Goal: Task Accomplishment & Management: Use online tool/utility

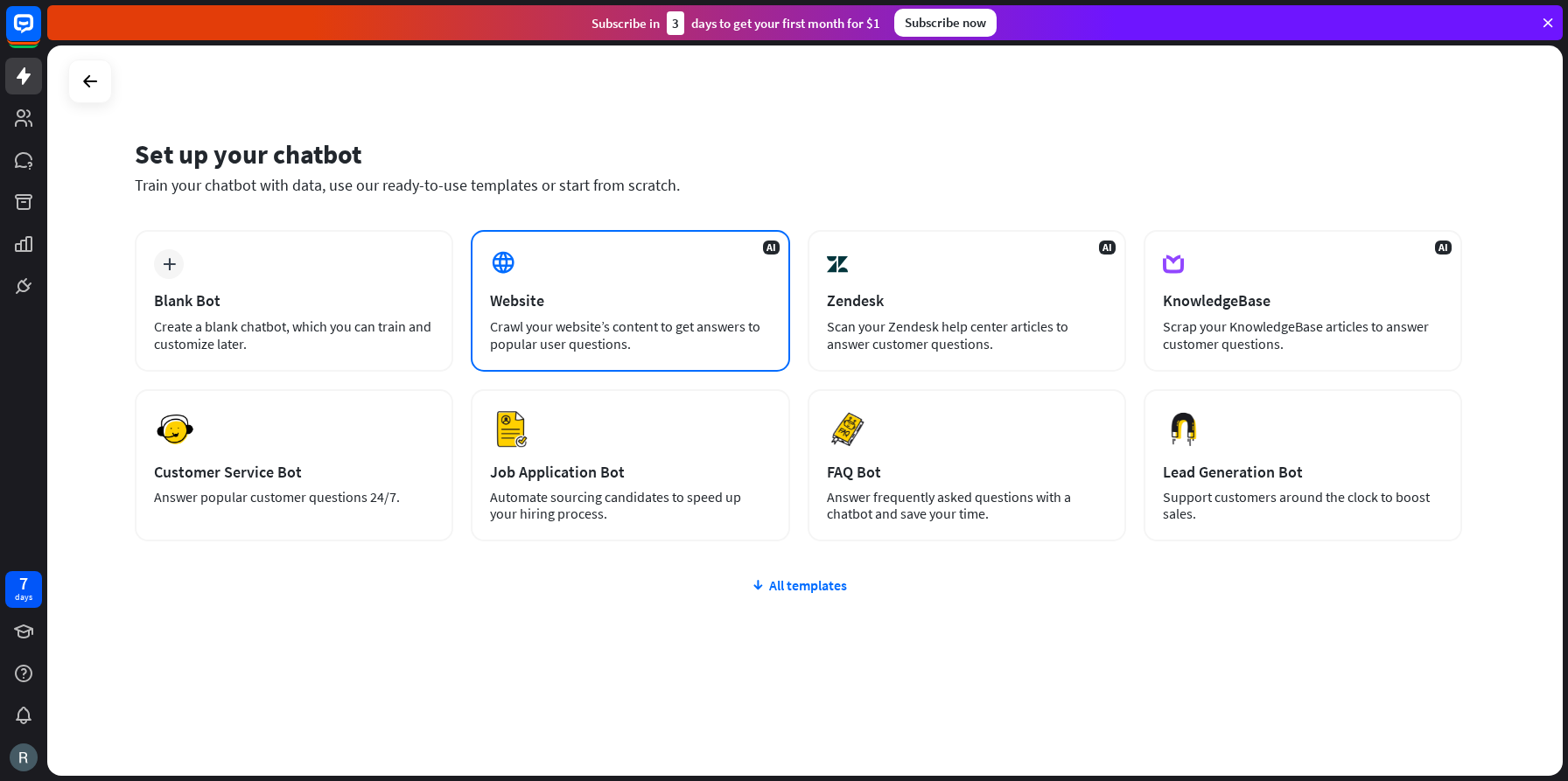
click at [665, 295] on div "Website" at bounding box center [630, 300] width 280 height 20
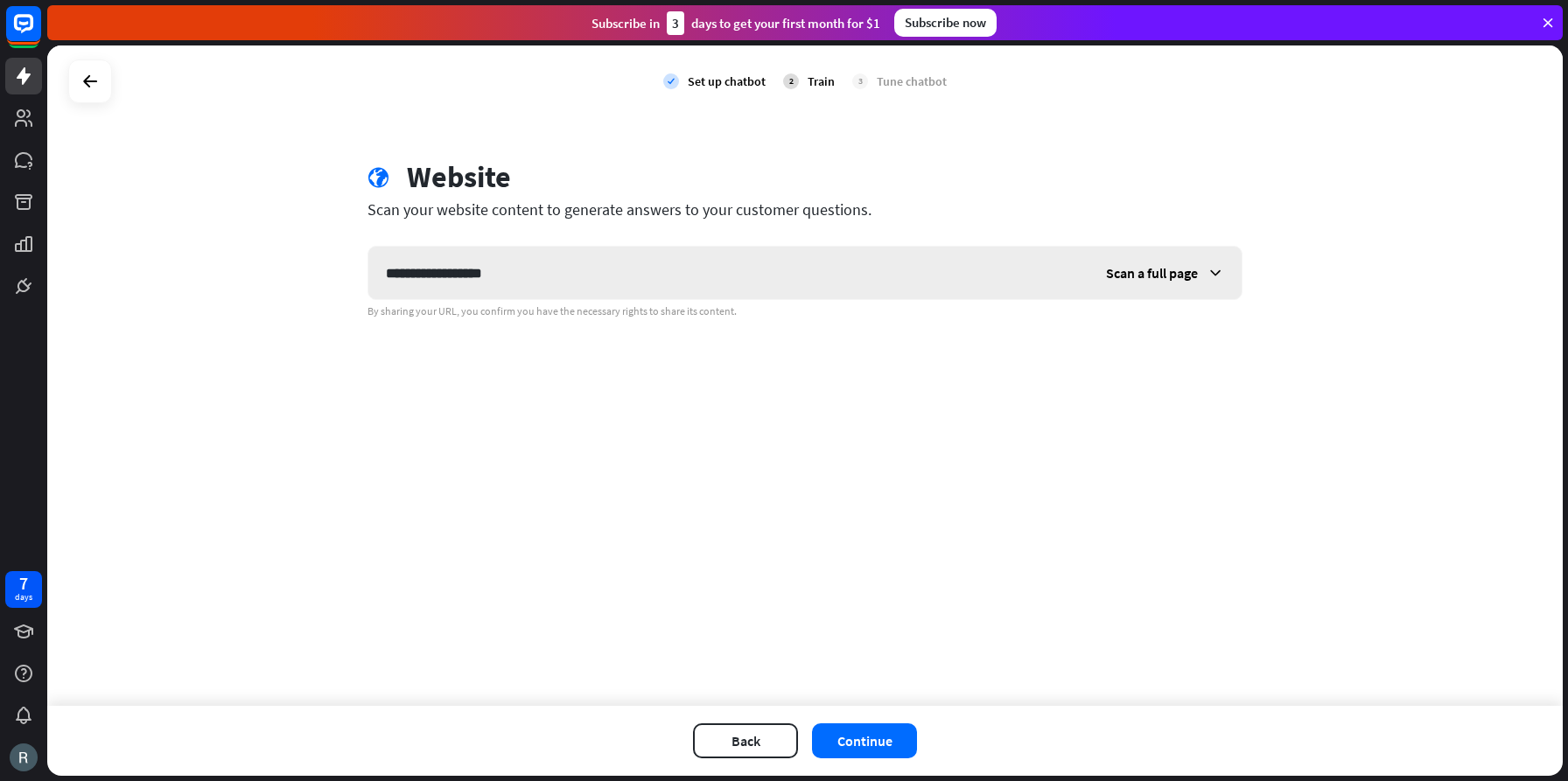
type input "**********"
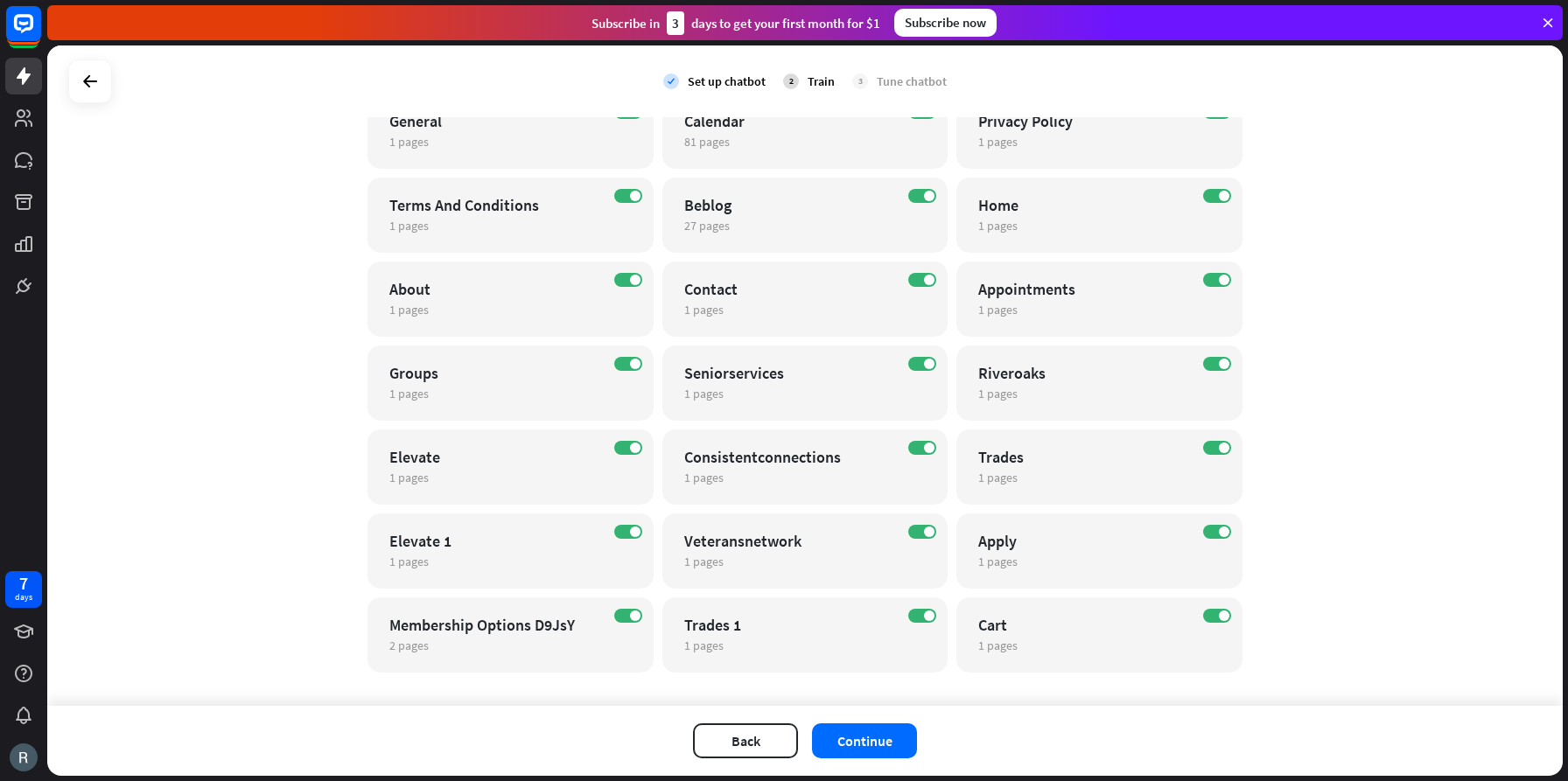
scroll to position [204, 0]
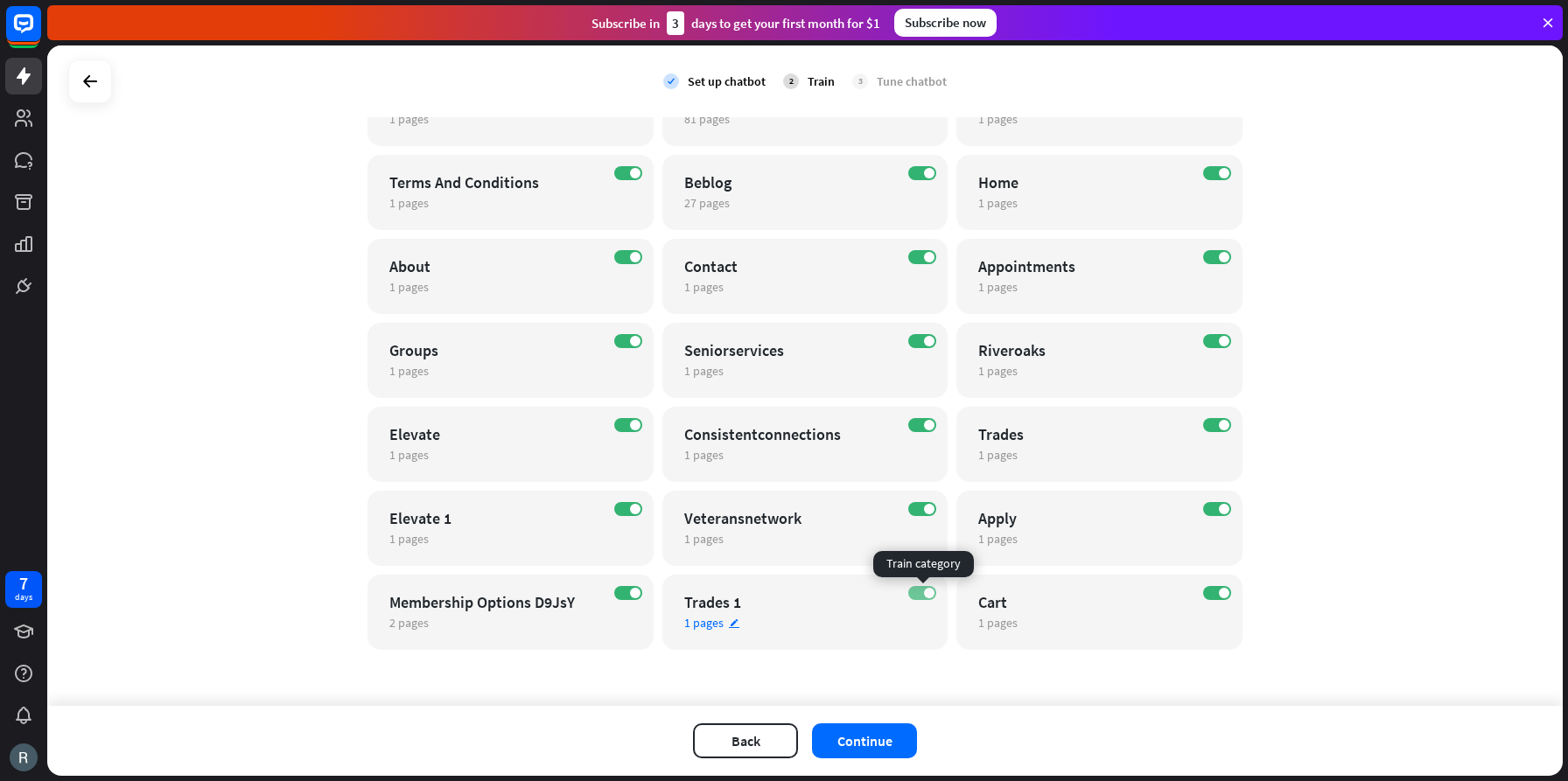
click at [928, 594] on span at bounding box center [929, 594] width 11 height 11
click at [625, 510] on label "ON" at bounding box center [628, 509] width 28 height 14
click at [632, 509] on label "OFF" at bounding box center [628, 509] width 28 height 14
click at [927, 588] on label "OFF" at bounding box center [922, 594] width 28 height 14
click at [893, 747] on button "Continue" at bounding box center [864, 741] width 105 height 35
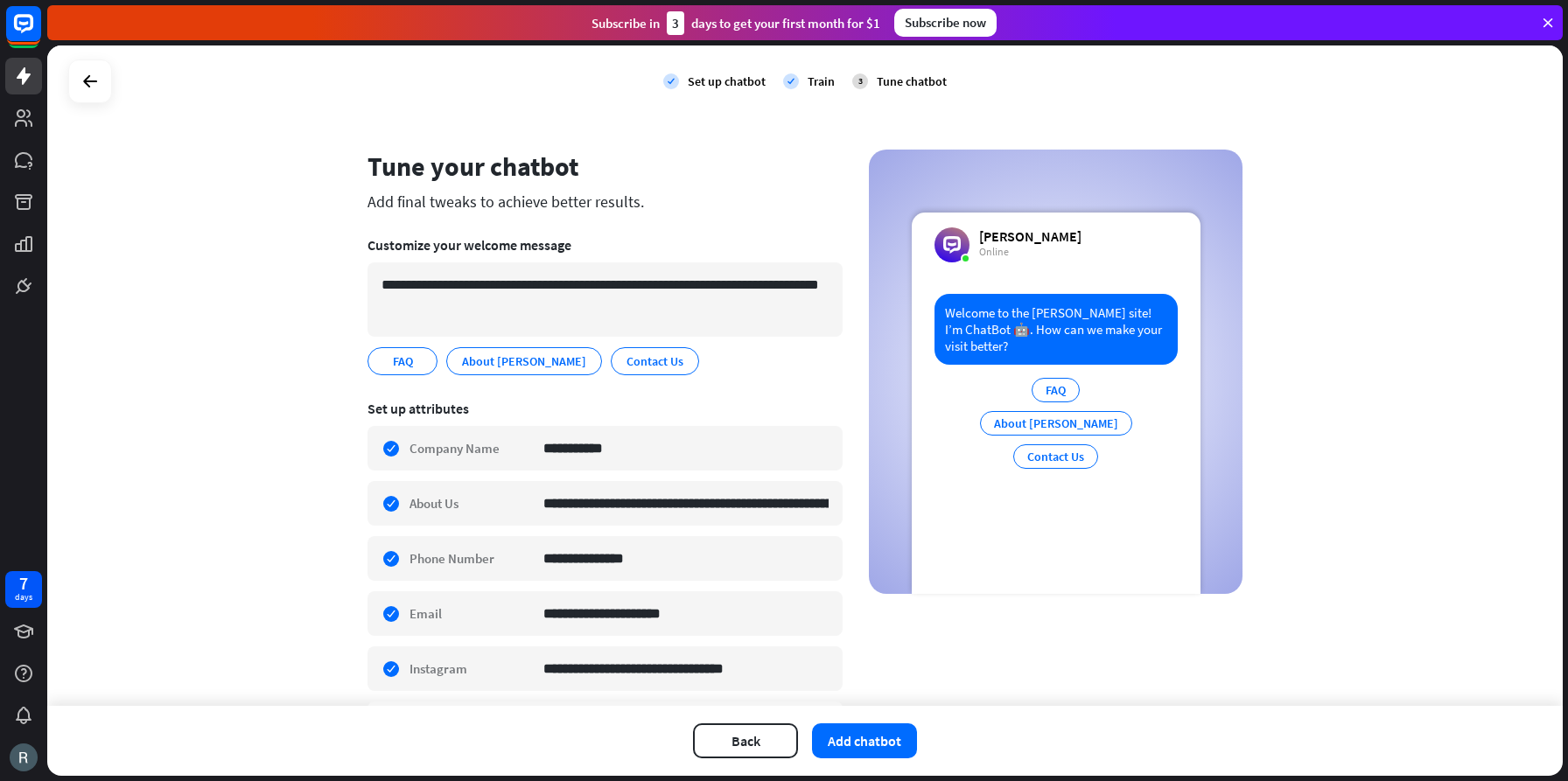
scroll to position [1, 0]
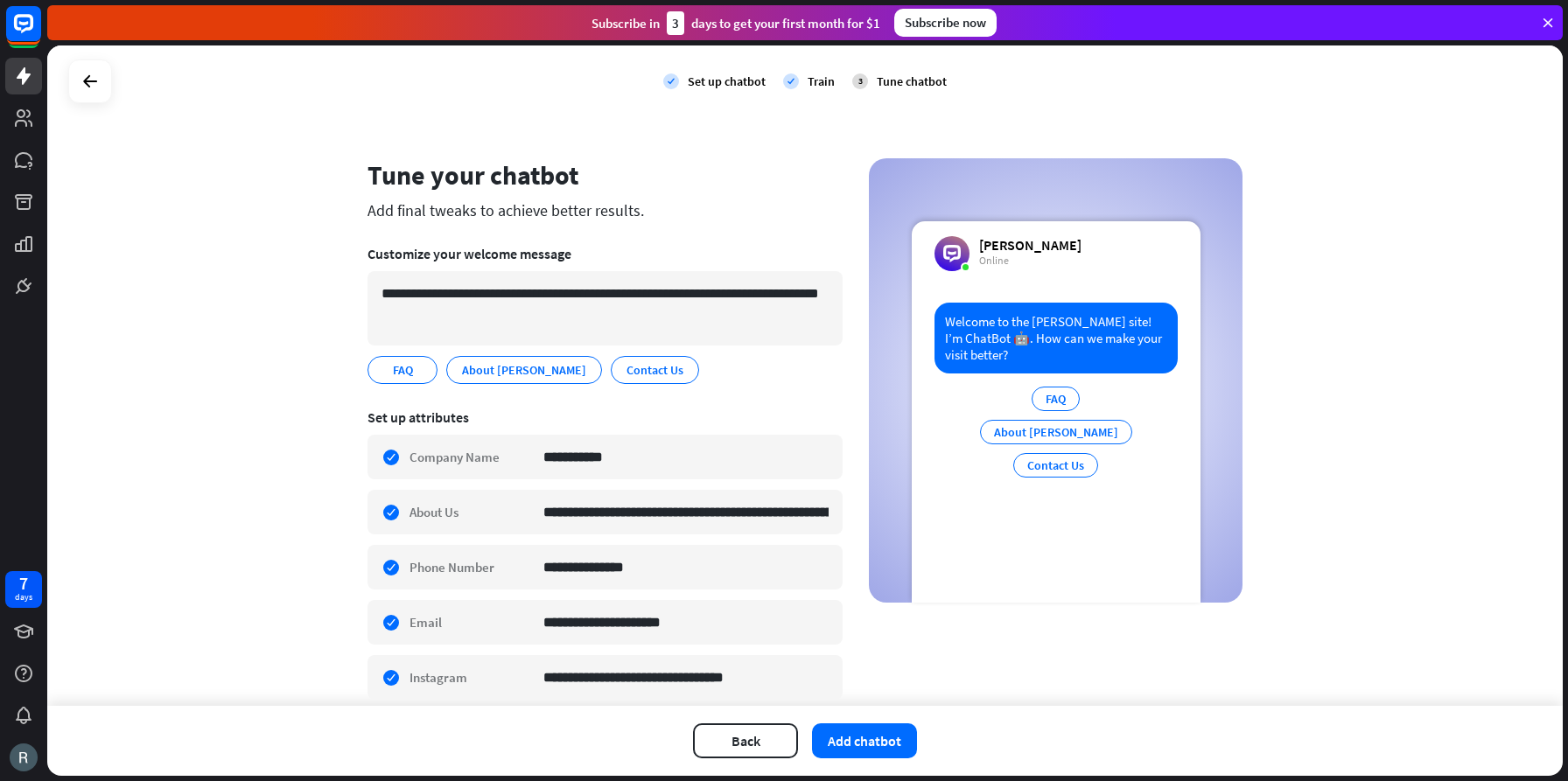
click at [987, 343] on div "Welcome to the [PERSON_NAME] site! I’m ChatBot 🤖. How can we make your visit be…" at bounding box center [1056, 338] width 243 height 71
click at [1001, 342] on div "Welcome to the [PERSON_NAME] site! I’m ChatBot 🤖. How can we make your visit be…" at bounding box center [1056, 338] width 243 height 71
click at [1052, 476] on div "Contact Us" at bounding box center [1056, 464] width 85 height 24
click at [1030, 445] on div "About [PERSON_NAME]" at bounding box center [1057, 431] width 152 height 24
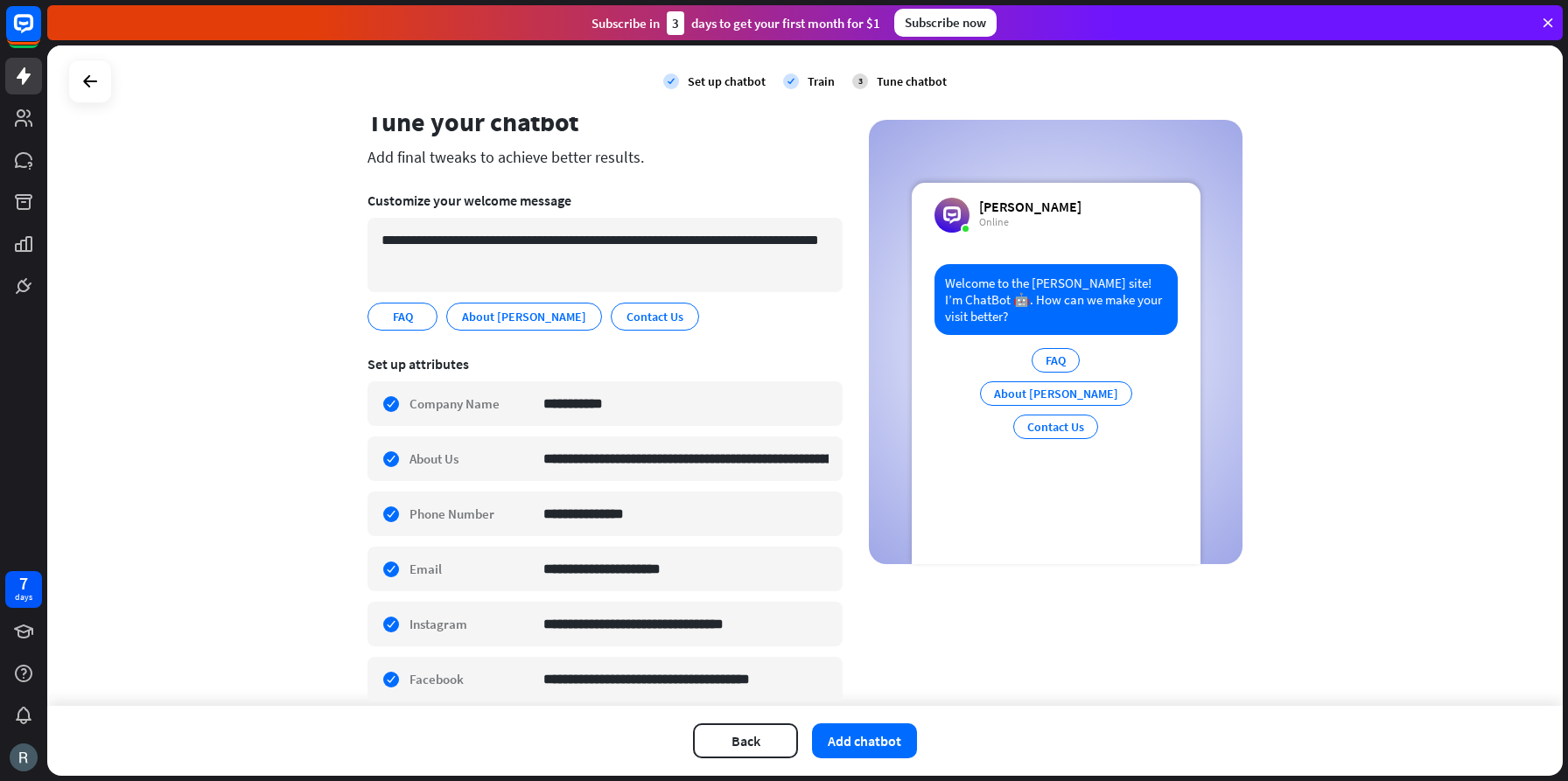
scroll to position [0, 0]
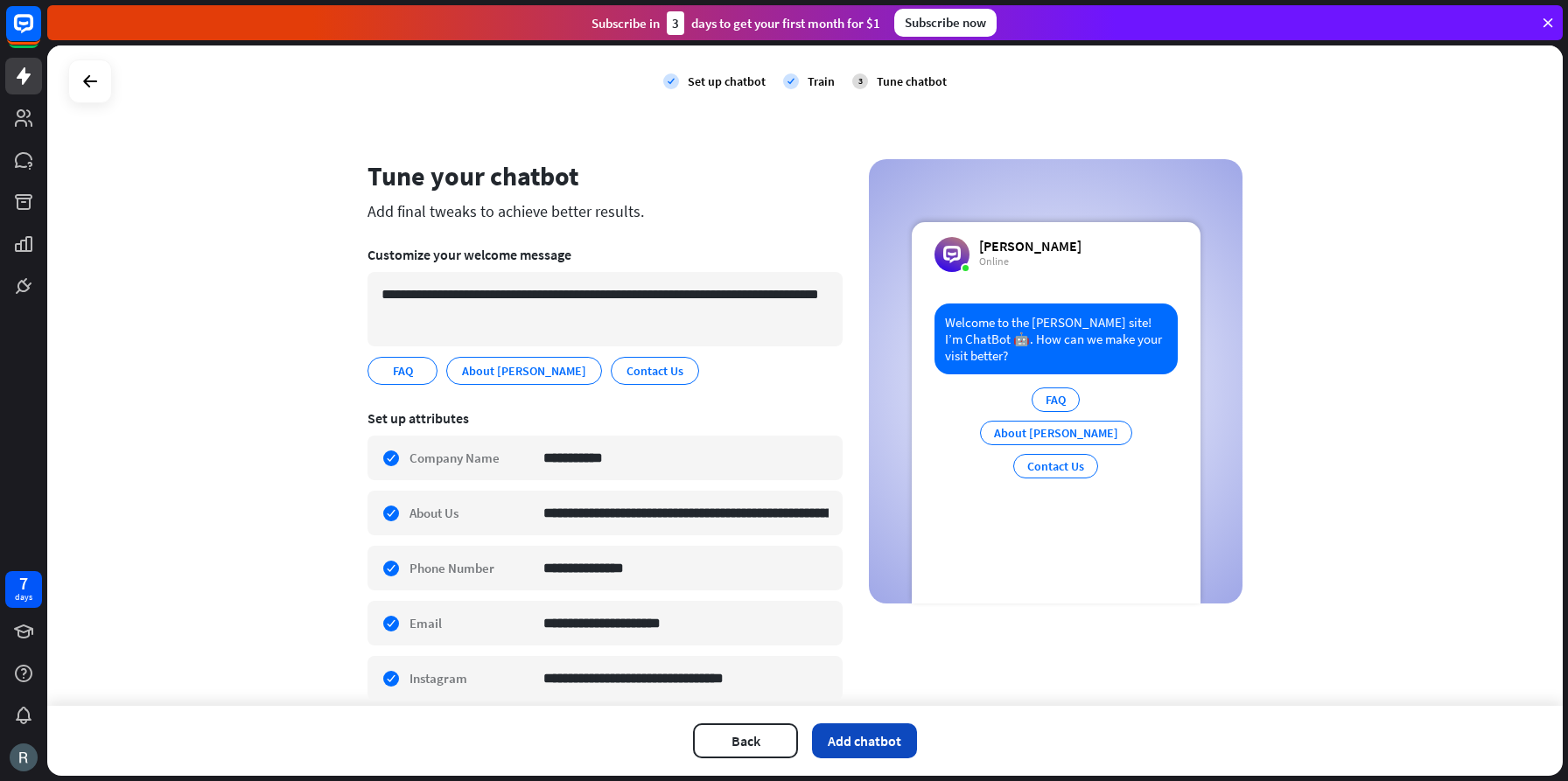
click at [882, 737] on button "Add chatbot" at bounding box center [864, 741] width 105 height 35
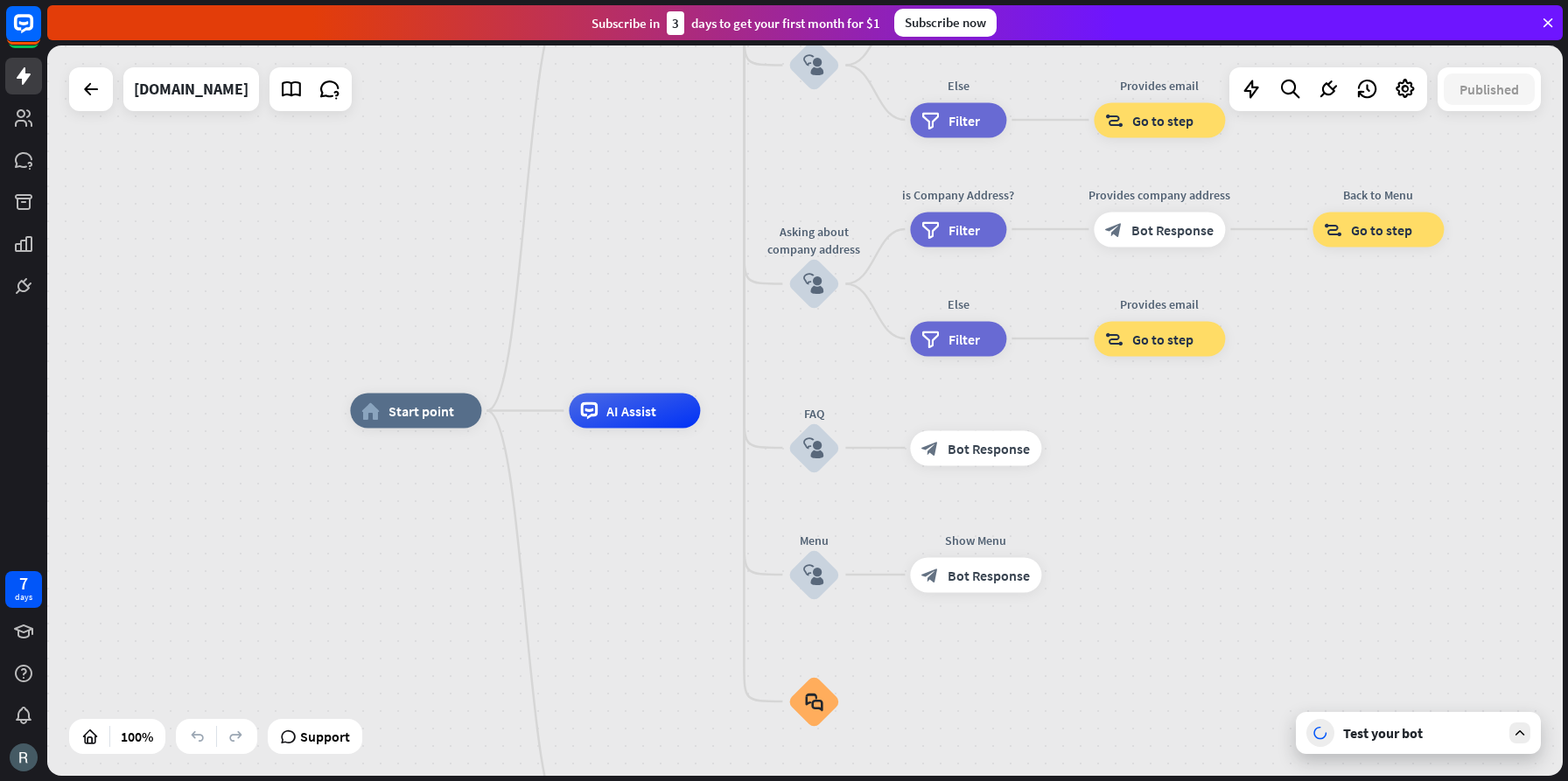
click at [1519, 733] on icon at bounding box center [1520, 733] width 16 height 16
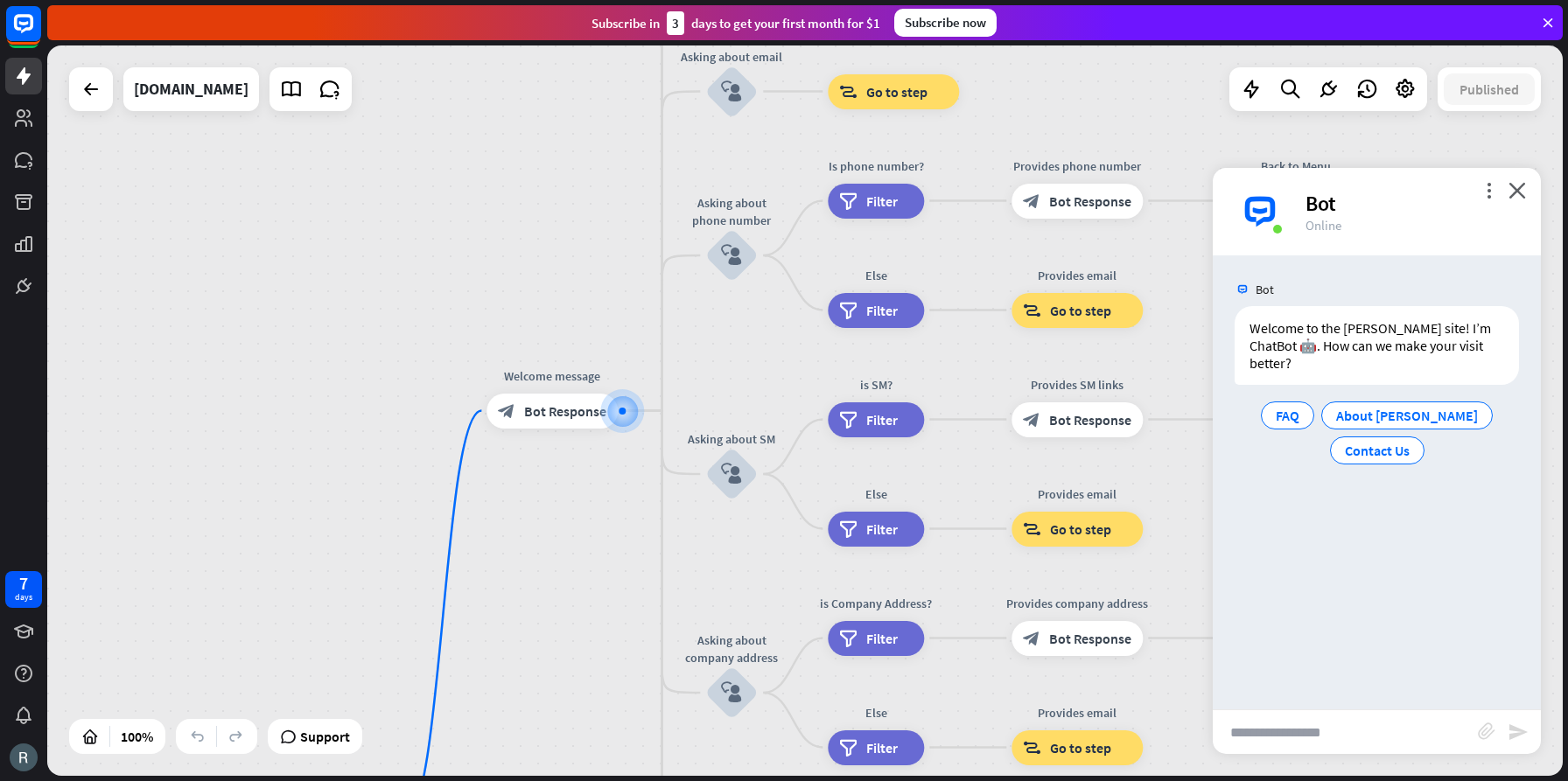
click at [1294, 732] on input "text" at bounding box center [1346, 732] width 266 height 44
type input "**********"
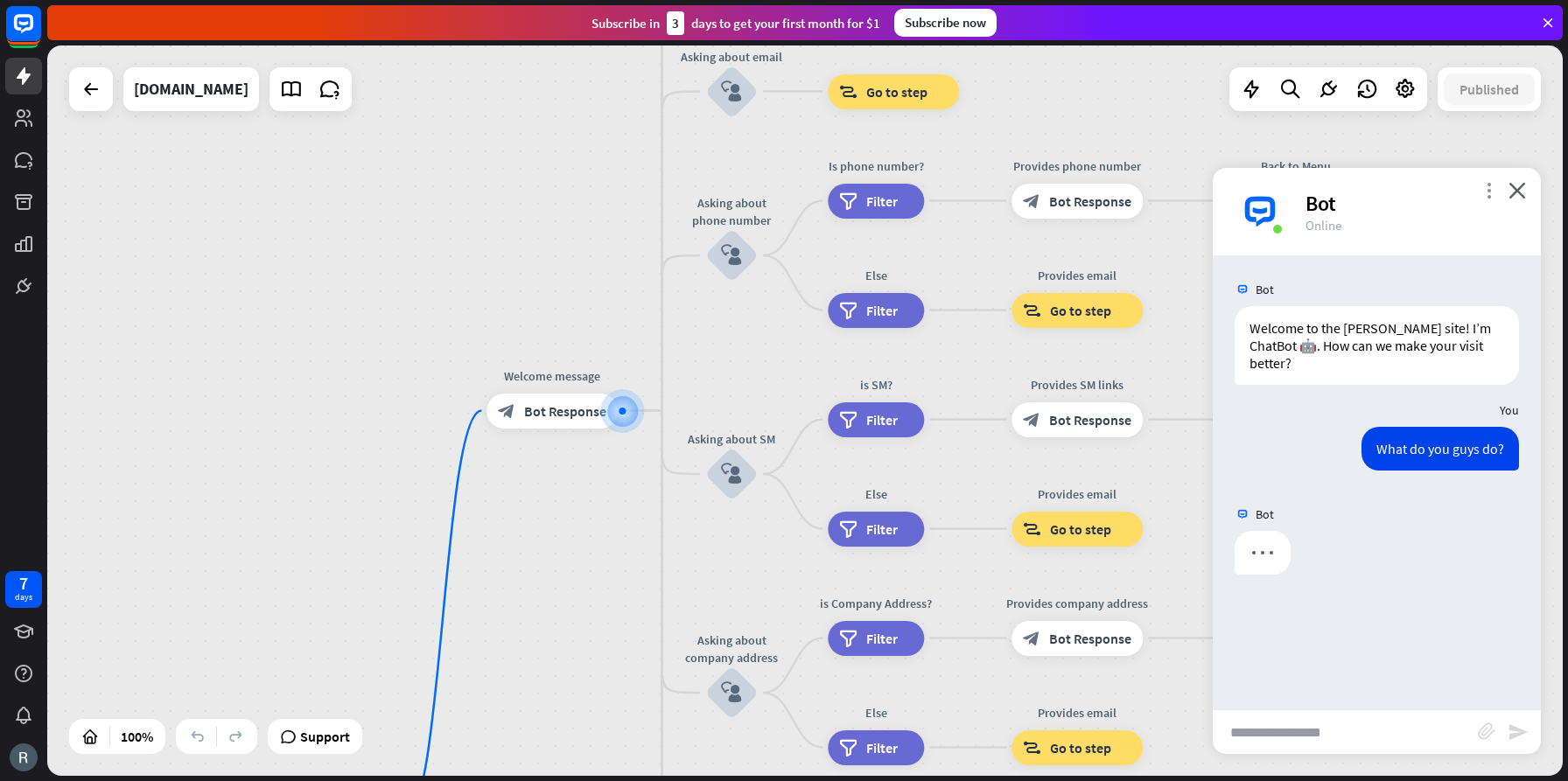
click at [1490, 195] on icon "more_vert" at bounding box center [1489, 190] width 17 height 17
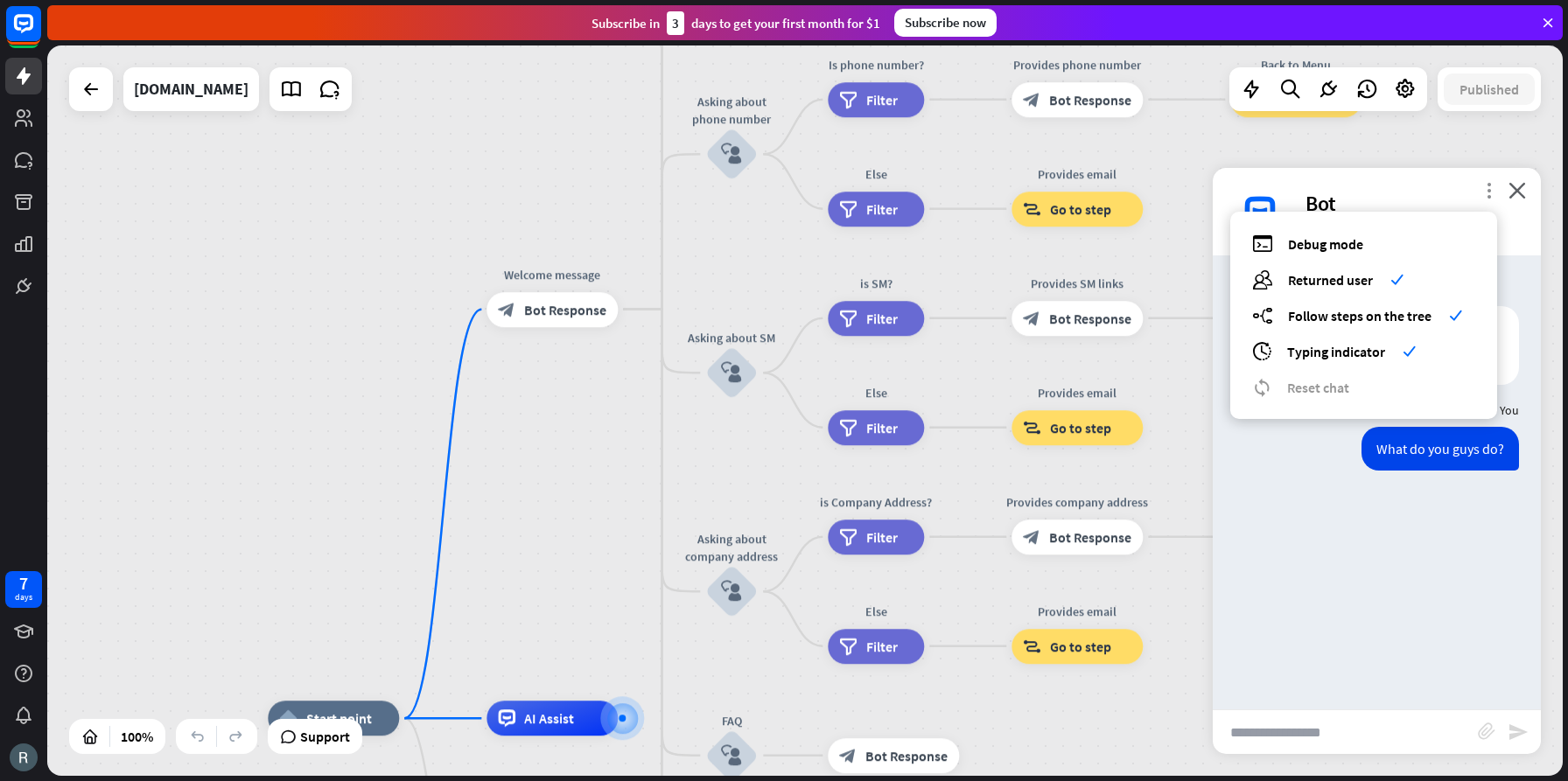
scroll to position [508, 0]
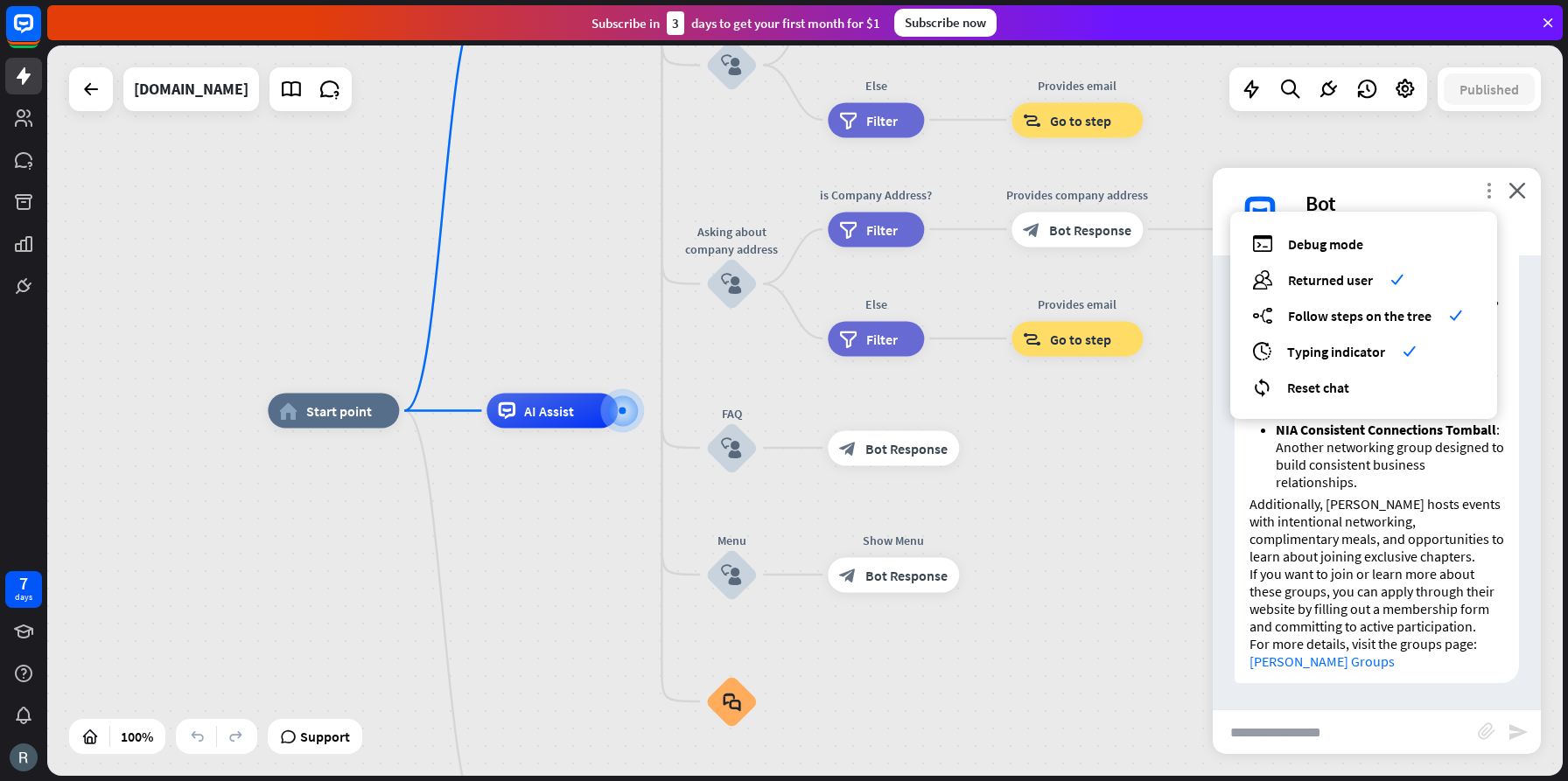
click at [1490, 195] on icon "more_vert" at bounding box center [1489, 190] width 17 height 17
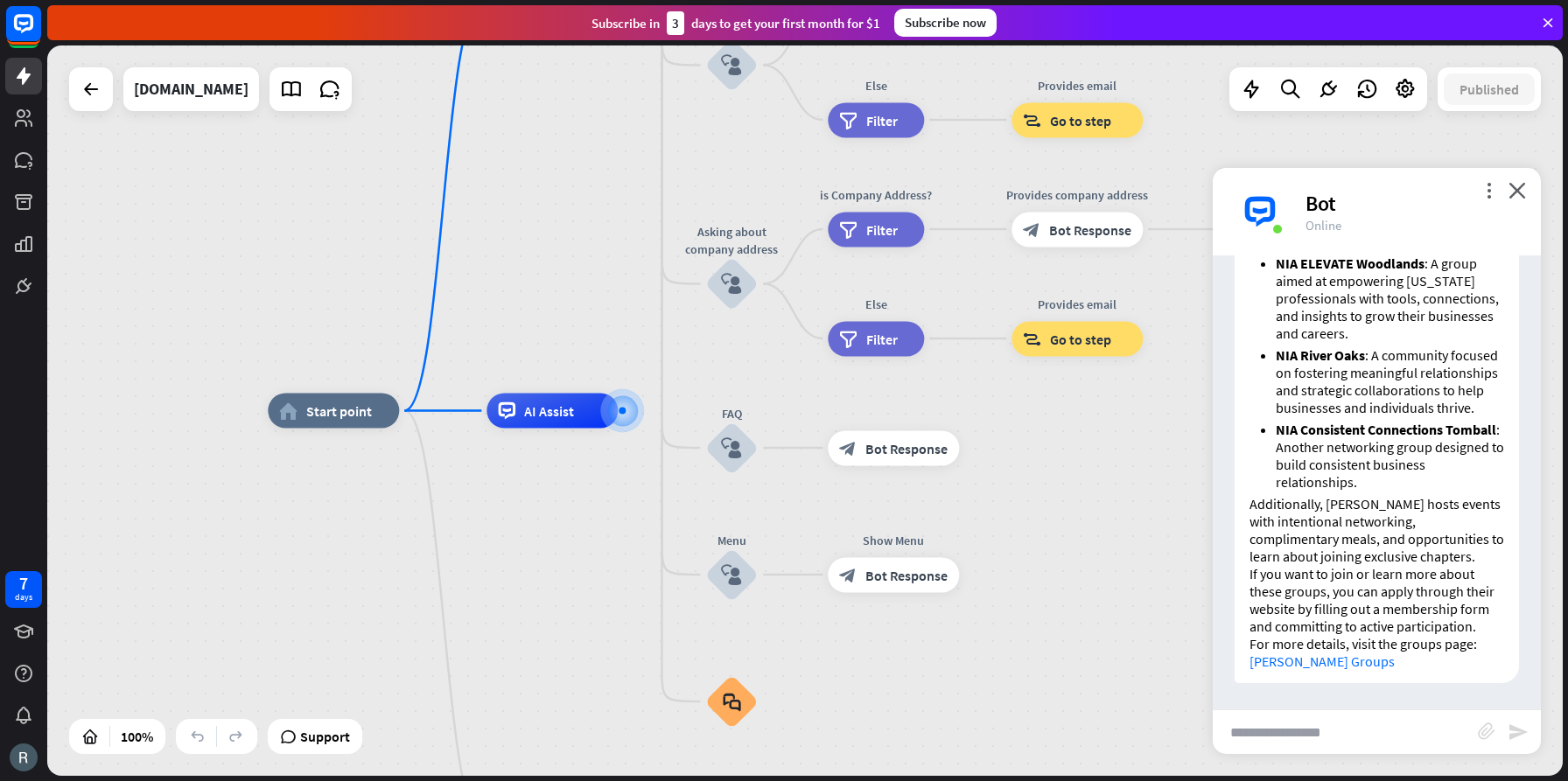
click at [1331, 738] on input "text" at bounding box center [1346, 732] width 266 height 44
type input "**********"
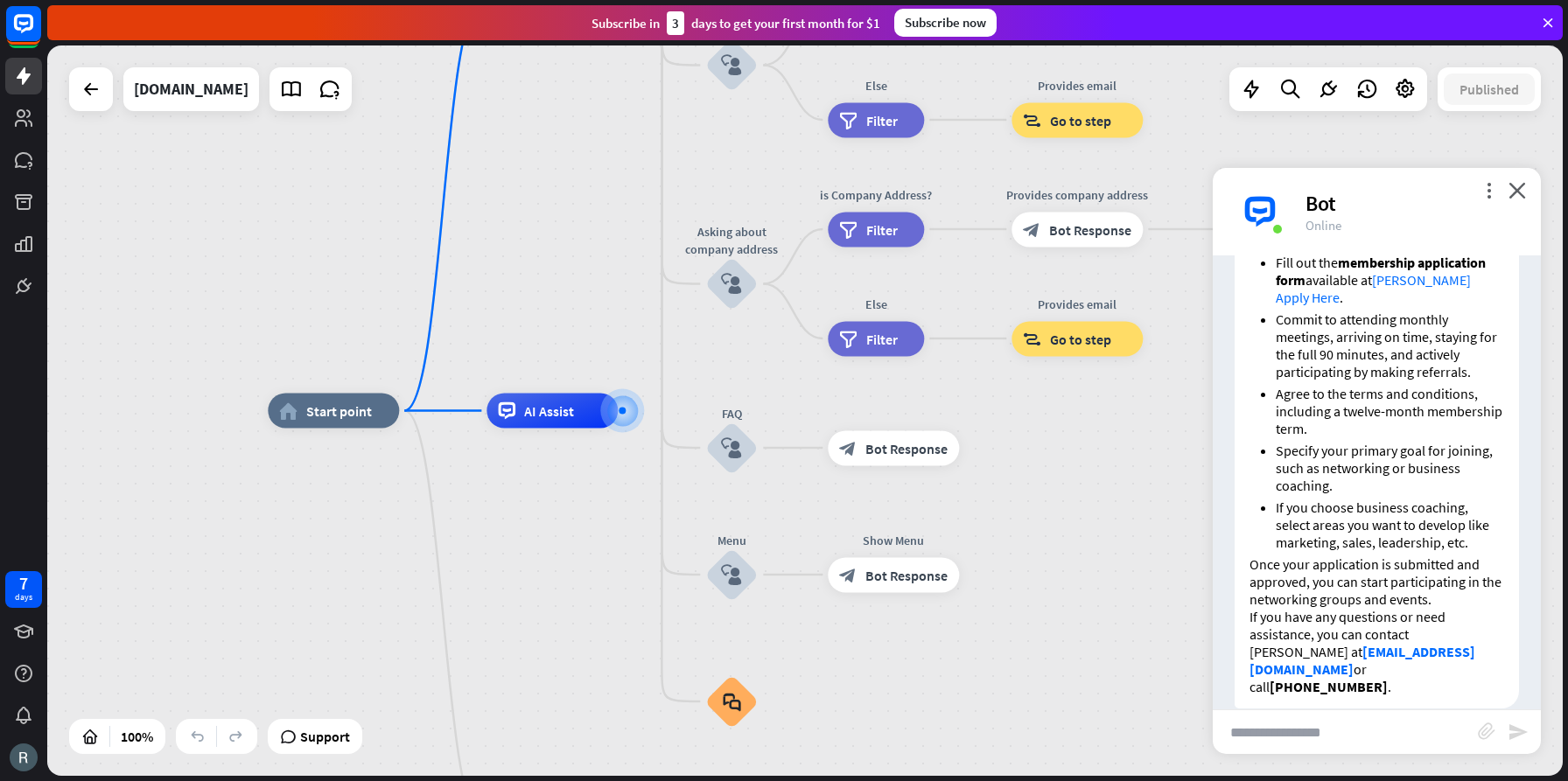
scroll to position [1265, 0]
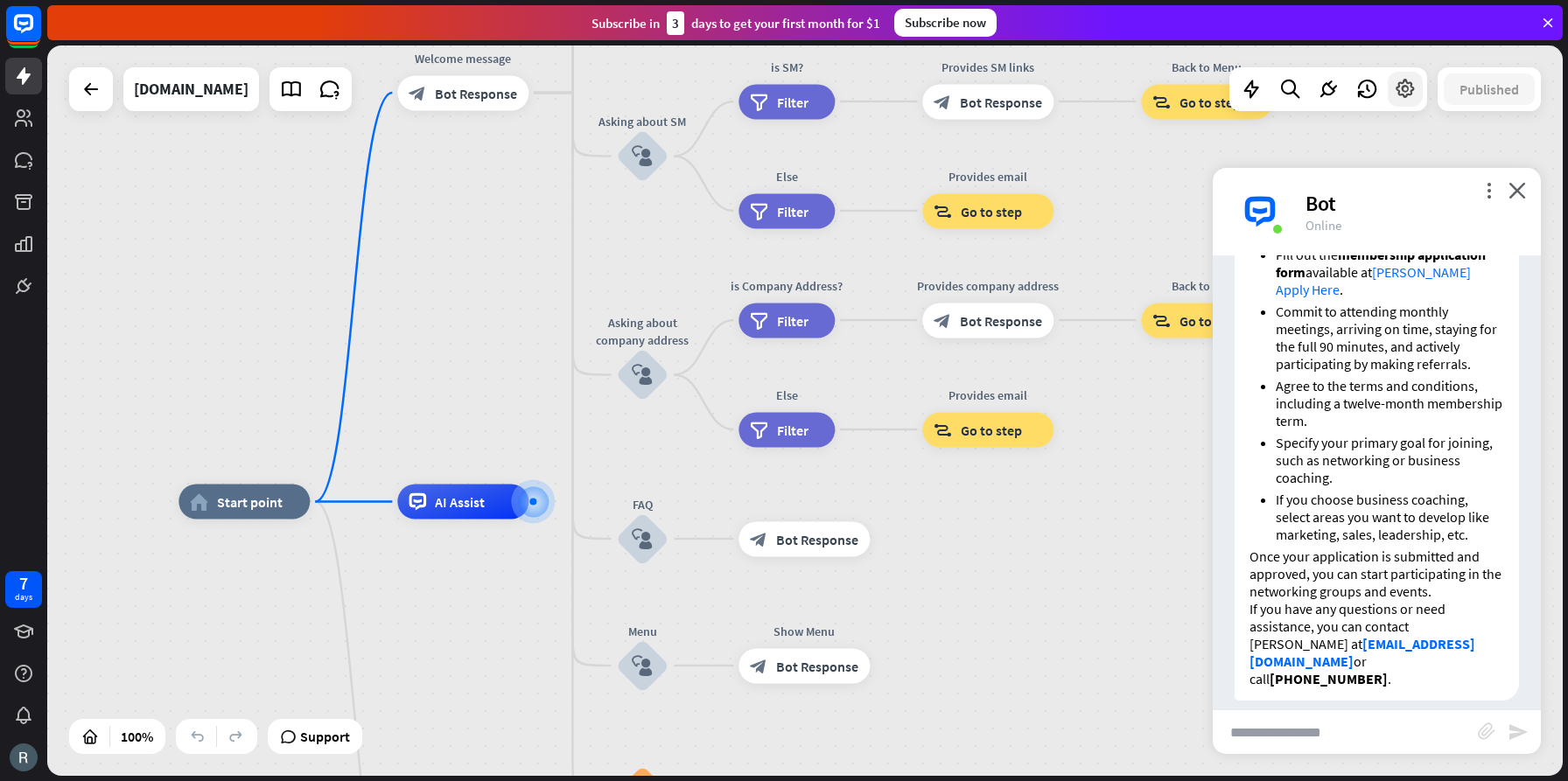
click at [1410, 90] on icon at bounding box center [1405, 89] width 22 height 22
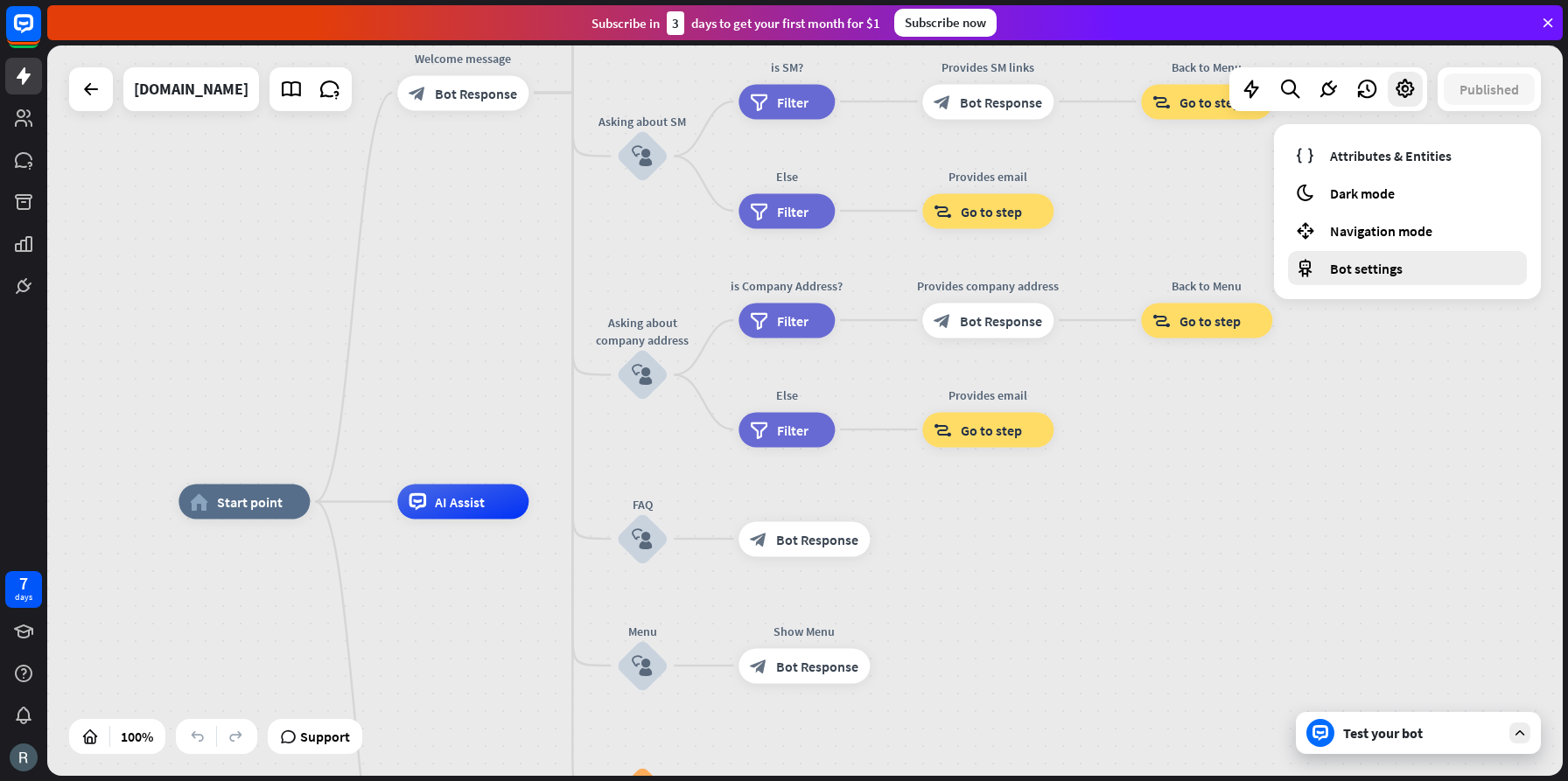
click at [1378, 270] on span "Bot settings" at bounding box center [1366, 269] width 73 height 18
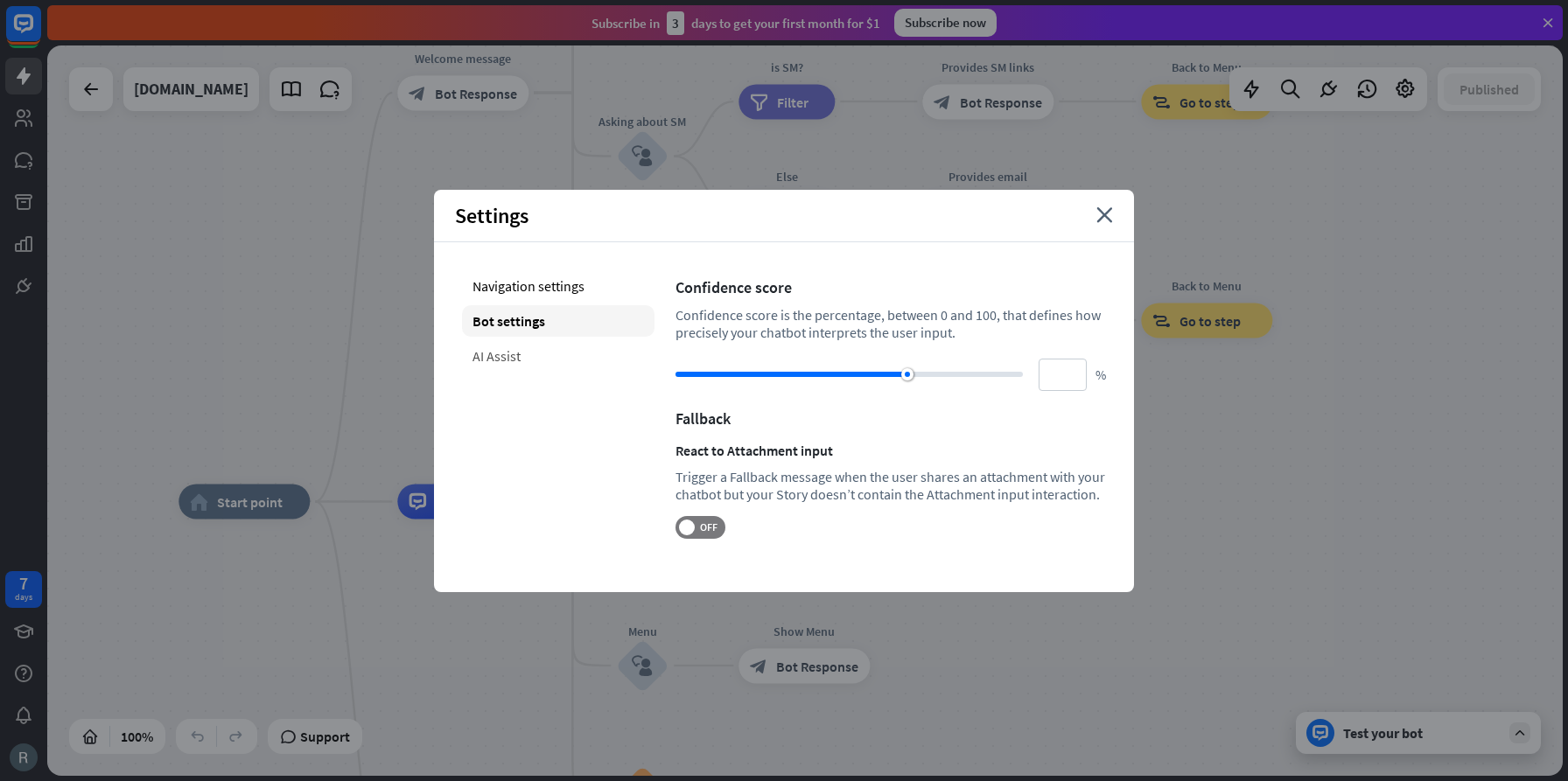
click at [518, 360] on div "AI Assist" at bounding box center [558, 355] width 193 height 31
type input "**"
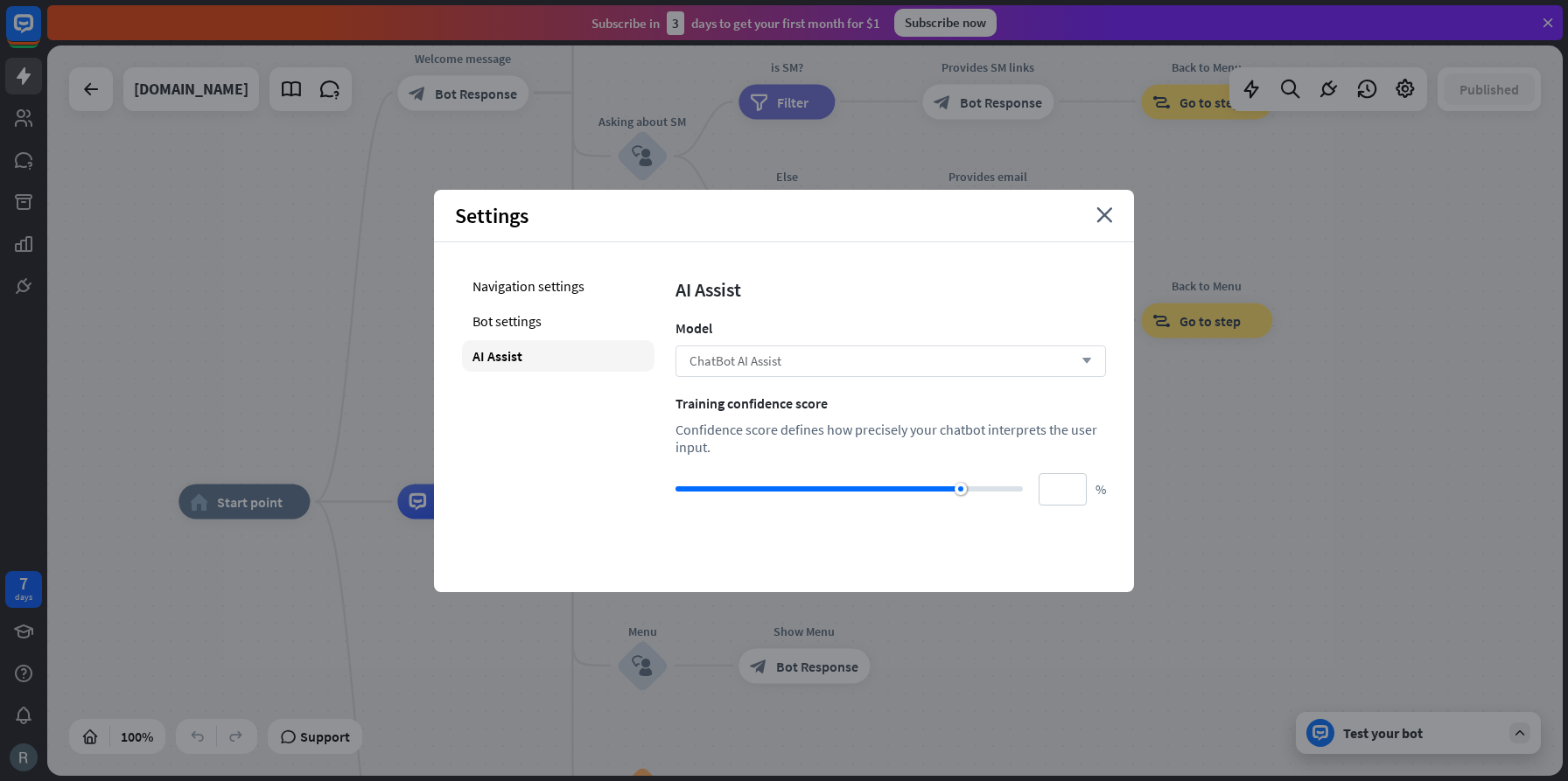
click at [882, 362] on div "ChatBot AI Assist arrow_down" at bounding box center [891, 360] width 431 height 31
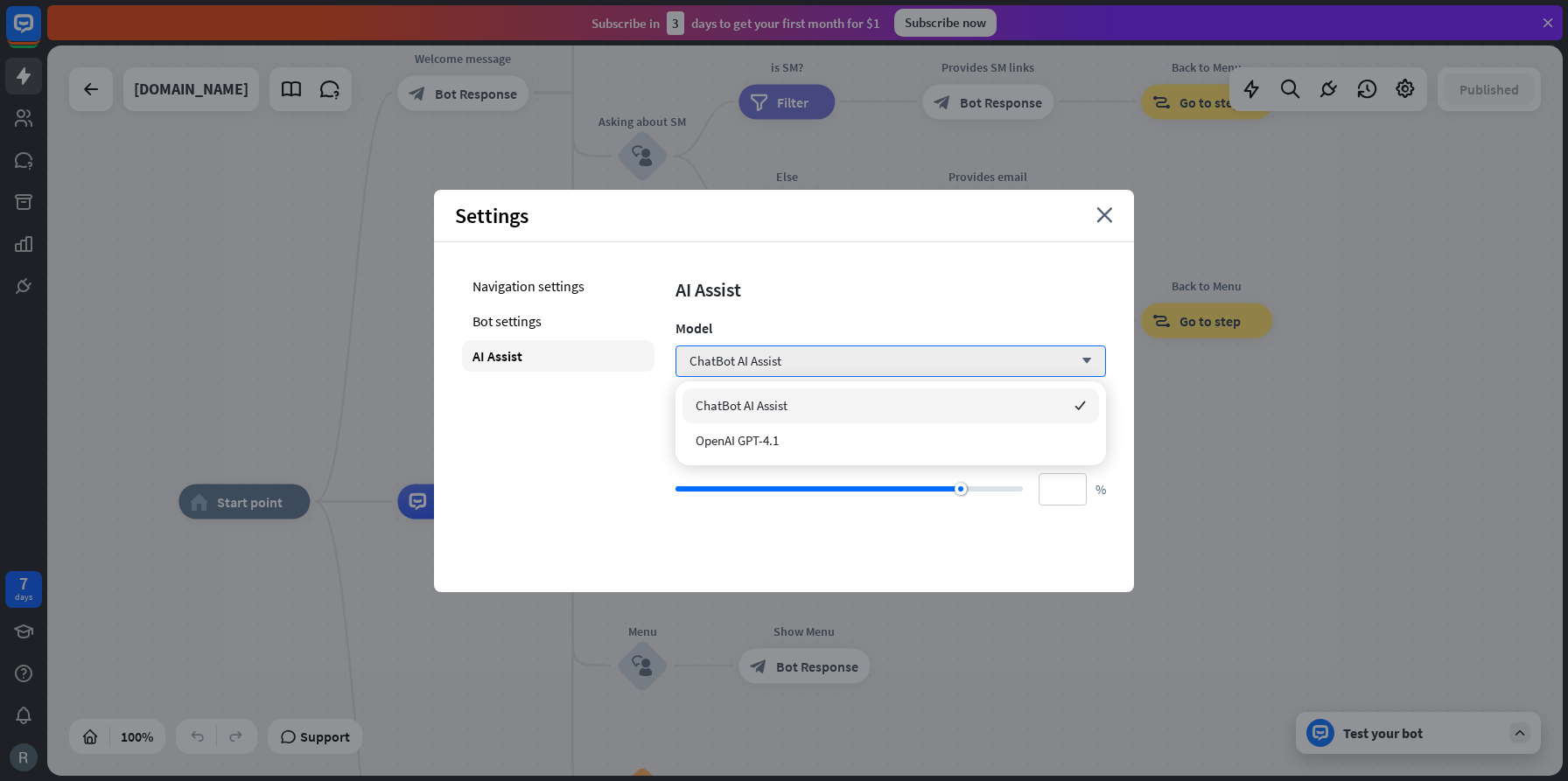
click at [737, 408] on span "ChatBot AI Assist" at bounding box center [742, 405] width 91 height 17
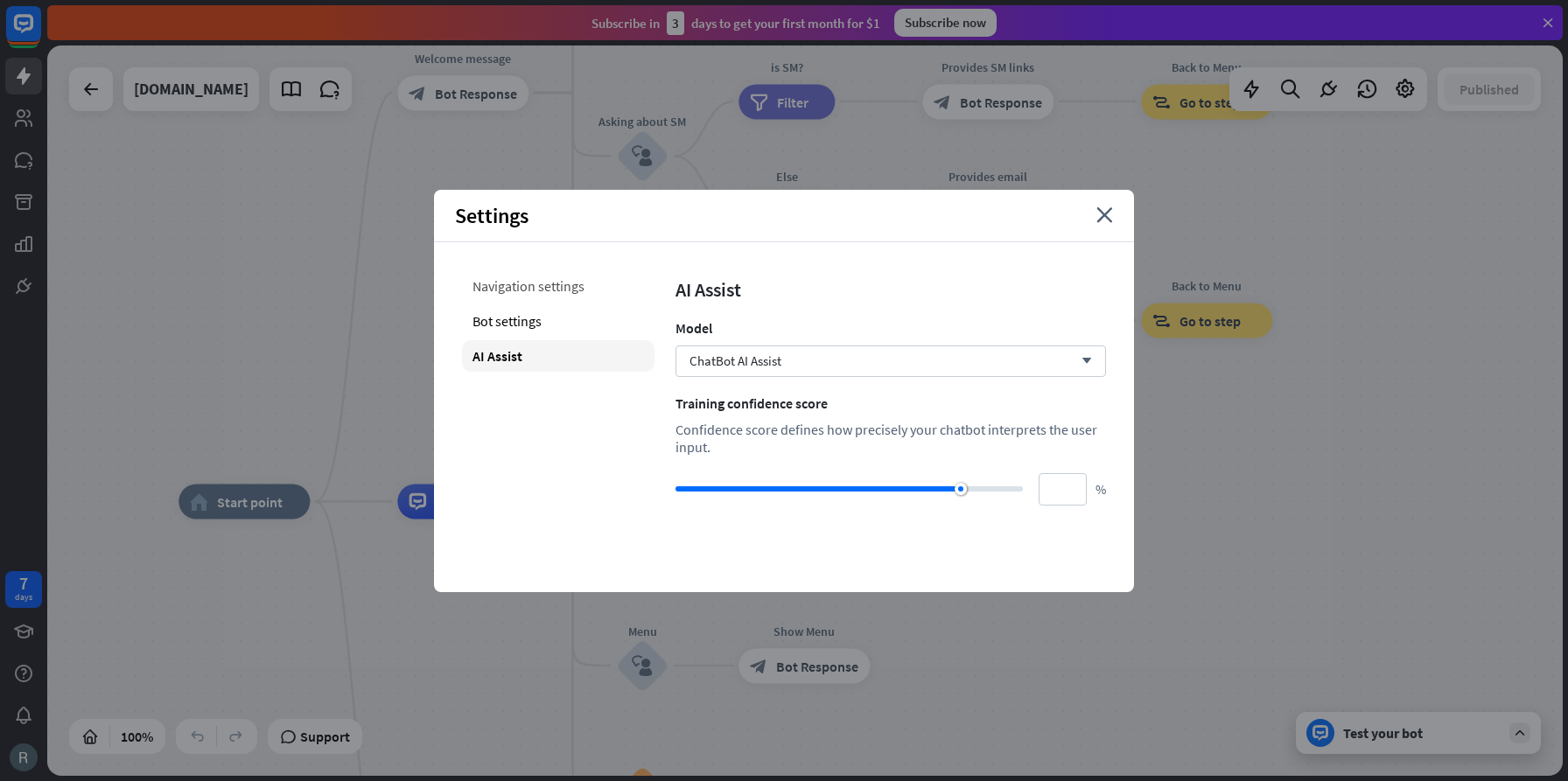
click at [534, 284] on div "Navigation settings" at bounding box center [558, 285] width 193 height 31
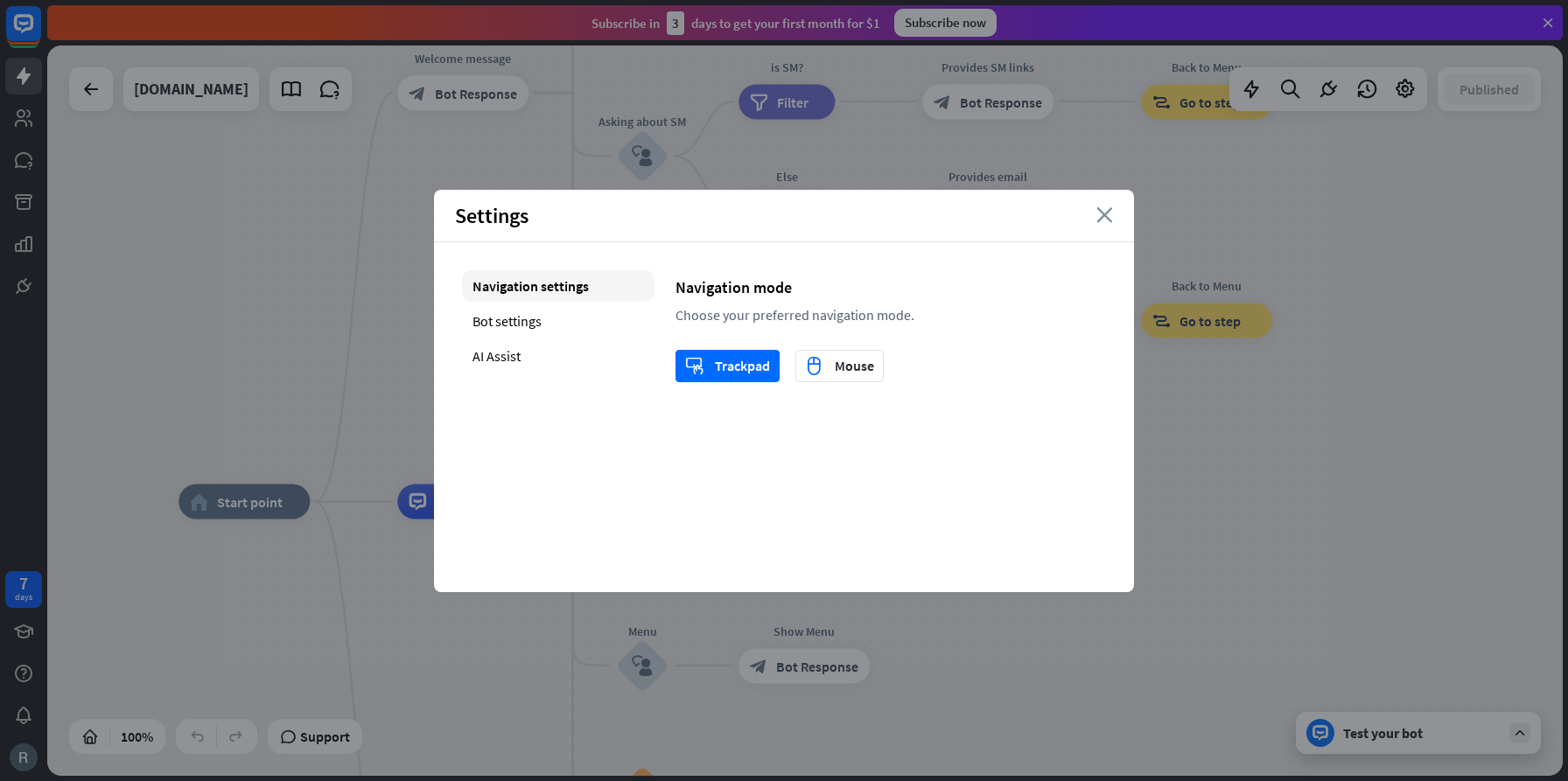
click at [1101, 217] on icon "close" at bounding box center [1104, 215] width 17 height 16
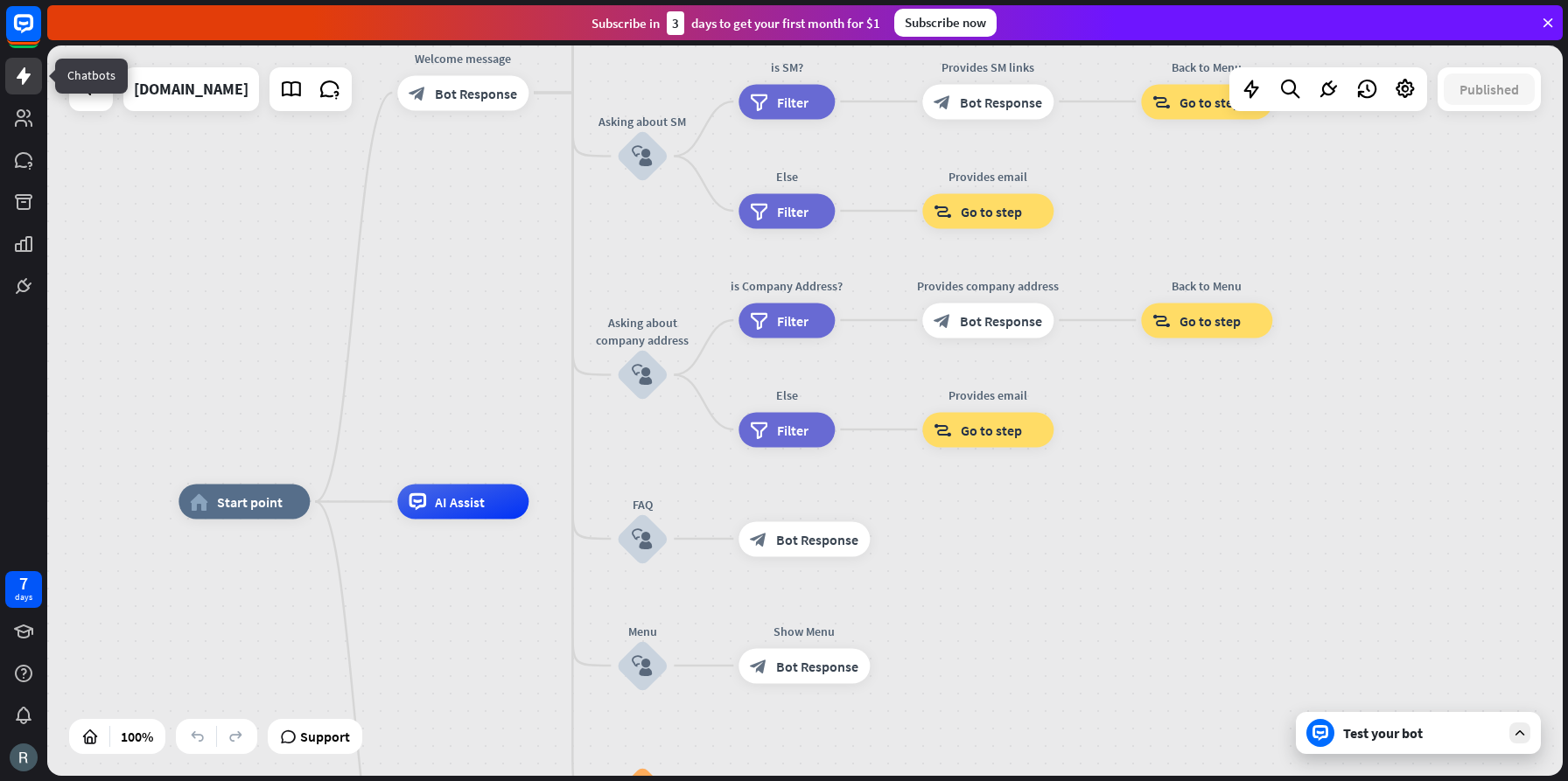
click at [23, 74] on icon at bounding box center [24, 76] width 14 height 18
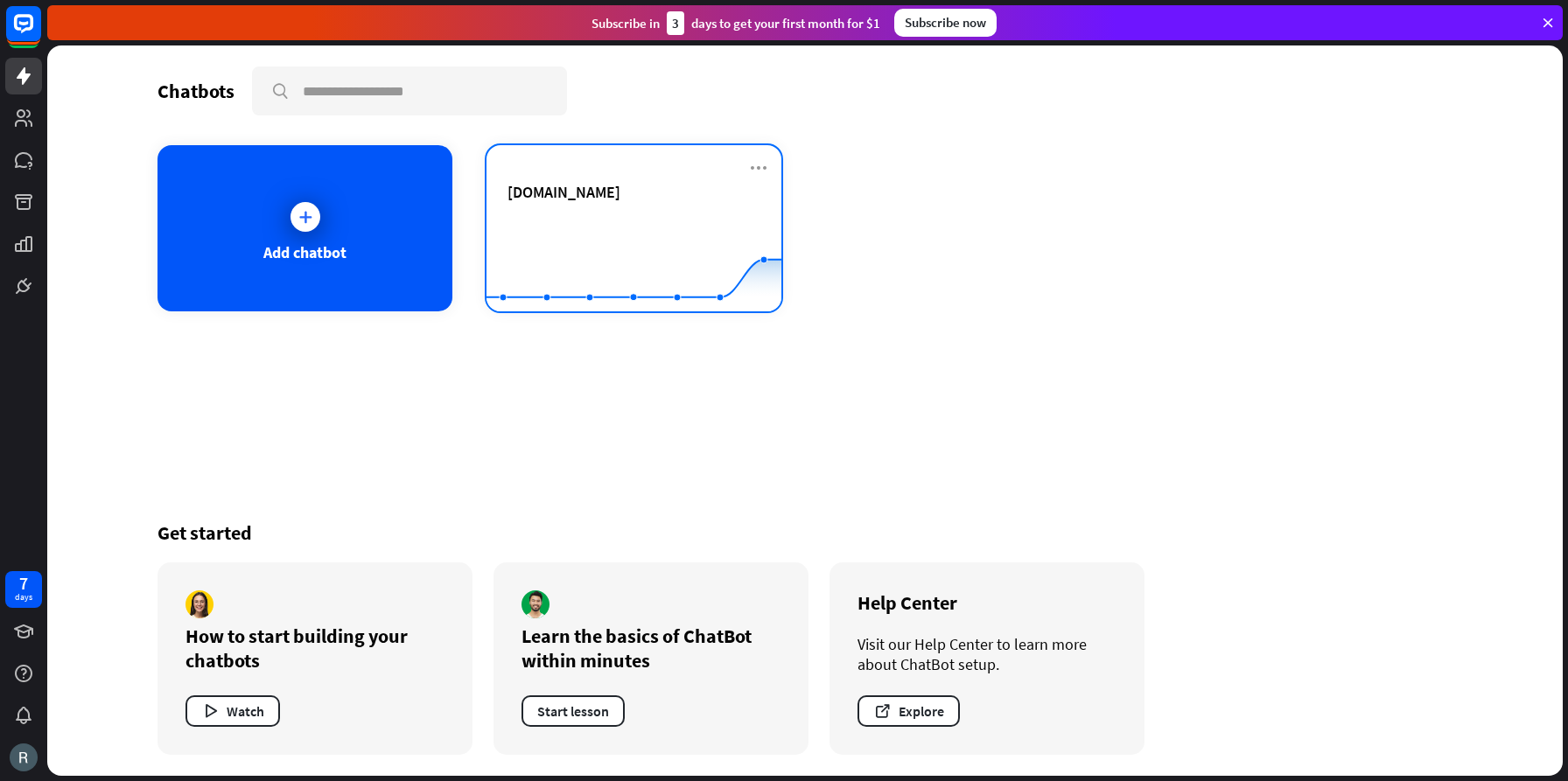
click at [625, 219] on rect at bounding box center [633, 268] width 295 height 109
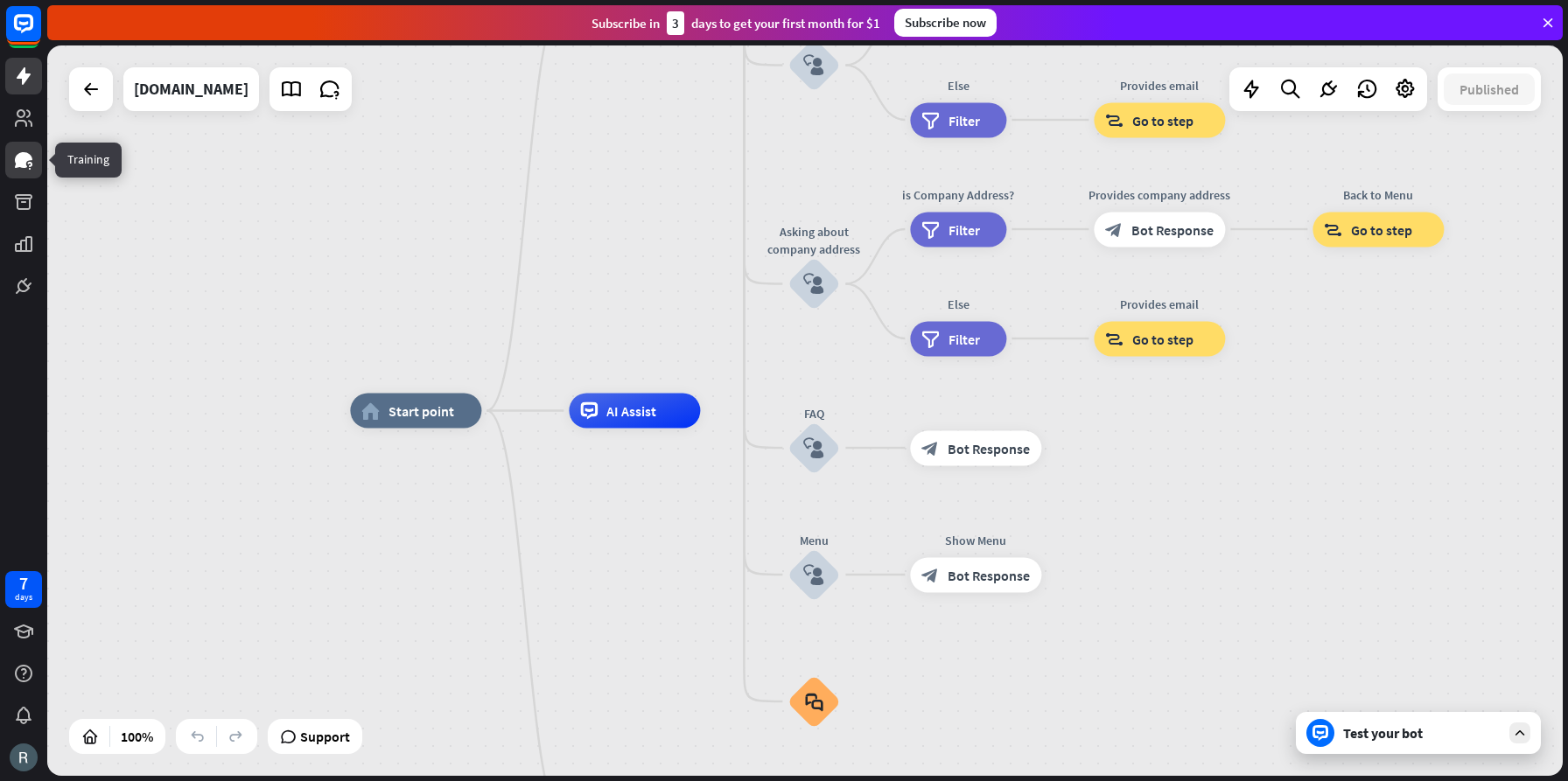
click at [21, 152] on icon at bounding box center [24, 161] width 18 height 16
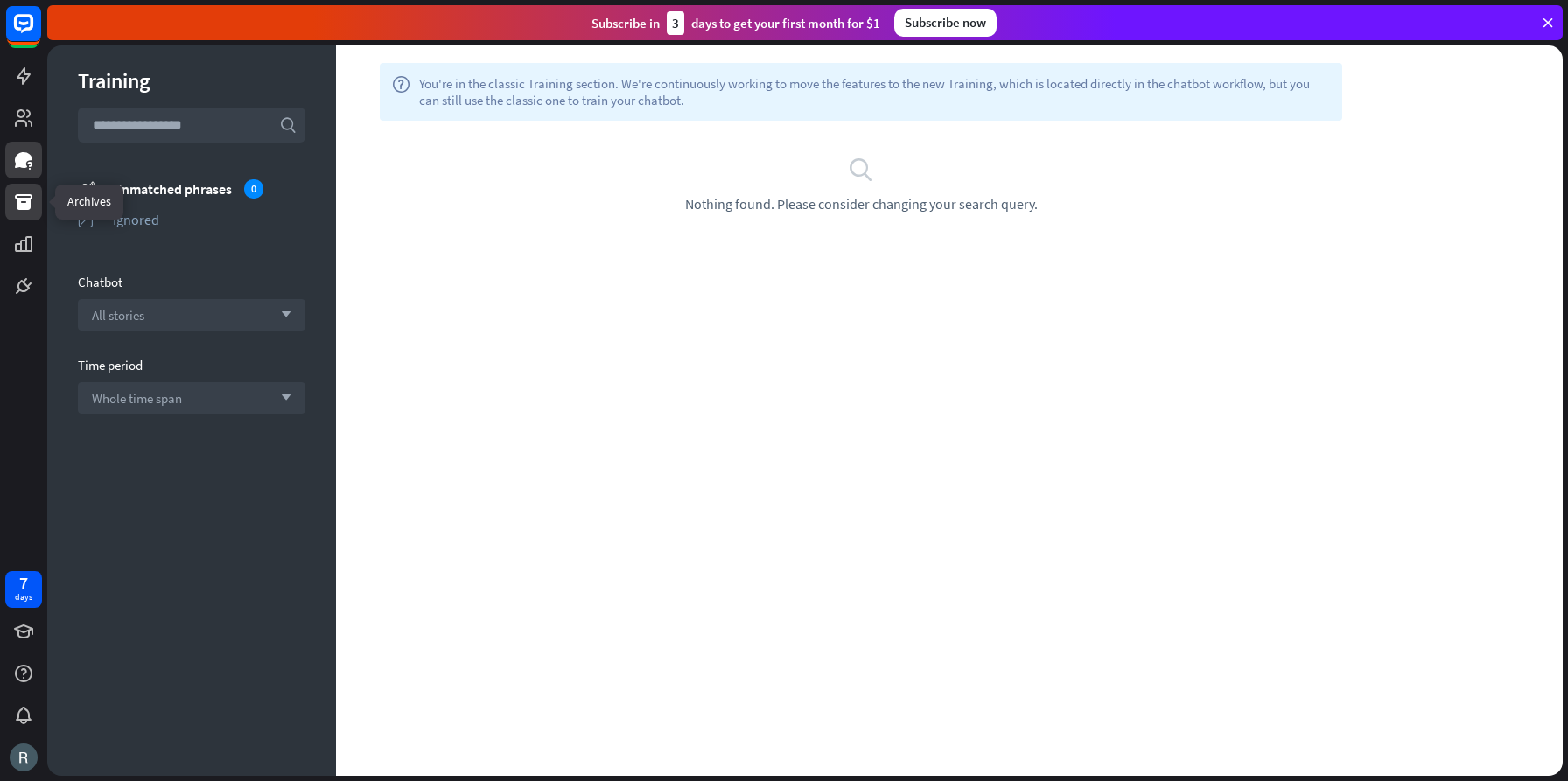
click at [23, 203] on icon at bounding box center [24, 203] width 18 height 16
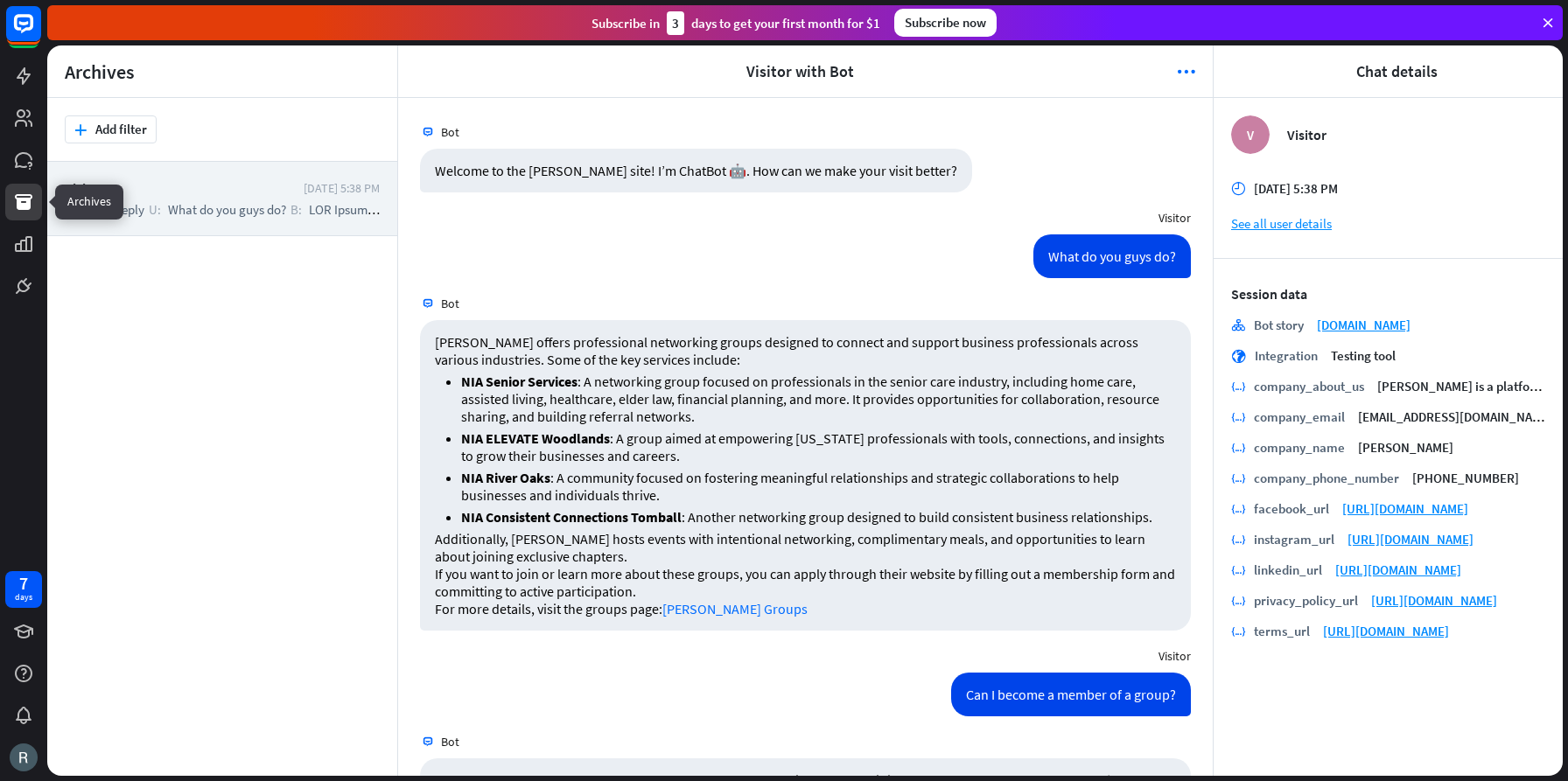
scroll to position [289, 0]
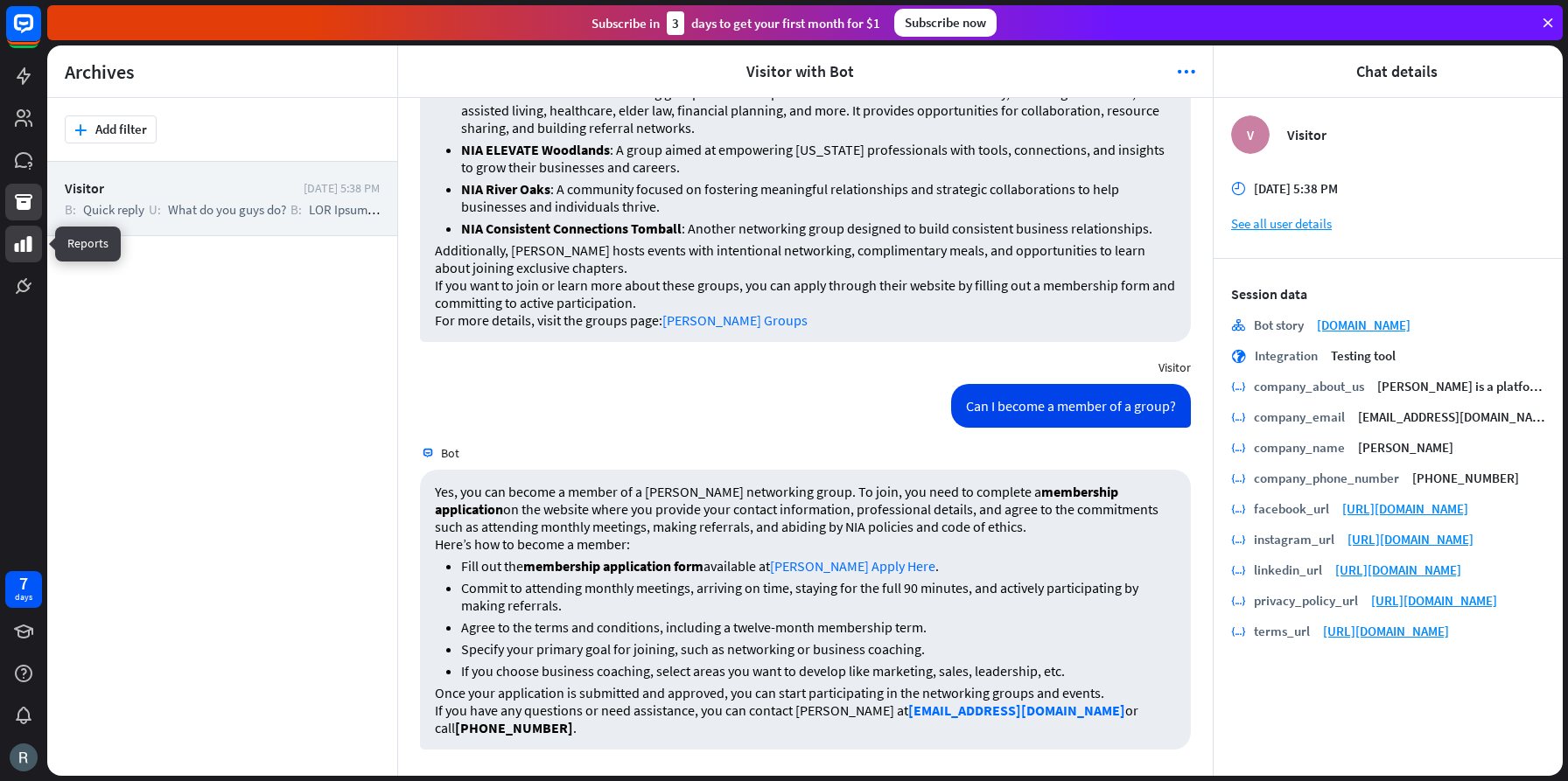
click at [23, 241] on icon at bounding box center [24, 244] width 18 height 16
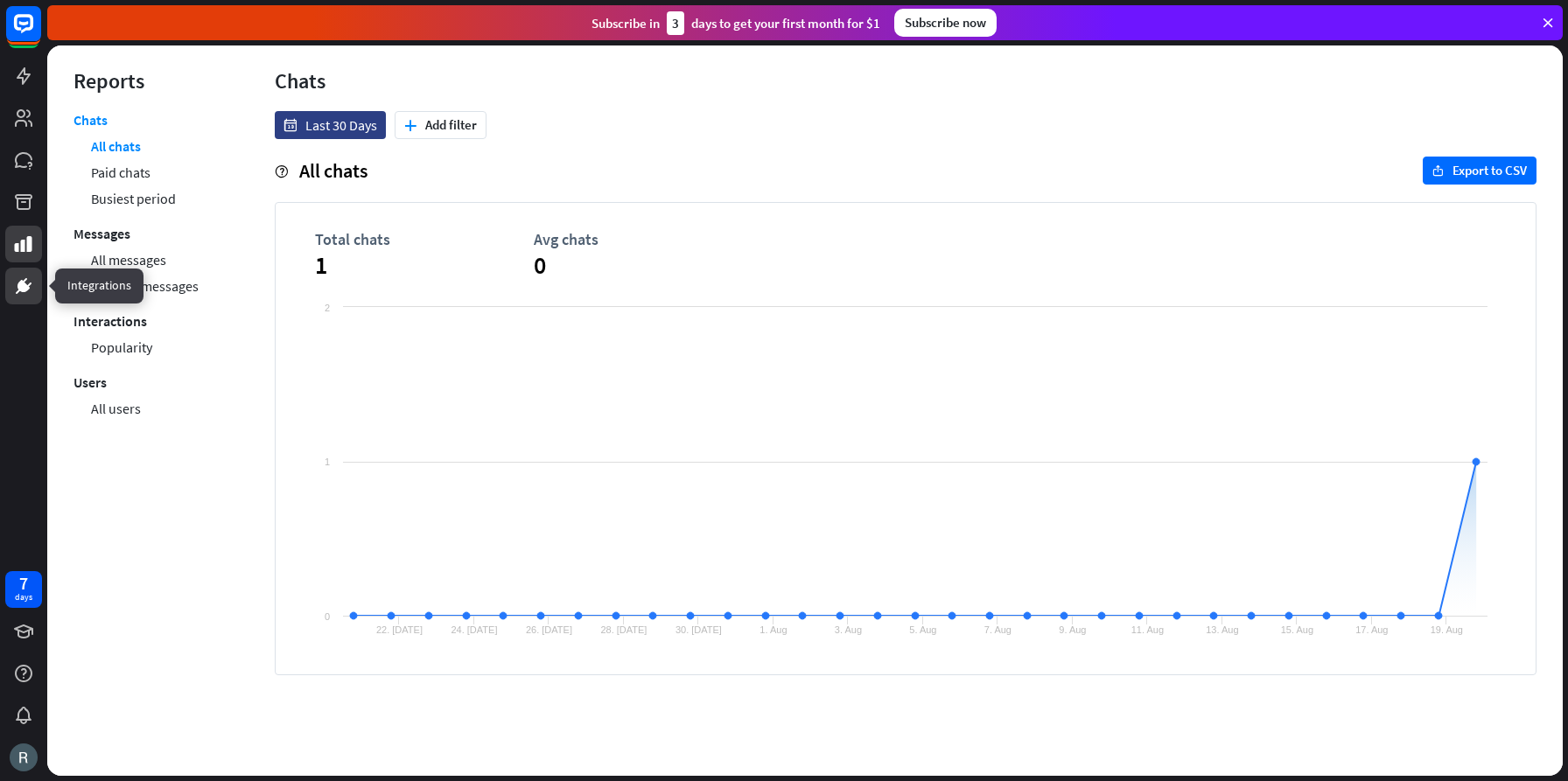
click at [22, 283] on icon at bounding box center [23, 286] width 11 height 11
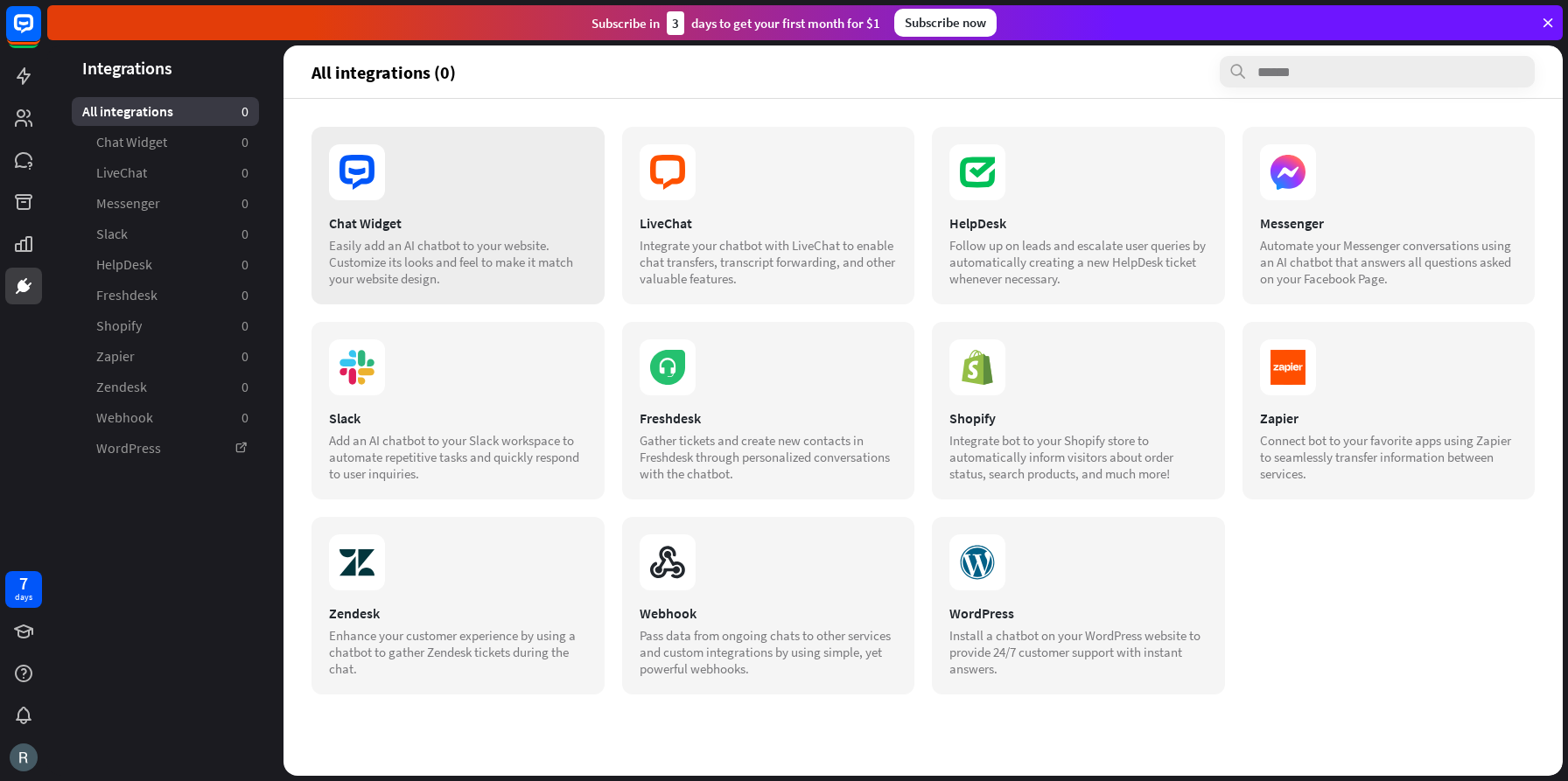
click at [447, 211] on div "Chat Widget Easily add an AI chatbot to your website. Customize its looks and f…" at bounding box center [457, 215] width 293 height 178
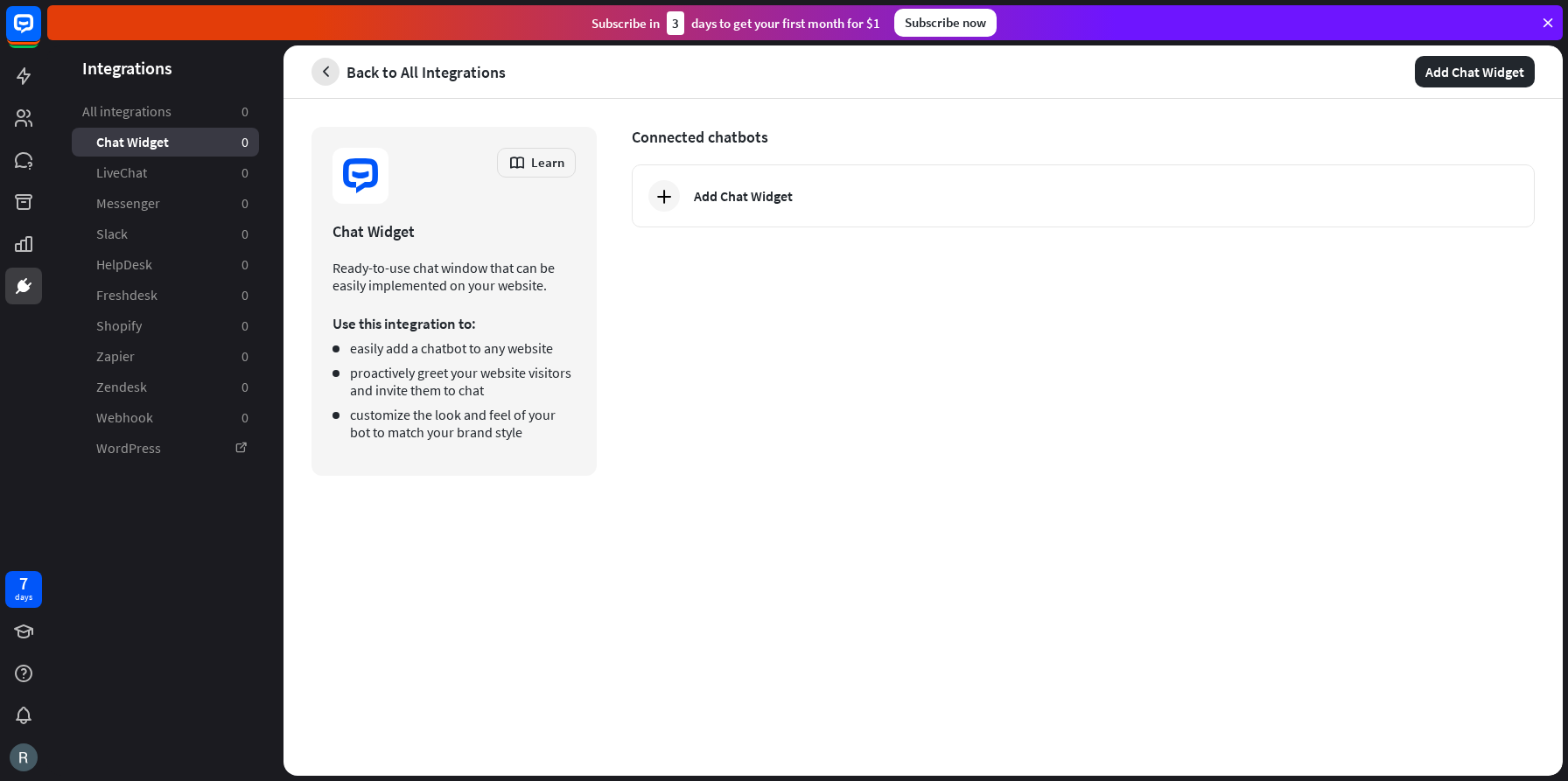
click at [324, 65] on icon "button" at bounding box center [326, 72] width 18 height 18
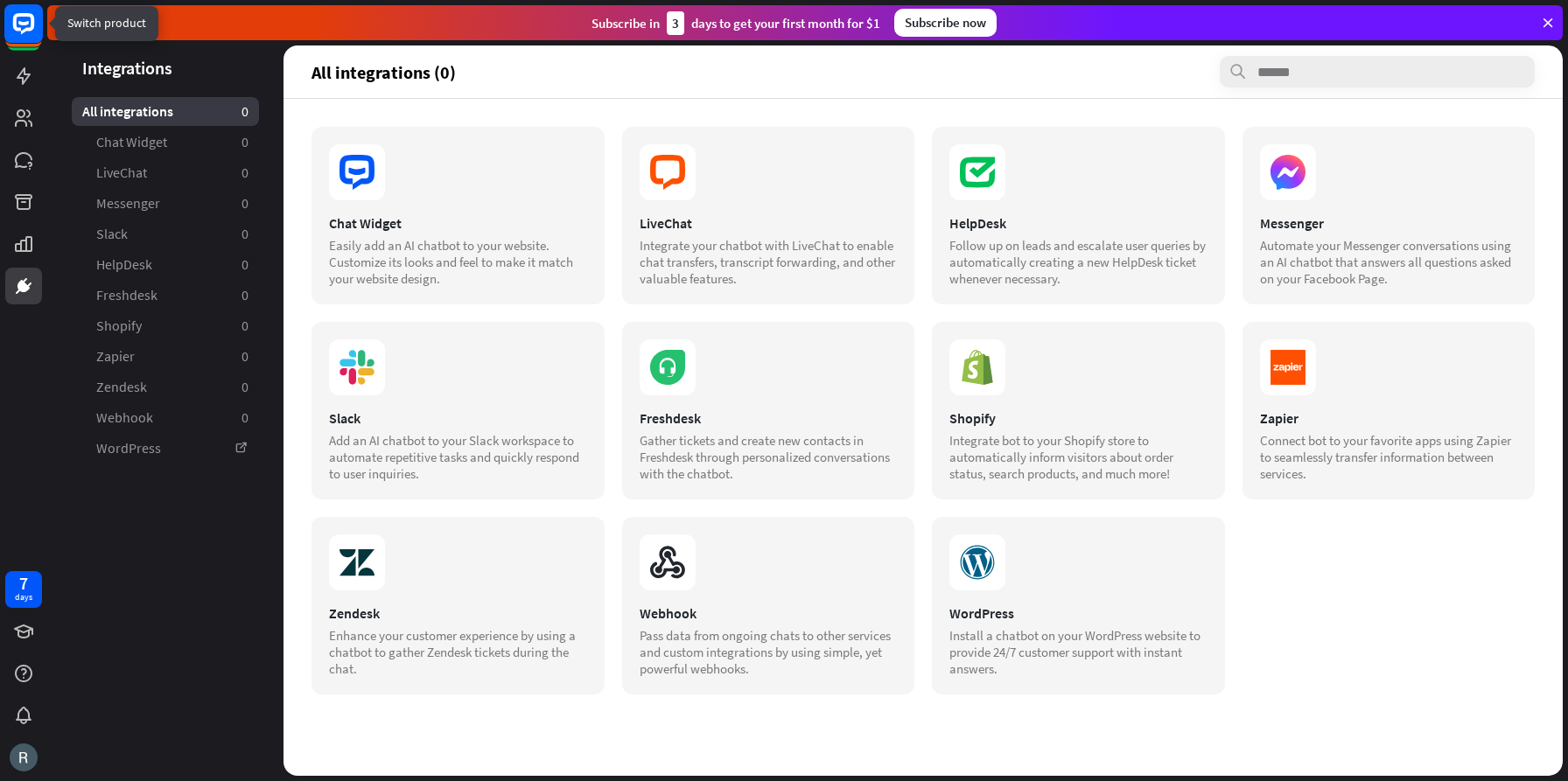
click at [26, 23] on icon at bounding box center [23, 22] width 11 height 4
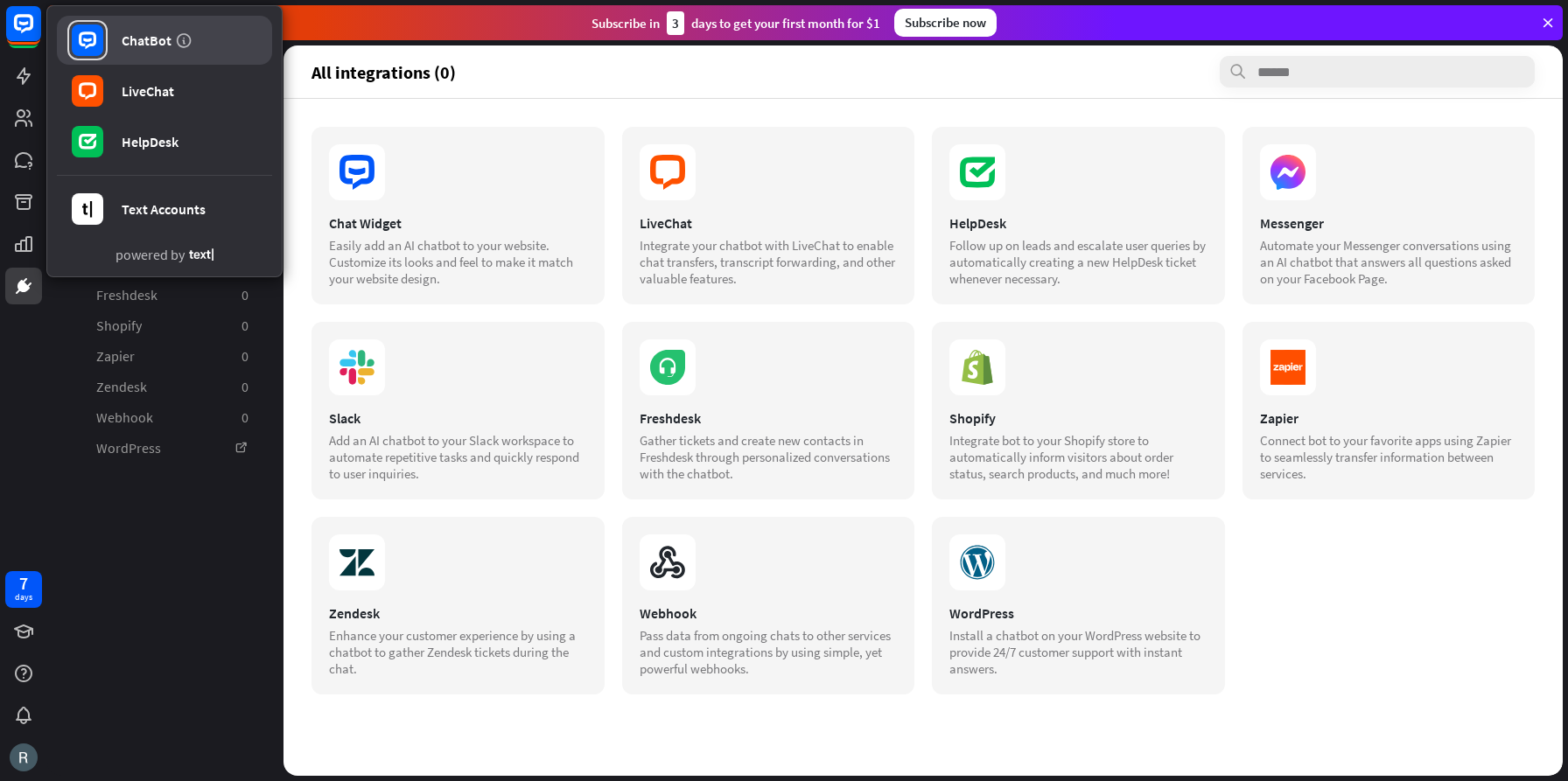
click at [143, 41] on div "ChatBot" at bounding box center [147, 40] width 50 height 18
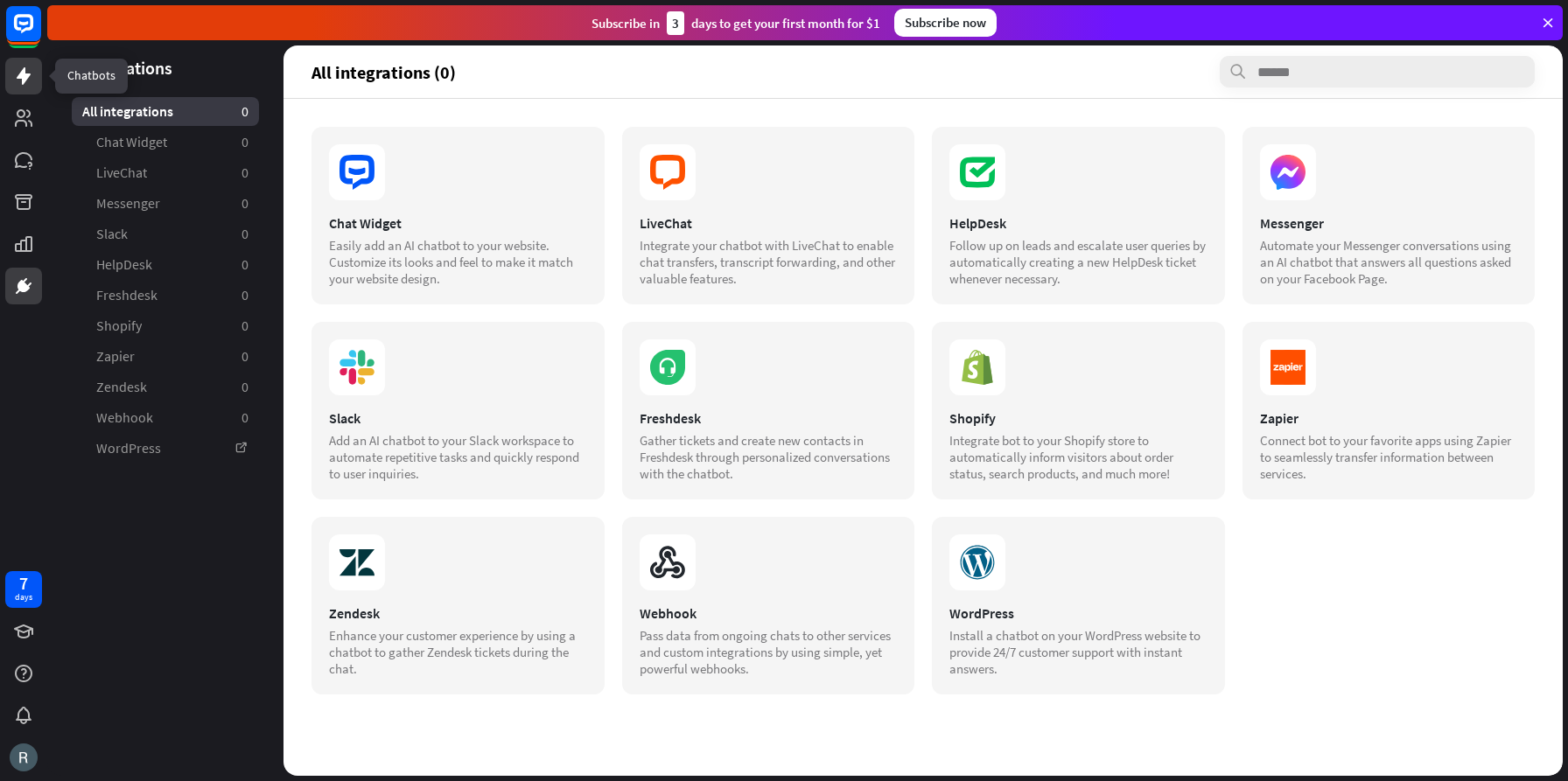
click at [25, 74] on icon at bounding box center [24, 76] width 14 height 18
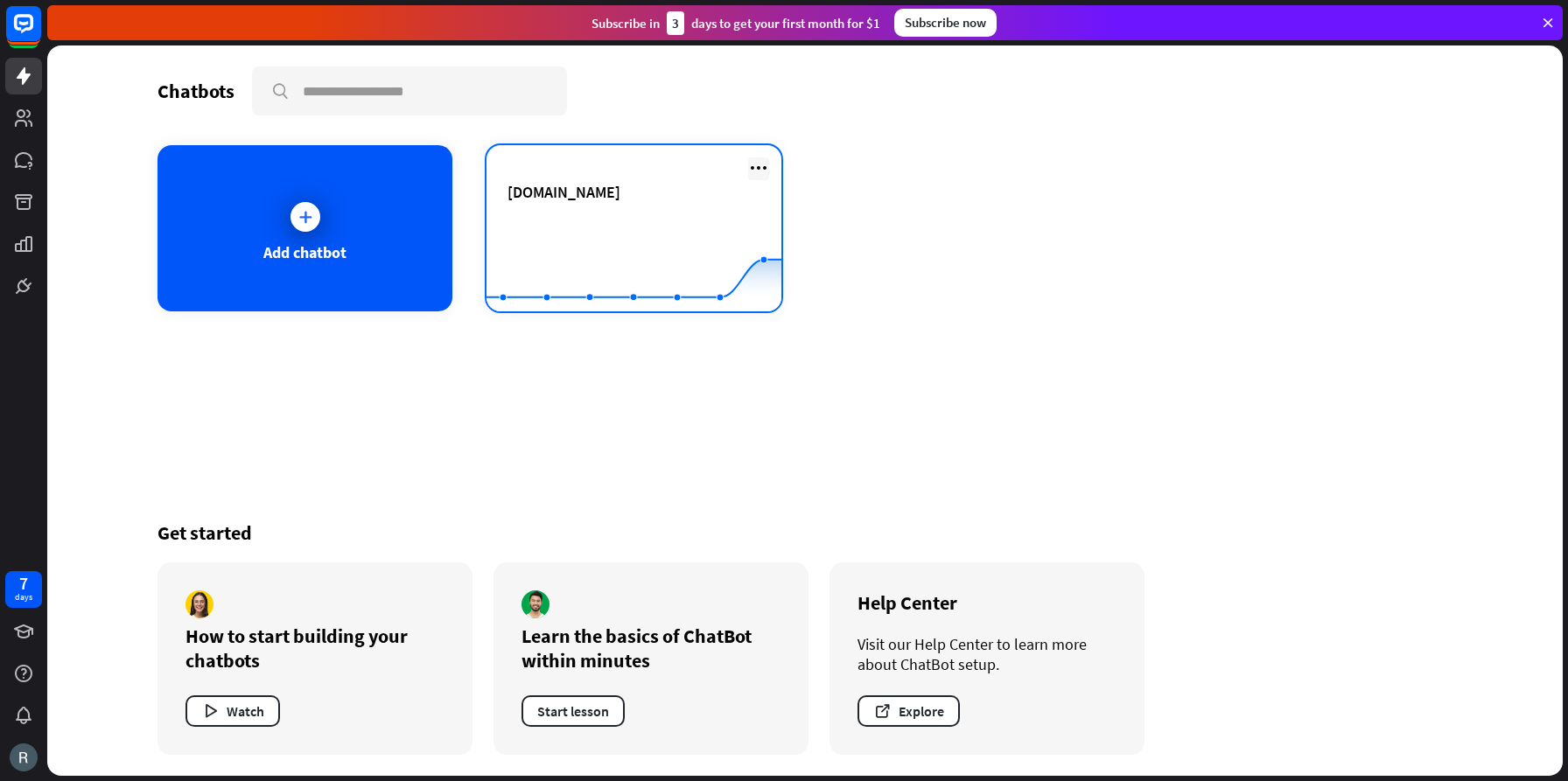
click at [758, 165] on icon at bounding box center [758, 168] width 21 height 21
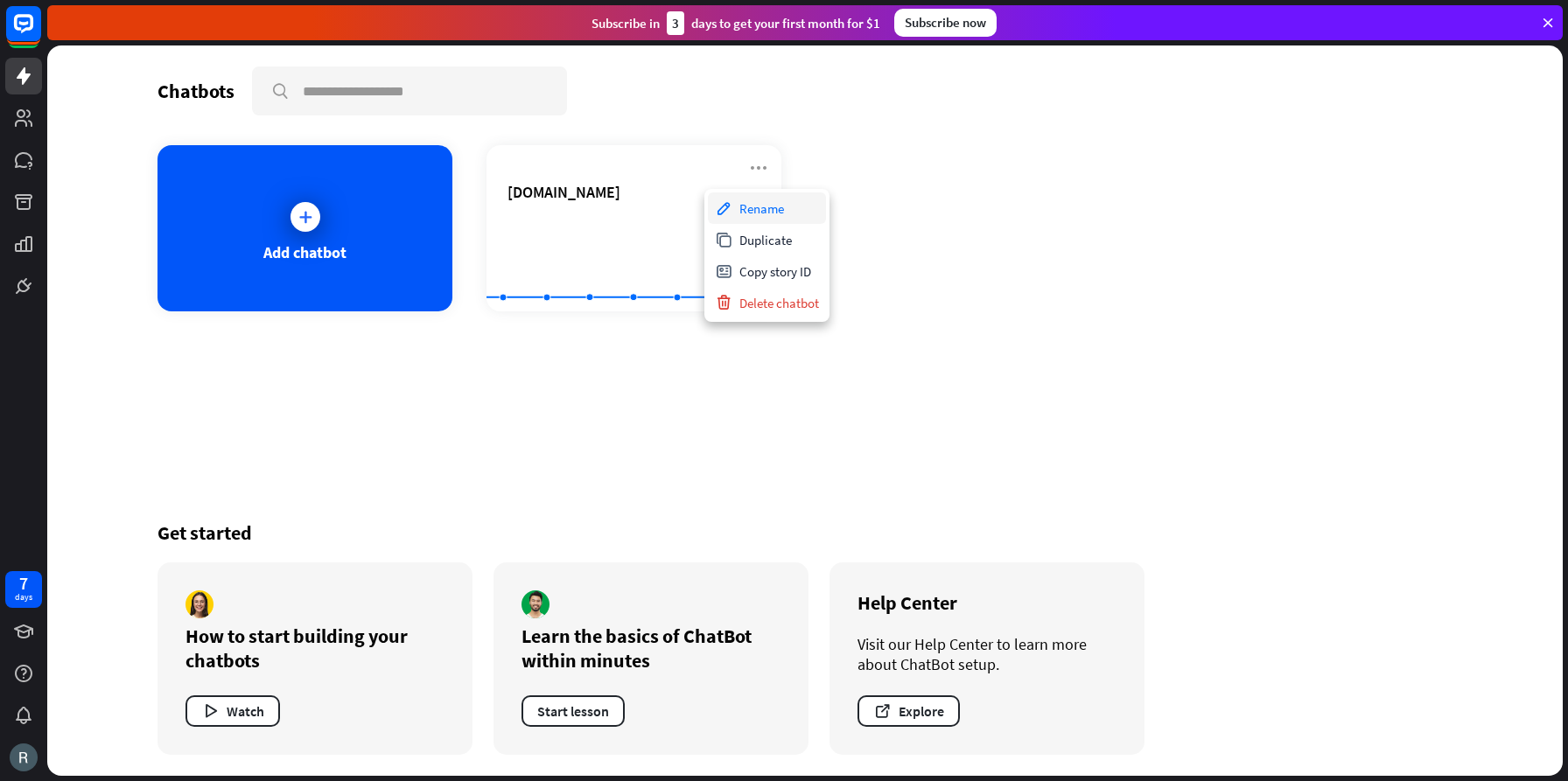
click at [757, 207] on div "Rename" at bounding box center [767, 208] width 118 height 31
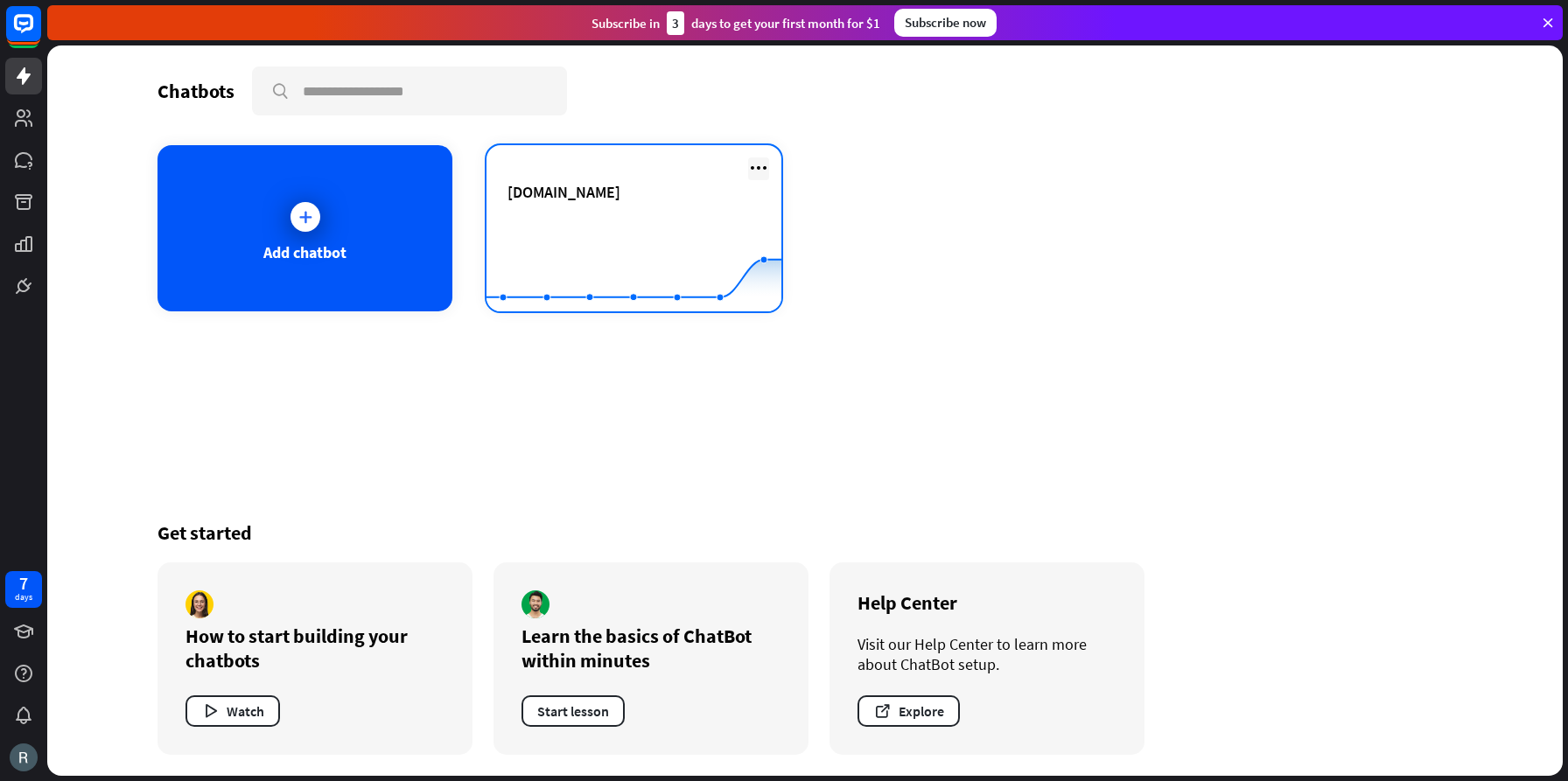
click at [757, 167] on icon at bounding box center [758, 168] width 21 height 21
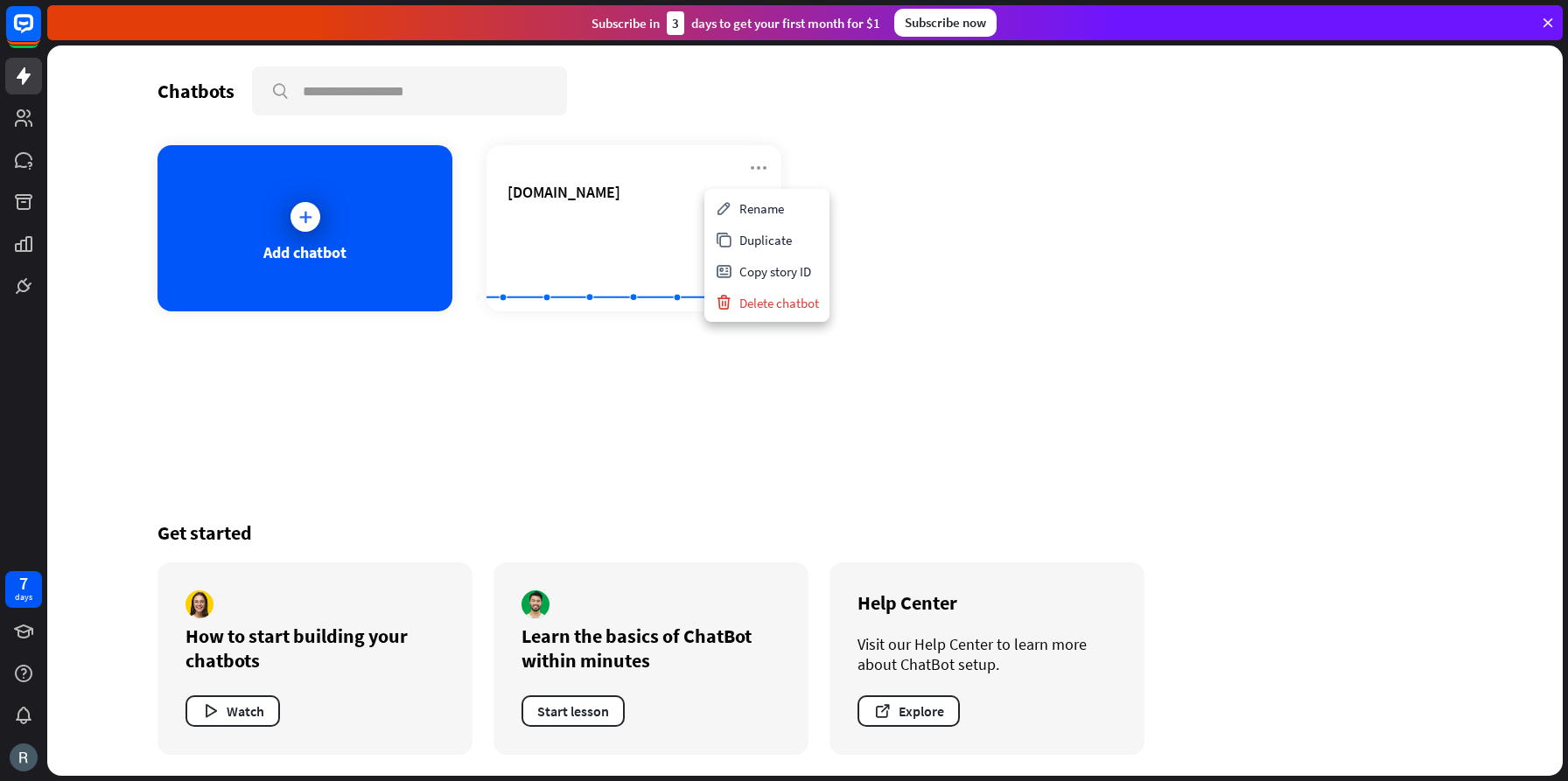
drag, startPoint x: 947, startPoint y: 269, endPoint x: 932, endPoint y: 267, distance: 15.1
click at [944, 268] on div "Add chatbot [DOMAIN_NAME] Created with Highcharts 10.1.0 0 1 2" at bounding box center [806, 228] width 1295 height 166
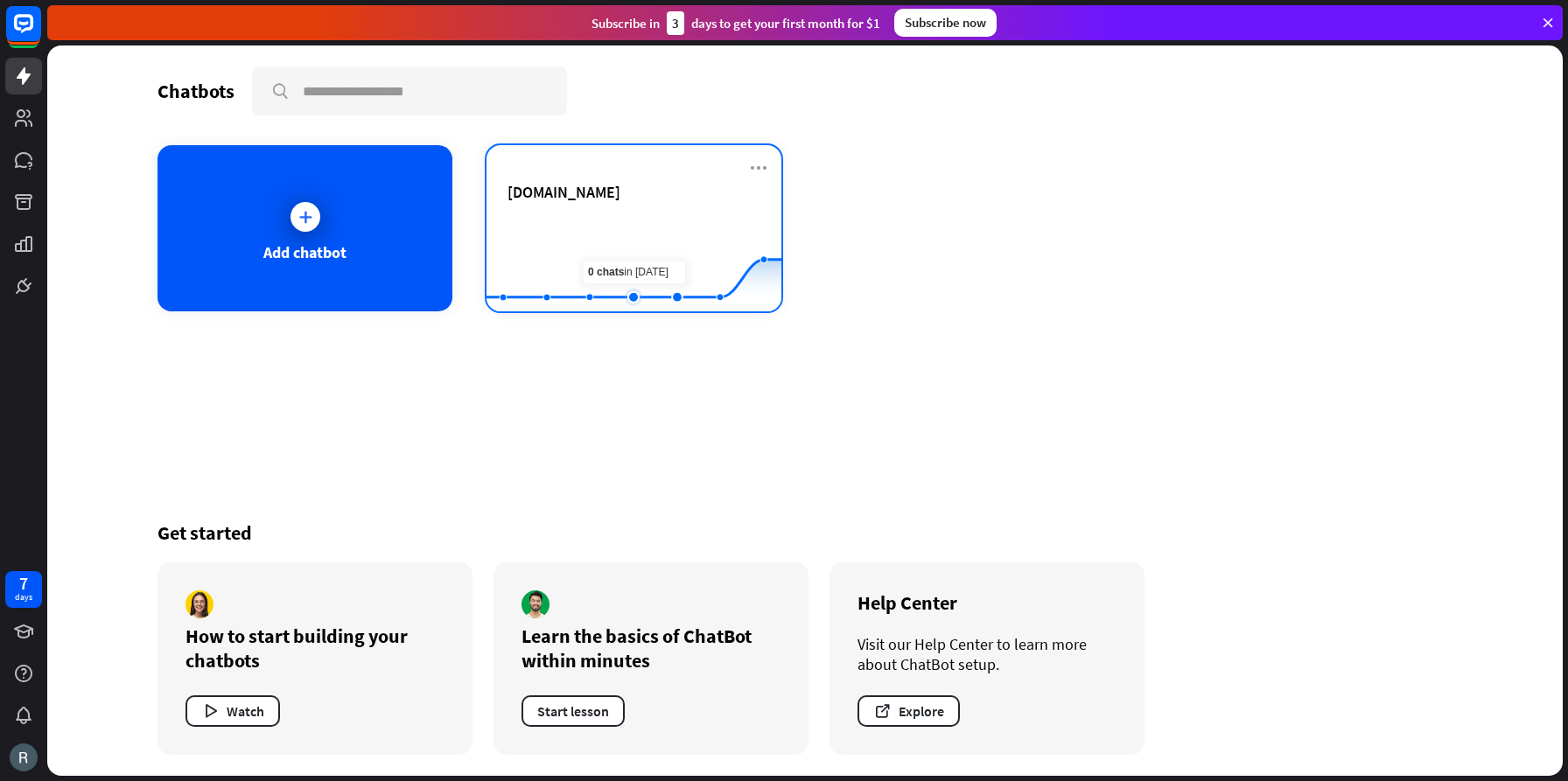
click at [650, 246] on rect at bounding box center [633, 268] width 295 height 109
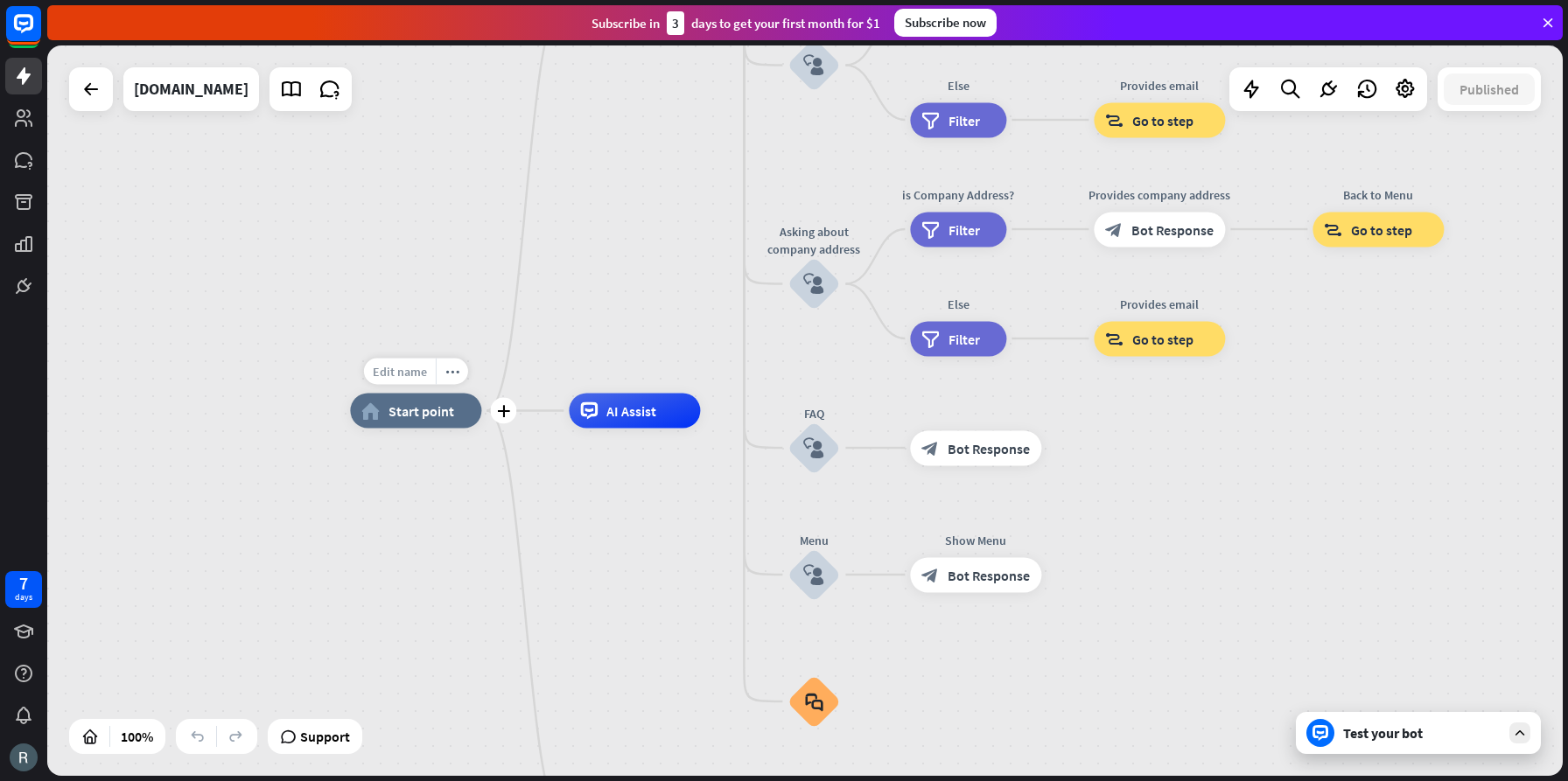
click at [408, 369] on span "Edit name" at bounding box center [400, 372] width 54 height 16
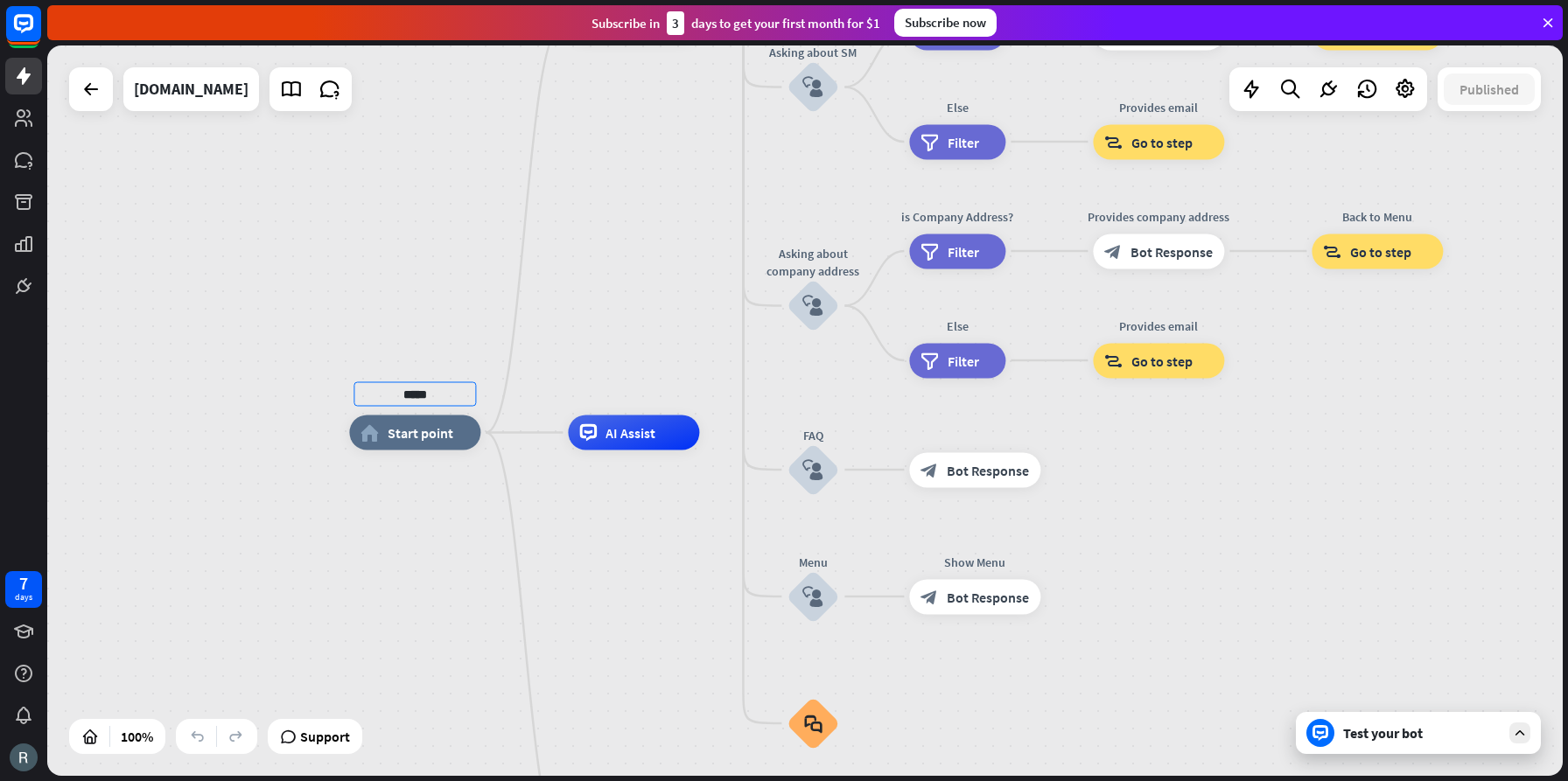
type input "*****"
click at [1407, 523] on div "***** home_2 Start point Welcome message block_bot_response Bot Response About …" at bounding box center [806, 411] width 1516 height 731
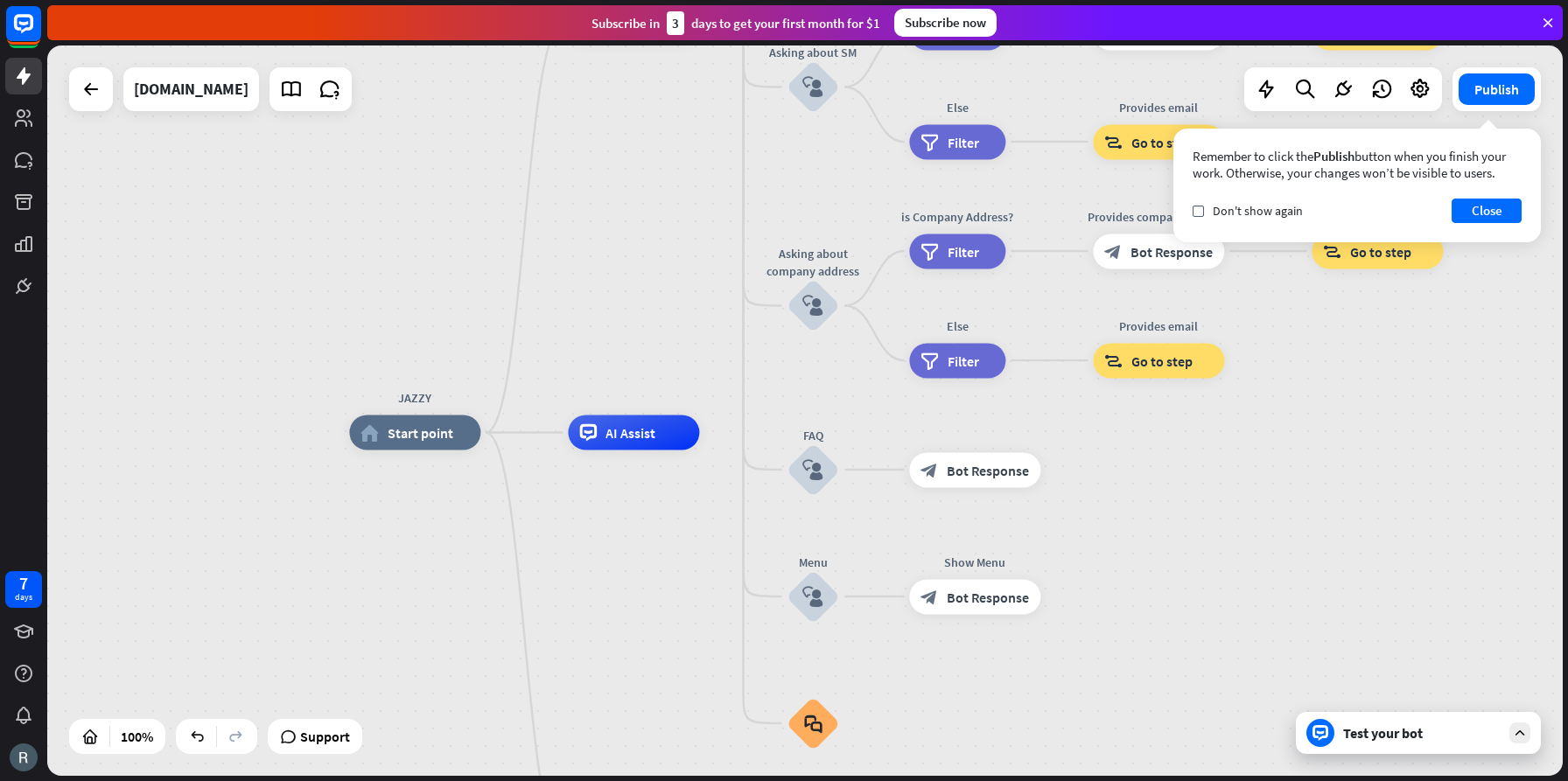
click at [1512, 728] on icon at bounding box center [1520, 733] width 16 height 16
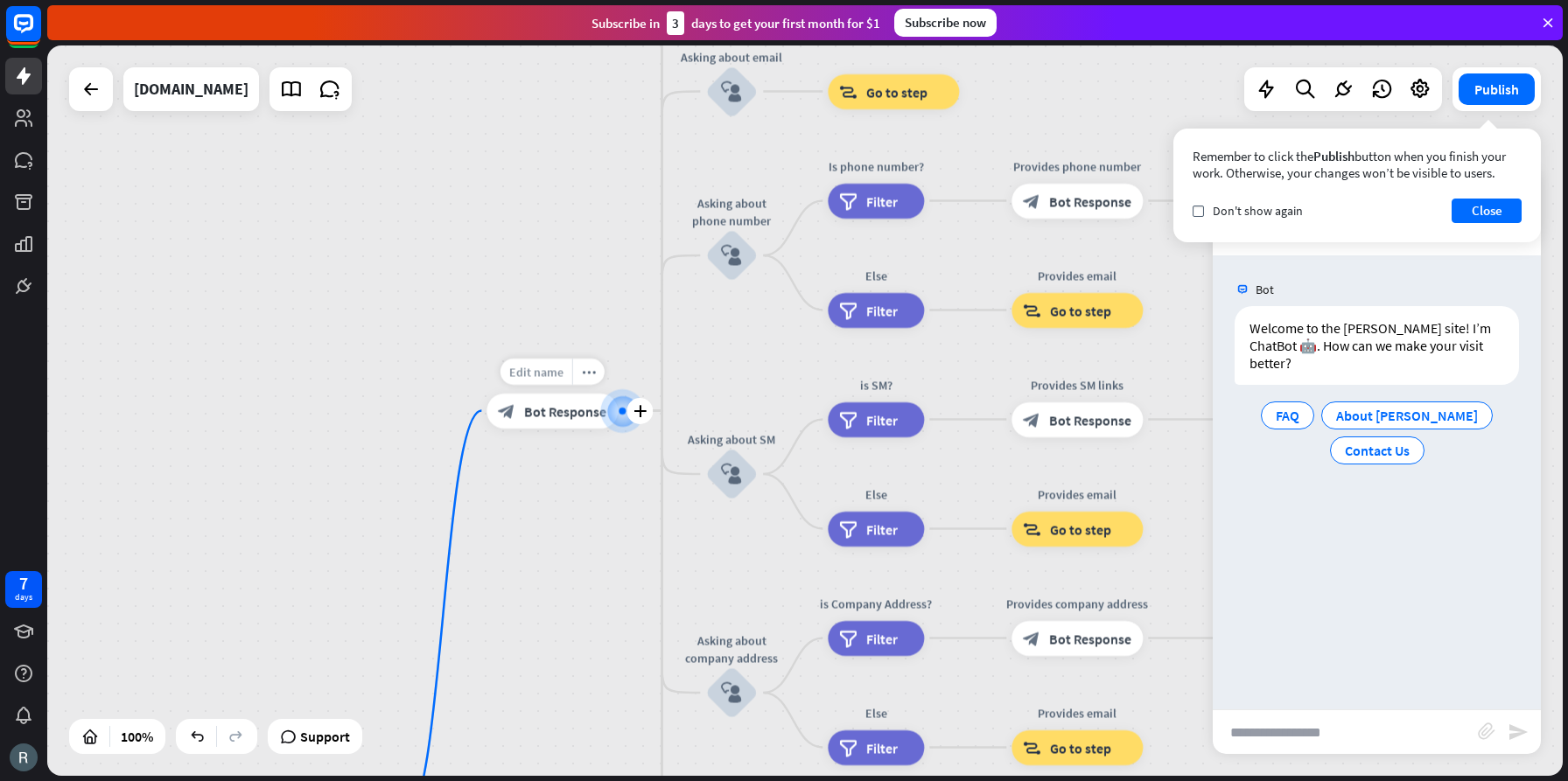
click at [544, 375] on span "Edit name" at bounding box center [536, 372] width 54 height 16
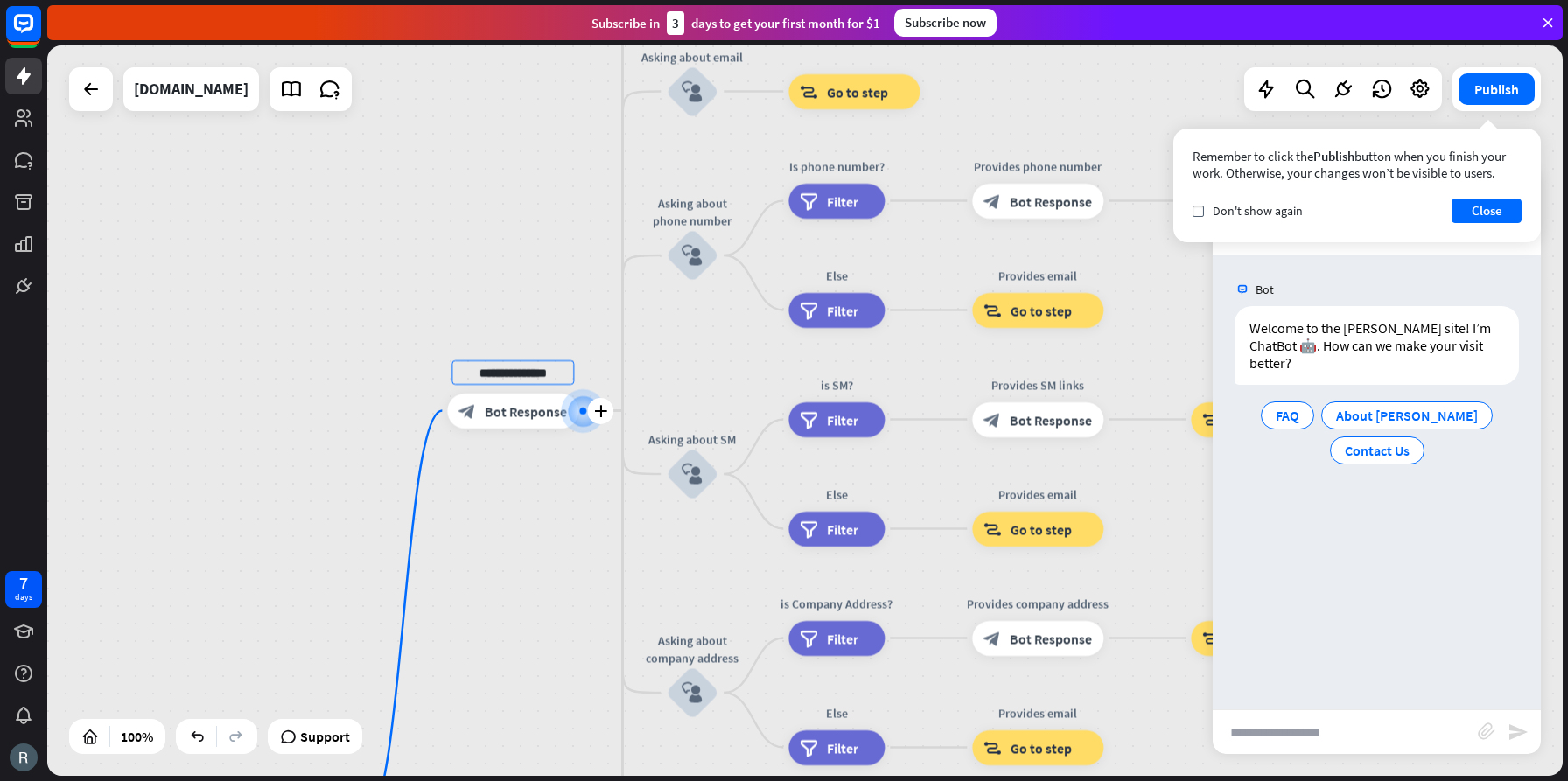
click at [505, 416] on span "Bot Response" at bounding box center [526, 412] width 83 height 18
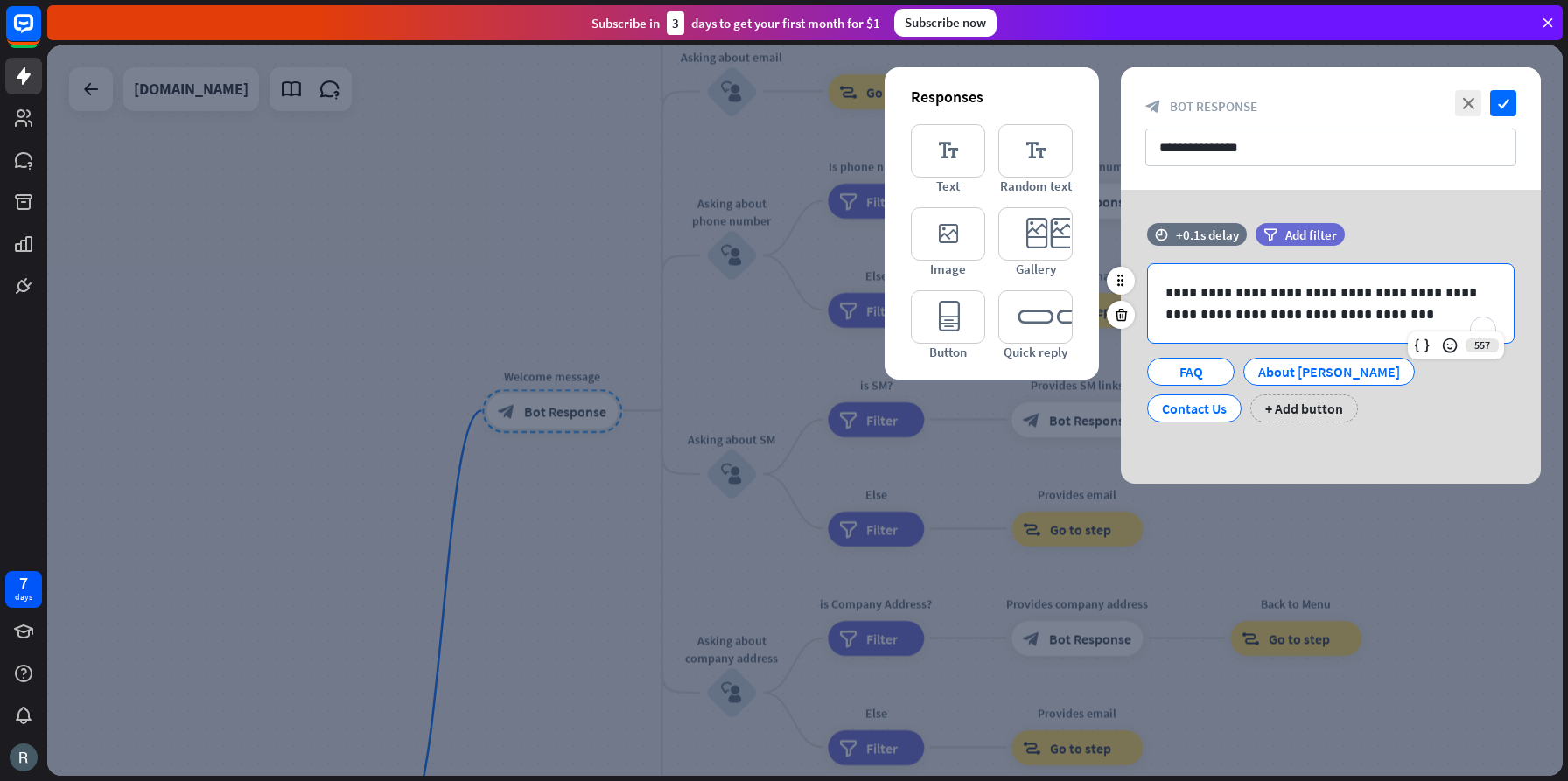
click at [1444, 291] on p "**********" at bounding box center [1330, 303] width 331 height 44
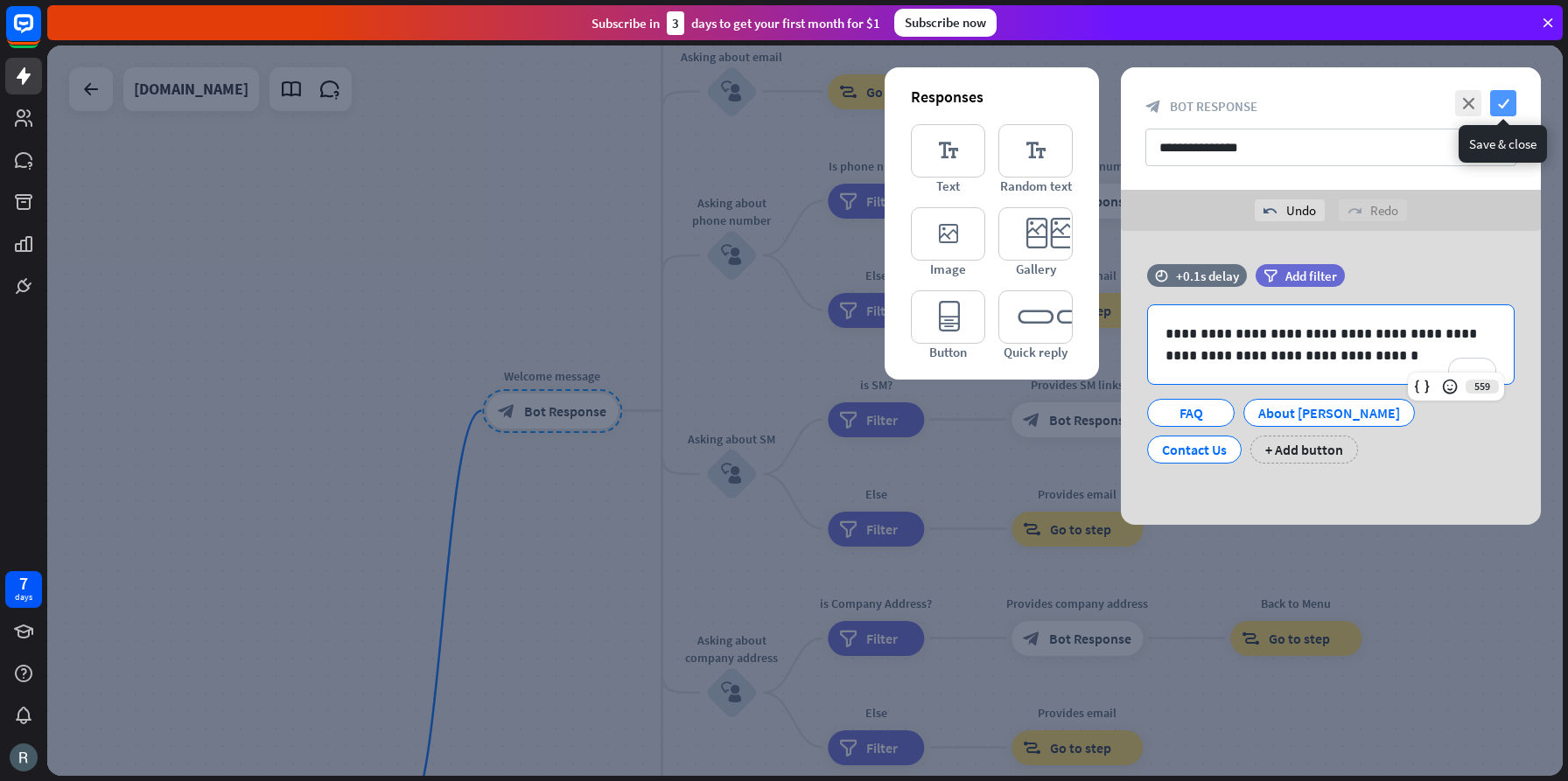
click at [1505, 106] on icon "check" at bounding box center [1503, 102] width 26 height 26
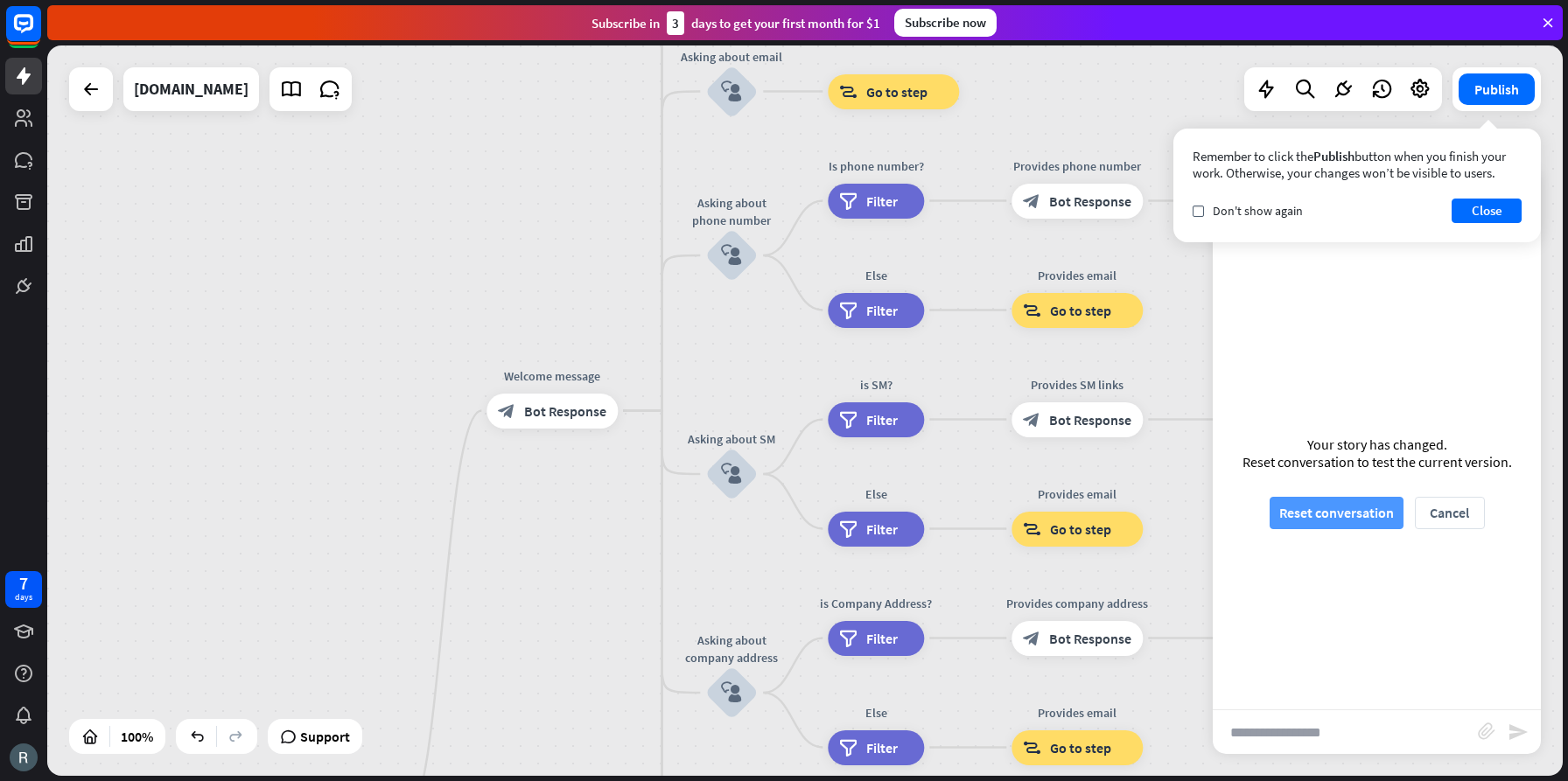
click at [1348, 516] on button "Reset conversation" at bounding box center [1336, 513] width 134 height 32
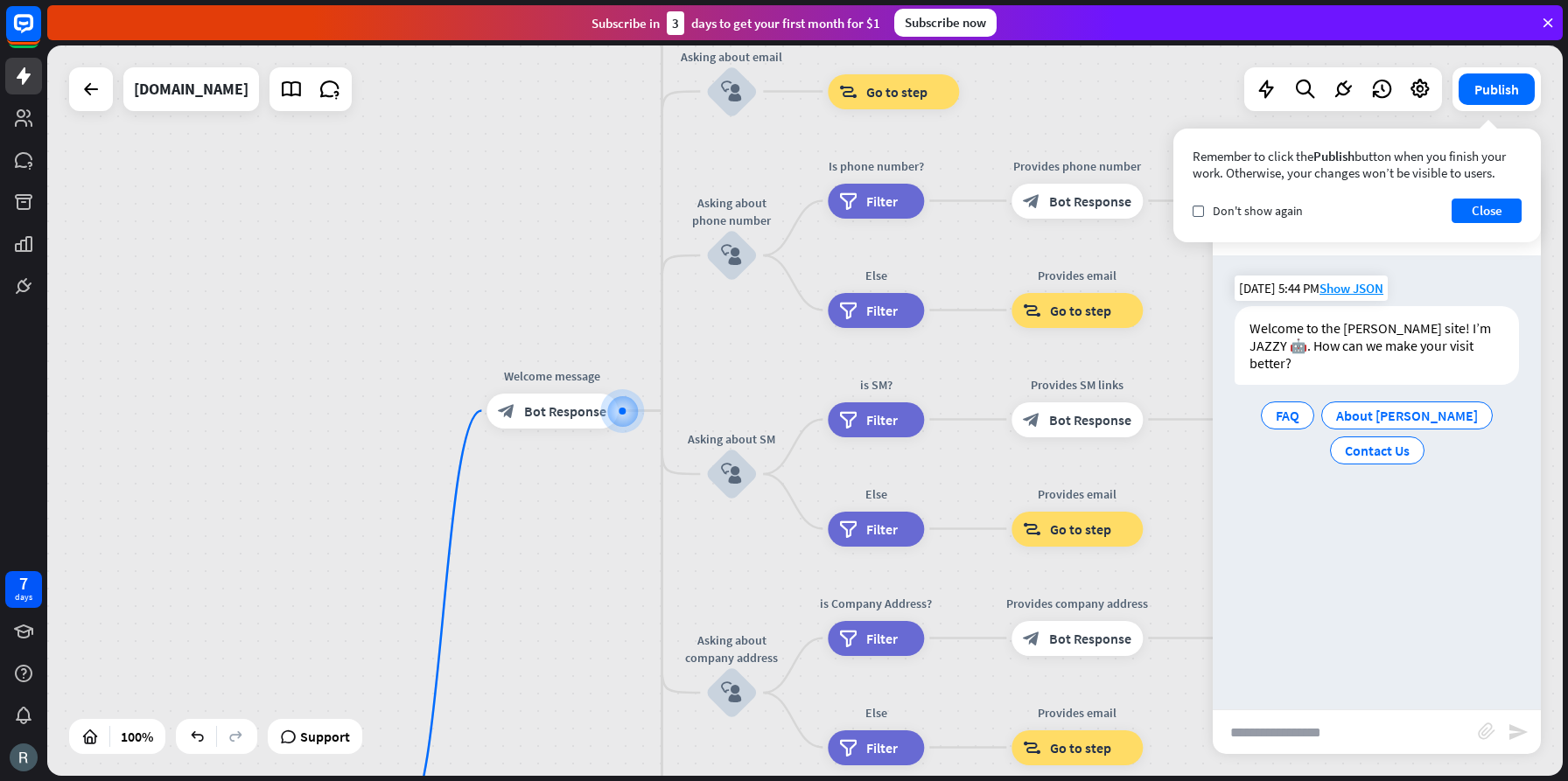
click at [1403, 343] on div "Welcome to the [PERSON_NAME] site! I’m JAZZY 🤖. How can we make your visit bett…" at bounding box center [1376, 345] width 284 height 79
click at [564, 411] on span "Bot Response" at bounding box center [565, 412] width 83 height 18
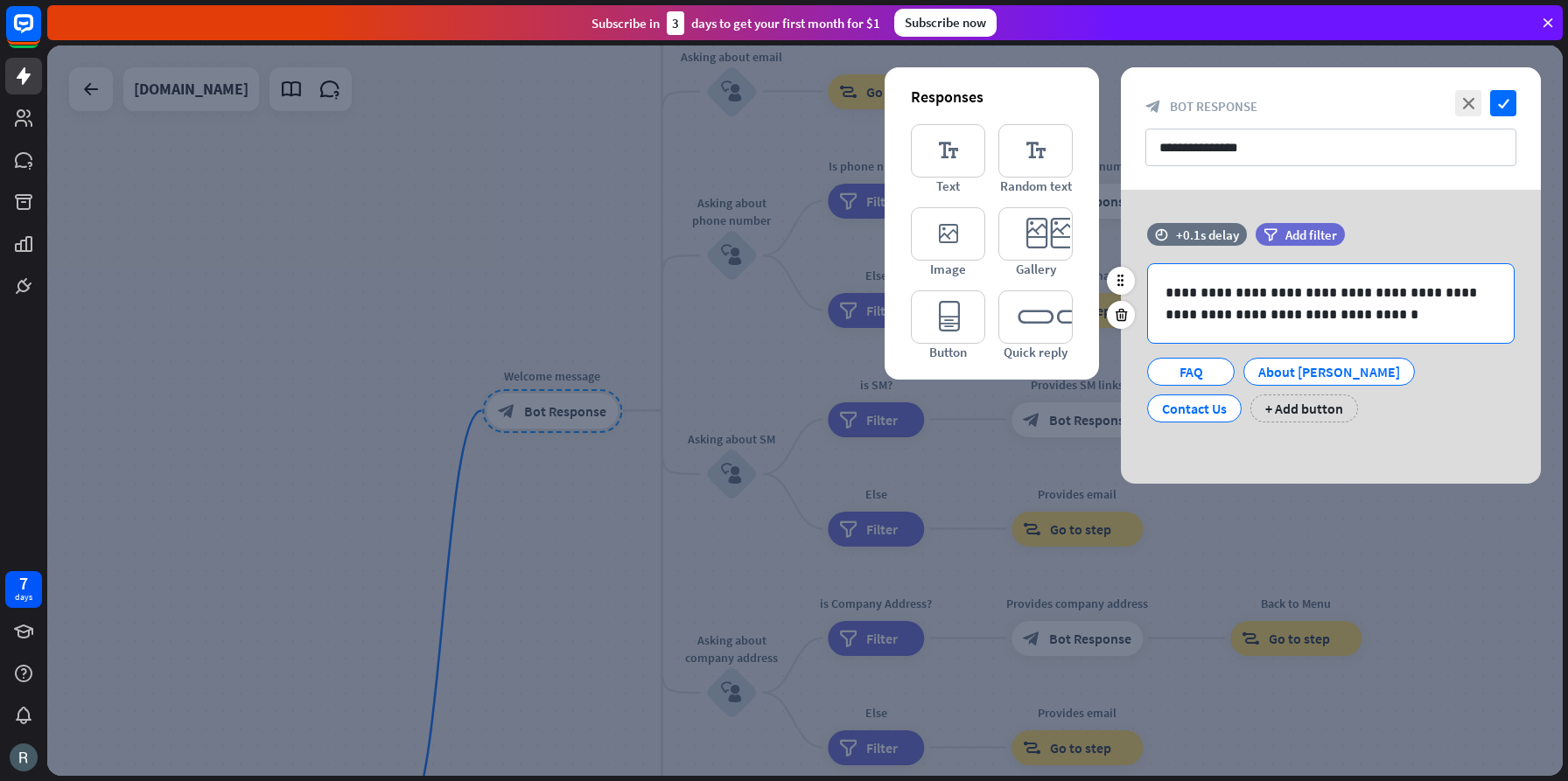
drag, startPoint x: 1366, startPoint y: 289, endPoint x: 1387, endPoint y: 324, distance: 40.8
click at [1366, 289] on p "**********" at bounding box center [1330, 303] width 331 height 44
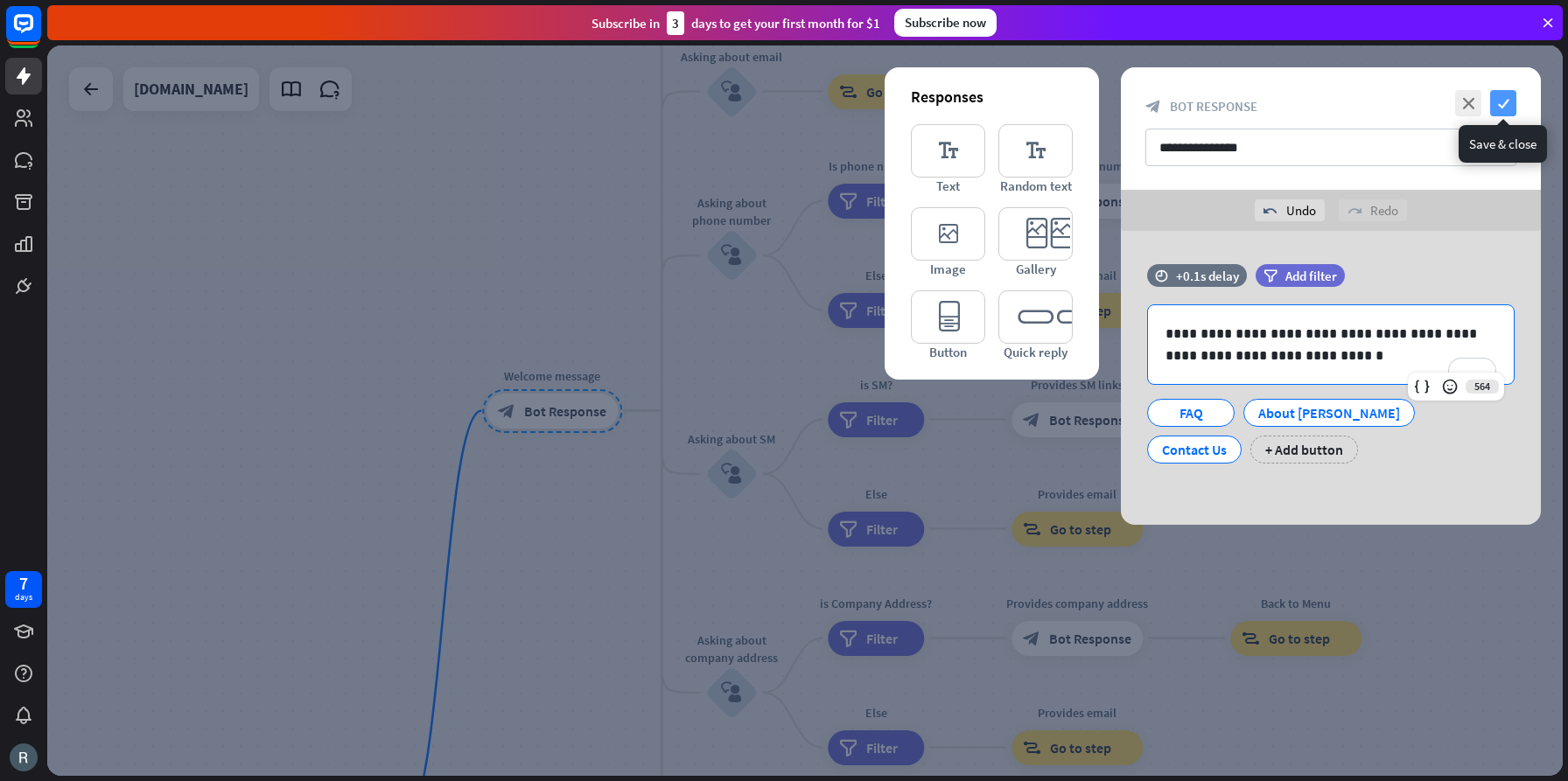
click at [1508, 103] on icon "check" at bounding box center [1503, 102] width 26 height 26
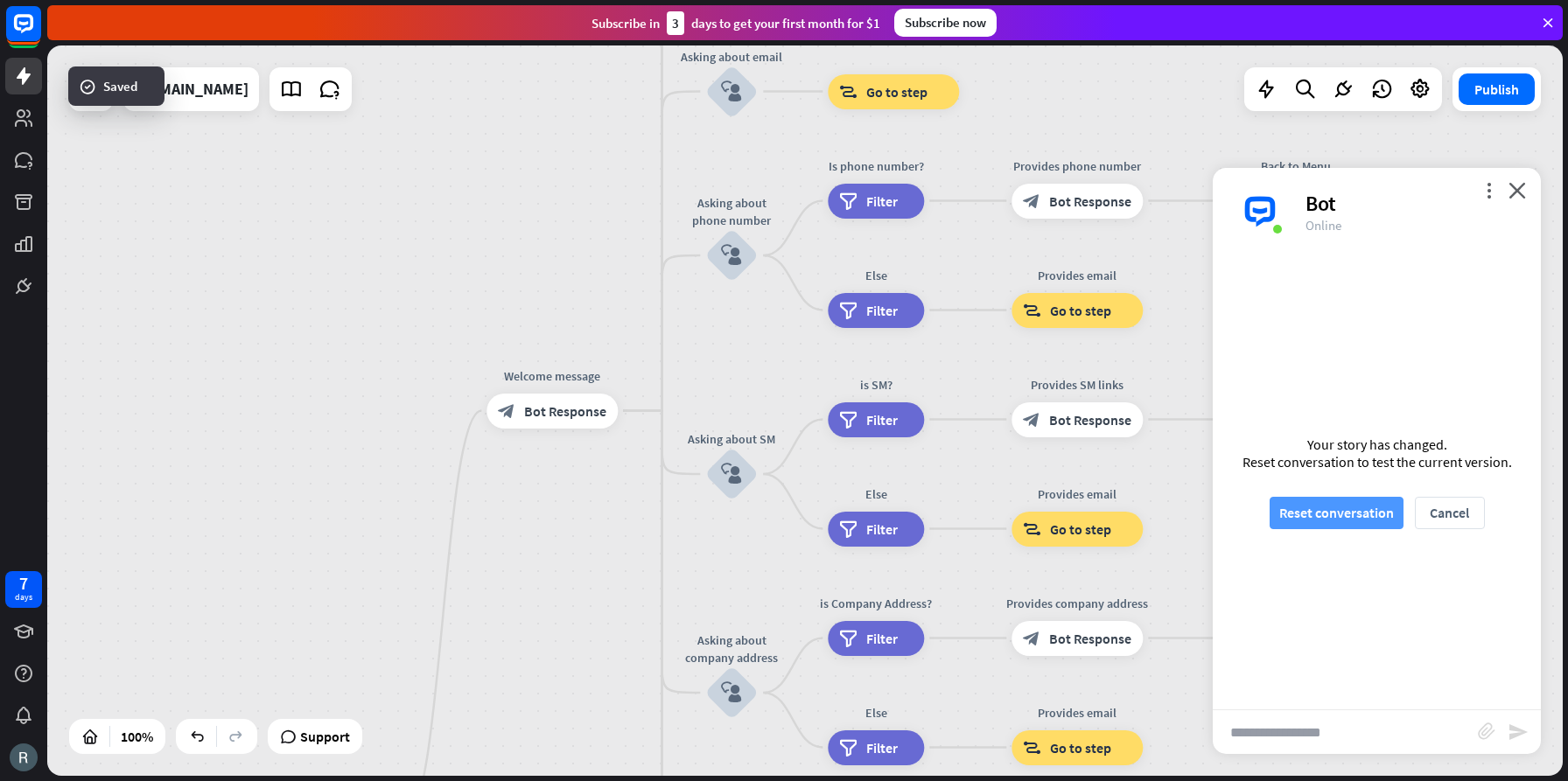
click at [1374, 515] on button "Reset conversation" at bounding box center [1336, 513] width 134 height 32
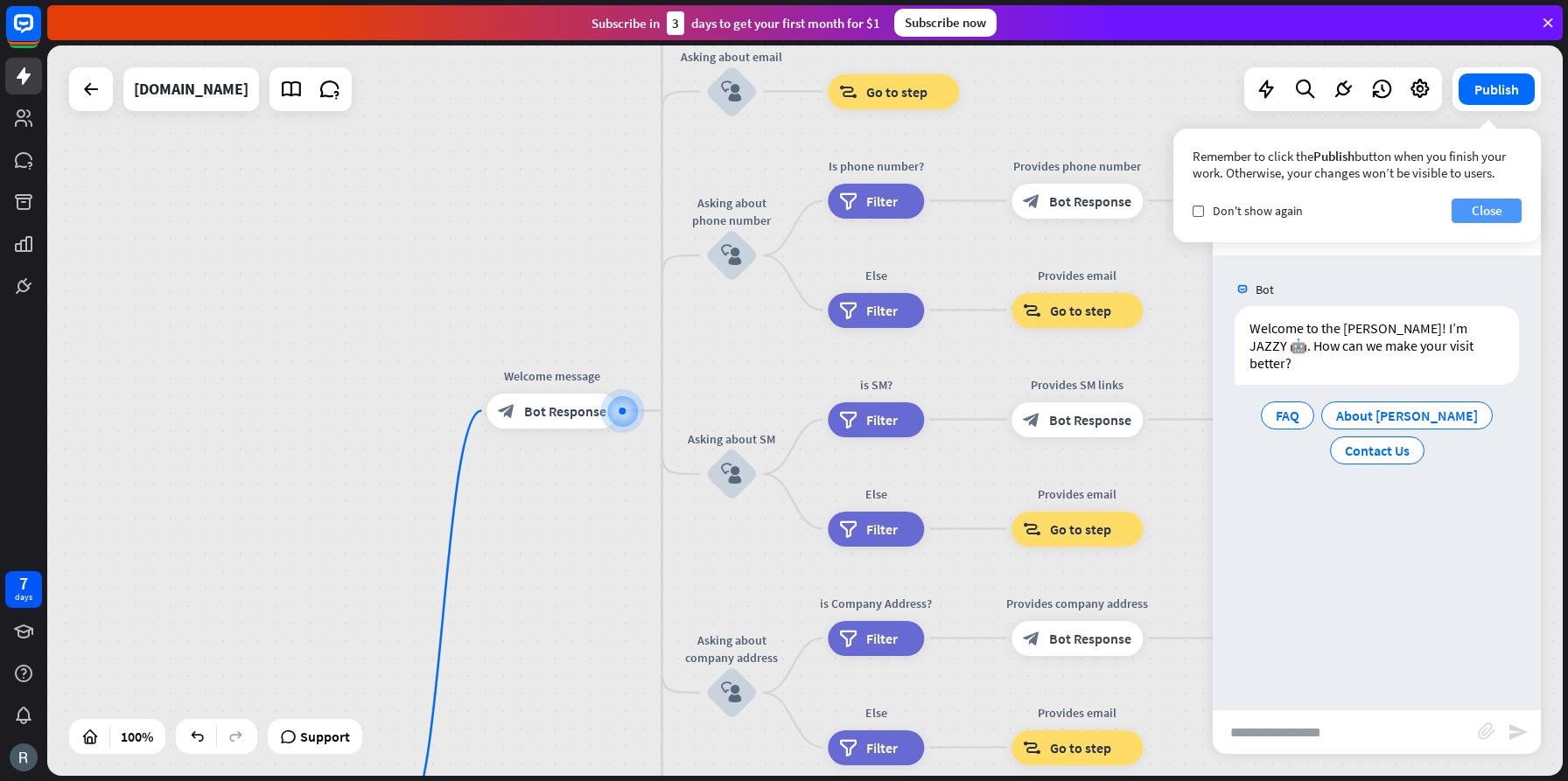
click at [1491, 211] on button "Close" at bounding box center [1486, 210] width 70 height 24
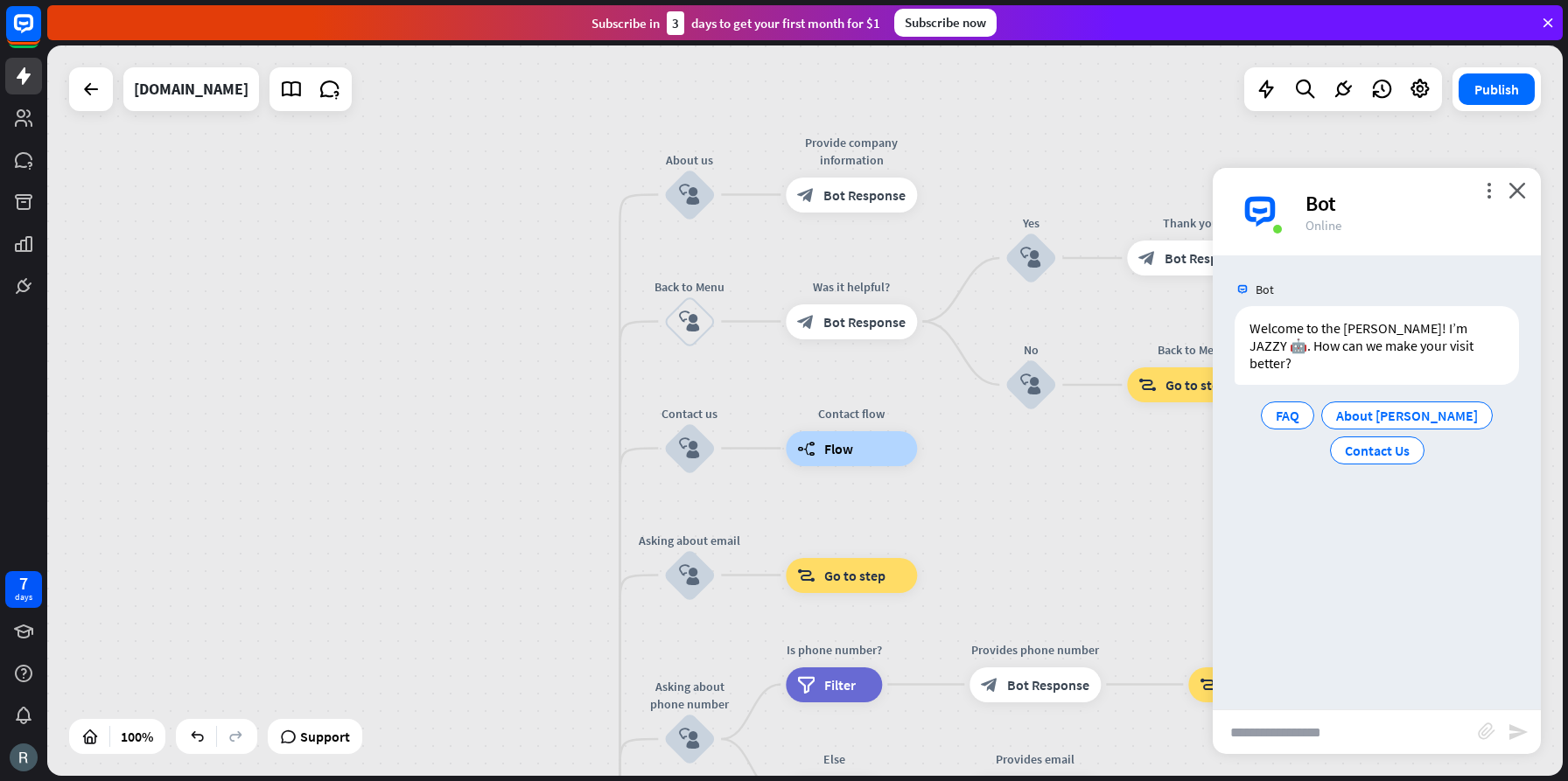
click at [1310, 730] on input "text" at bounding box center [1346, 732] width 266 height 44
type input "**********"
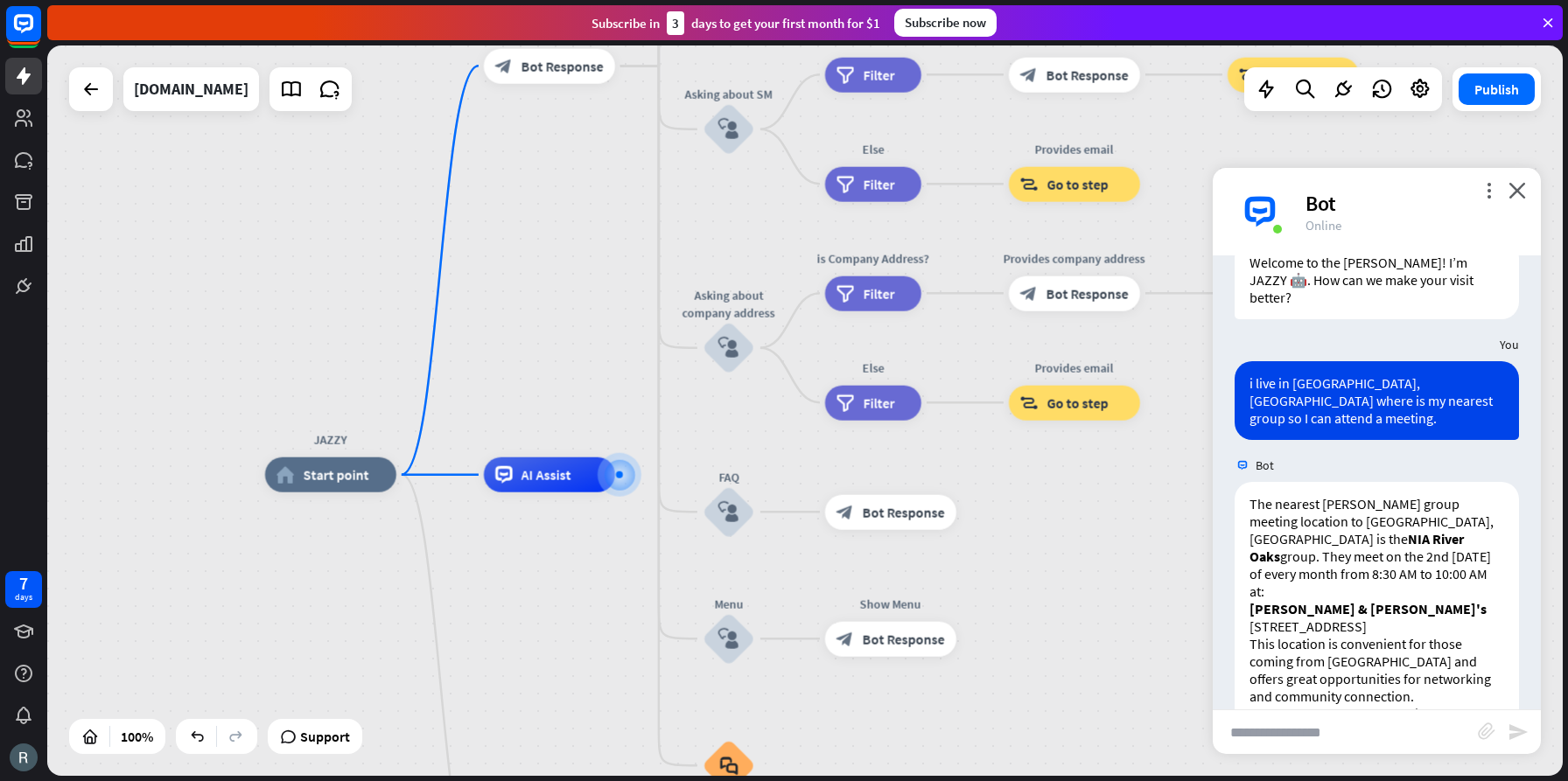
scroll to position [65, 0]
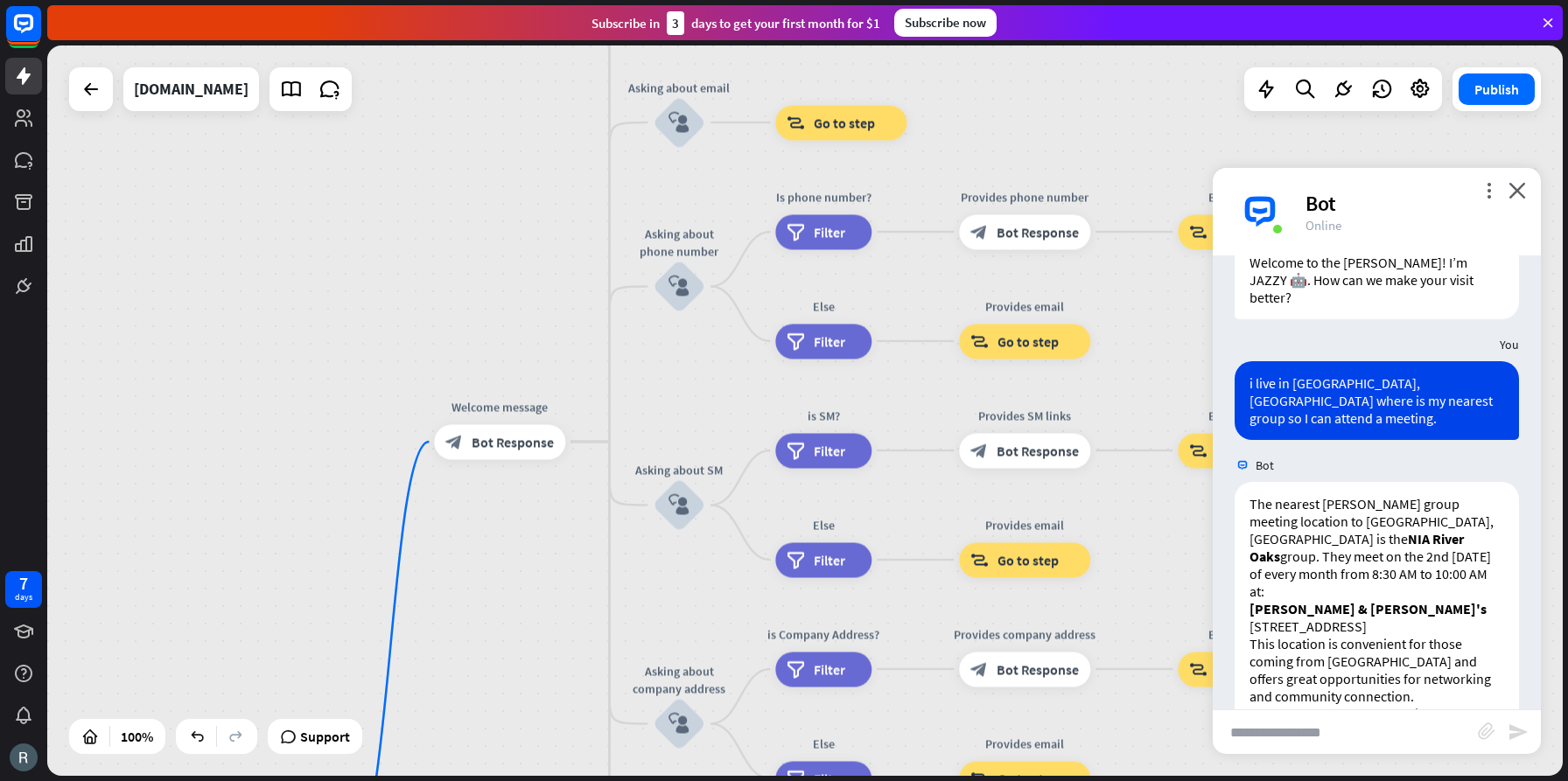
click at [1334, 200] on div "Bot" at bounding box center [1412, 204] width 214 height 27
drag, startPoint x: 1319, startPoint y: 204, endPoint x: 1433, endPoint y: 196, distance: 114.3
click at [1320, 204] on div "Bot" at bounding box center [1412, 204] width 214 height 27
click at [1491, 189] on icon "more_vert" at bounding box center [1489, 190] width 17 height 17
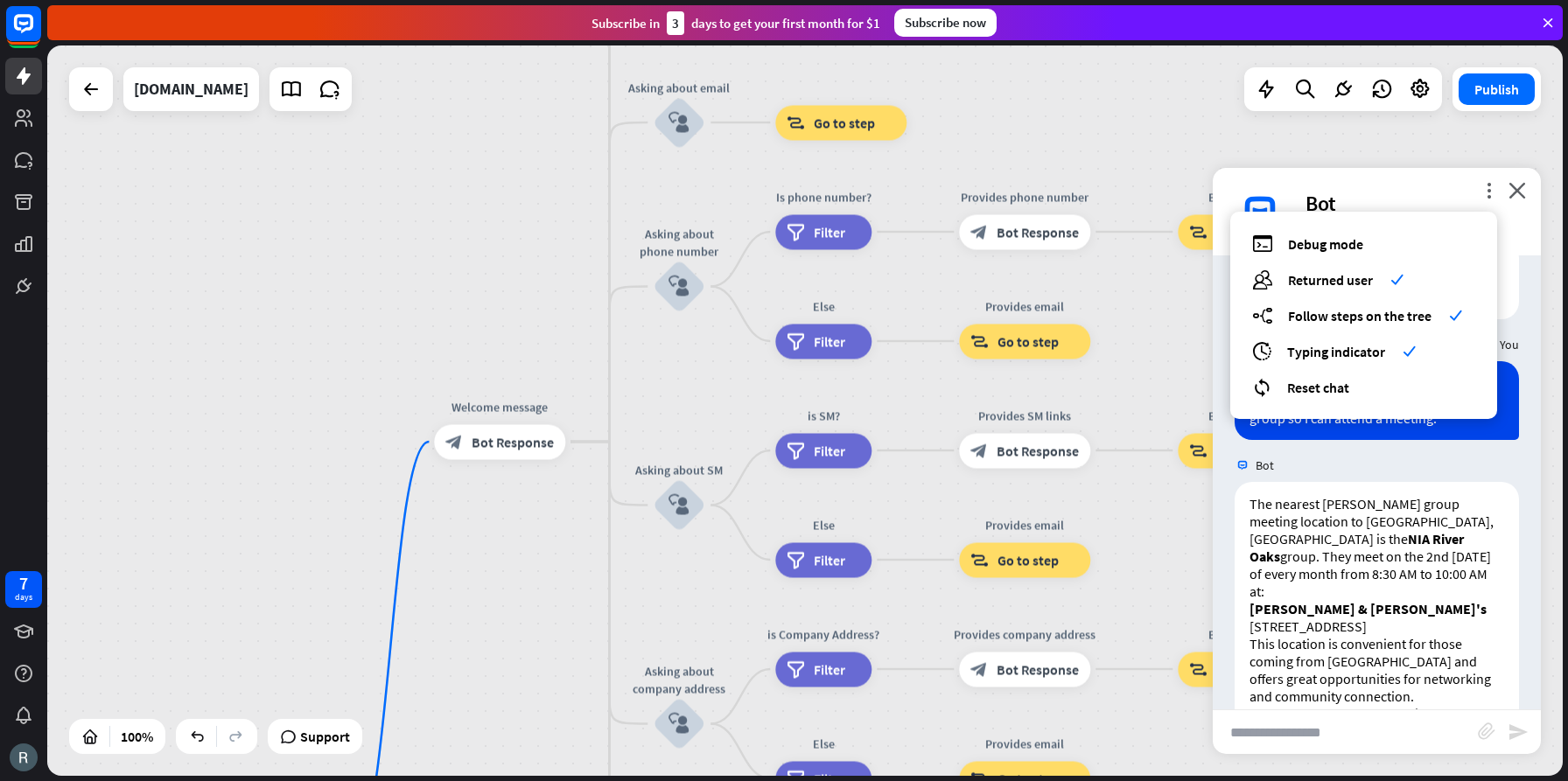
click at [1433, 185] on div "more_vert debug Debug mode users Returned user check builder_tree Follow steps …" at bounding box center [1377, 212] width 328 height 88
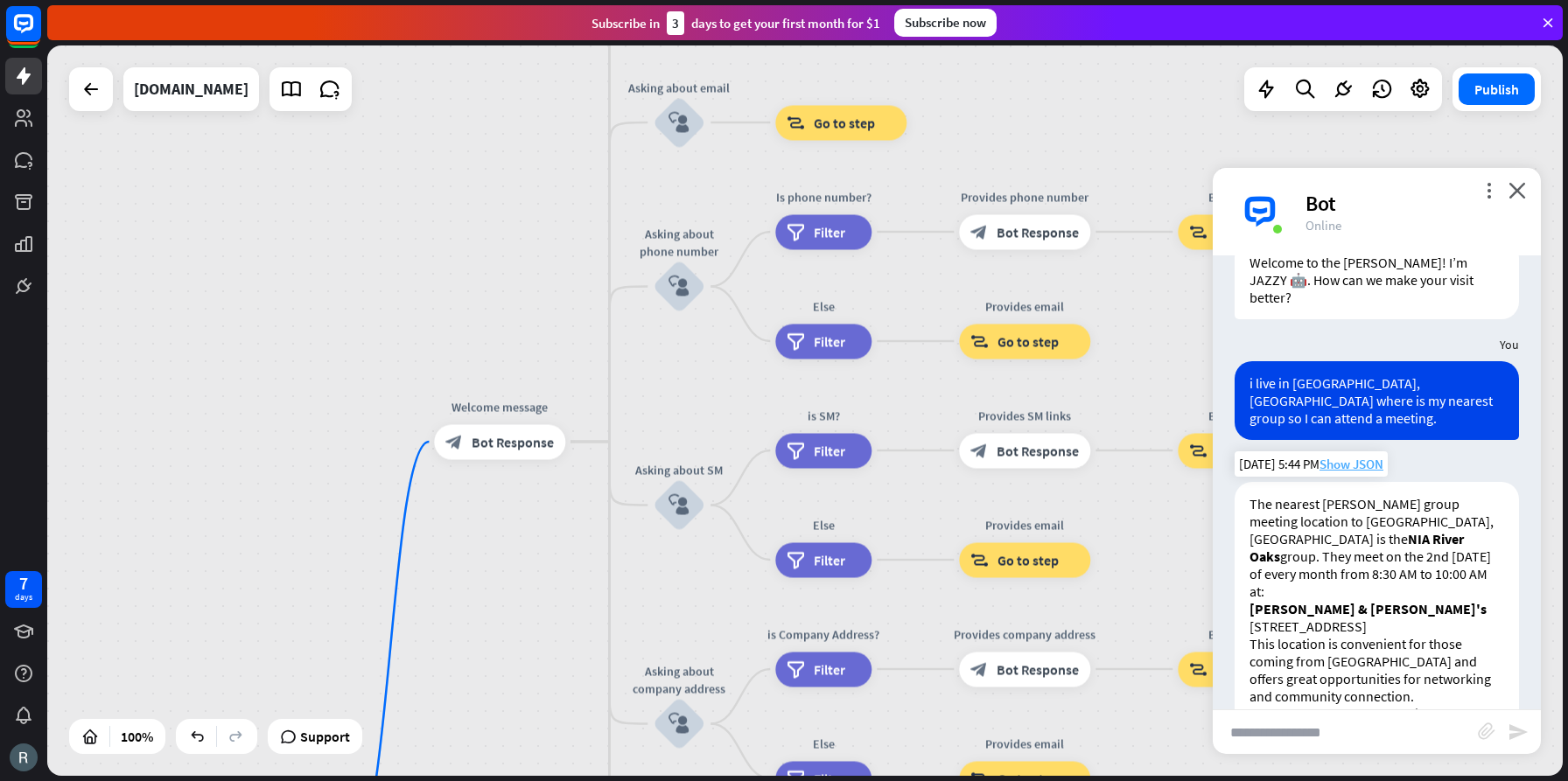
click at [1336, 456] on span "Show JSON" at bounding box center [1351, 464] width 64 height 17
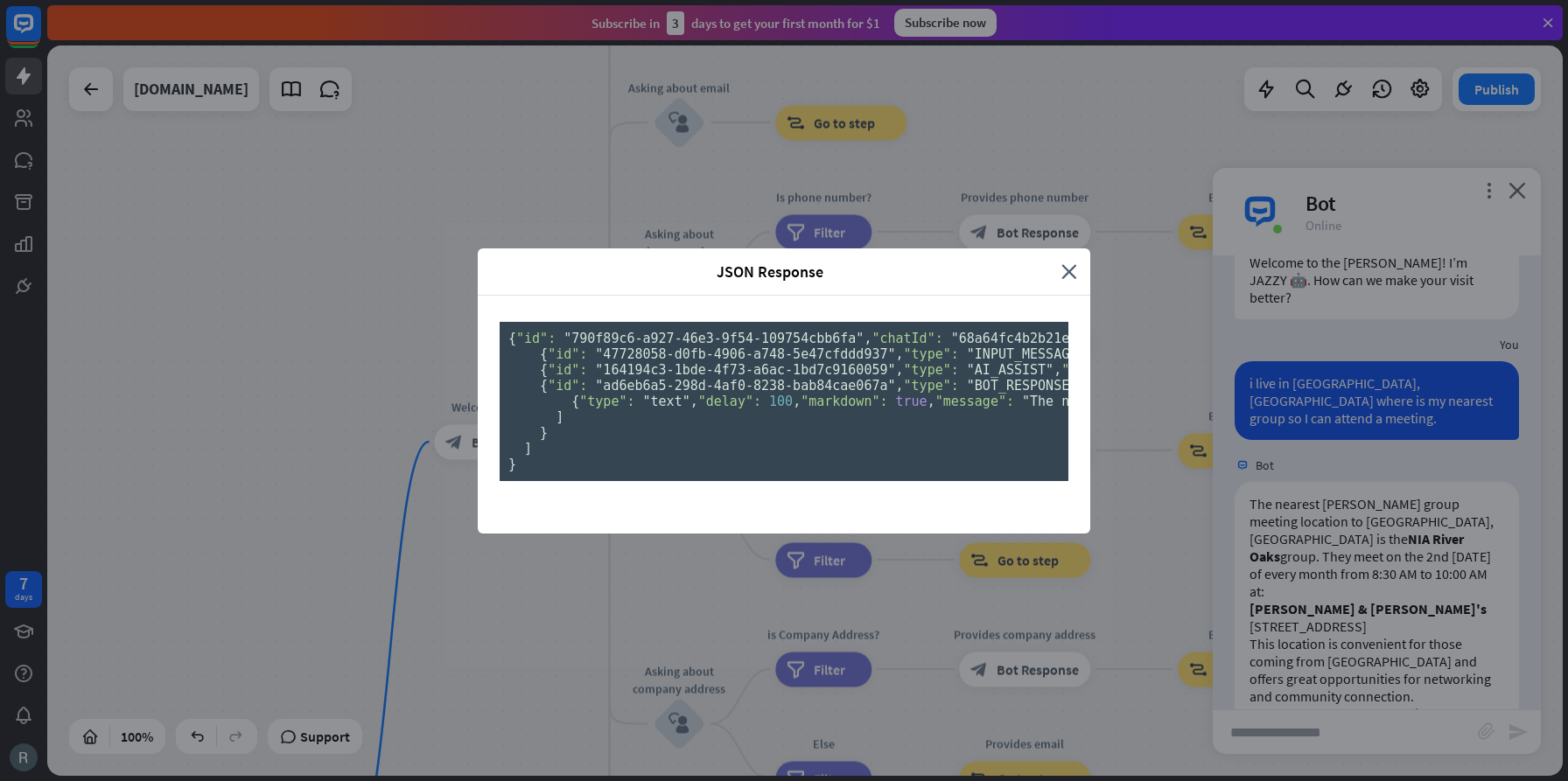
scroll to position [0, 0]
click at [1070, 262] on icon "close" at bounding box center [1069, 272] width 16 height 20
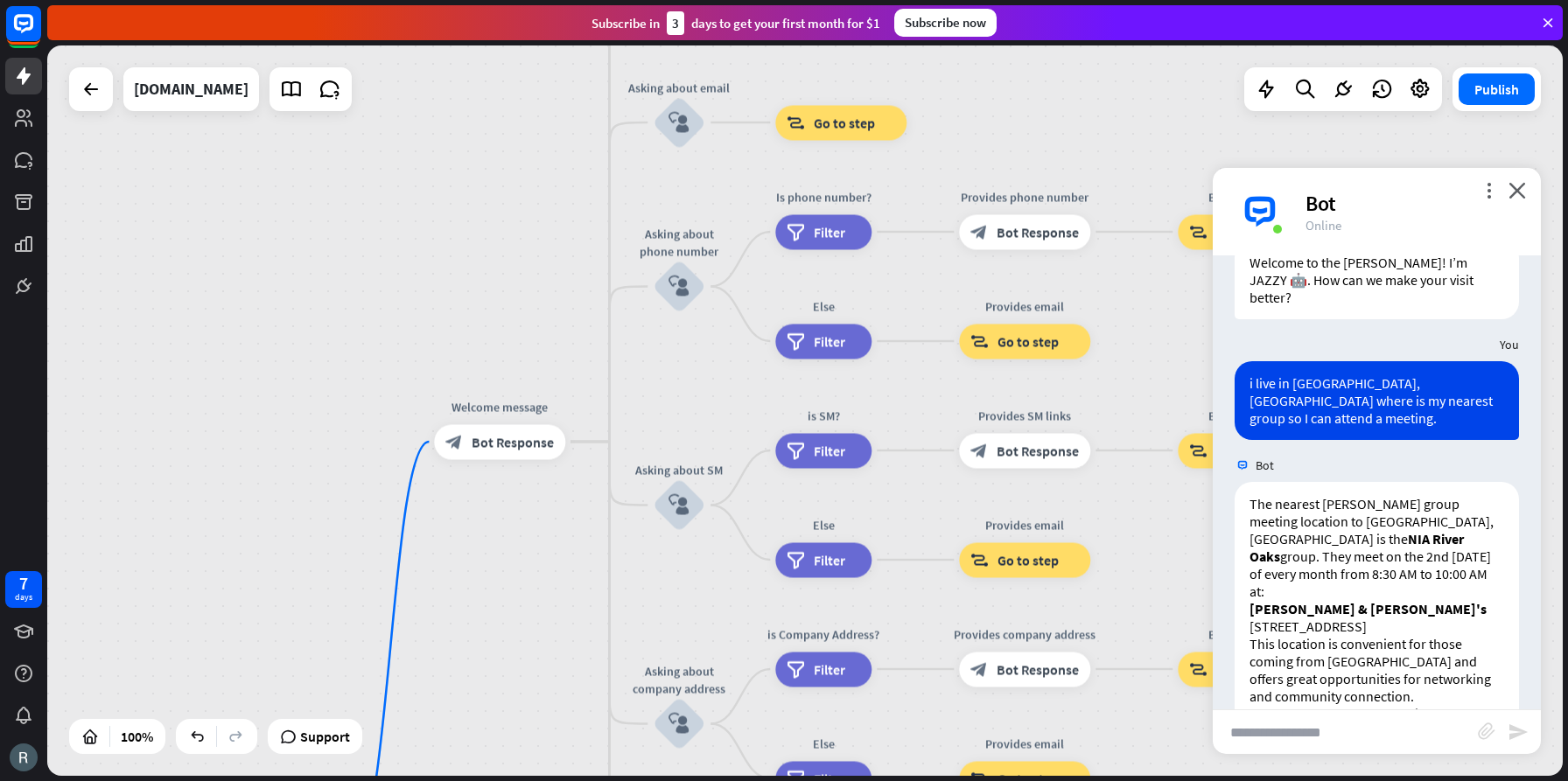
click at [1333, 727] on input "text" at bounding box center [1346, 732] width 266 height 44
type input "**********"
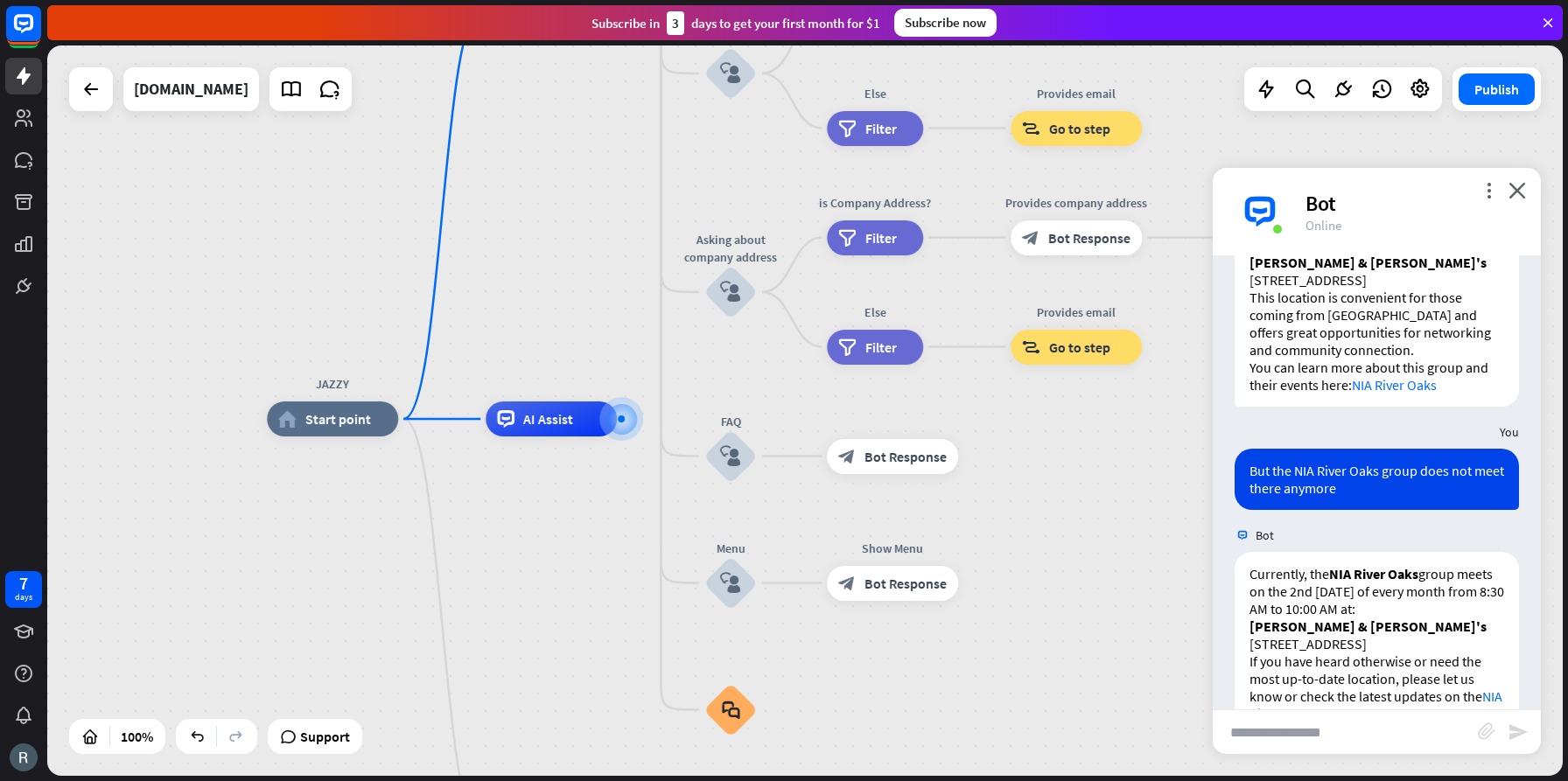
scroll to position [412, 0]
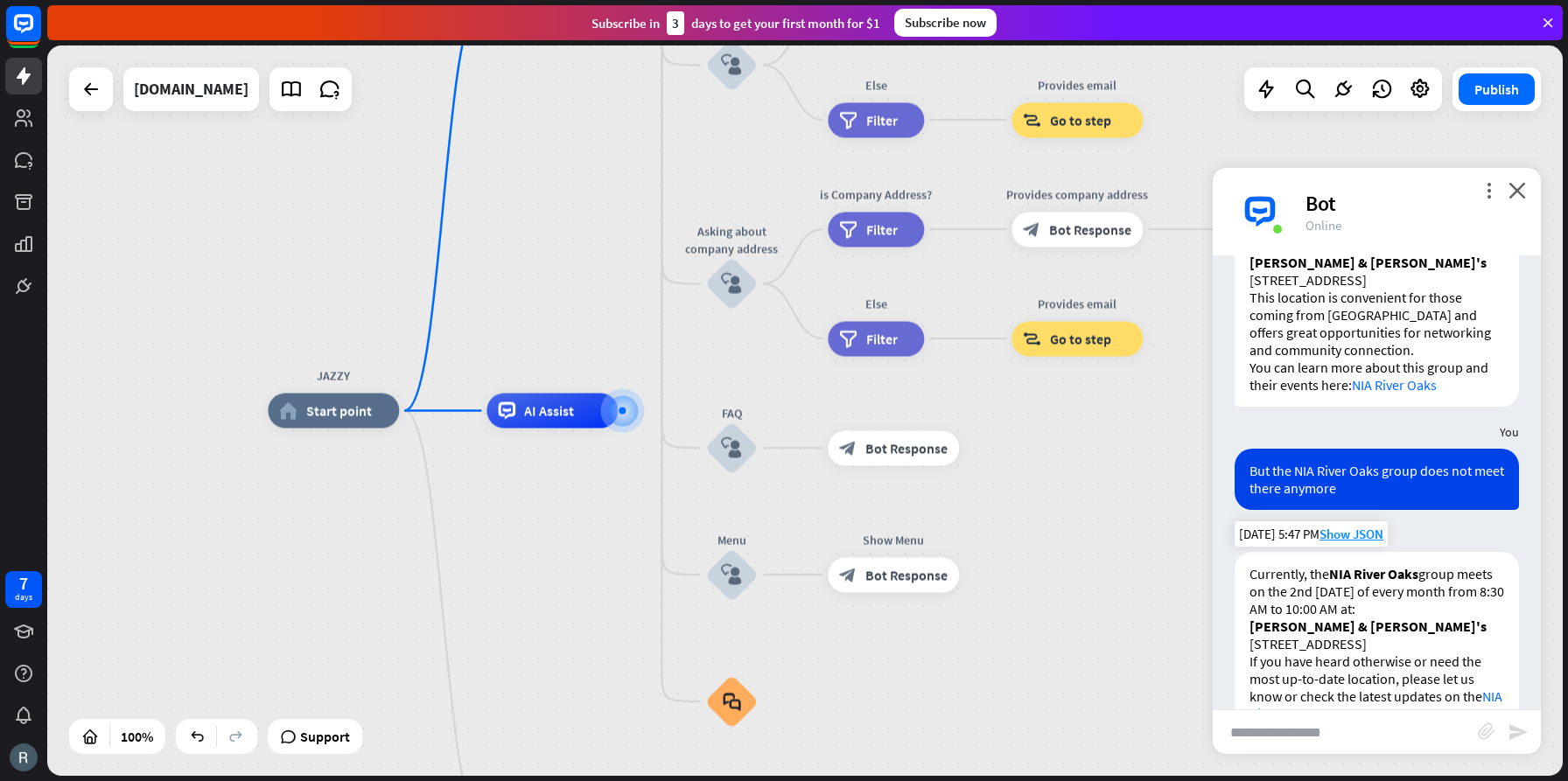
click at [1320, 688] on link "NIA River Oaks page" at bounding box center [1376, 705] width 253 height 35
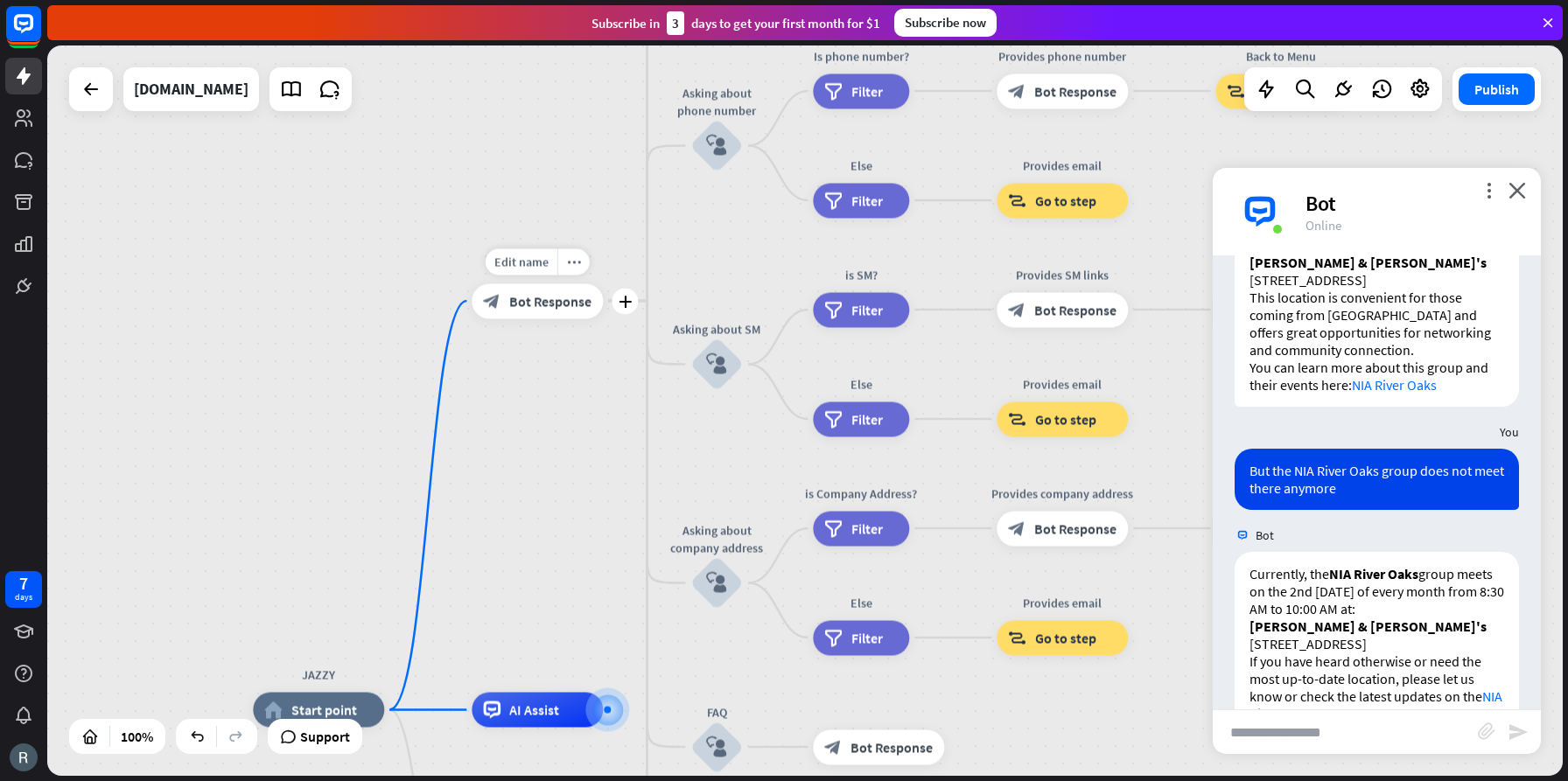
click at [555, 308] on span "Bot Response" at bounding box center [551, 301] width 83 height 18
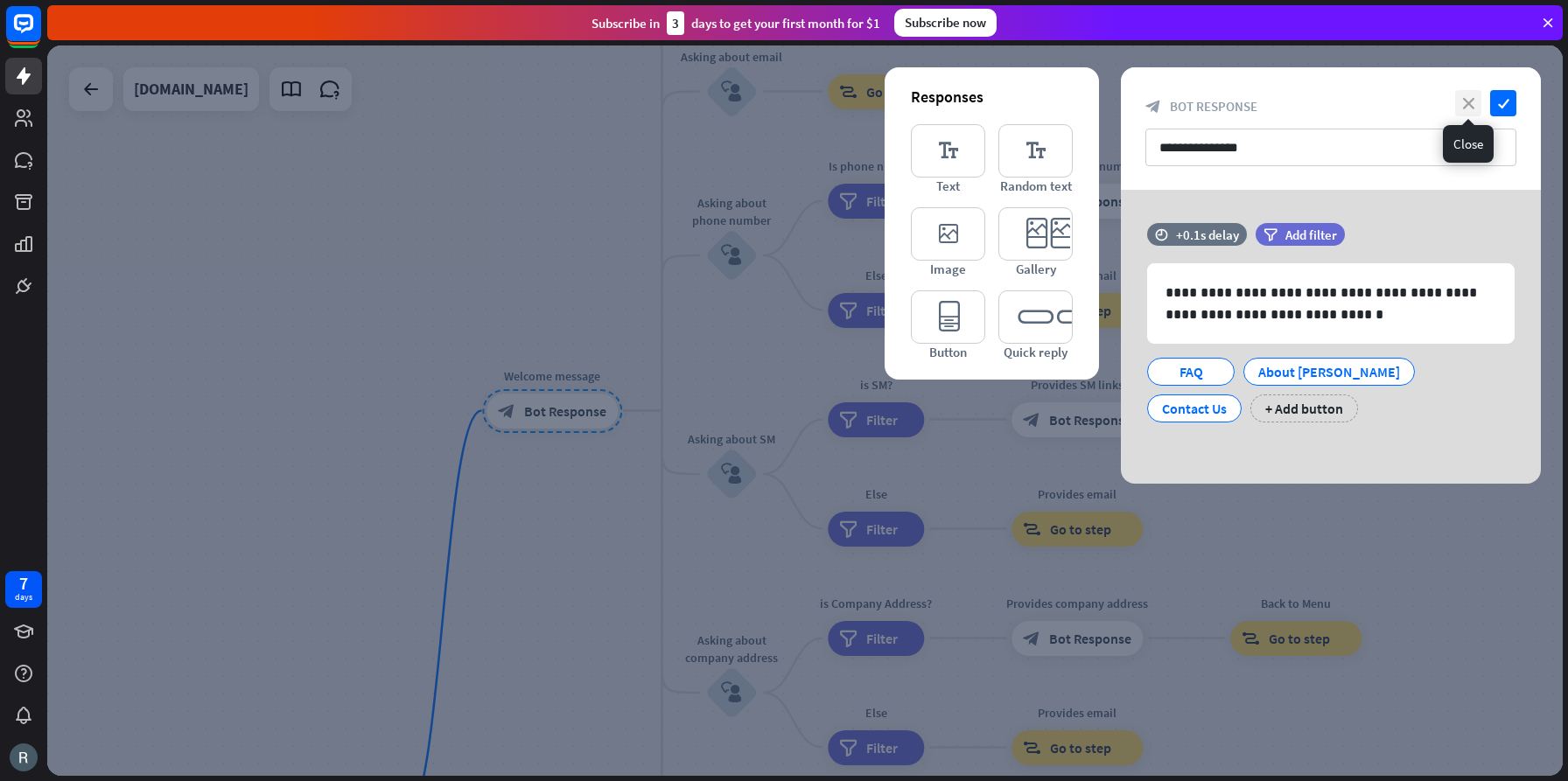
click at [1468, 100] on icon "close" at bounding box center [1468, 102] width 26 height 26
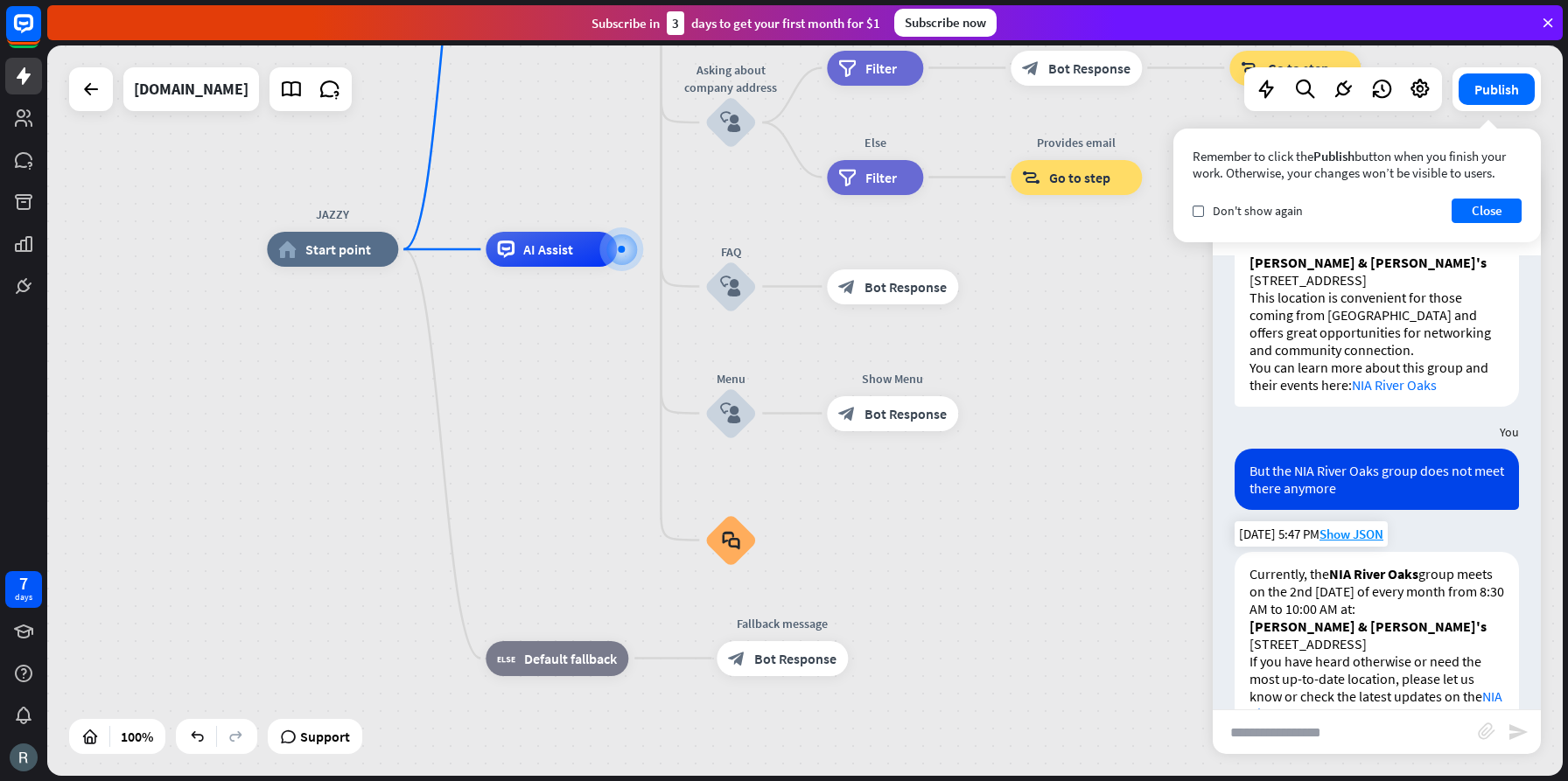
click at [1367, 618] on p "[PERSON_NAME] & [PERSON_NAME]'s [STREET_ADDRESS]" at bounding box center [1377, 635] width 255 height 35
click at [1348, 688] on link "NIA River Oaks page" at bounding box center [1376, 705] width 253 height 35
click at [1326, 733] on input "text" at bounding box center [1346, 732] width 266 height 44
type input "**********"
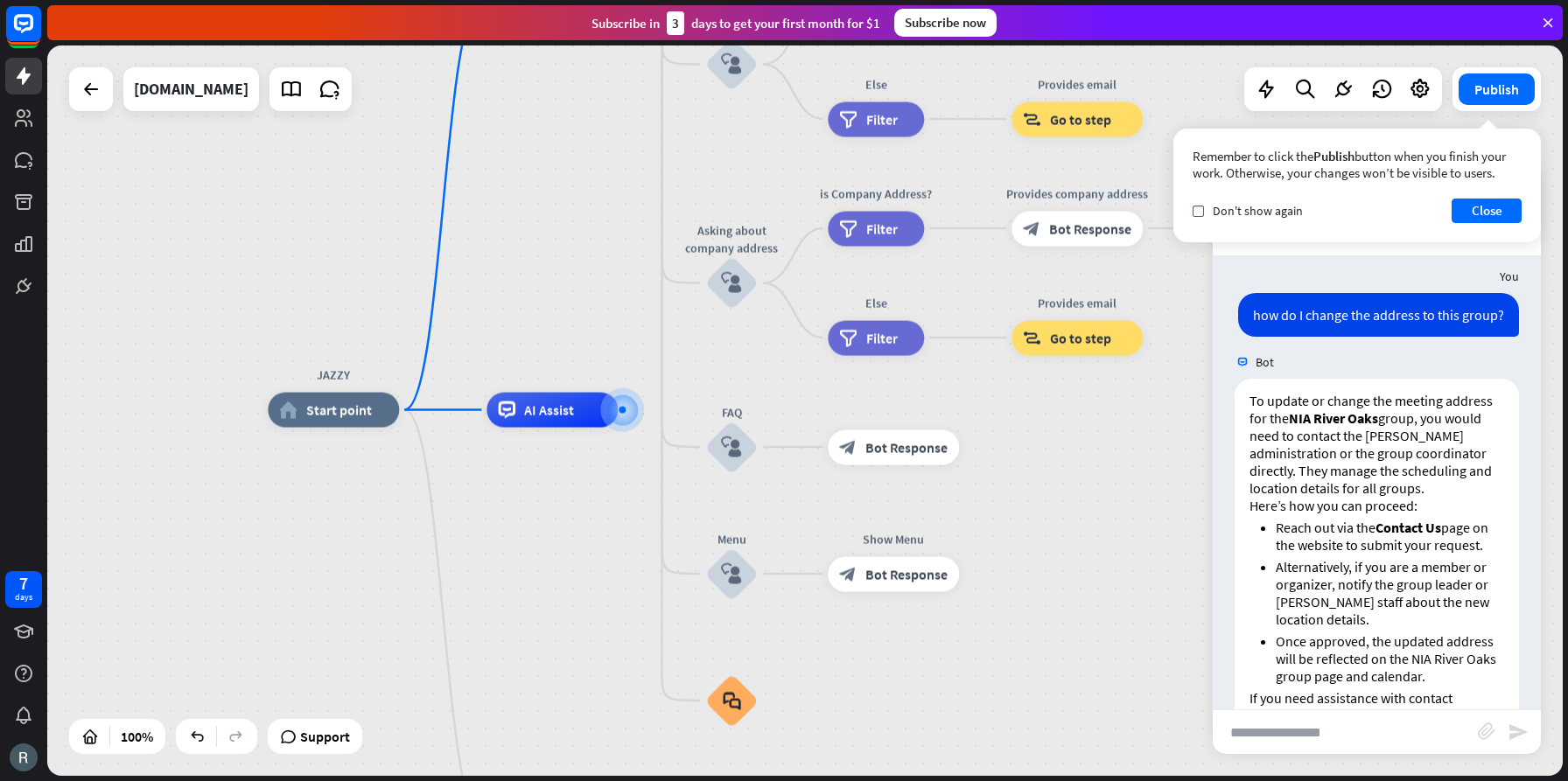
scroll to position [916, 0]
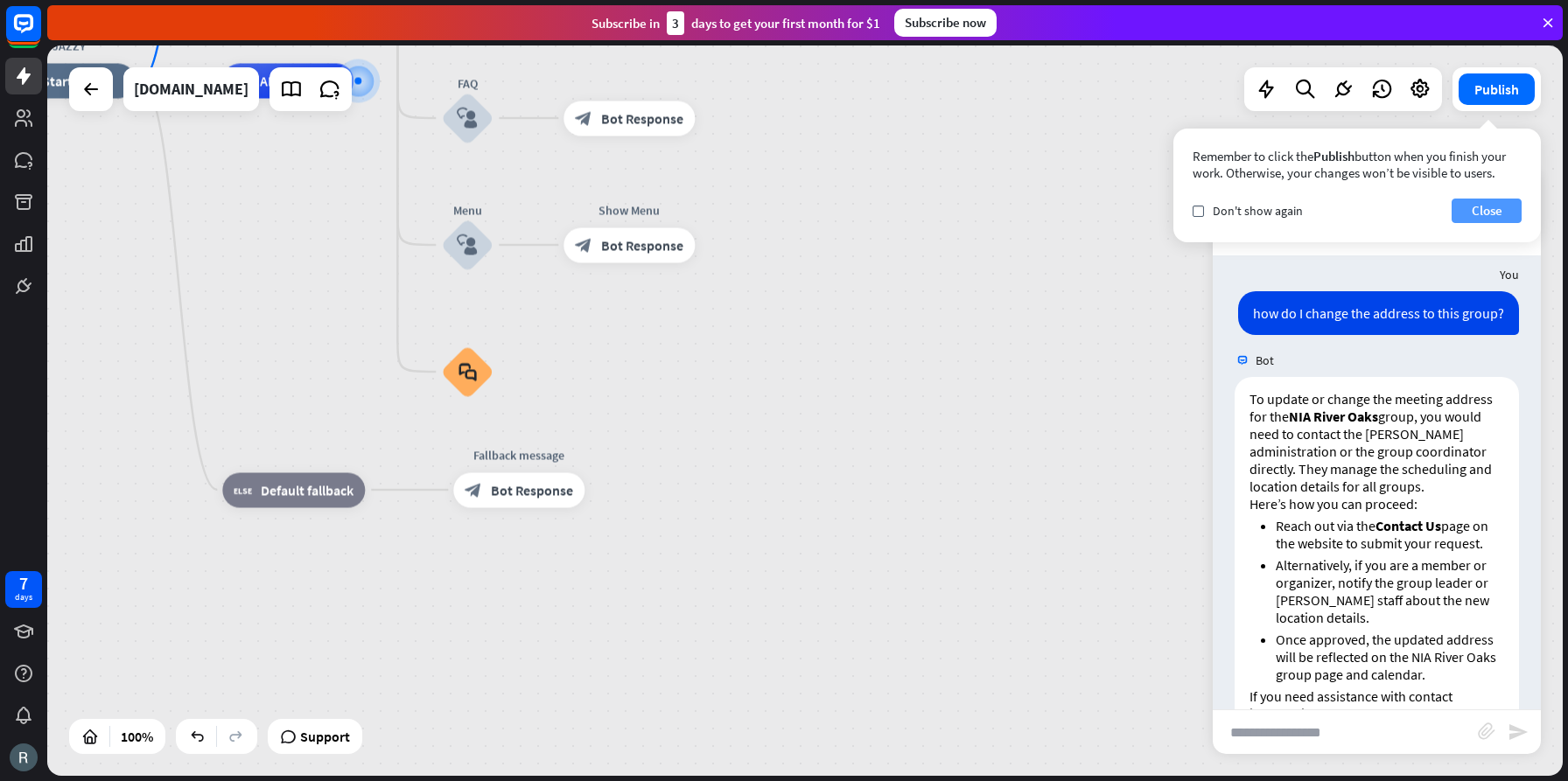
click at [1493, 209] on button "Close" at bounding box center [1486, 210] width 70 height 24
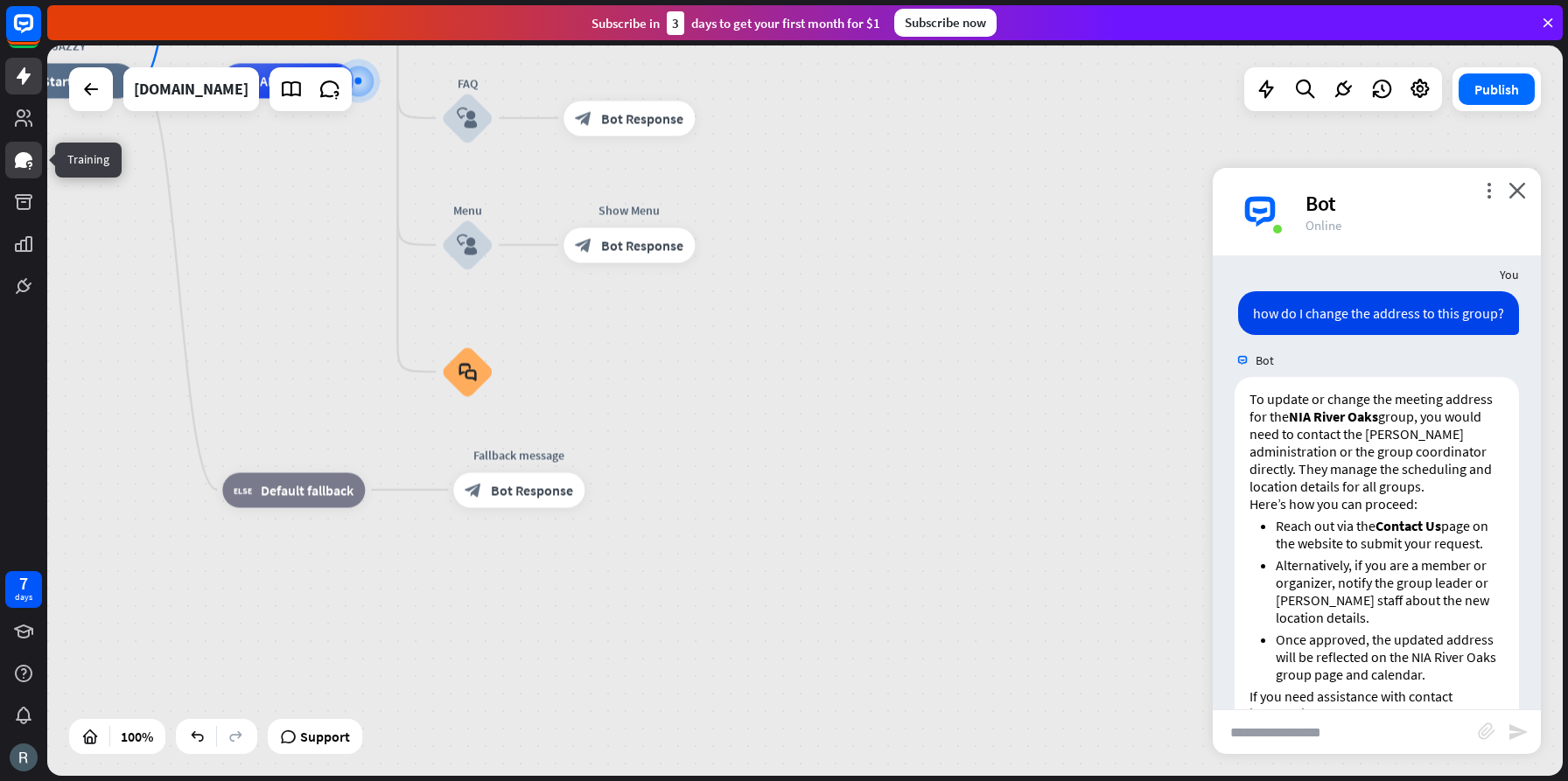
click at [20, 161] on icon at bounding box center [24, 161] width 18 height 16
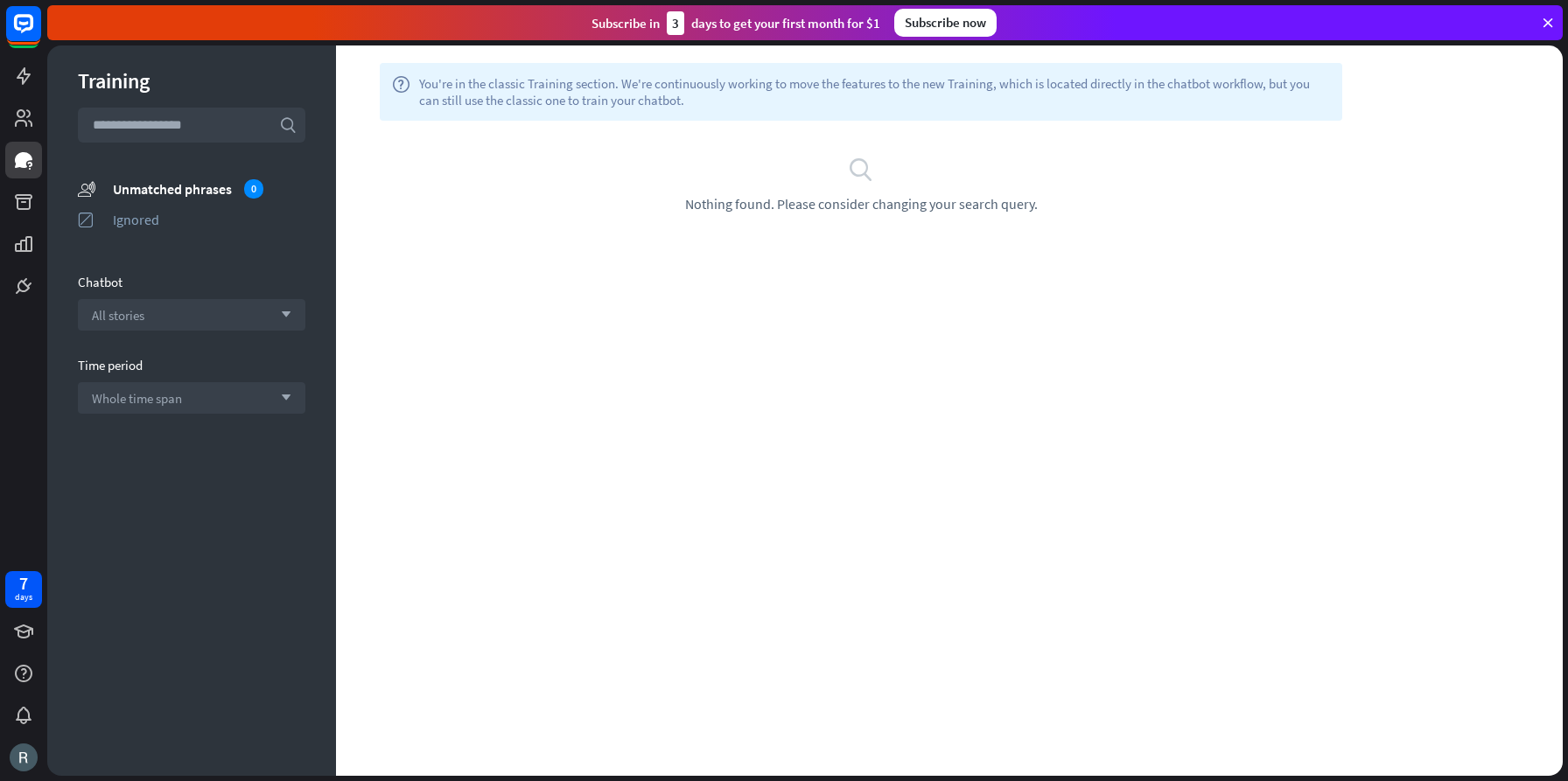
click at [208, 123] on input "text" at bounding box center [192, 125] width 228 height 35
click at [277, 317] on icon "arrow_down" at bounding box center [281, 315] width 19 height 11
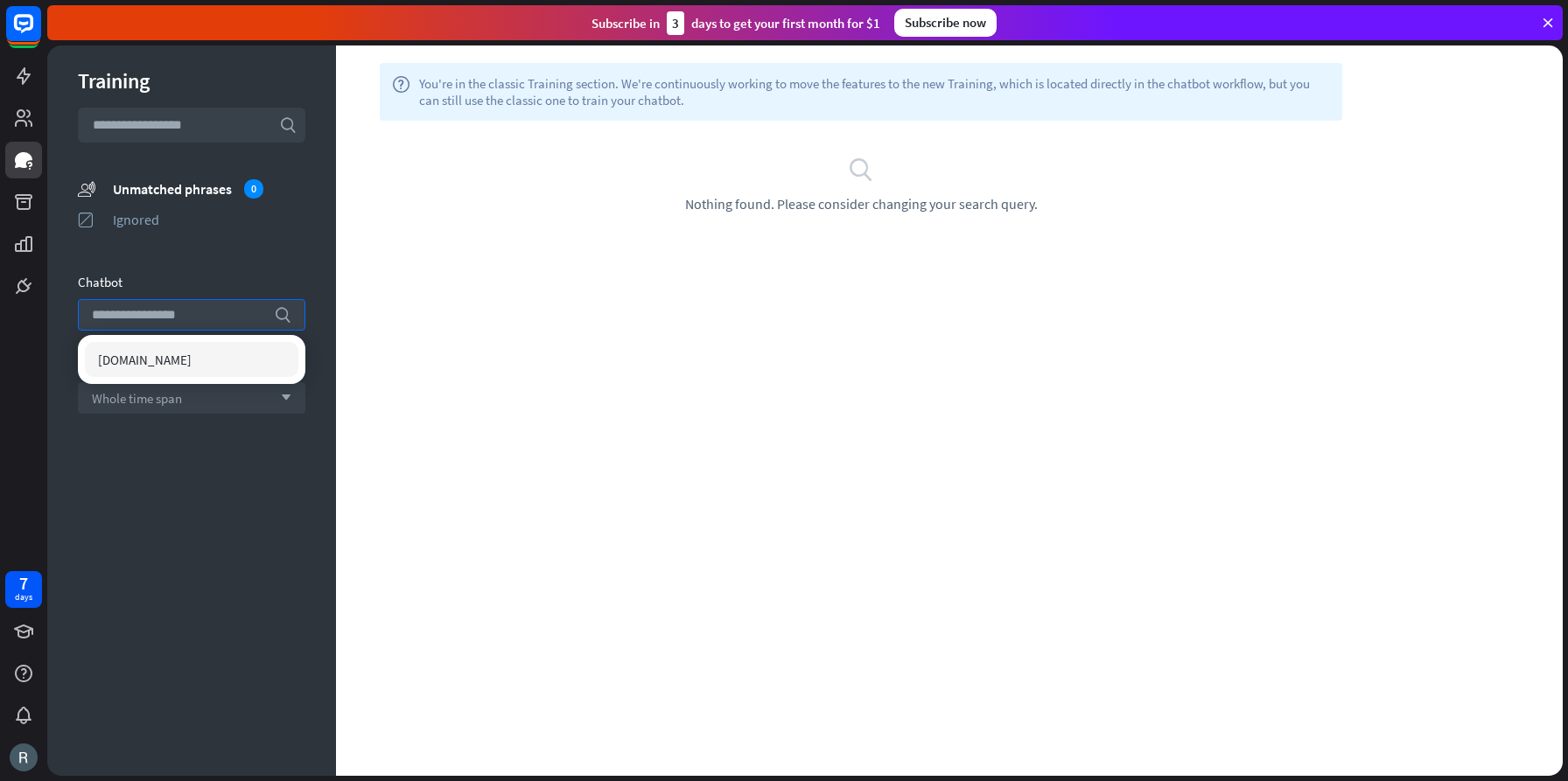
click at [152, 360] on span "[DOMAIN_NAME]" at bounding box center [144, 360] width 93 height 17
click at [193, 396] on div "Whole time span arrow_down" at bounding box center [192, 397] width 228 height 31
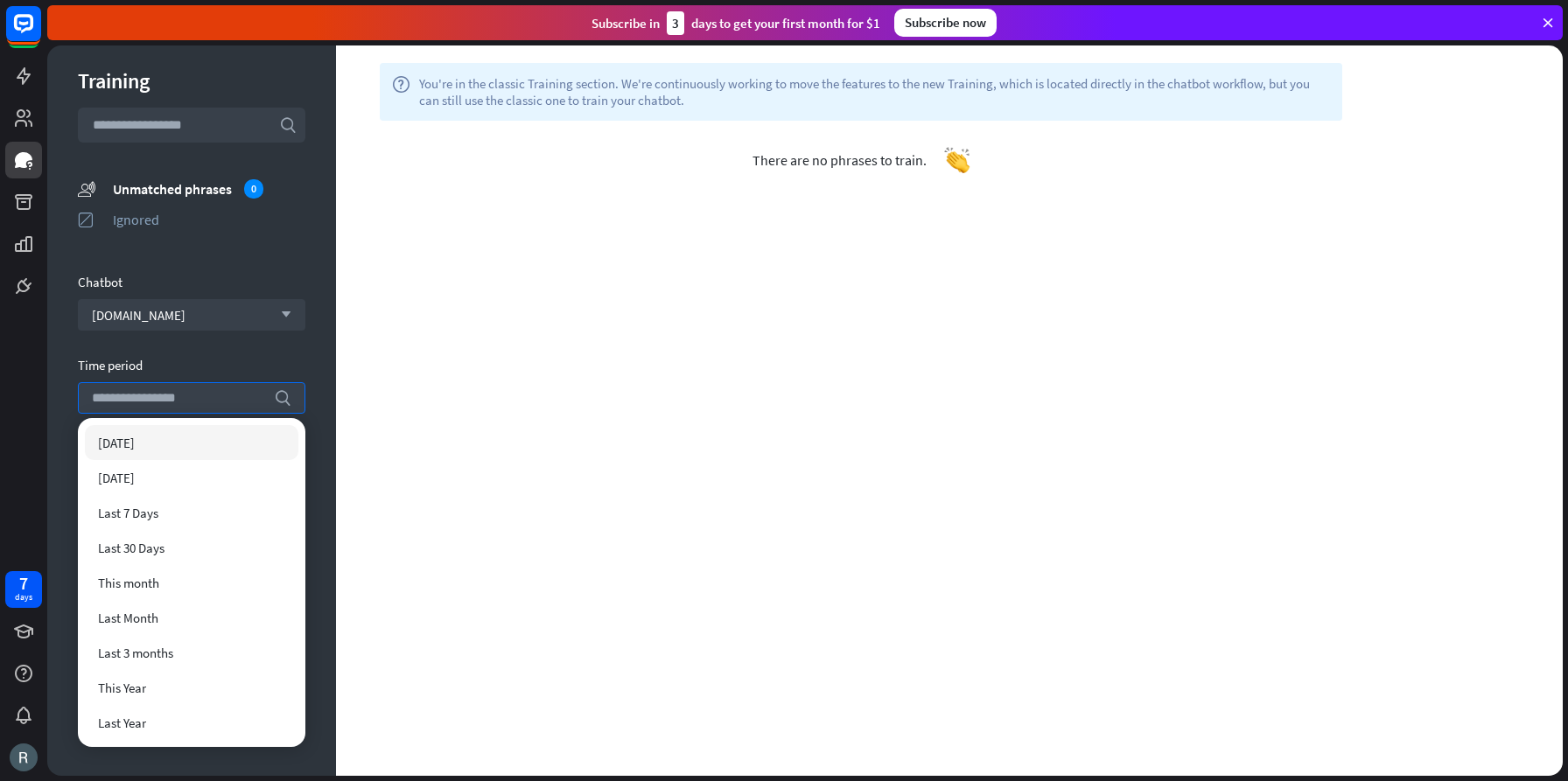
click at [199, 360] on div "Time period" at bounding box center [192, 365] width 228 height 17
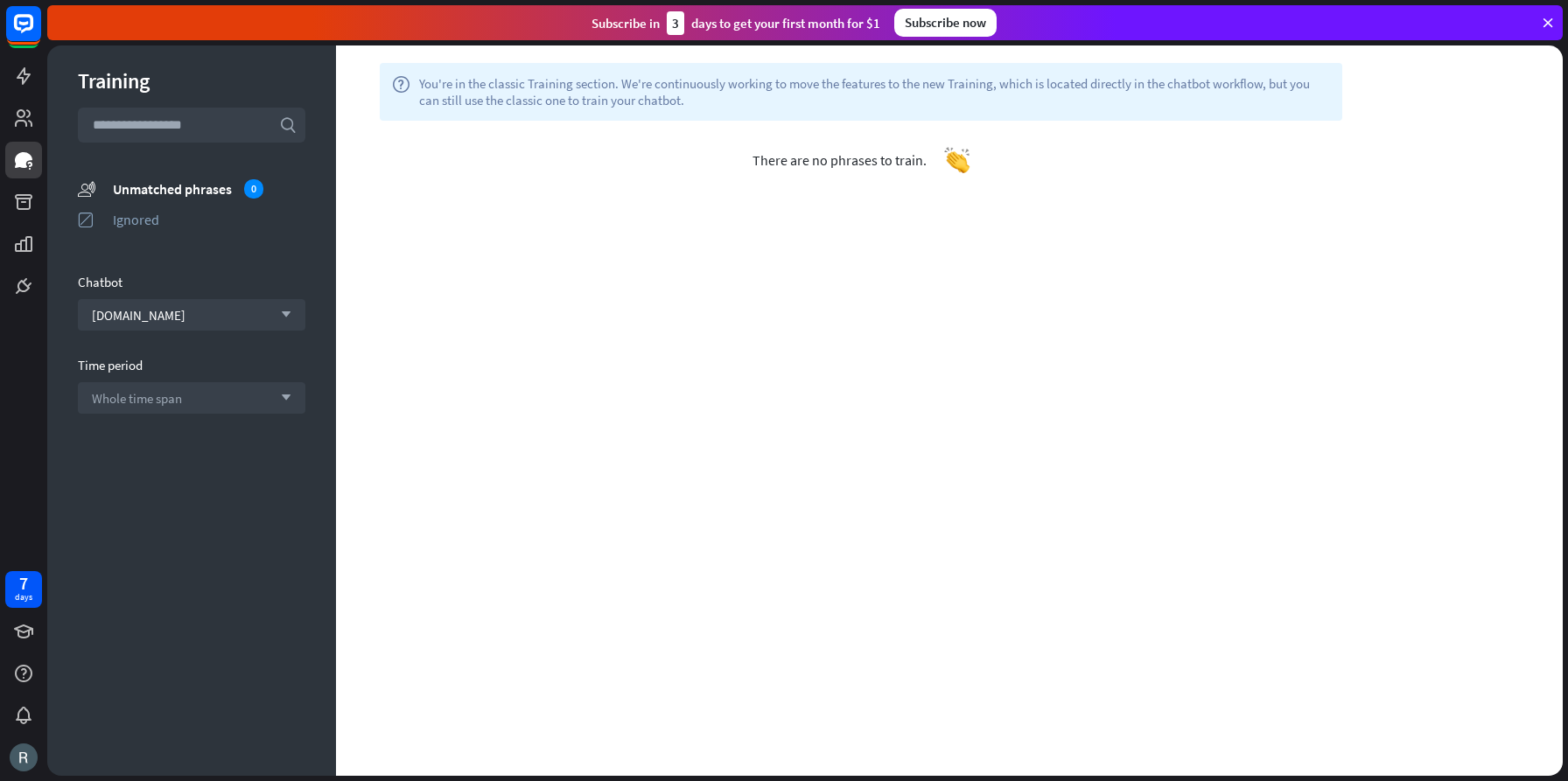
click at [213, 127] on input "text" at bounding box center [192, 125] width 228 height 35
drag, startPoint x: 277, startPoint y: 121, endPoint x: 80, endPoint y: 123, distance: 197.0
click at [80, 123] on input "**********" at bounding box center [192, 125] width 228 height 35
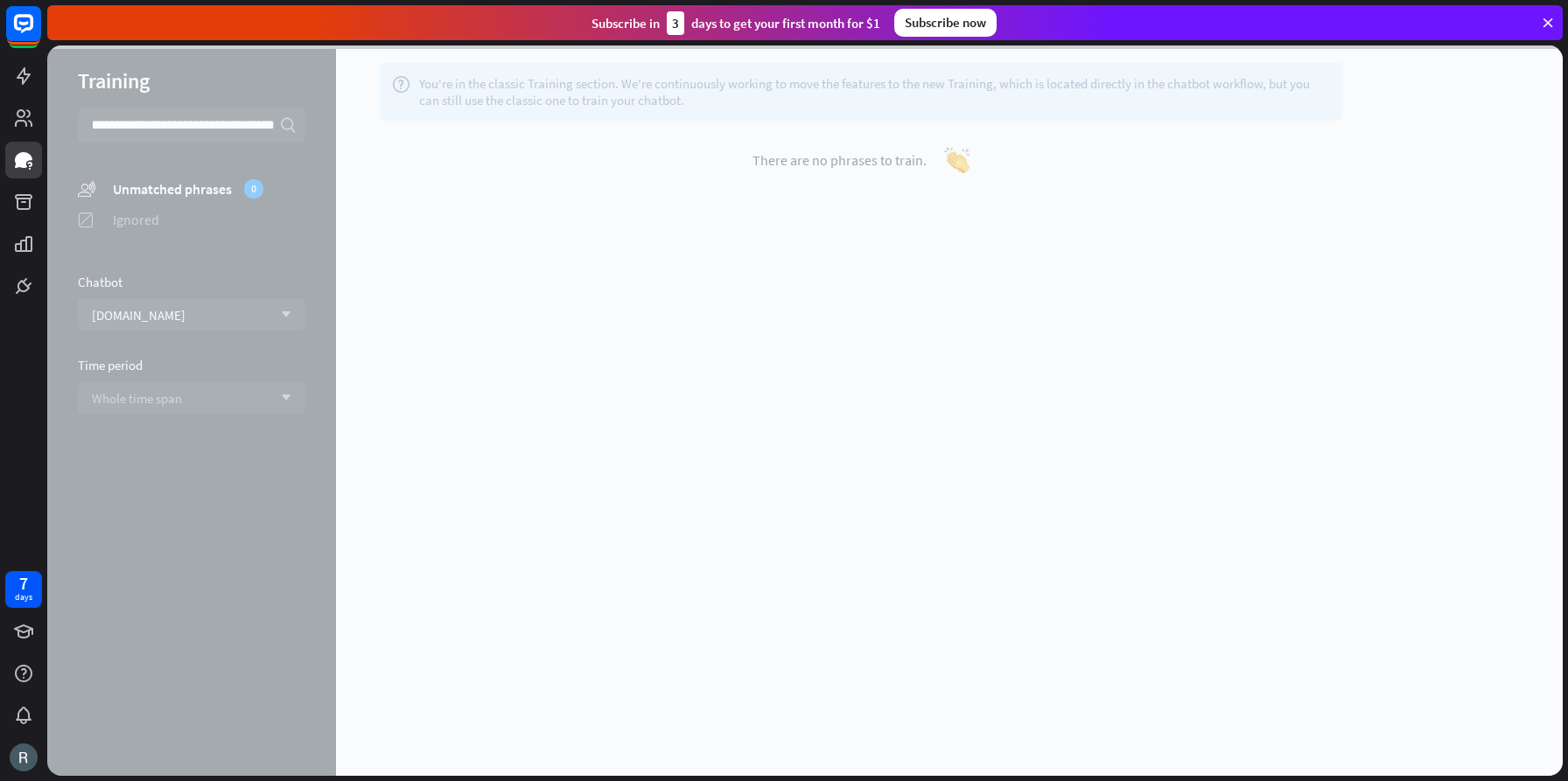
scroll to position [0, 75]
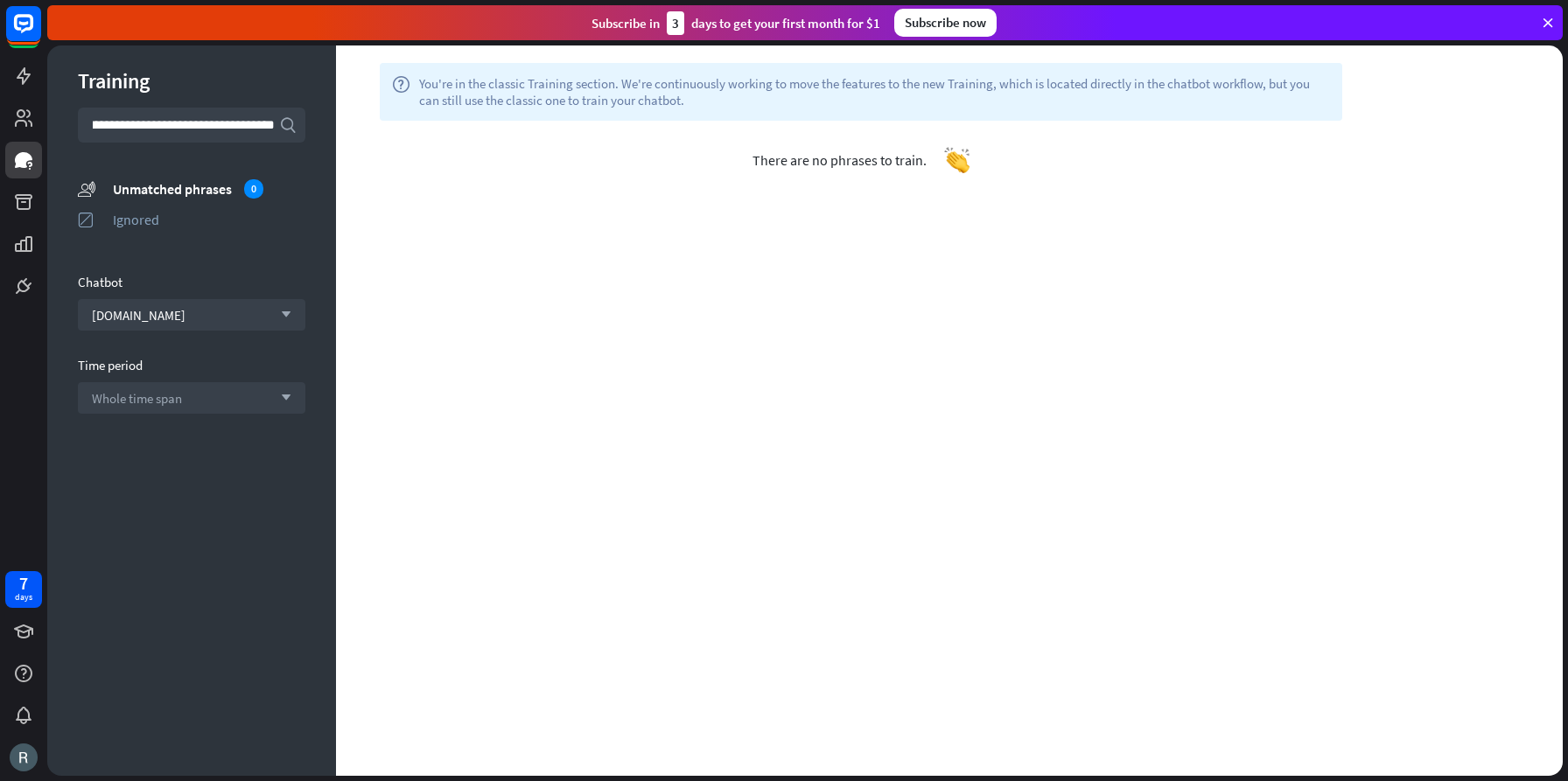
scroll to position [0, 101]
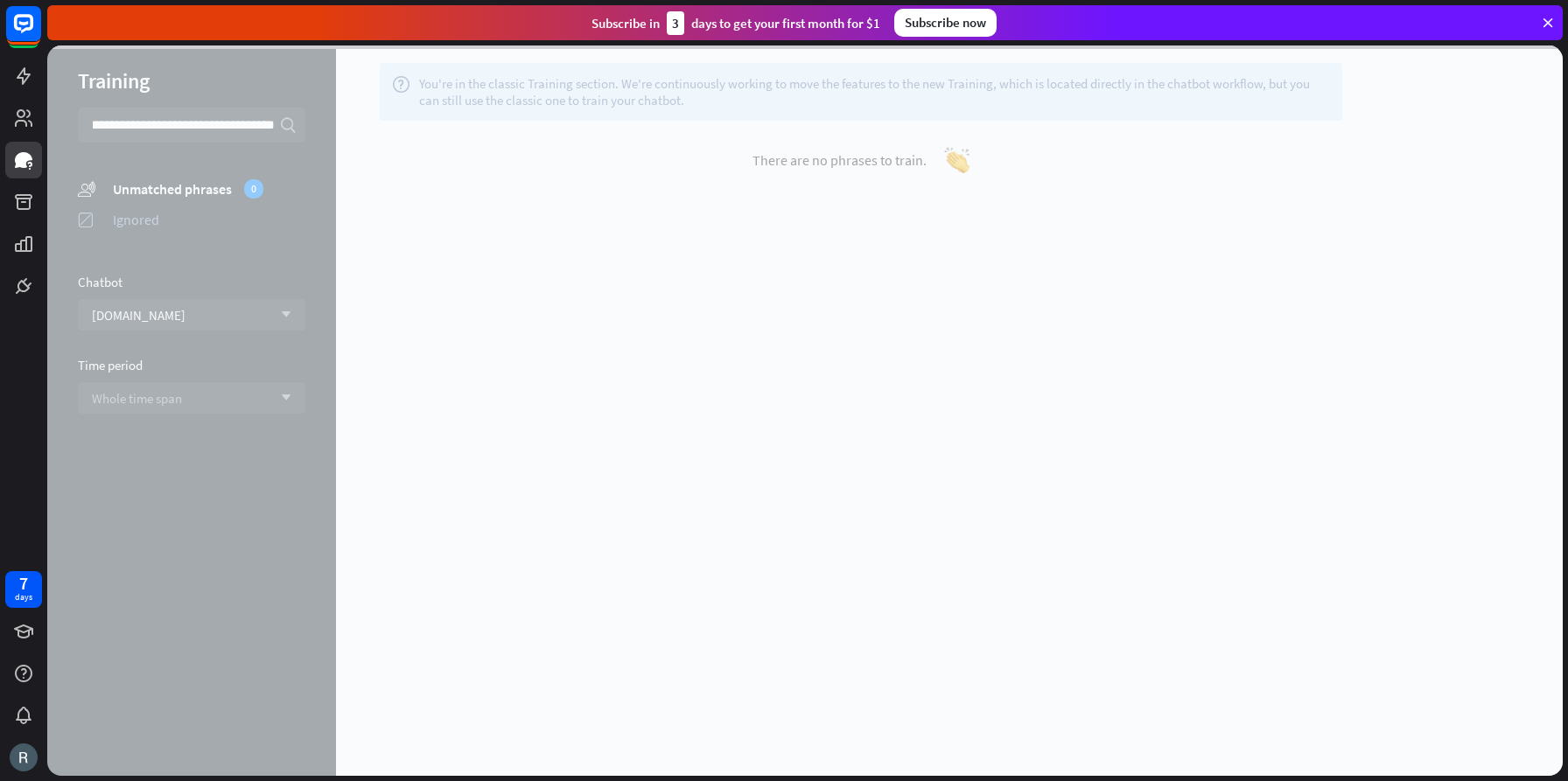
scroll to position [0, 310]
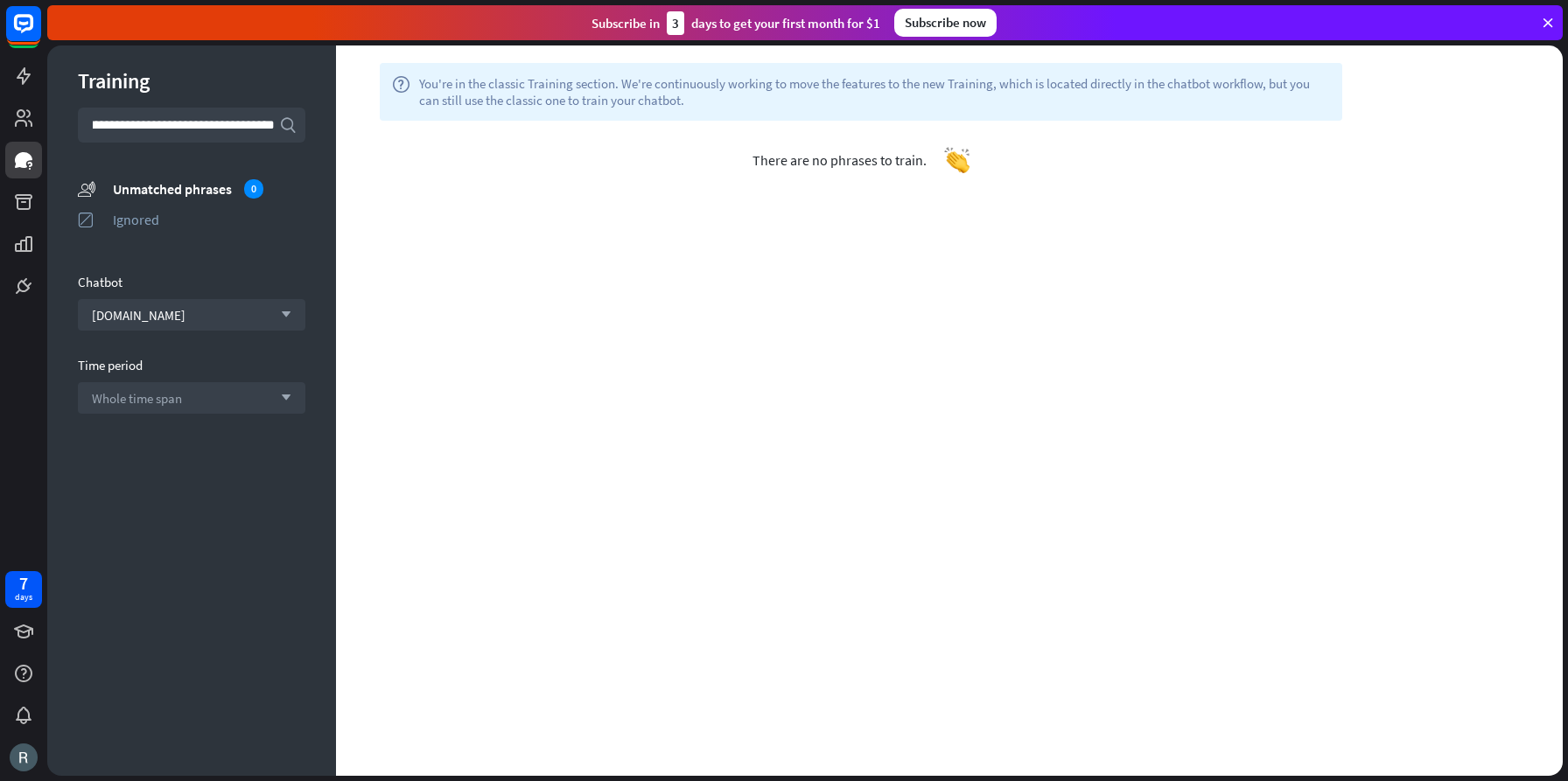
scroll to position [0, 343]
type input "**********"
click at [308, 178] on div "**********" at bounding box center [192, 411] width 289 height 731
click at [289, 126] on icon "search" at bounding box center [288, 126] width 18 height 18
click at [26, 71] on icon at bounding box center [23, 75] width 21 height 21
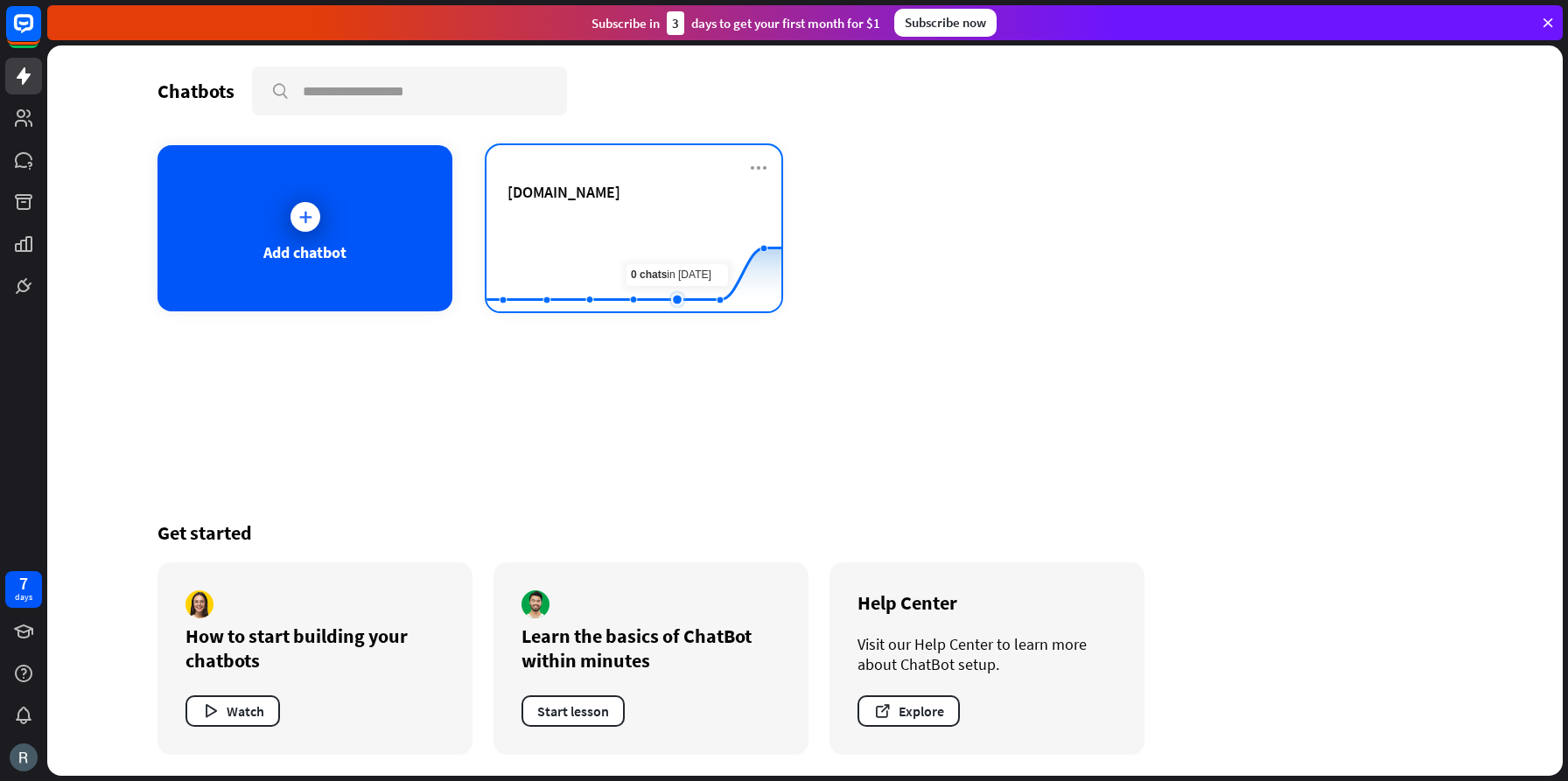
click at [678, 236] on rect at bounding box center [633, 268] width 295 height 109
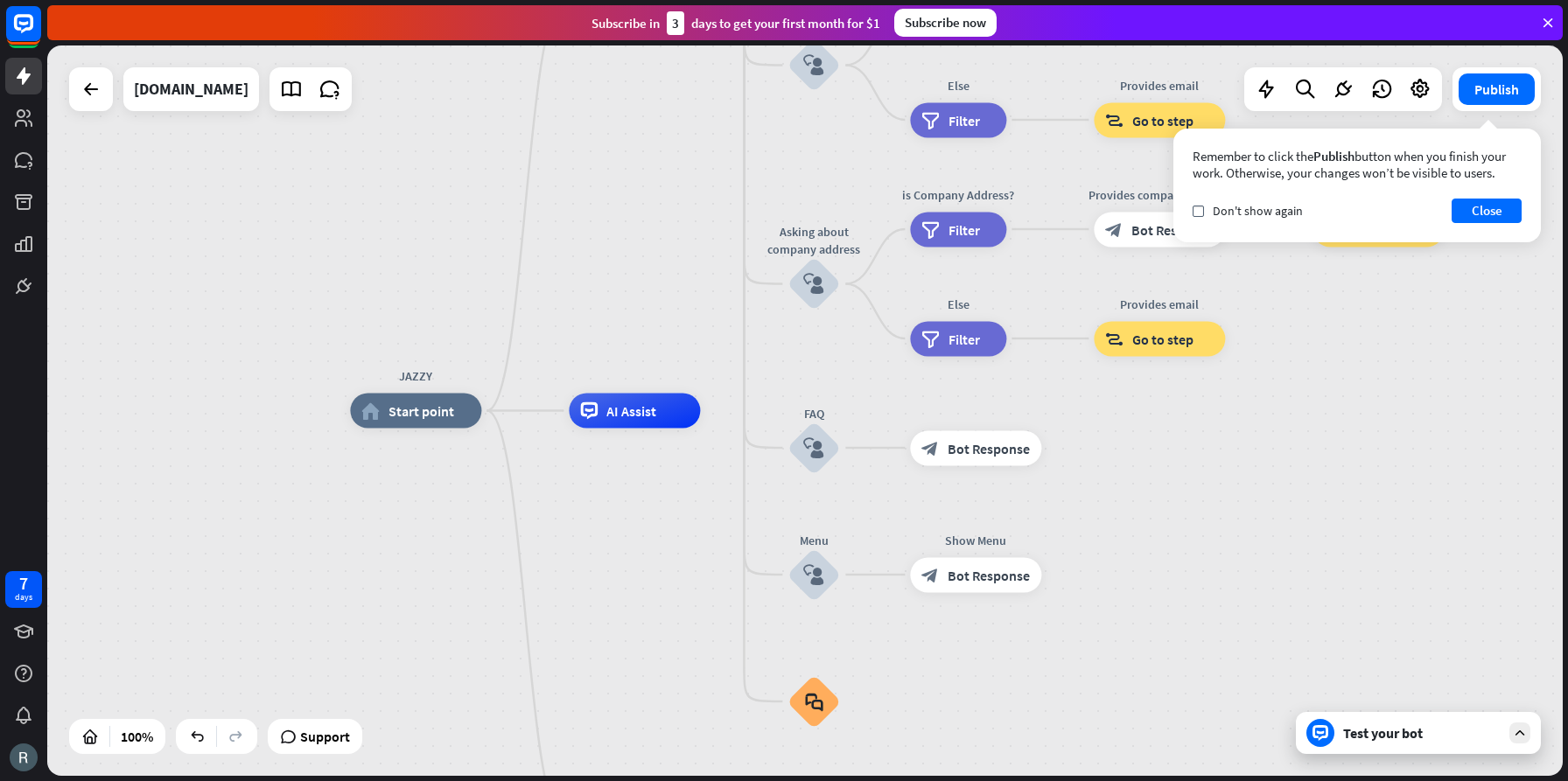
click at [1438, 334] on div "JAZZY home_2 Start point Welcome message block_bot_response Bot Response About …" at bounding box center [806, 411] width 1516 height 731
click at [1200, 212] on icon "check" at bounding box center [1198, 211] width 8 height 8
click at [1415, 733] on div "Test your bot" at bounding box center [1422, 733] width 158 height 18
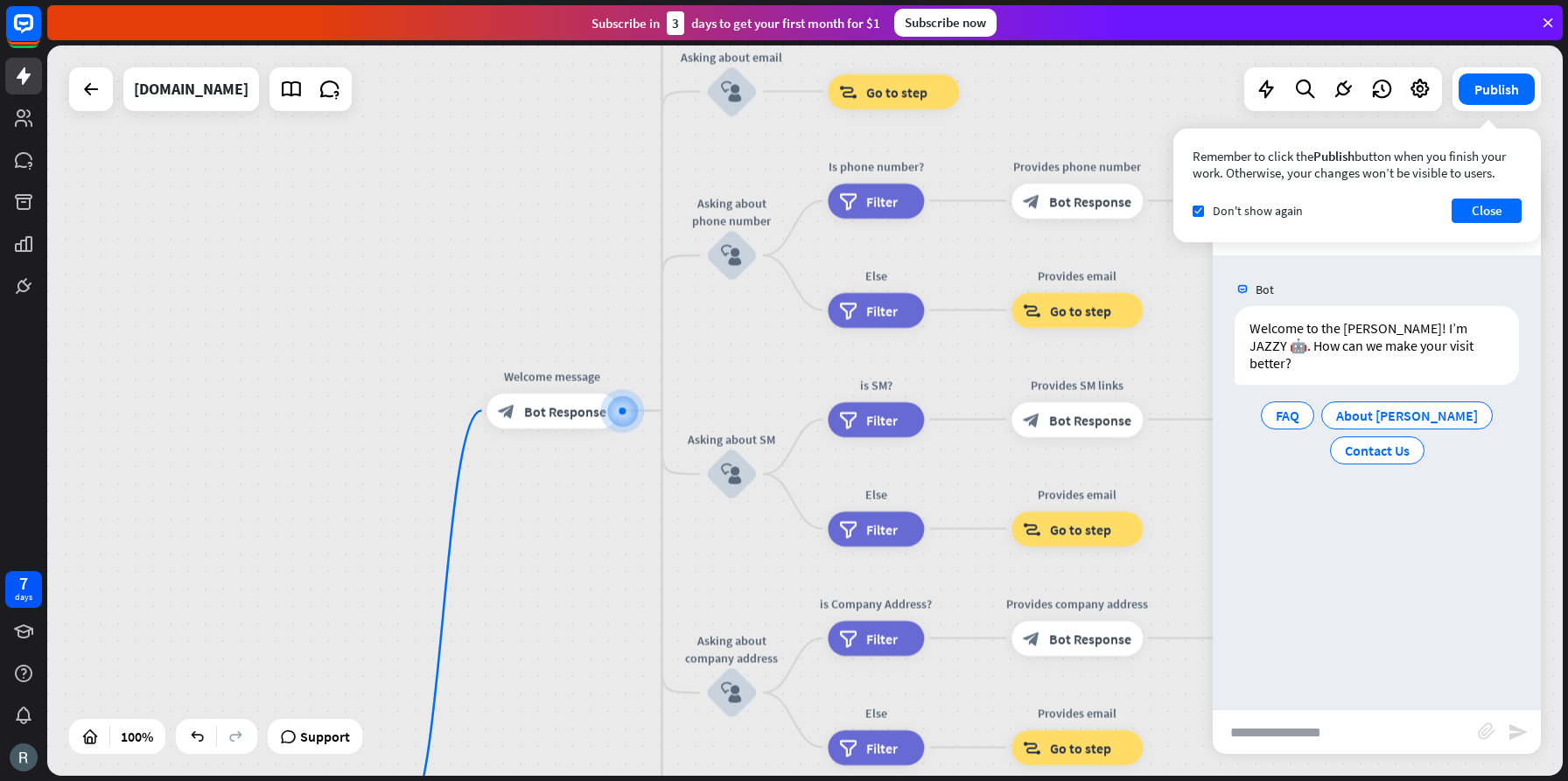
click at [1337, 728] on input "text" at bounding box center [1346, 732] width 266 height 44
type input "**********"
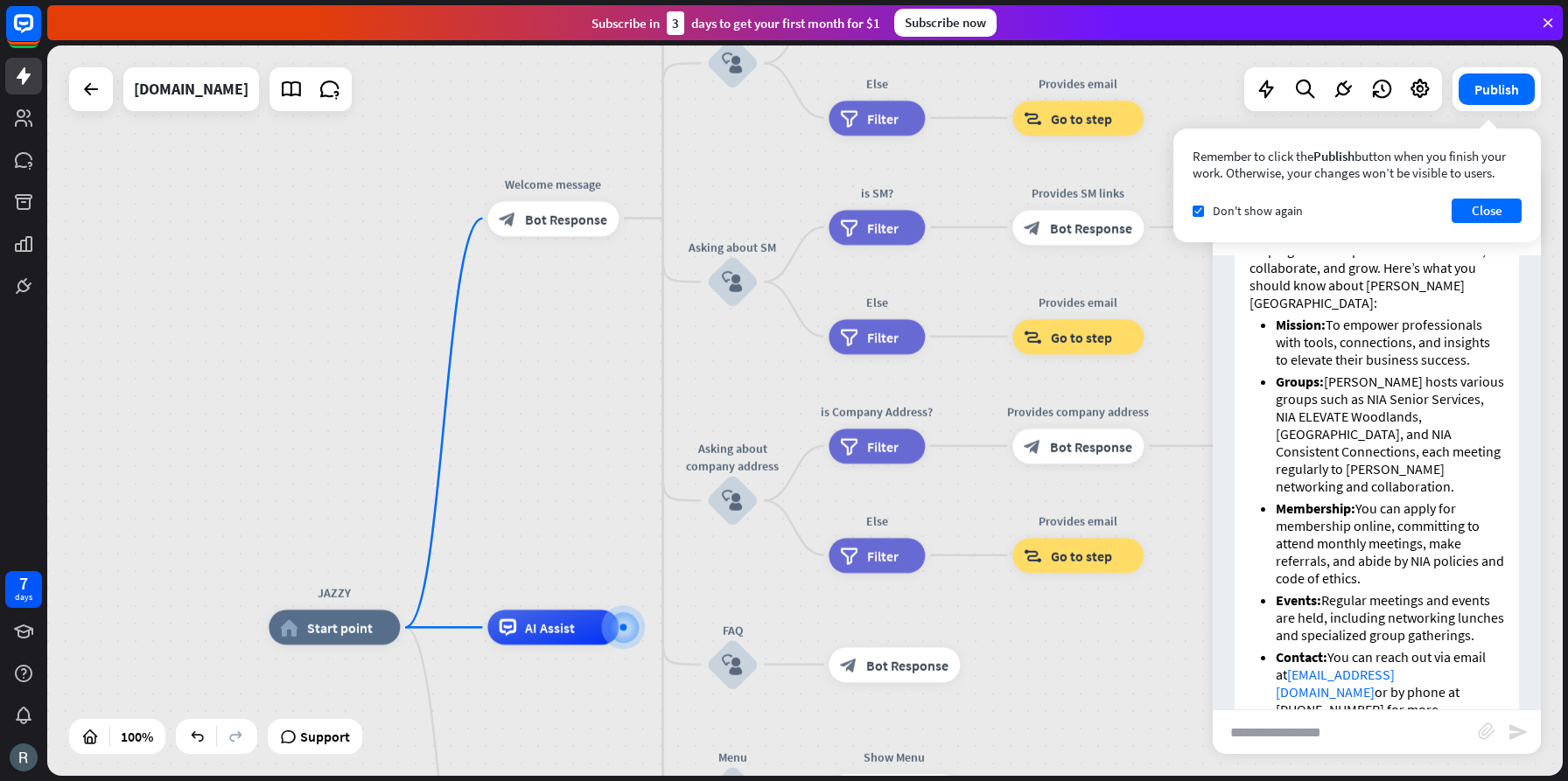
scroll to position [354, 0]
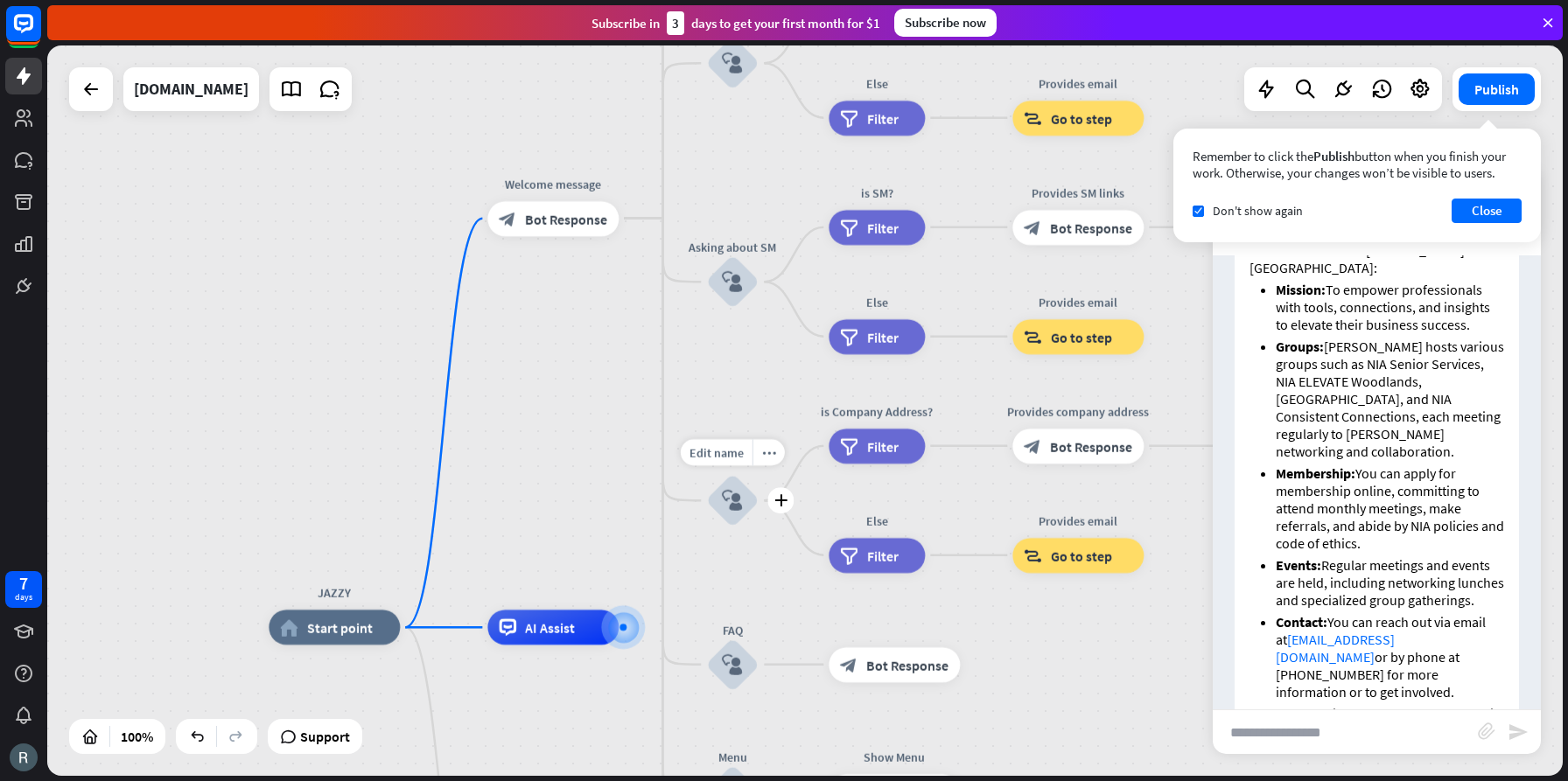
click at [730, 495] on icon "block_user_input" at bounding box center [732, 499] width 21 height 21
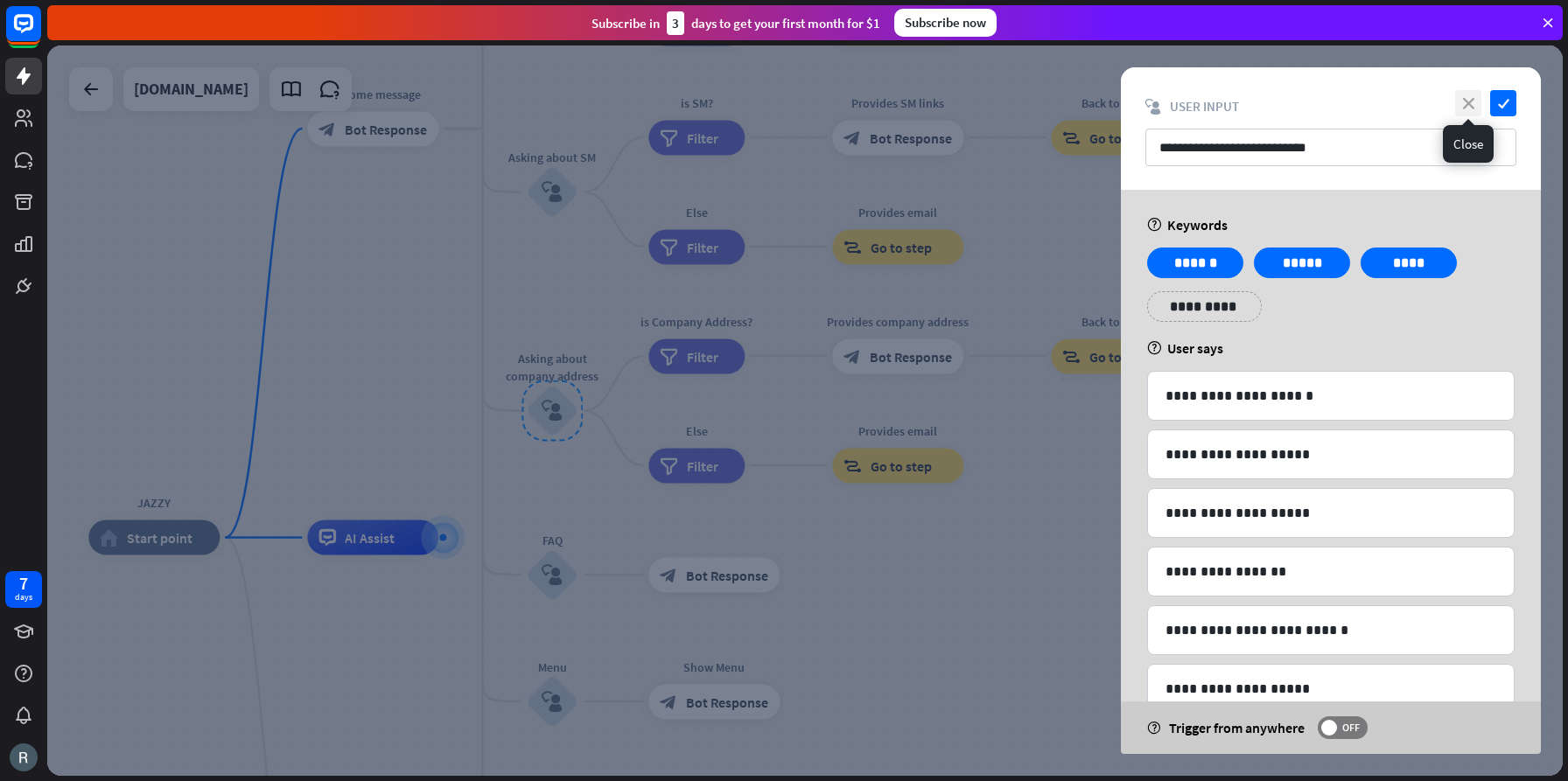
click at [1472, 104] on icon "close" at bounding box center [1468, 102] width 26 height 26
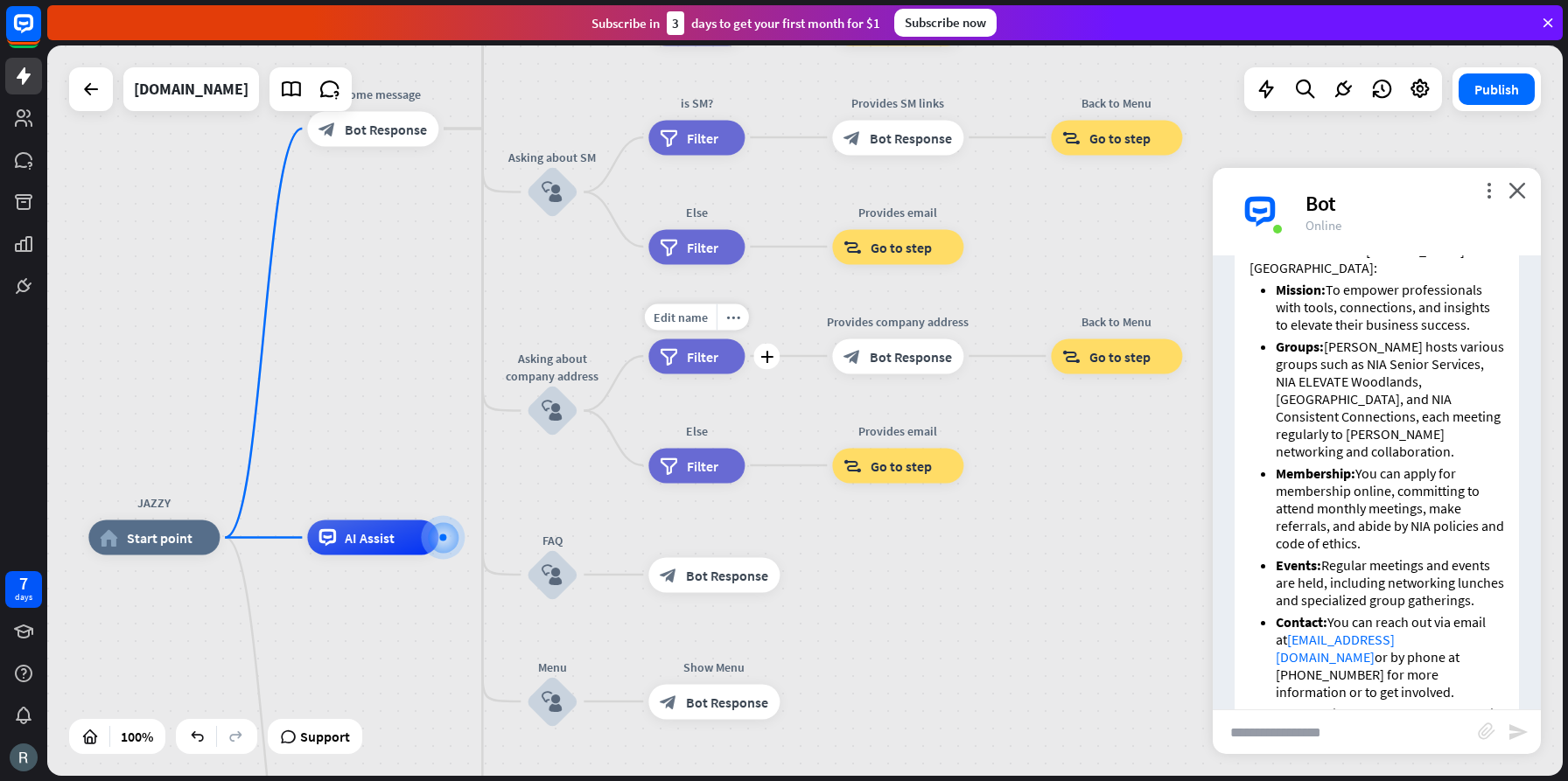
click at [699, 359] on span "Filter" at bounding box center [702, 356] width 31 height 18
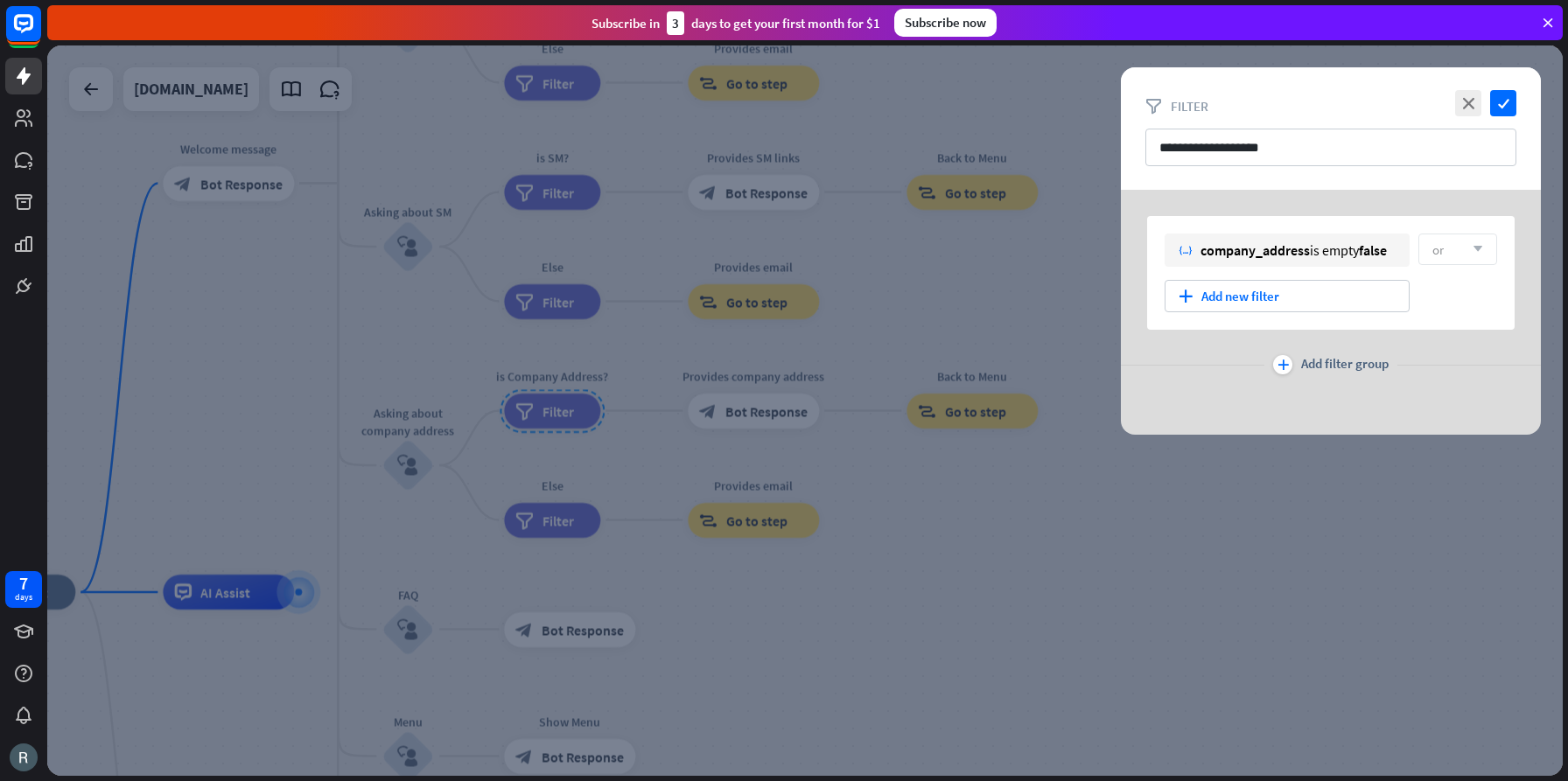
click at [682, 447] on div at bounding box center [806, 411] width 1516 height 731
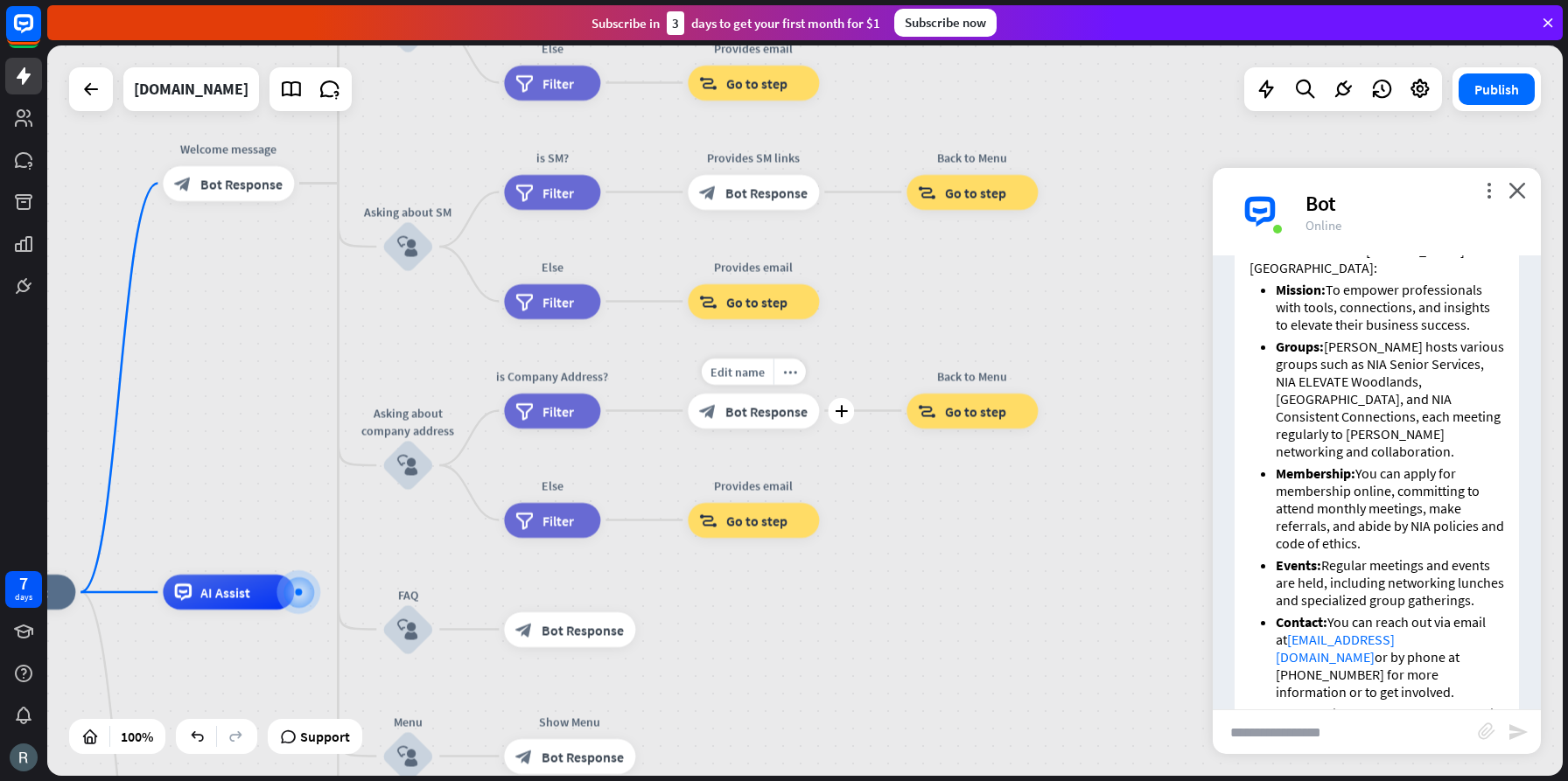
click at [742, 414] on span "Bot Response" at bounding box center [767, 412] width 83 height 18
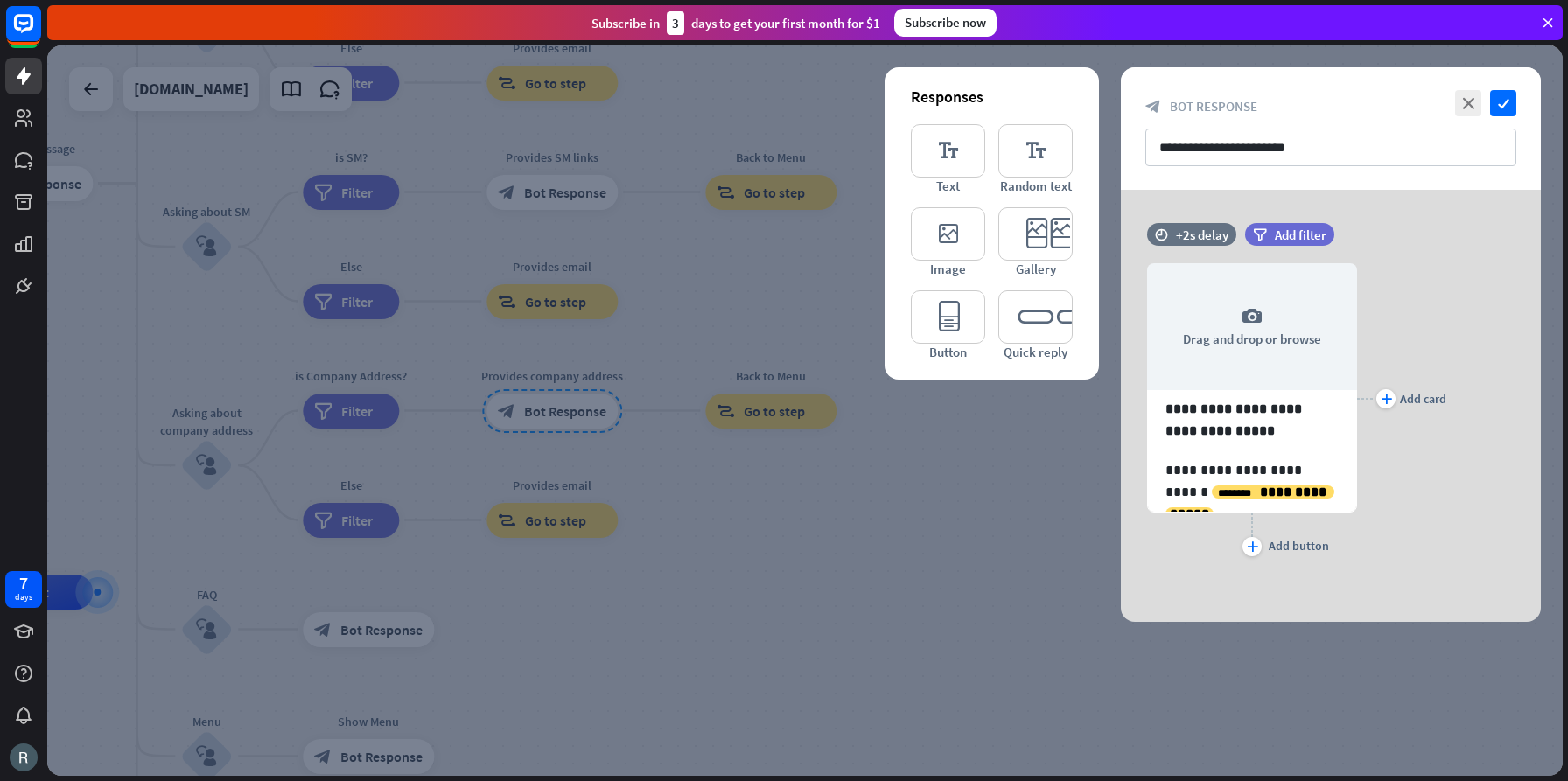
click at [821, 525] on div at bounding box center [806, 411] width 1516 height 731
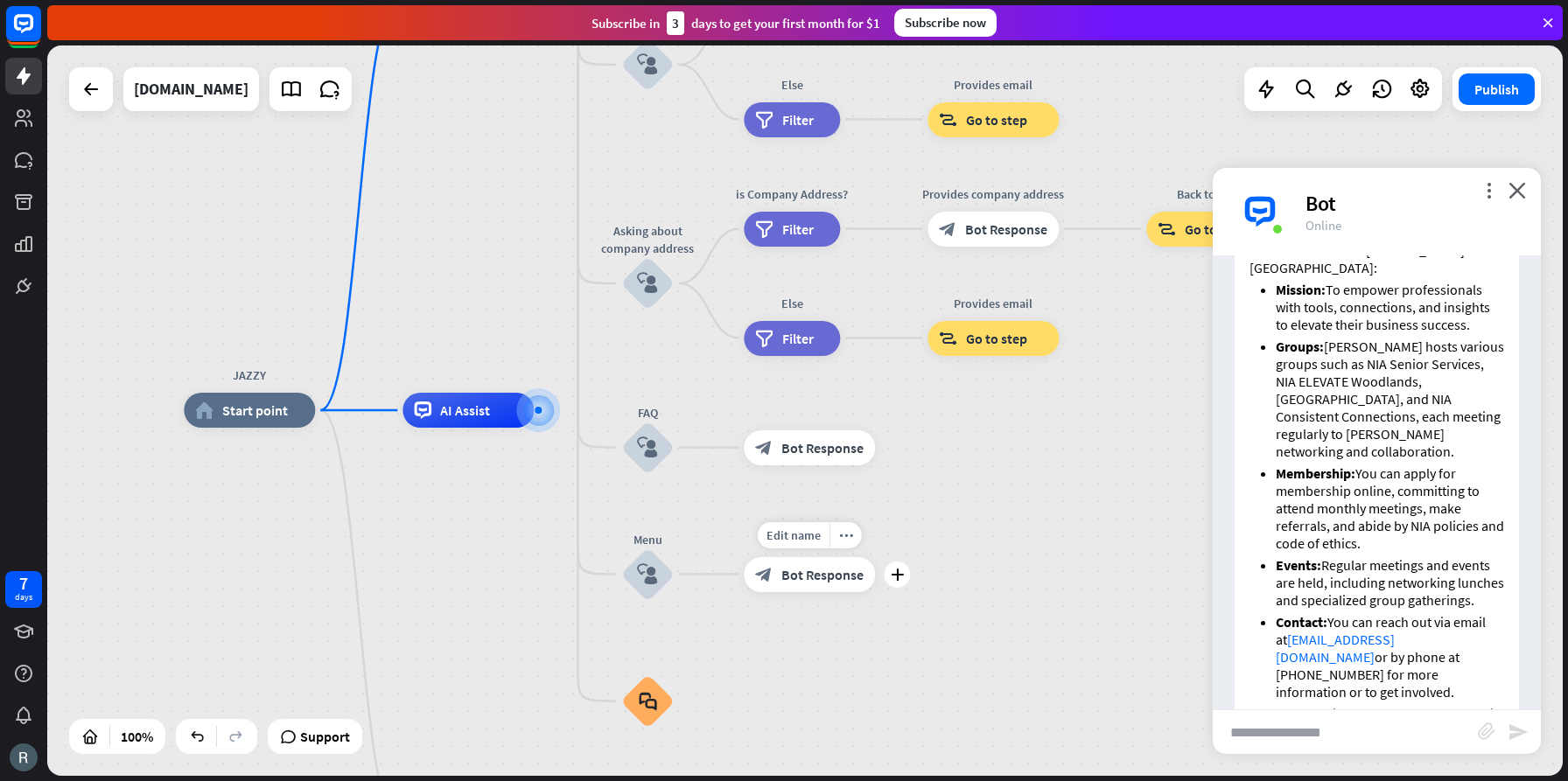
click at [806, 578] on span "Bot Response" at bounding box center [823, 575] width 83 height 18
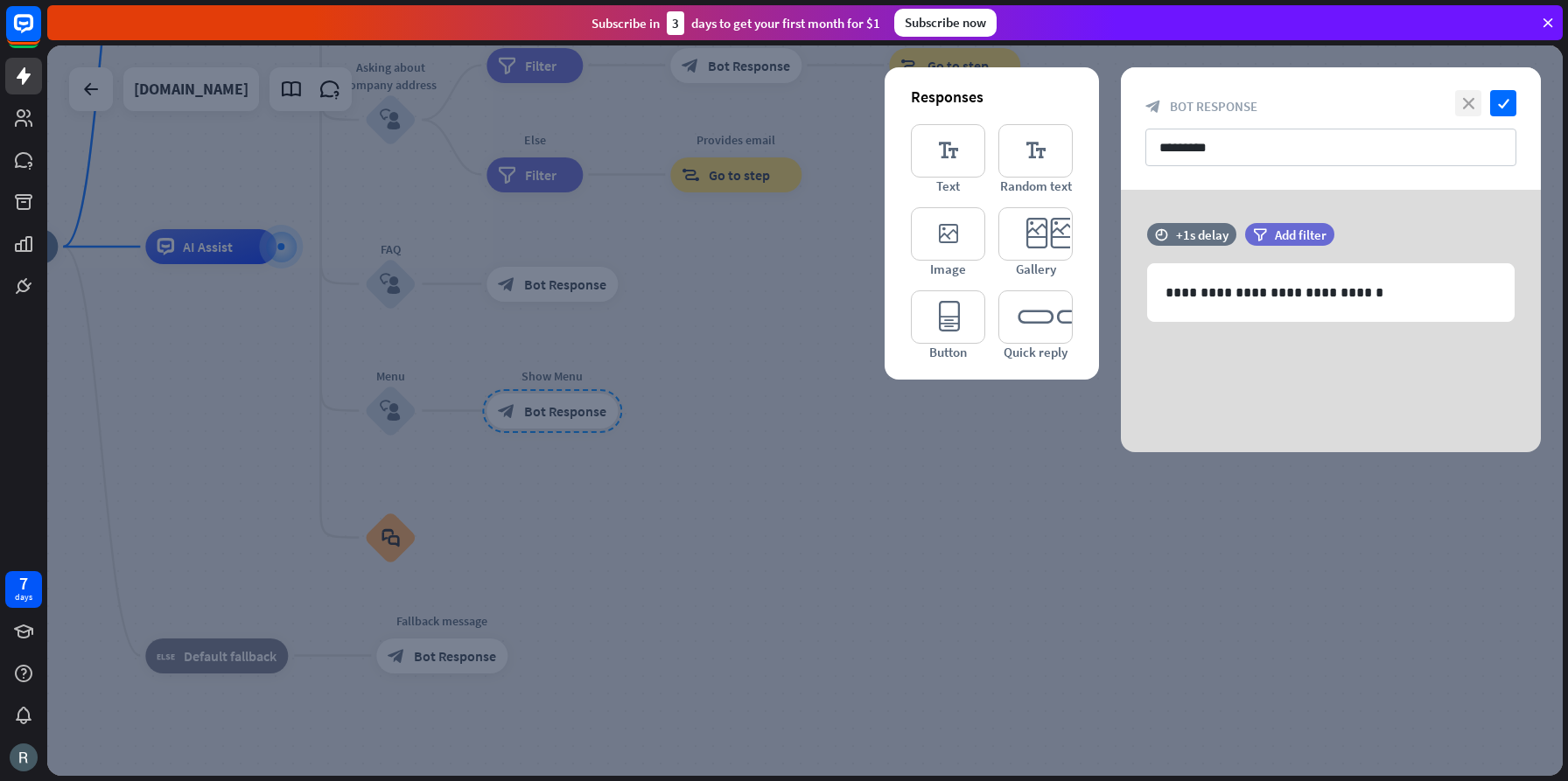
click at [1466, 102] on icon "close" at bounding box center [1468, 102] width 26 height 26
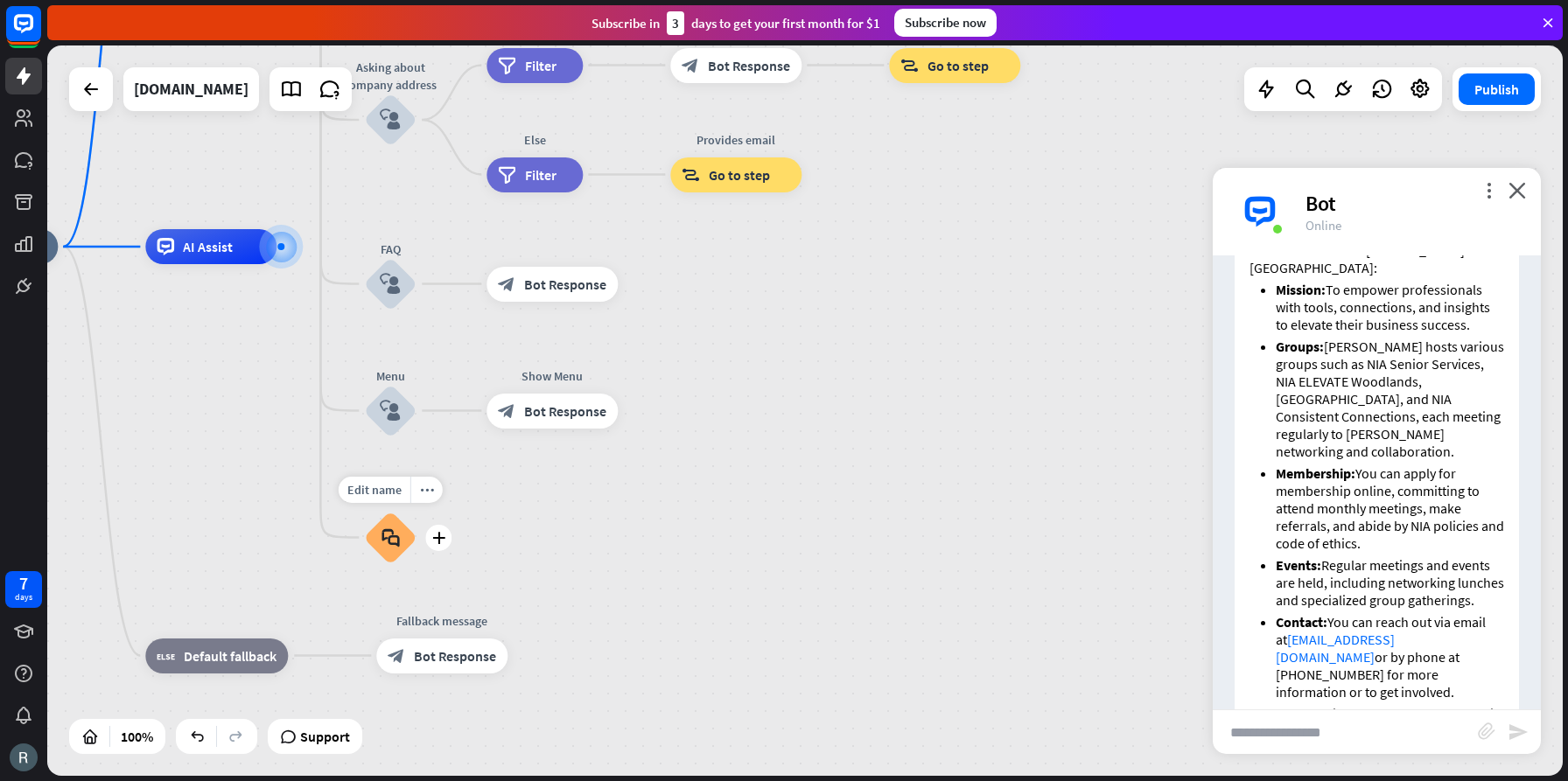
click at [390, 539] on icon "block_faq" at bounding box center [390, 537] width 18 height 19
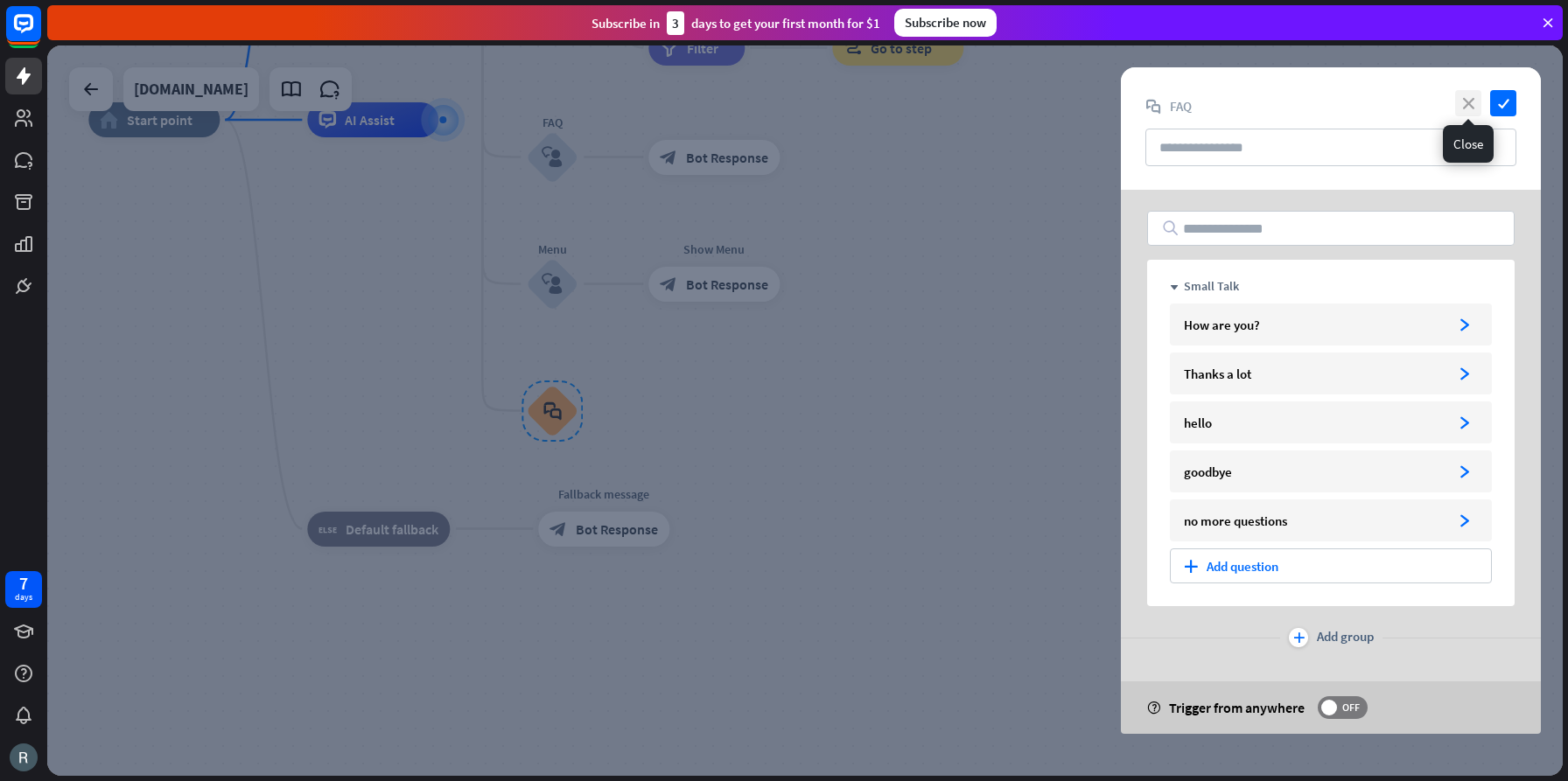
click at [1471, 101] on icon "close" at bounding box center [1468, 102] width 26 height 26
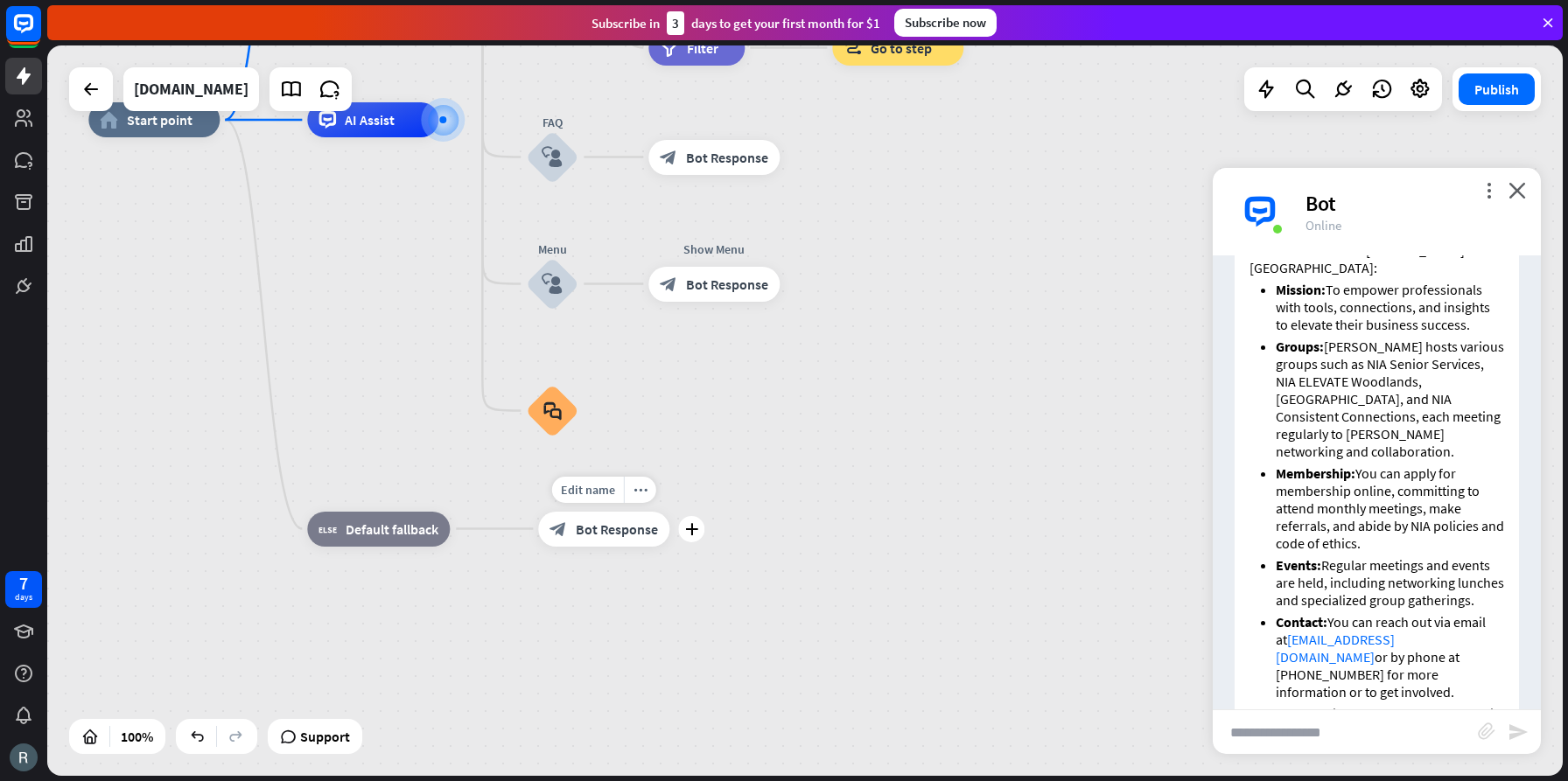
click at [604, 536] on span "Bot Response" at bounding box center [617, 529] width 83 height 18
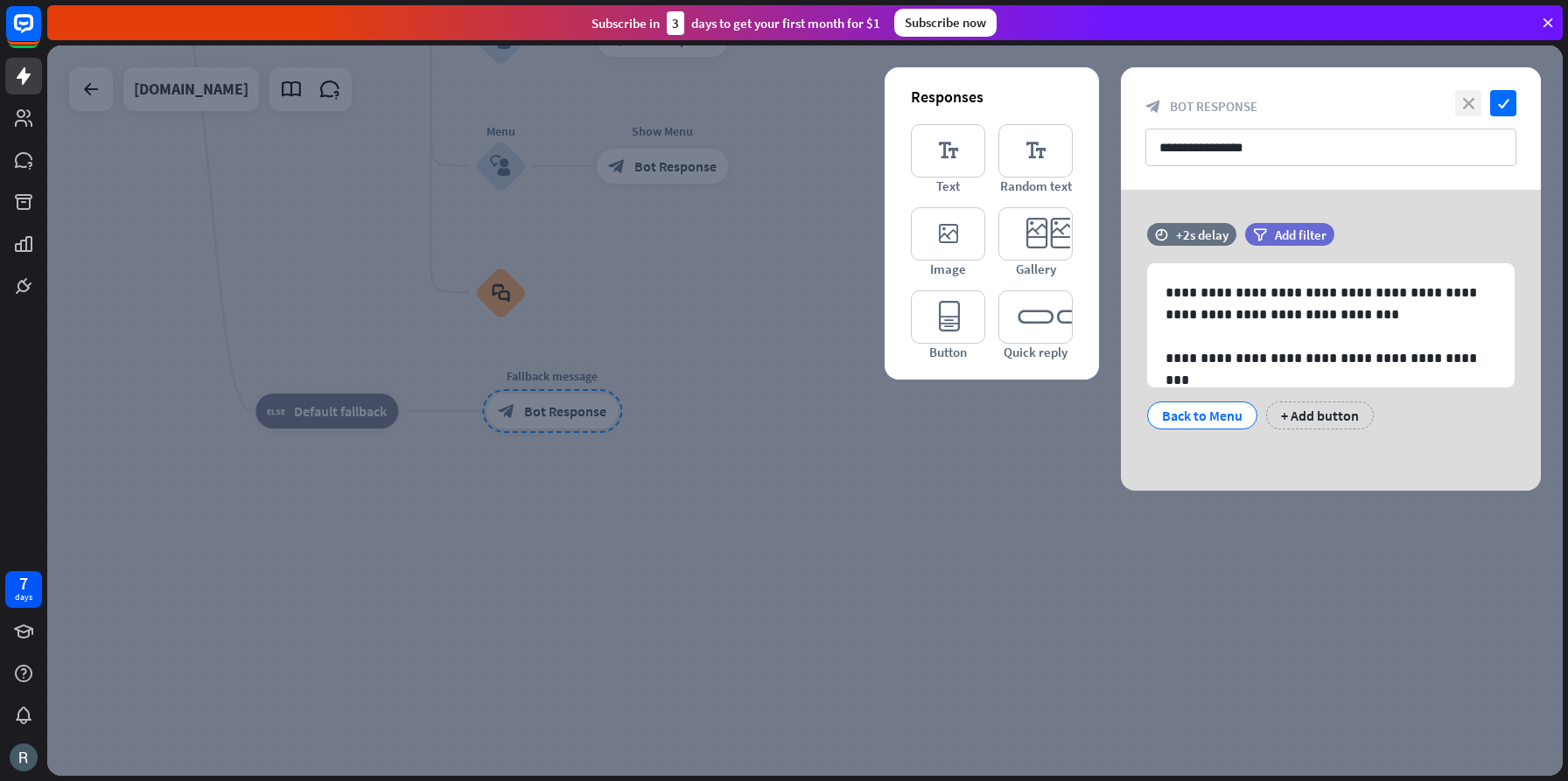
click at [1468, 101] on icon "close" at bounding box center [1468, 102] width 26 height 26
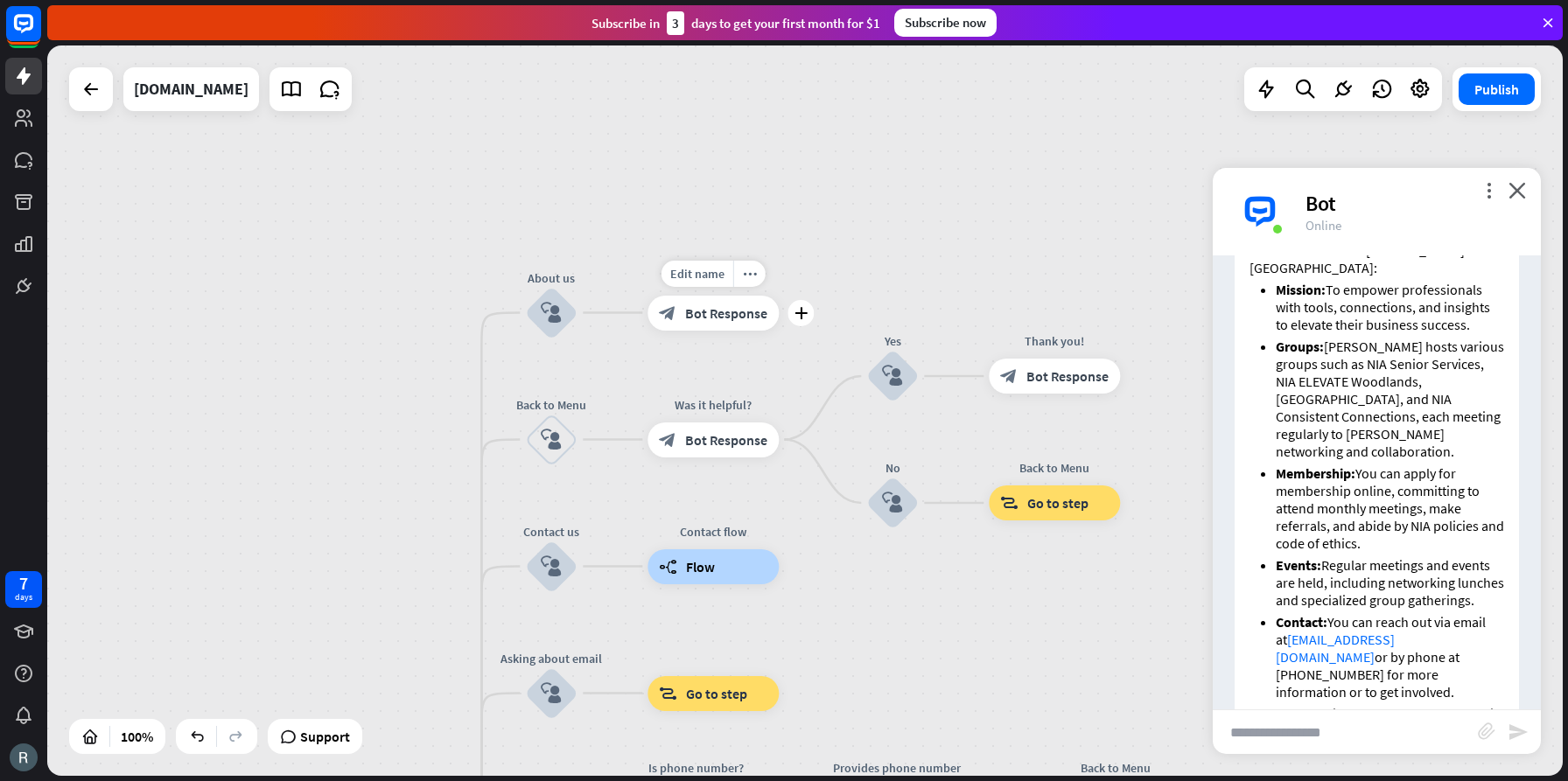
click at [705, 315] on span "Bot Response" at bounding box center [727, 313] width 83 height 18
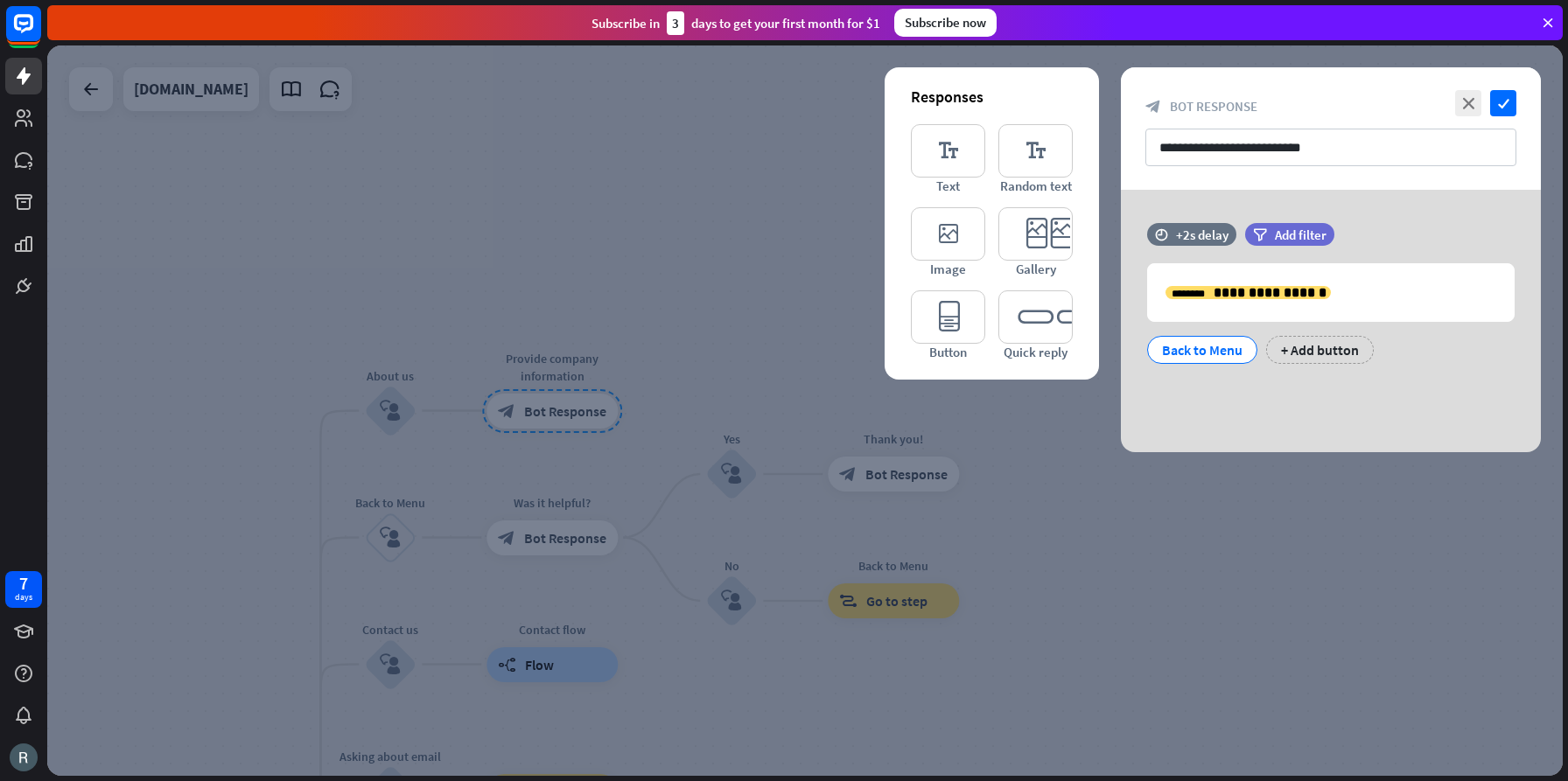
click at [265, 457] on div at bounding box center [806, 411] width 1516 height 731
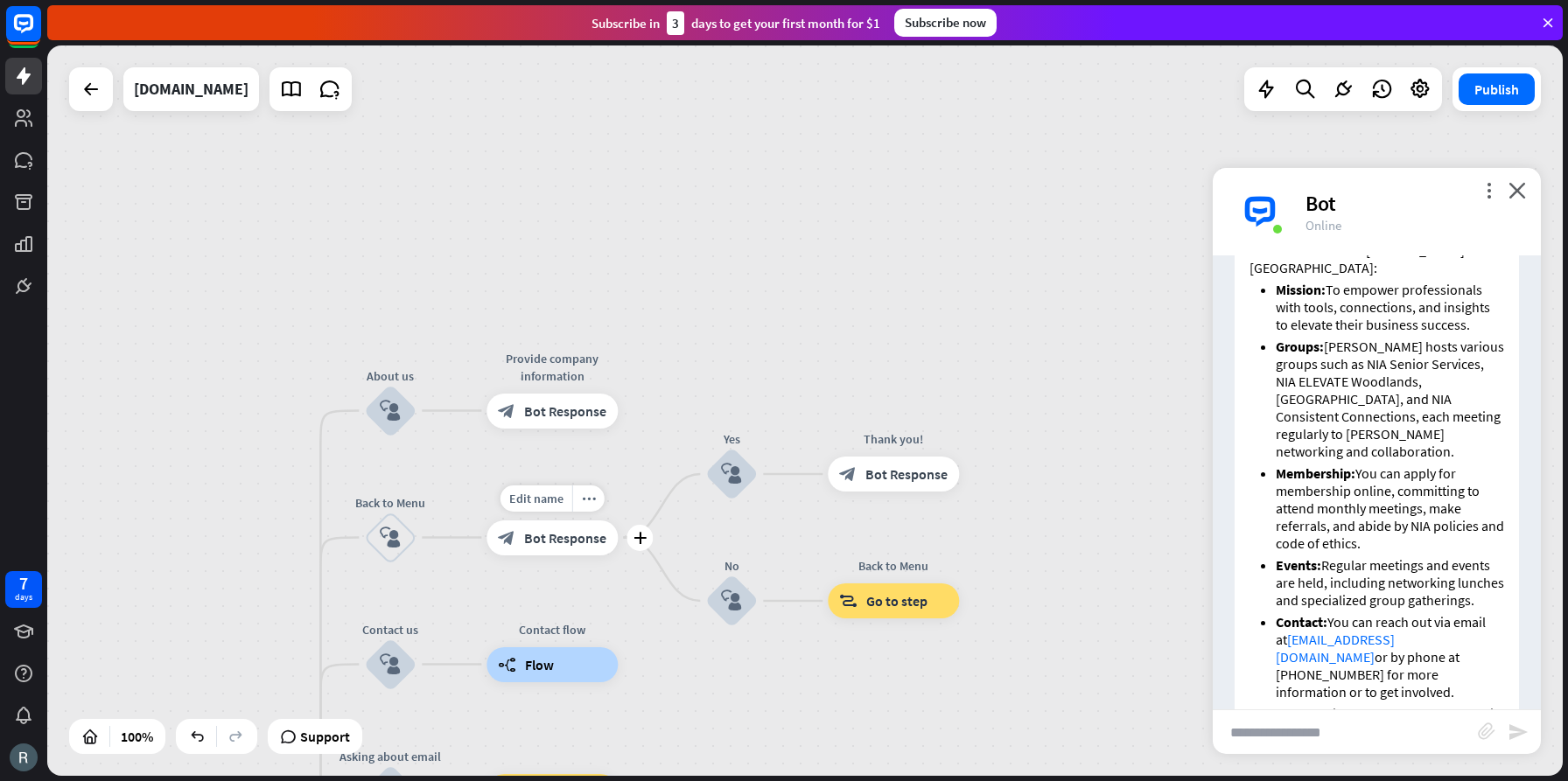
click at [553, 542] on span "Bot Response" at bounding box center [565, 538] width 83 height 18
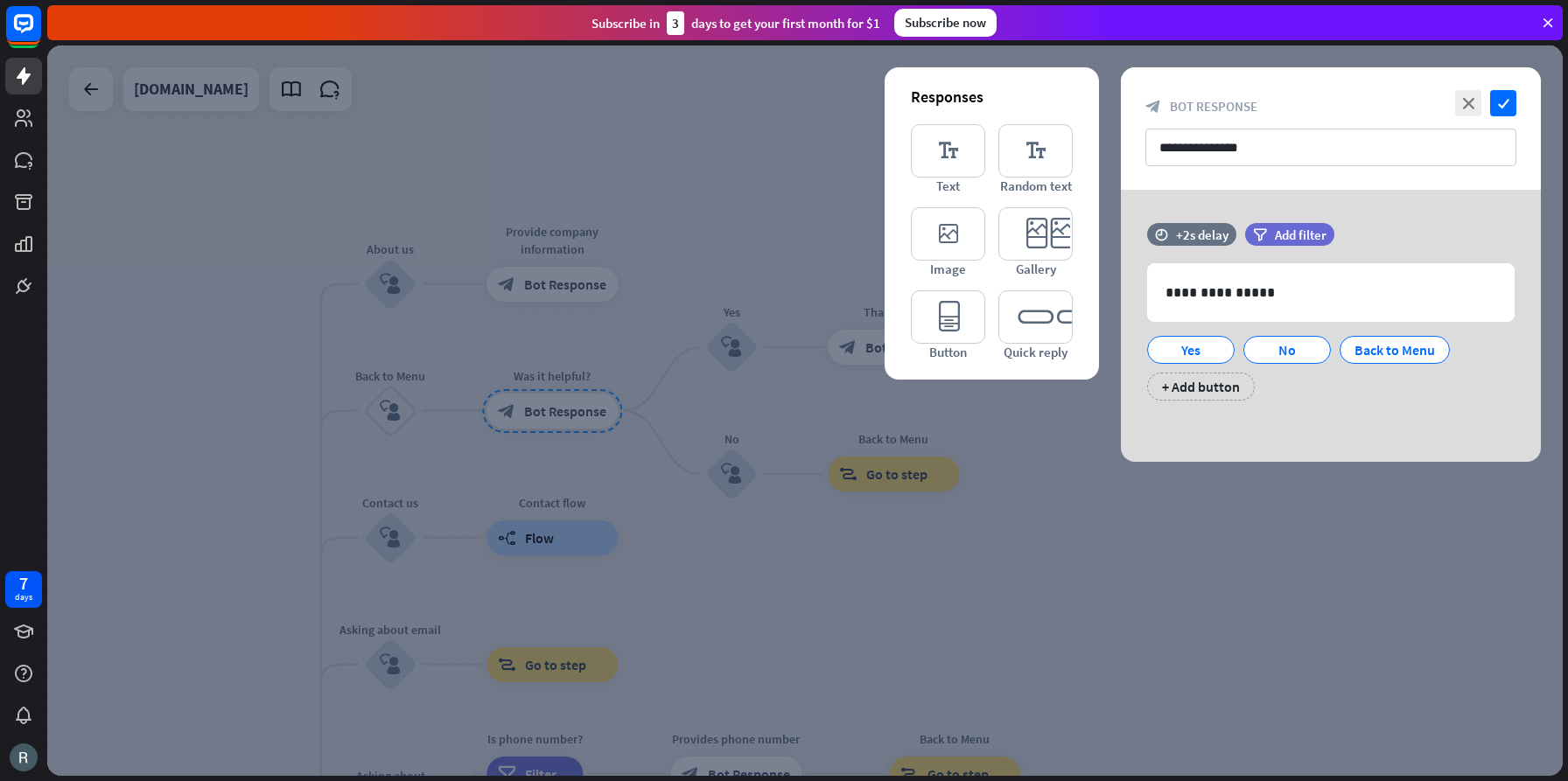
click at [746, 213] on div at bounding box center [806, 411] width 1516 height 731
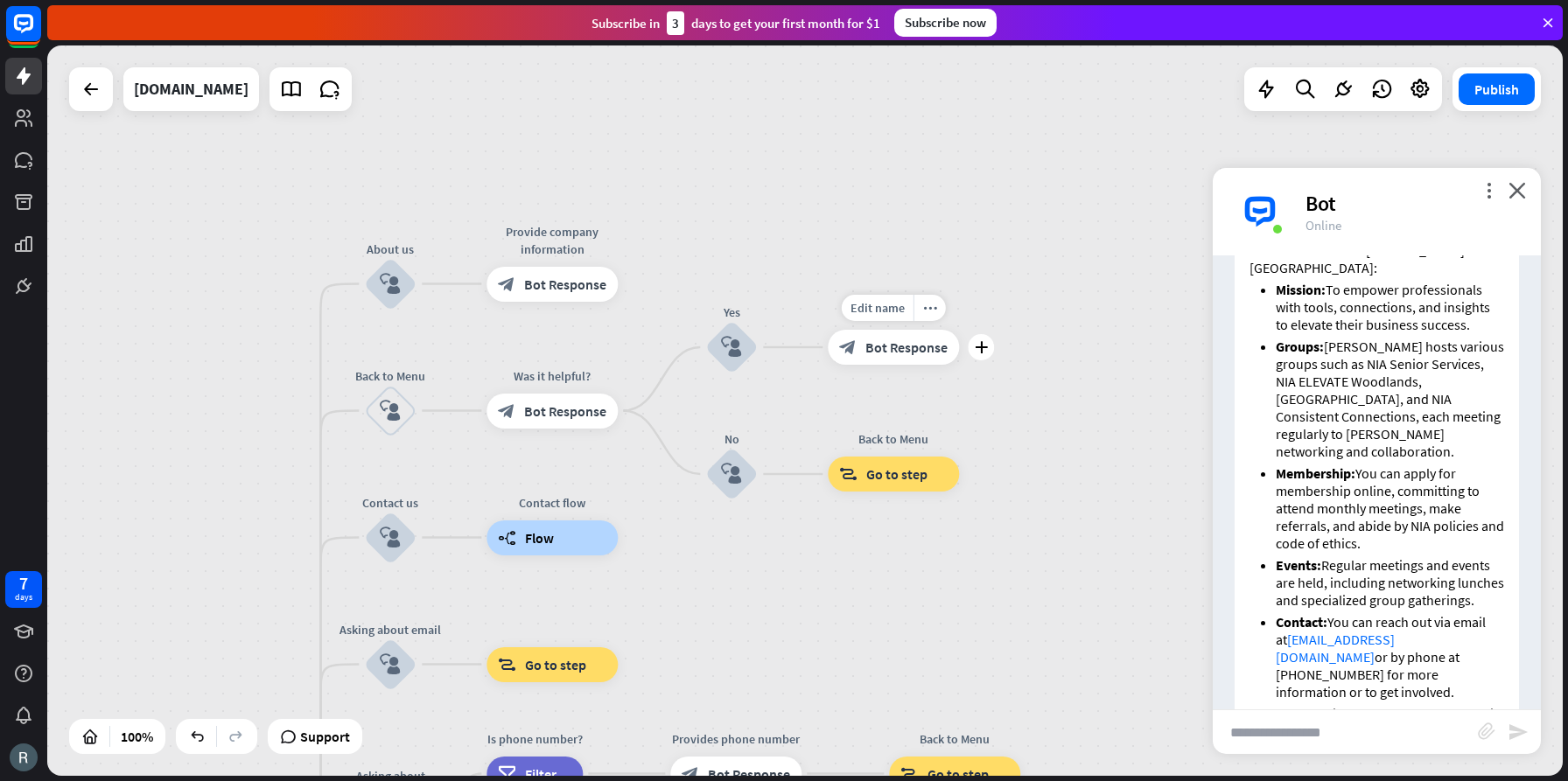
click at [891, 350] on span "Bot Response" at bounding box center [907, 348] width 83 height 18
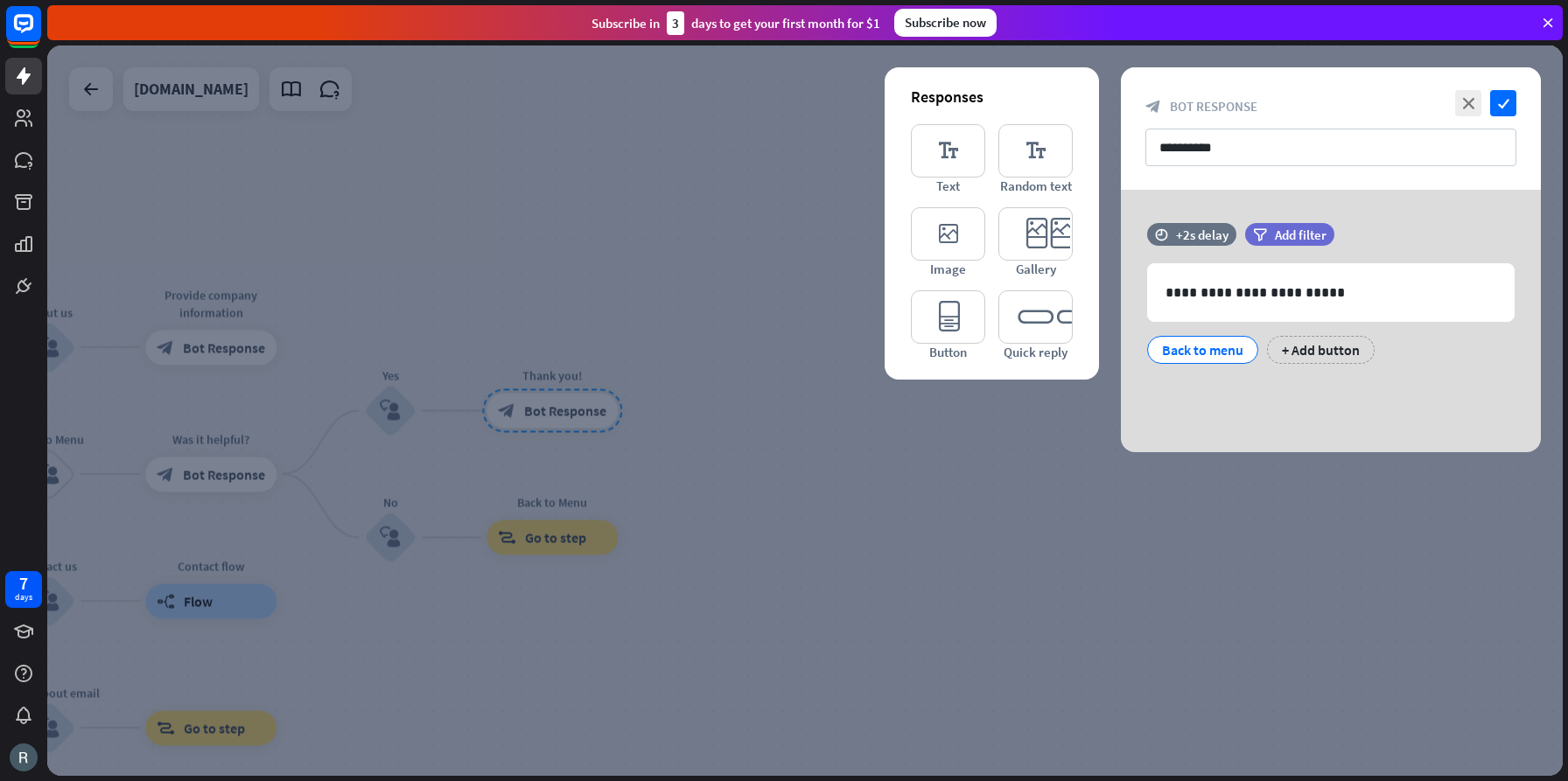
click at [776, 355] on div at bounding box center [806, 411] width 1516 height 731
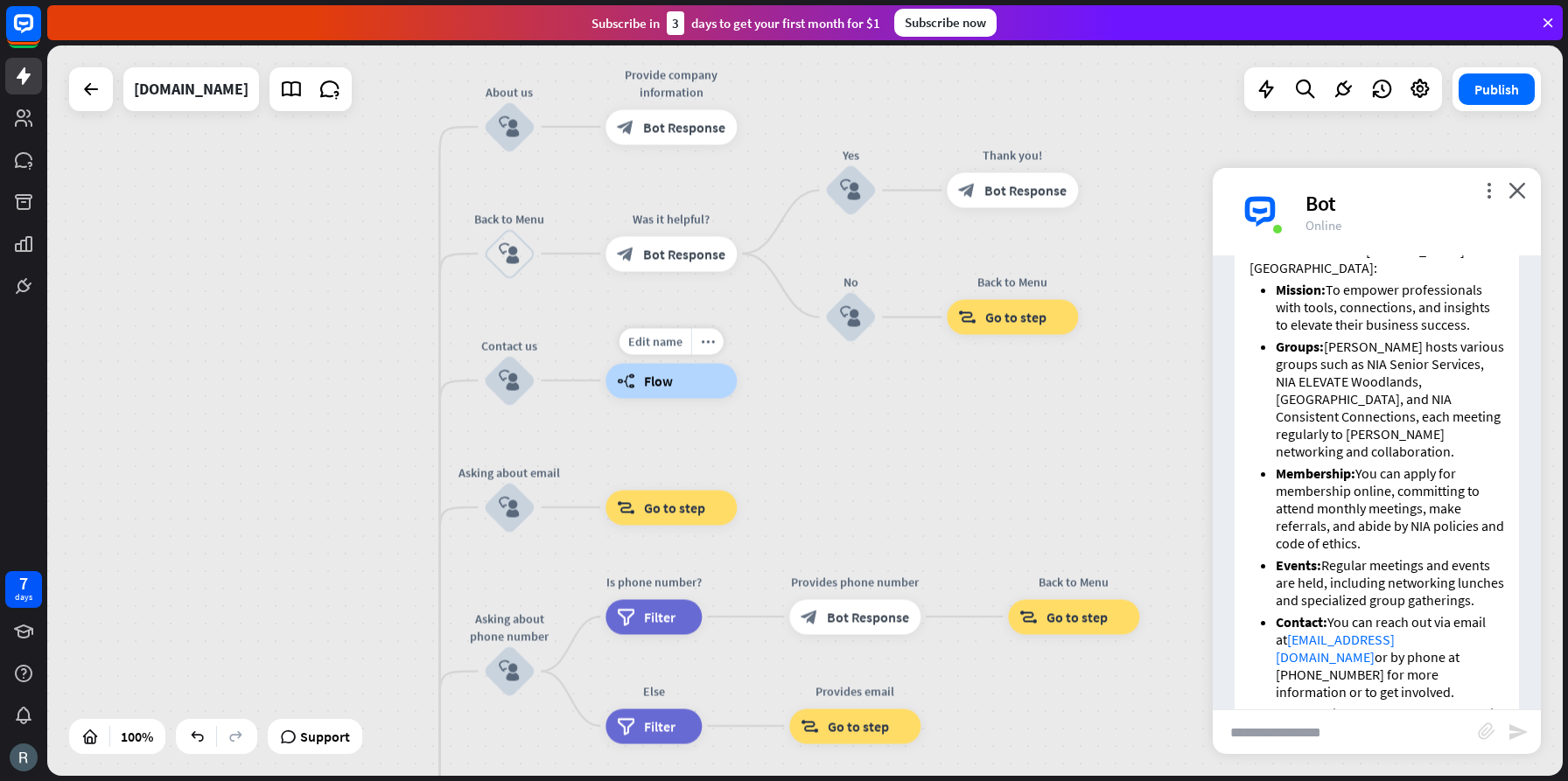
click at [658, 379] on span "Flow" at bounding box center [658, 381] width 29 height 18
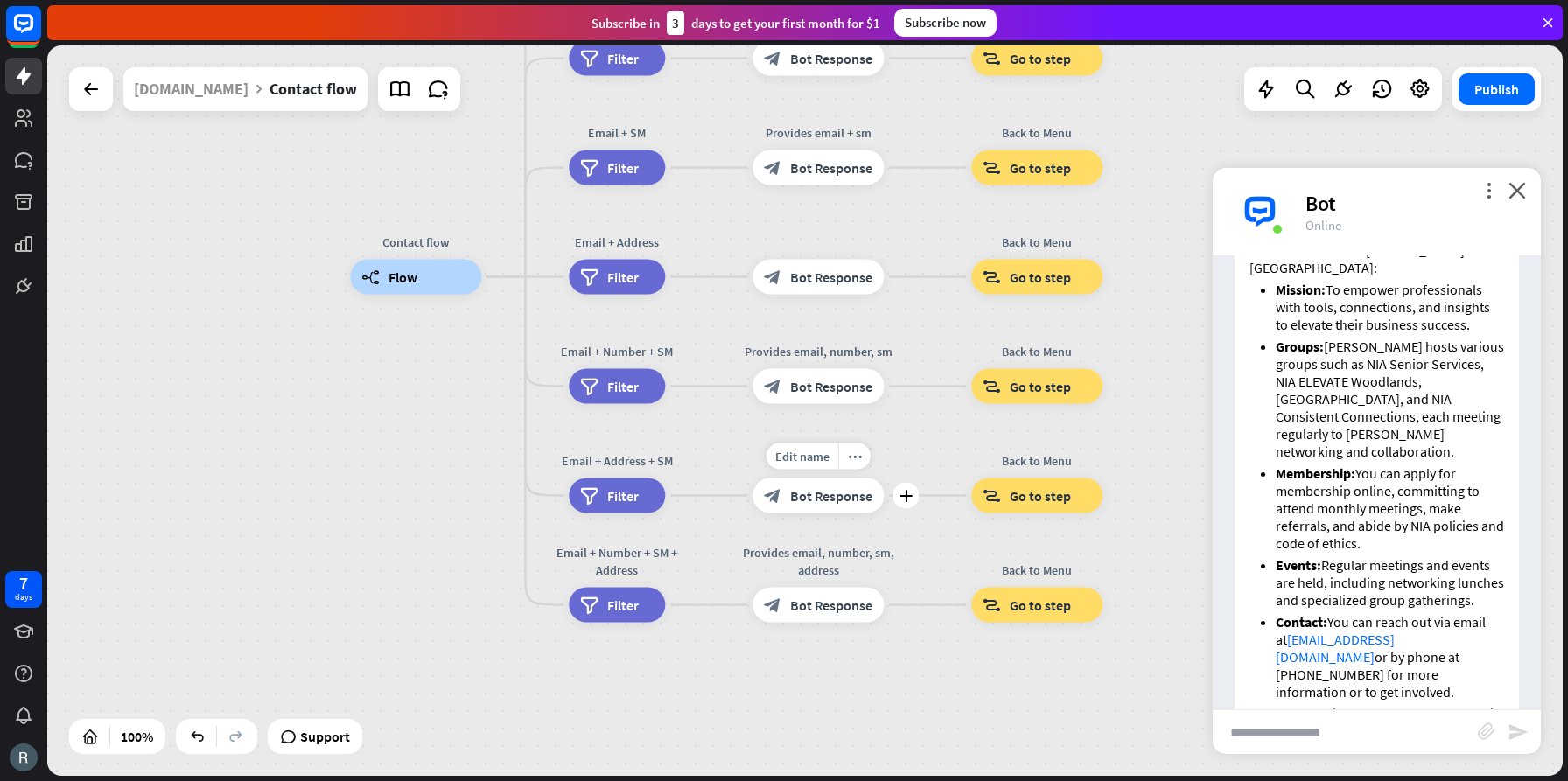
click at [832, 499] on span "Bot Response" at bounding box center [832, 496] width 83 height 18
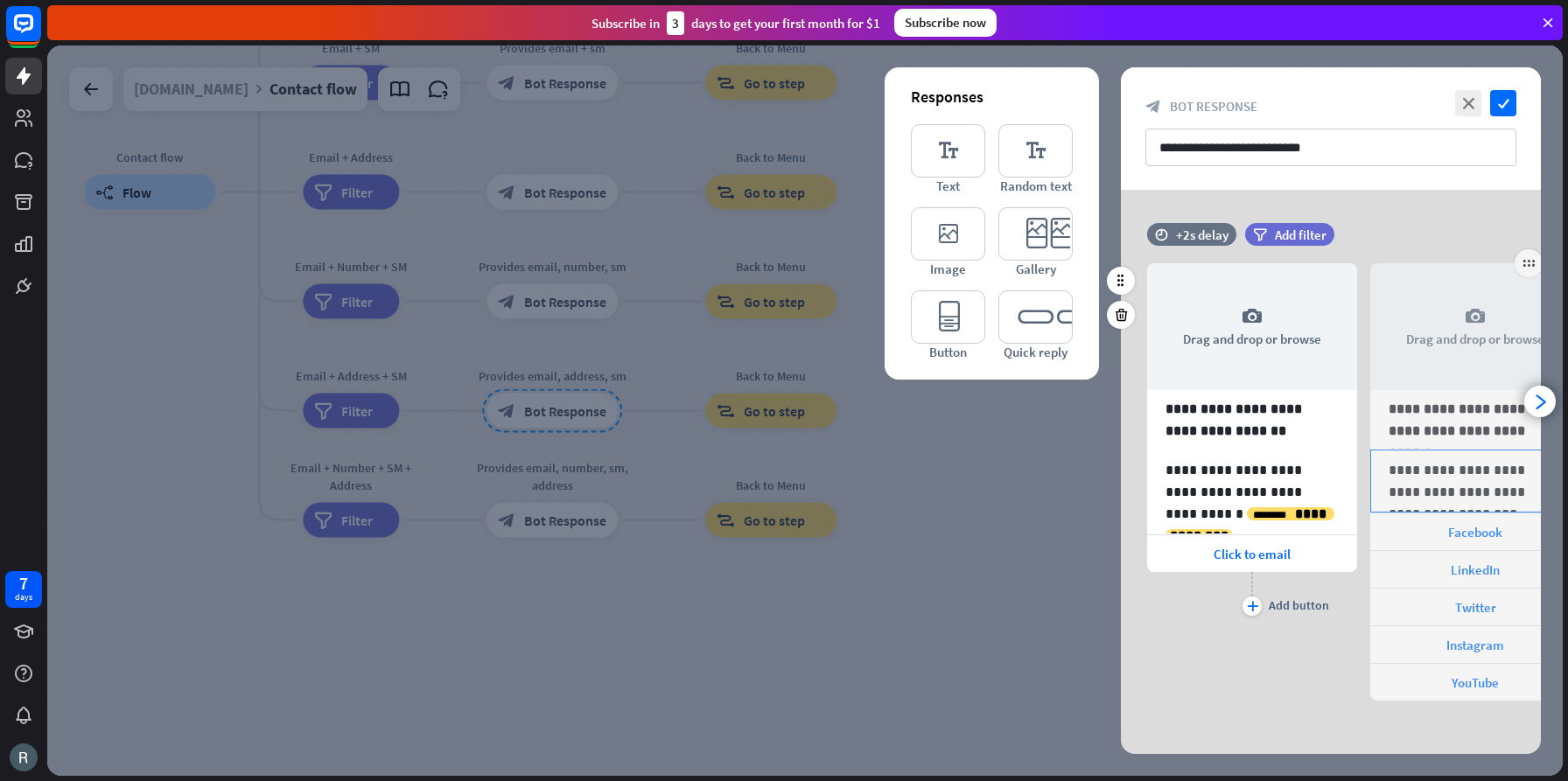
scroll to position [8, 0]
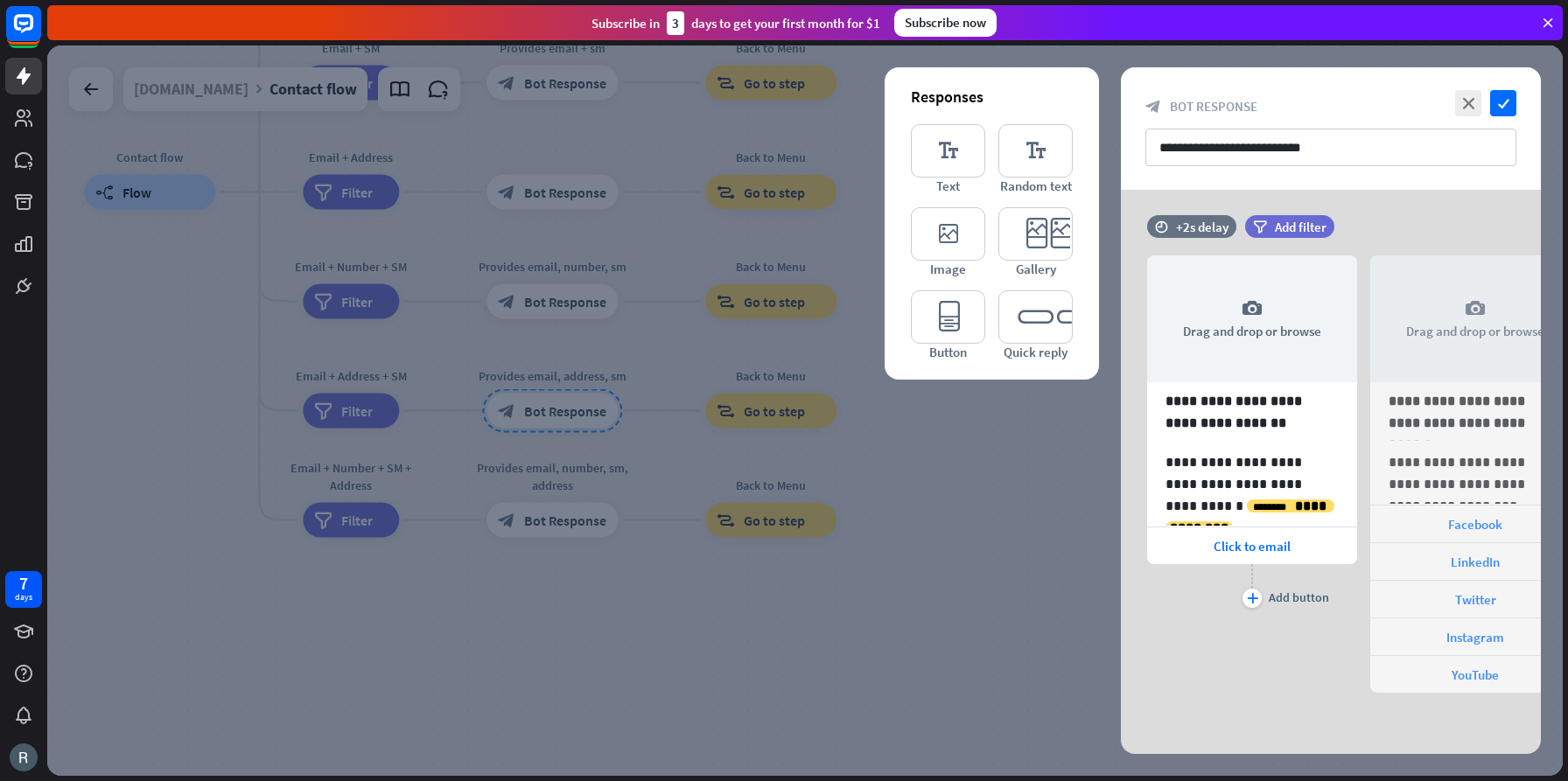
click at [535, 591] on div at bounding box center [806, 411] width 1516 height 731
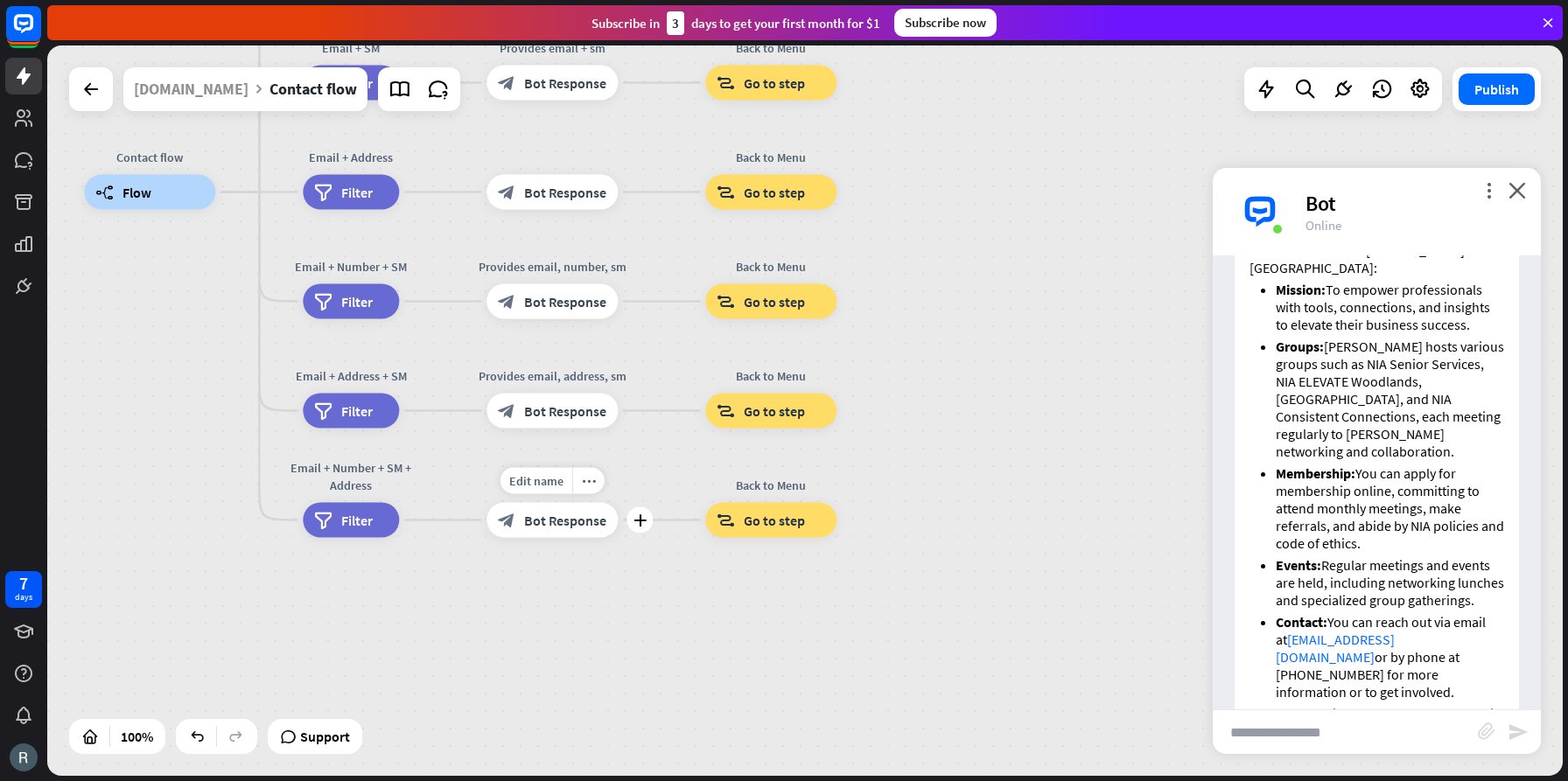
click at [558, 523] on span "Bot Response" at bounding box center [565, 521] width 83 height 18
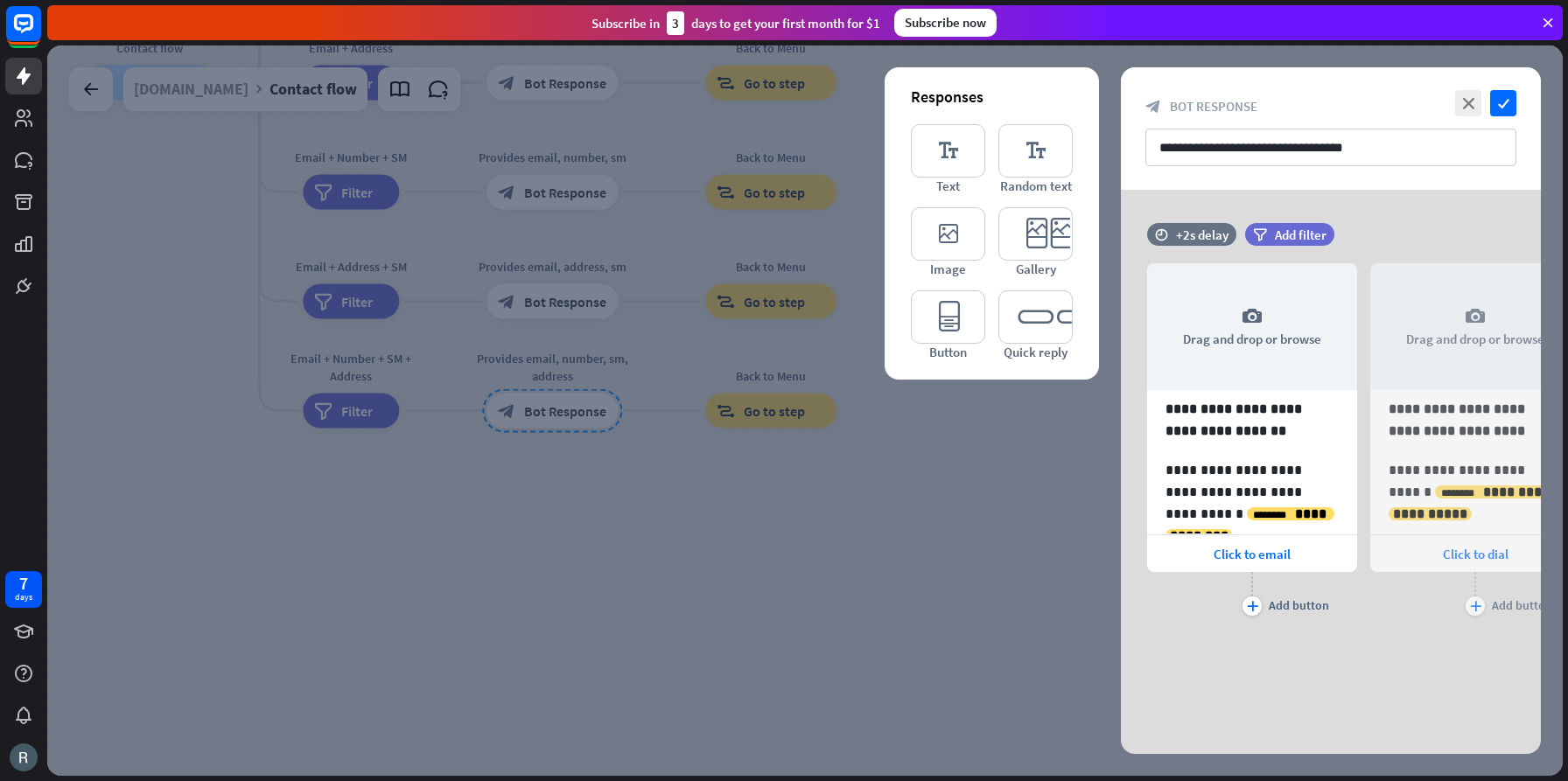
click at [792, 624] on div at bounding box center [806, 411] width 1516 height 731
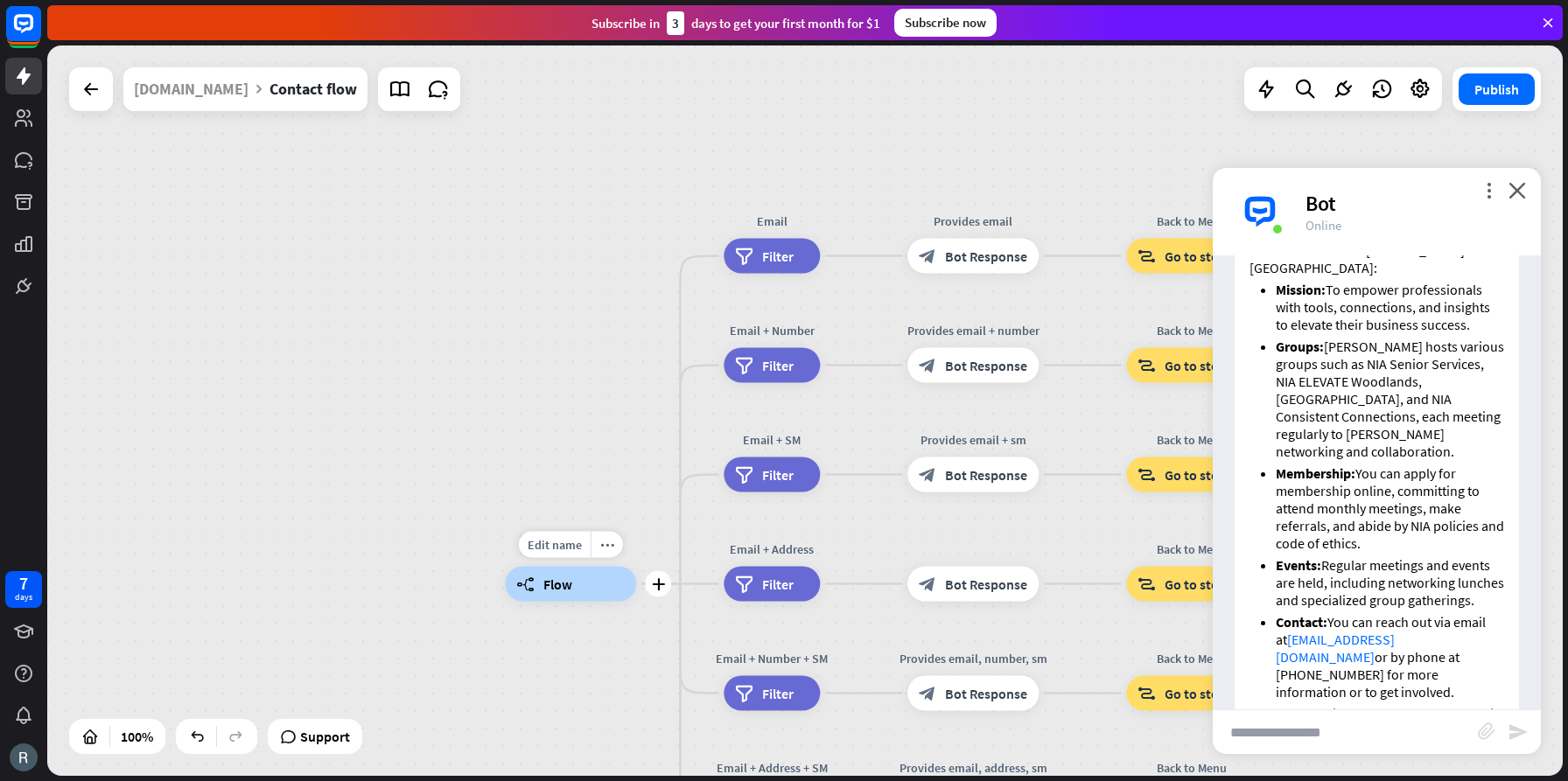
click at [551, 584] on span "Flow" at bounding box center [558, 585] width 29 height 18
click at [94, 99] on icon at bounding box center [91, 89] width 21 height 21
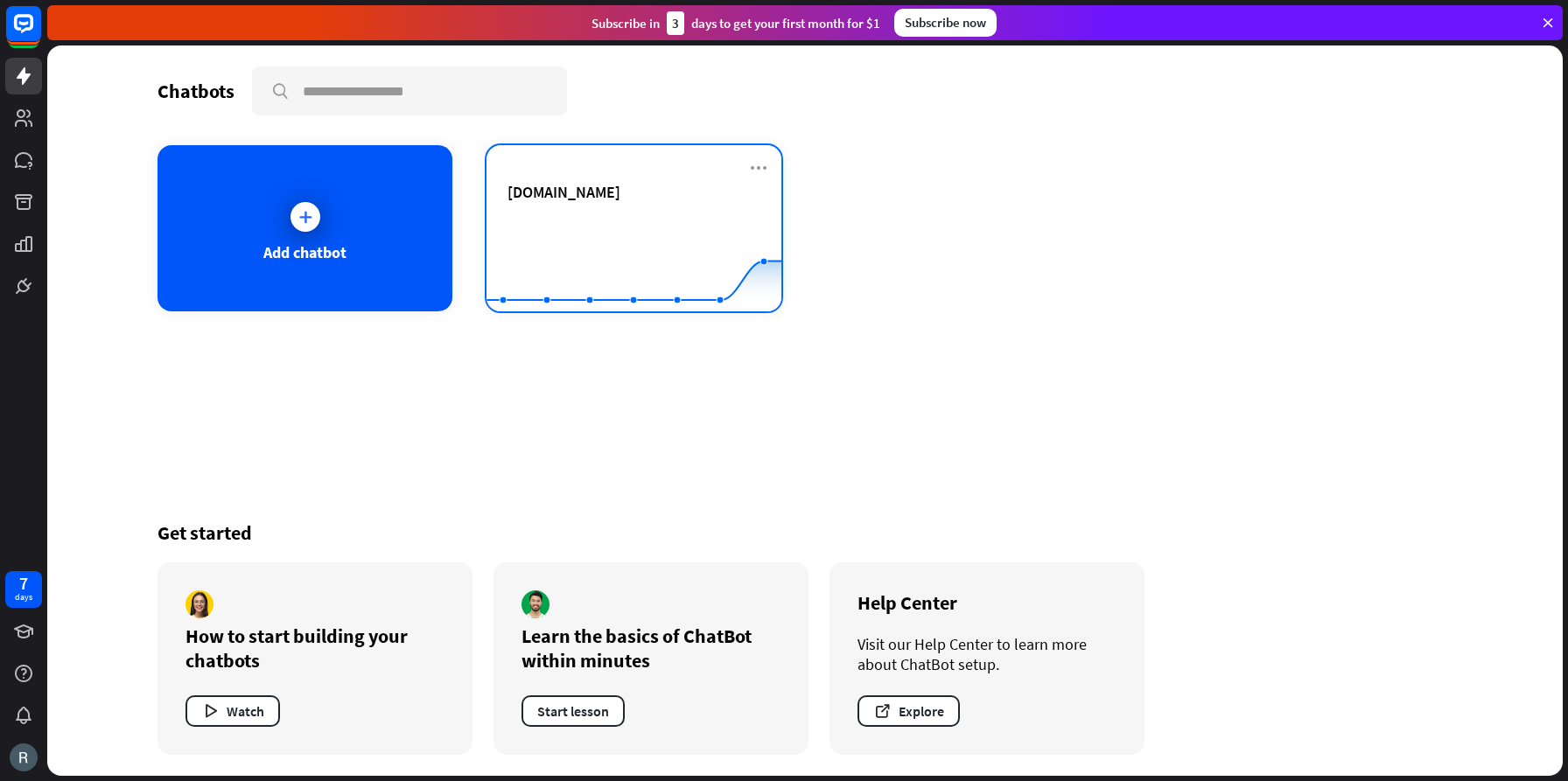
click at [638, 195] on div "[DOMAIN_NAME]" at bounding box center [634, 192] width 253 height 20
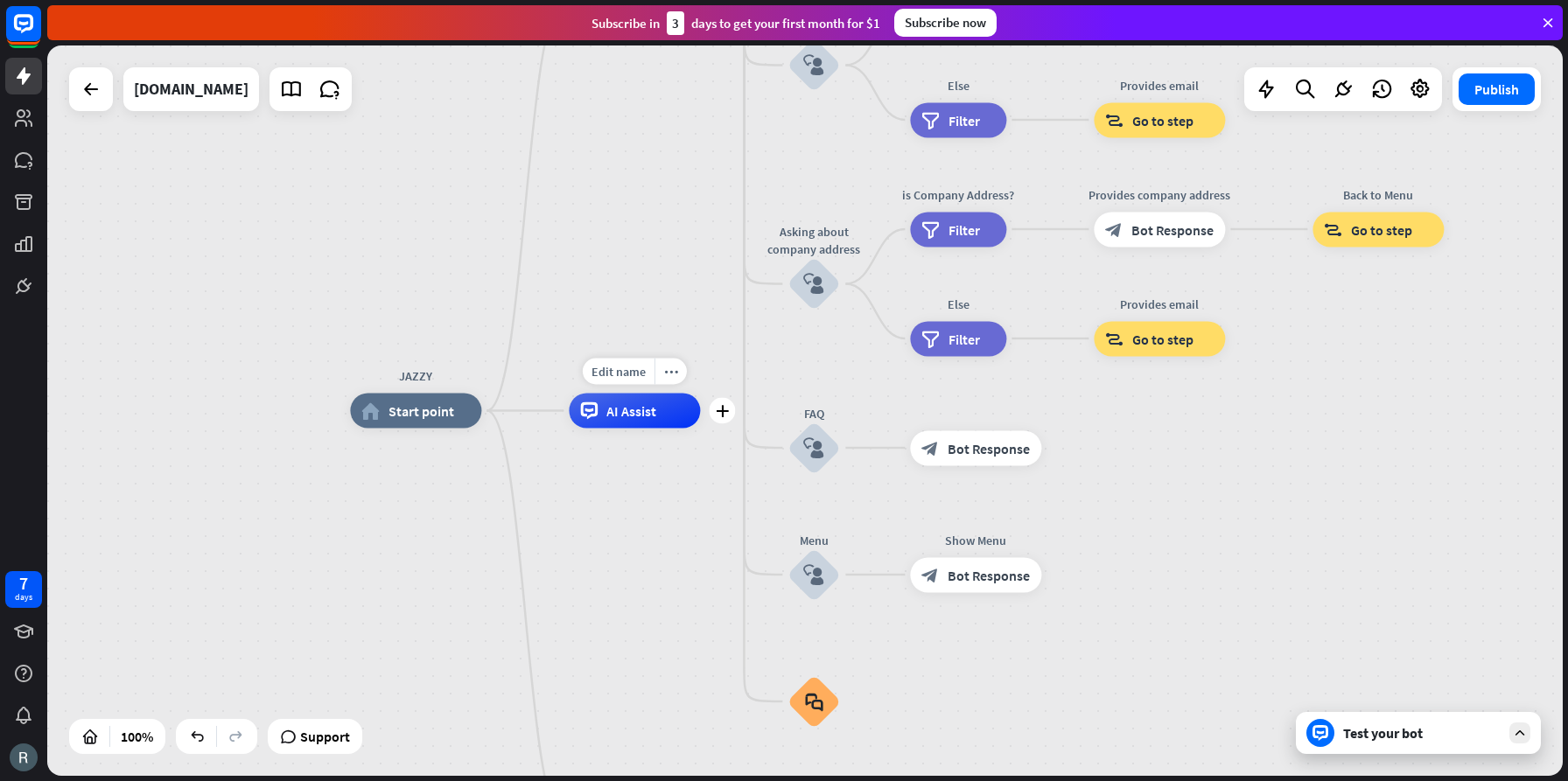
click at [643, 410] on span "AI Assist" at bounding box center [632, 412] width 50 height 18
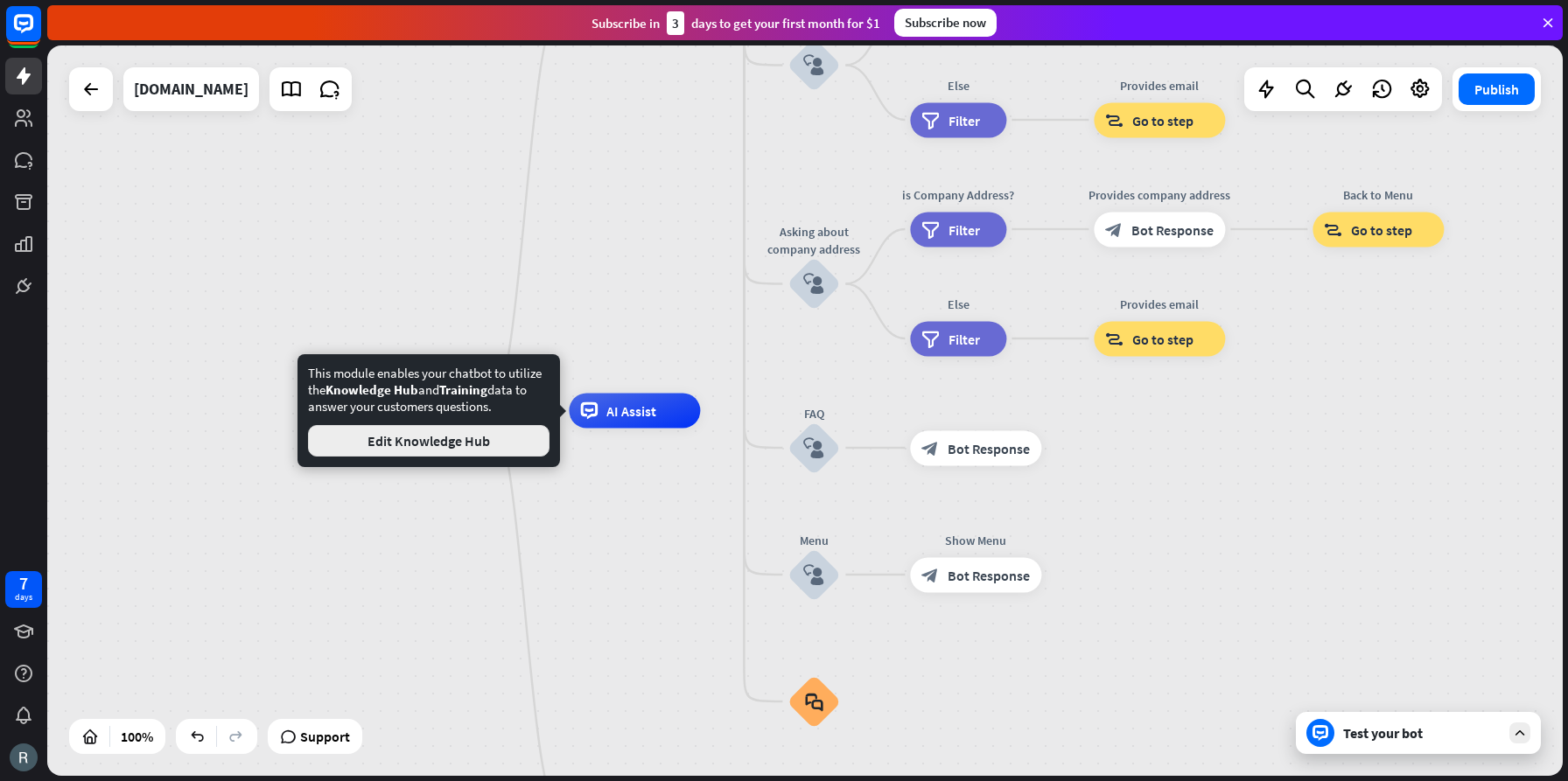
click at [440, 447] on button "Edit Knowledge Hub" at bounding box center [428, 440] width 241 height 31
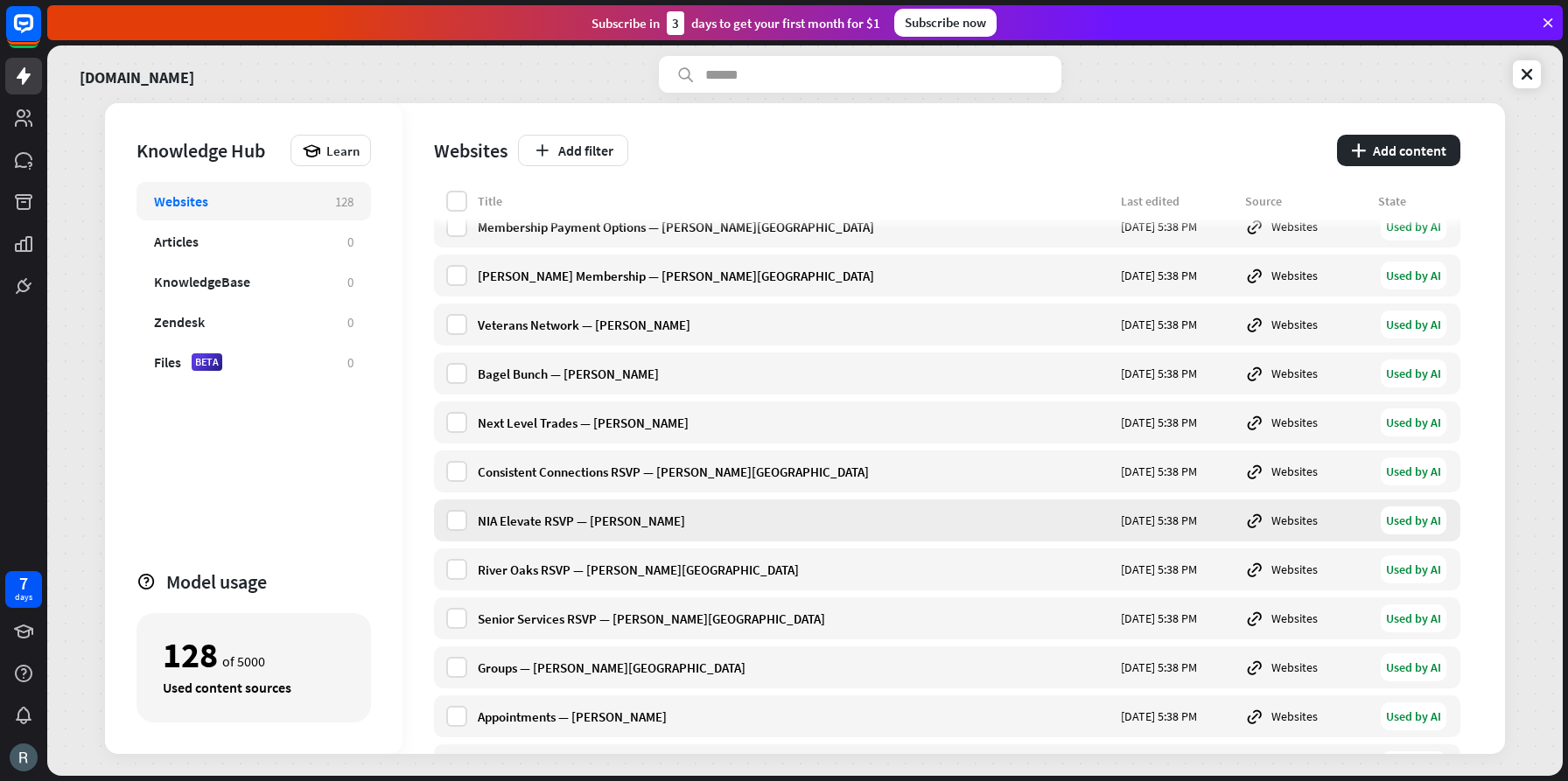
scroll to position [165, 0]
click at [462, 570] on label at bounding box center [457, 570] width 21 height 21
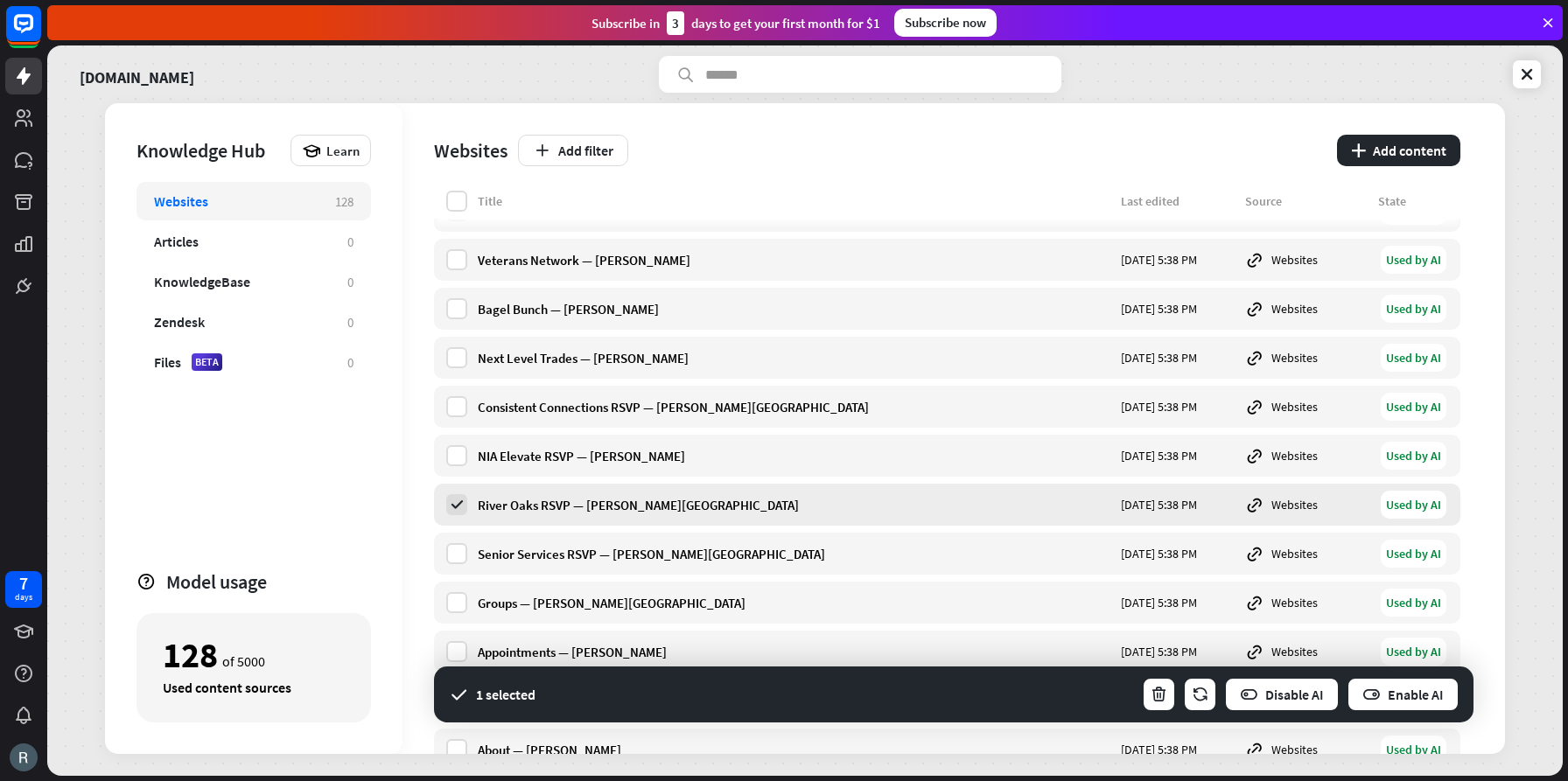
scroll to position [235, 0]
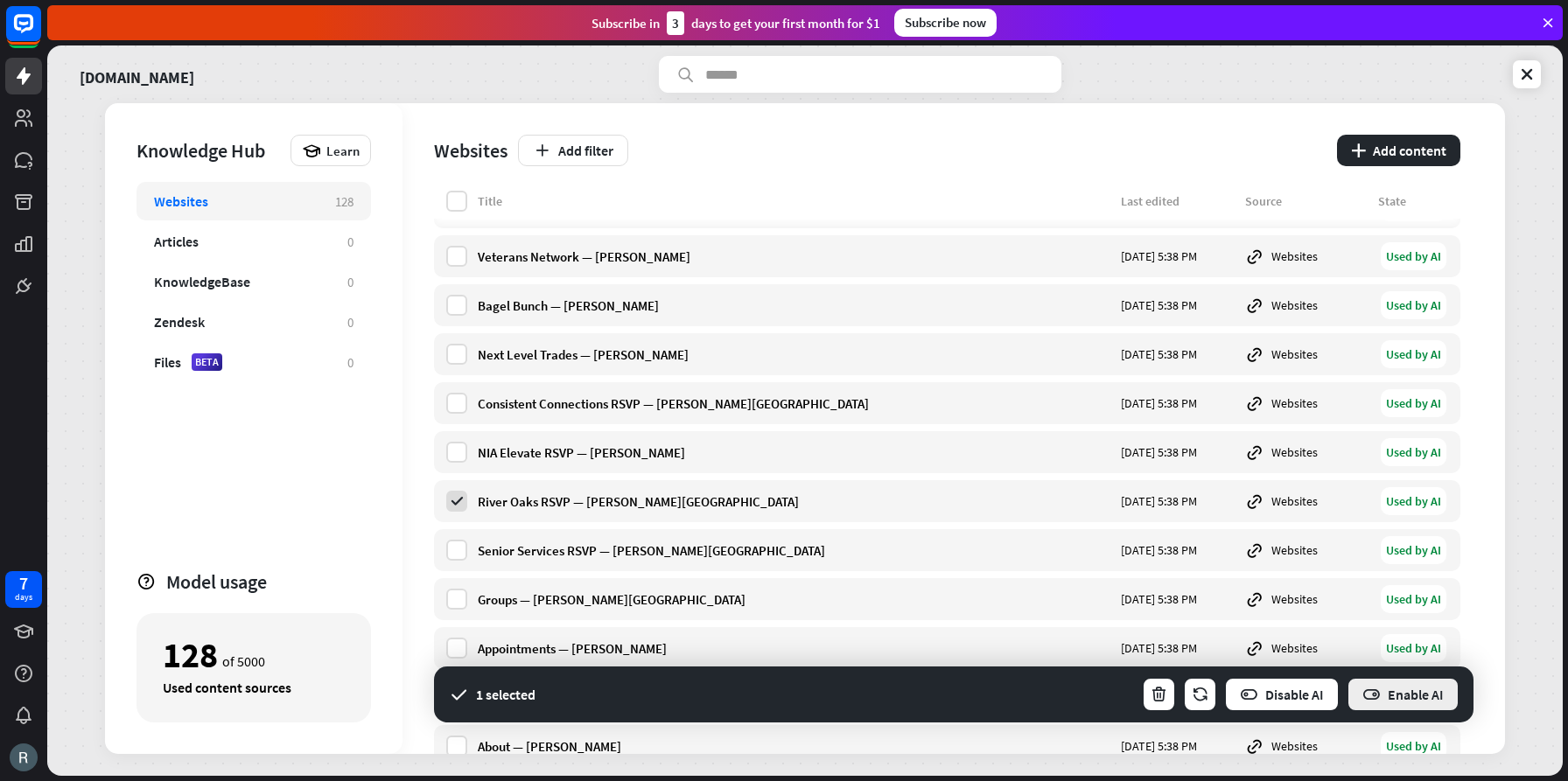
click at [1408, 689] on button "Enable AI" at bounding box center [1403, 694] width 113 height 35
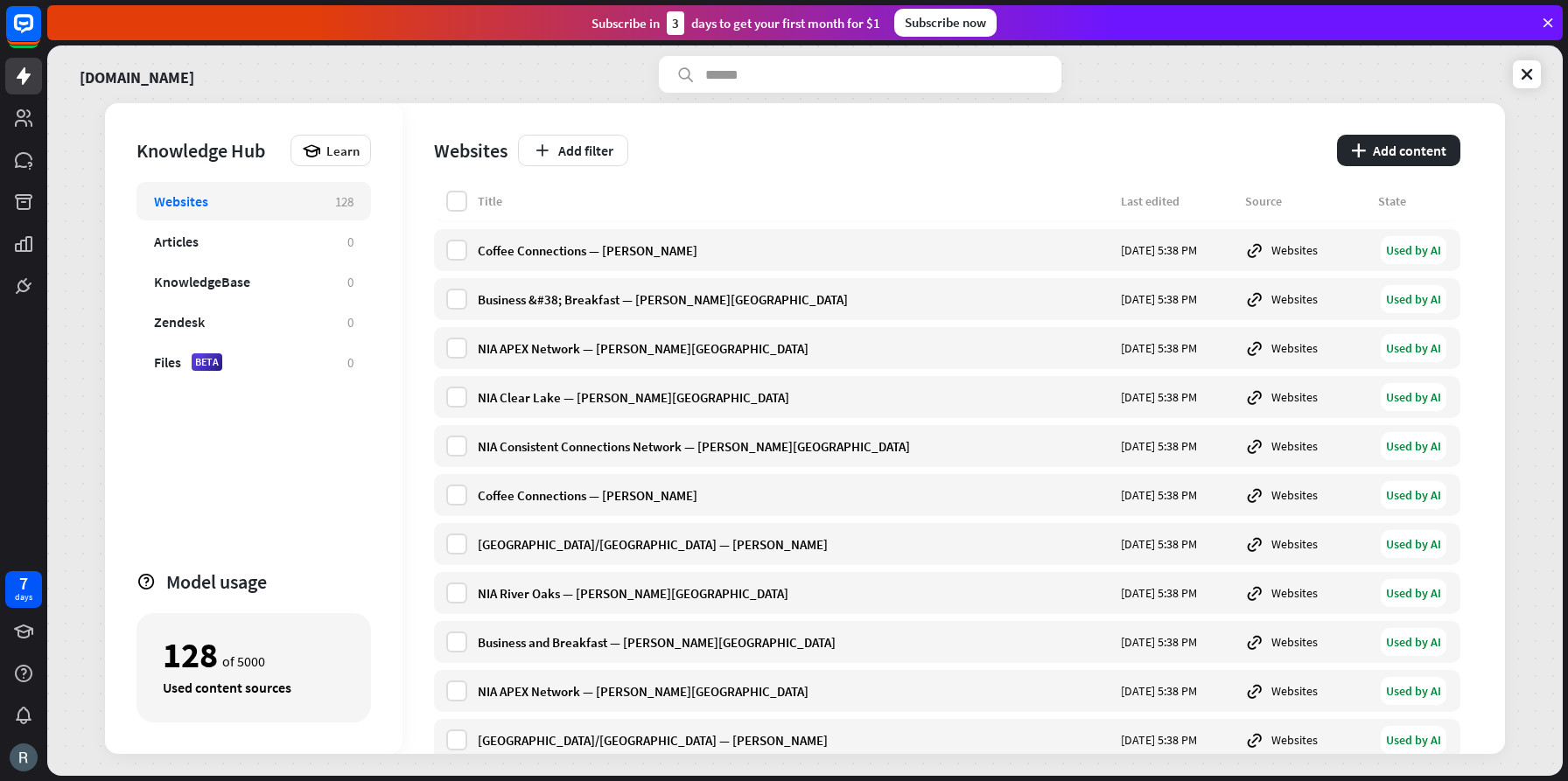
scroll to position [2900, 0]
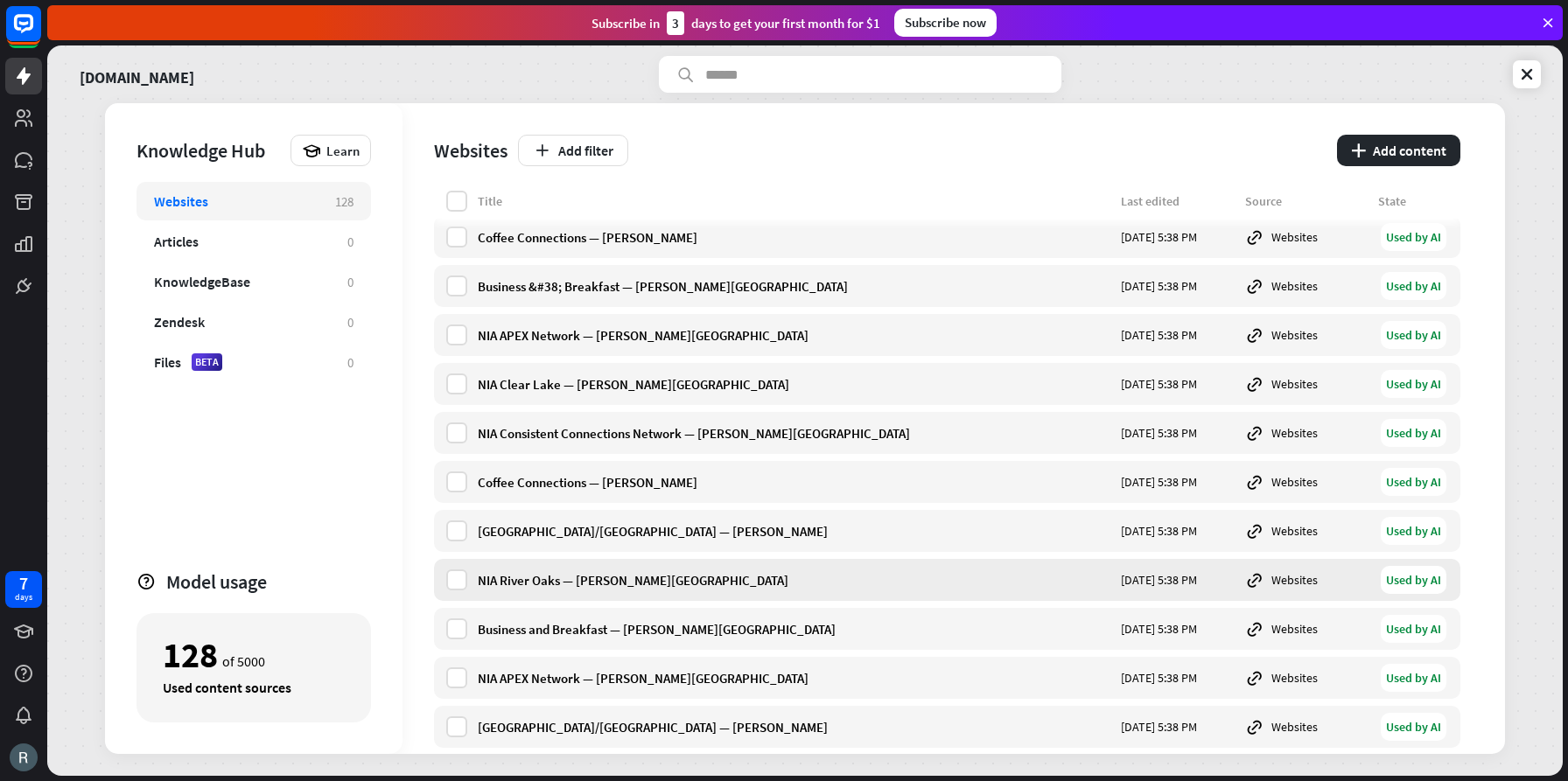
click at [589, 581] on div "NIA River Oaks — [PERSON_NAME][GEOGRAPHIC_DATA]" at bounding box center [794, 580] width 632 height 17
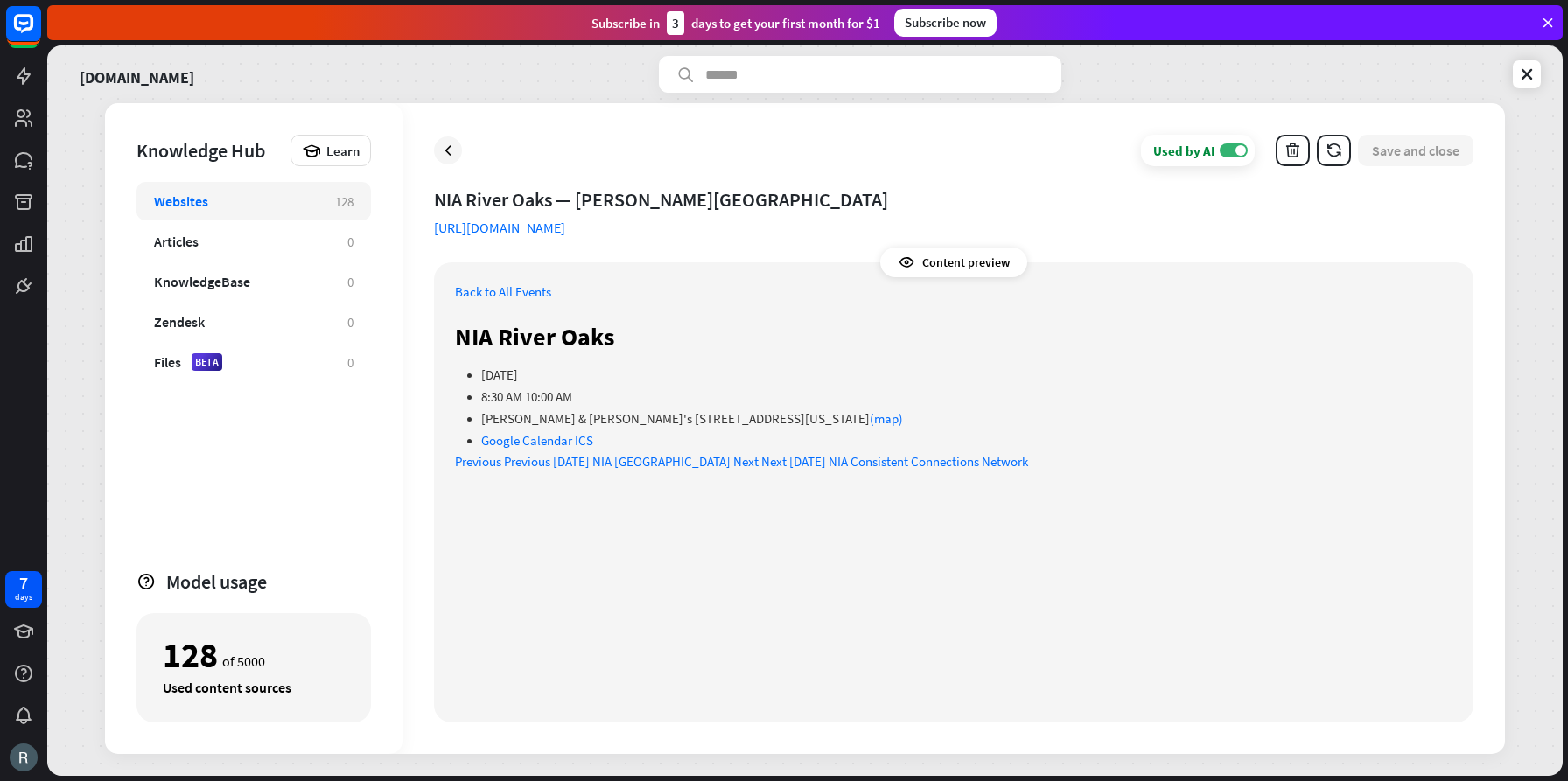
click at [637, 418] on p "[PERSON_NAME] & [PERSON_NAME]'s [STREET_ADDRESS][US_STATE] (map)" at bounding box center [967, 419] width 971 height 17
drag, startPoint x: 482, startPoint y: 419, endPoint x: 779, endPoint y: 421, distance: 297.0
click at [779, 421] on p "[PERSON_NAME] & [PERSON_NAME]'s [STREET_ADDRESS][US_STATE] (map)" at bounding box center [967, 419] width 971 height 17
click at [753, 445] on p "Google Calendar ICS" at bounding box center [967, 440] width 971 height 17
click at [1333, 154] on icon "button" at bounding box center [1334, 151] width 18 height 18
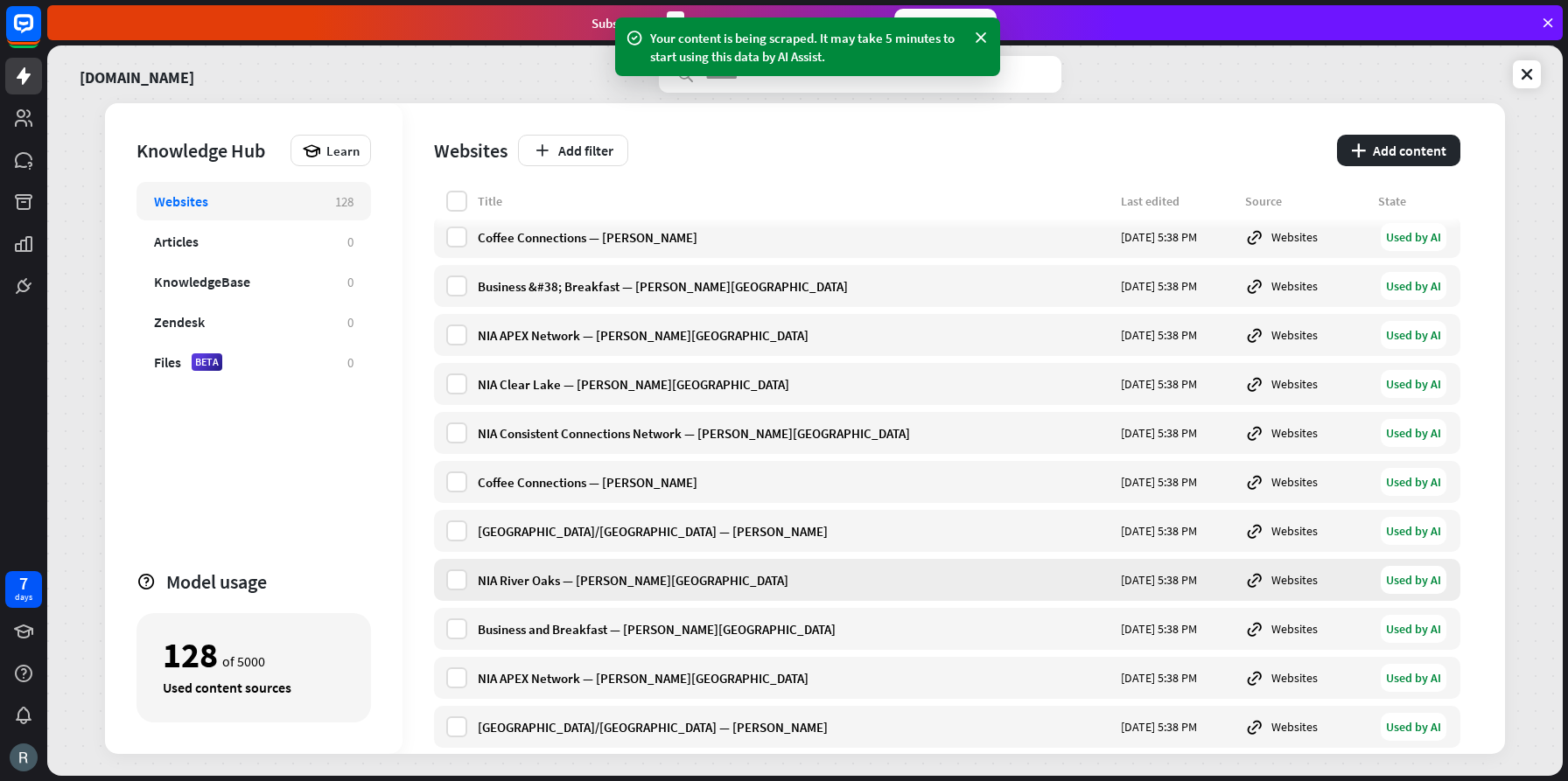
click at [531, 578] on div "NIA River Oaks — [PERSON_NAME][GEOGRAPHIC_DATA]" at bounding box center [794, 580] width 632 height 17
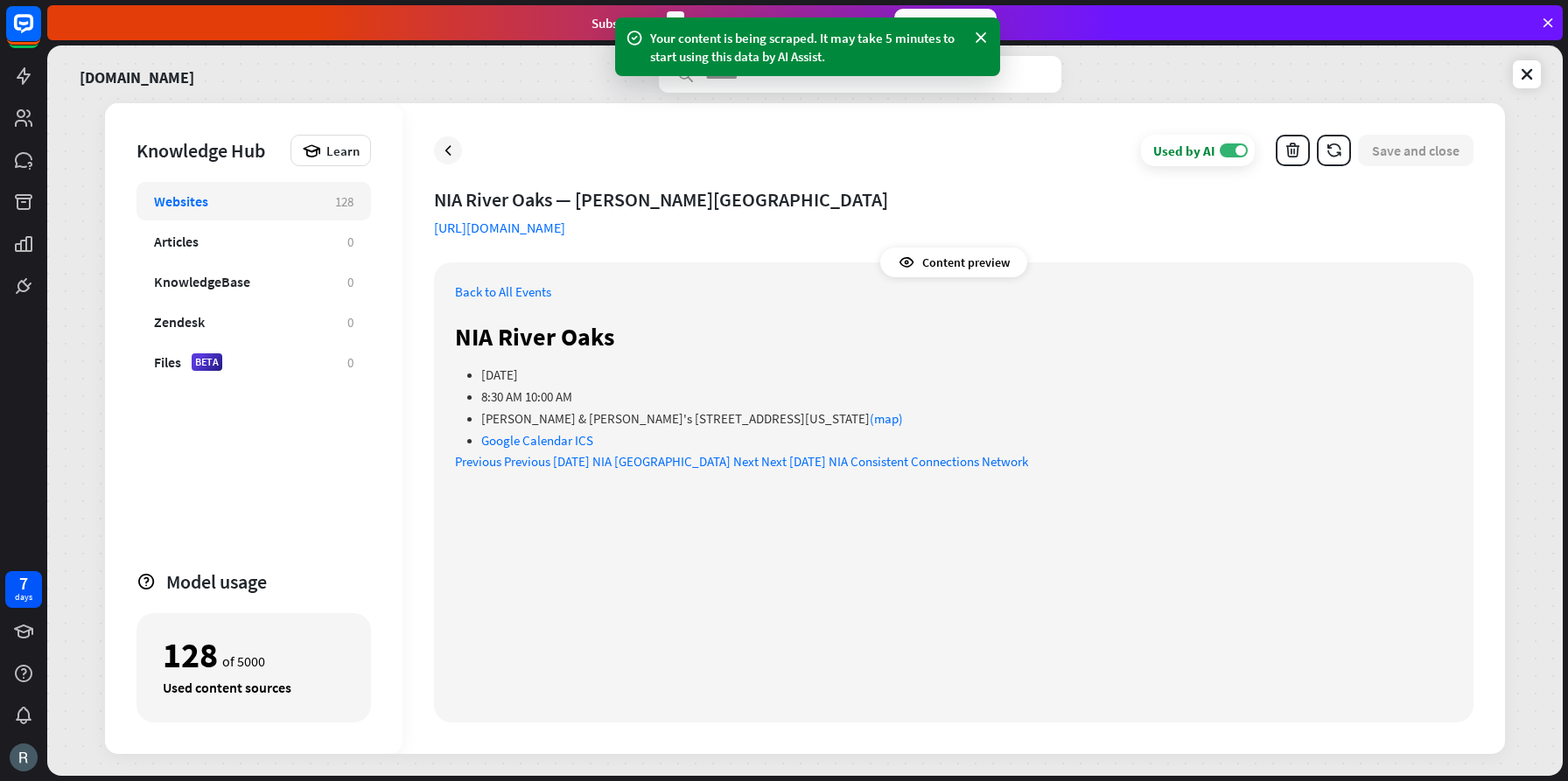
drag, startPoint x: 510, startPoint y: 421, endPoint x: 486, endPoint y: 418, distance: 24.2
click at [510, 421] on p "[PERSON_NAME] & [PERSON_NAME]'s [STREET_ADDRESS][US_STATE] (map)" at bounding box center [967, 419] width 971 height 17
click at [482, 418] on p "[PERSON_NAME] & [PERSON_NAME]'s [STREET_ADDRESS][US_STATE] (map)" at bounding box center [967, 419] width 971 height 17
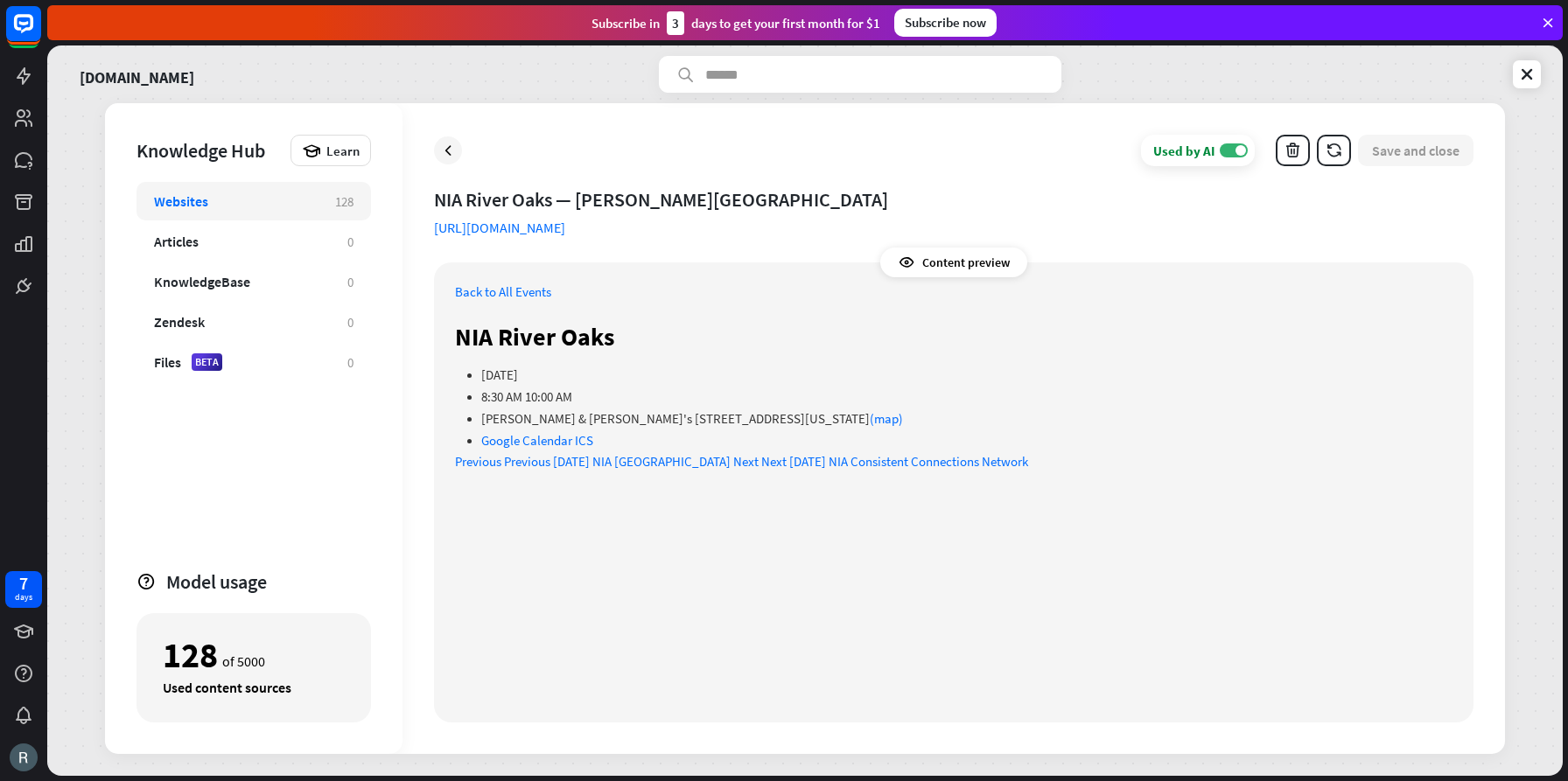
click at [512, 290] on link "Back to All Events" at bounding box center [502, 291] width 96 height 17
click at [911, 262] on icon at bounding box center [907, 263] width 18 height 18
click at [951, 264] on div "Content preview" at bounding box center [954, 262] width 147 height 30
click at [918, 264] on div "Content preview" at bounding box center [954, 262] width 147 height 30
click at [580, 419] on p "[PERSON_NAME] & [PERSON_NAME]'s [STREET_ADDRESS][US_STATE] (map)" at bounding box center [967, 419] width 971 height 17
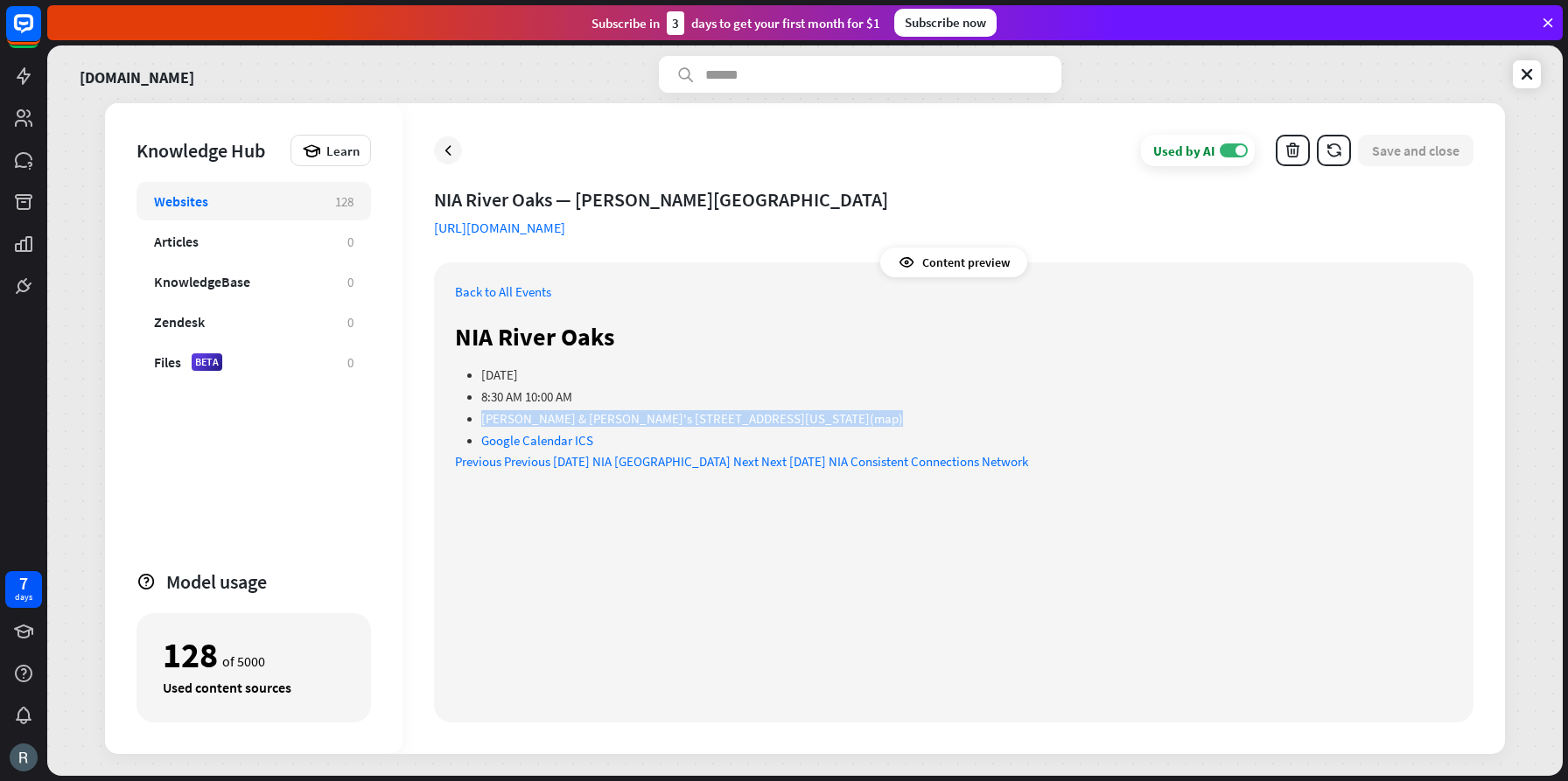
drag, startPoint x: 483, startPoint y: 419, endPoint x: 875, endPoint y: 427, distance: 392.1
click at [875, 427] on ul "[DATE] 8:30 AM 10:00 AM [PERSON_NAME] & [PERSON_NAME]'s [STREET_ADDRESS][US_STA…" at bounding box center [954, 407] width 997 height 83
click at [780, 311] on div "Back to All Events [GEOGRAPHIC_DATA] [DATE] 8:30 AM 10:00 AM [PERSON_NAME] & [P…" at bounding box center [954, 393] width 997 height 220
click at [518, 291] on link "Back to All Events" at bounding box center [502, 291] width 96 height 17
click at [450, 154] on icon at bounding box center [449, 151] width 18 height 18
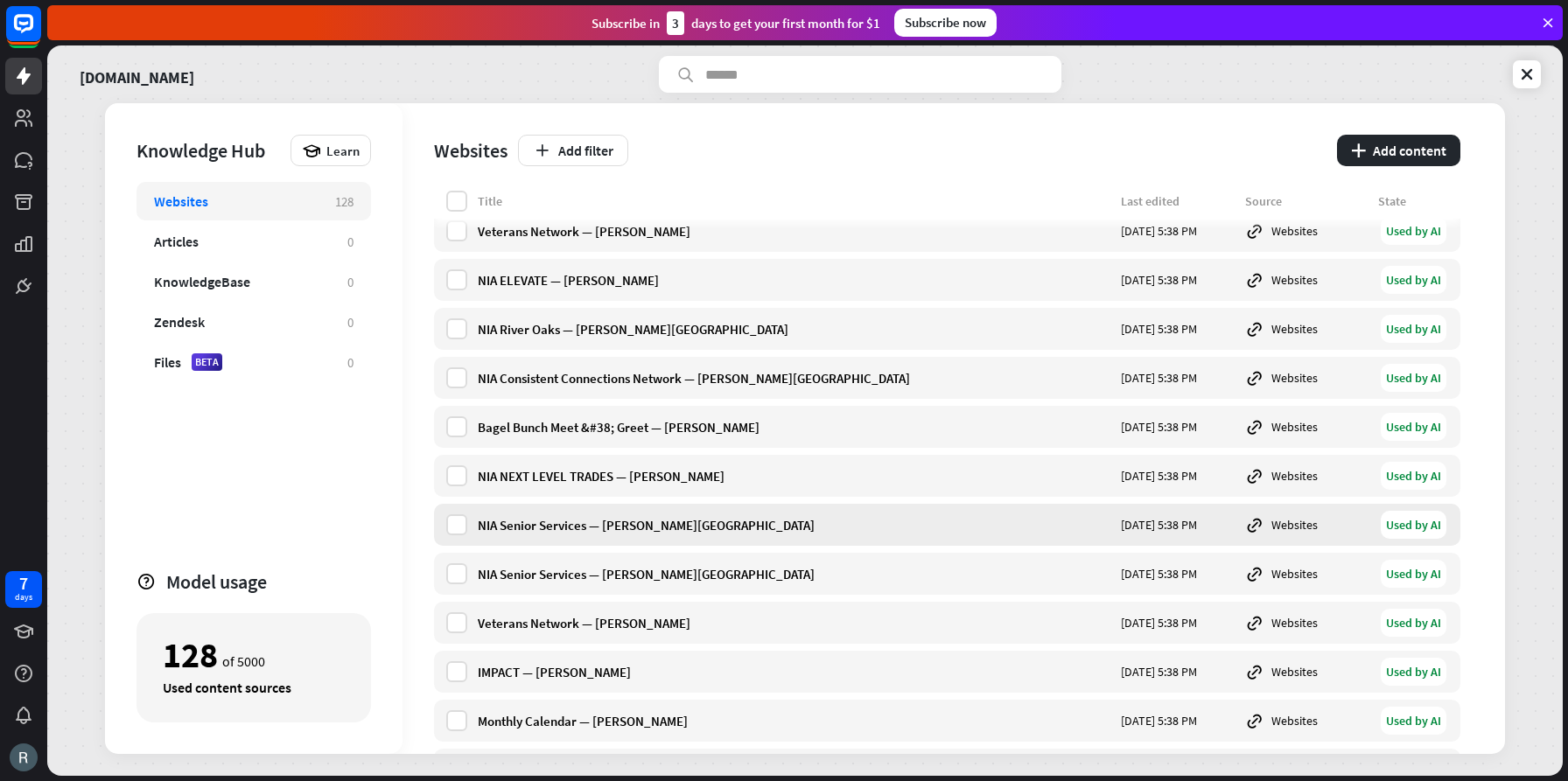
scroll to position [5686, 0]
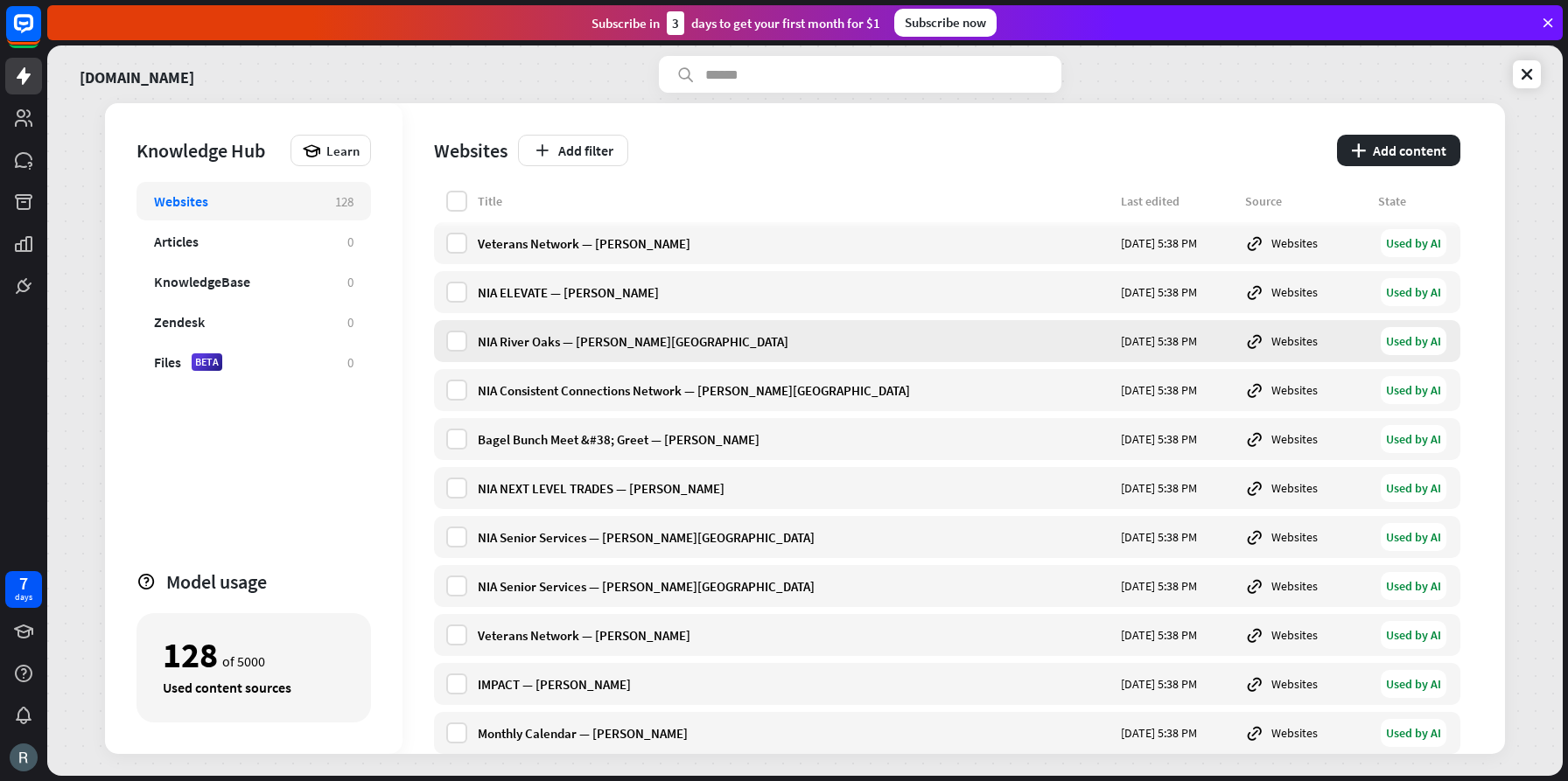
click at [529, 334] on div "NIA River Oaks — [PERSON_NAME][GEOGRAPHIC_DATA]" at bounding box center [794, 342] width 632 height 17
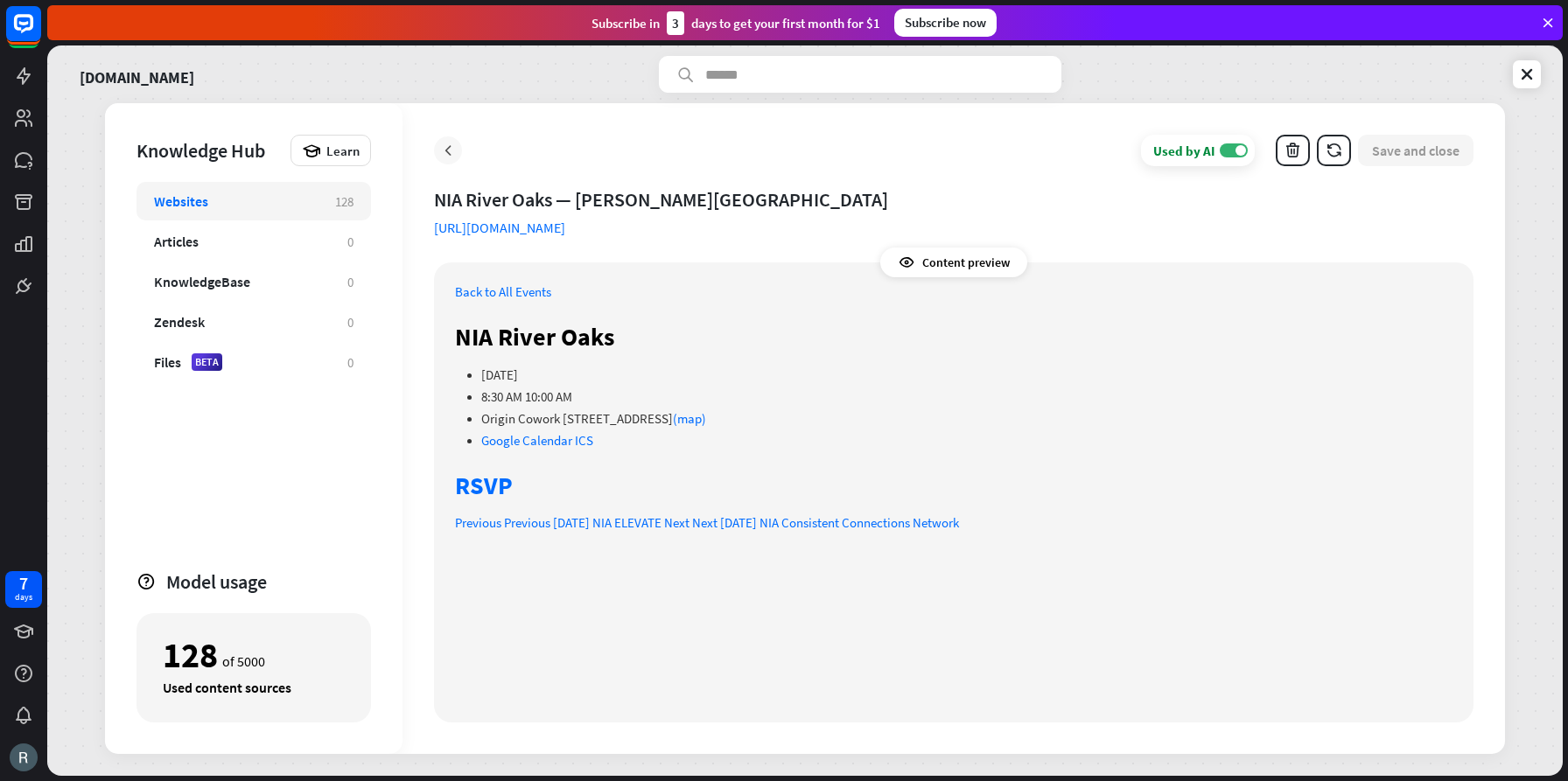
click at [447, 150] on icon at bounding box center [449, 151] width 18 height 18
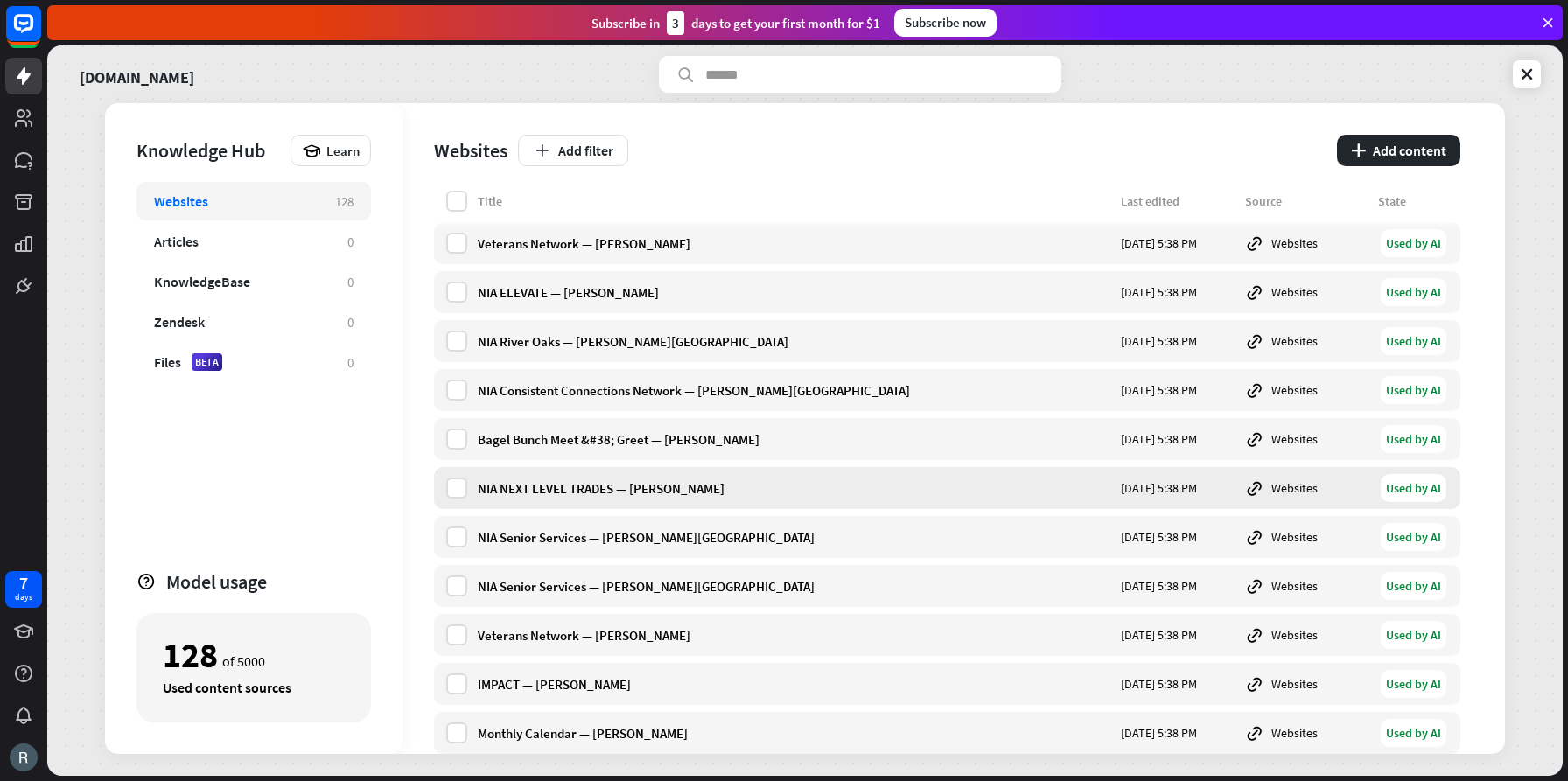
scroll to position [5773, 0]
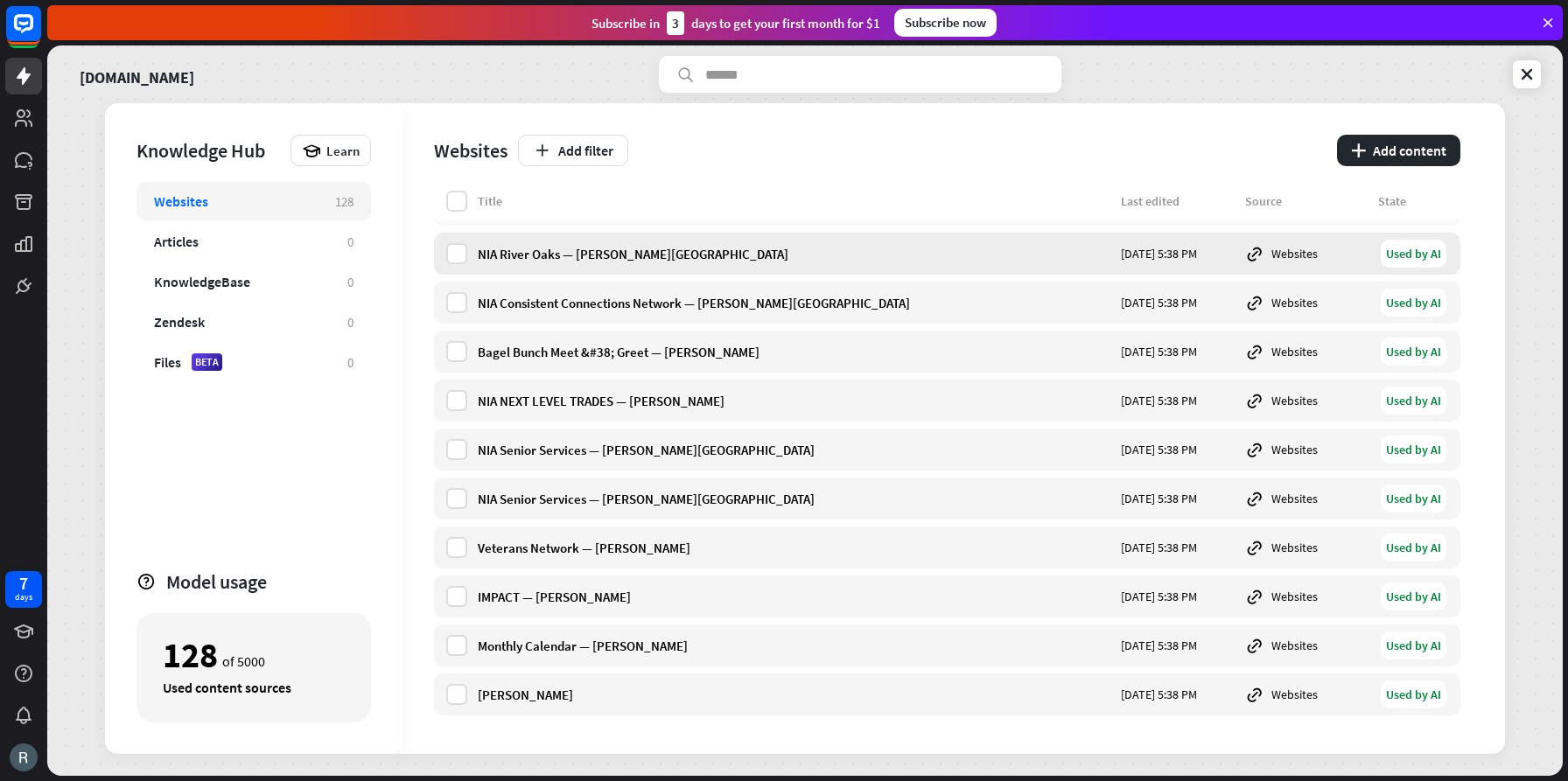
click at [544, 256] on div "NIA River Oaks — [PERSON_NAME][GEOGRAPHIC_DATA]" at bounding box center [794, 254] width 632 height 17
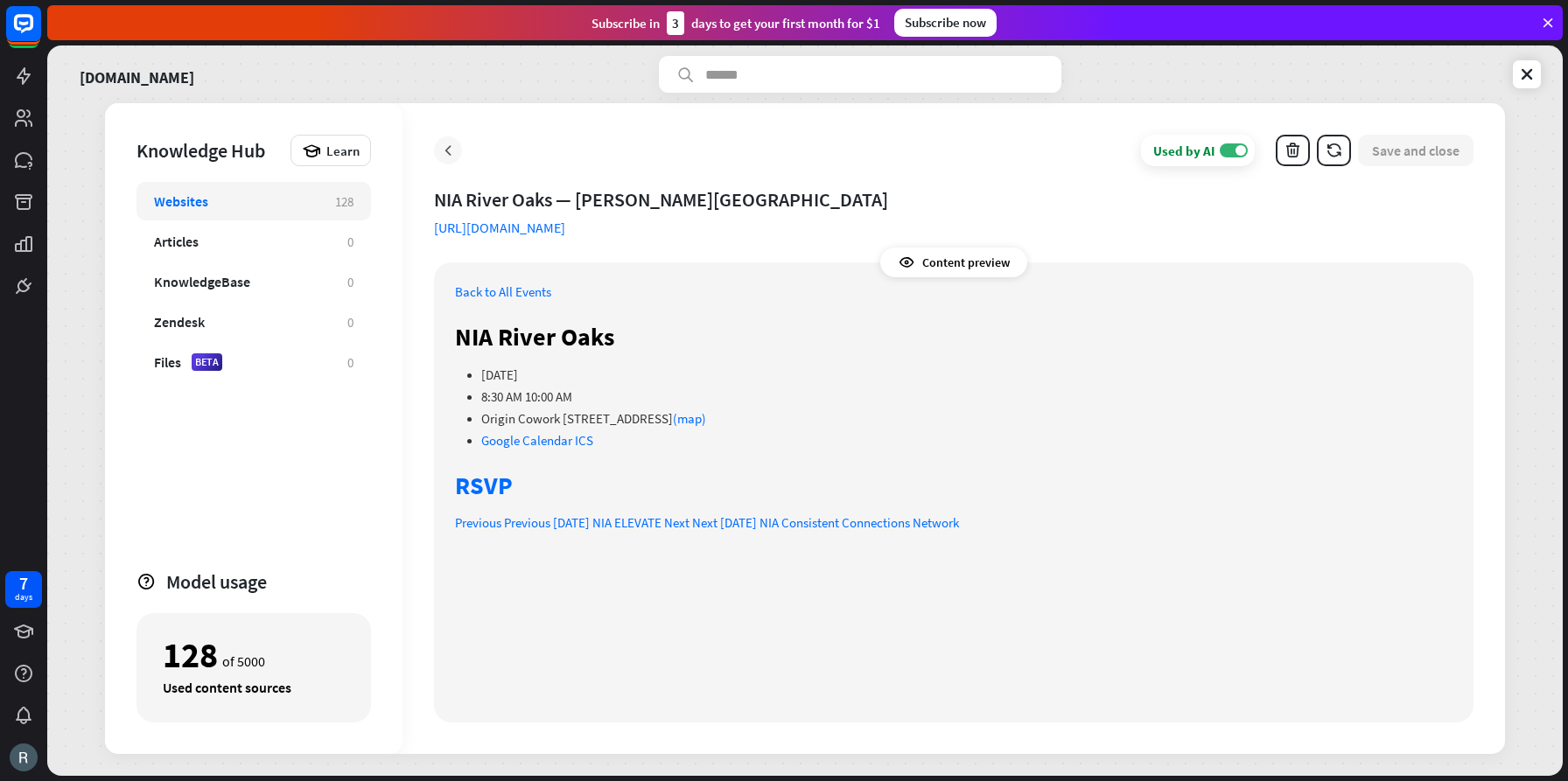
click at [441, 143] on icon at bounding box center [449, 151] width 18 height 18
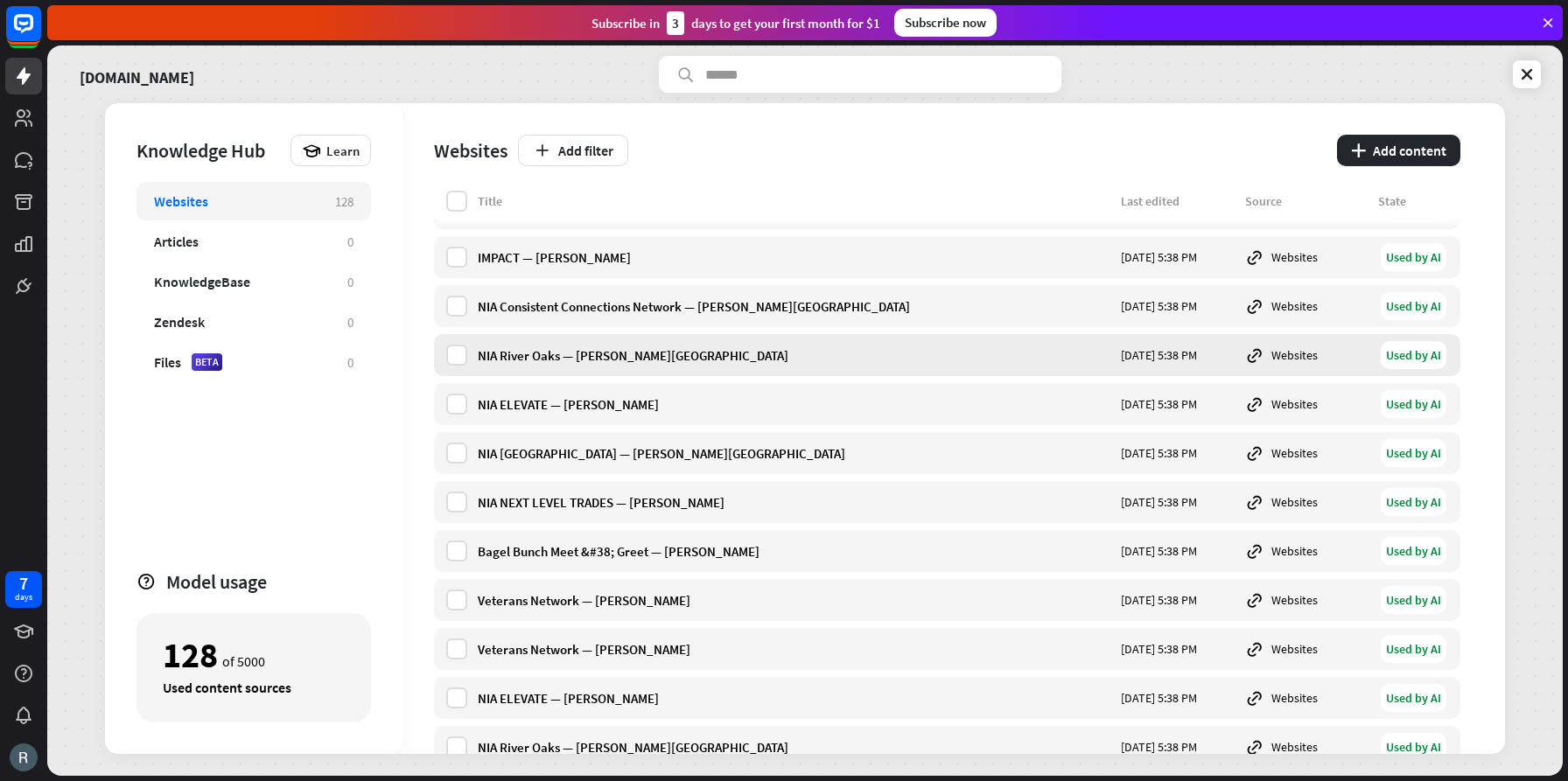
scroll to position [5277, 0]
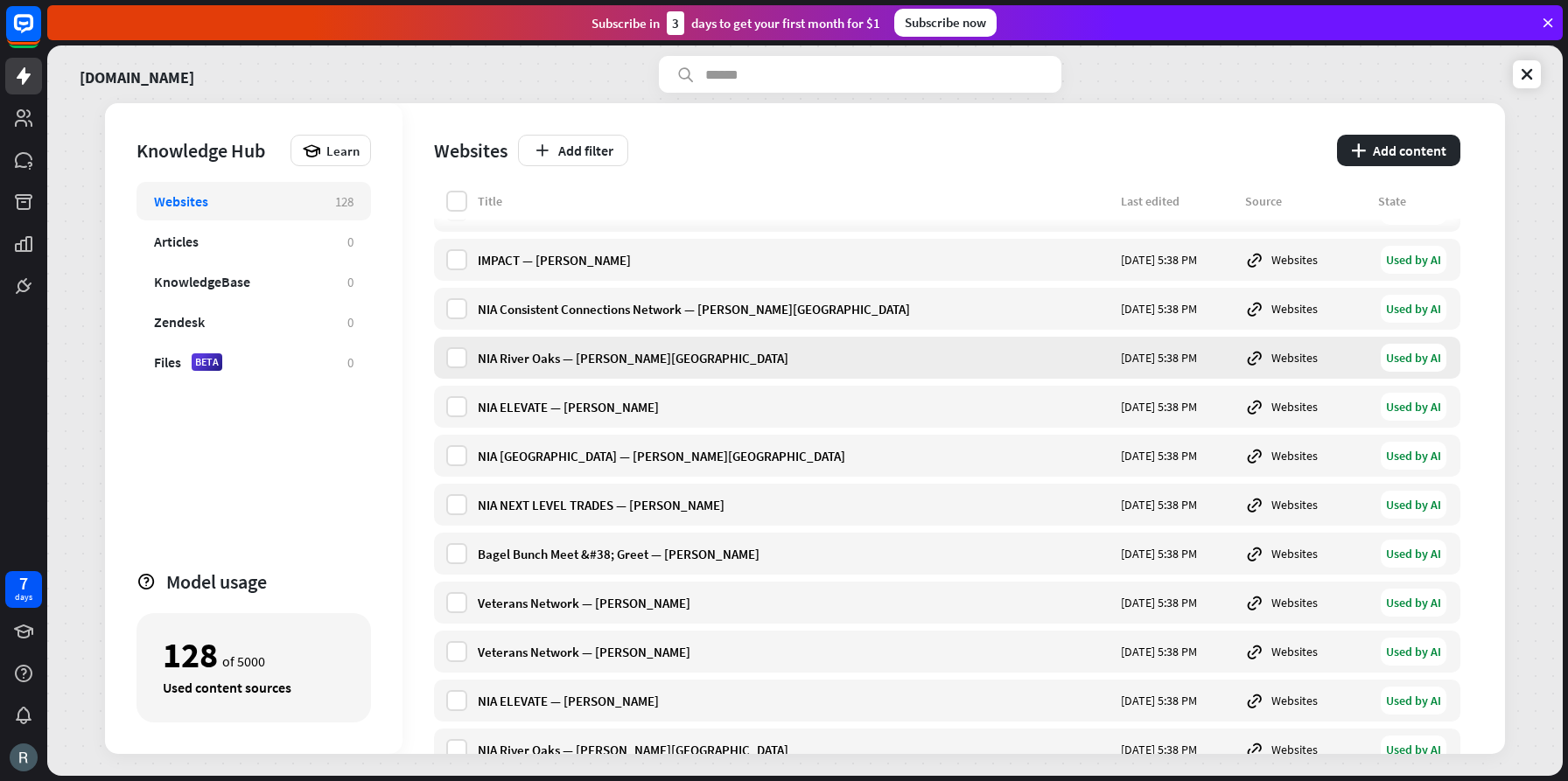
click at [546, 357] on div "NIA River Oaks — [PERSON_NAME][GEOGRAPHIC_DATA]" at bounding box center [794, 358] width 632 height 17
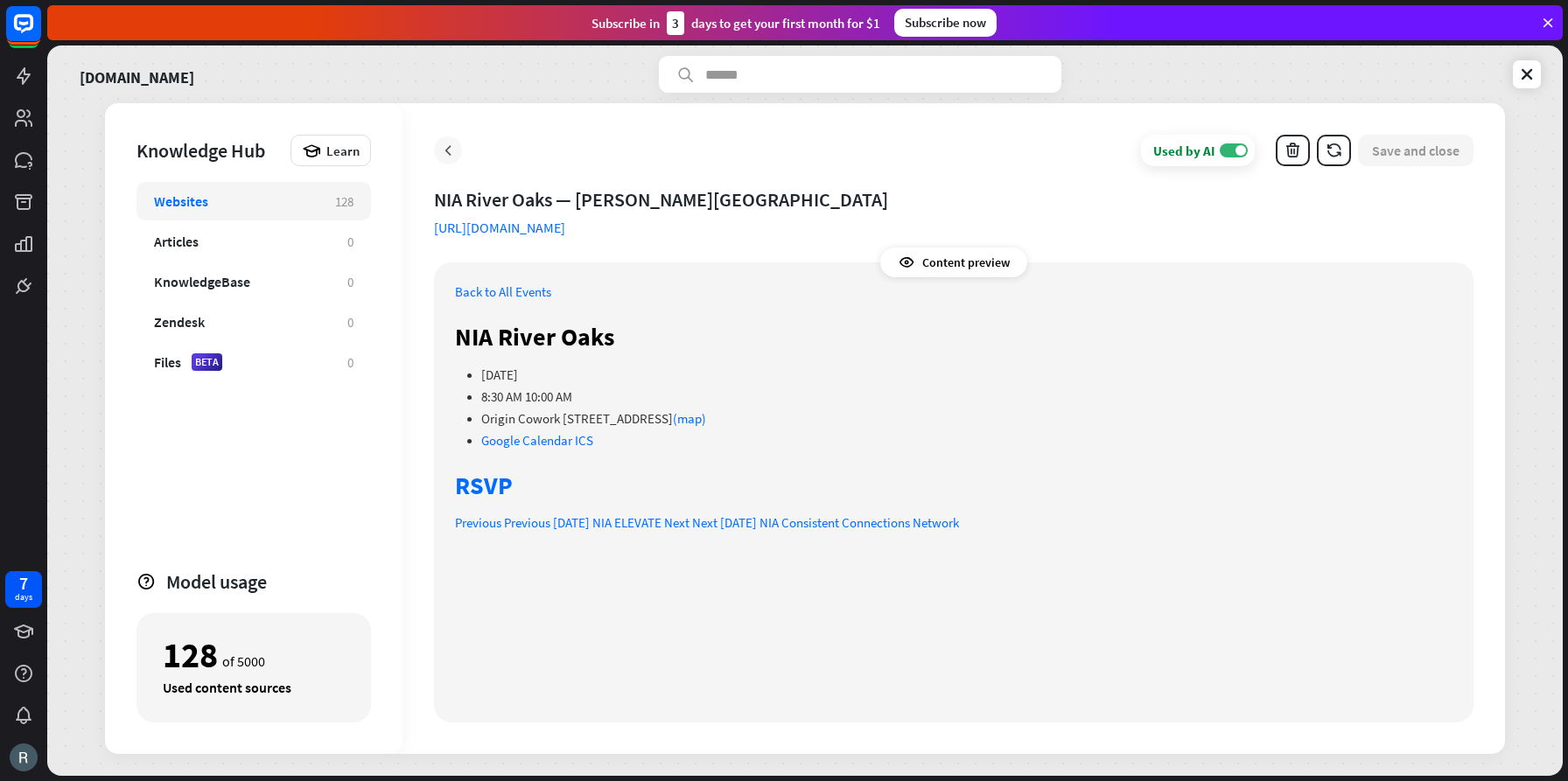
click at [451, 152] on icon at bounding box center [449, 151] width 18 height 18
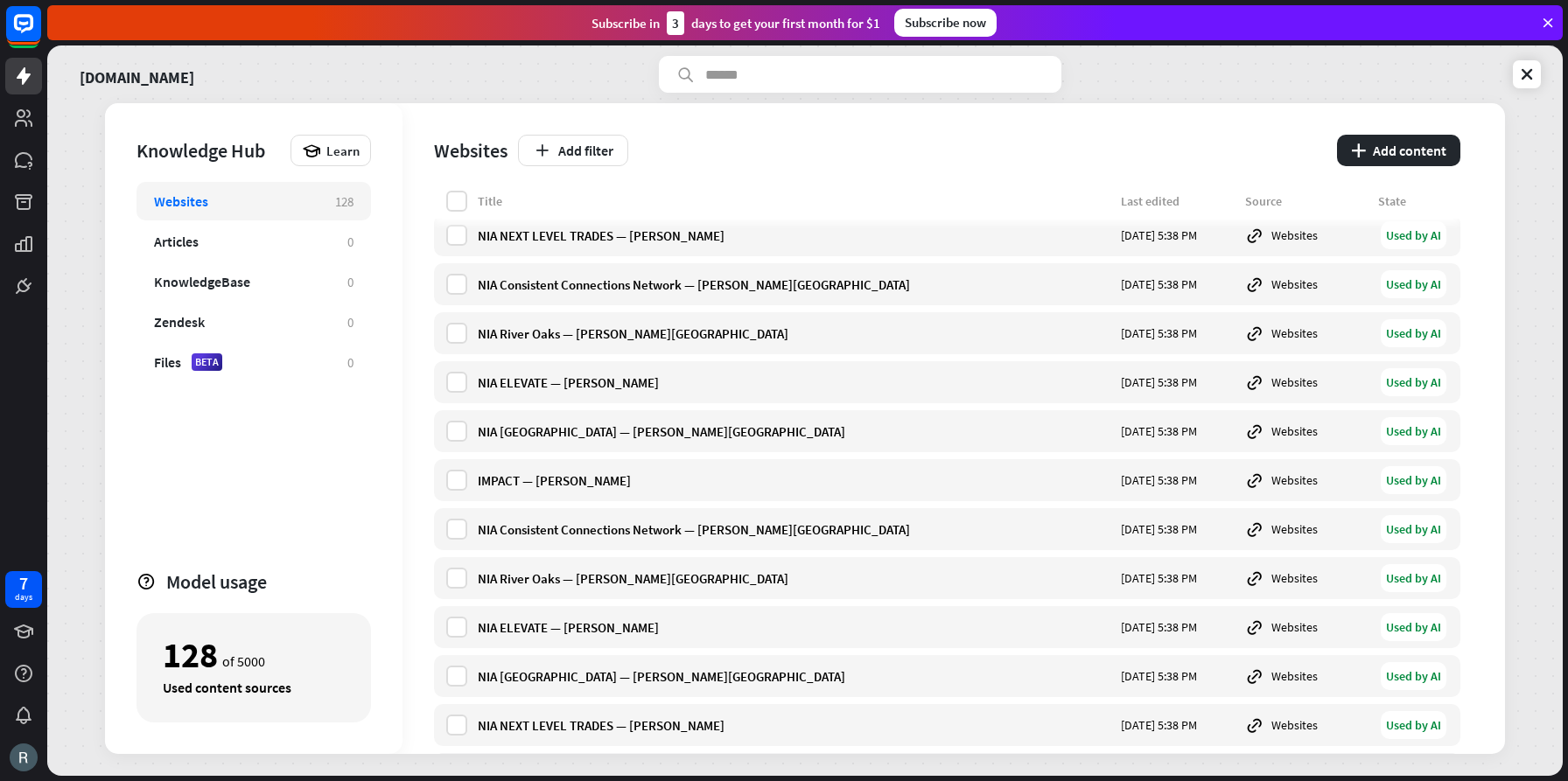
scroll to position [5055, 0]
click at [547, 339] on div "NIA River Oaks — [PERSON_NAME][GEOGRAPHIC_DATA]" at bounding box center [794, 335] width 632 height 17
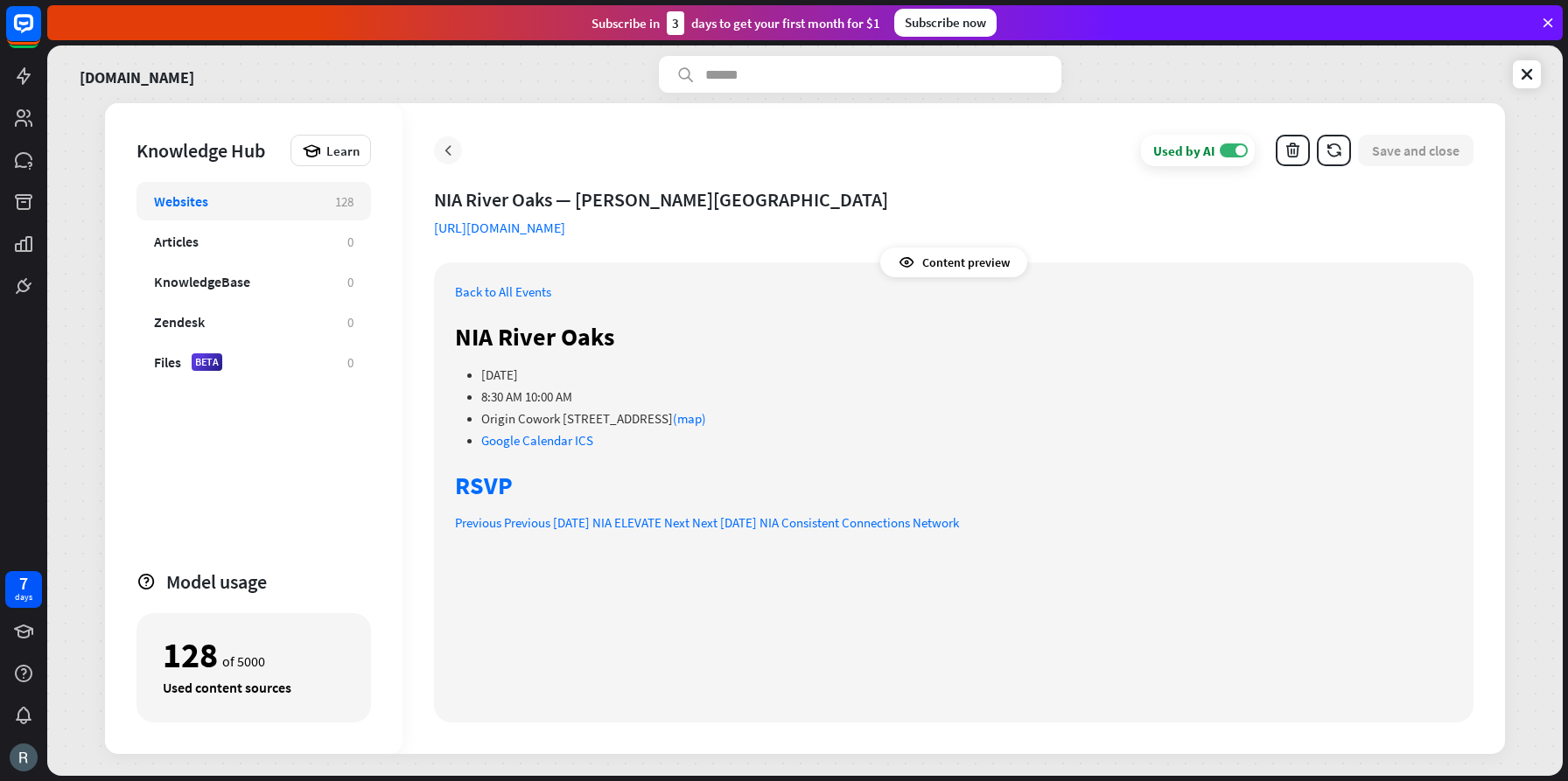
click at [445, 143] on icon at bounding box center [449, 151] width 18 height 18
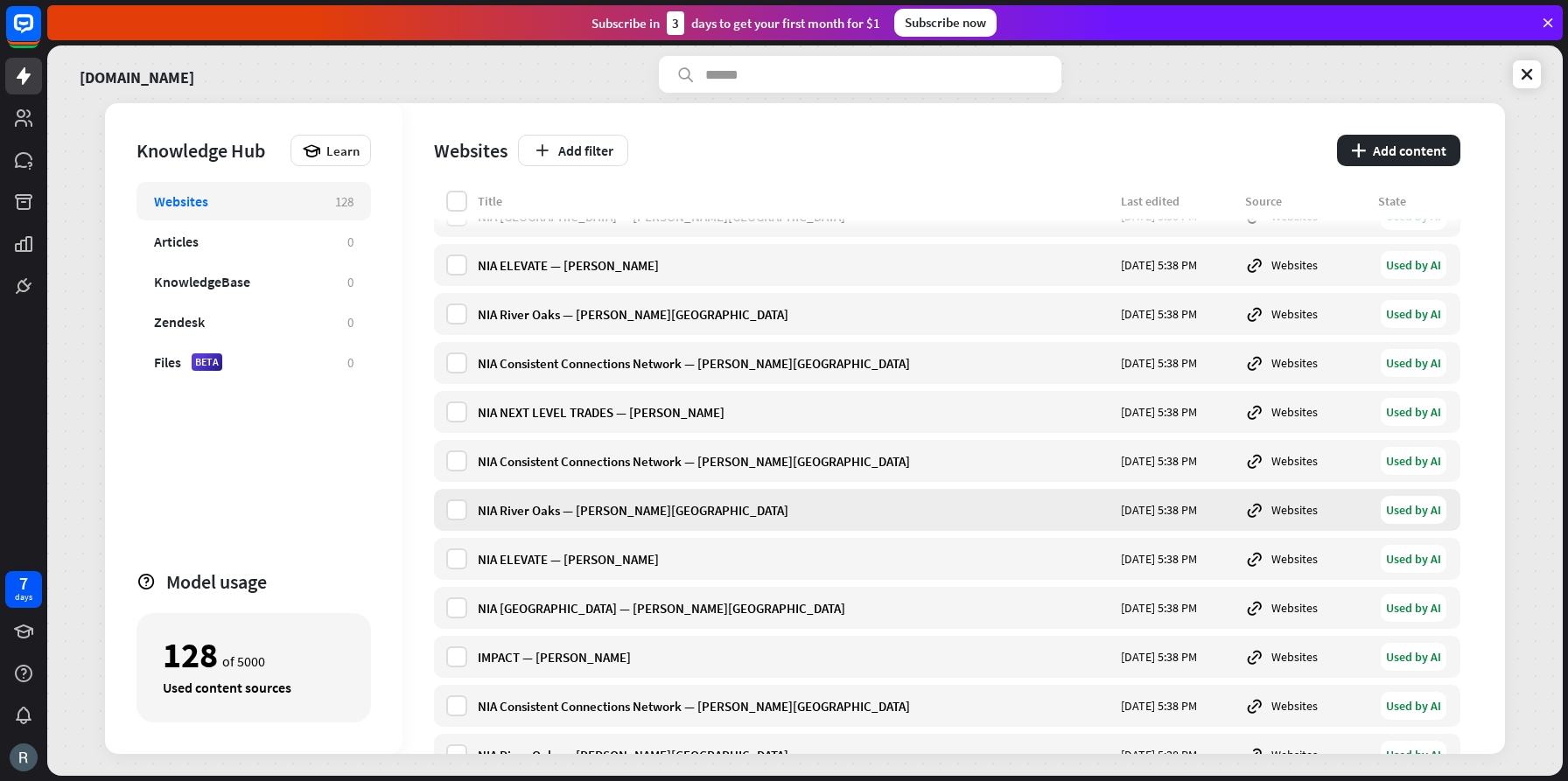
scroll to position [4878, 0]
click at [545, 317] on div "NIA River Oaks — [PERSON_NAME][GEOGRAPHIC_DATA]" at bounding box center [794, 316] width 632 height 17
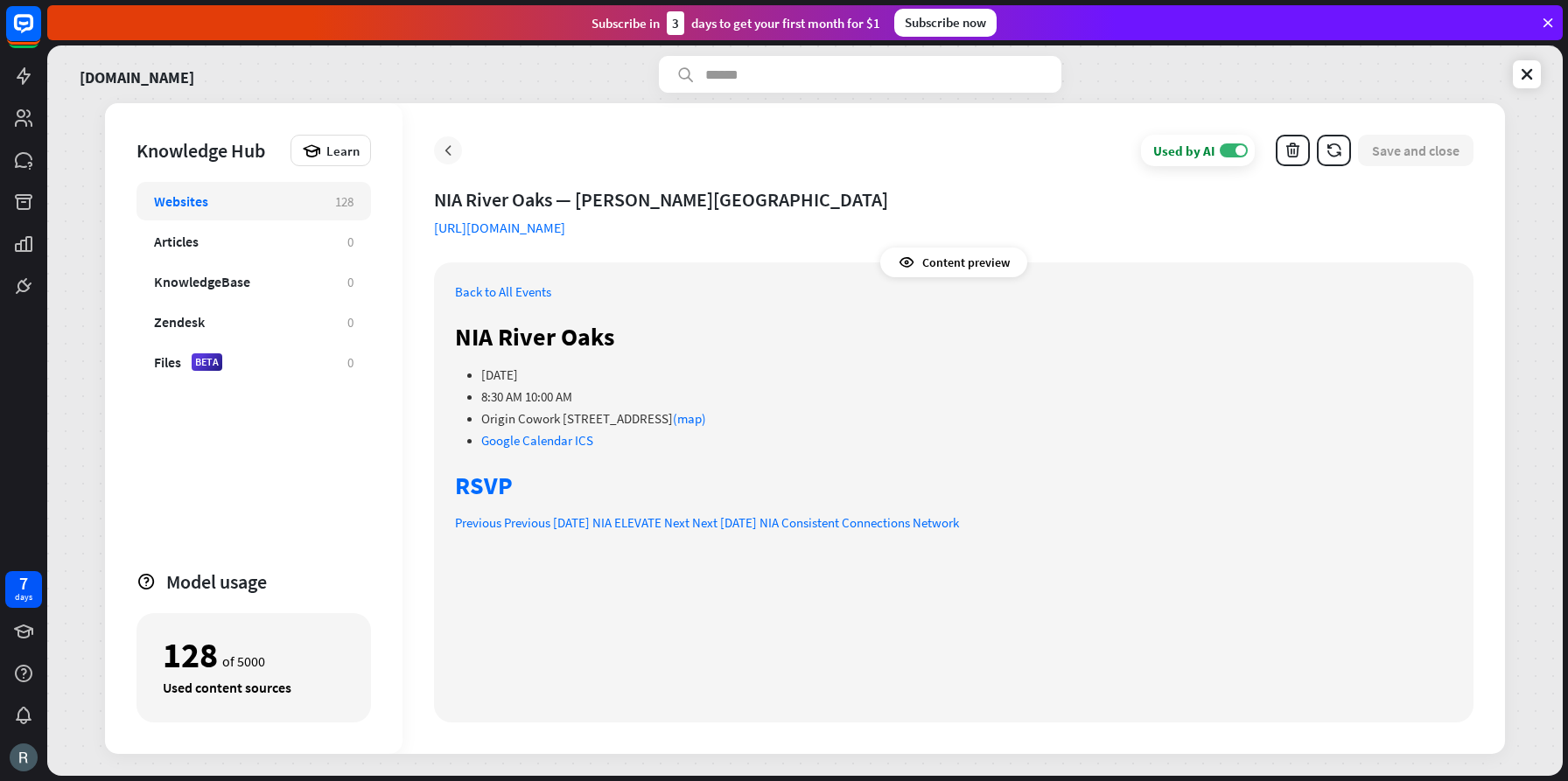
click at [449, 150] on icon at bounding box center [449, 151] width 18 height 18
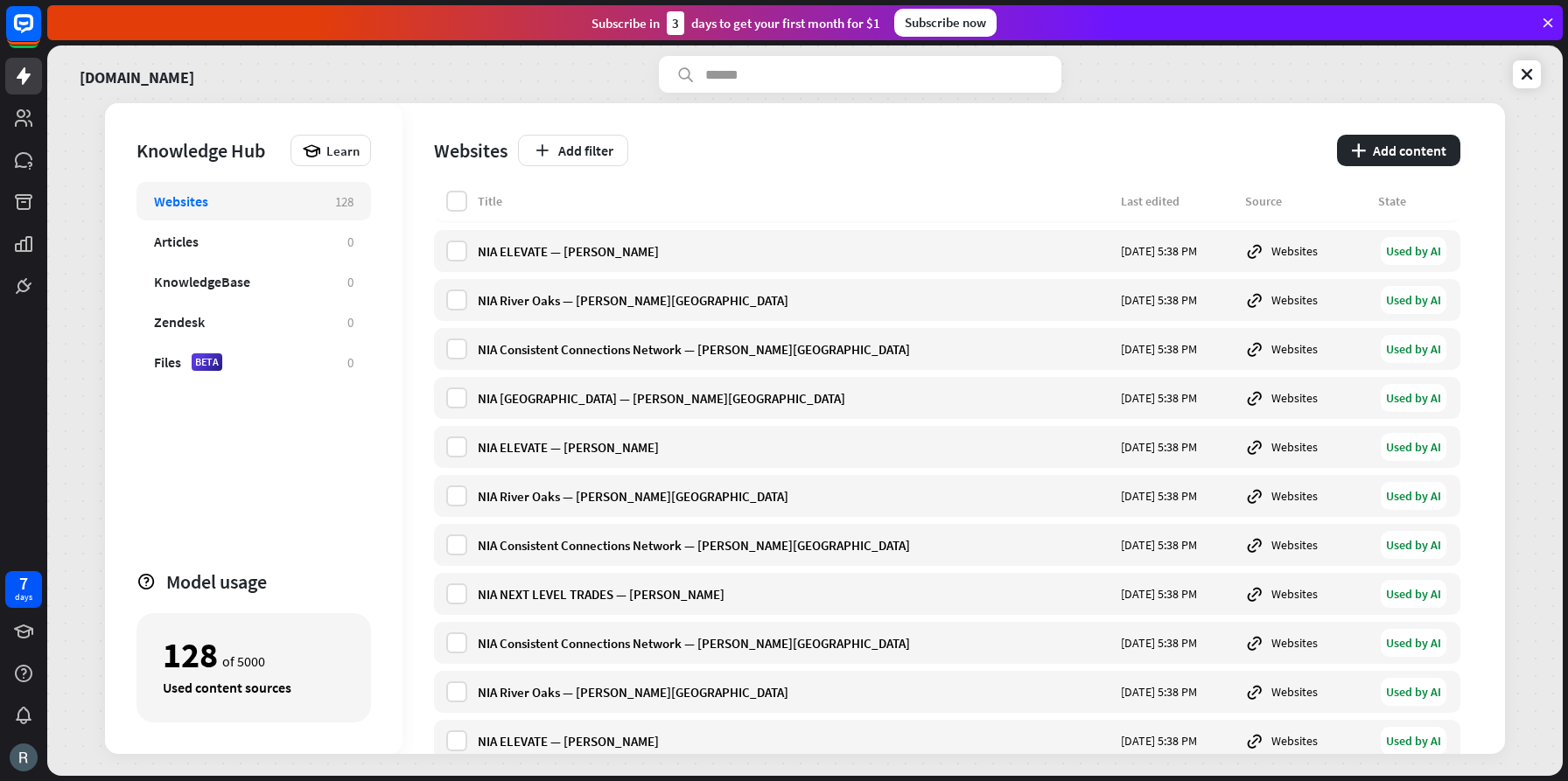
scroll to position [4682, 0]
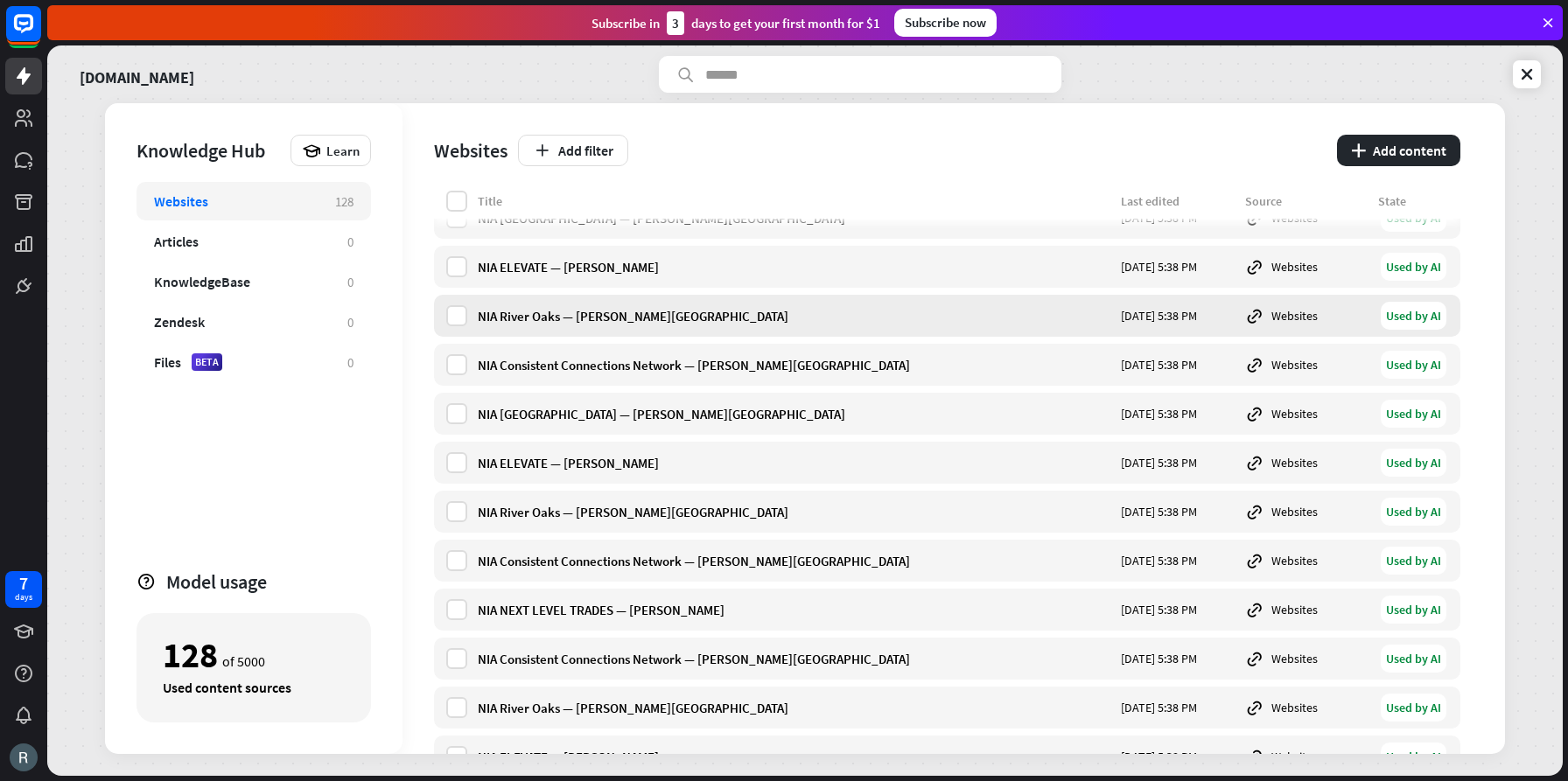
click at [540, 317] on div "NIA River Oaks — [PERSON_NAME][GEOGRAPHIC_DATA]" at bounding box center [794, 316] width 632 height 17
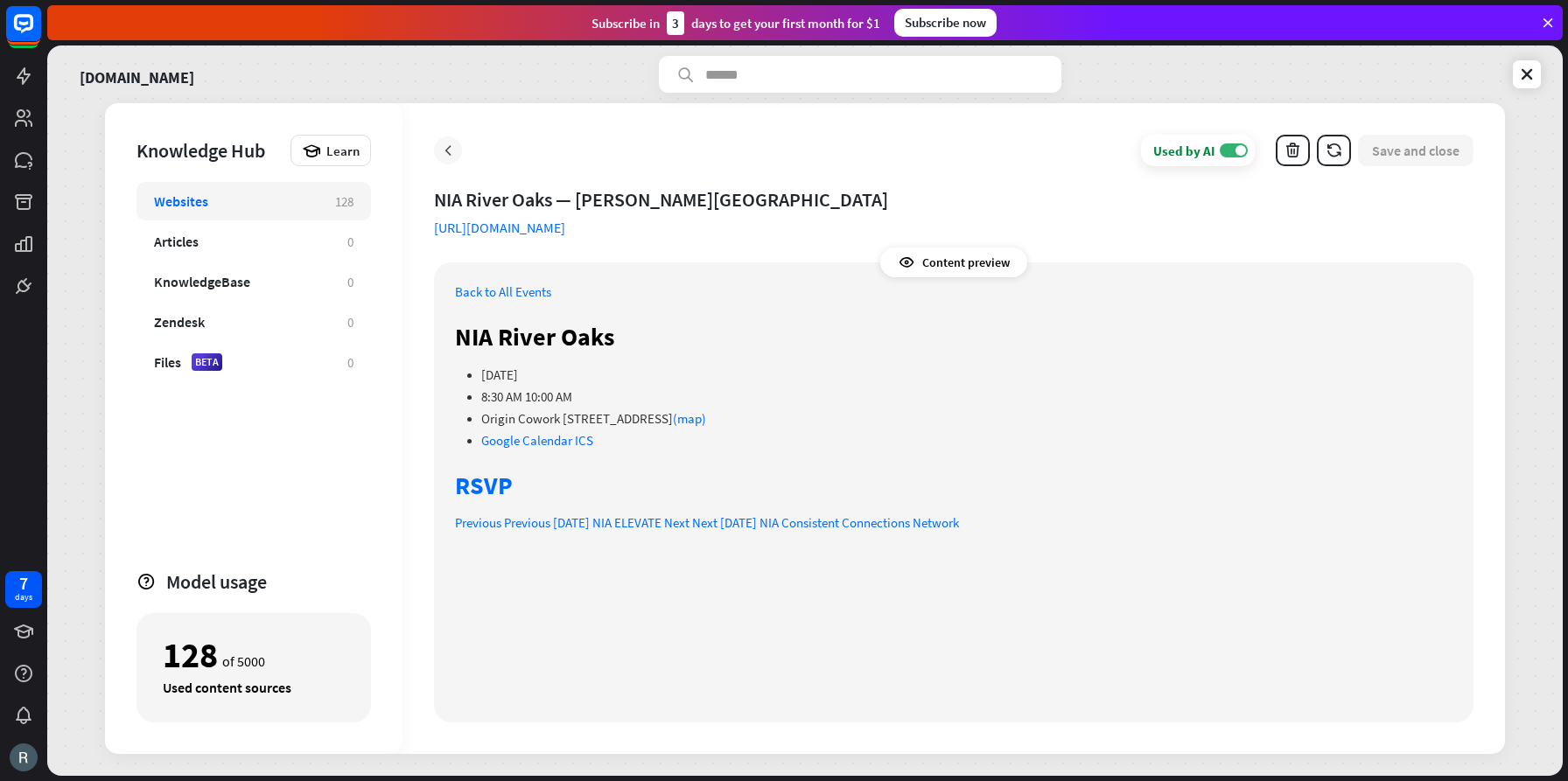
click at [449, 149] on icon at bounding box center [449, 151] width 18 height 18
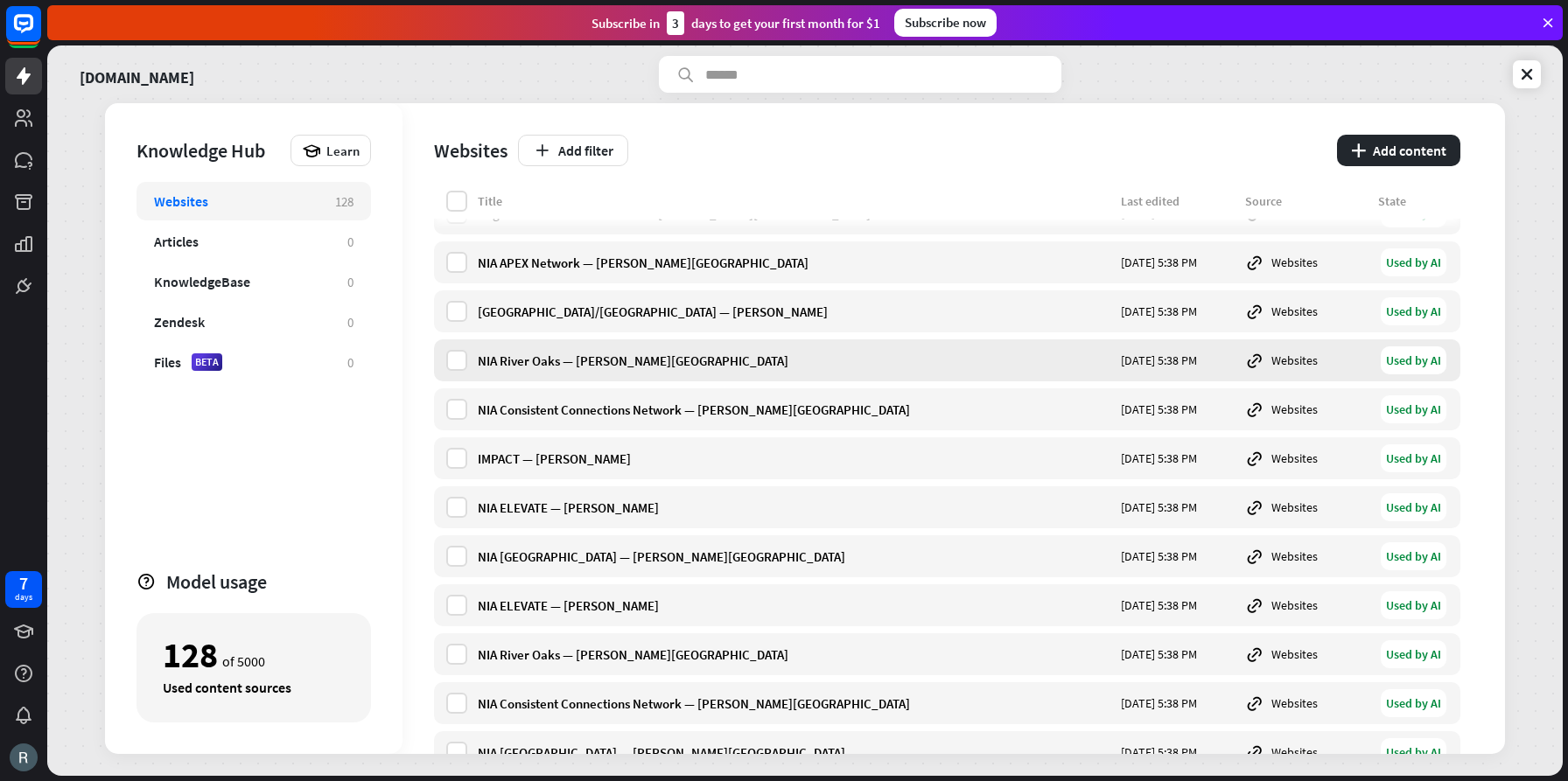
scroll to position [4348, 0]
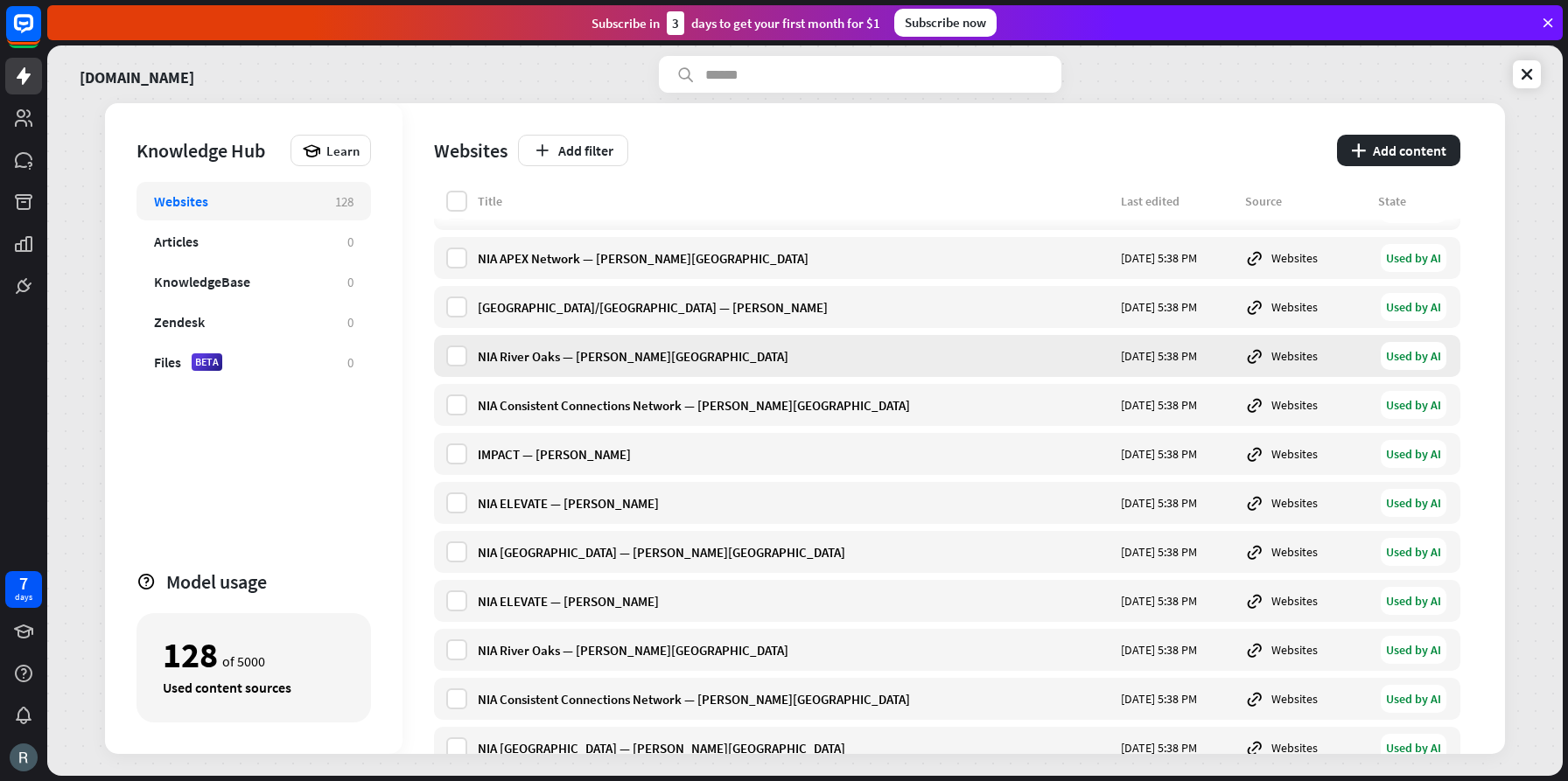
click at [544, 354] on div "NIA River Oaks — [PERSON_NAME][GEOGRAPHIC_DATA]" at bounding box center [794, 356] width 632 height 17
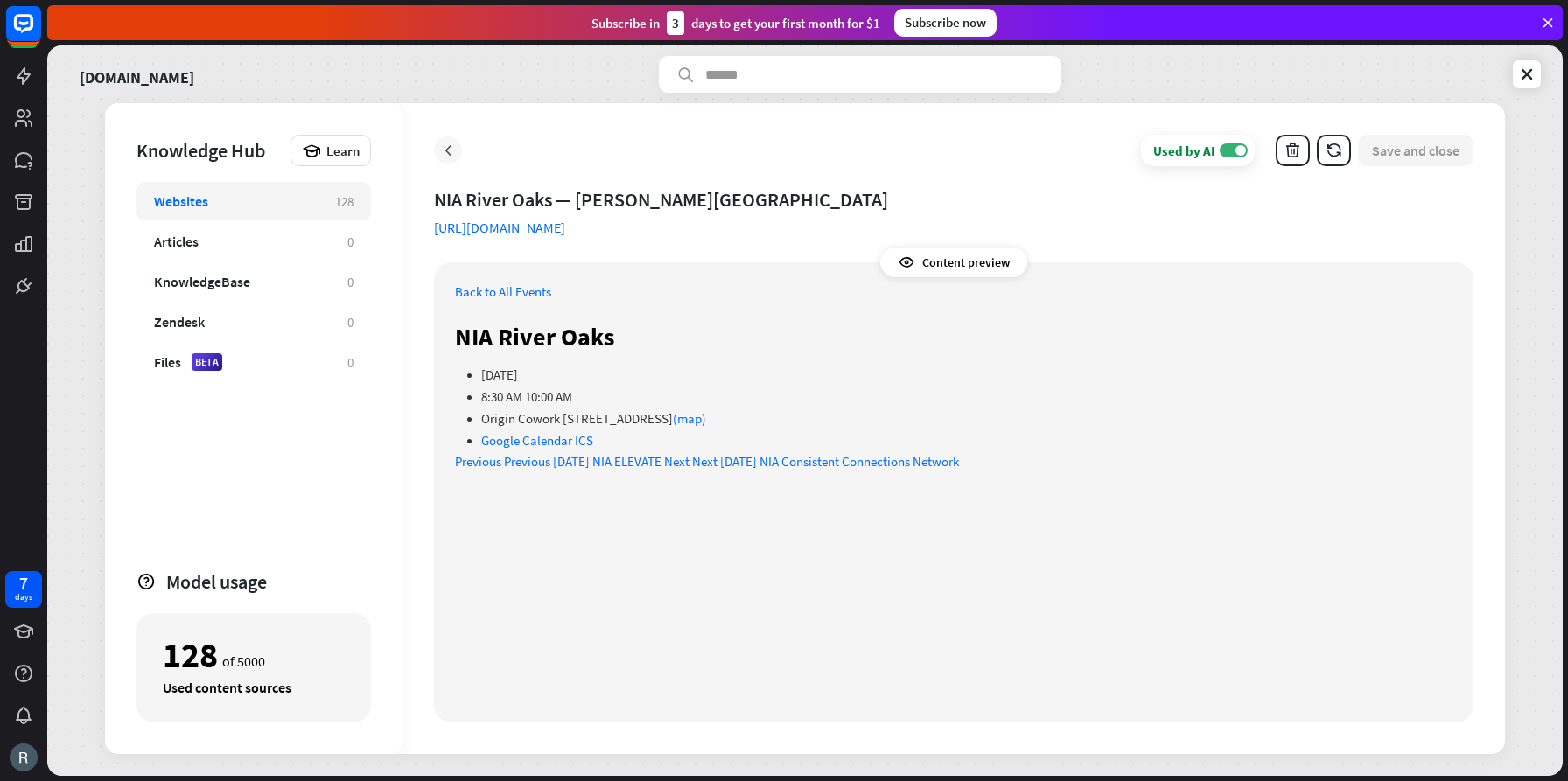
click at [448, 152] on icon at bounding box center [449, 151] width 18 height 18
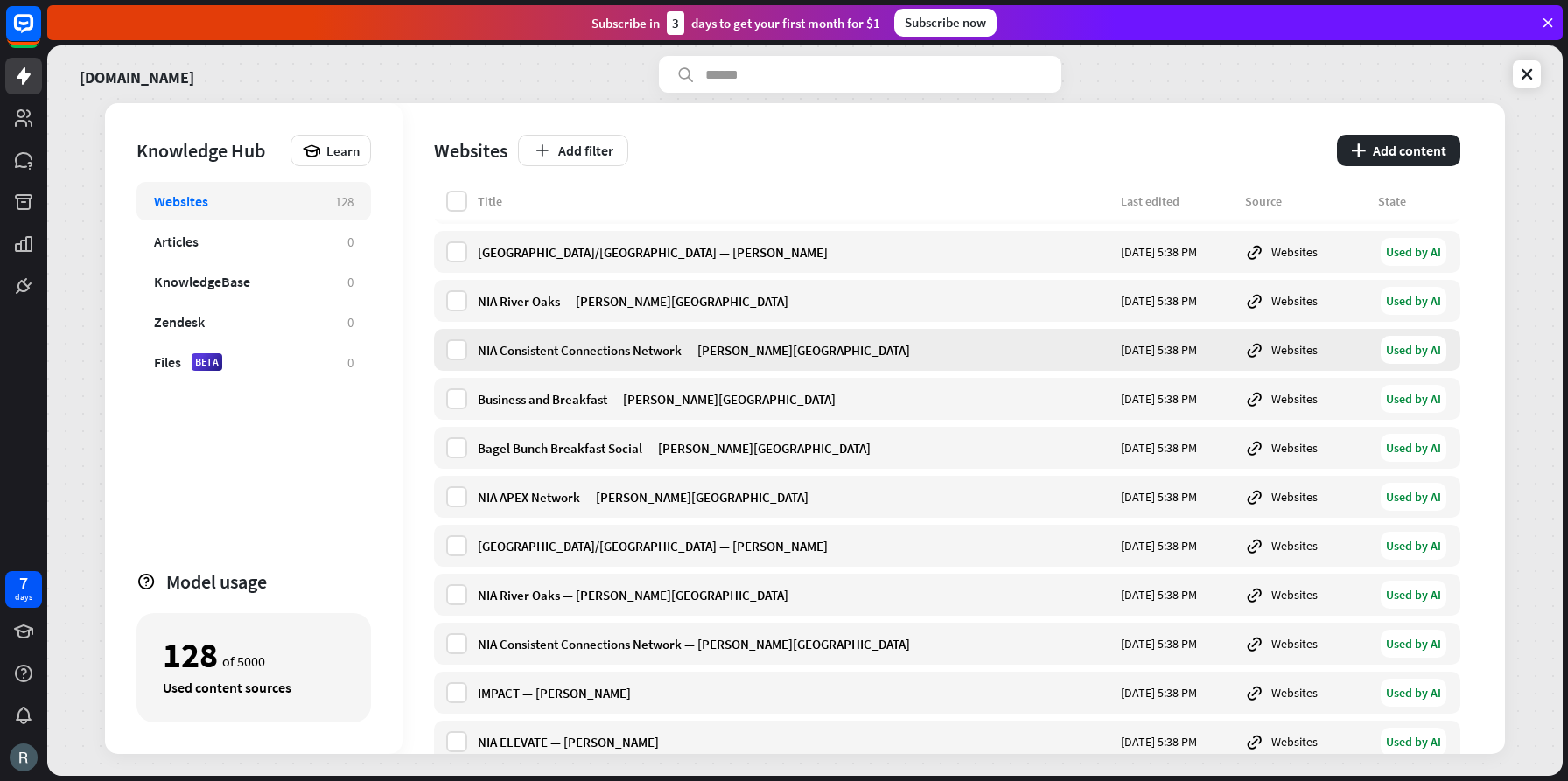
scroll to position [4093, 0]
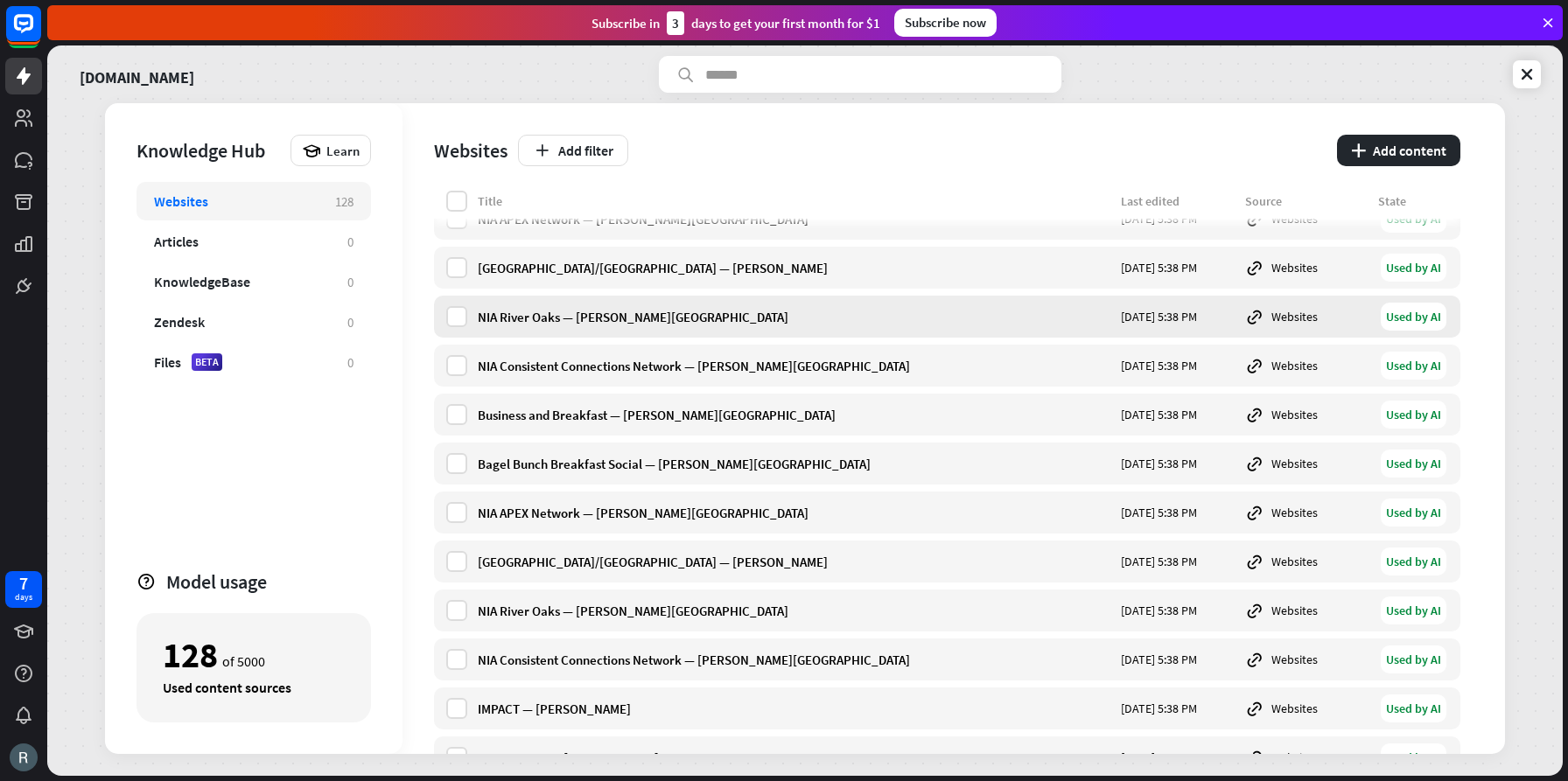
click at [540, 309] on div "NIA River Oaks — [PERSON_NAME][GEOGRAPHIC_DATA]" at bounding box center [794, 317] width 632 height 17
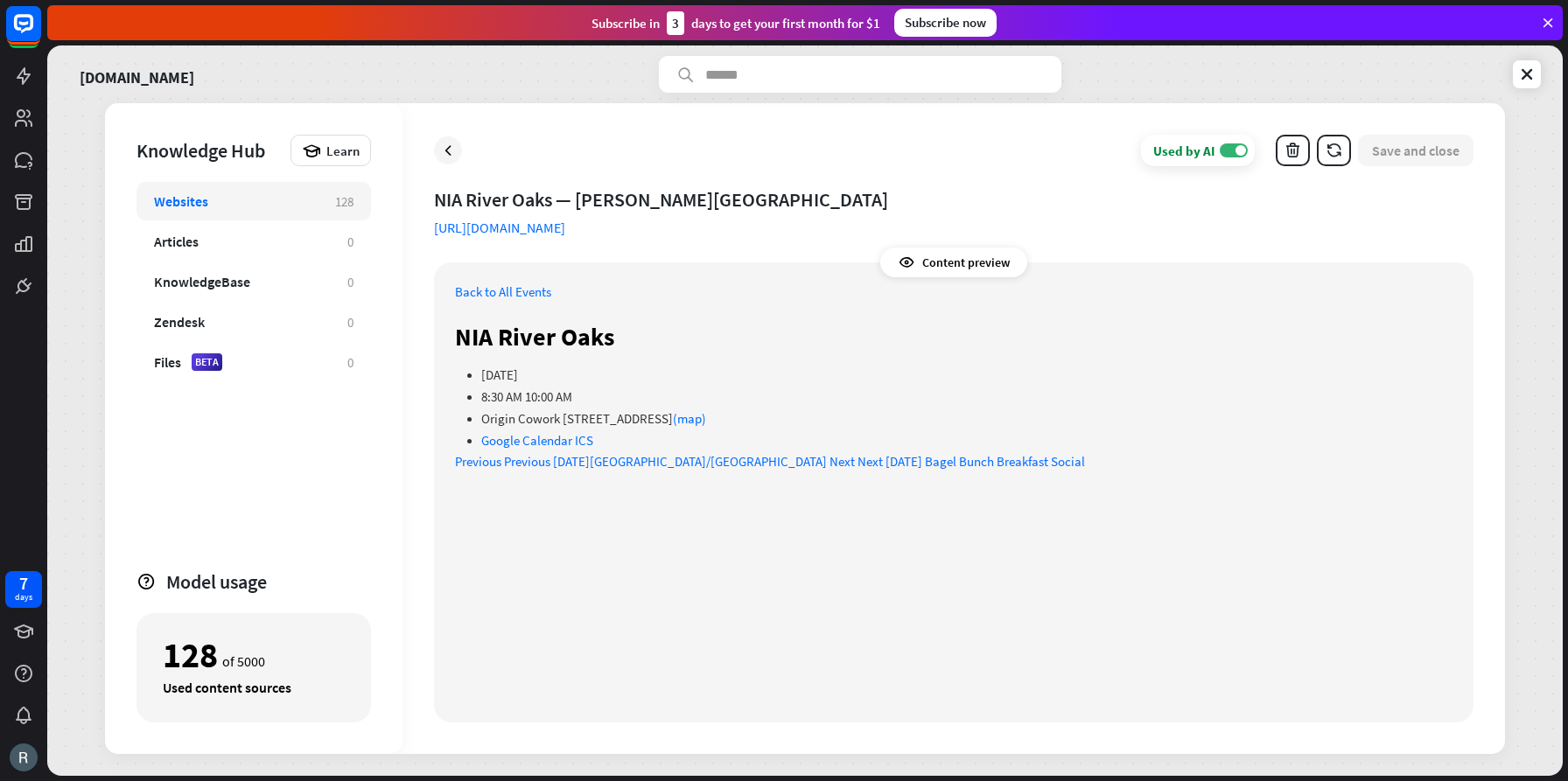
click at [449, 149] on icon at bounding box center [449, 151] width 18 height 18
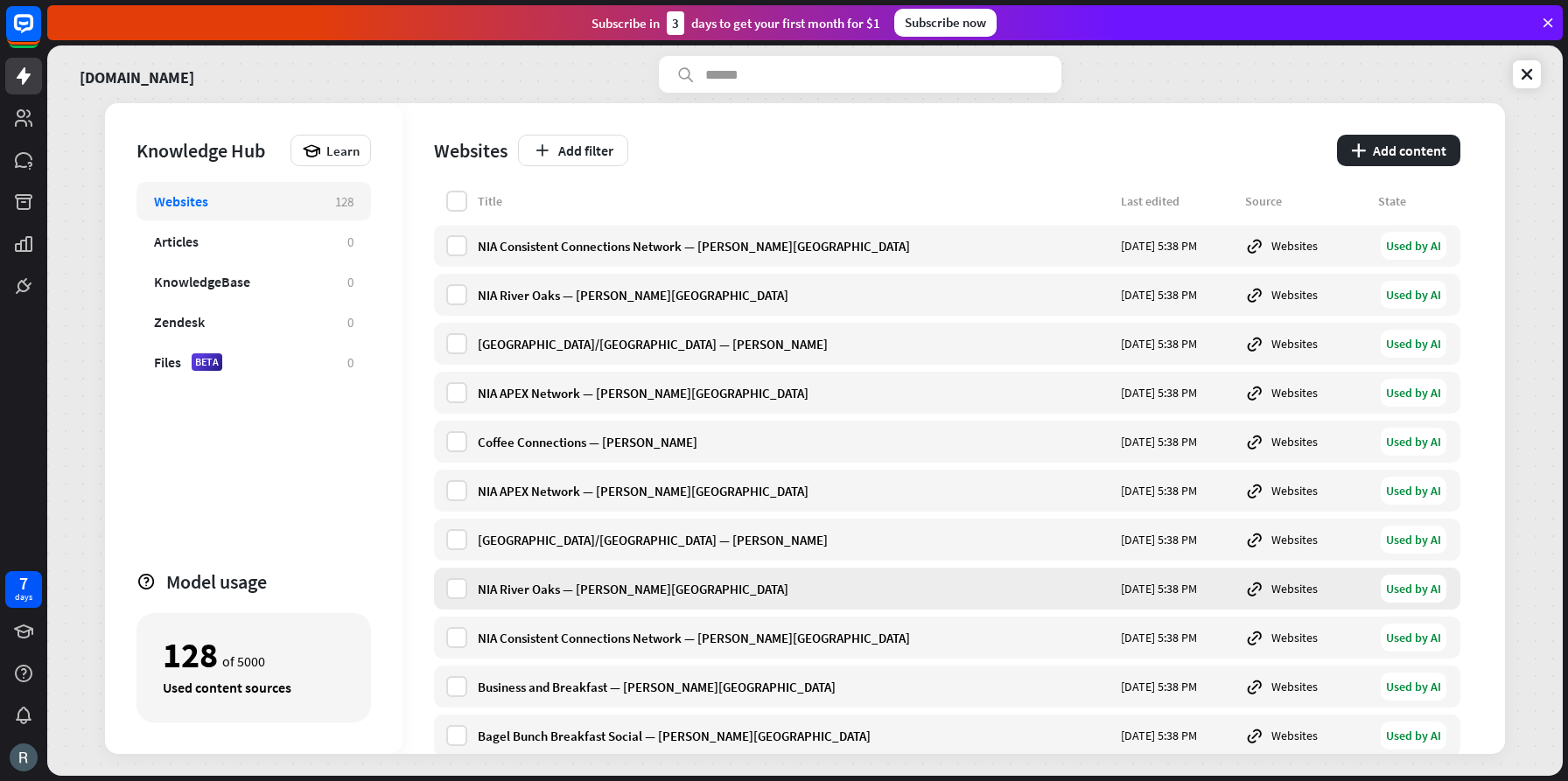
scroll to position [3809, 0]
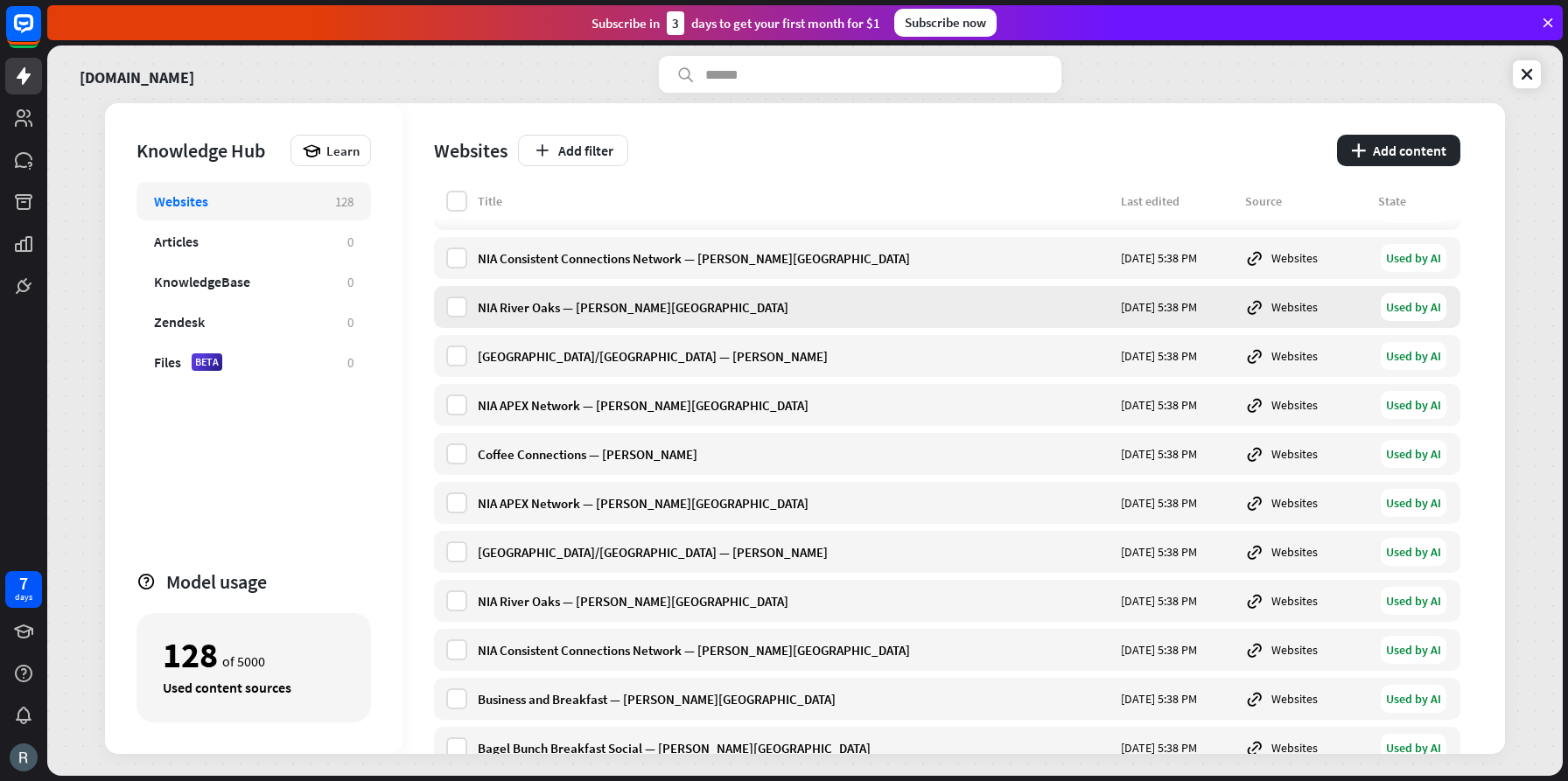
click at [547, 309] on div "NIA River Oaks — [PERSON_NAME][GEOGRAPHIC_DATA]" at bounding box center [794, 308] width 632 height 17
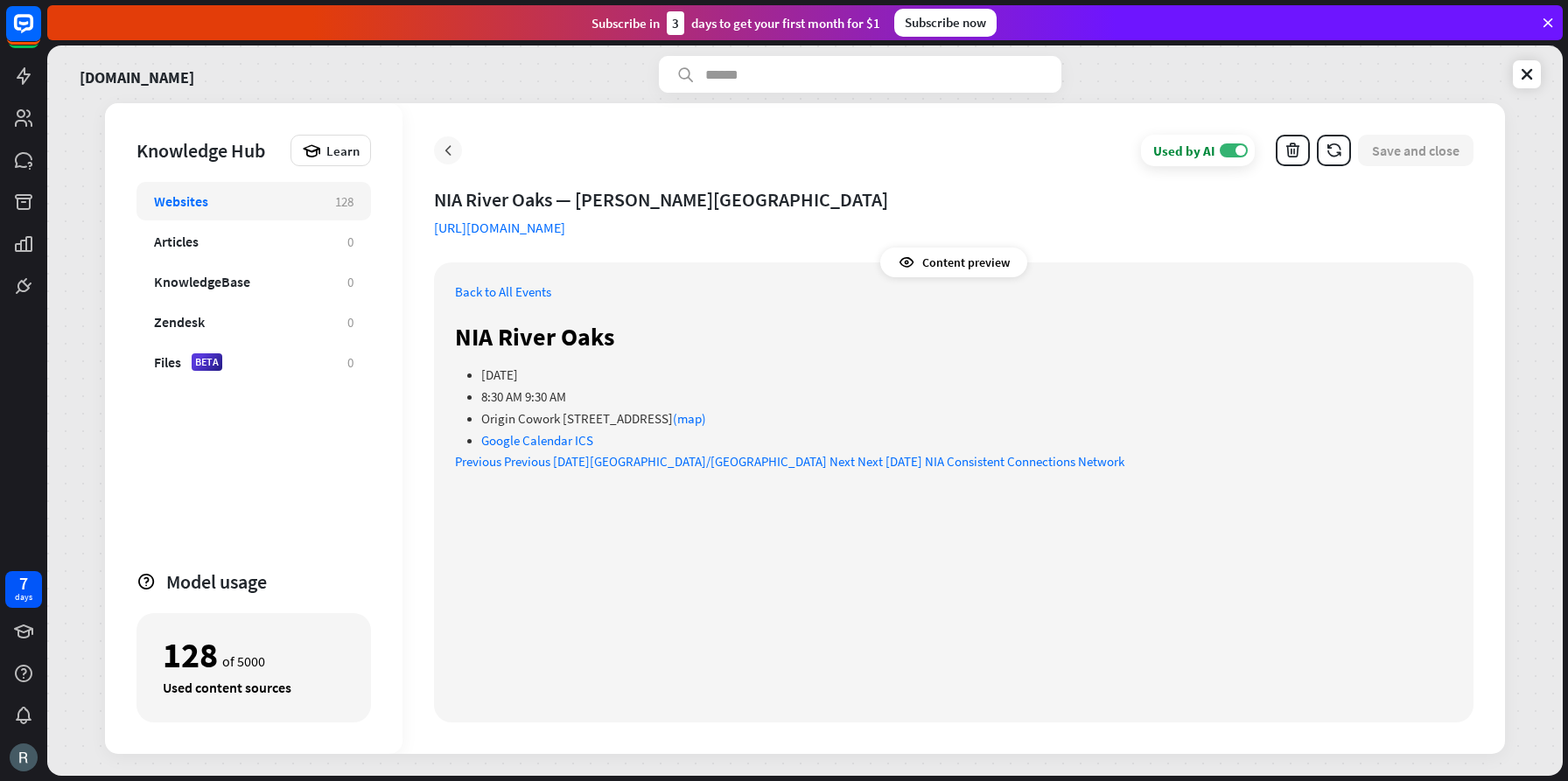
click at [447, 147] on icon at bounding box center [449, 151] width 18 height 18
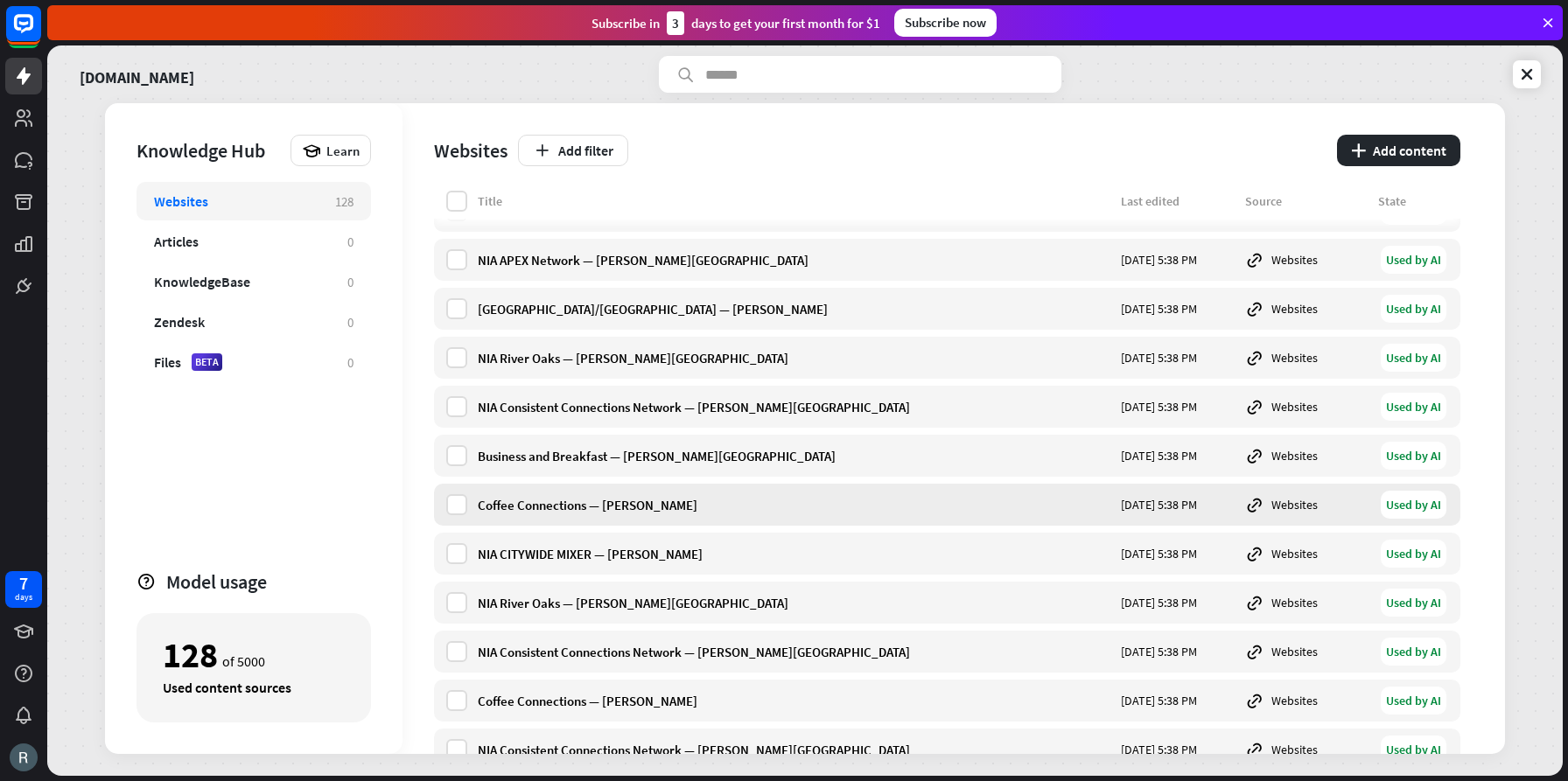
scroll to position [3317, 0]
click at [545, 362] on div "NIA River Oaks — [PERSON_NAME][GEOGRAPHIC_DATA]" at bounding box center [794, 359] width 632 height 17
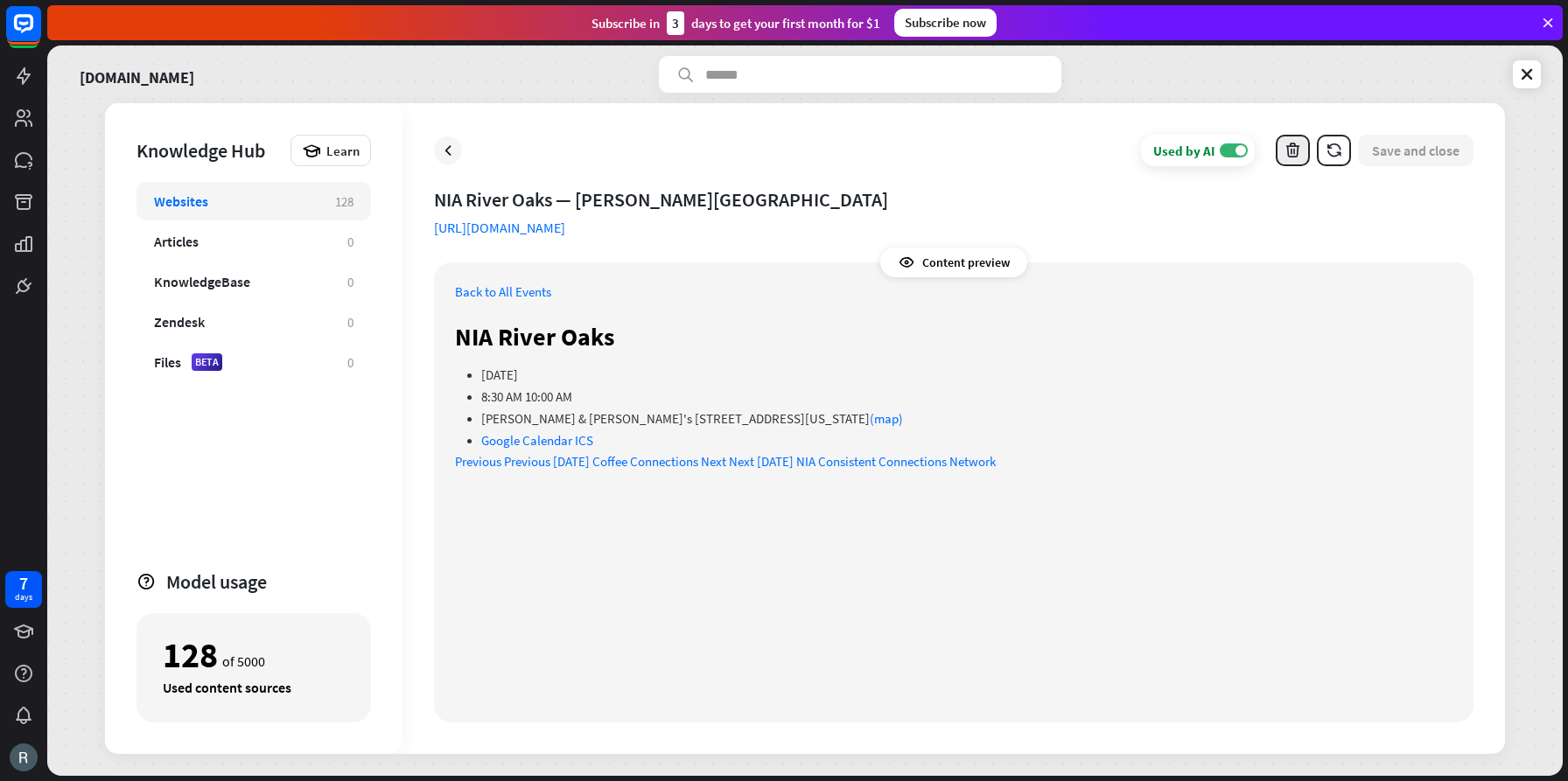
click at [1294, 152] on icon "button" at bounding box center [1293, 151] width 18 height 18
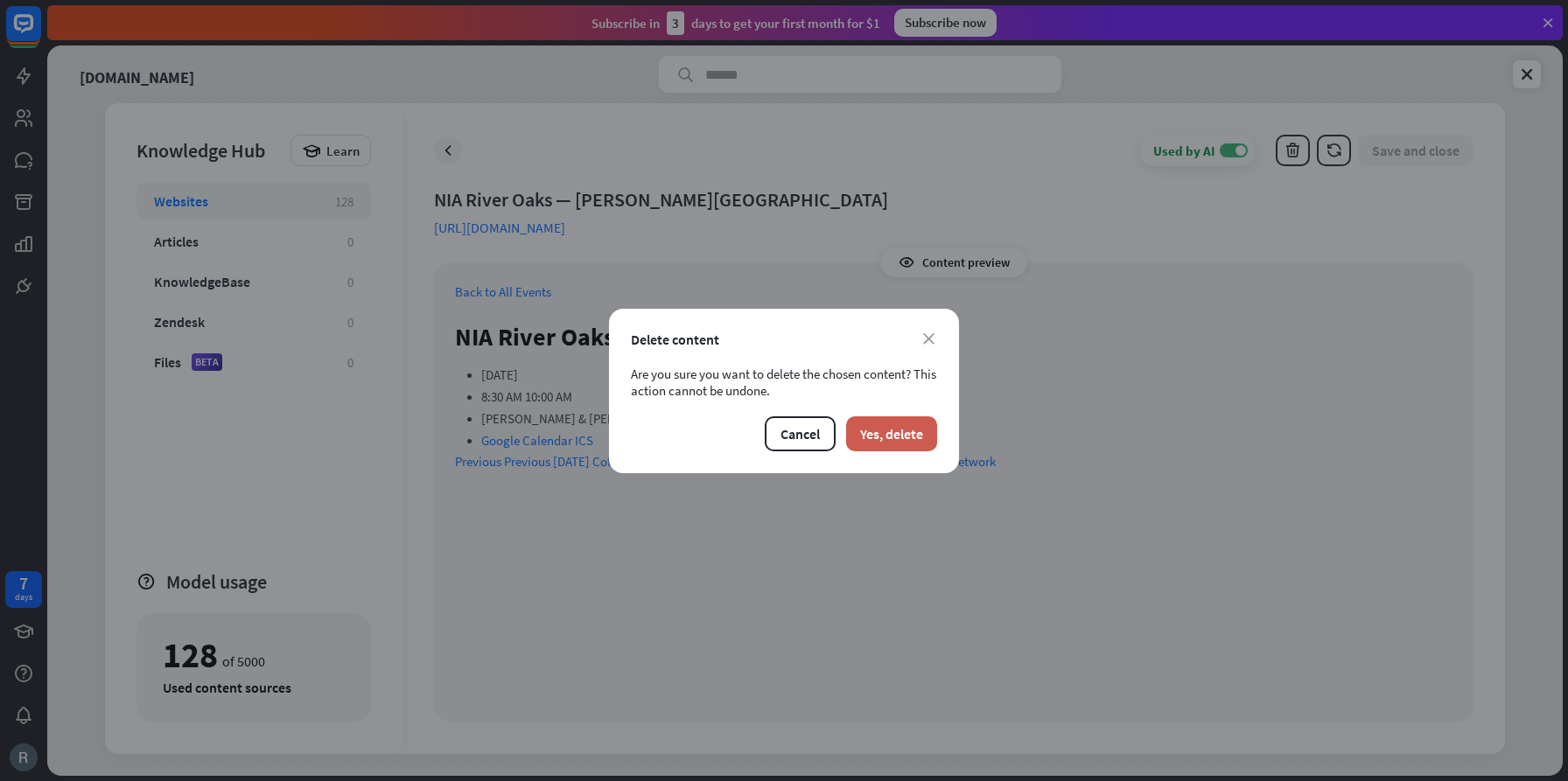
click at [909, 433] on button "Yes, delete" at bounding box center [891, 433] width 91 height 35
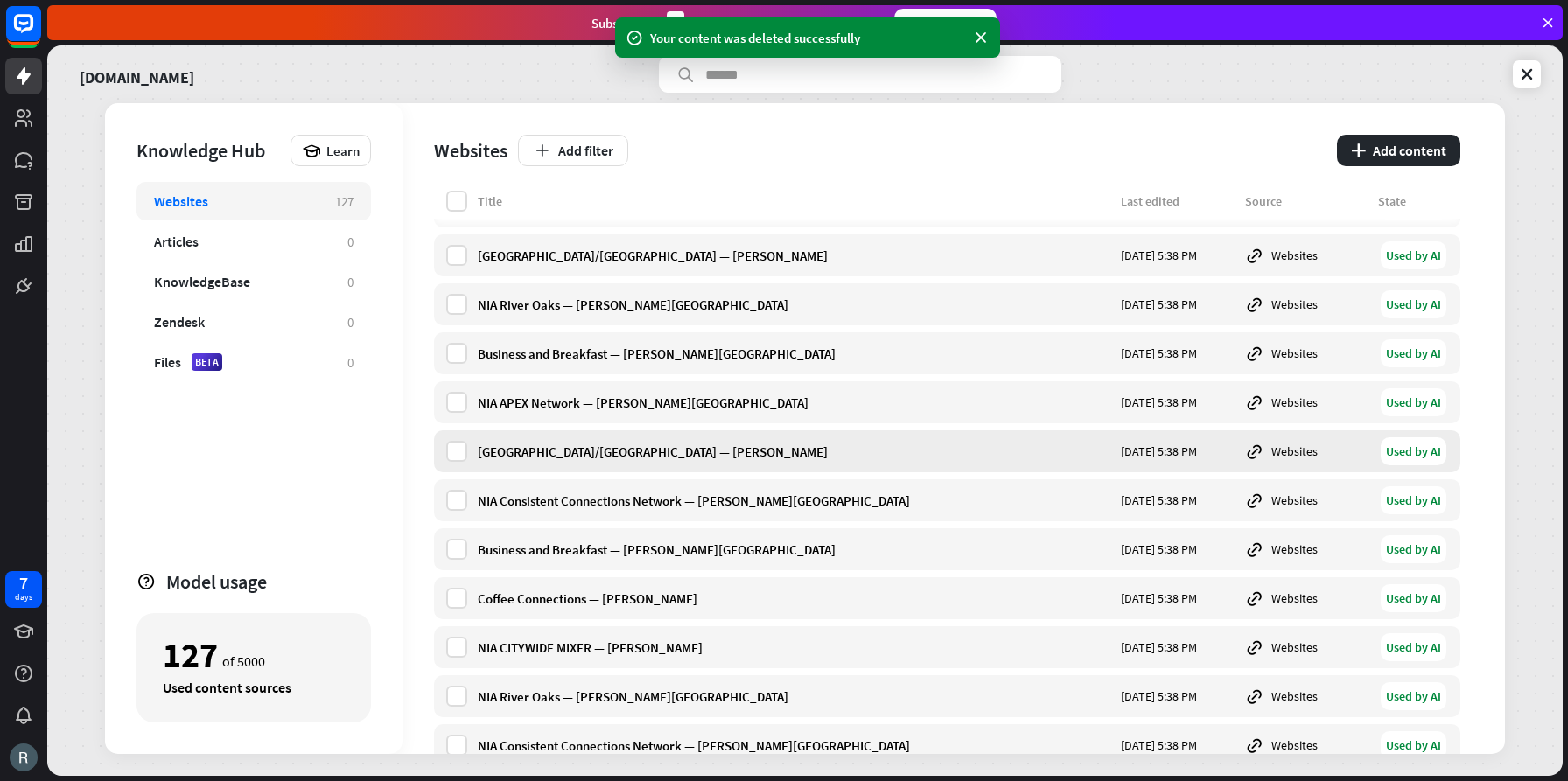
scroll to position [3172, 0]
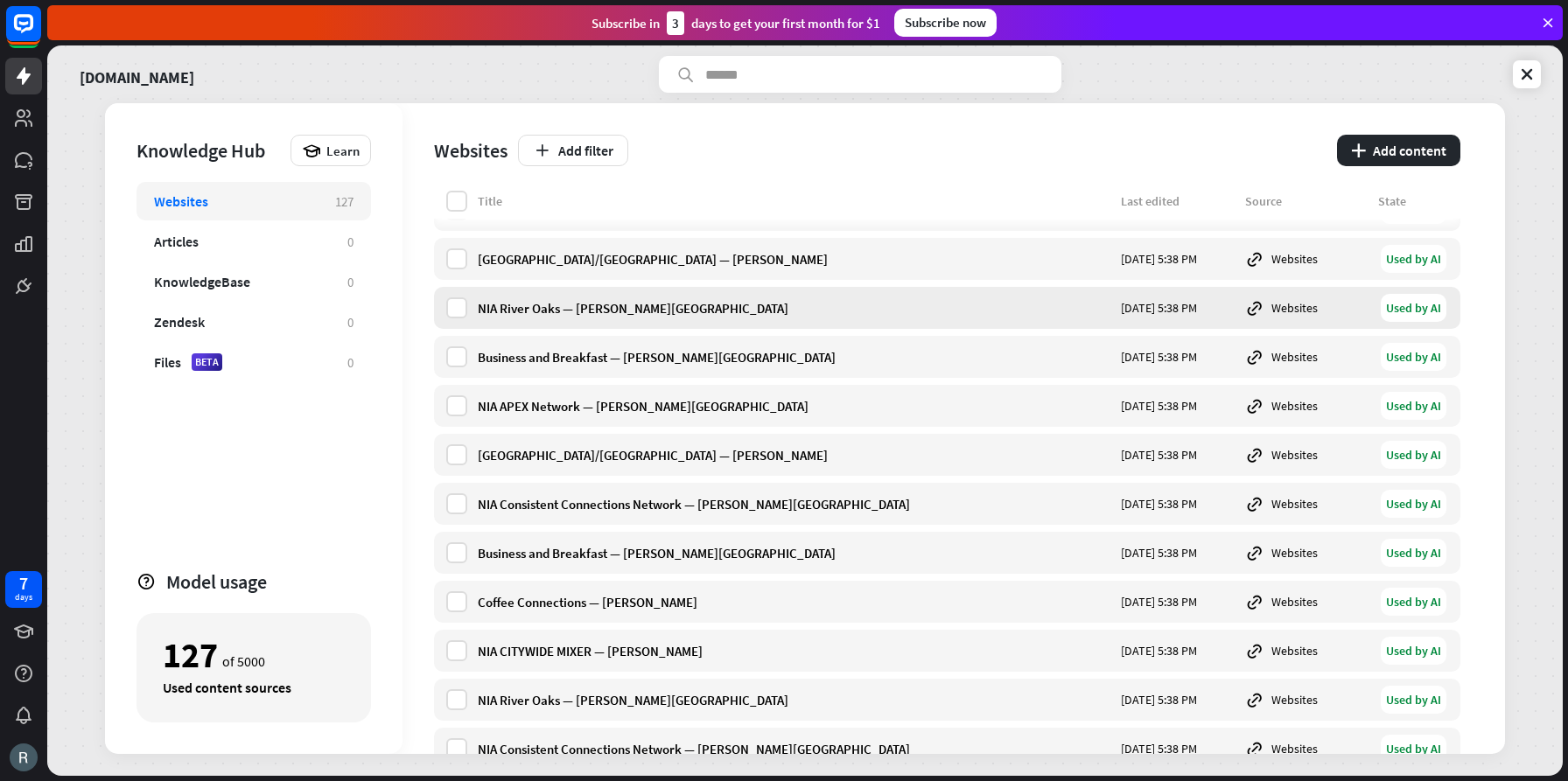
click at [578, 308] on div "NIA River Oaks — [PERSON_NAME][GEOGRAPHIC_DATA]" at bounding box center [794, 308] width 632 height 17
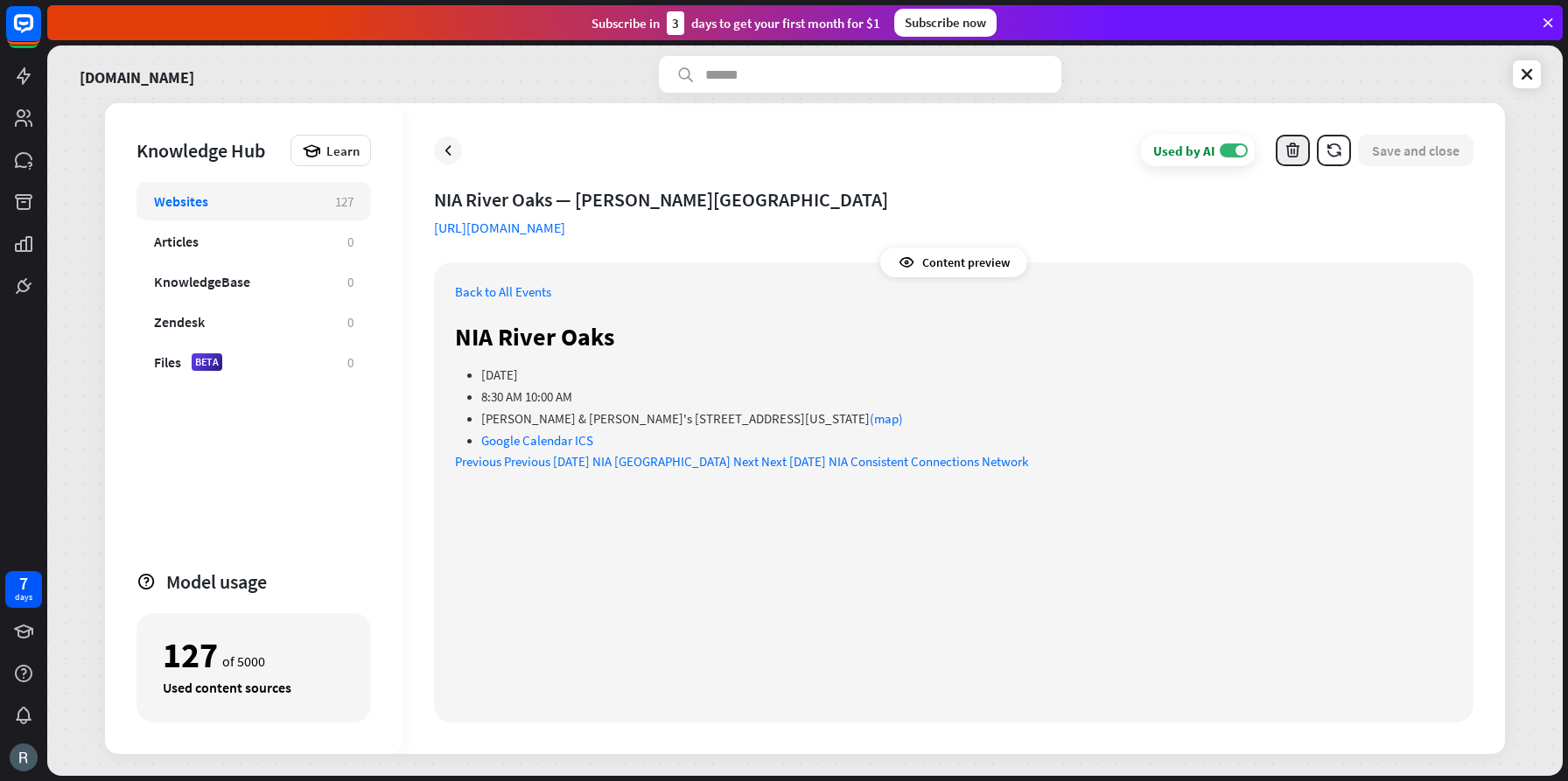
click at [1284, 148] on icon "button" at bounding box center [1293, 151] width 18 height 18
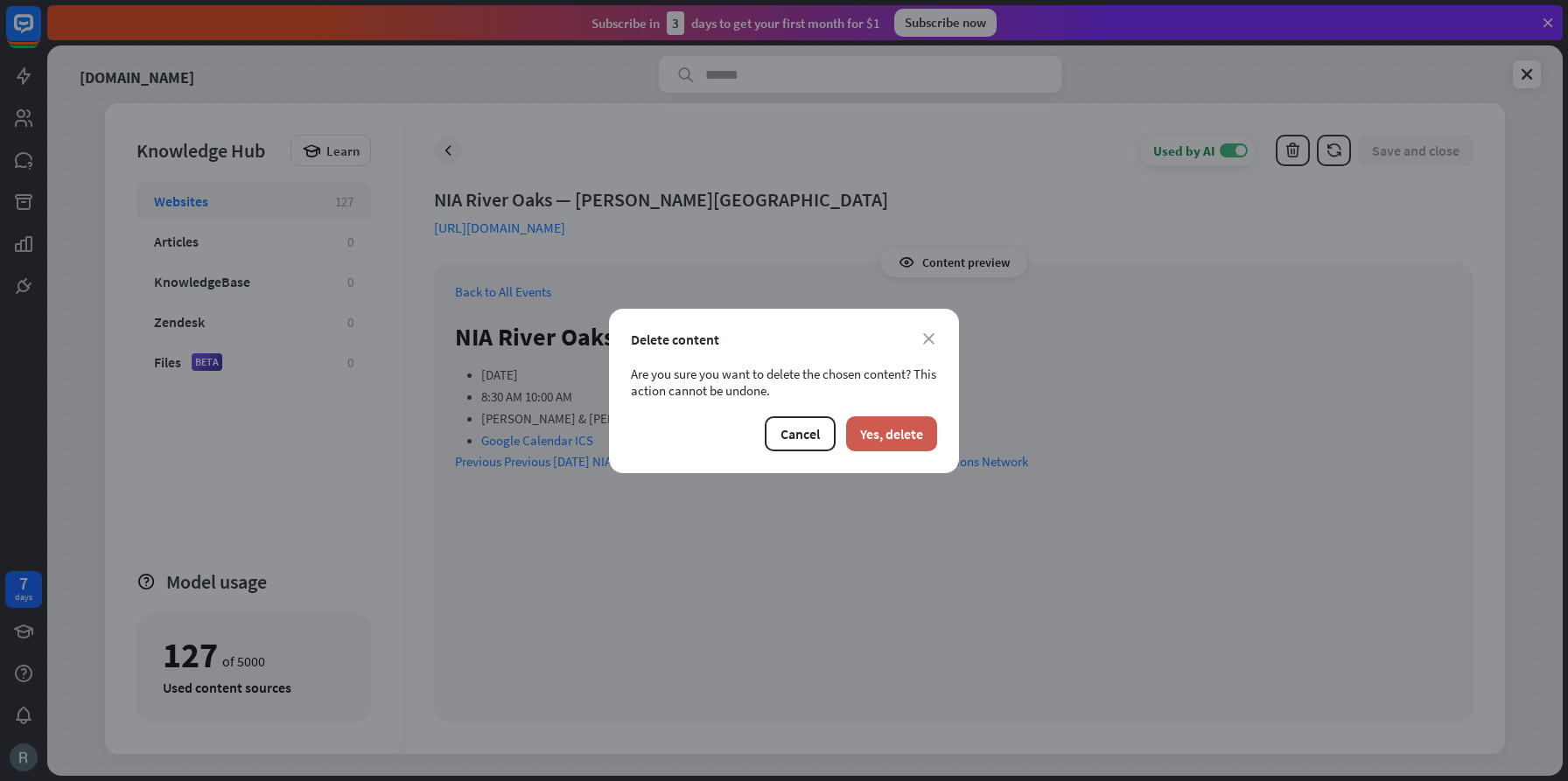
click at [898, 435] on button "Yes, delete" at bounding box center [891, 433] width 91 height 35
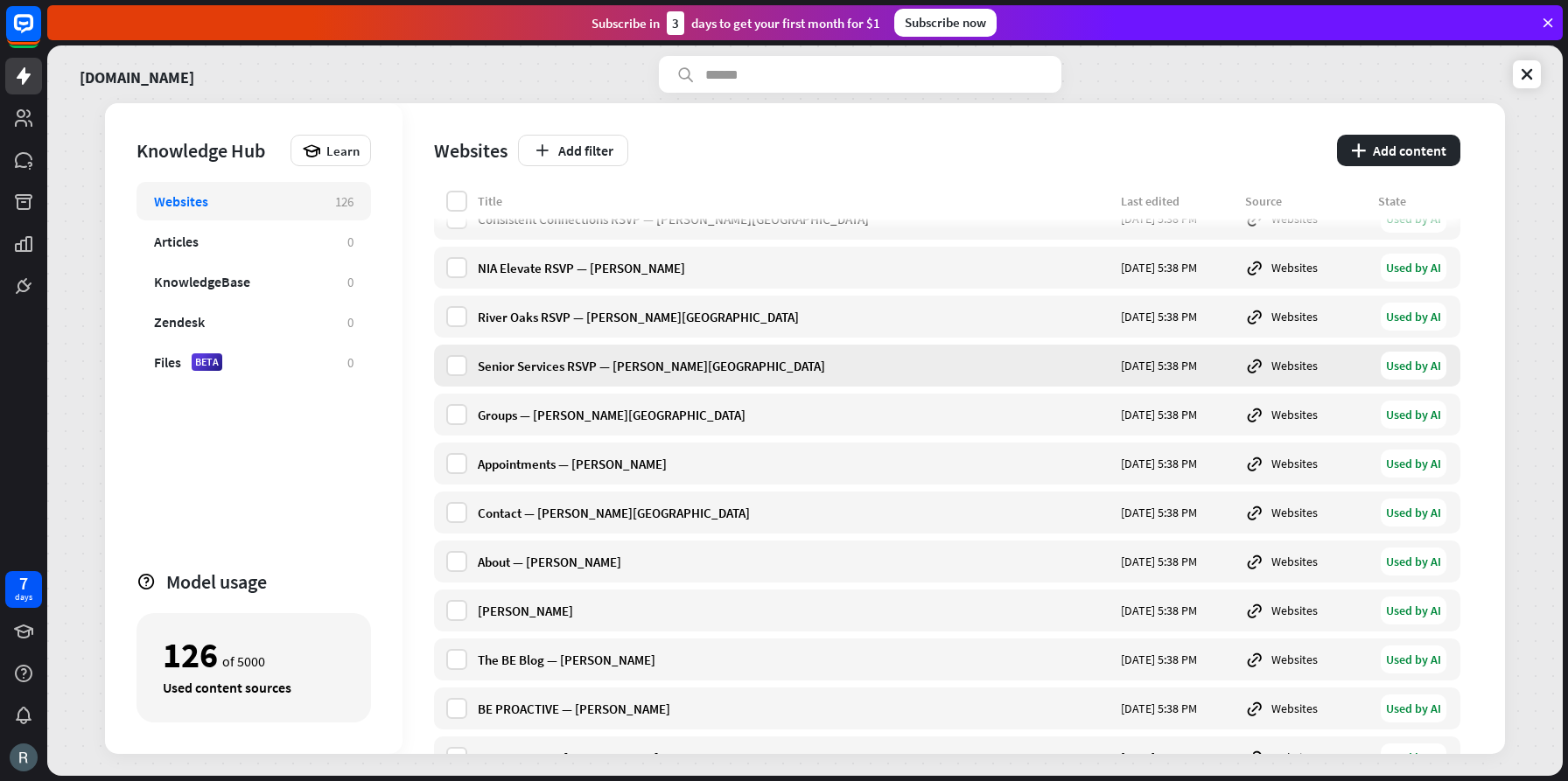
scroll to position [404, 0]
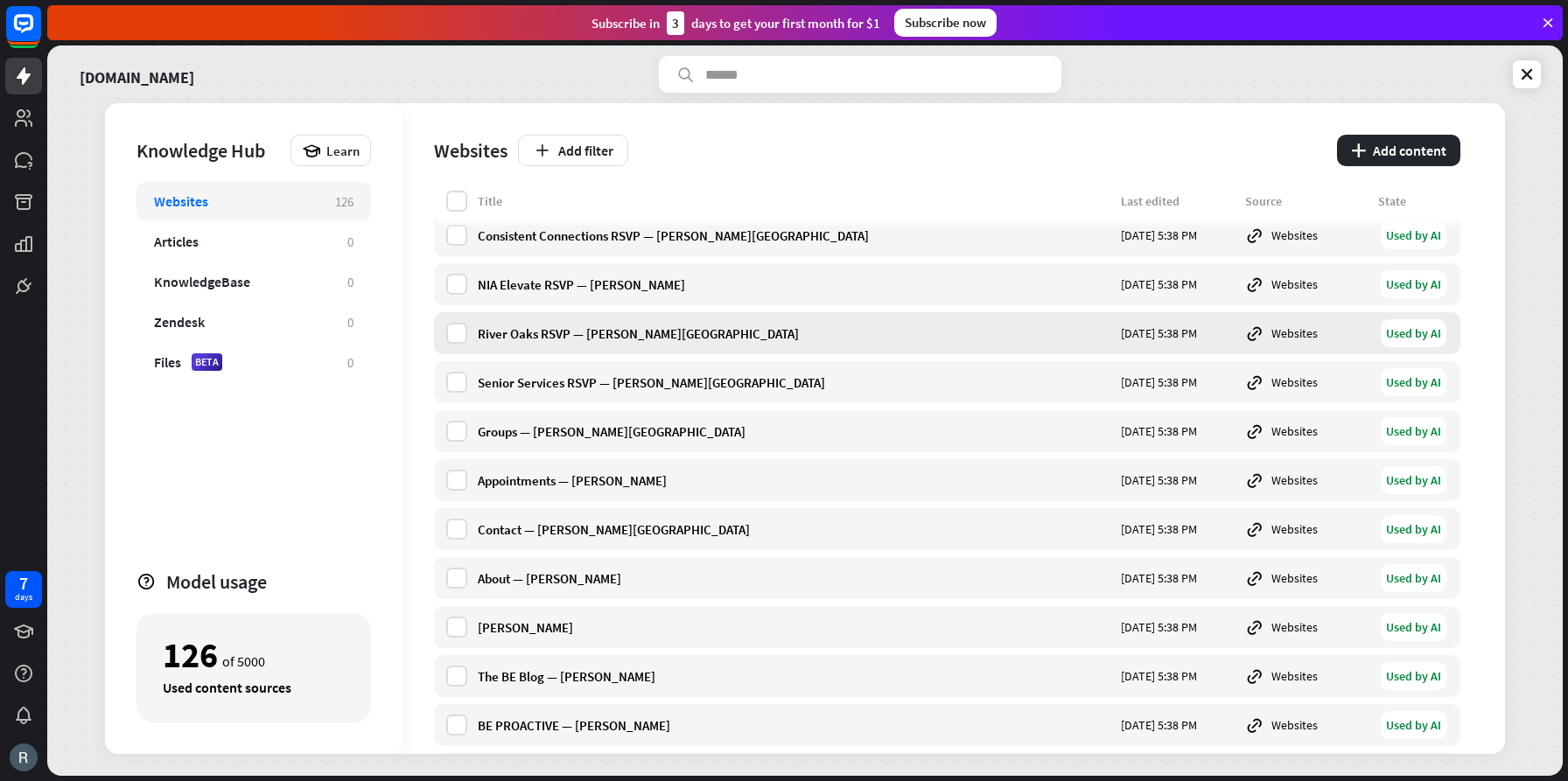
click at [610, 334] on div "River Oaks RSVP — [PERSON_NAME][GEOGRAPHIC_DATA]" at bounding box center [794, 334] width 632 height 17
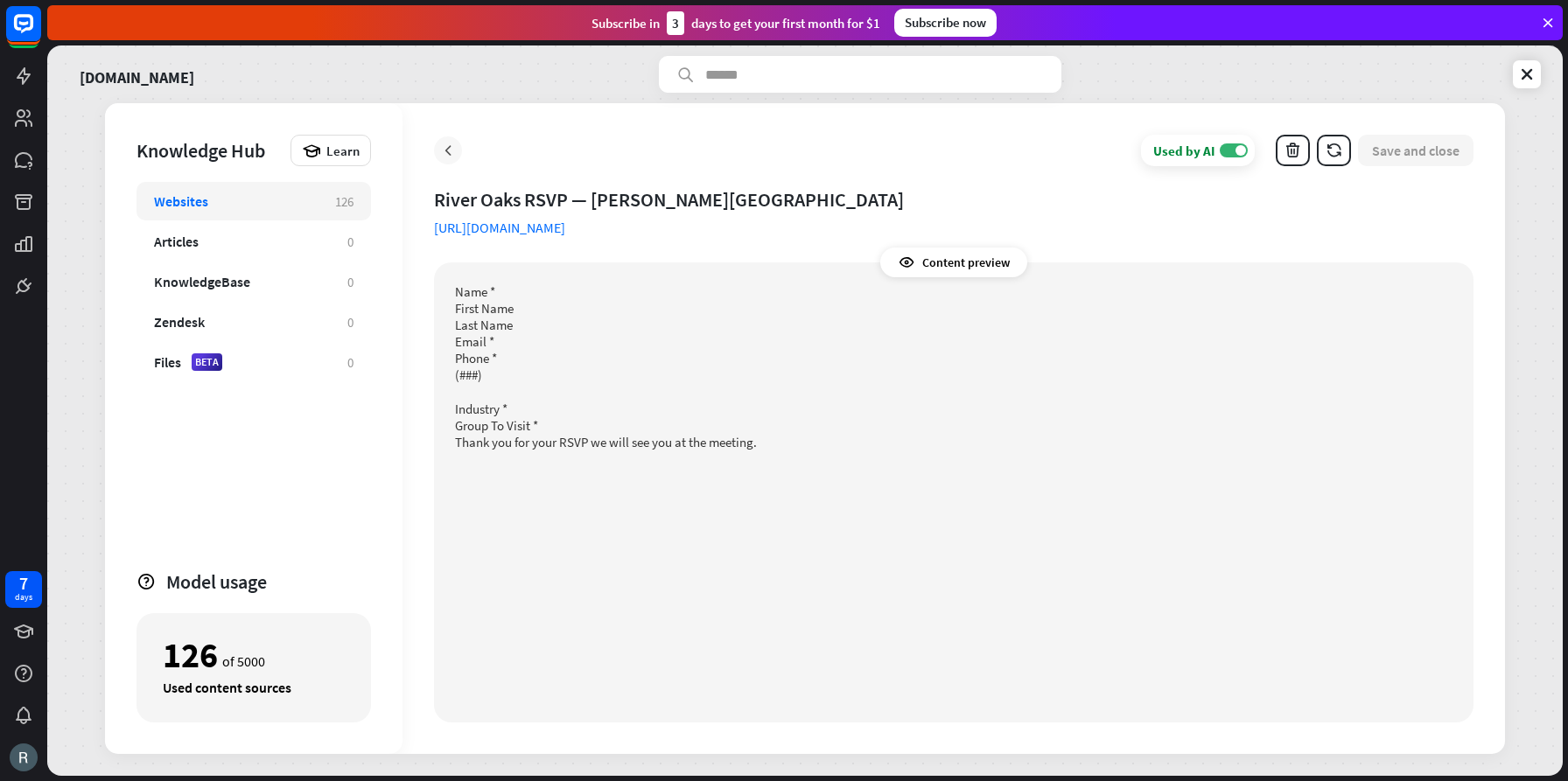
click at [449, 151] on icon at bounding box center [449, 151] width 18 height 18
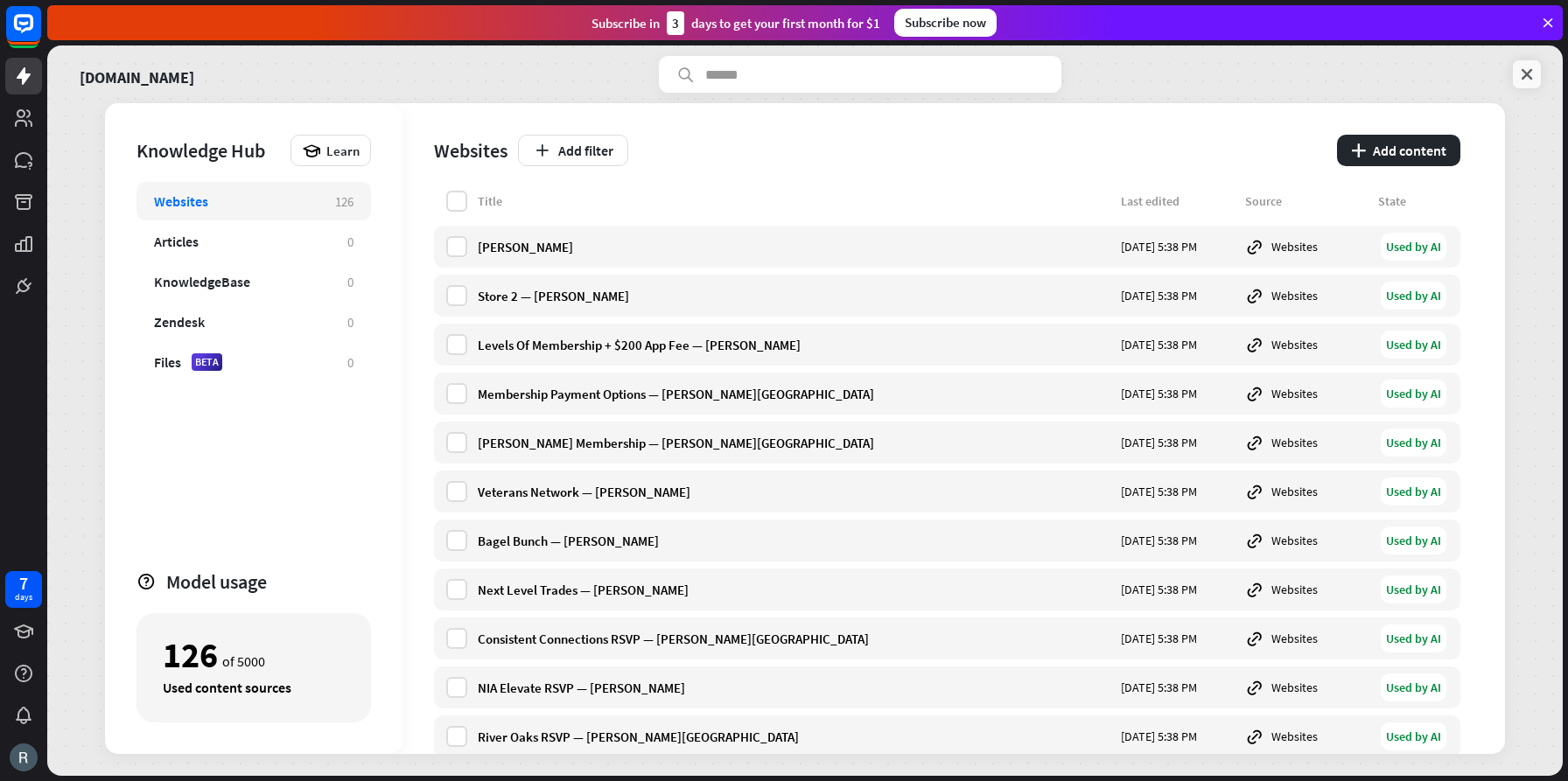
click at [1524, 75] on icon at bounding box center [1528, 74] width 18 height 18
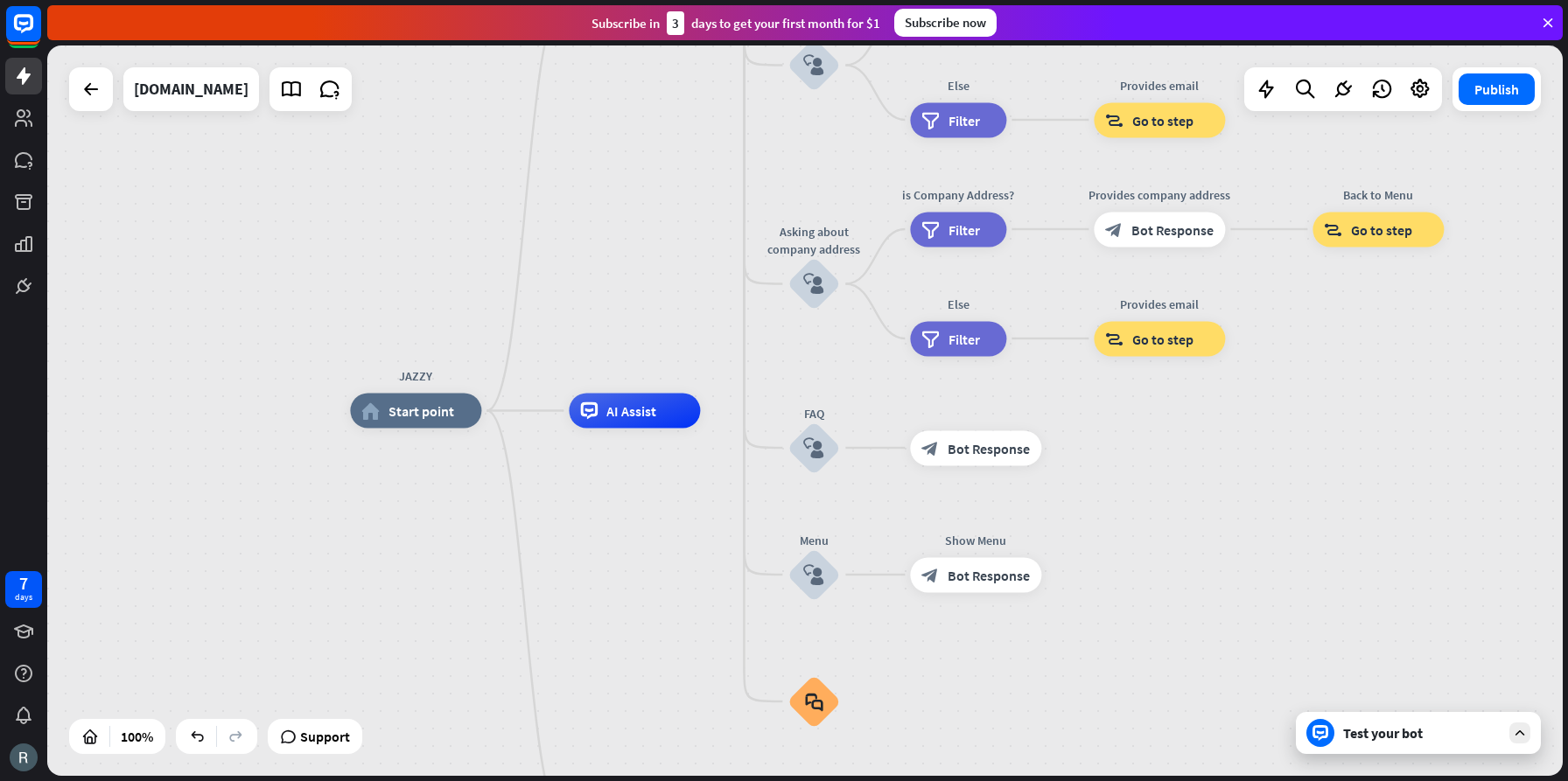
click at [1478, 733] on div "Test your bot" at bounding box center [1422, 733] width 158 height 18
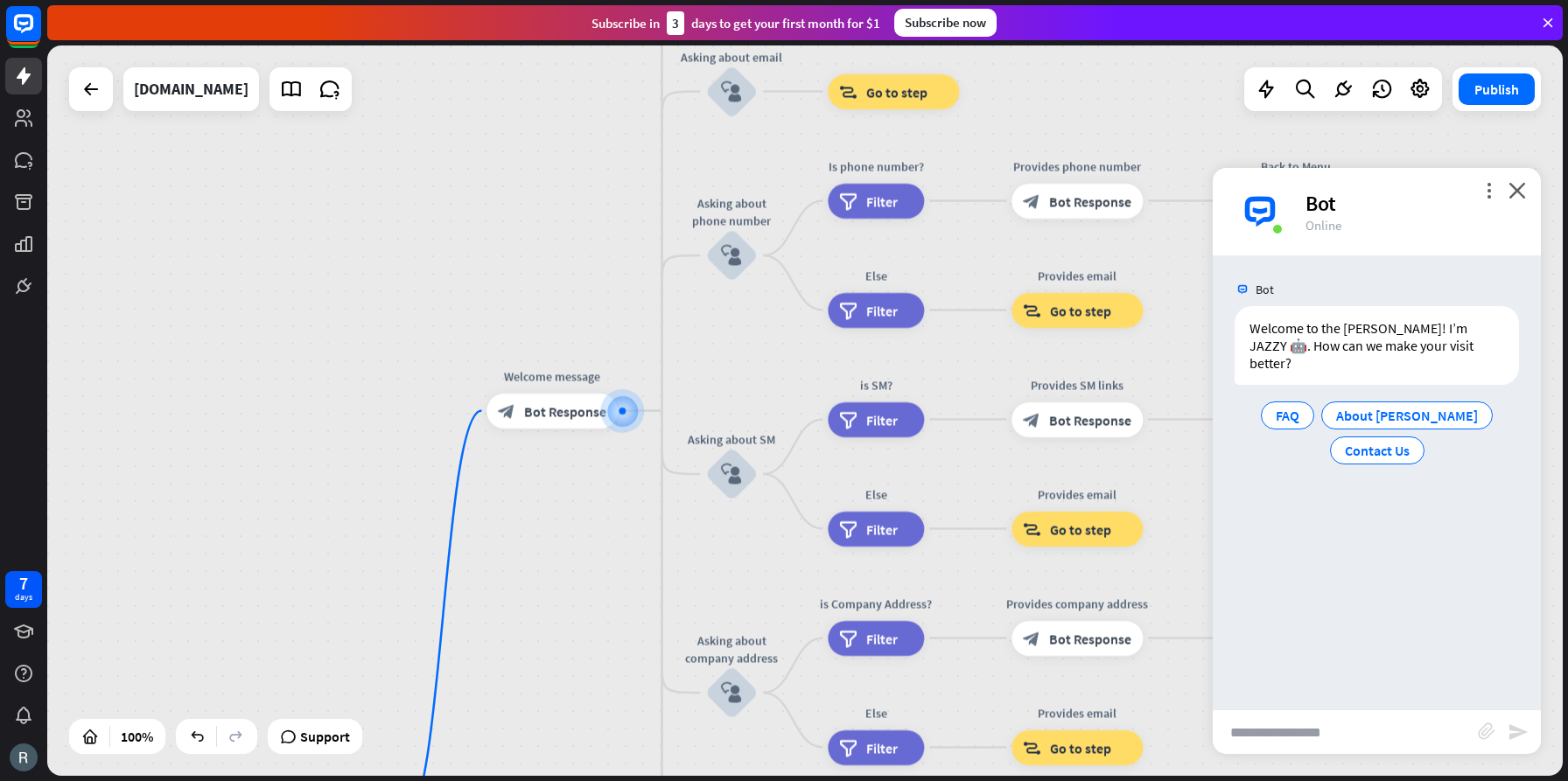
click at [1311, 728] on input "text" at bounding box center [1346, 732] width 266 height 44
type input "**********"
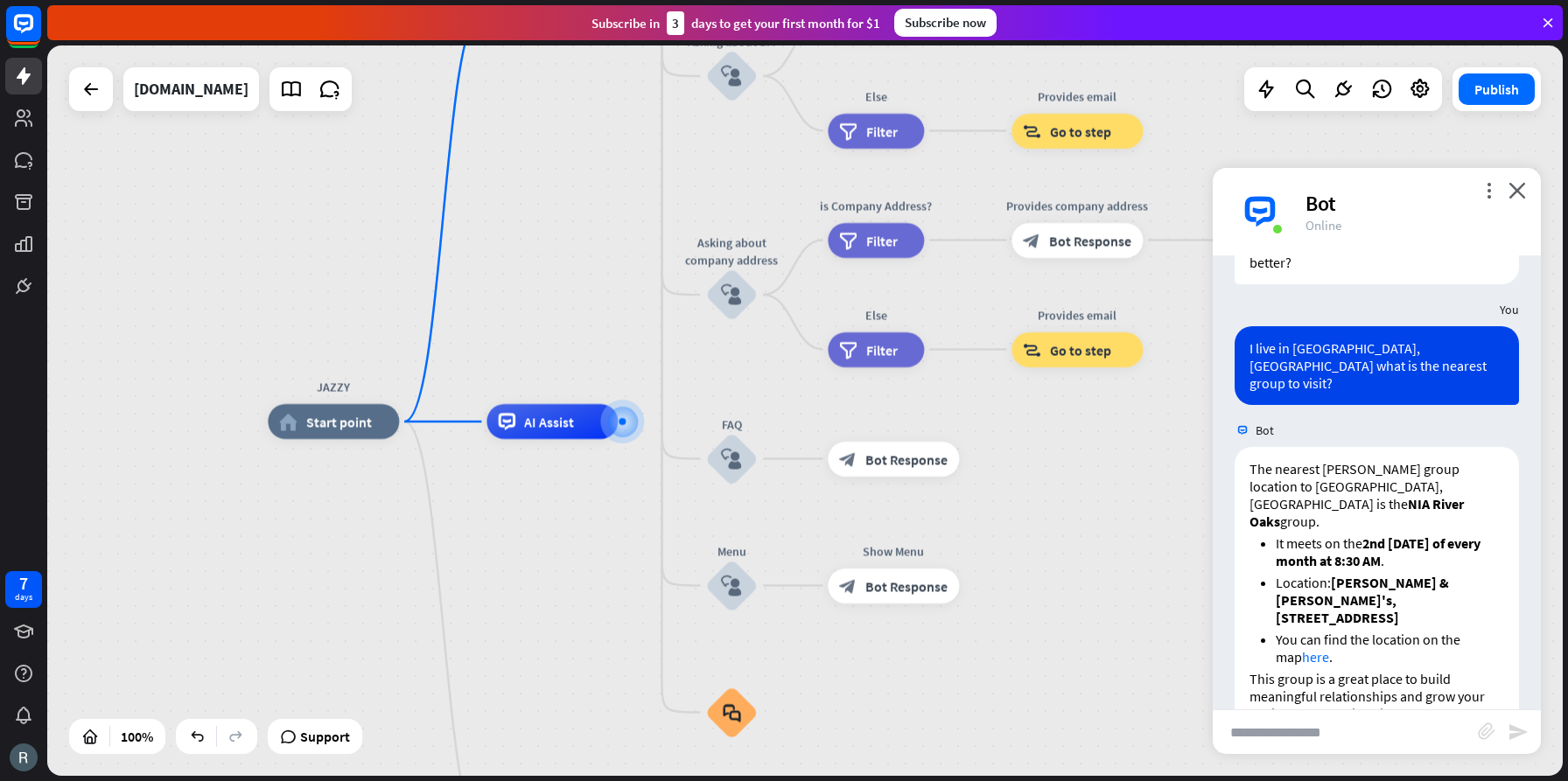
scroll to position [100, 0]
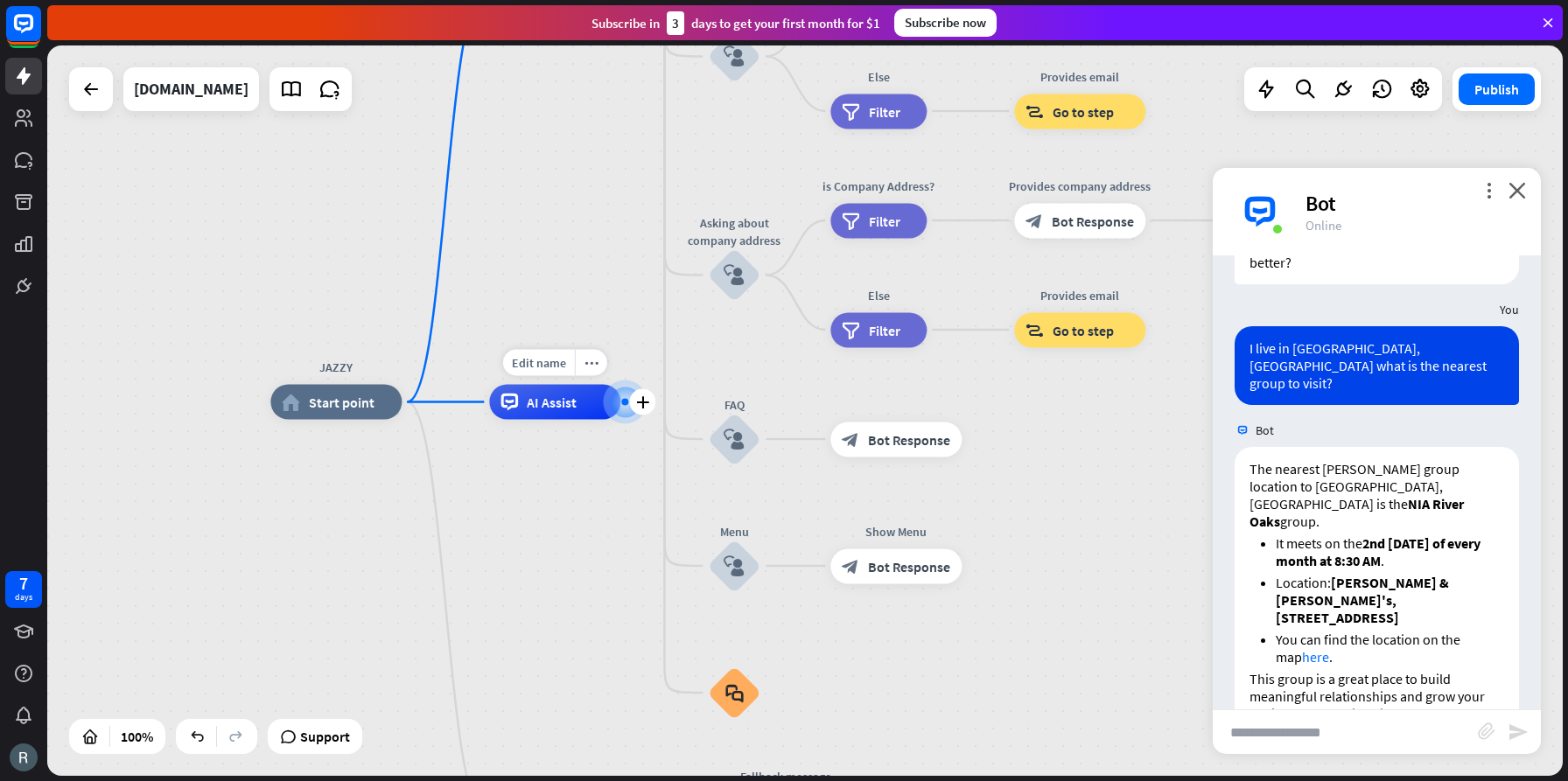
click at [557, 409] on span "AI Assist" at bounding box center [552, 403] width 50 height 18
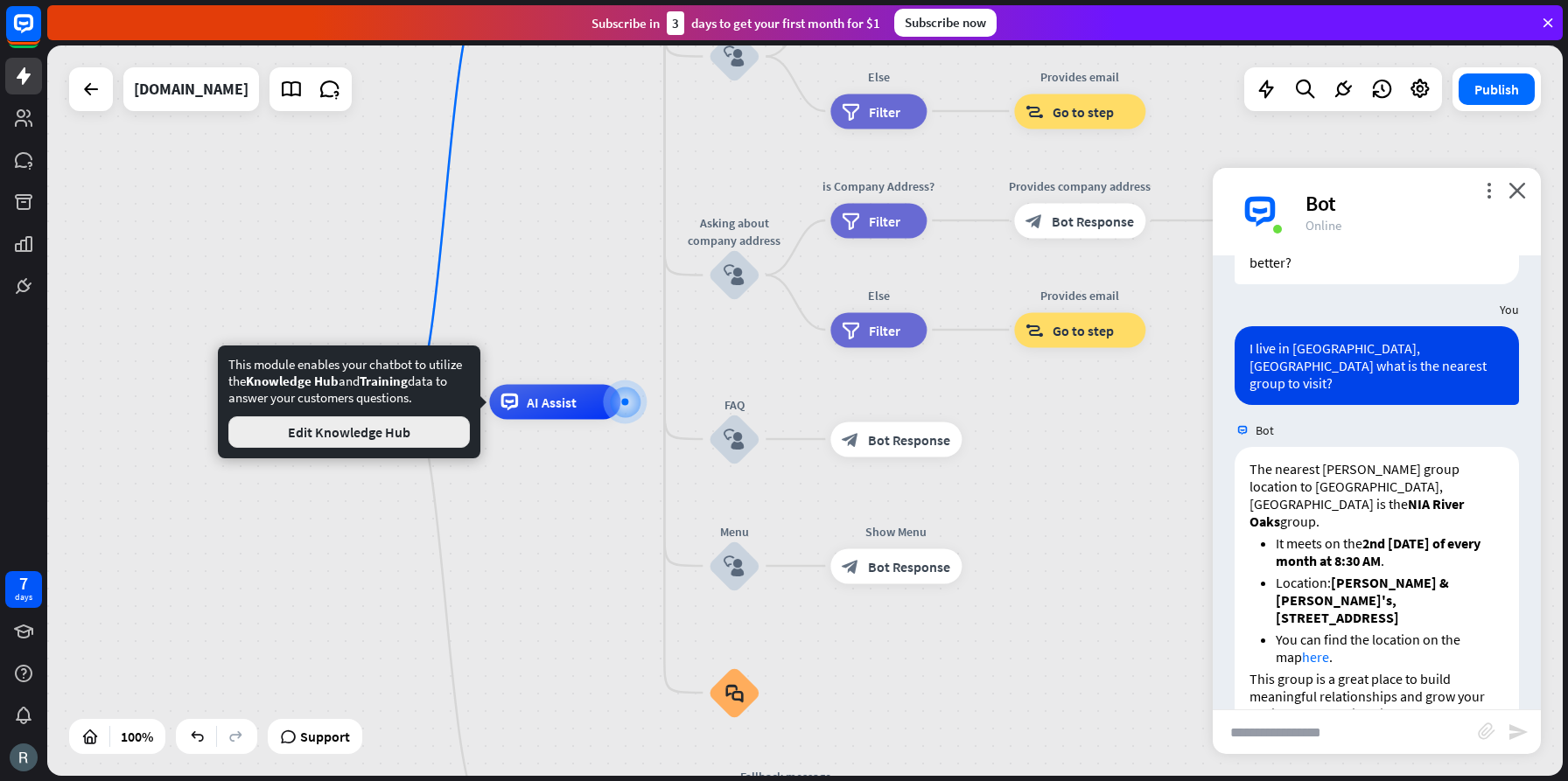
click at [360, 434] on button "Edit Knowledge Hub" at bounding box center [349, 431] width 241 height 31
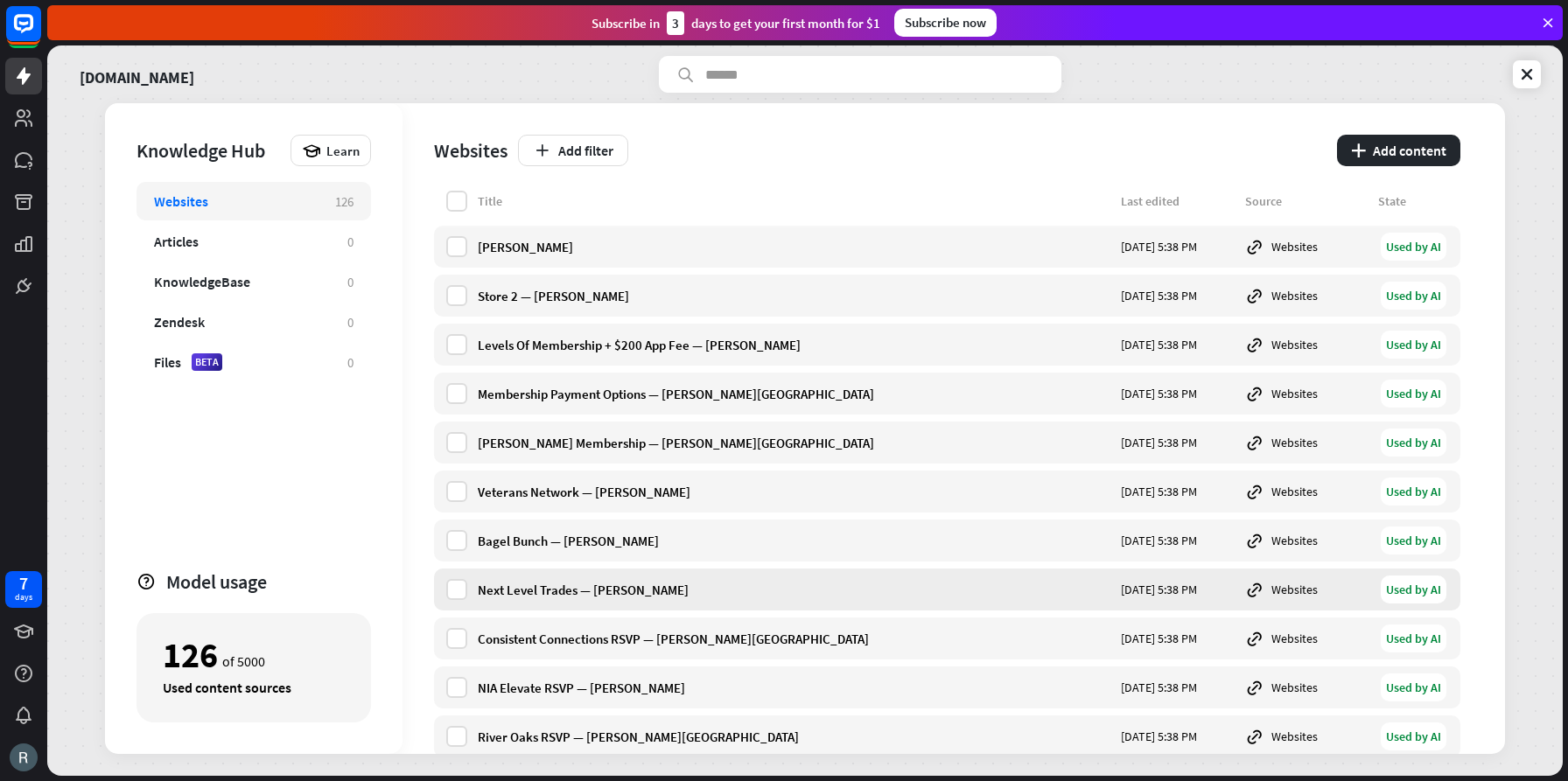
scroll to position [4, 0]
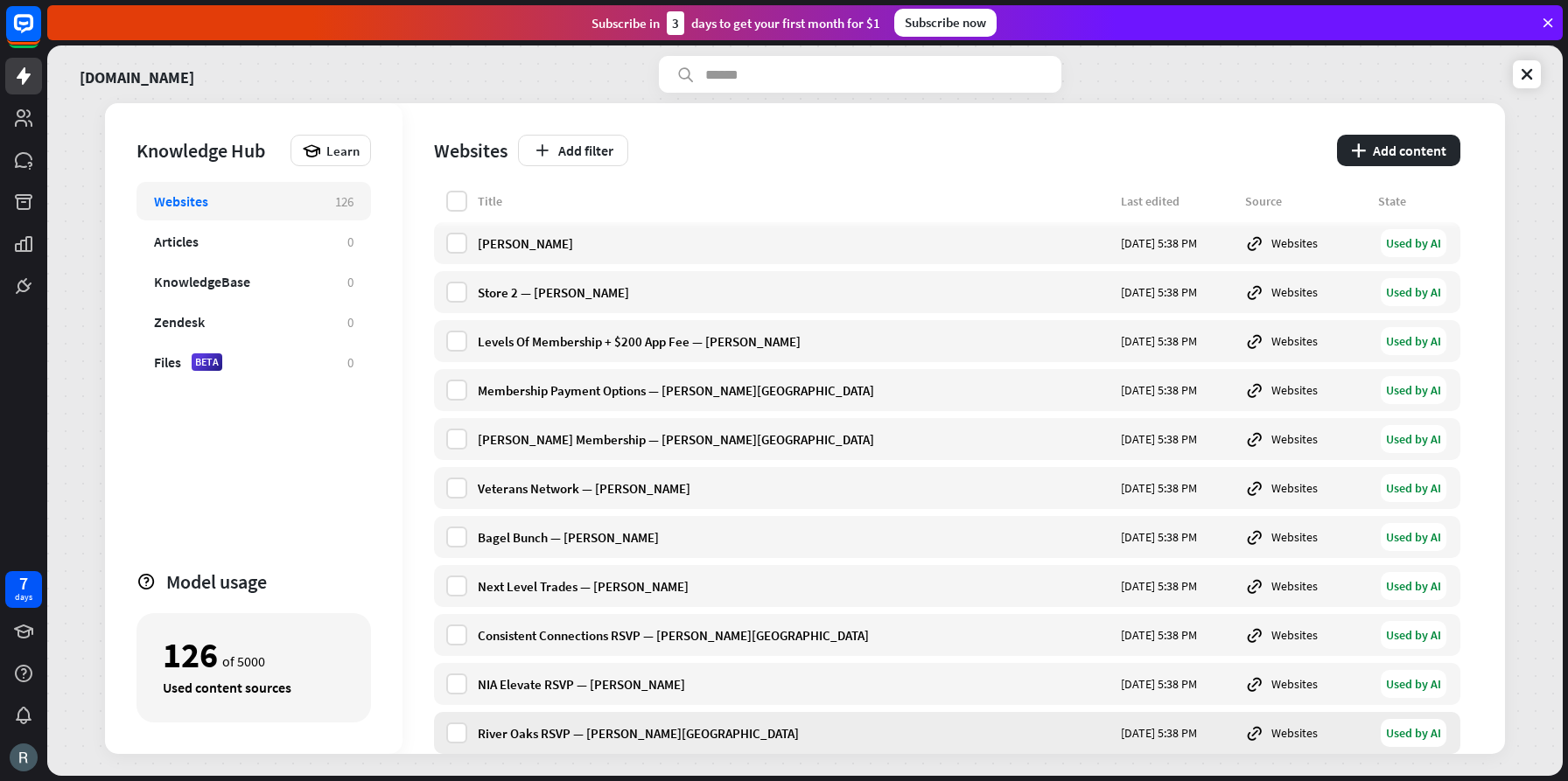
click at [605, 733] on div "River Oaks RSVP — [PERSON_NAME][GEOGRAPHIC_DATA]" at bounding box center [794, 733] width 632 height 17
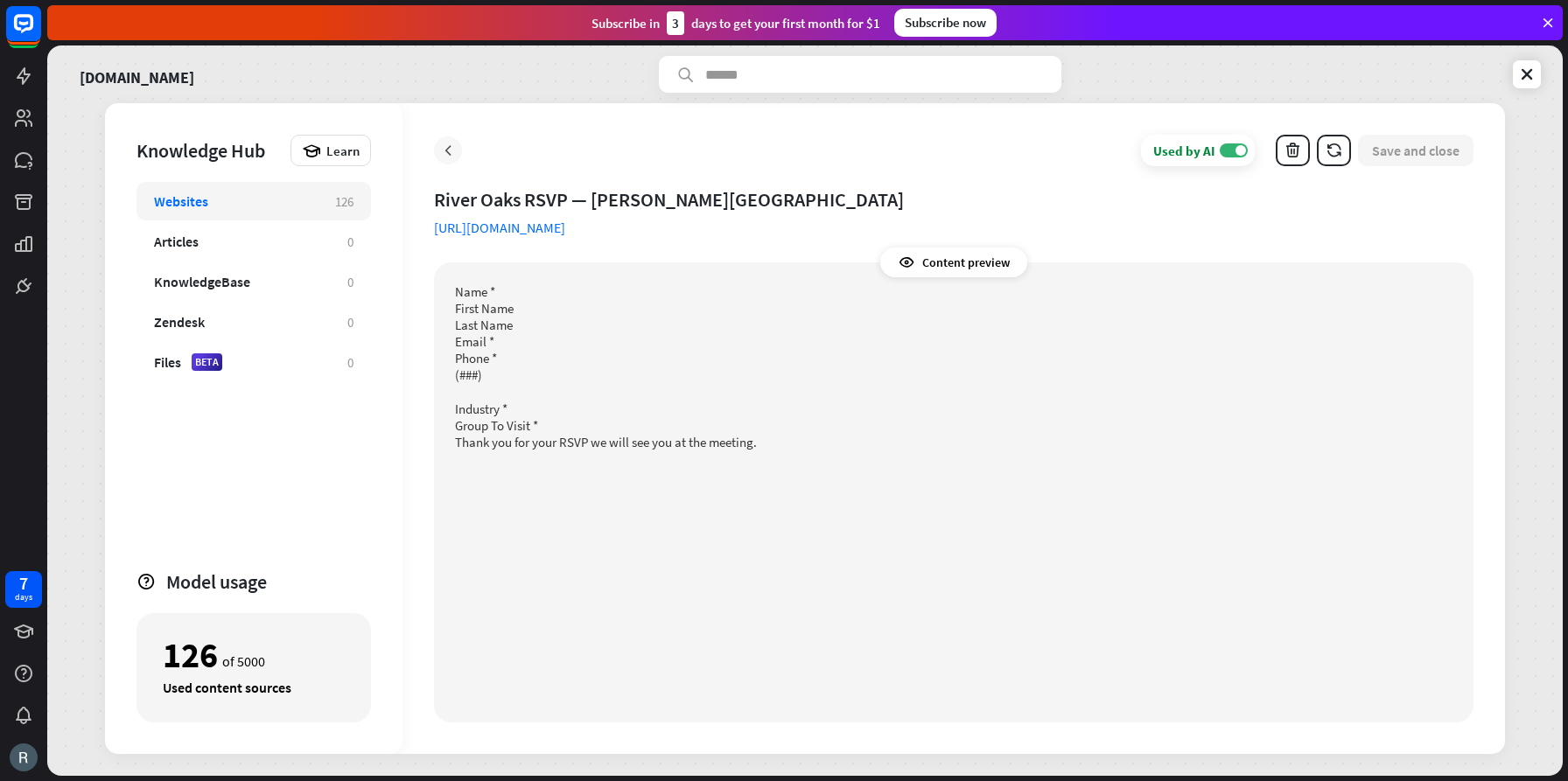
click at [450, 150] on icon at bounding box center [449, 151] width 18 height 18
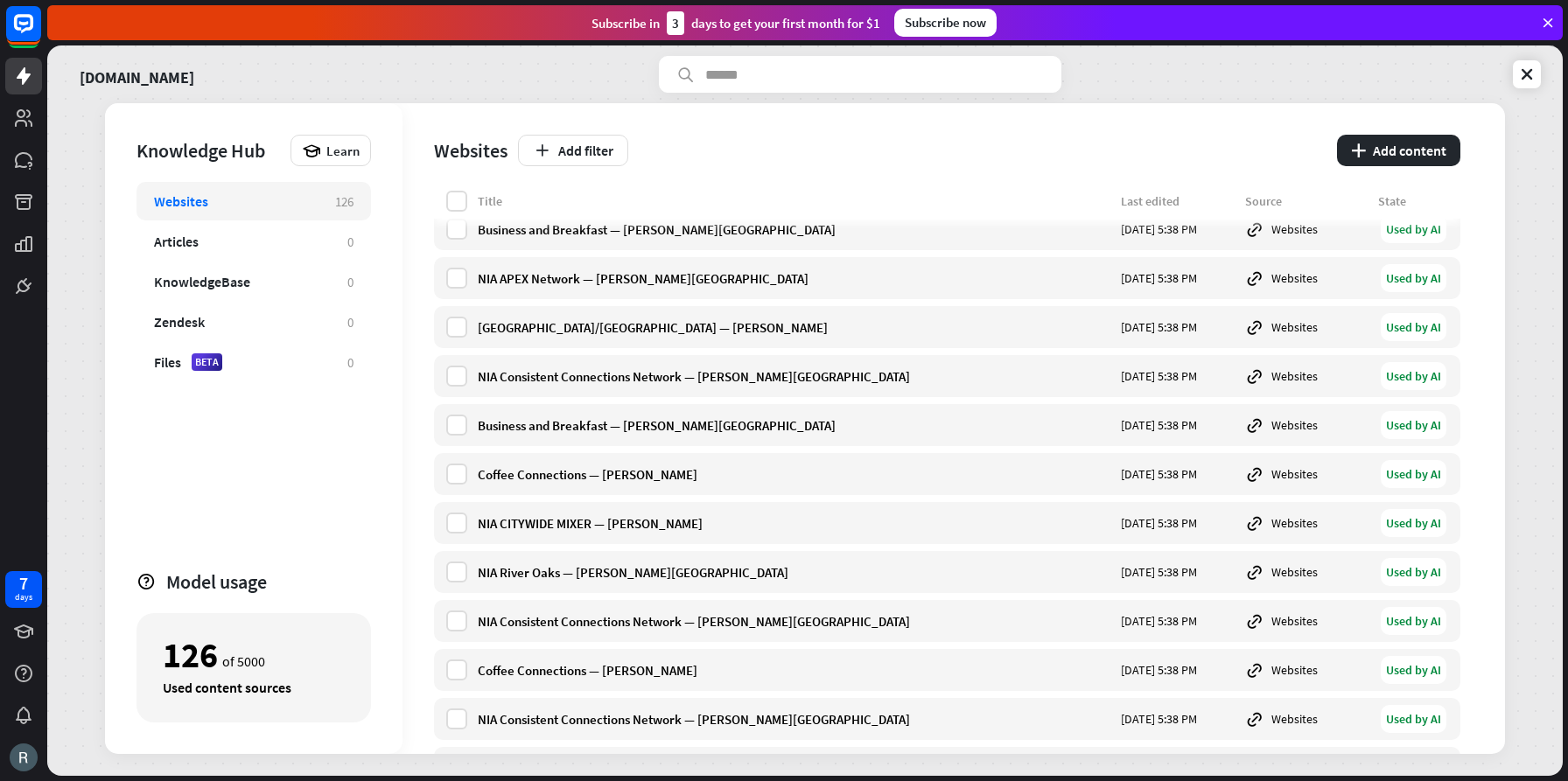
scroll to position [3267, 0]
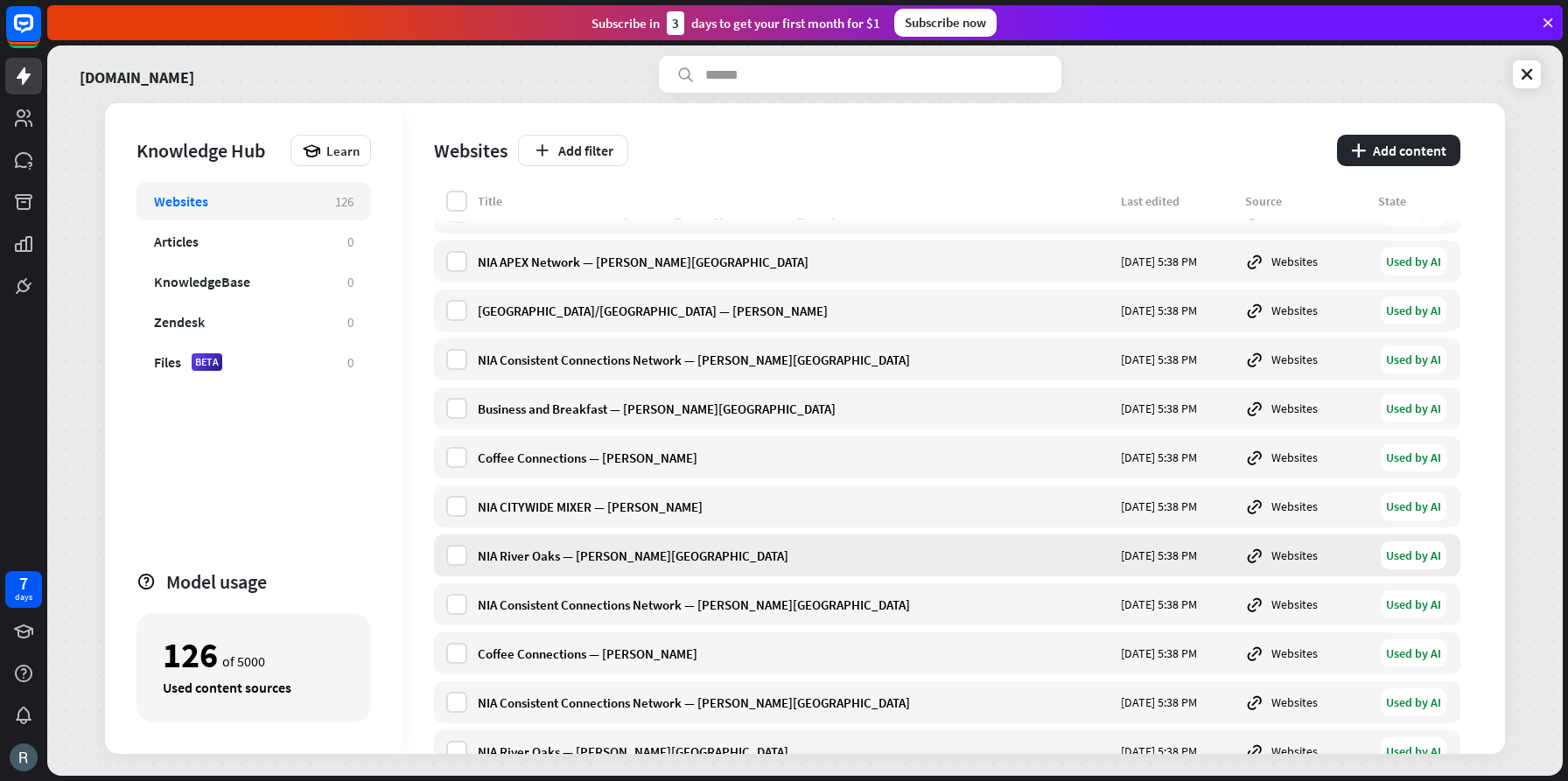
click at [603, 548] on div "NIA River Oaks — [PERSON_NAME][GEOGRAPHIC_DATA]" at bounding box center [794, 556] width 632 height 17
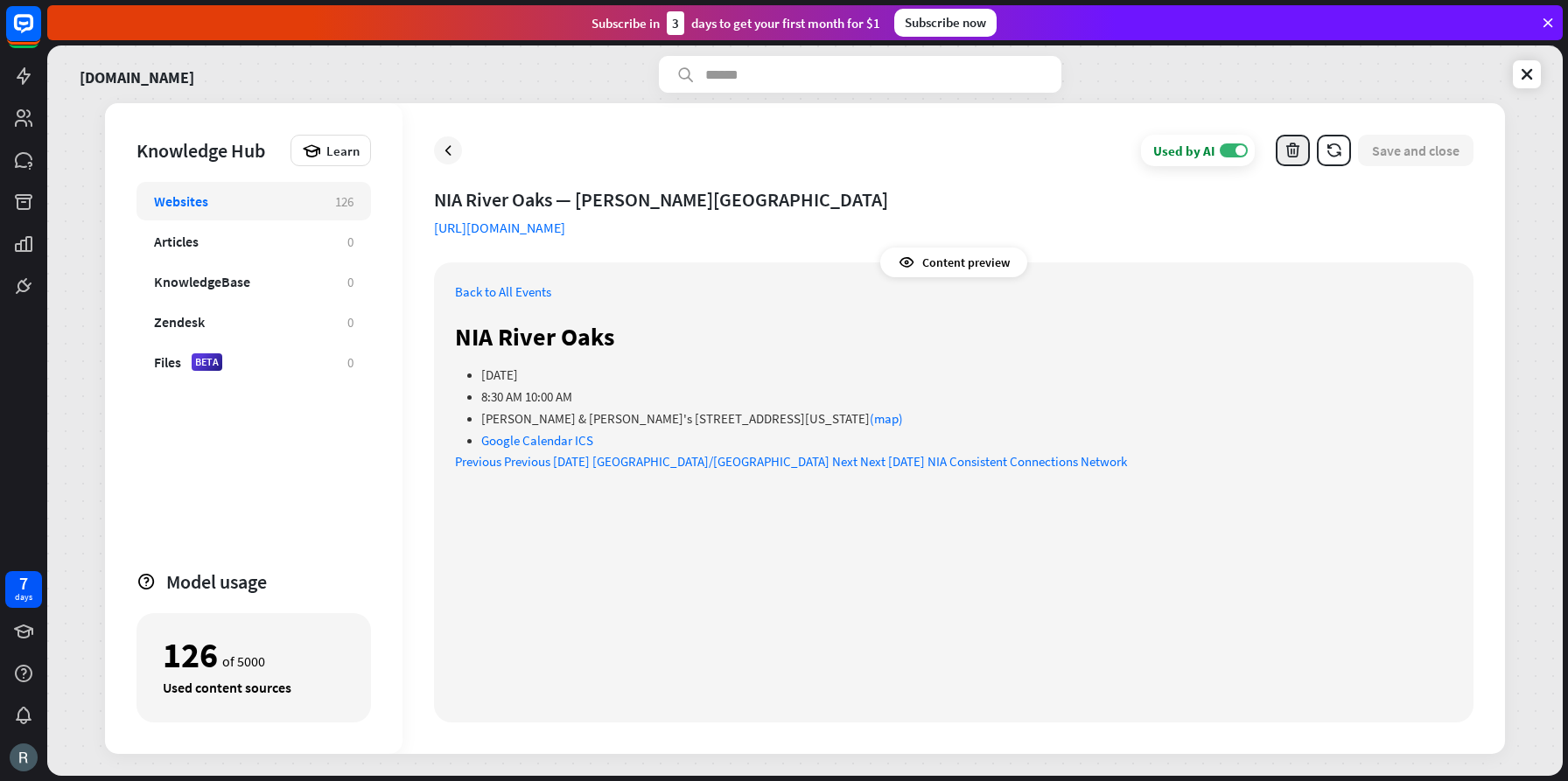
click at [1294, 143] on icon "button" at bounding box center [1293, 151] width 18 height 18
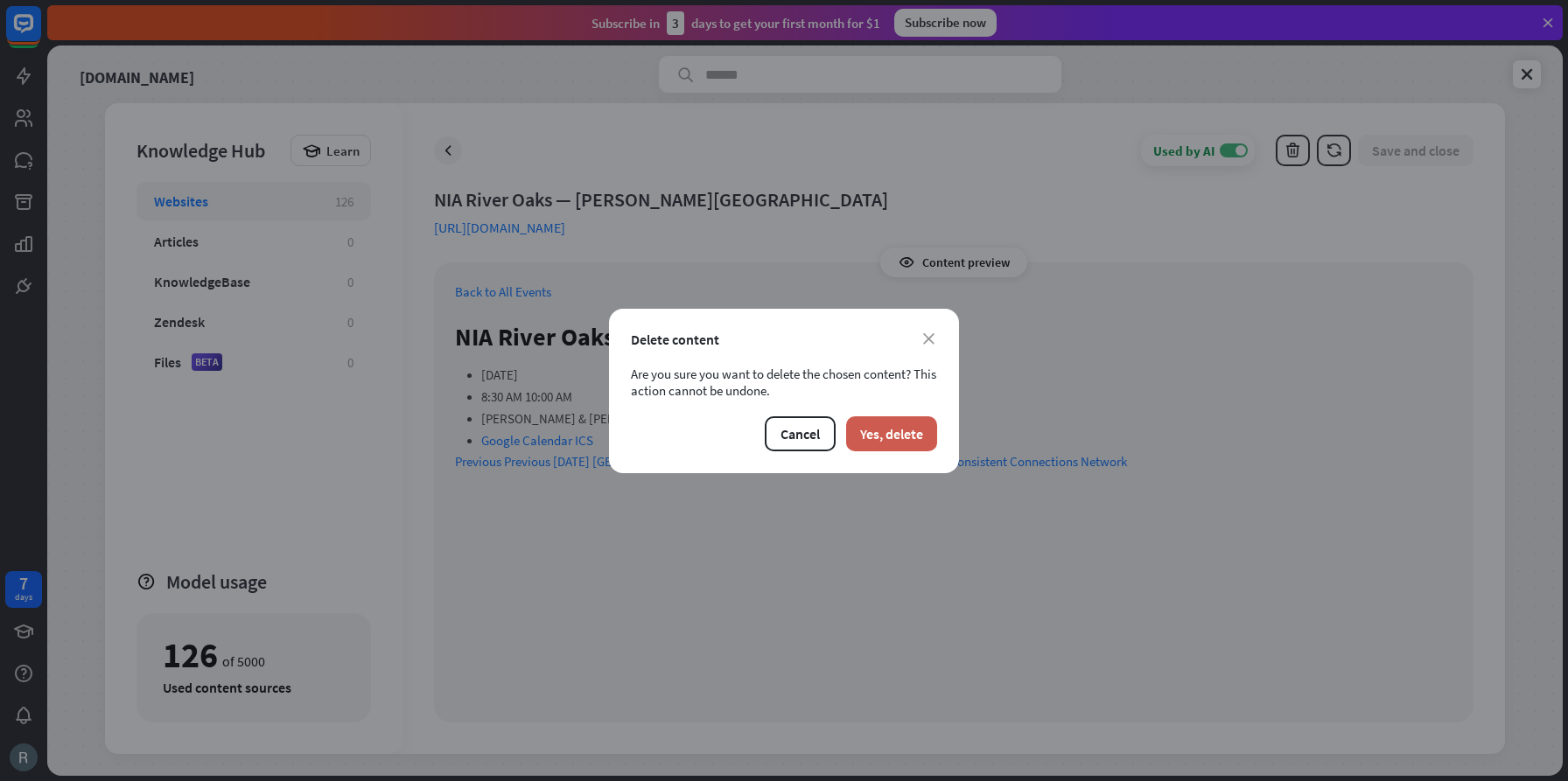
click at [893, 425] on button "Yes, delete" at bounding box center [891, 433] width 91 height 35
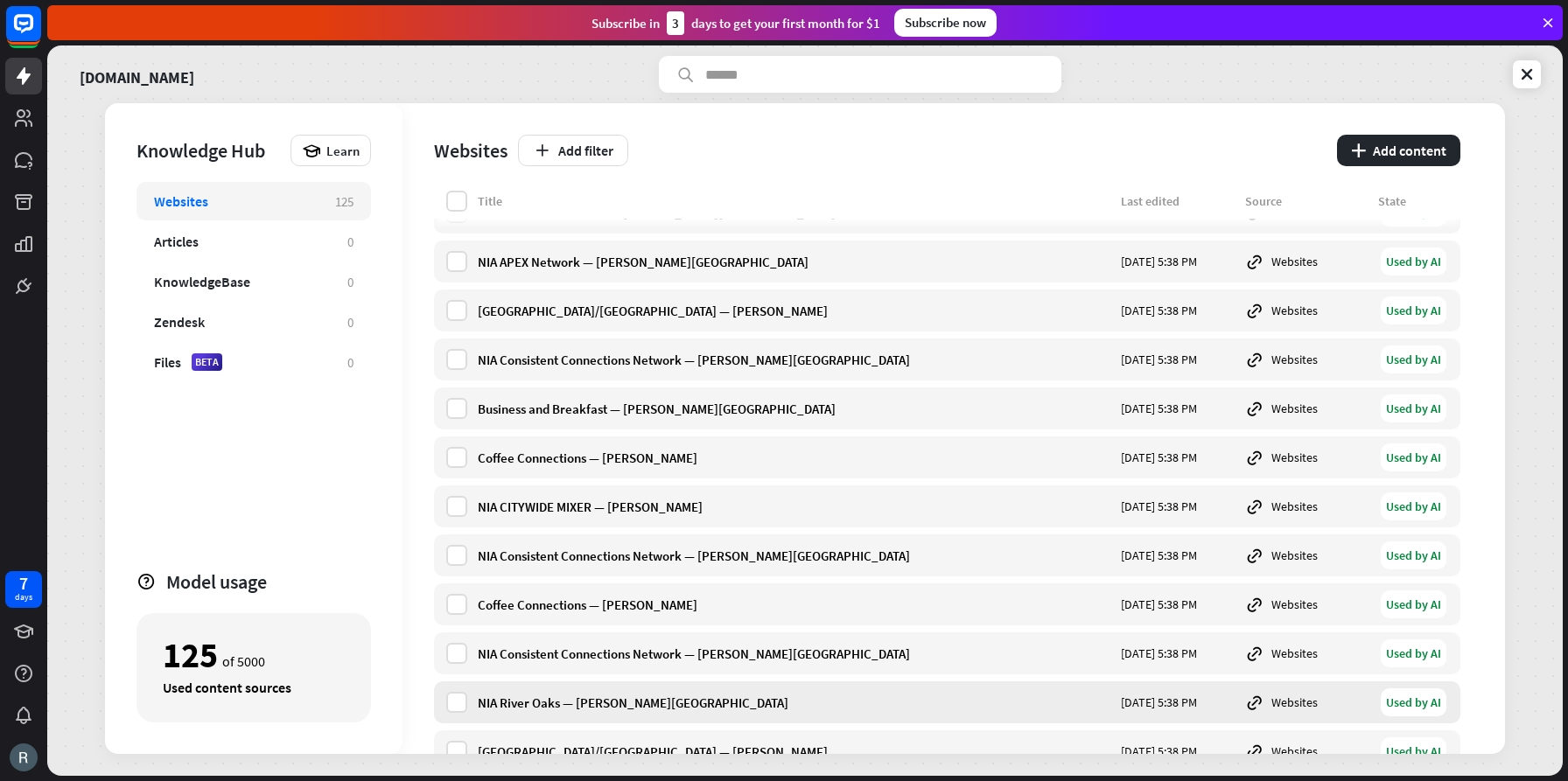
click at [563, 697] on div "NIA River Oaks — [PERSON_NAME][GEOGRAPHIC_DATA]" at bounding box center [794, 703] width 632 height 17
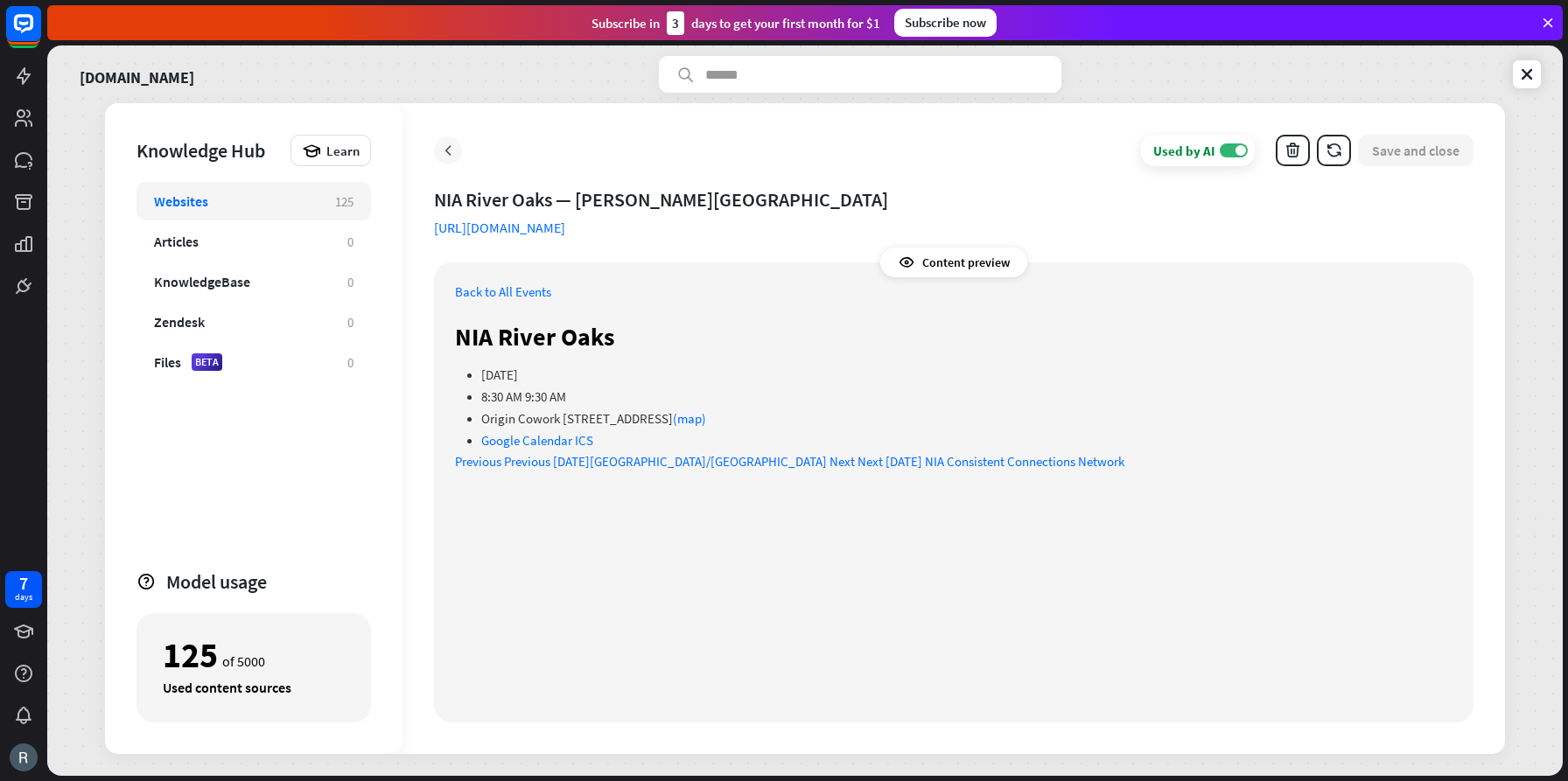
click at [448, 149] on icon at bounding box center [449, 151] width 18 height 18
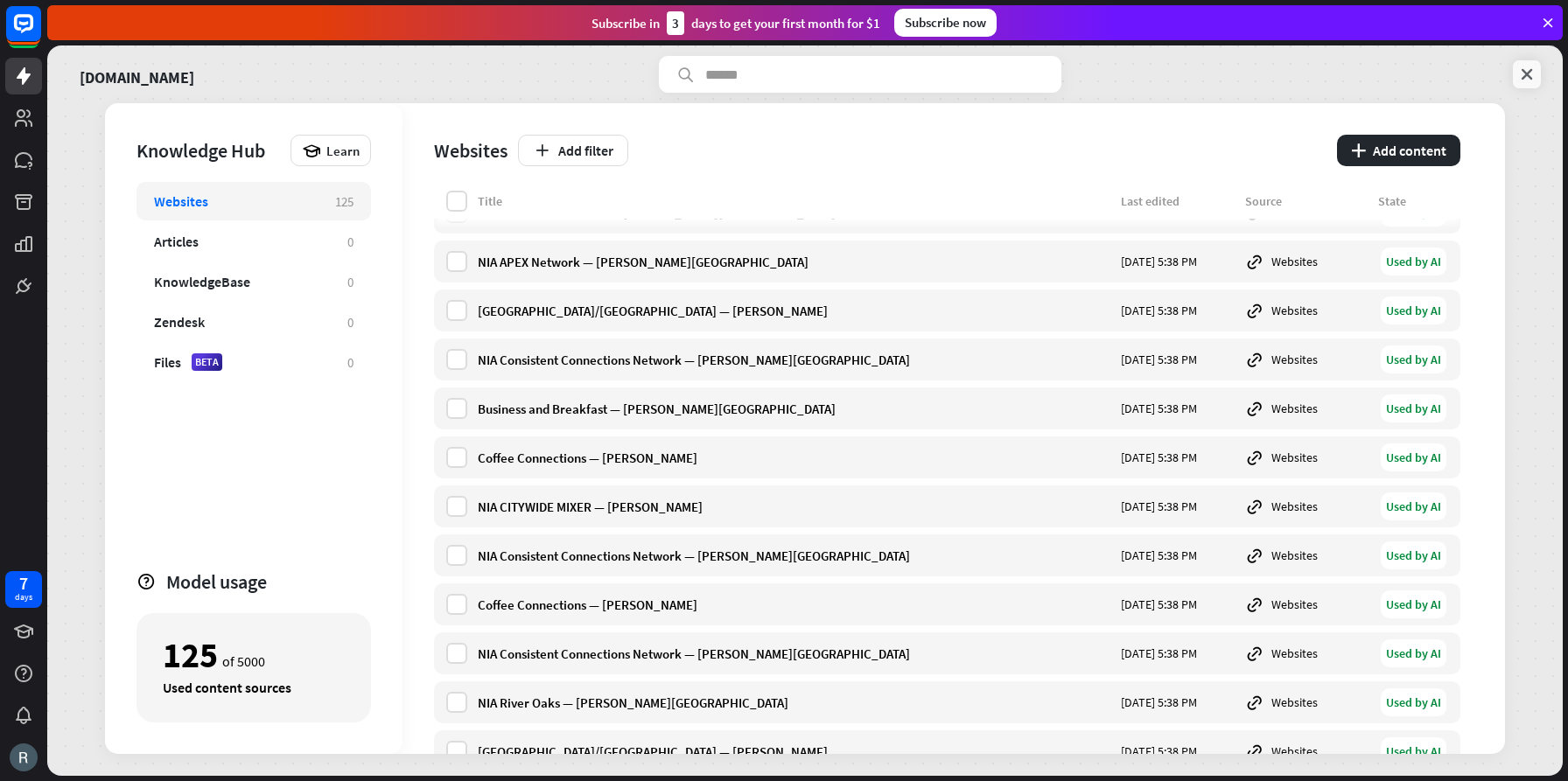
click at [1528, 70] on icon at bounding box center [1528, 74] width 18 height 18
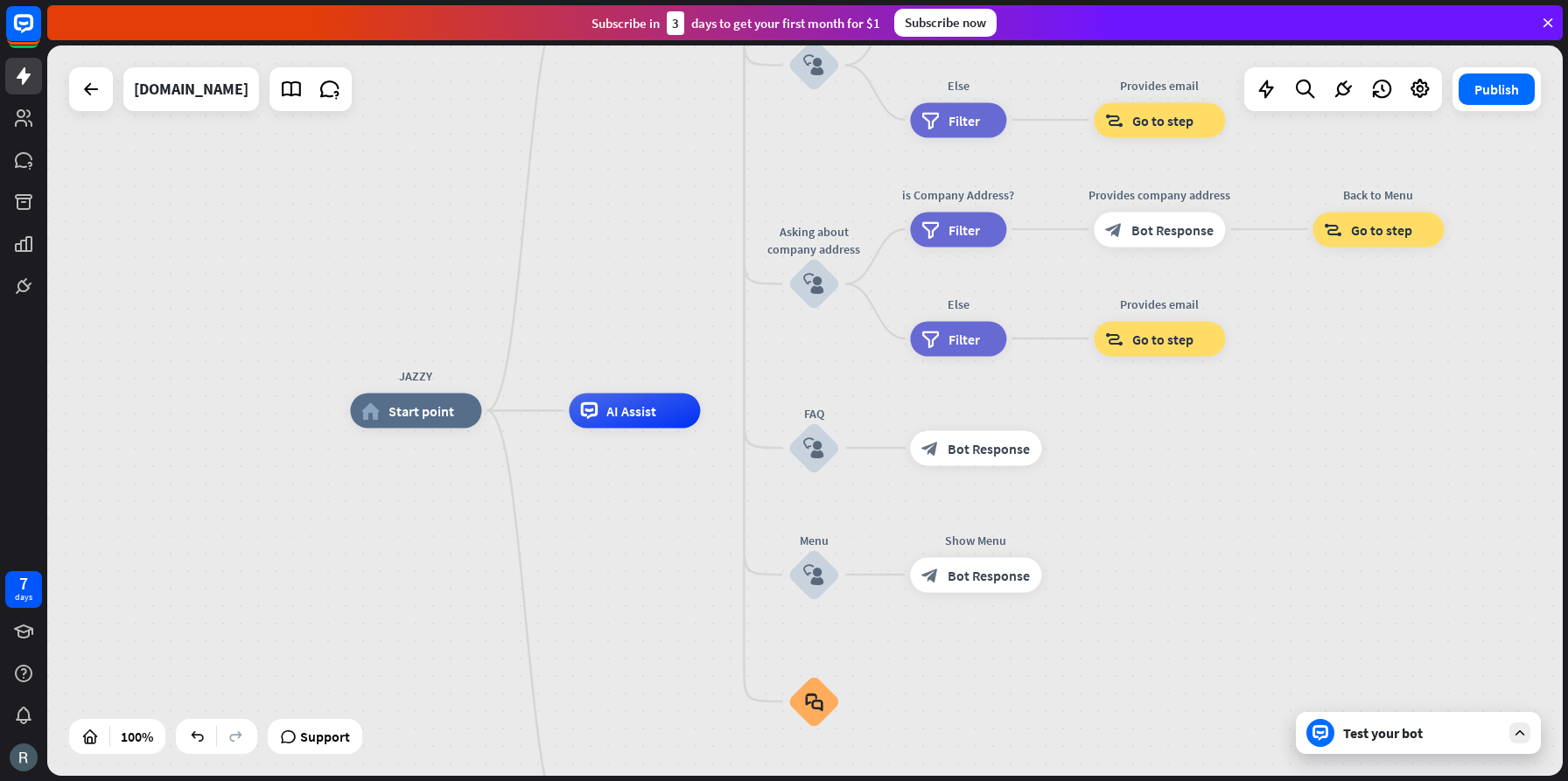
click at [1425, 739] on div "Test your bot" at bounding box center [1422, 733] width 158 height 18
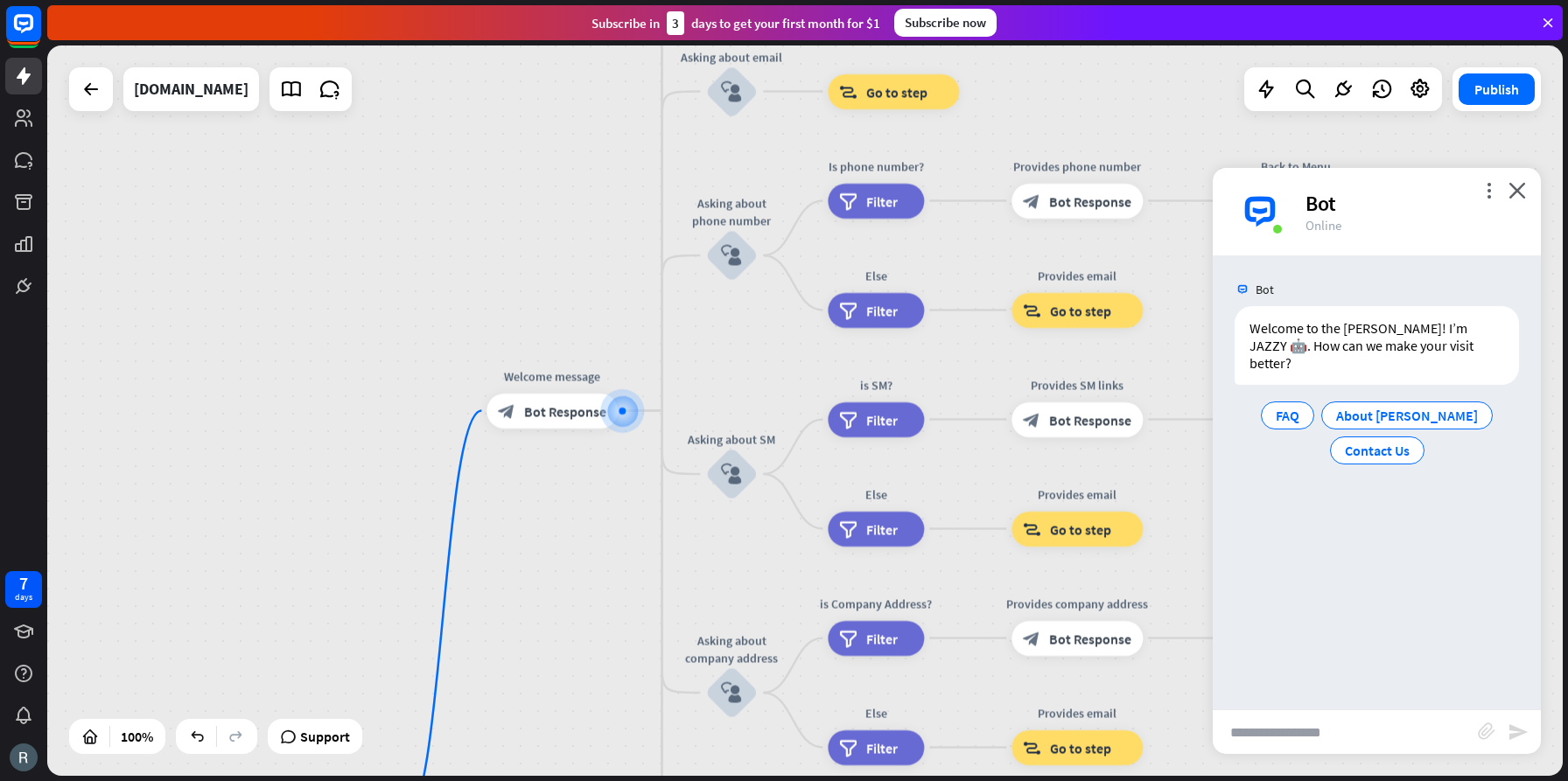
click at [1378, 731] on input "text" at bounding box center [1346, 732] width 266 height 44
type input "**********"
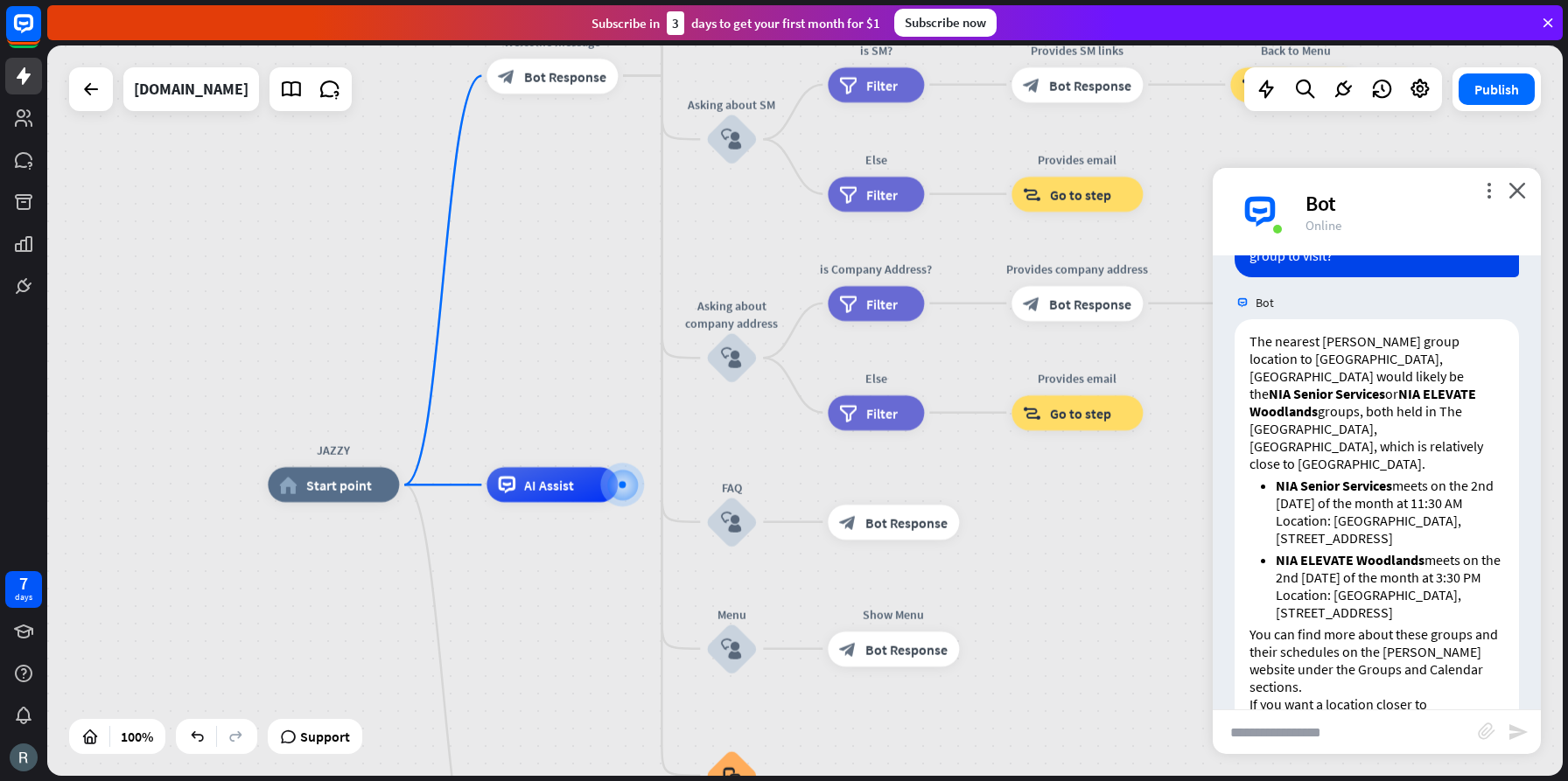
scroll to position [236, 0]
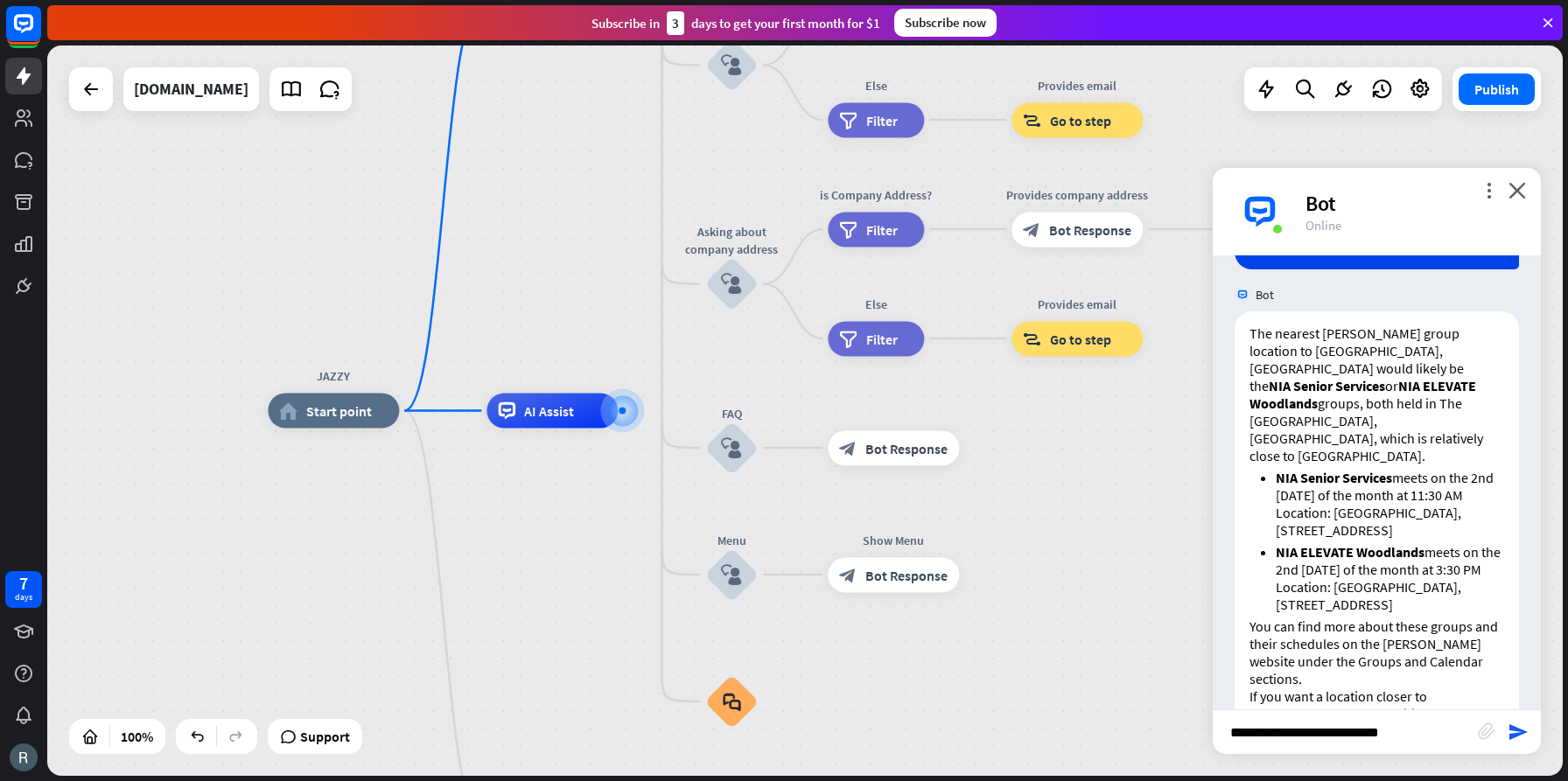
type input "**********"
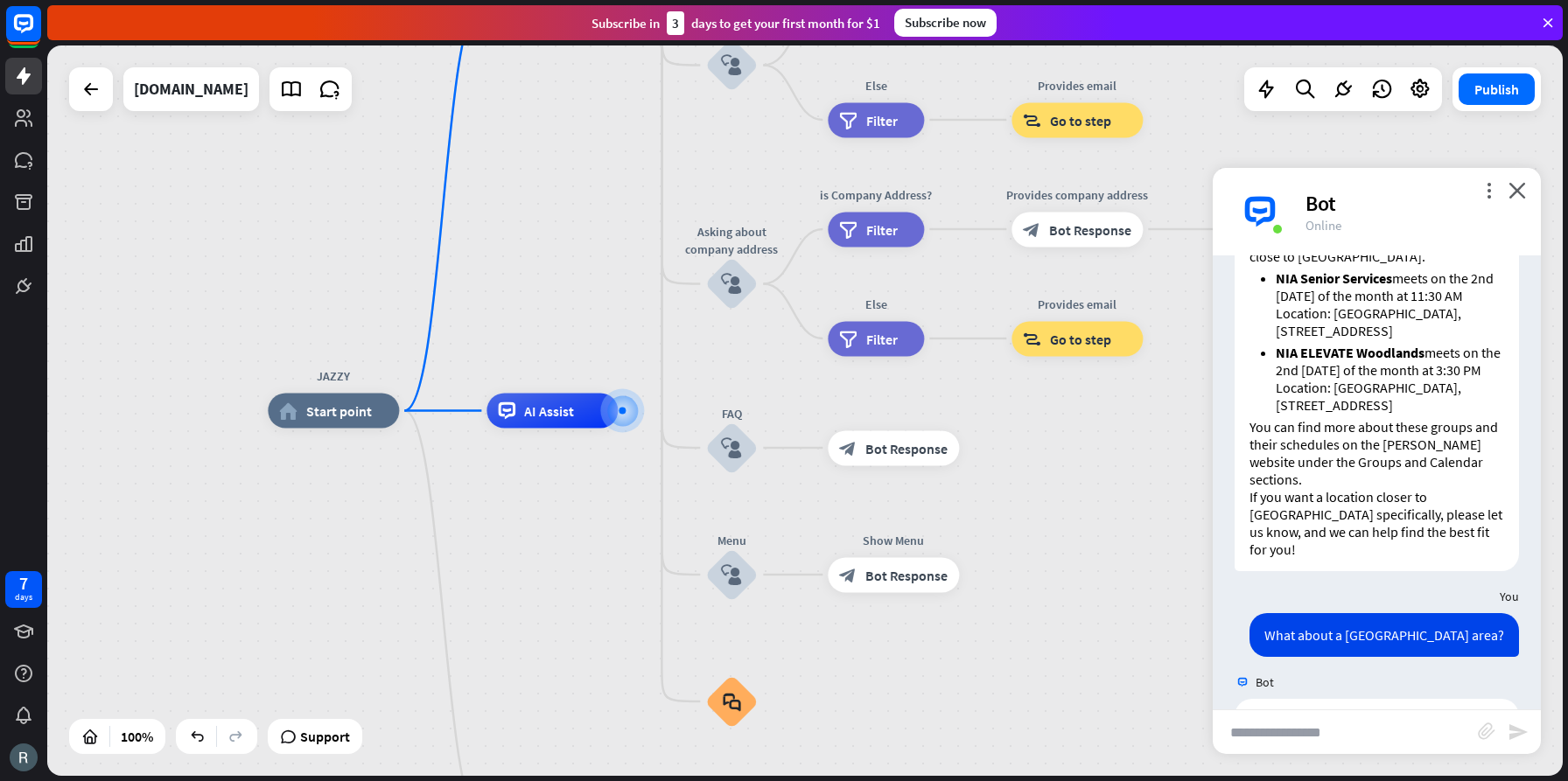
scroll to position [653, 0]
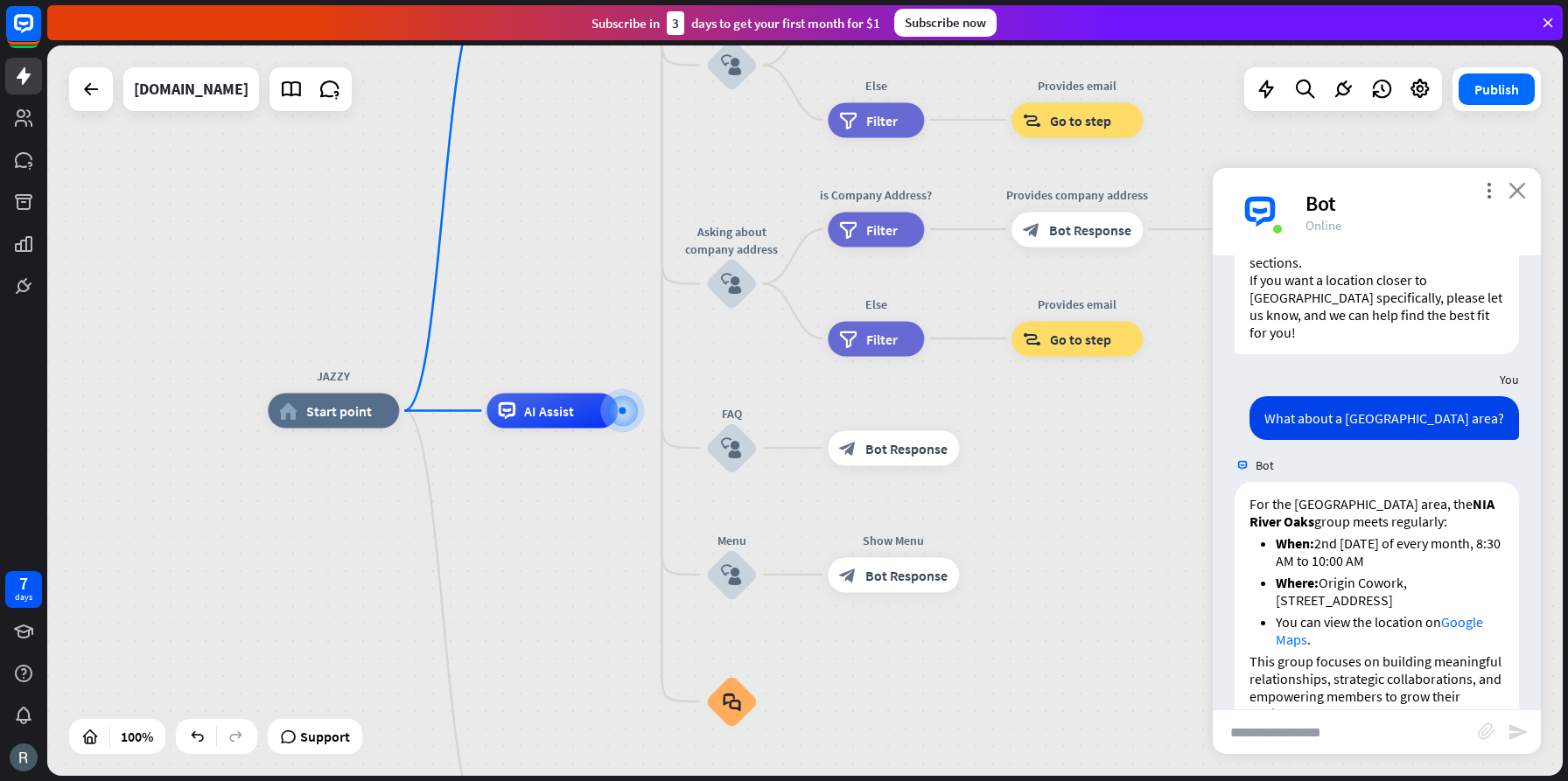
click at [1520, 191] on icon "close" at bounding box center [1518, 190] width 18 height 17
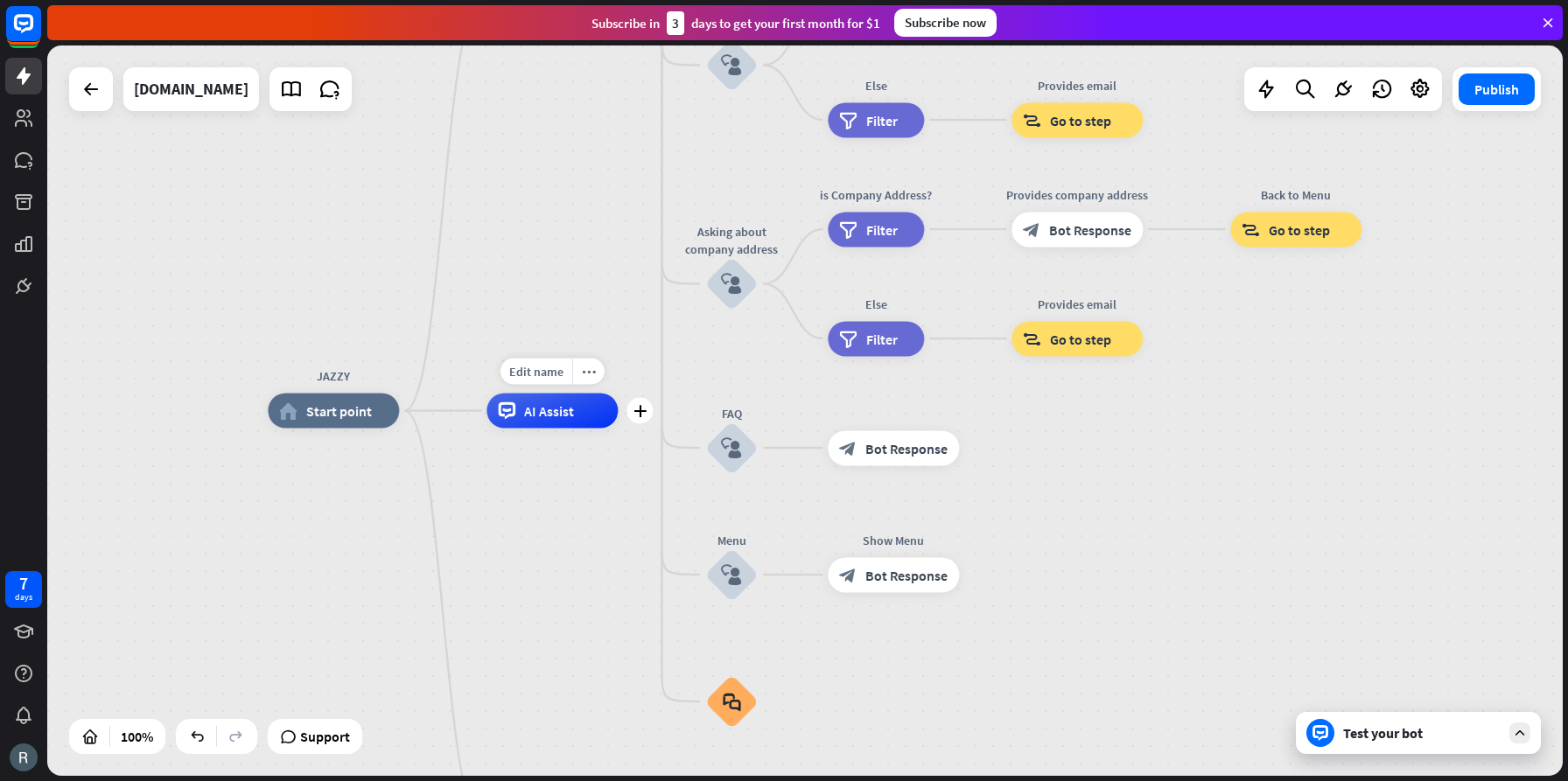
click at [554, 408] on span "AI Assist" at bounding box center [549, 412] width 50 height 18
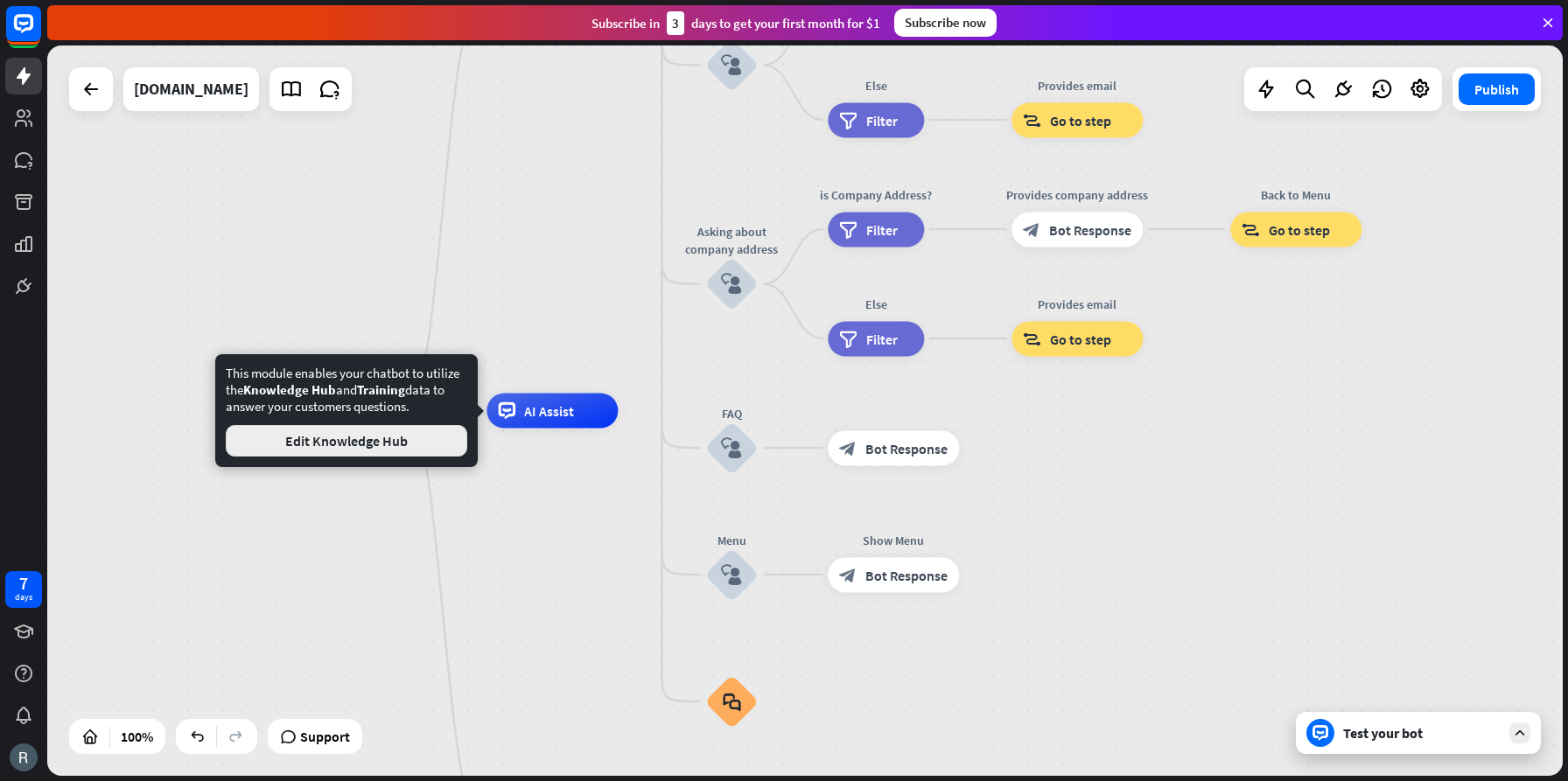
click at [355, 443] on button "Edit Knowledge Hub" at bounding box center [346, 440] width 241 height 31
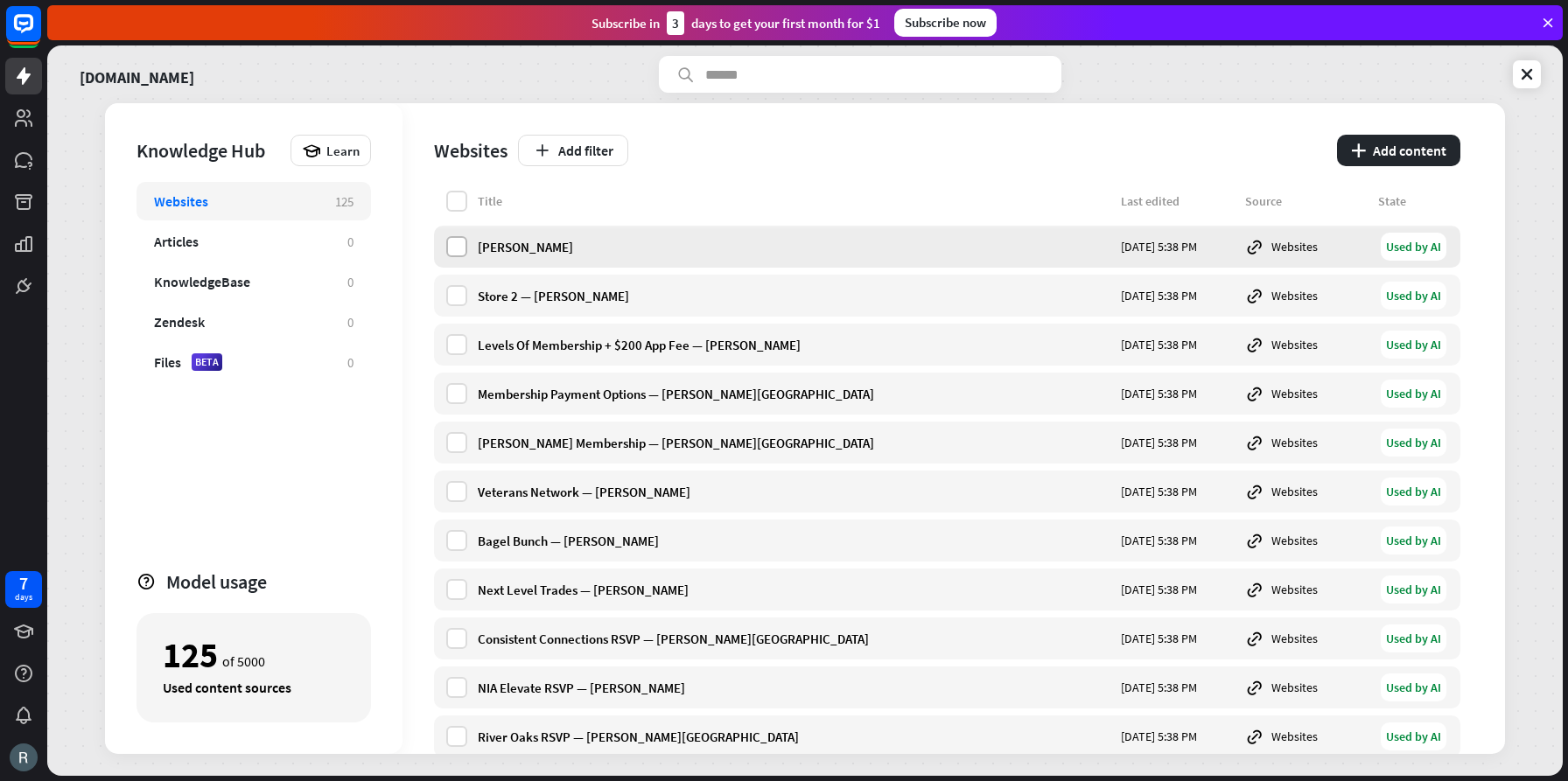
click at [460, 243] on label at bounding box center [457, 246] width 21 height 21
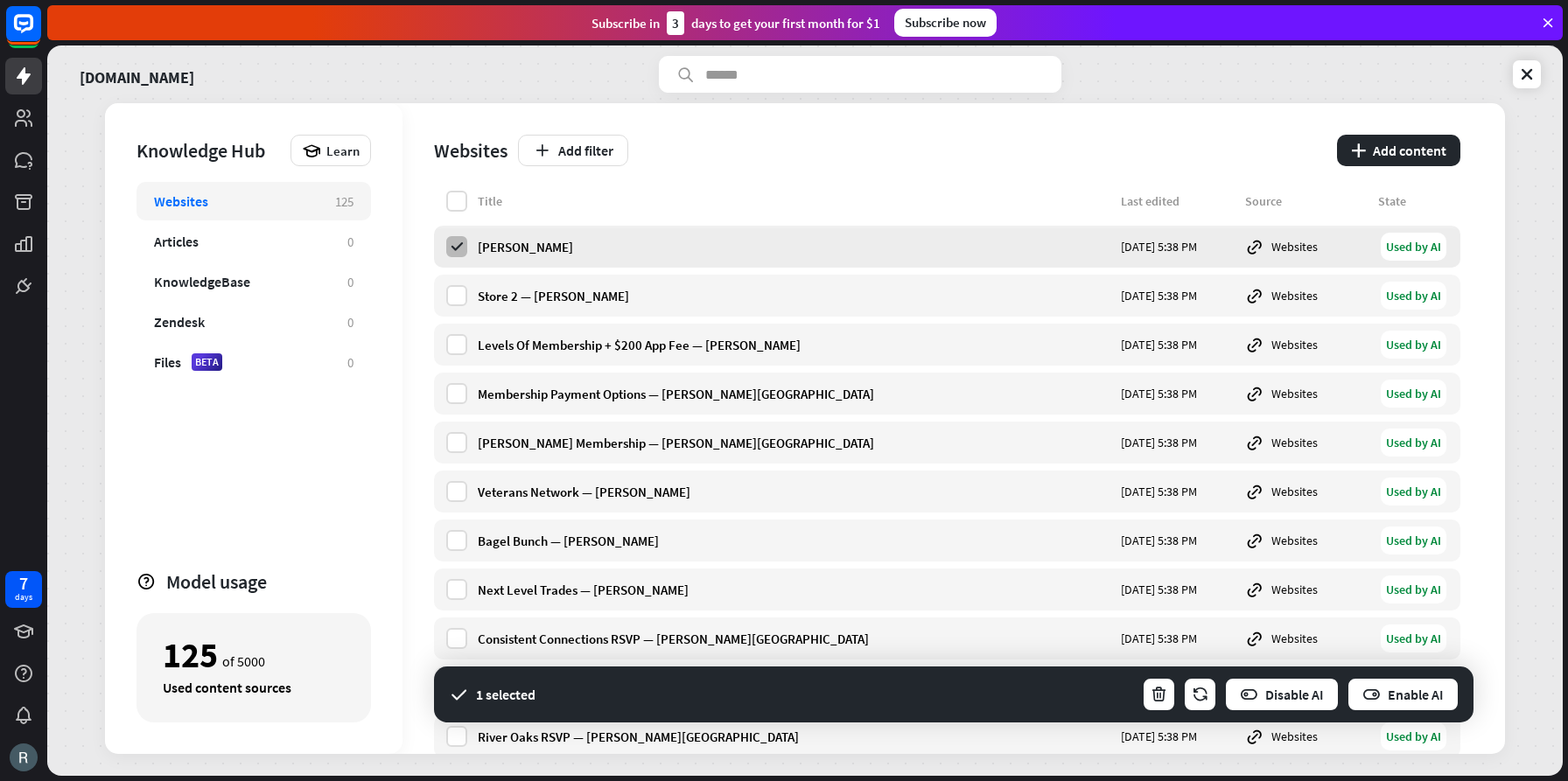
click at [460, 243] on icon at bounding box center [457, 247] width 16 height 16
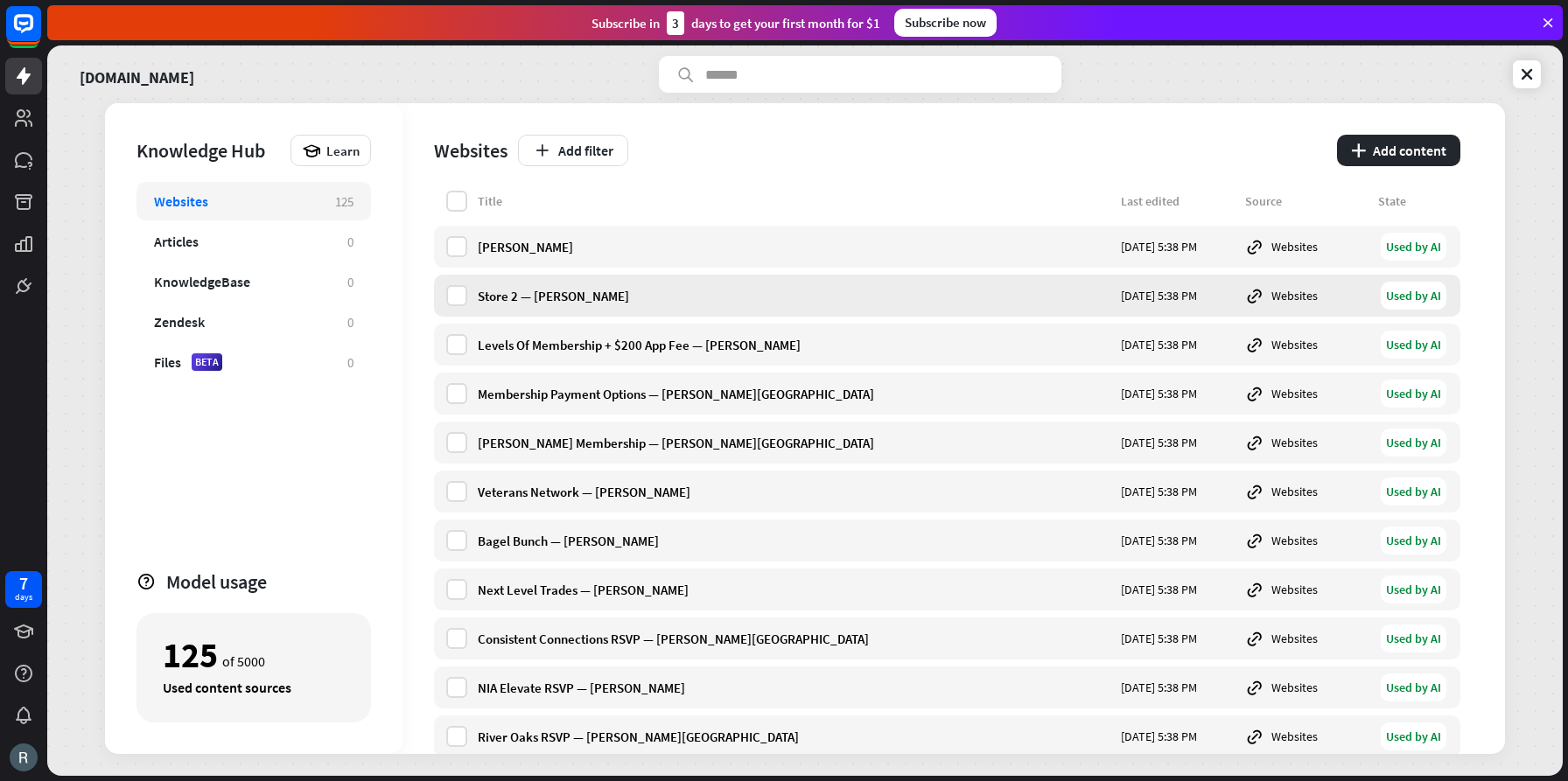
click at [544, 298] on div "Store 2 — [PERSON_NAME]" at bounding box center [794, 296] width 632 height 17
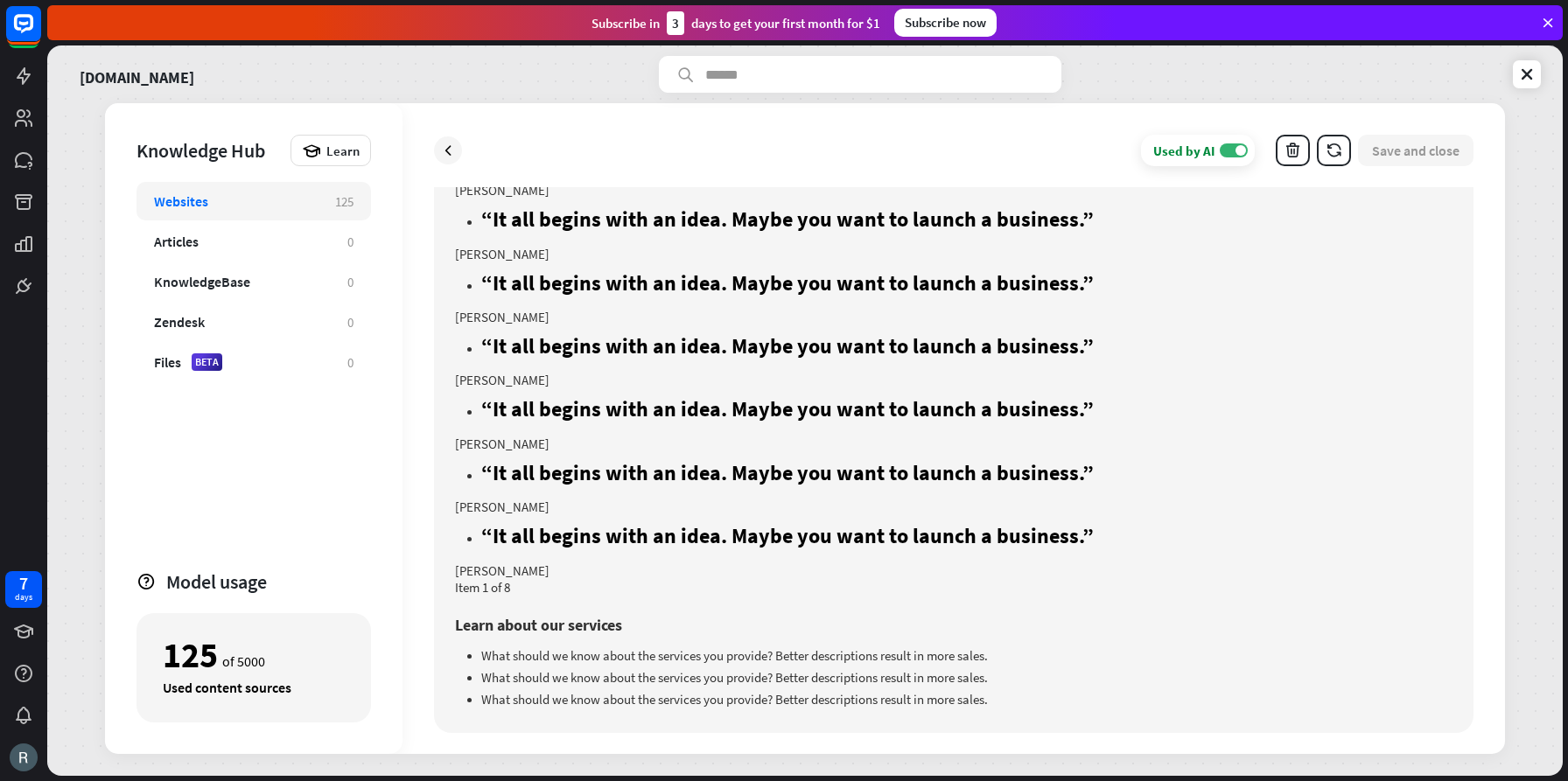
scroll to position [315, 0]
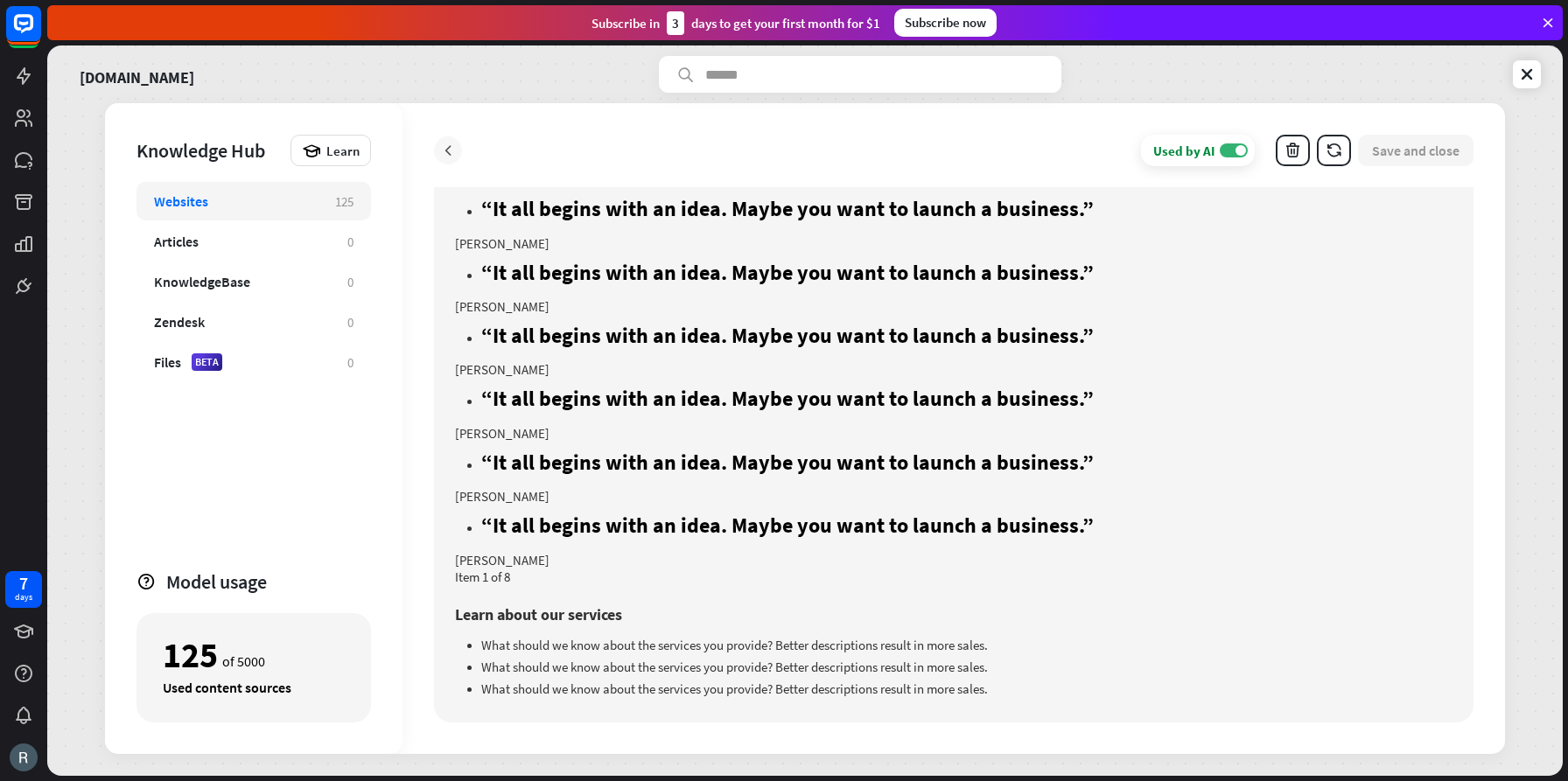
click at [445, 144] on icon at bounding box center [449, 151] width 18 height 18
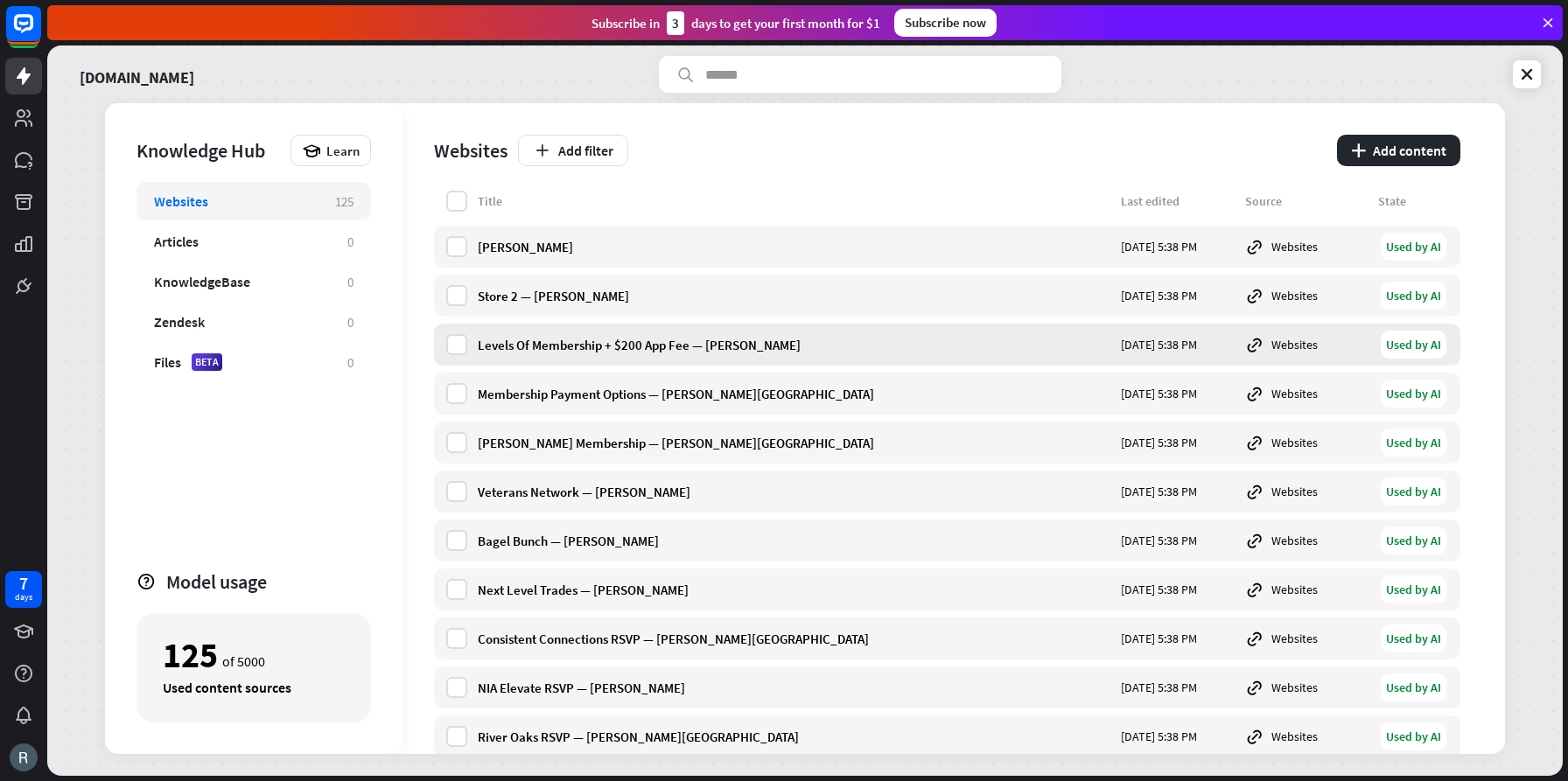
click at [534, 341] on div "Levels Of Membership + $200 App Fee — [PERSON_NAME]" at bounding box center [794, 345] width 632 height 17
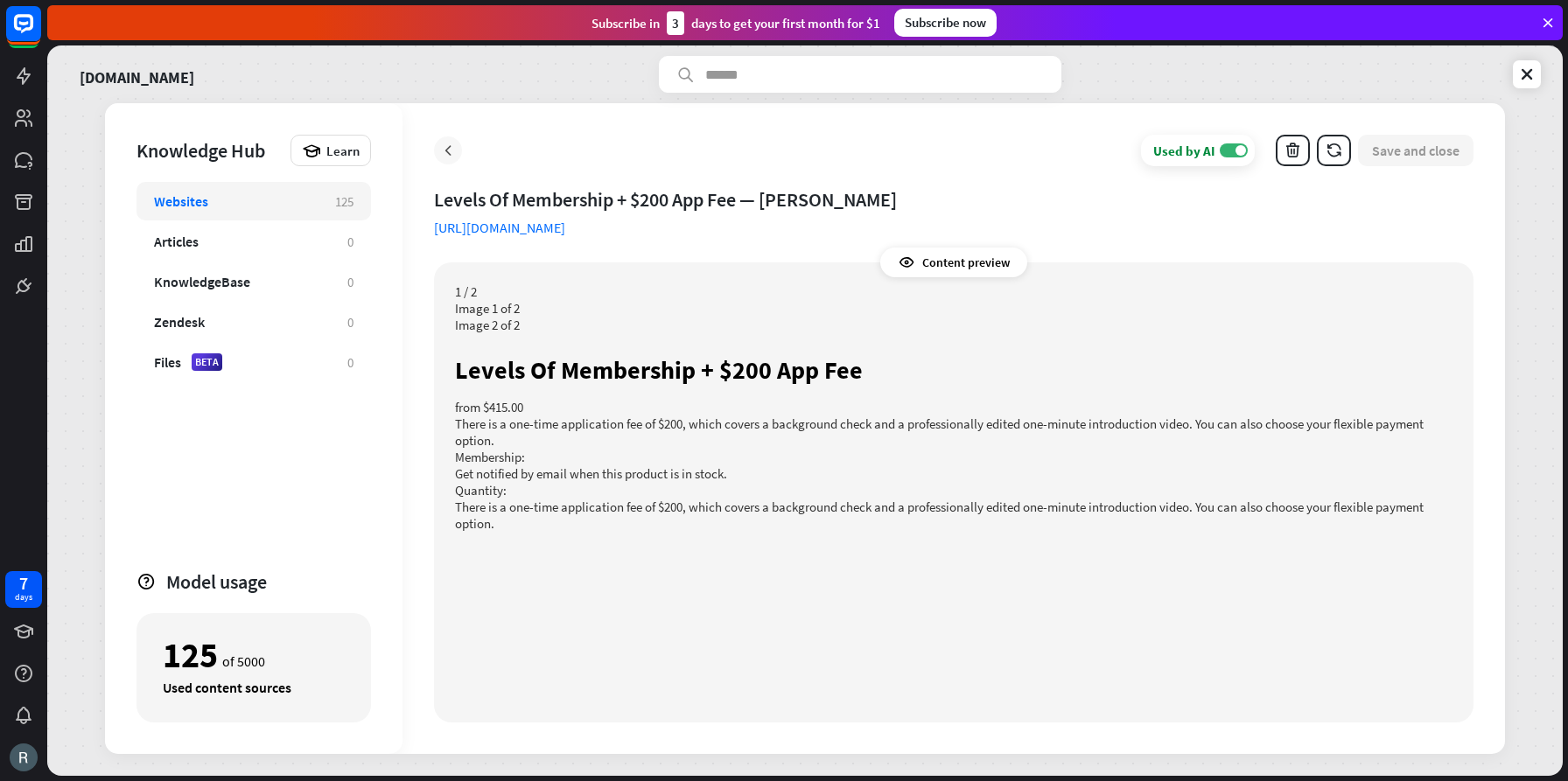
click at [446, 153] on icon at bounding box center [449, 151] width 18 height 18
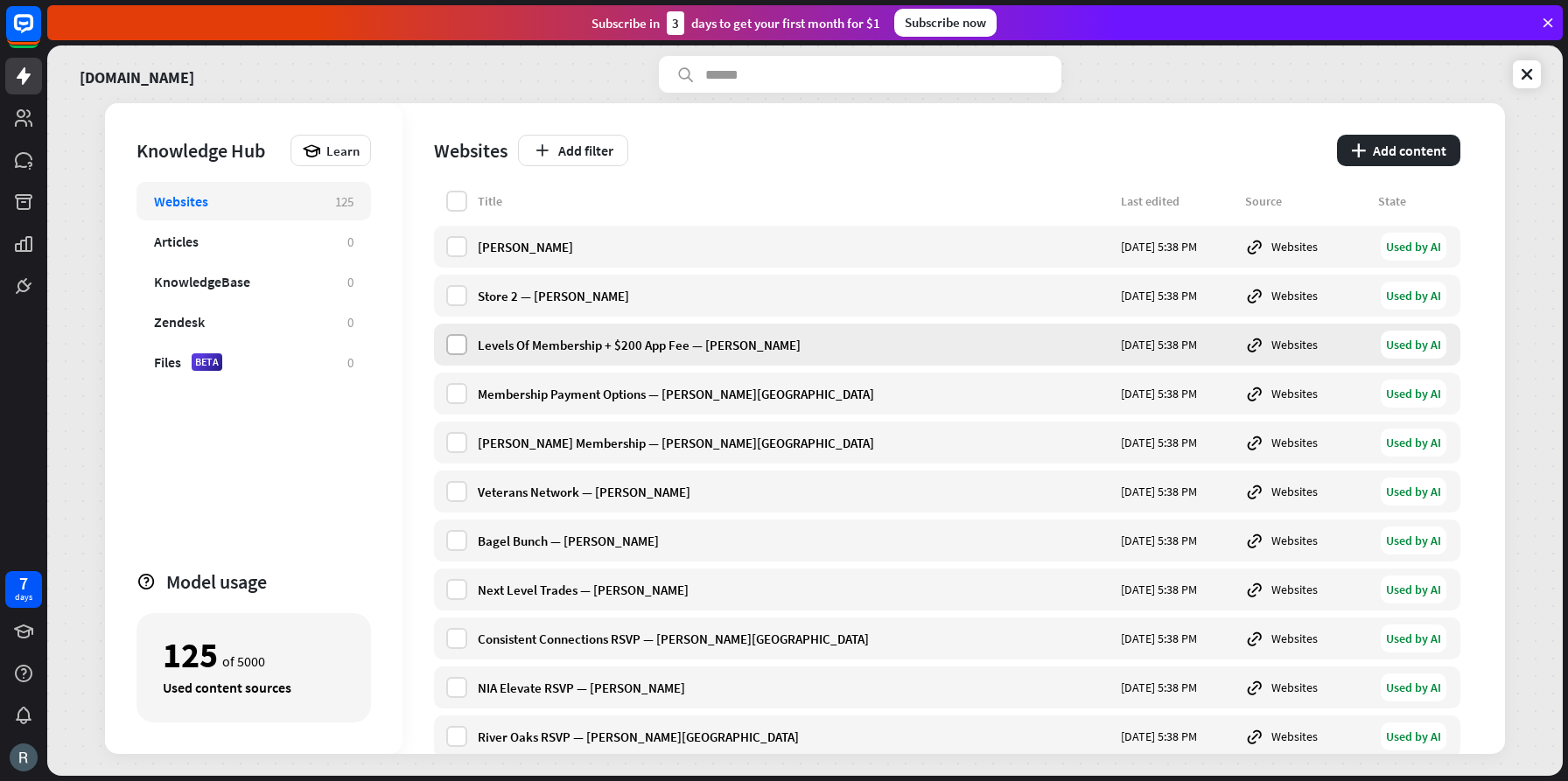
click at [455, 345] on label at bounding box center [457, 344] width 21 height 21
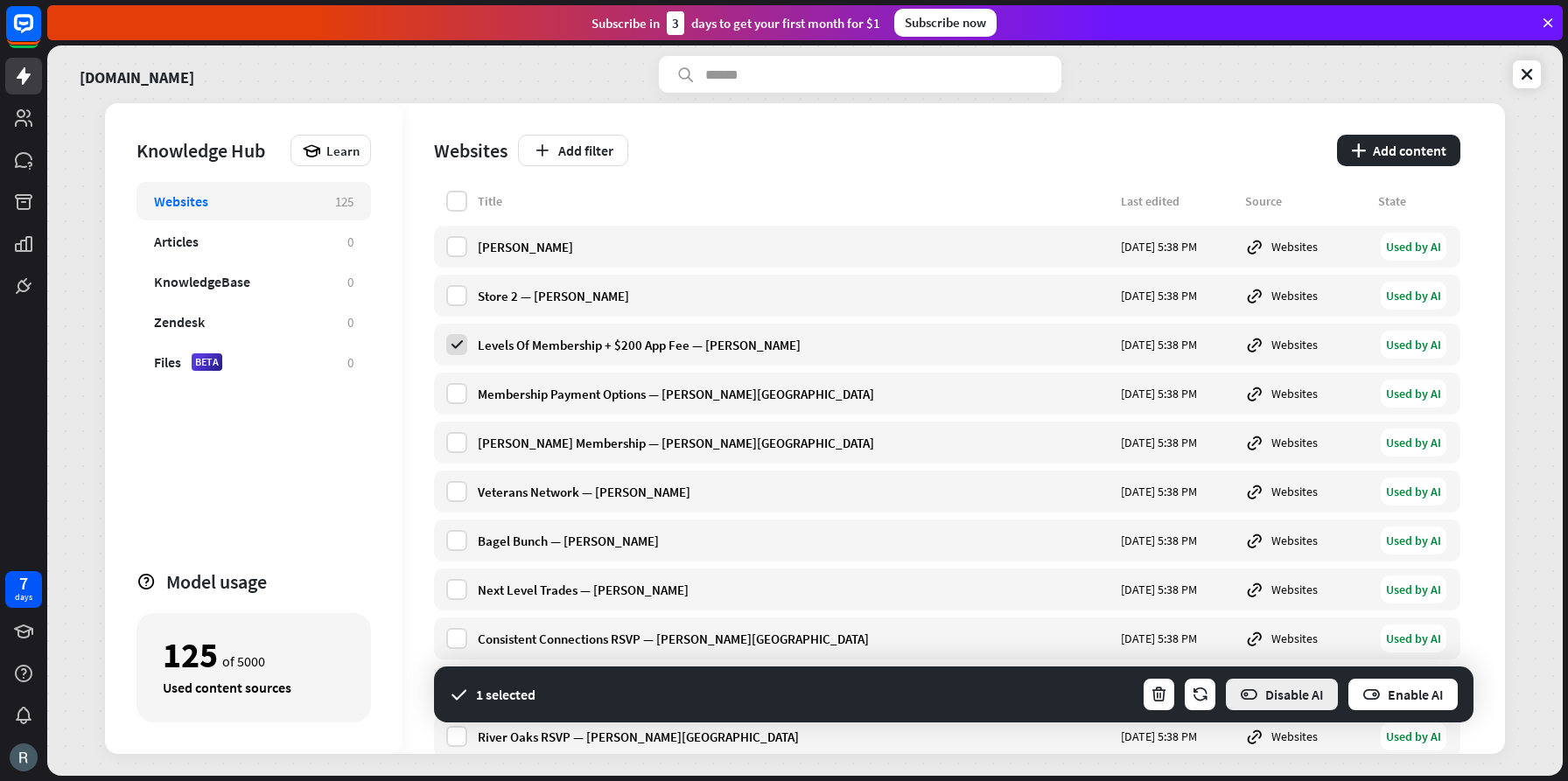
click at [1281, 695] on button "Disable AI" at bounding box center [1282, 694] width 116 height 35
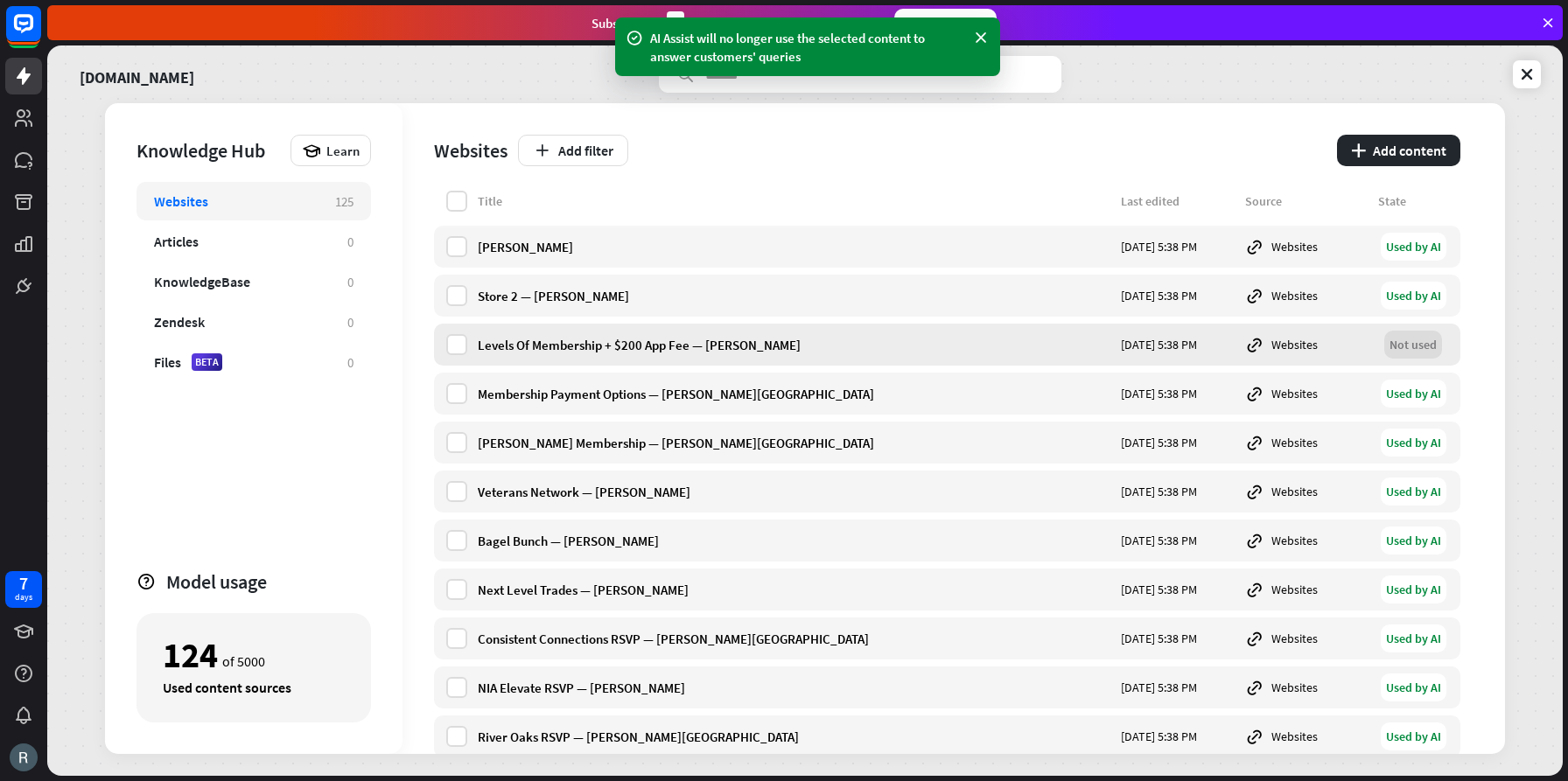
click at [501, 345] on div "Levels Of Membership + $200 App Fee — [PERSON_NAME]" at bounding box center [794, 345] width 632 height 17
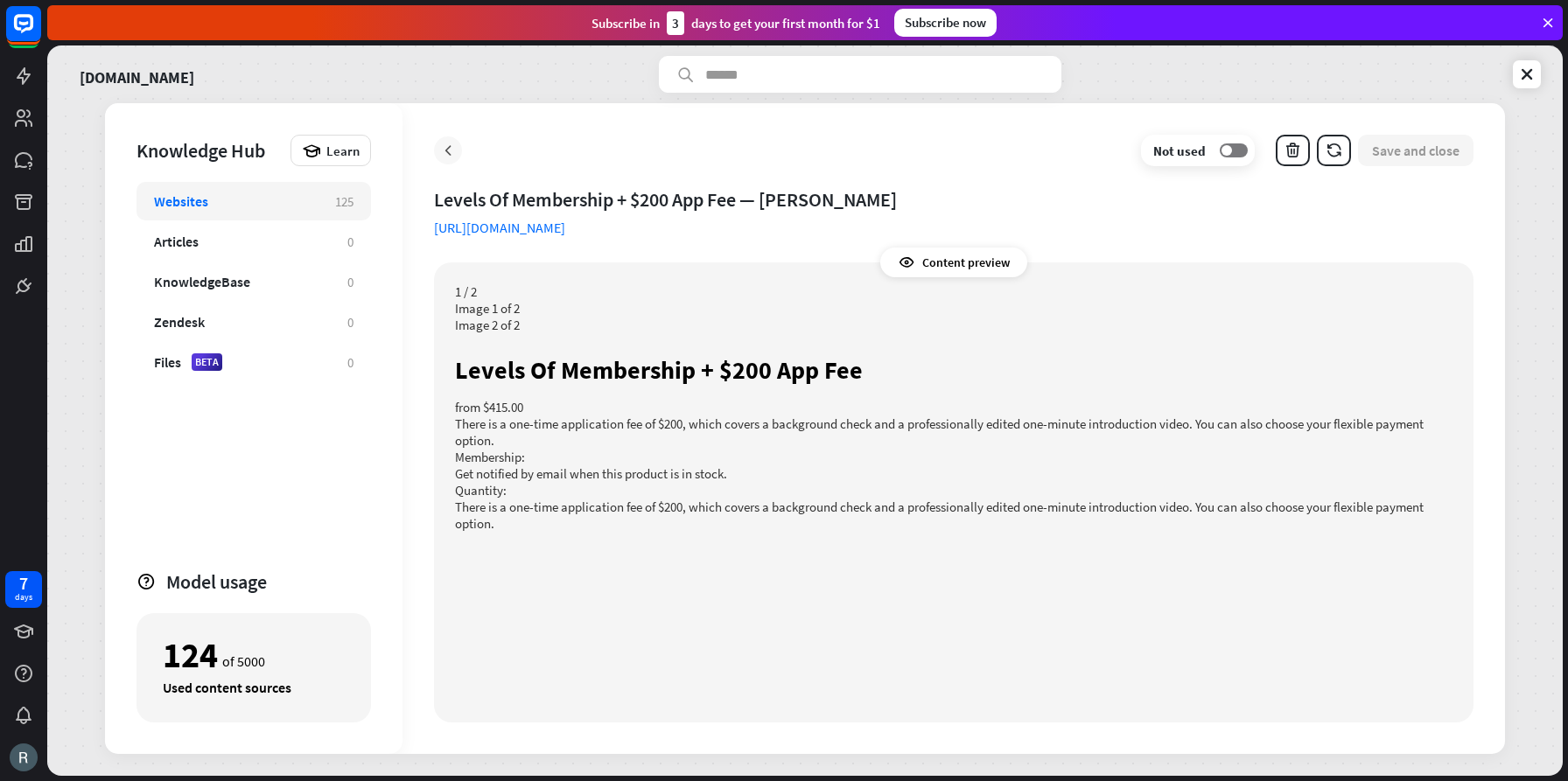
click at [446, 149] on icon at bounding box center [449, 151] width 18 height 18
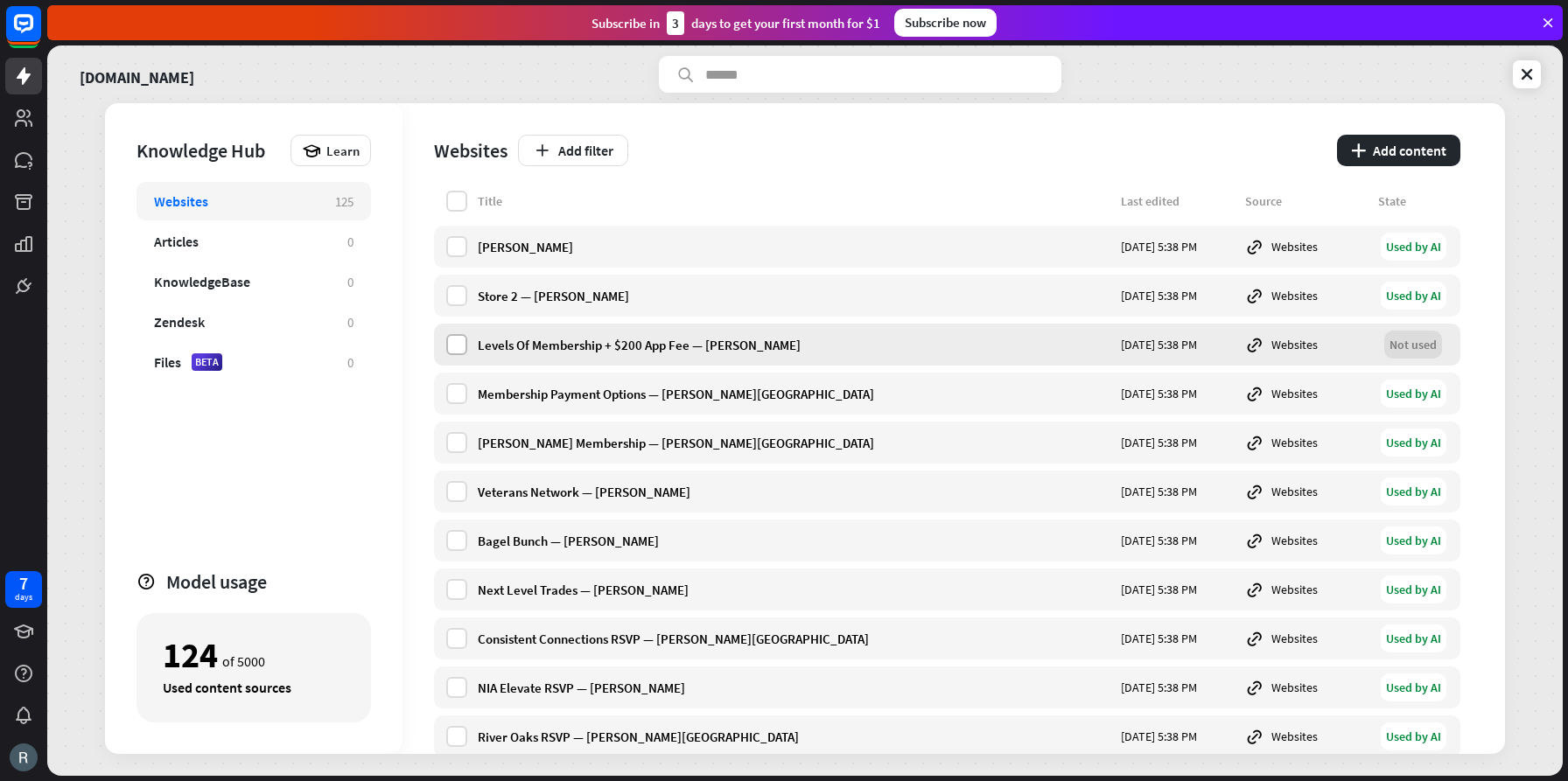
click at [453, 343] on label at bounding box center [457, 344] width 21 height 21
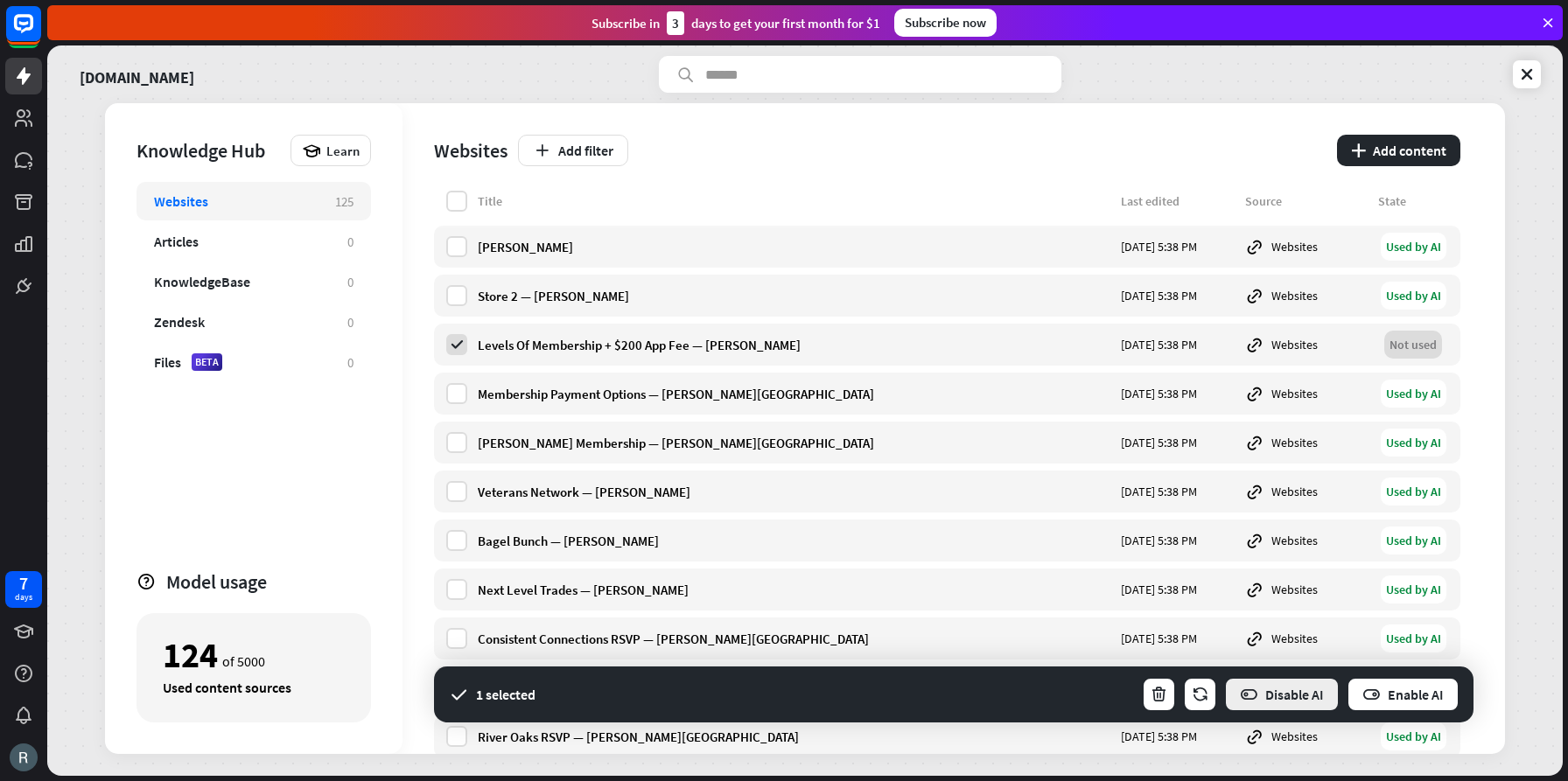
click at [1270, 697] on button "Disable AI" at bounding box center [1282, 694] width 116 height 35
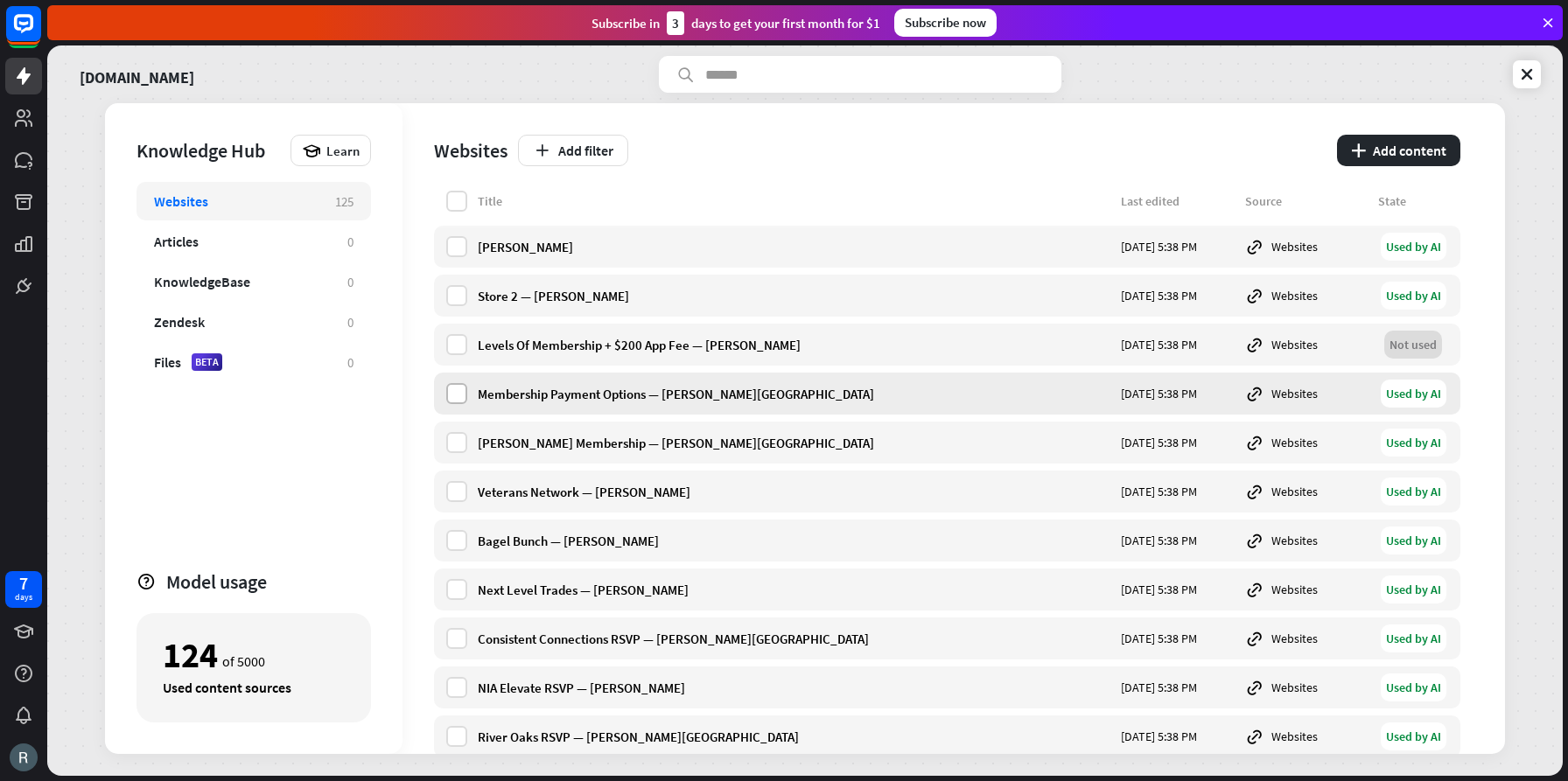
click at [453, 392] on label at bounding box center [457, 393] width 21 height 21
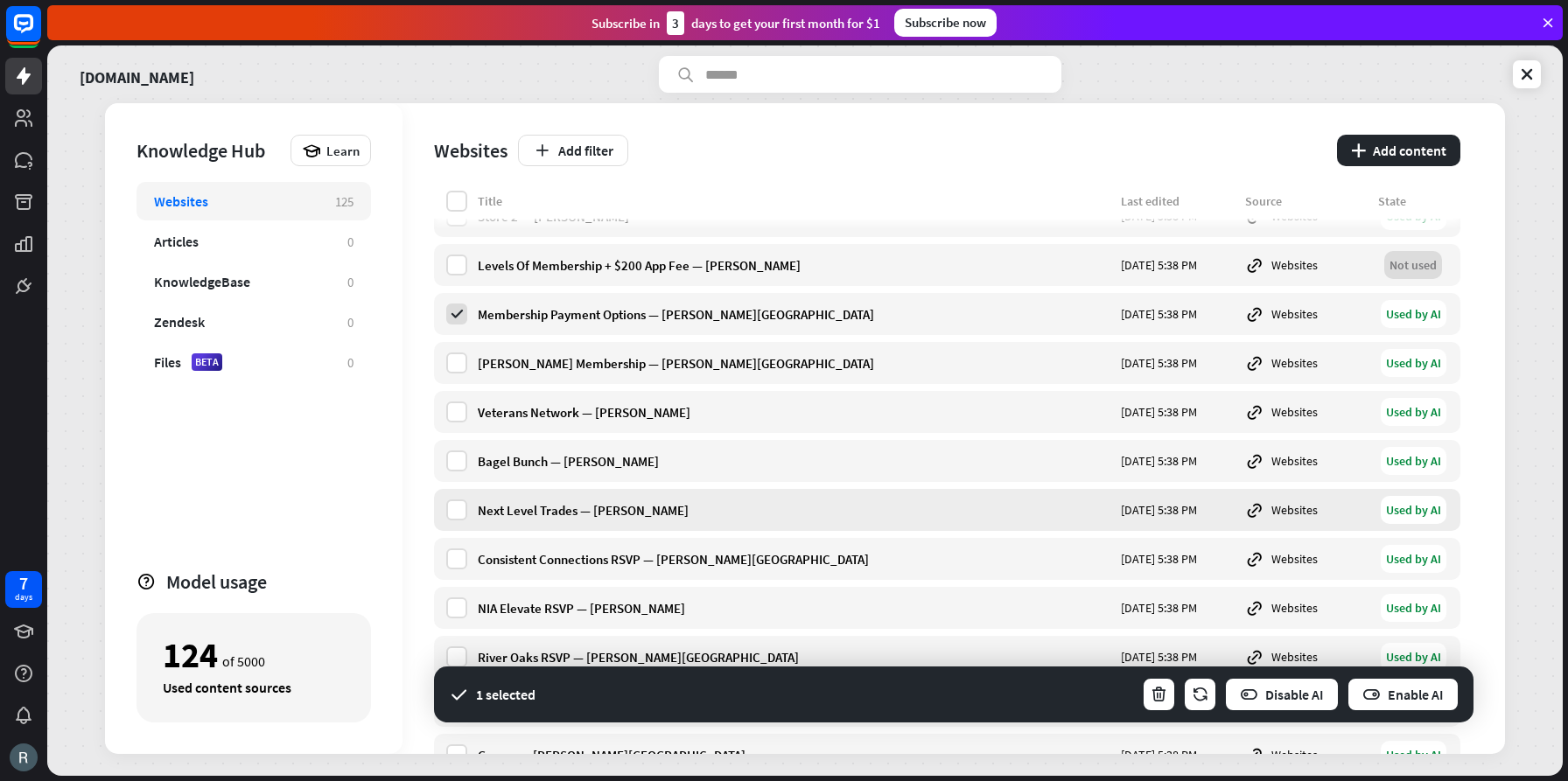
scroll to position [83, 0]
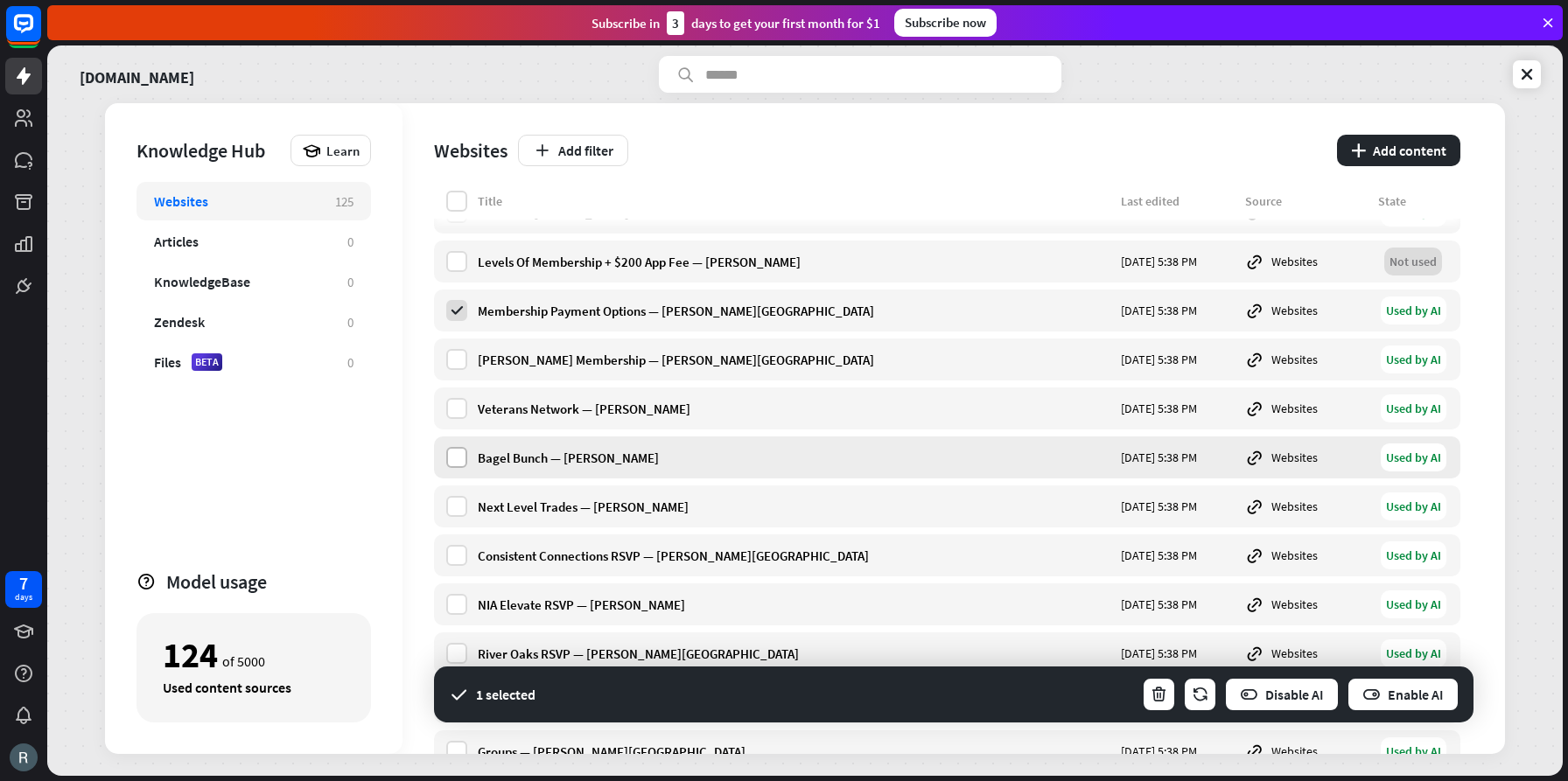
click at [457, 461] on label at bounding box center [457, 456] width 21 height 21
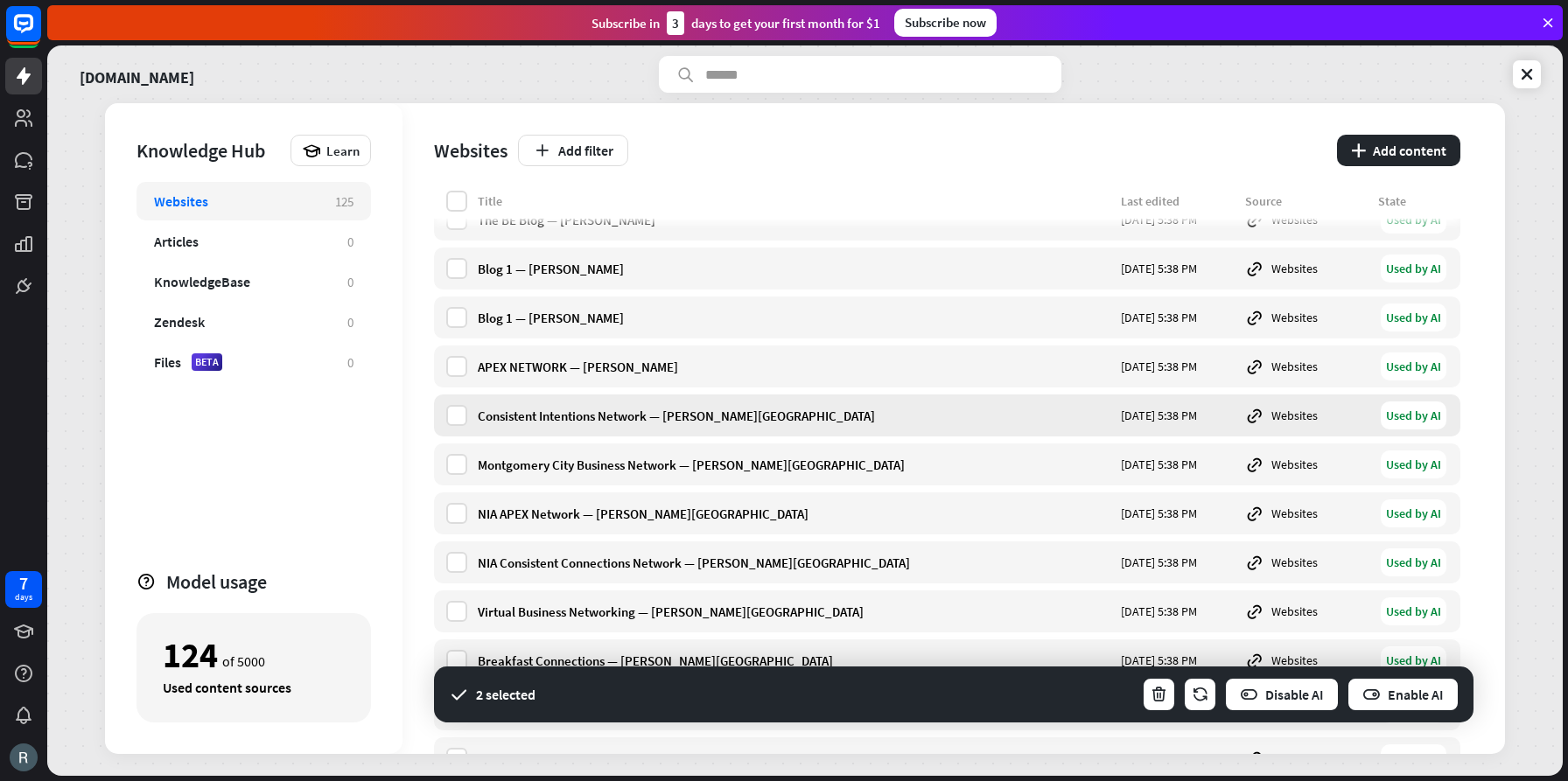
scroll to position [2134, 0]
click at [457, 413] on label at bounding box center [457, 414] width 21 height 21
click at [453, 469] on label at bounding box center [457, 463] width 21 height 21
click at [457, 513] on label at bounding box center [457, 512] width 21 height 21
click at [461, 561] on label at bounding box center [457, 561] width 21 height 21
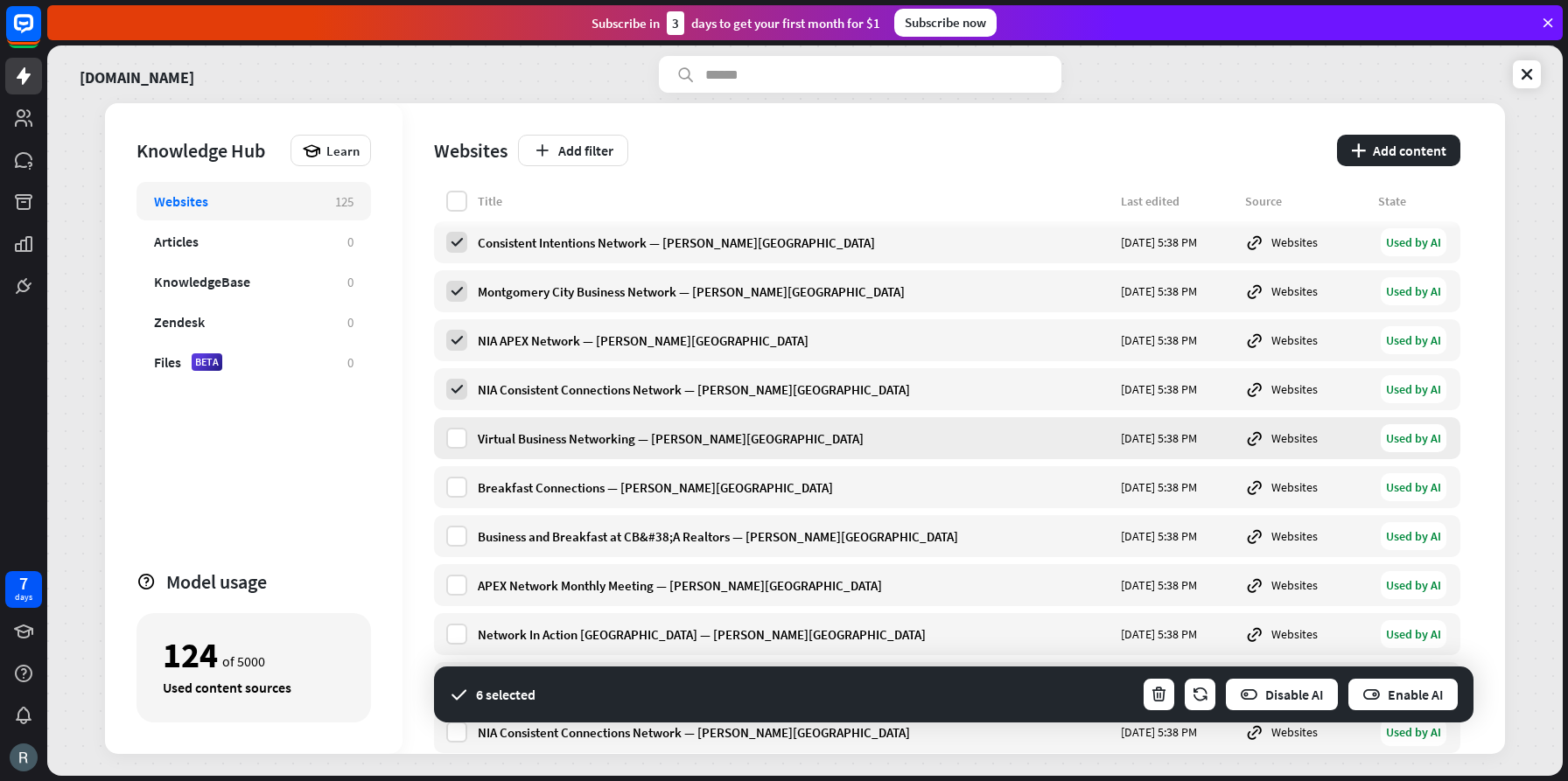
scroll to position [2311, 0]
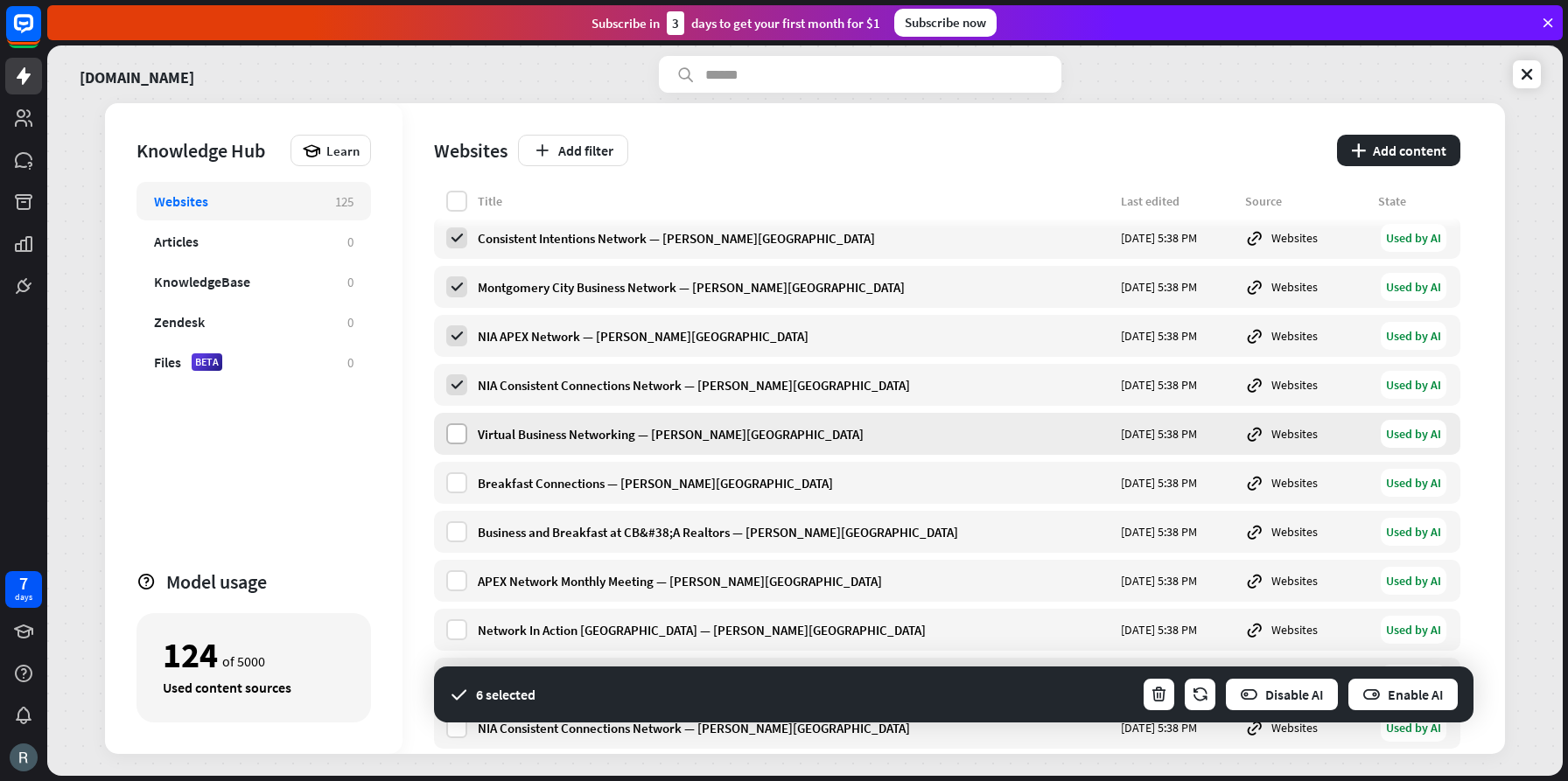
click at [460, 430] on label at bounding box center [457, 433] width 21 height 21
click at [457, 482] on label at bounding box center [457, 482] width 21 height 21
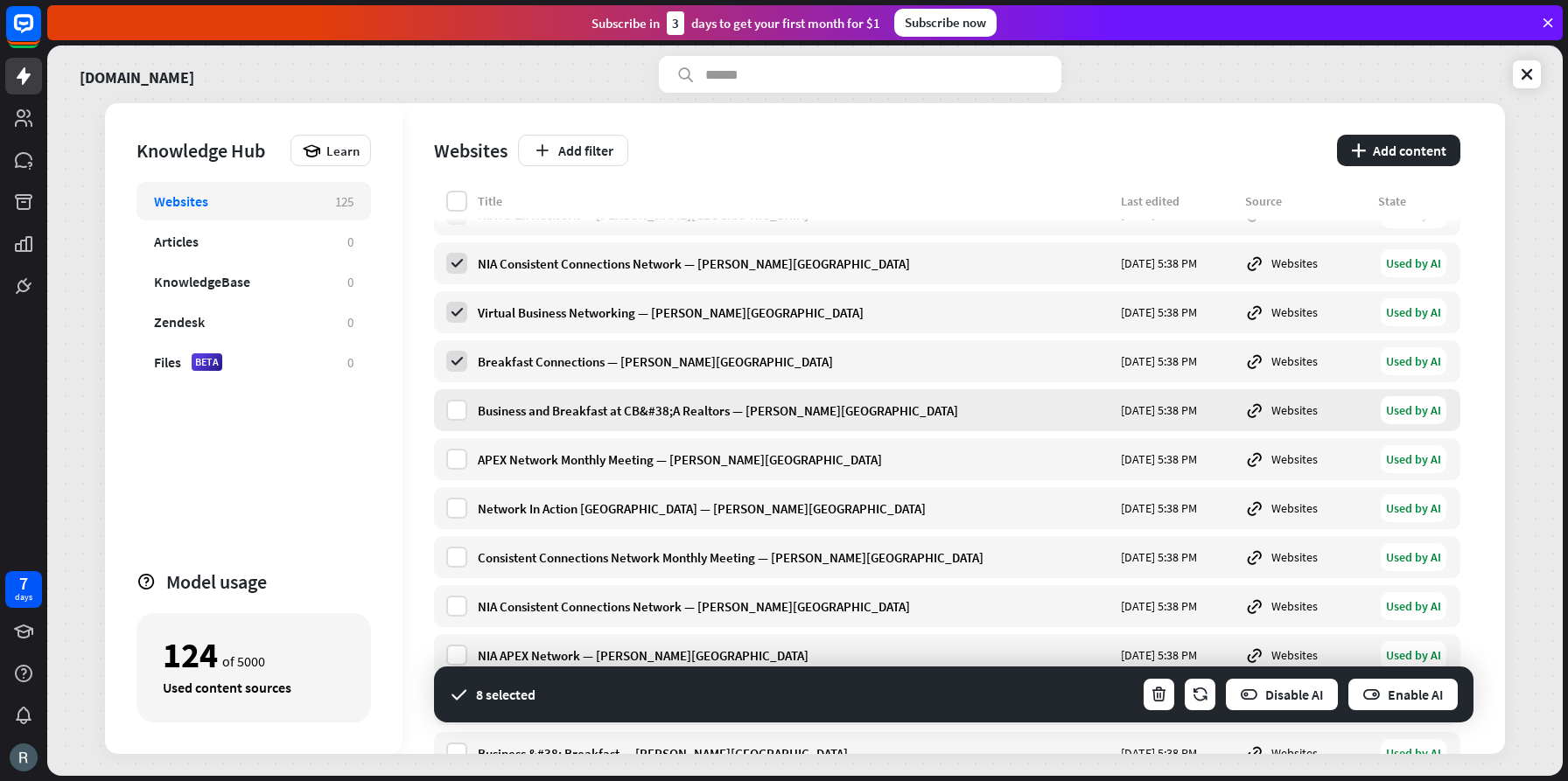
scroll to position [2445, 0]
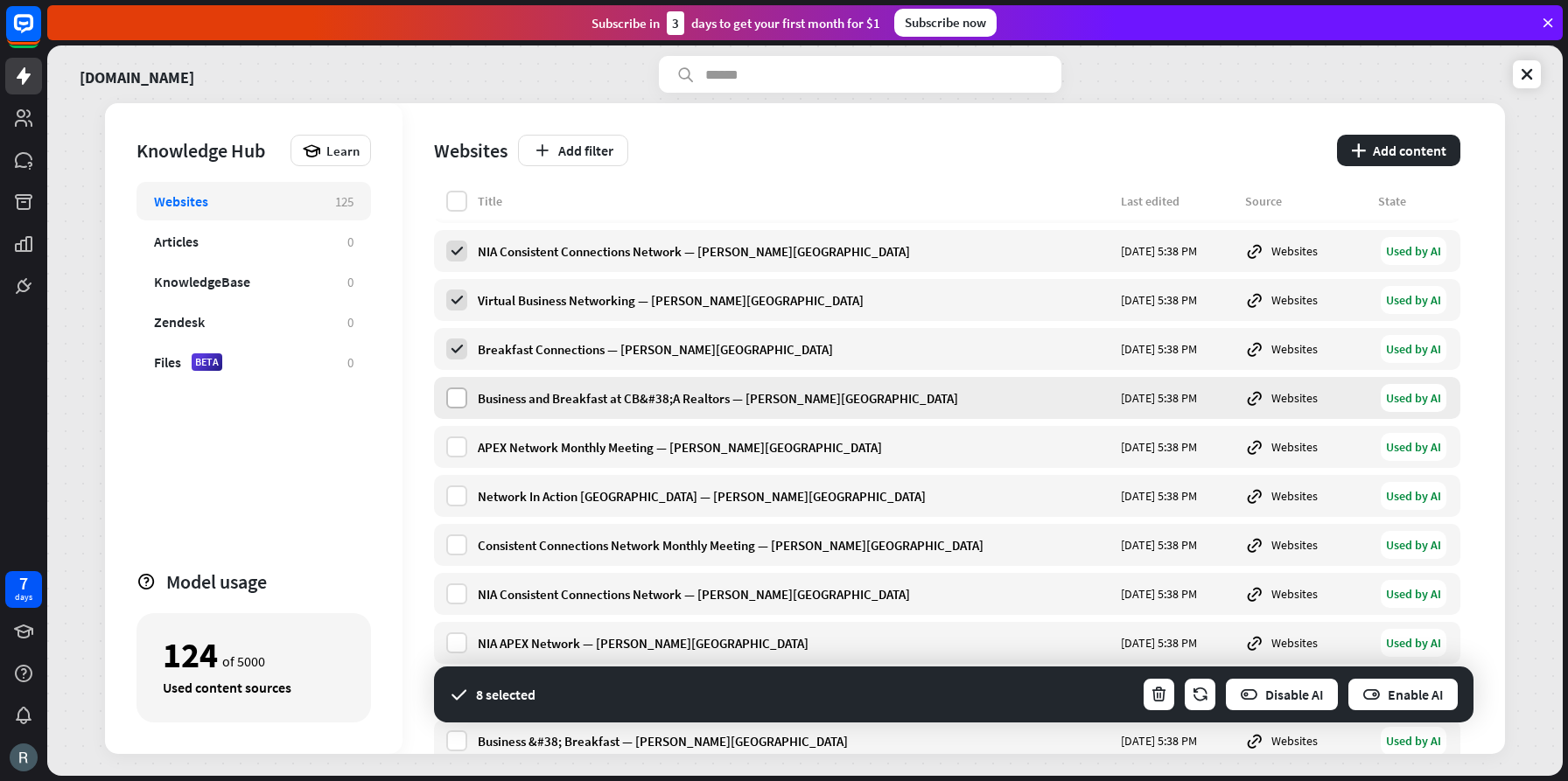
click at [460, 401] on label at bounding box center [457, 397] width 21 height 21
click at [456, 448] on label at bounding box center [457, 447] width 21 height 21
click at [456, 495] on label at bounding box center [457, 495] width 21 height 21
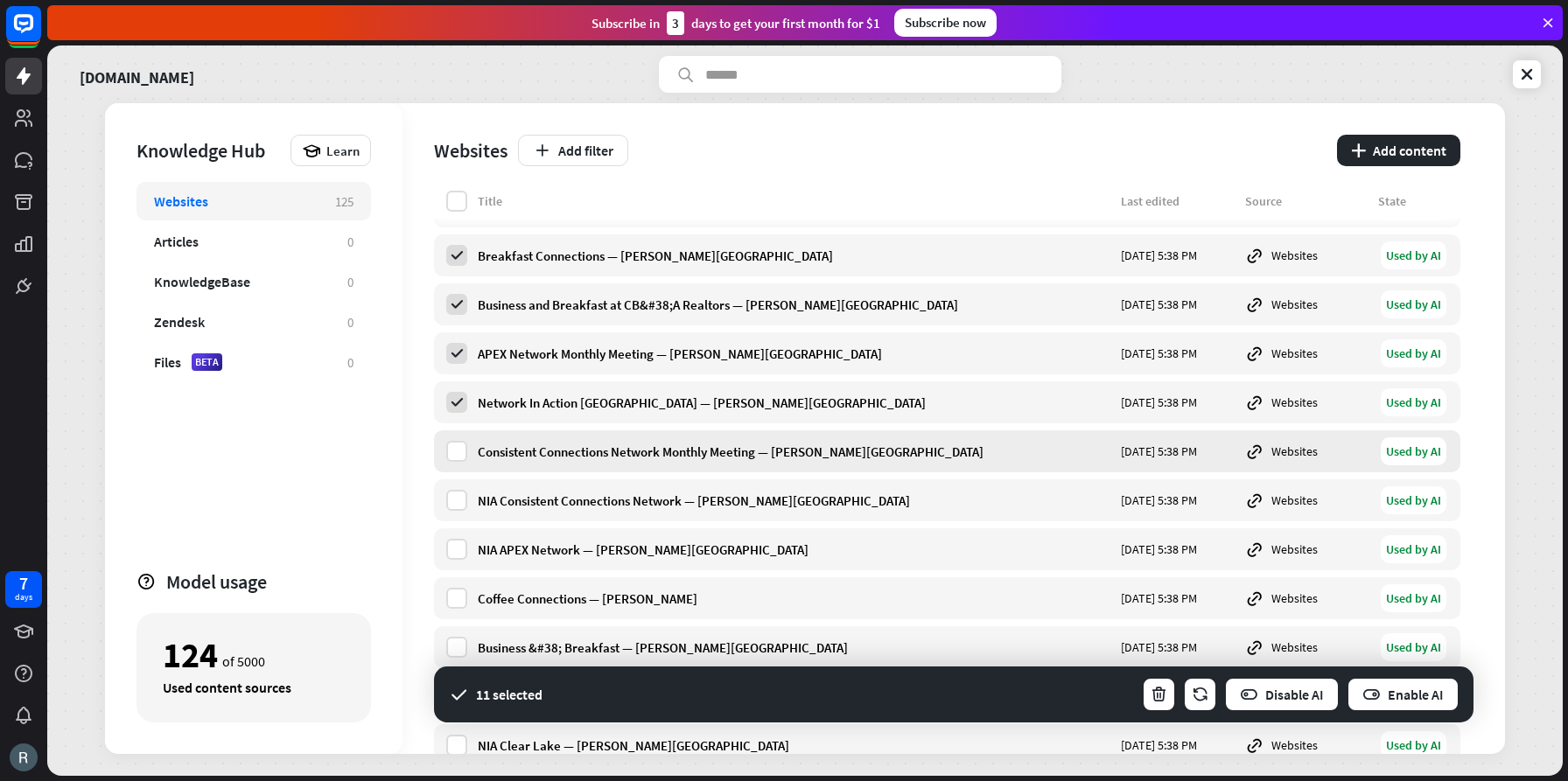
scroll to position [2572, 0]
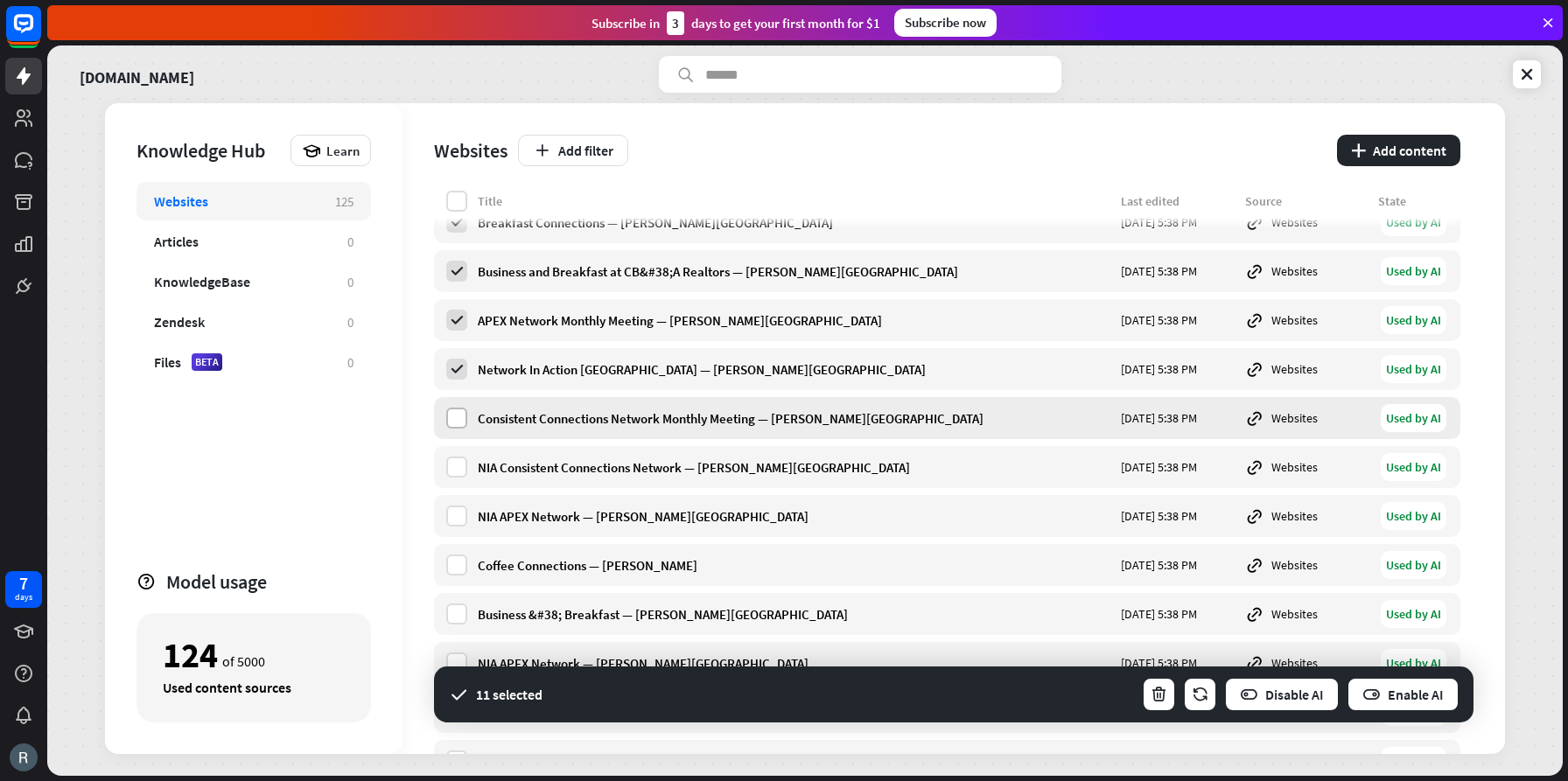
click at [455, 412] on label at bounding box center [457, 418] width 21 height 21
click at [460, 465] on label at bounding box center [457, 466] width 21 height 21
click at [449, 513] on label at bounding box center [457, 516] width 21 height 21
click at [457, 564] on label at bounding box center [457, 564] width 21 height 21
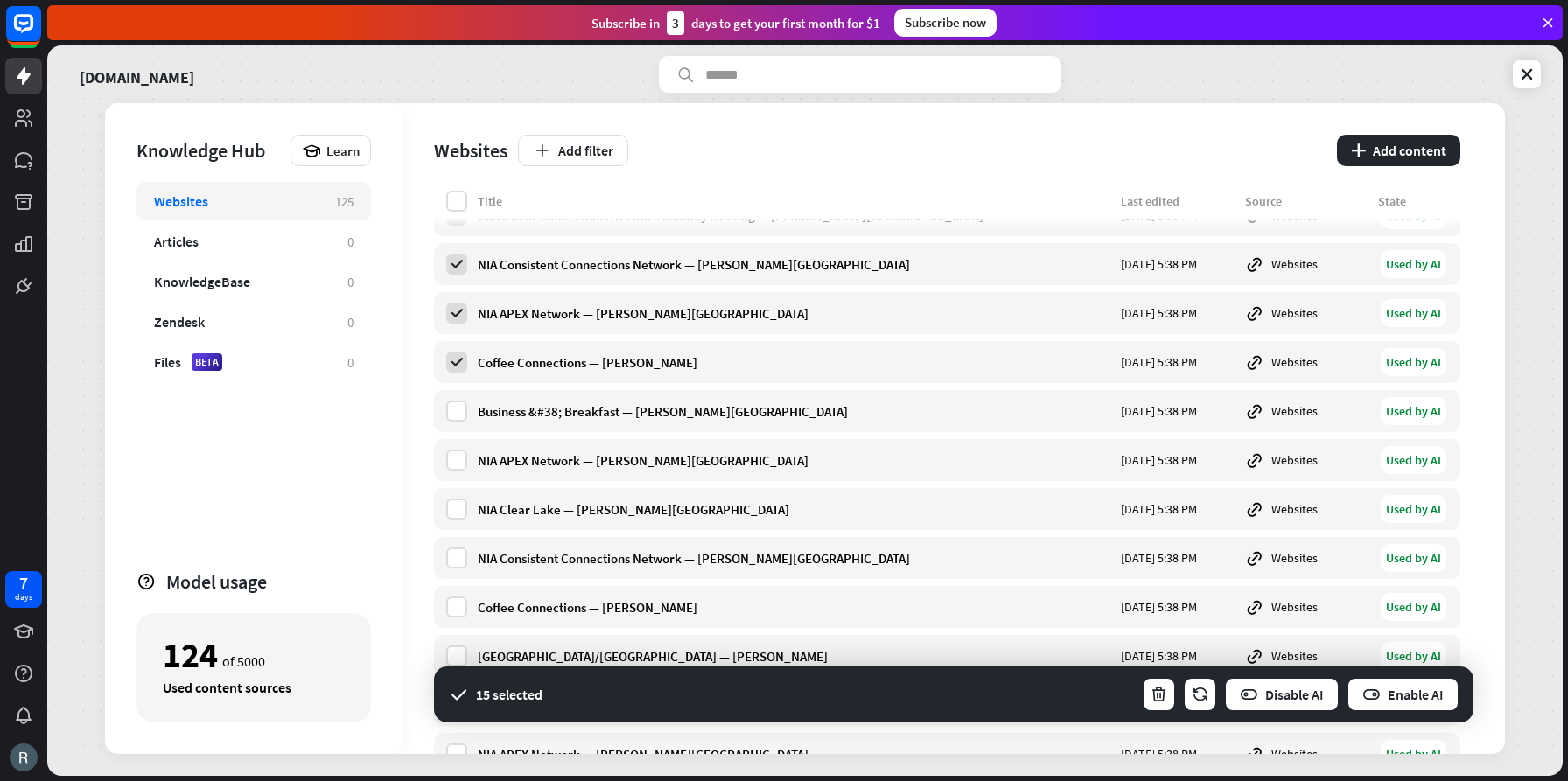
scroll to position [2783, 0]
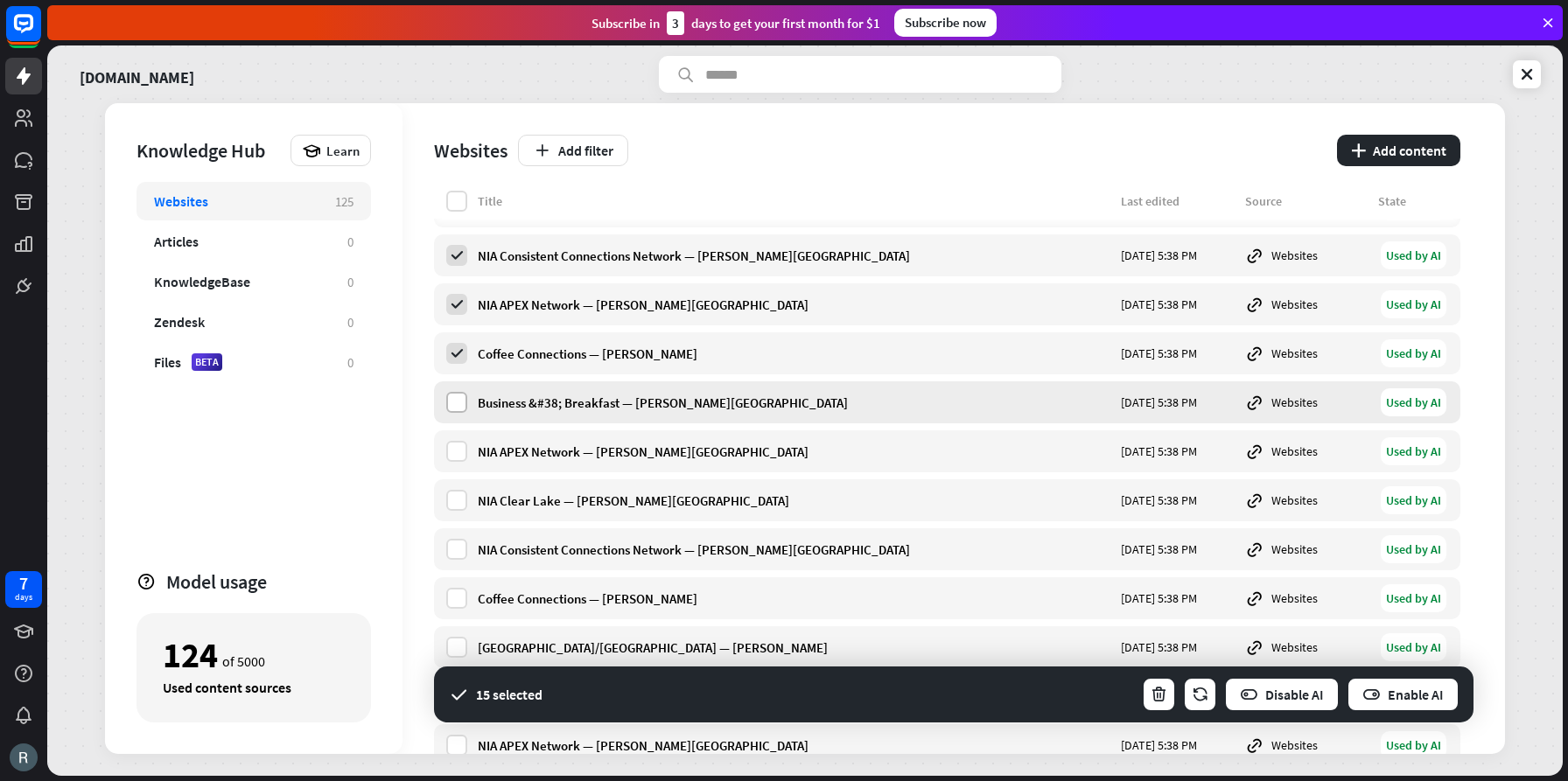
click at [459, 403] on label at bounding box center [457, 402] width 21 height 21
click at [455, 445] on label at bounding box center [457, 451] width 21 height 21
click at [456, 500] on label at bounding box center [457, 499] width 21 height 21
click at [457, 547] on label at bounding box center [457, 549] width 21 height 21
click at [455, 594] on label at bounding box center [457, 598] width 21 height 21
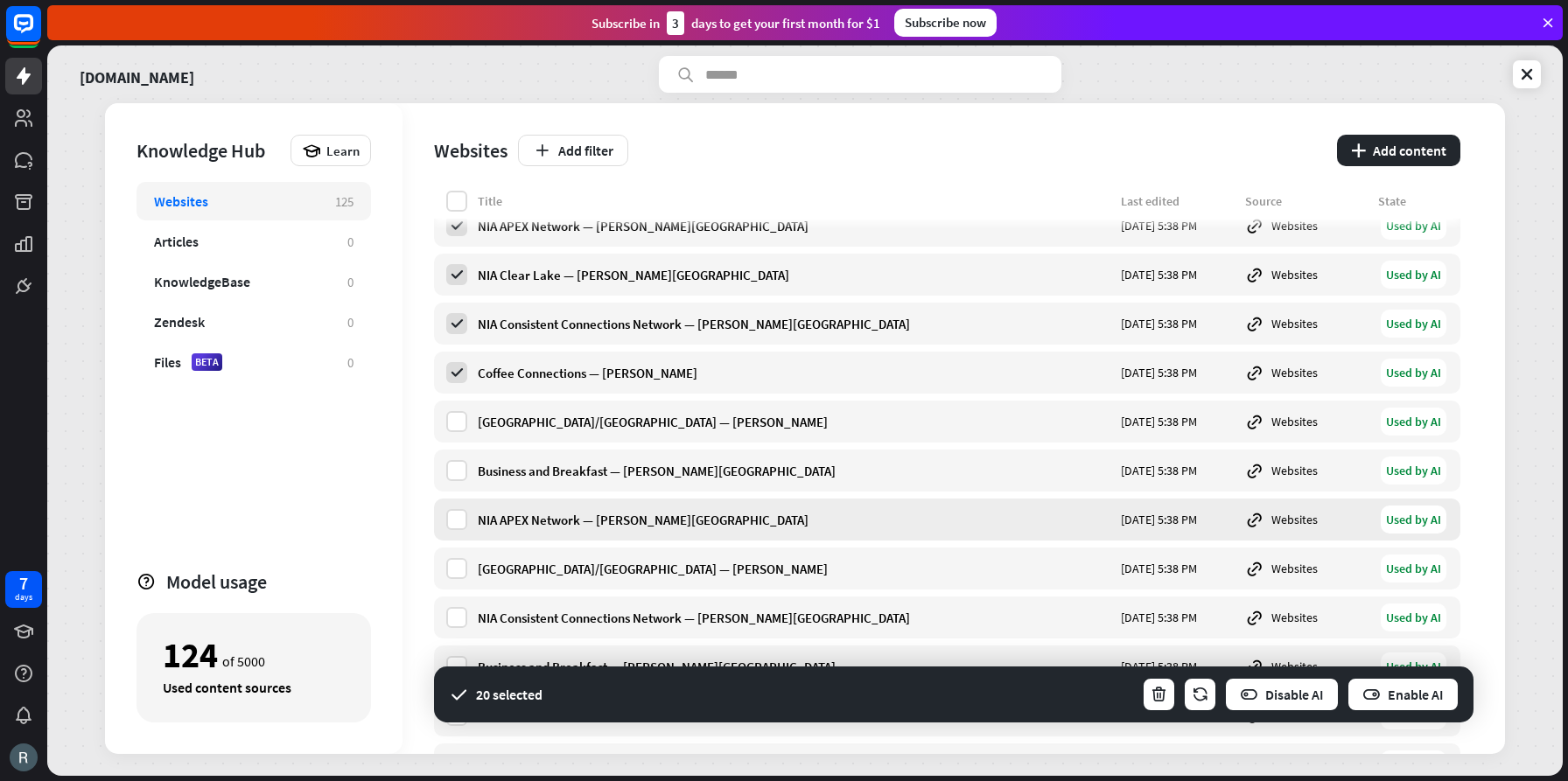
scroll to position [3010, 0]
click at [456, 420] on label at bounding box center [457, 421] width 21 height 21
click at [452, 465] on label at bounding box center [457, 469] width 21 height 21
click at [450, 522] on label at bounding box center [457, 518] width 21 height 21
click at [455, 568] on label at bounding box center [457, 567] width 21 height 21
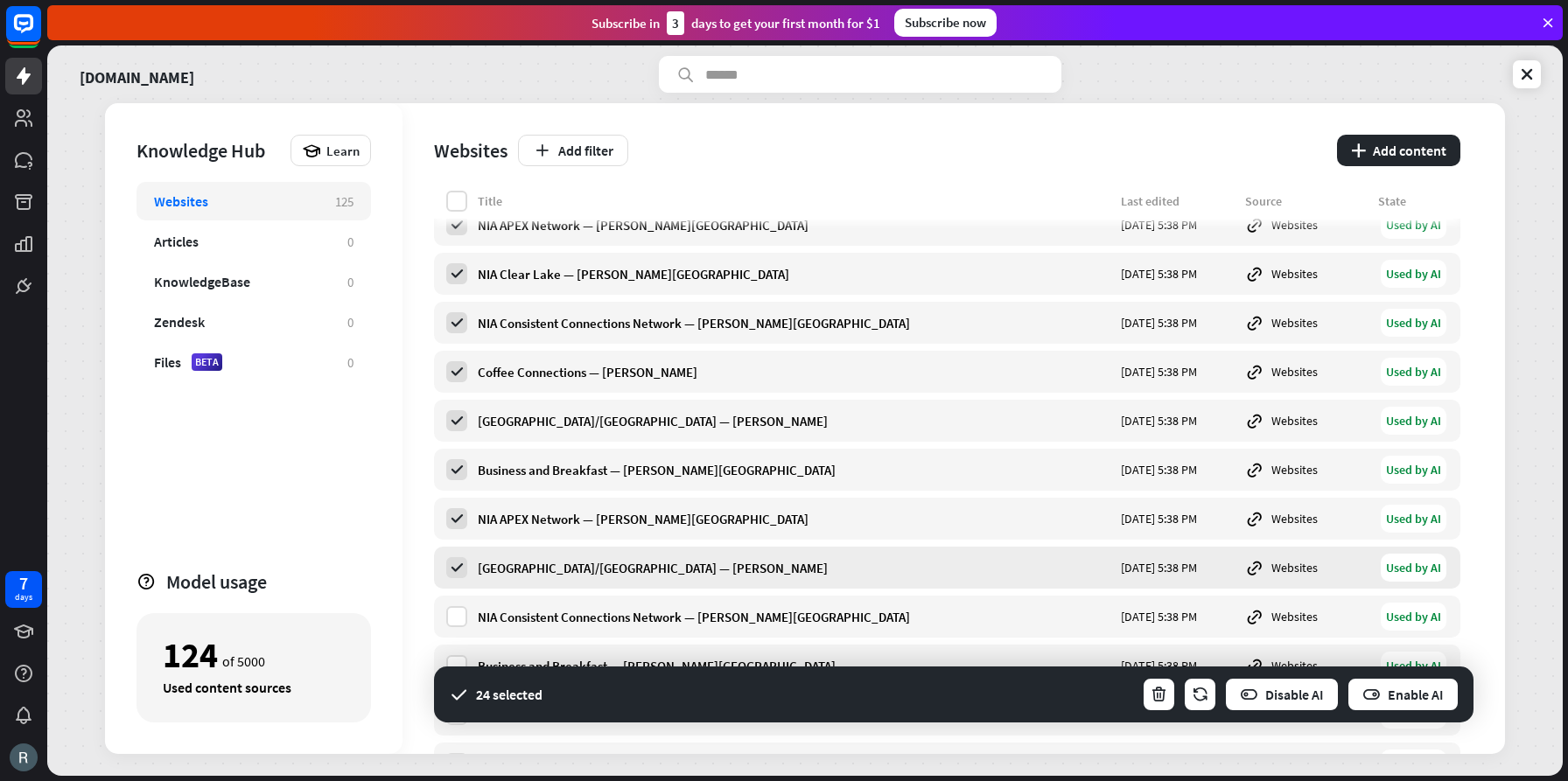
drag, startPoint x: 457, startPoint y: 616, endPoint x: 493, endPoint y: 588, distance: 45.6
click at [457, 616] on label at bounding box center [457, 616] width 21 height 21
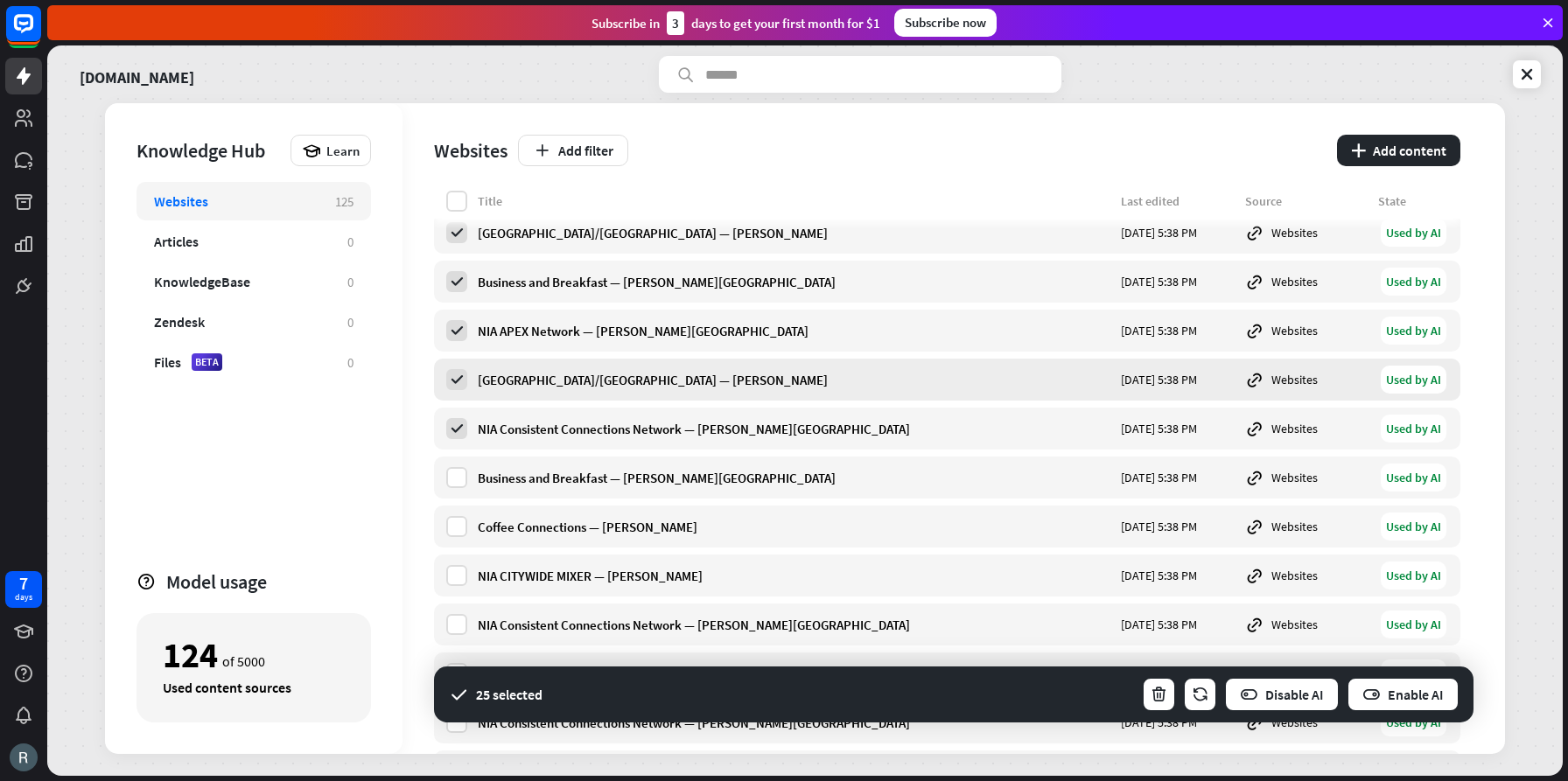
scroll to position [3261, 0]
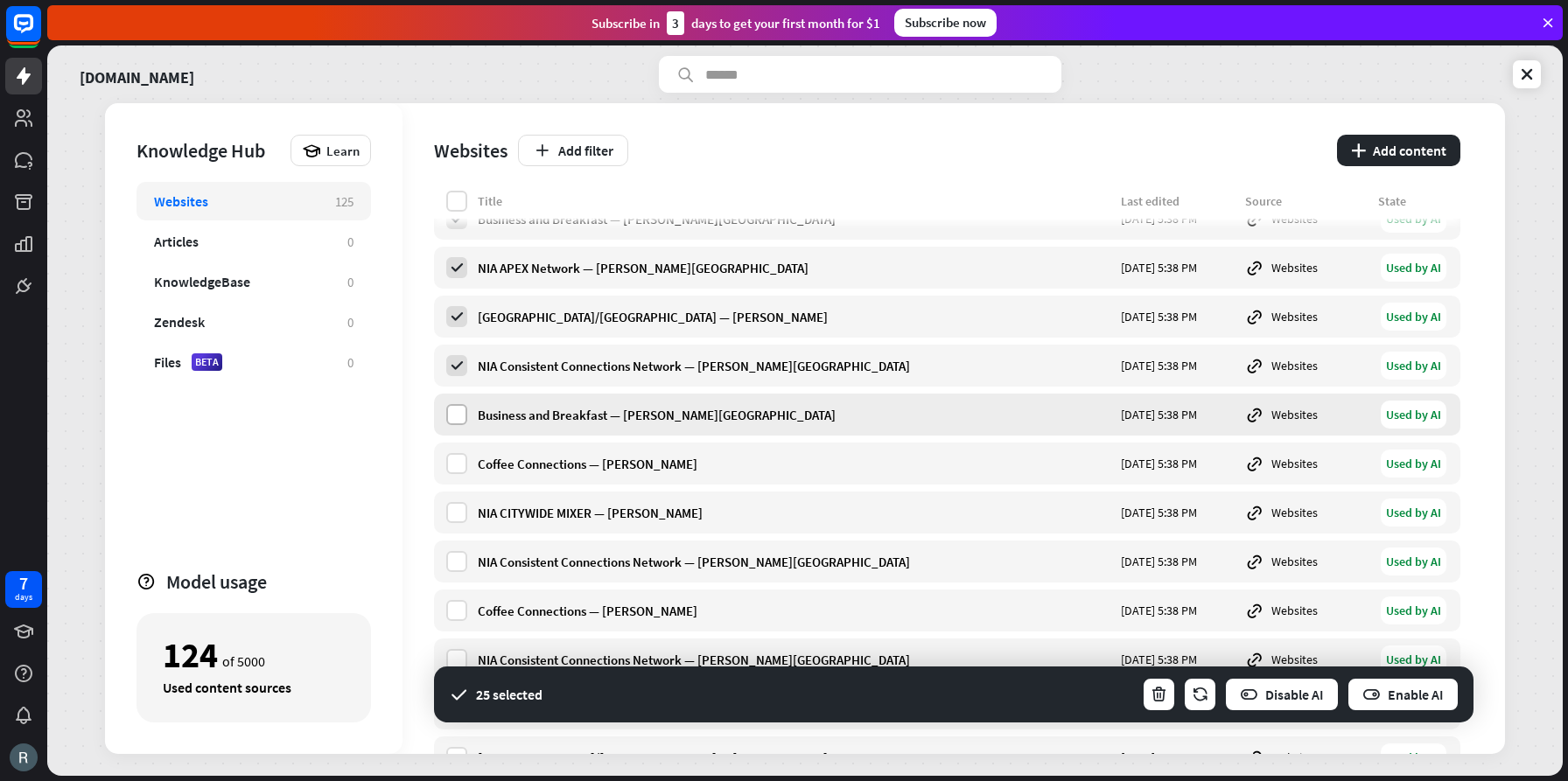
click at [457, 415] on label at bounding box center [457, 414] width 21 height 21
click at [457, 458] on label at bounding box center [457, 463] width 21 height 21
click at [457, 514] on label at bounding box center [457, 512] width 21 height 21
click at [455, 555] on label at bounding box center [457, 561] width 21 height 21
drag, startPoint x: 461, startPoint y: 614, endPoint x: 481, endPoint y: 607, distance: 21.2
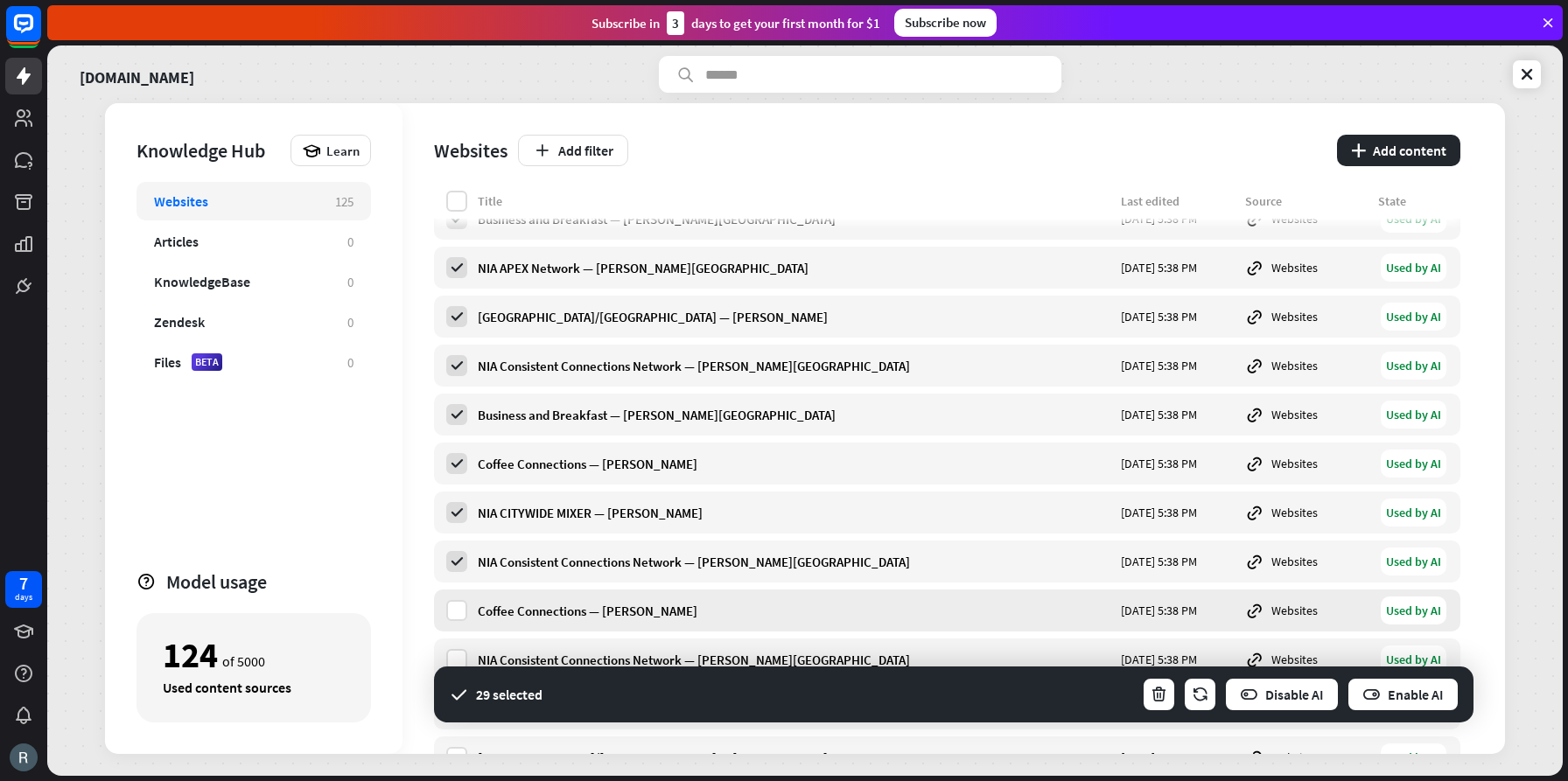
click at [462, 613] on label at bounding box center [457, 610] width 21 height 21
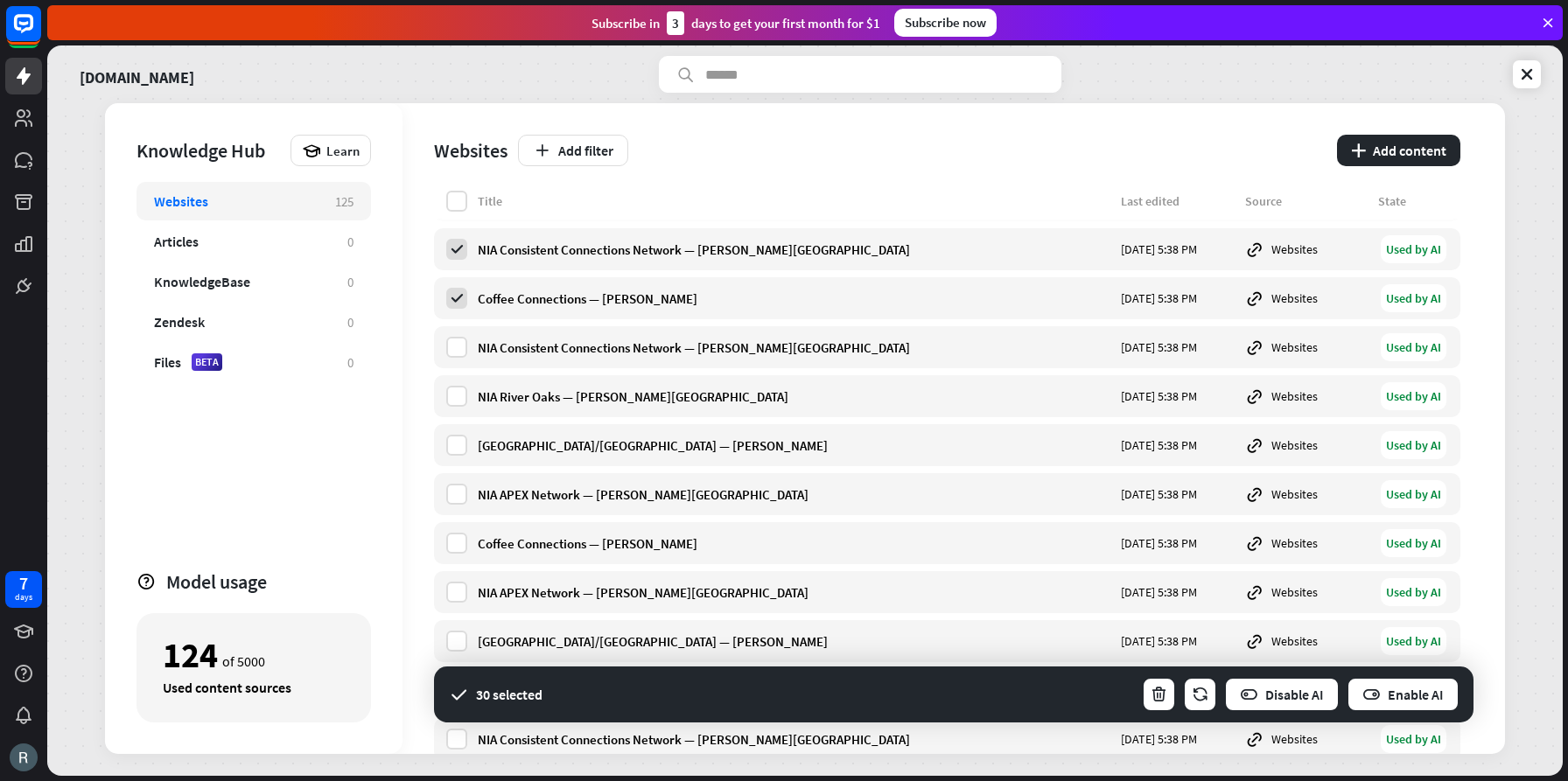
scroll to position [3593, 0]
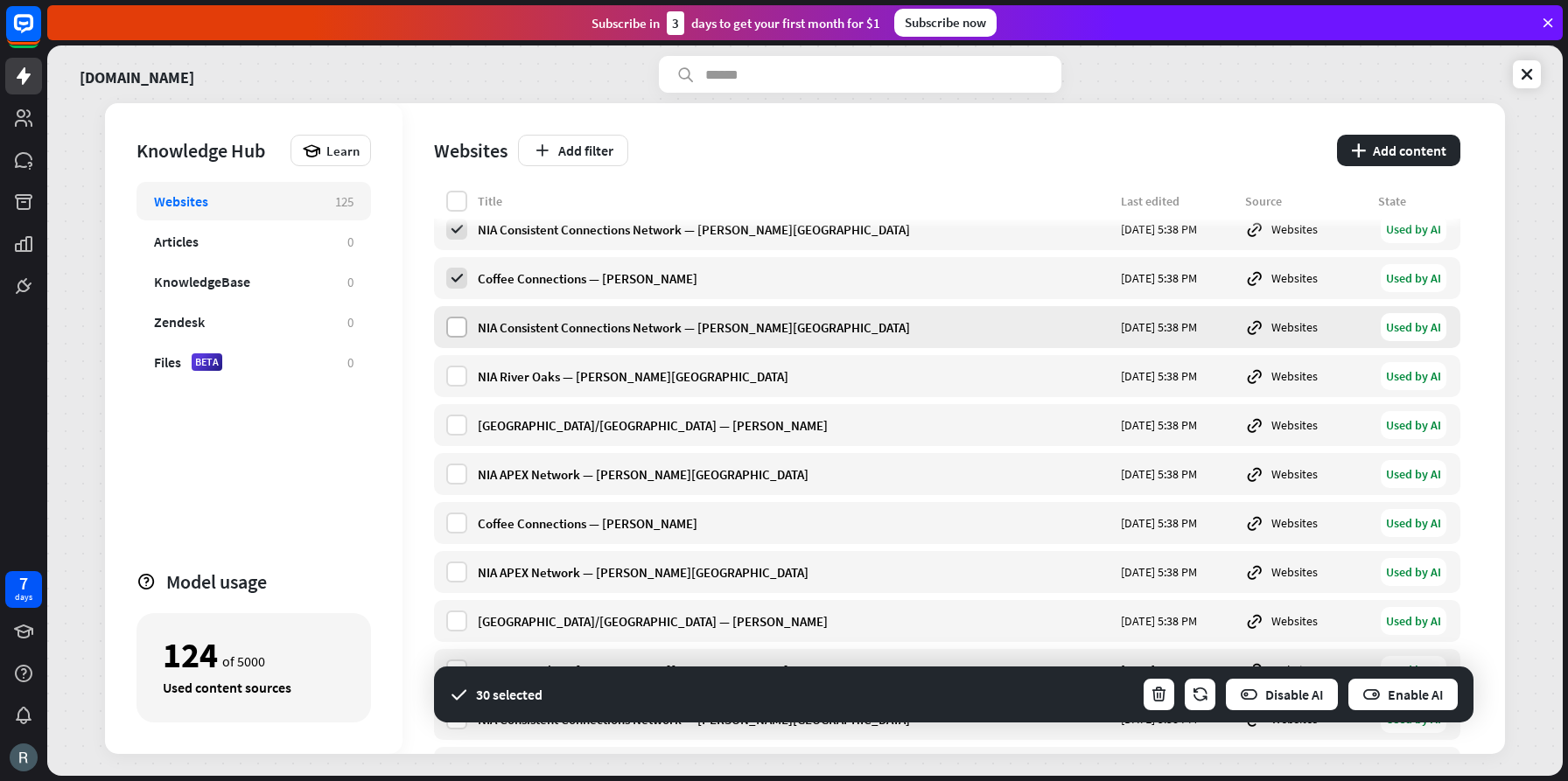
click at [457, 330] on label at bounding box center [457, 326] width 21 height 21
click at [458, 373] on label at bounding box center [457, 376] width 21 height 21
click at [459, 423] on label at bounding box center [457, 424] width 21 height 21
click at [461, 469] on label at bounding box center [457, 473] width 21 height 21
click at [448, 523] on label at bounding box center [457, 523] width 21 height 21
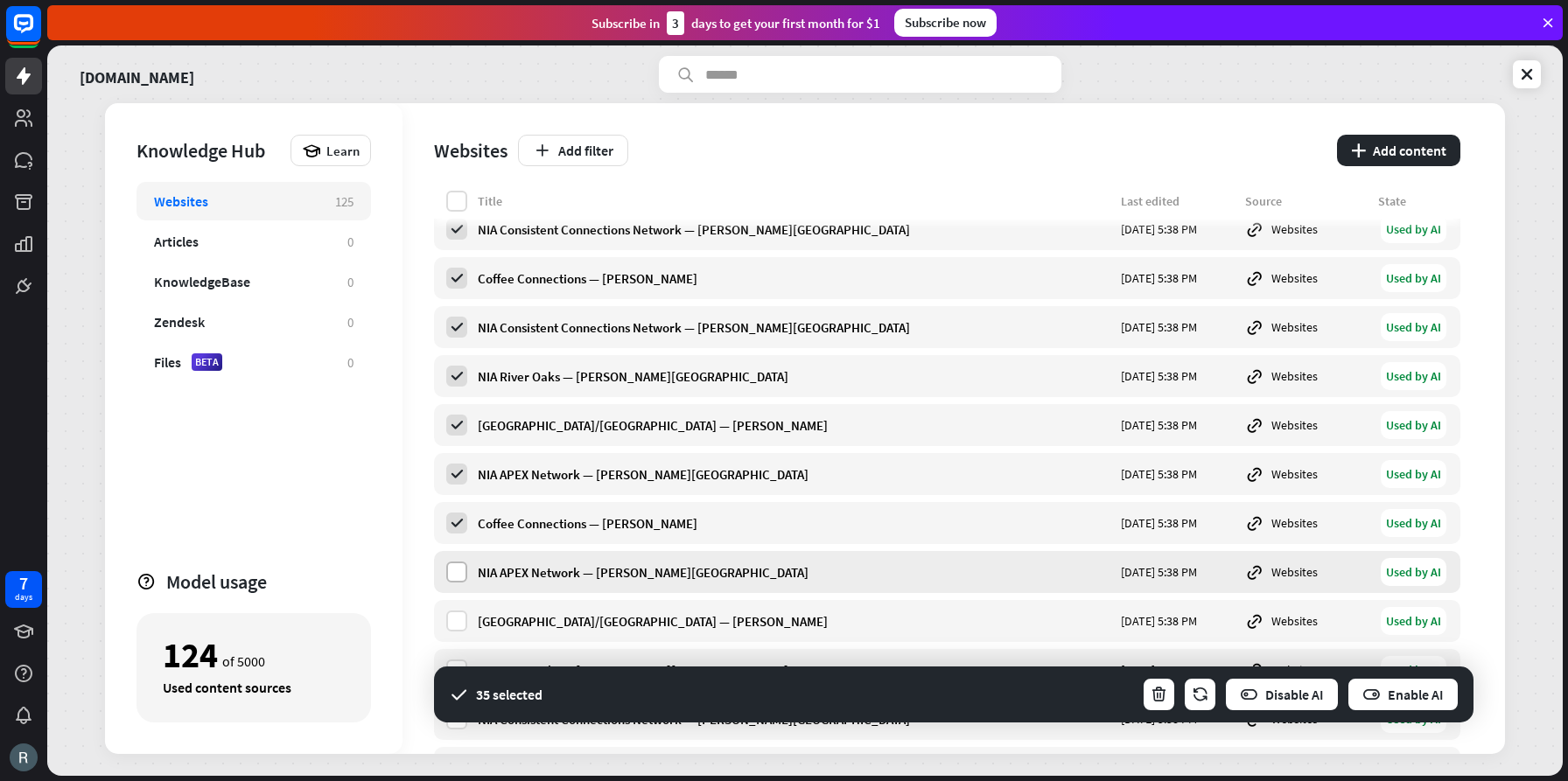
click at [457, 574] on label at bounding box center [457, 571] width 21 height 21
click at [457, 609] on div "[GEOGRAPHIC_DATA]/[GEOGRAPHIC_DATA] — [PERSON_NAME] [DATE] 5:38 PM Websites Use…" at bounding box center [947, 620] width 1026 height 42
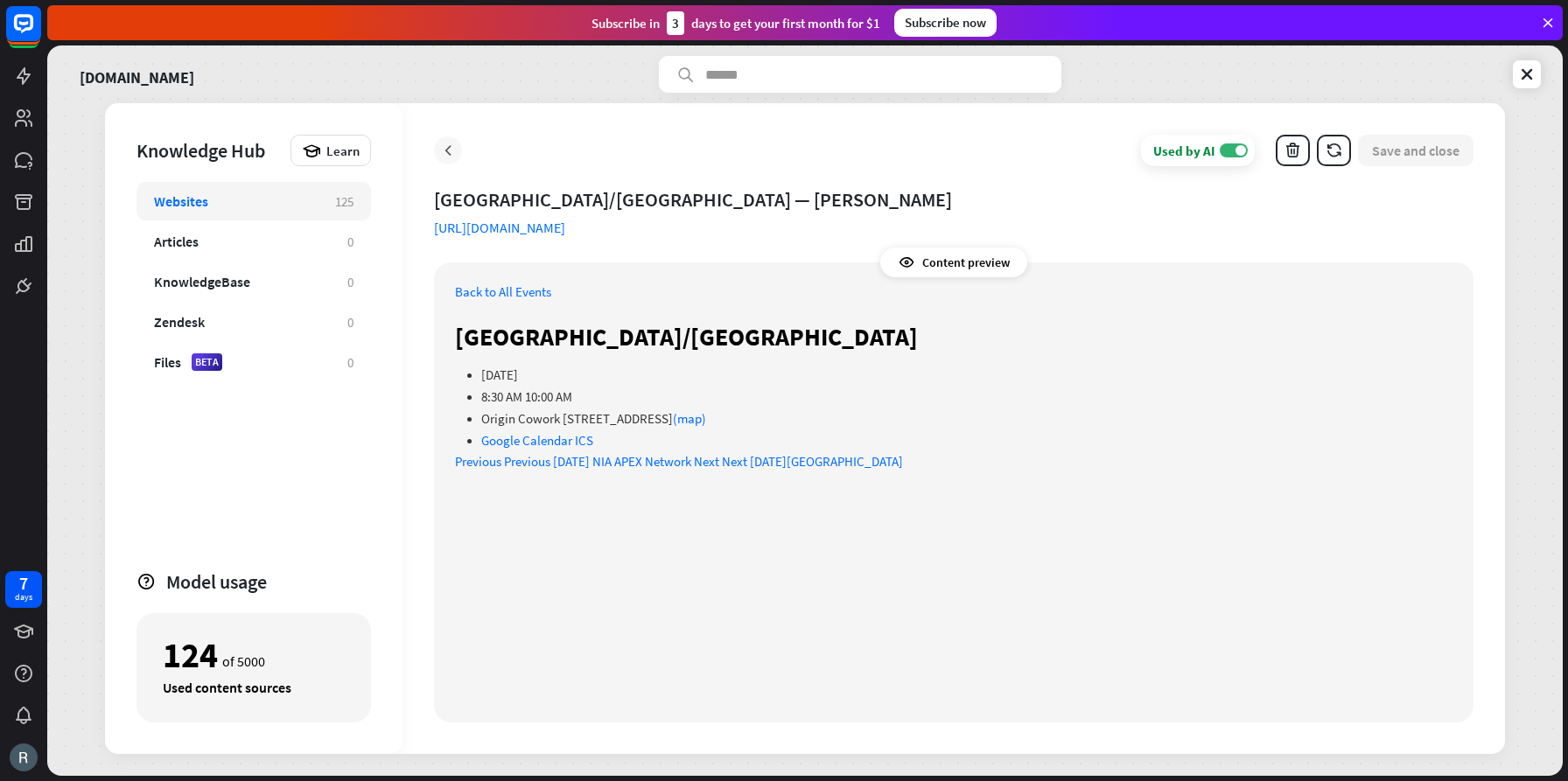
click at [449, 155] on icon at bounding box center [449, 151] width 18 height 18
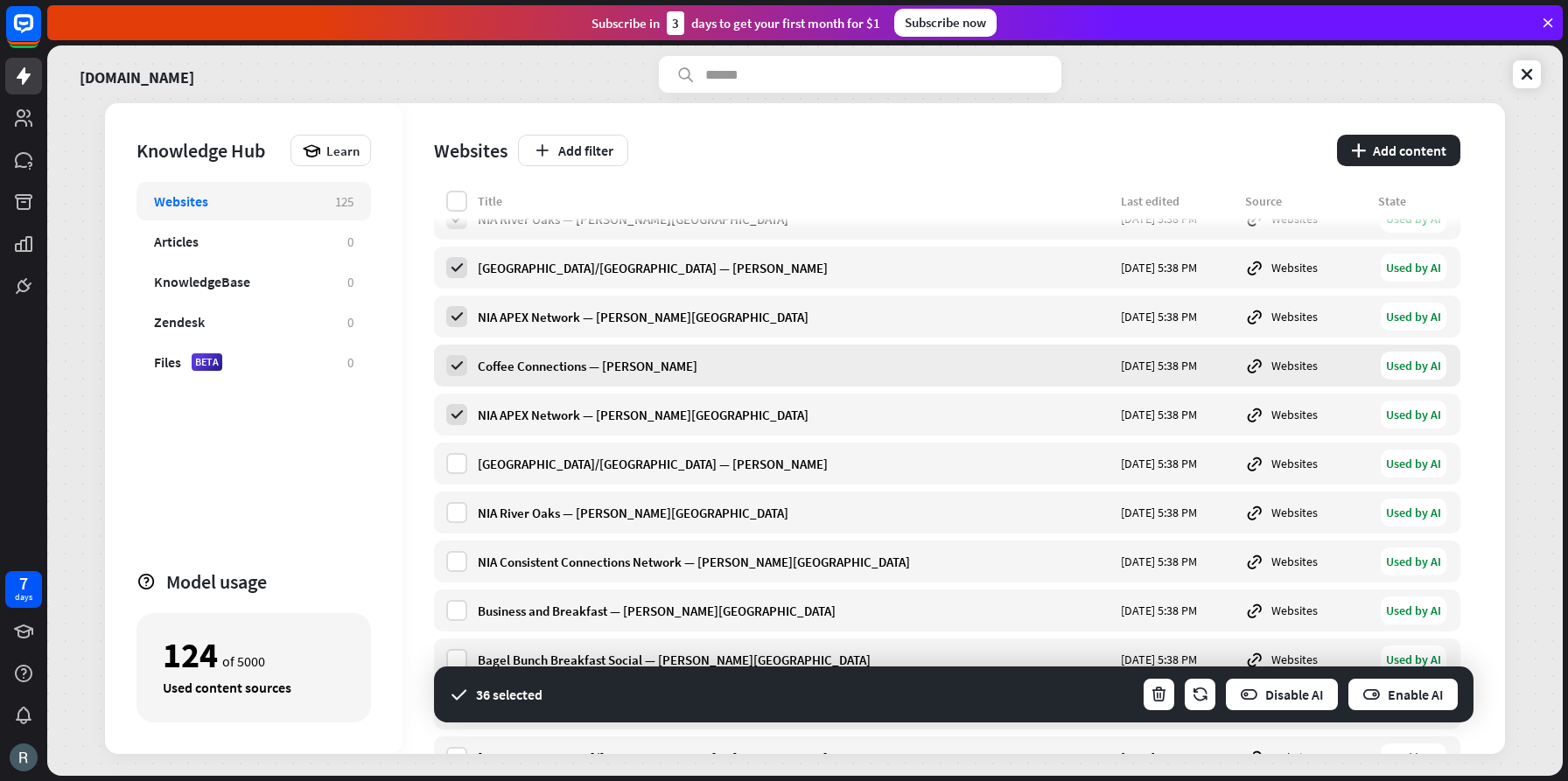
scroll to position [3778, 0]
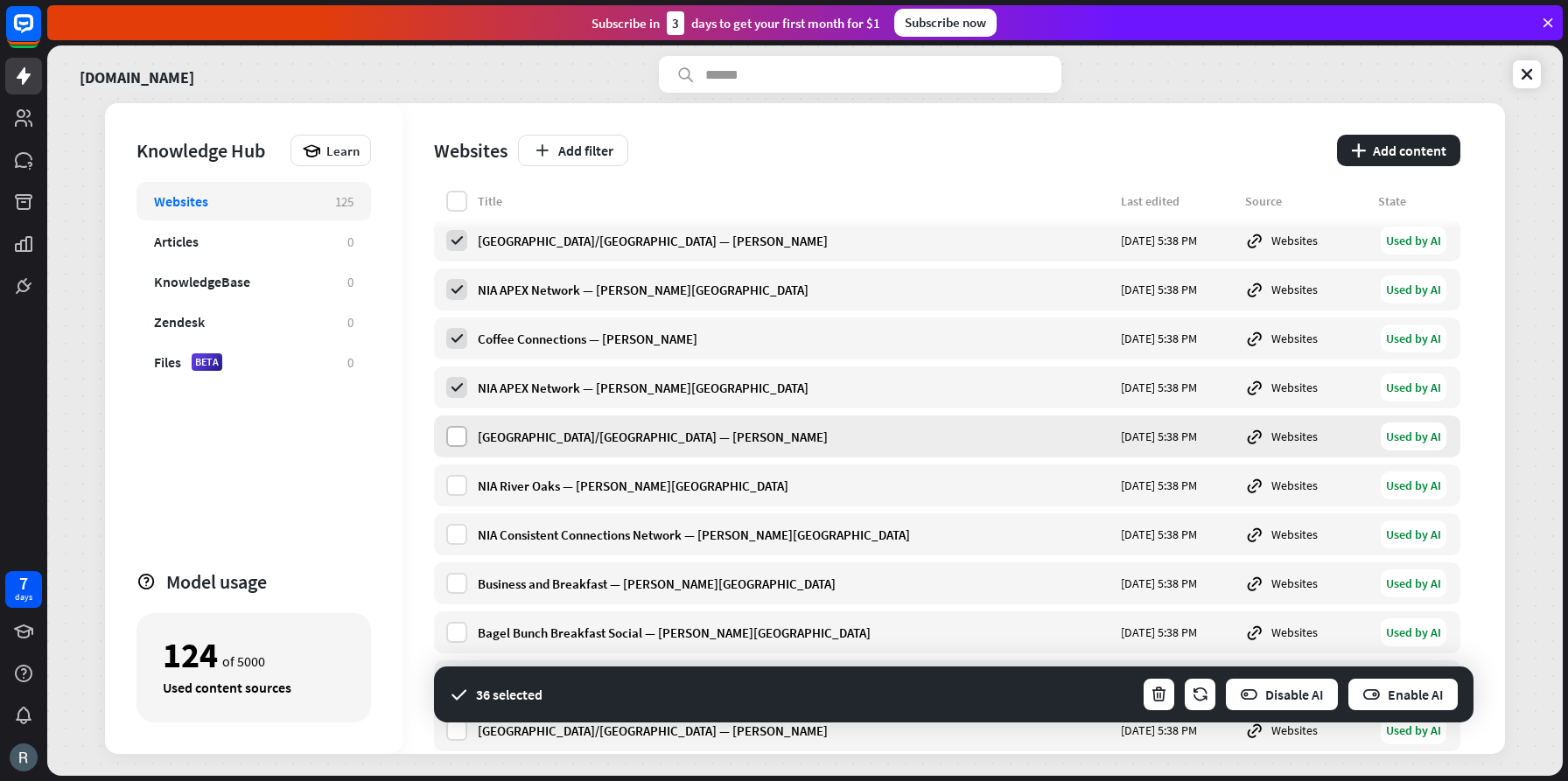
click at [456, 432] on label at bounding box center [457, 436] width 21 height 21
click at [456, 482] on label at bounding box center [457, 485] width 21 height 21
click at [455, 535] on label at bounding box center [457, 534] width 21 height 21
click at [454, 579] on label at bounding box center [457, 583] width 21 height 21
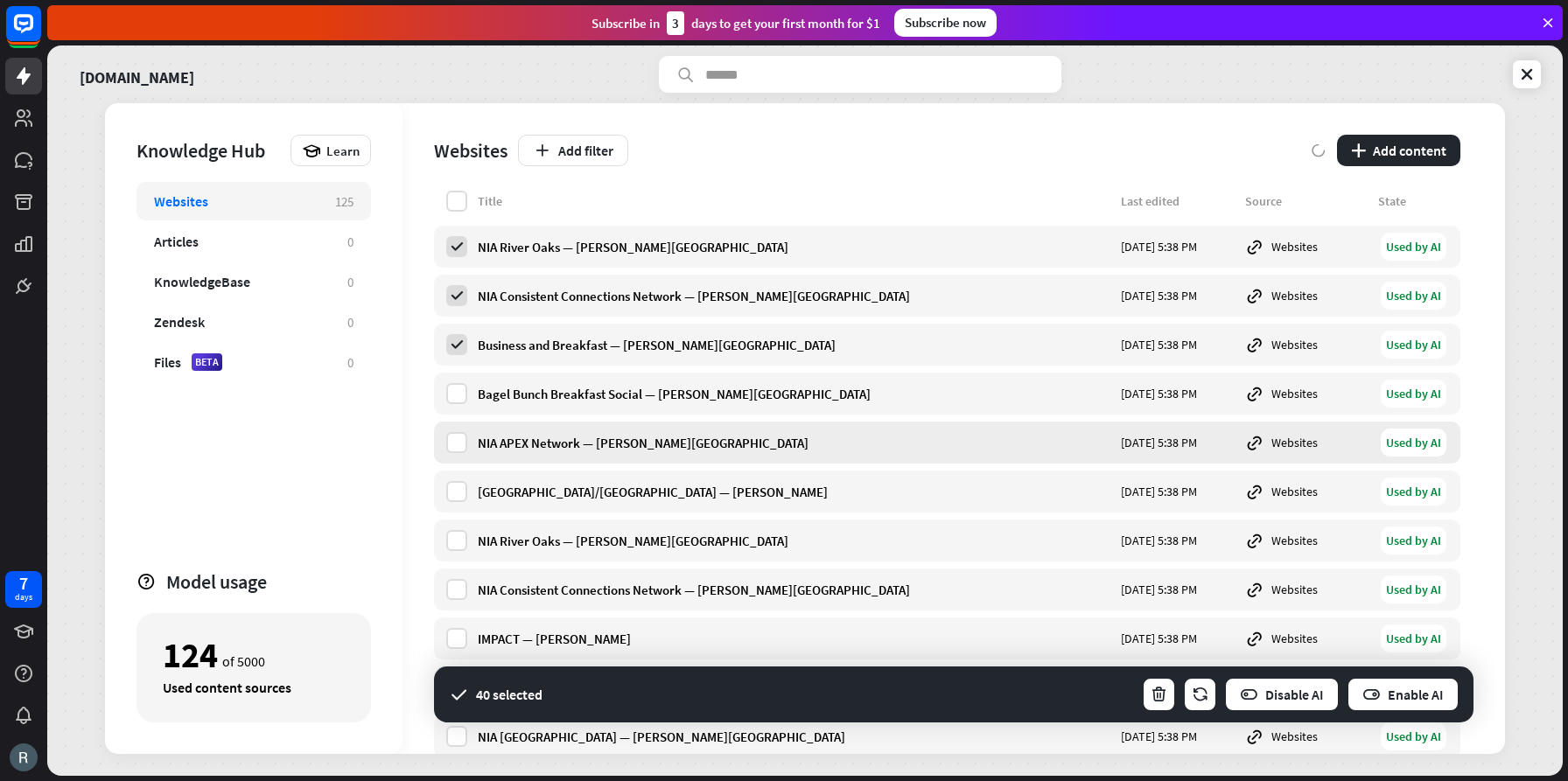
scroll to position [4018, 0]
click at [456, 394] on label at bounding box center [457, 392] width 21 height 21
click at [462, 436] on label at bounding box center [457, 441] width 21 height 21
click at [458, 487] on label at bounding box center [457, 490] width 21 height 21
click at [457, 533] on label at bounding box center [457, 539] width 21 height 21
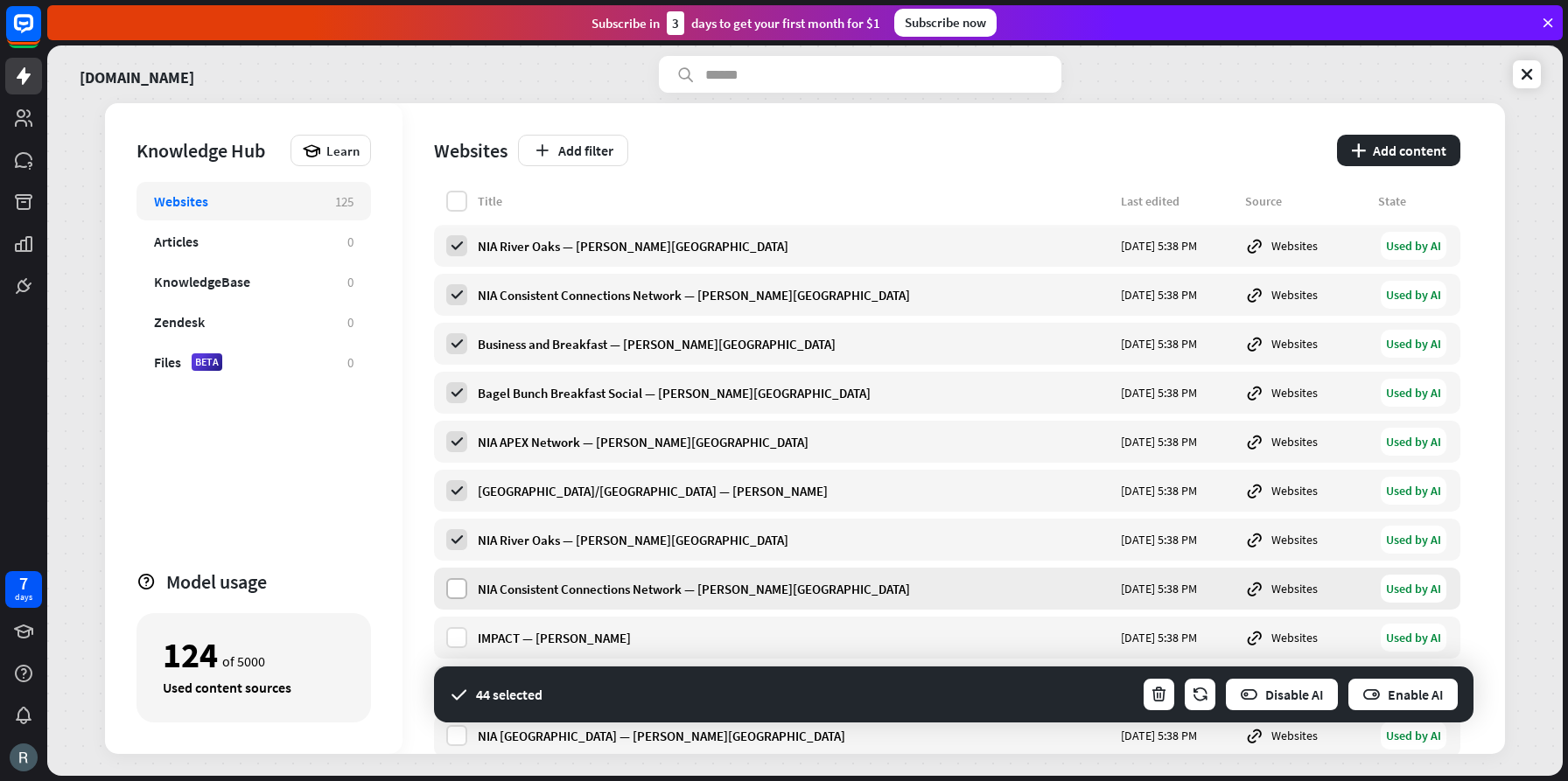
click at [456, 591] on label at bounding box center [457, 588] width 21 height 21
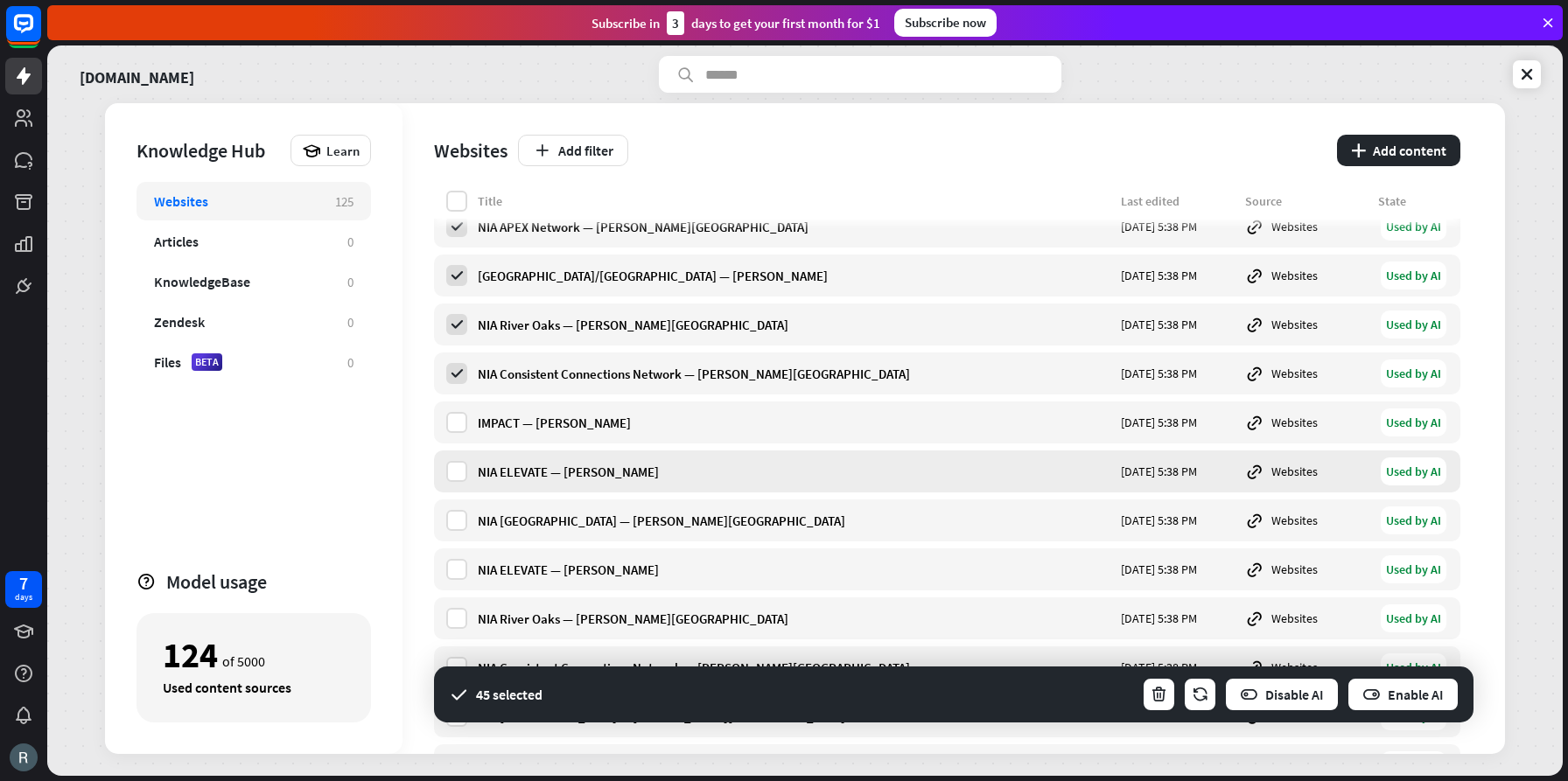
scroll to position [4236, 0]
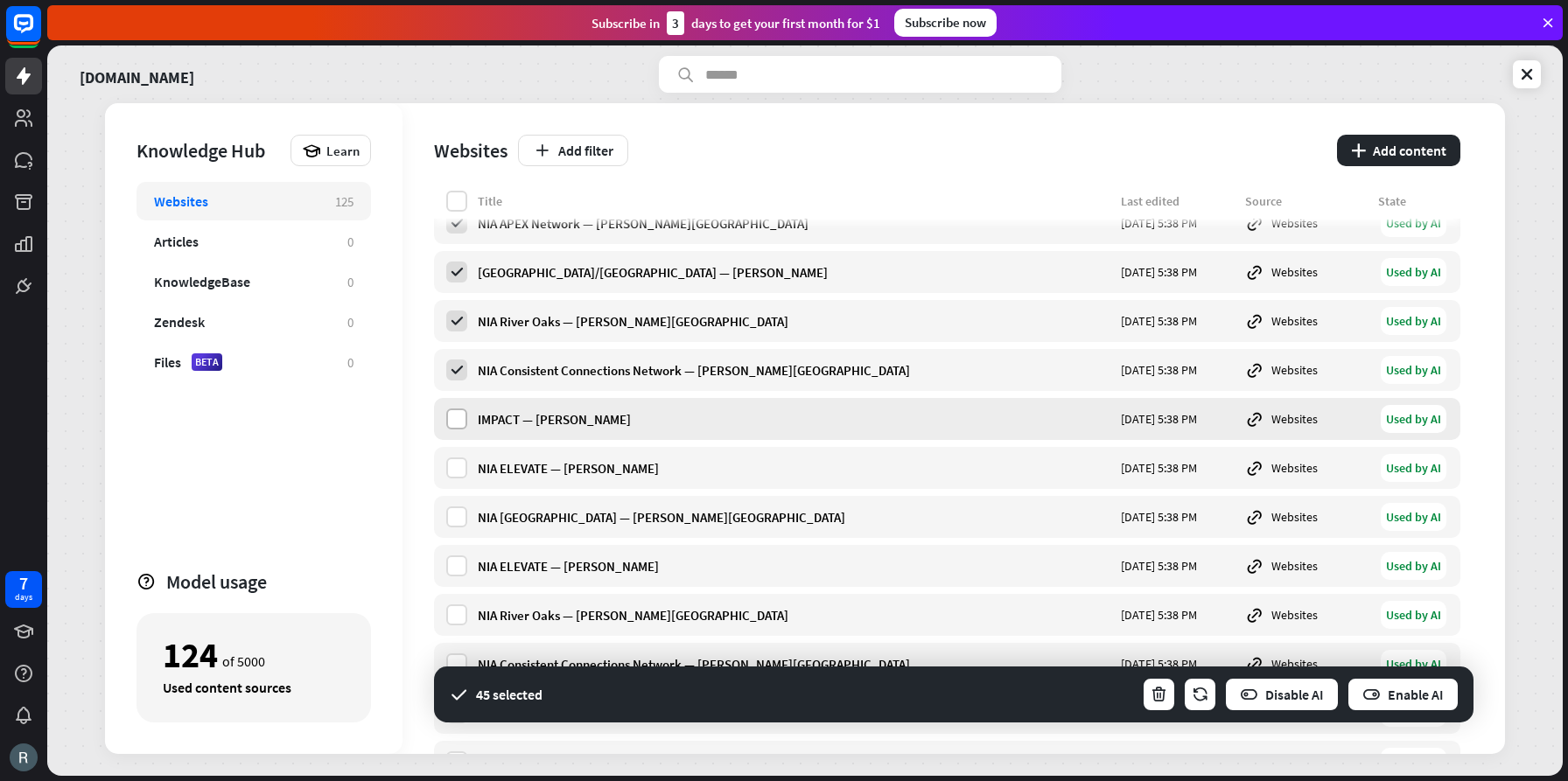
click at [456, 421] on label at bounding box center [457, 419] width 21 height 21
click at [455, 466] on label at bounding box center [457, 467] width 21 height 21
drag, startPoint x: 458, startPoint y: 515, endPoint x: 461, endPoint y: 535, distance: 20.2
click at [458, 515] on label at bounding box center [457, 516] width 21 height 21
click at [462, 562] on label at bounding box center [457, 565] width 21 height 21
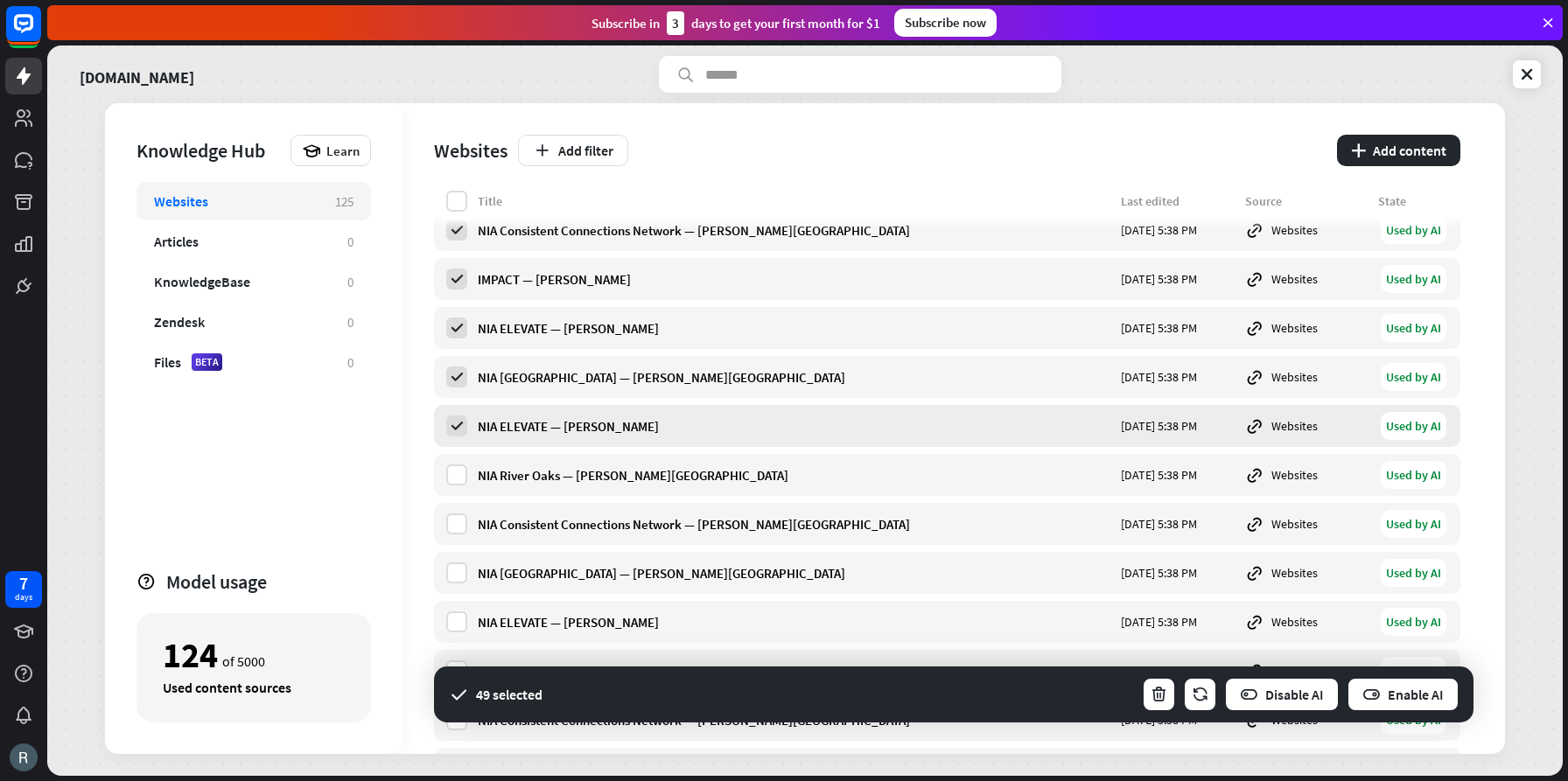
scroll to position [4414, 0]
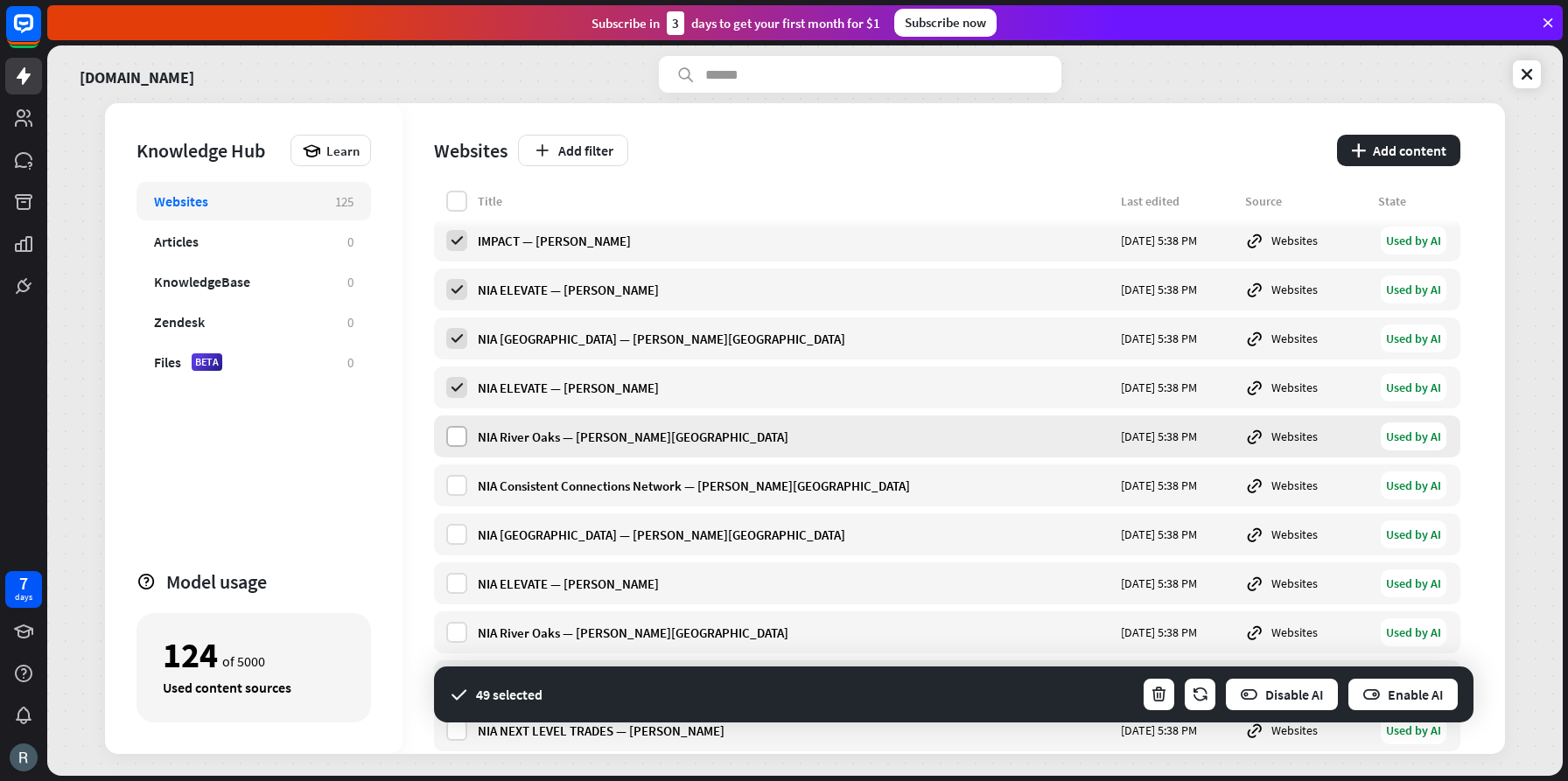
click at [449, 432] on label at bounding box center [457, 436] width 21 height 21
click at [461, 478] on label at bounding box center [457, 485] width 21 height 21
click at [459, 532] on label at bounding box center [457, 534] width 21 height 21
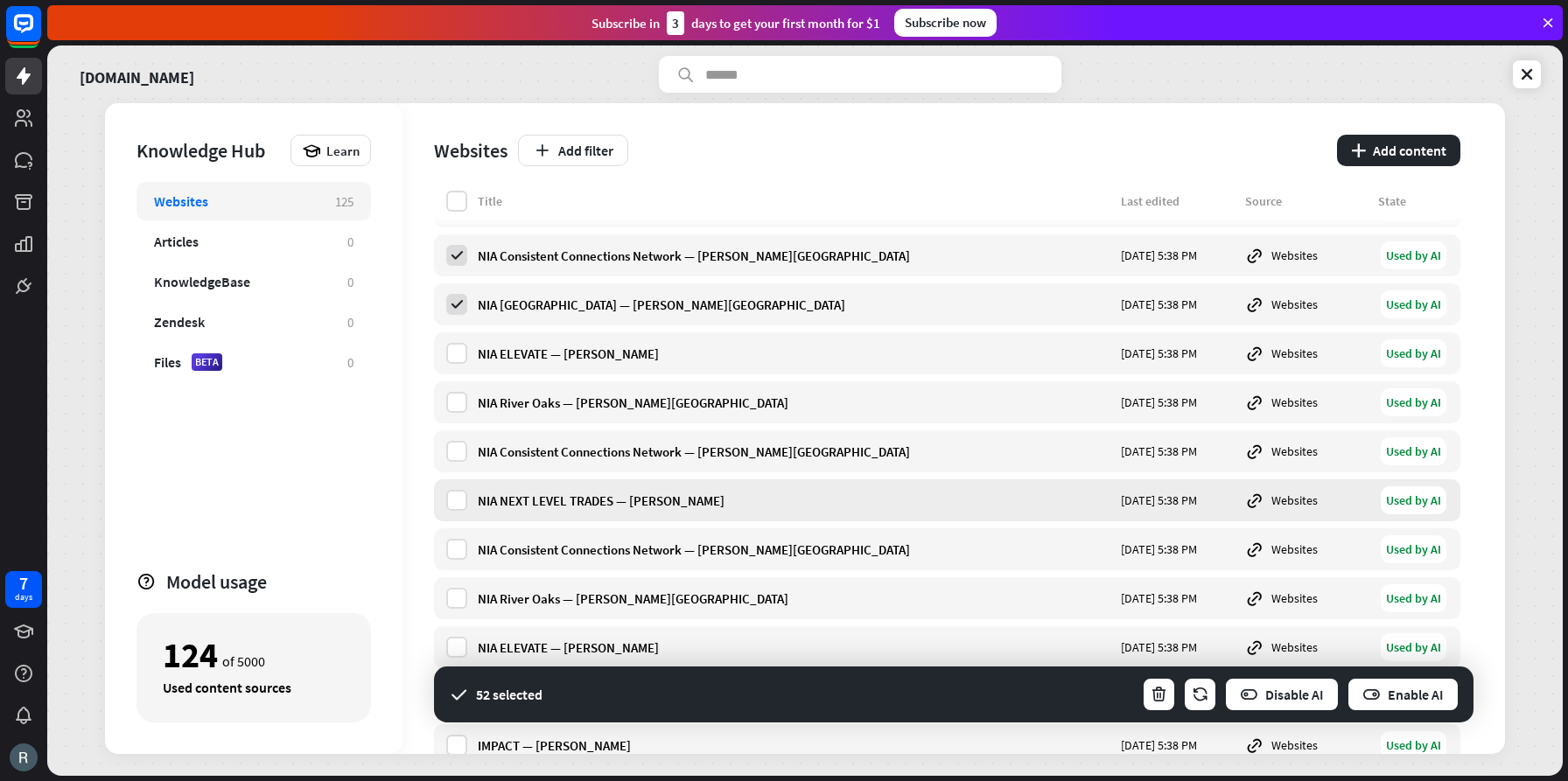
scroll to position [4648, 0]
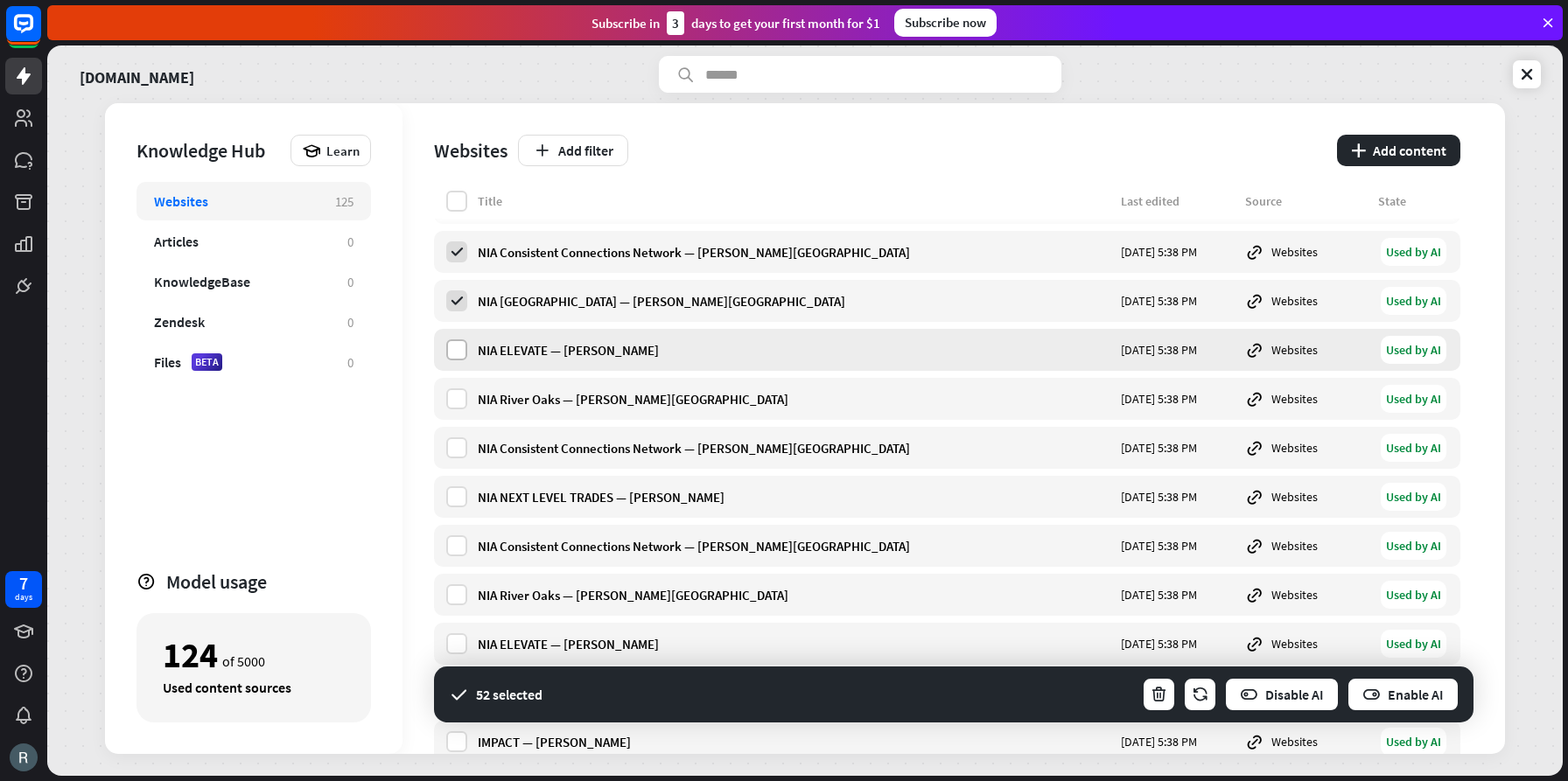
click at [457, 354] on label at bounding box center [457, 349] width 21 height 21
click at [456, 395] on label at bounding box center [457, 398] width 21 height 21
click at [456, 447] on label at bounding box center [457, 447] width 21 height 21
click at [455, 490] on label at bounding box center [457, 496] width 21 height 21
click at [458, 544] on label at bounding box center [457, 545] width 21 height 21
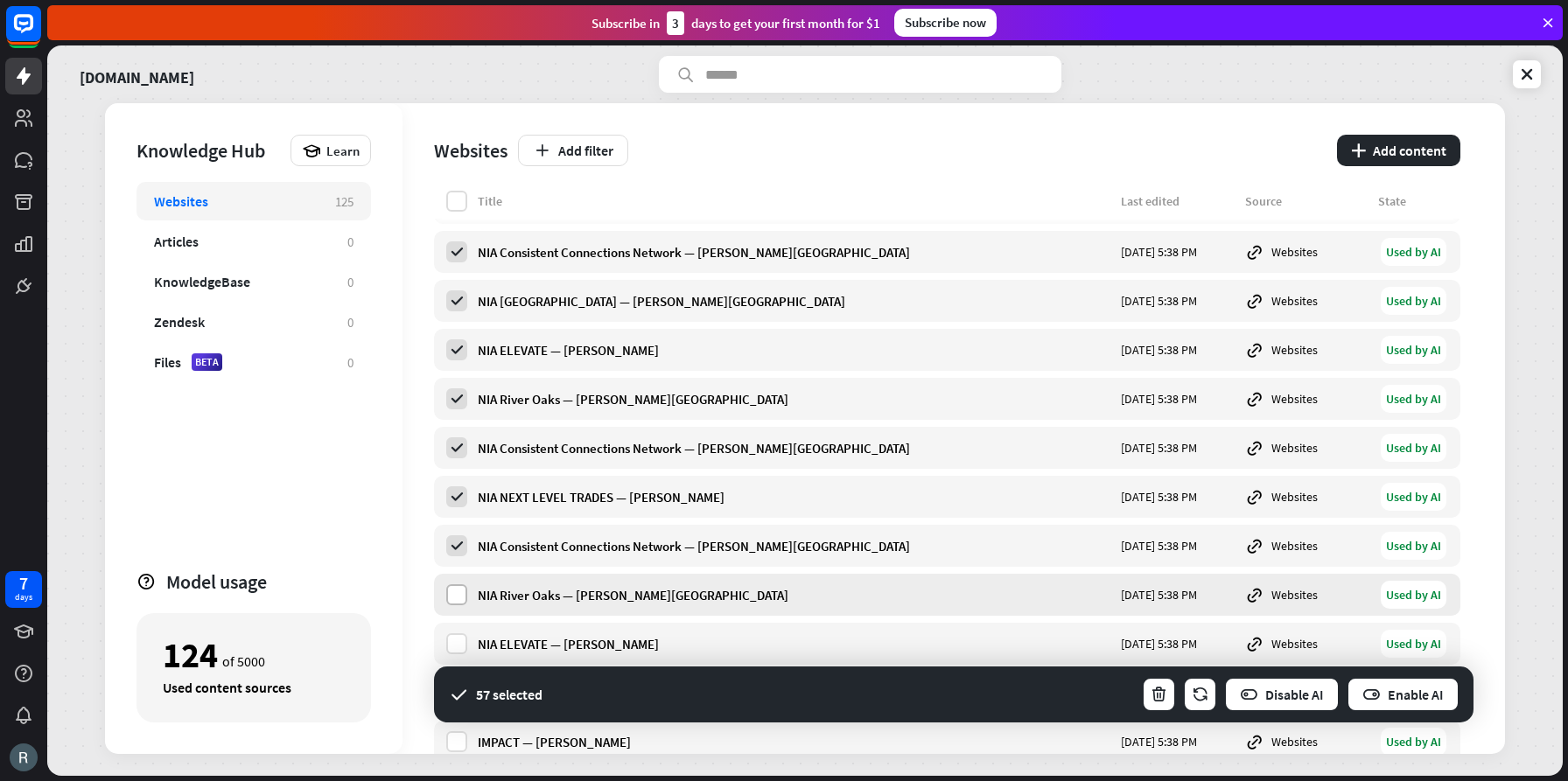
click at [461, 599] on label at bounding box center [457, 594] width 21 height 21
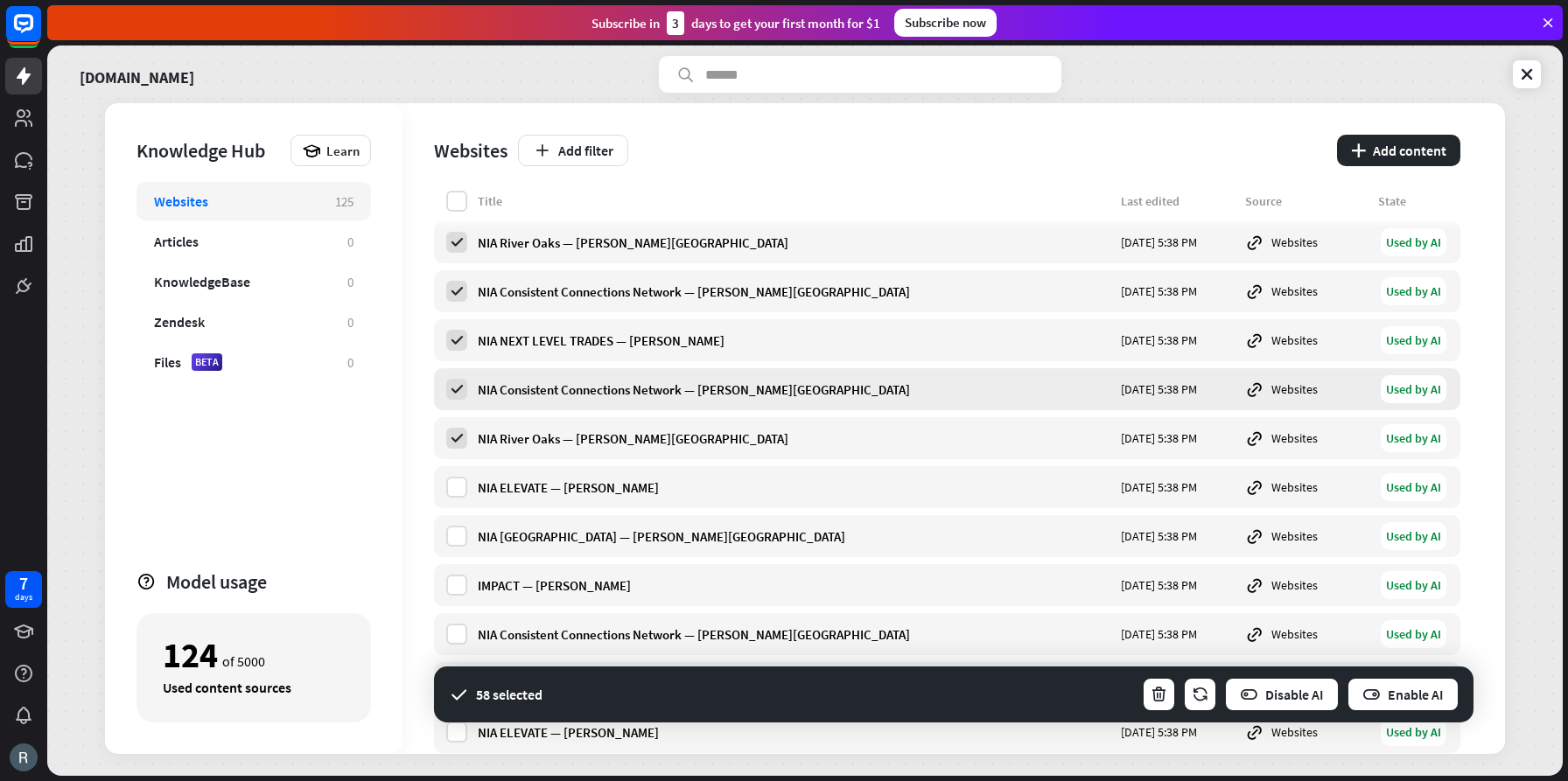
scroll to position [4827, 0]
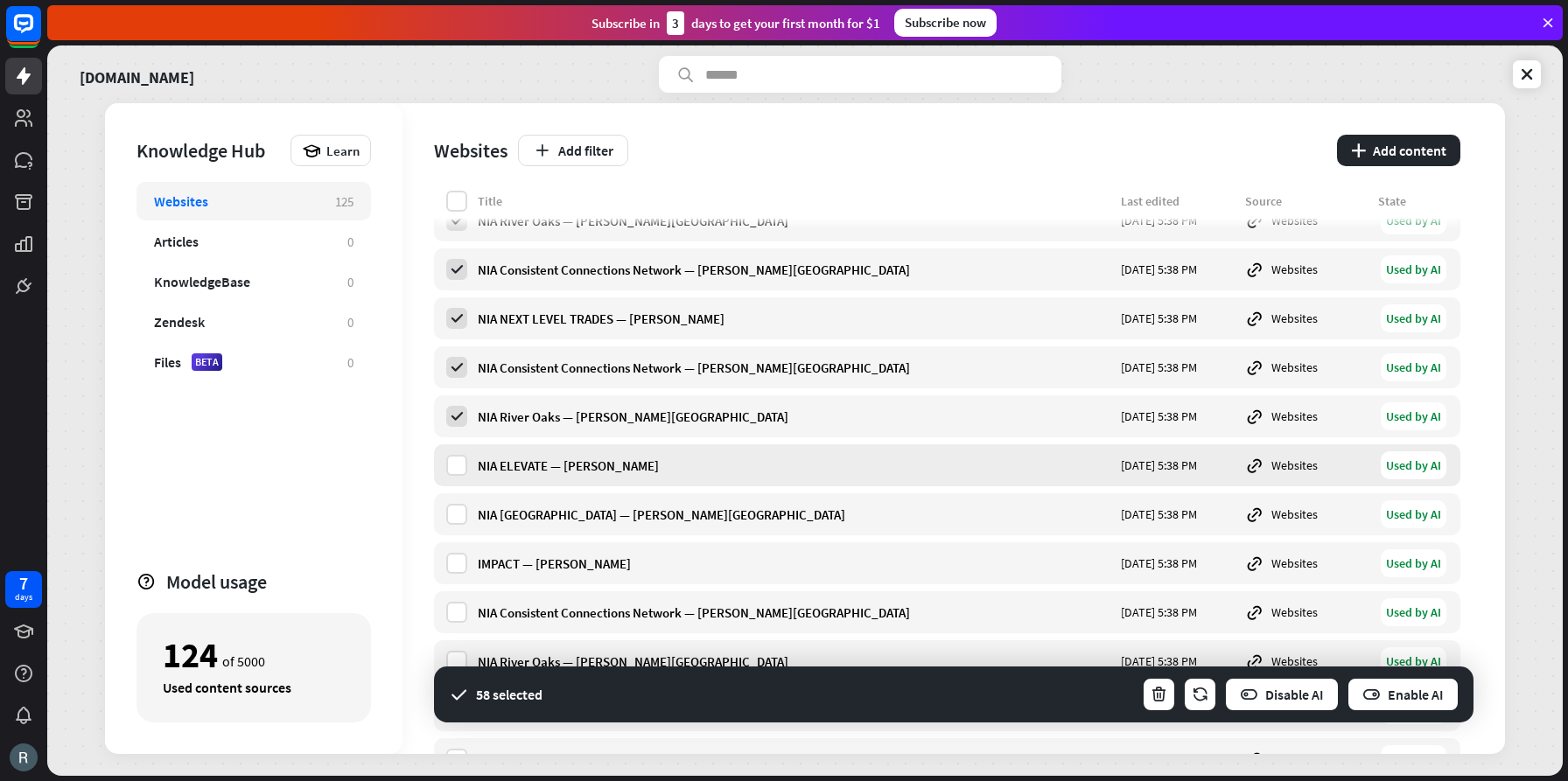
drag, startPoint x: 456, startPoint y: 469, endPoint x: 459, endPoint y: 483, distance: 14.3
click at [456, 471] on label at bounding box center [457, 464] width 21 height 21
click at [462, 517] on label at bounding box center [457, 514] width 21 height 21
drag, startPoint x: 452, startPoint y: 562, endPoint x: 475, endPoint y: 559, distance: 23.2
click at [452, 562] on label at bounding box center [457, 563] width 21 height 21
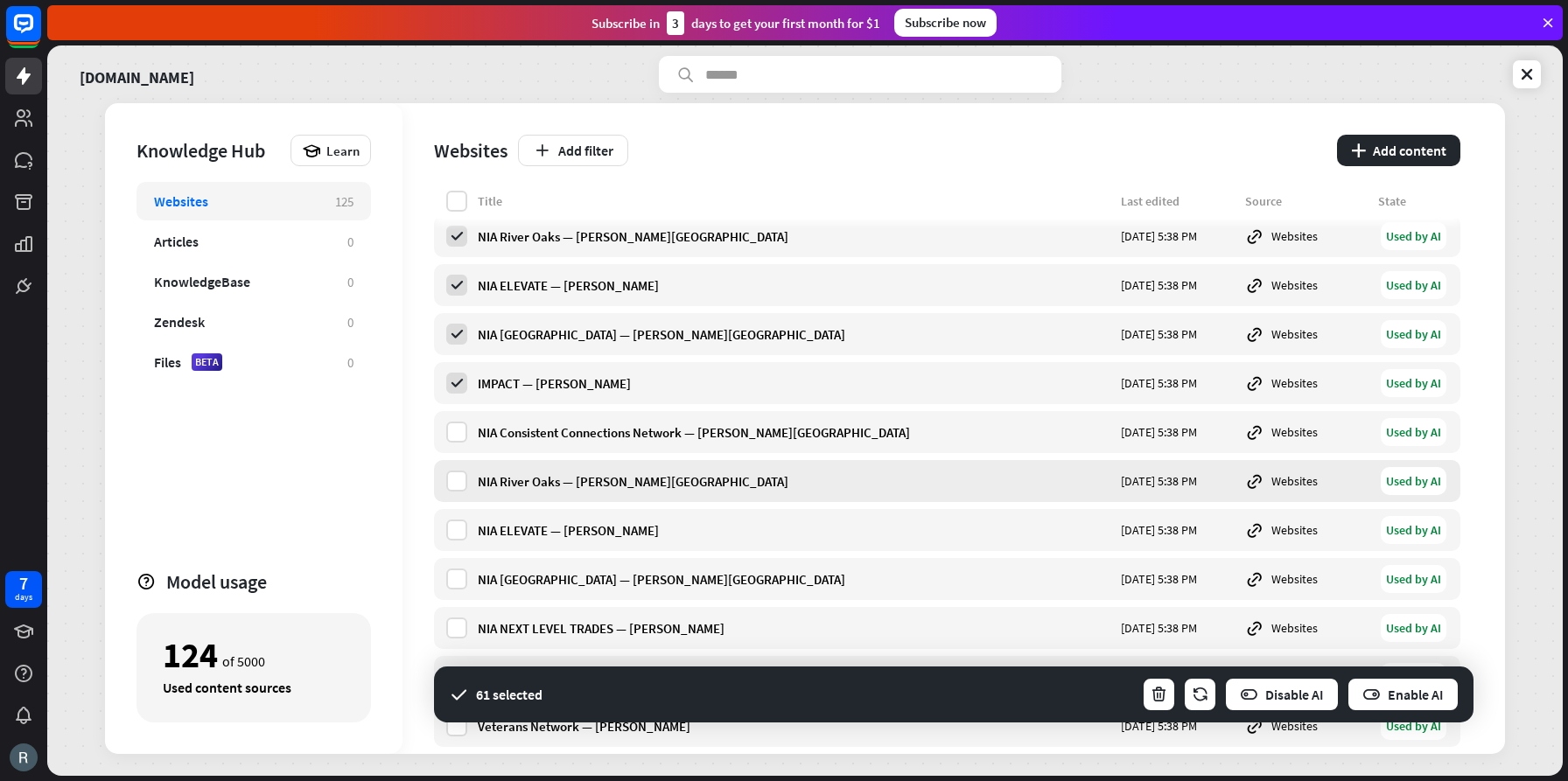
scroll to position [5010, 0]
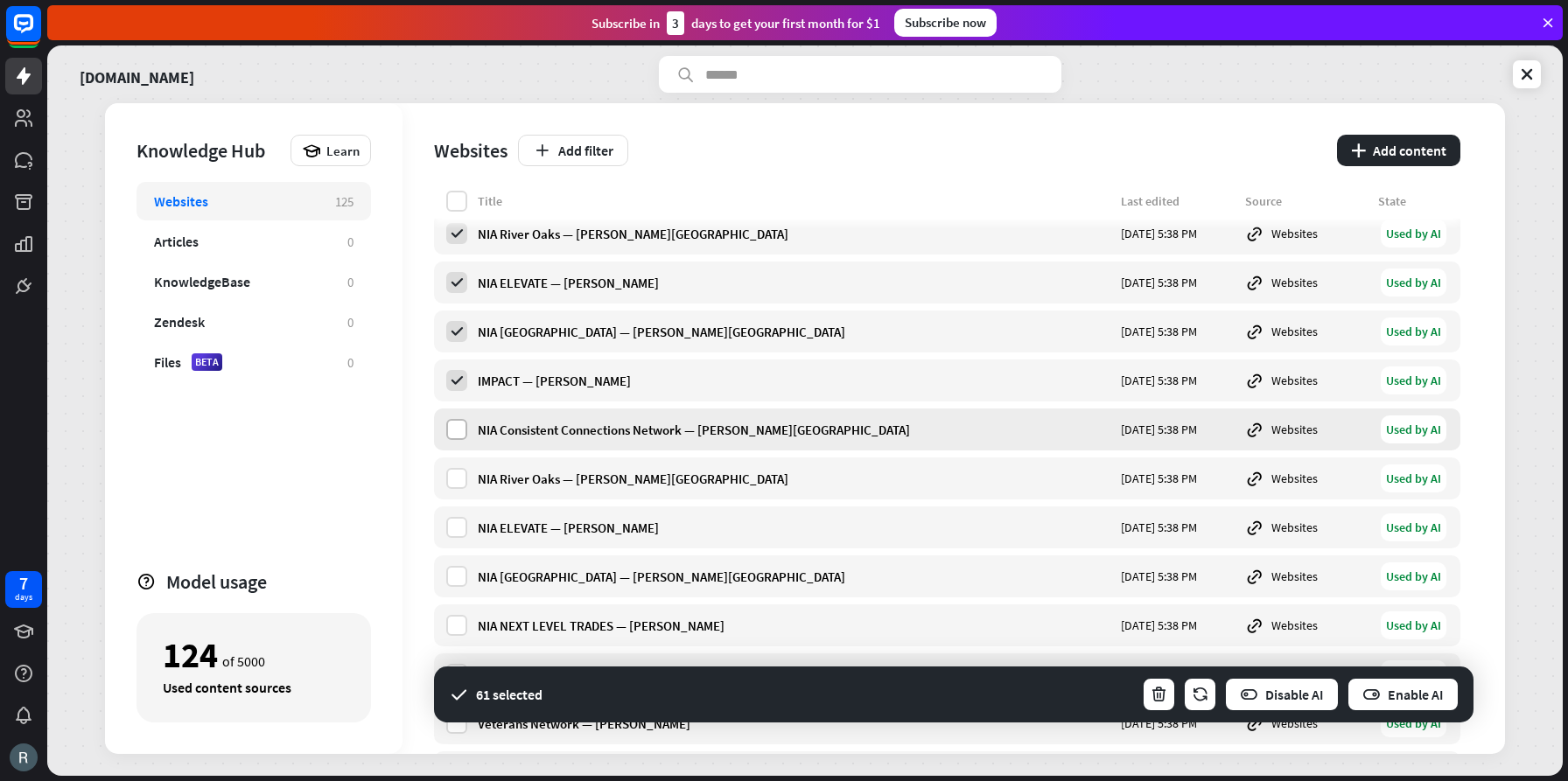
click at [460, 437] on label at bounding box center [457, 429] width 21 height 21
drag, startPoint x: 459, startPoint y: 476, endPoint x: 458, endPoint y: 502, distance: 26.0
click at [459, 476] on label at bounding box center [457, 478] width 21 height 21
click at [457, 523] on label at bounding box center [457, 527] width 21 height 21
click at [450, 576] on label at bounding box center [457, 576] width 21 height 21
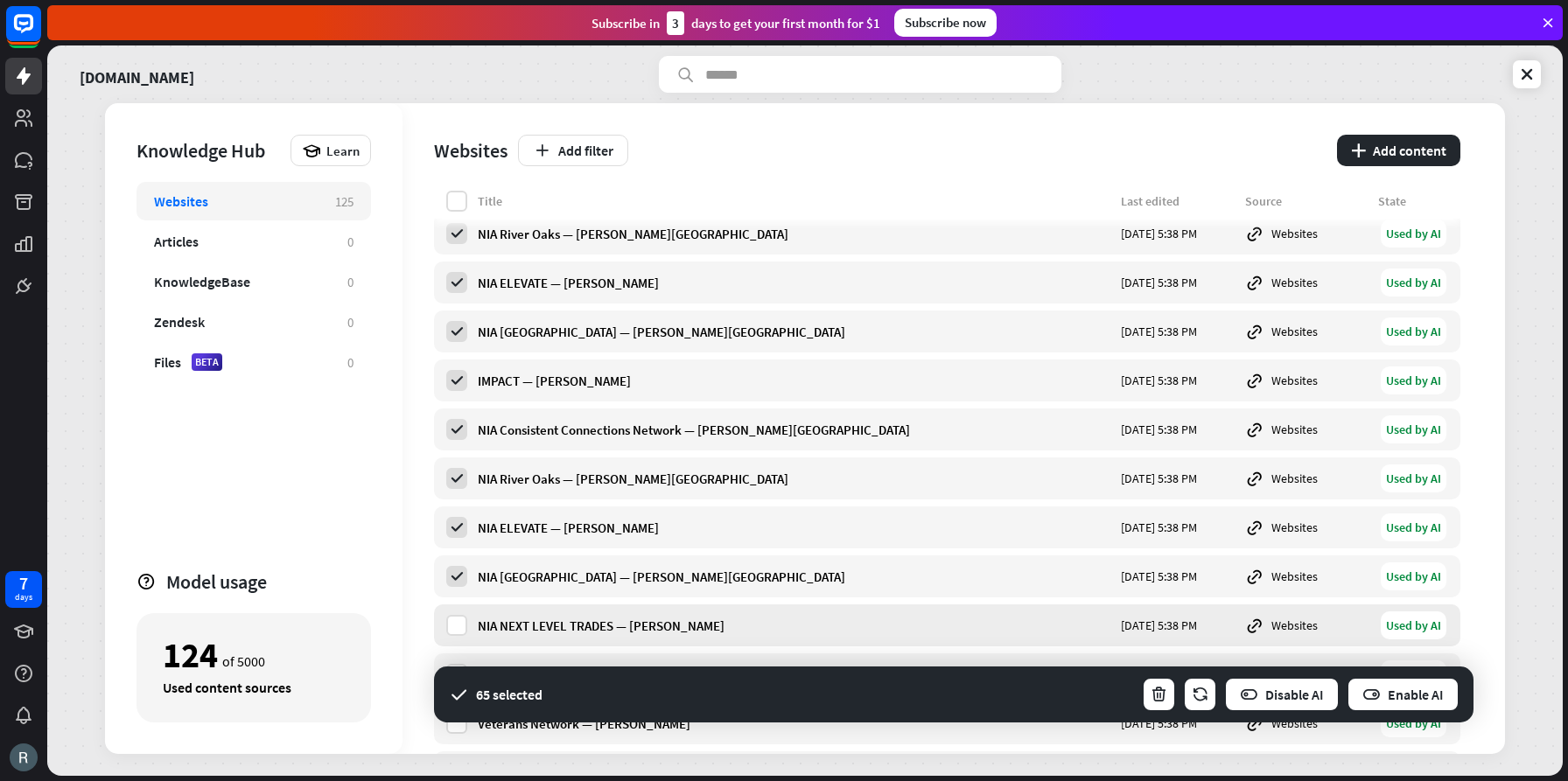
drag, startPoint x: 452, startPoint y: 619, endPoint x: 479, endPoint y: 606, distance: 30.0
click at [453, 619] on label at bounding box center [457, 625] width 21 height 21
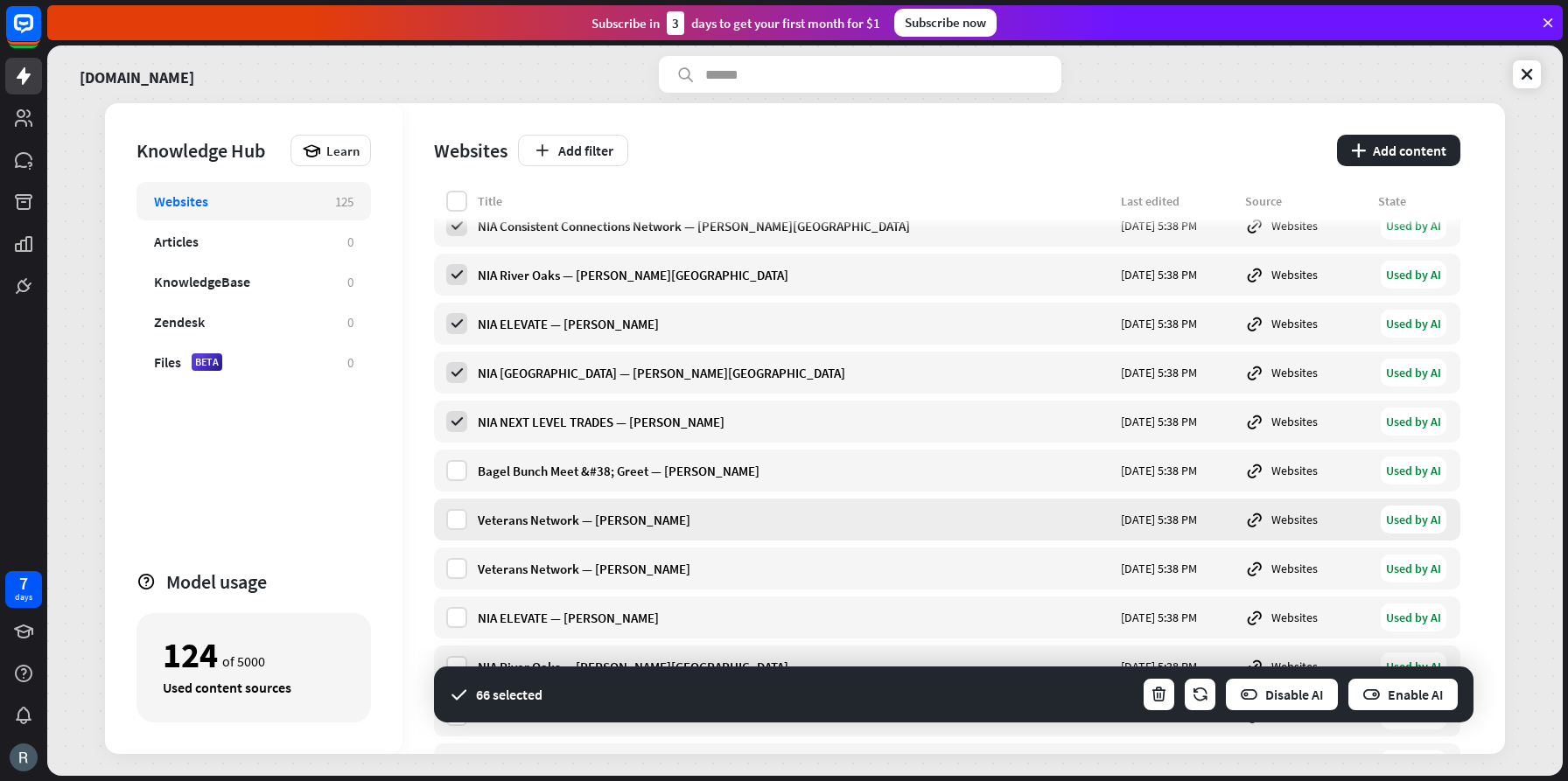
scroll to position [5215, 0]
click at [452, 467] on label at bounding box center [457, 468] width 21 height 21
click at [457, 512] on label at bounding box center [457, 517] width 21 height 21
click at [455, 563] on label at bounding box center [457, 566] width 21 height 21
click at [454, 612] on label at bounding box center [457, 615] width 21 height 21
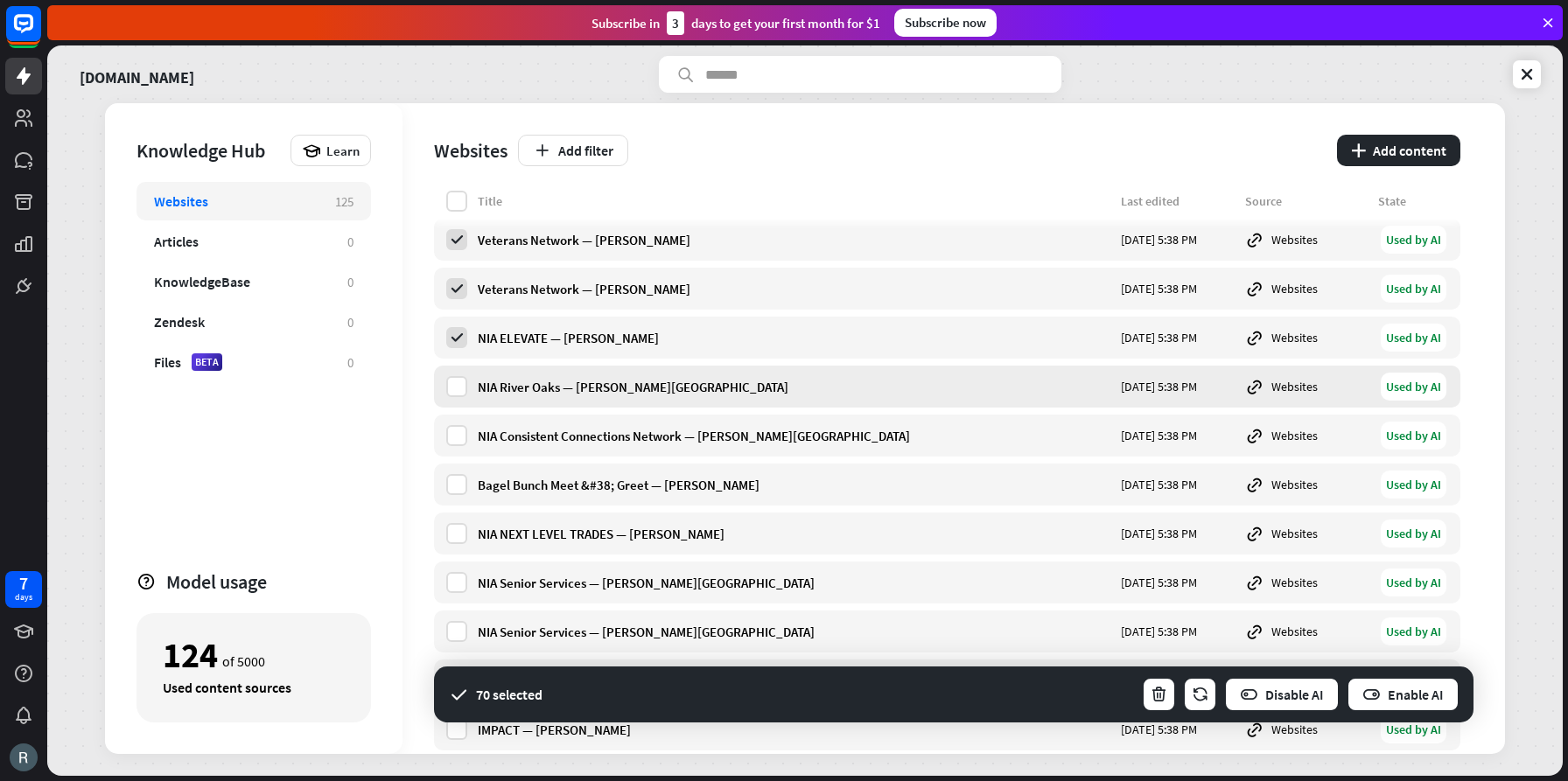
scroll to position [5497, 0]
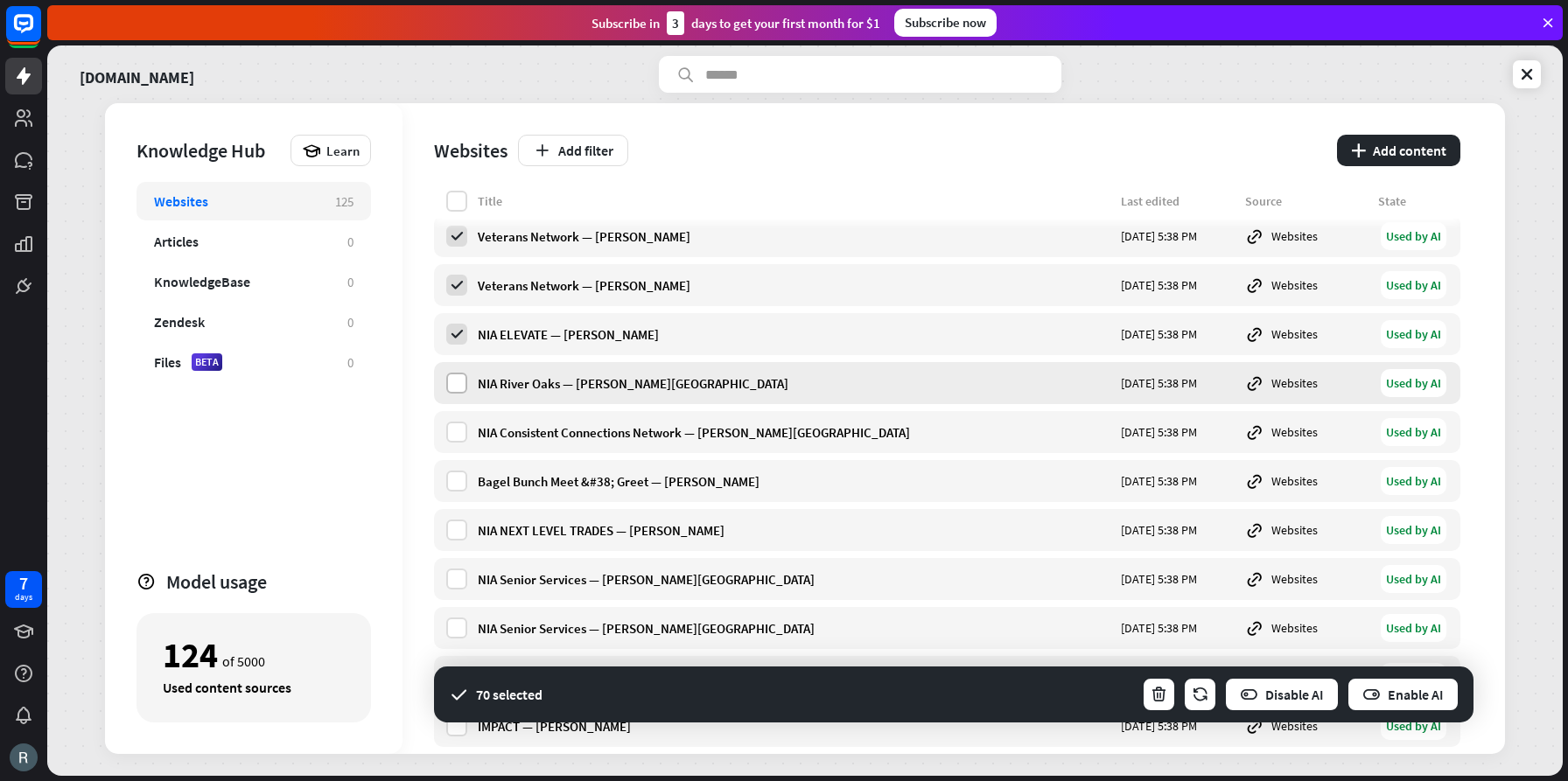
click at [461, 384] on label at bounding box center [457, 383] width 21 height 21
click at [458, 427] on label at bounding box center [457, 431] width 21 height 21
click at [459, 480] on label at bounding box center [457, 481] width 21 height 21
drag, startPoint x: 454, startPoint y: 528, endPoint x: 445, endPoint y: 533, distance: 10.3
click at [454, 528] on label at bounding box center [457, 529] width 21 height 21
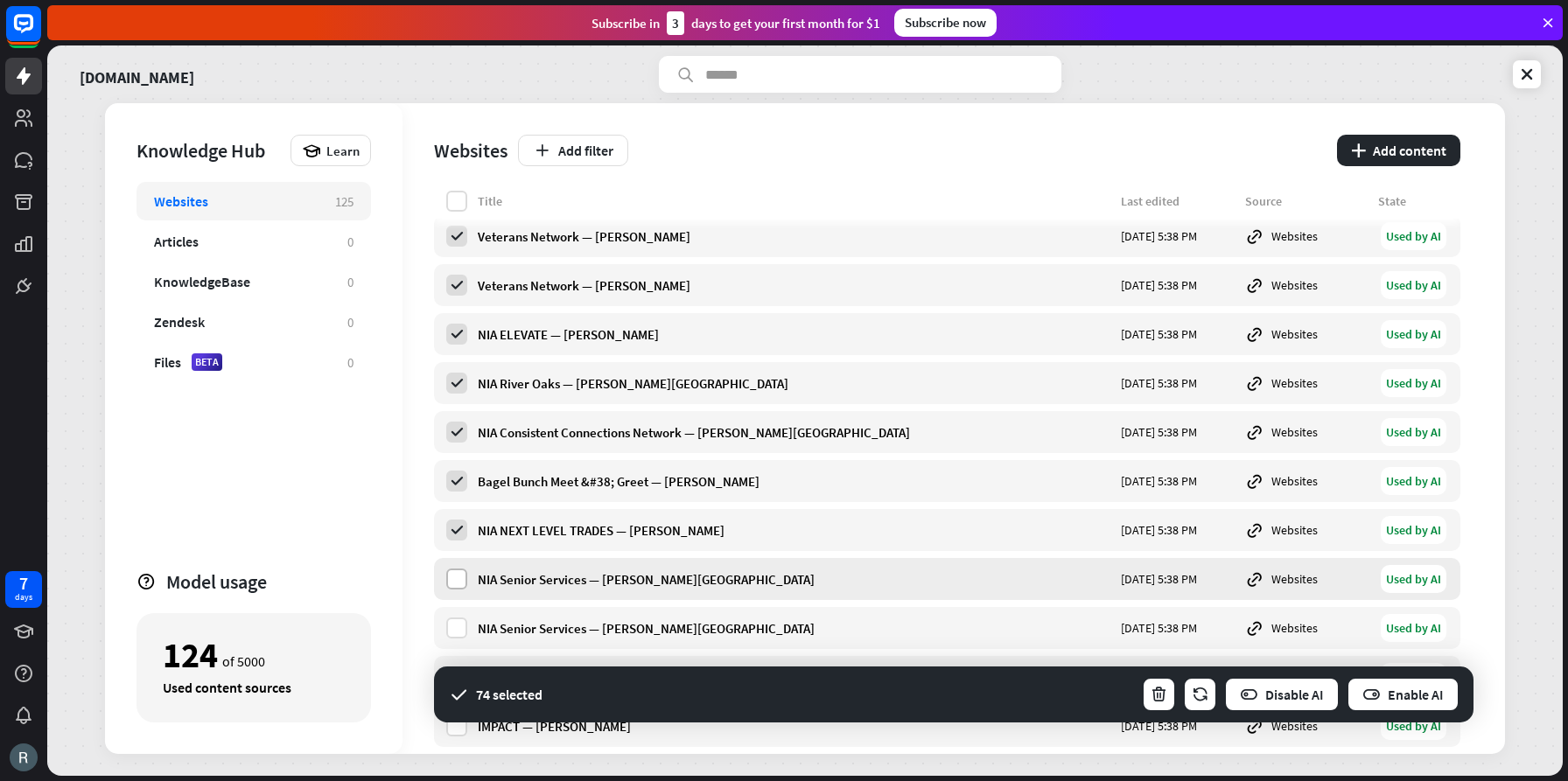
click at [459, 568] on label at bounding box center [457, 578] width 21 height 21
click at [459, 625] on label at bounding box center [457, 628] width 21 height 21
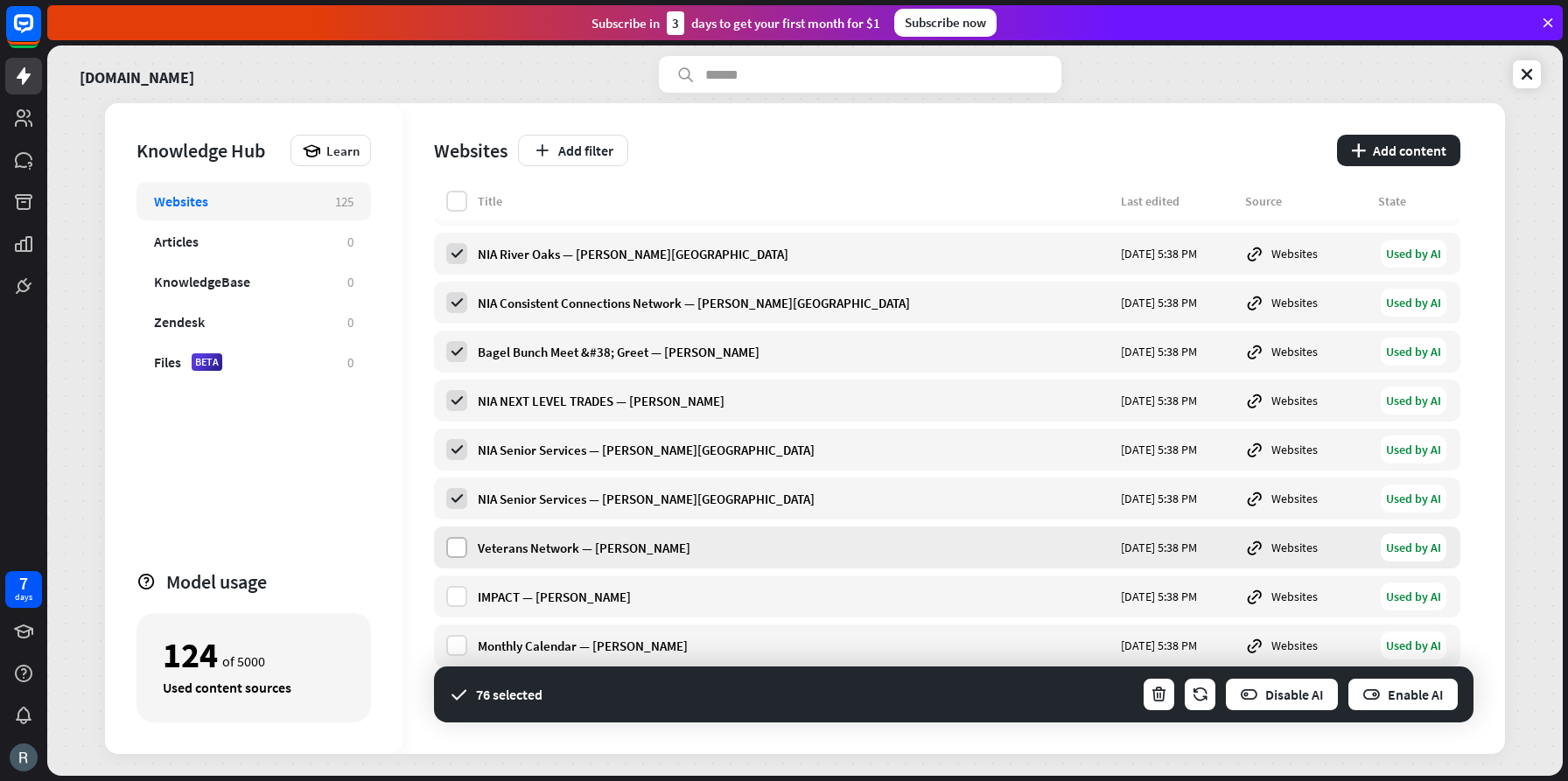
click at [454, 543] on label at bounding box center [457, 547] width 21 height 21
click at [457, 601] on label at bounding box center [457, 596] width 21 height 21
click at [1260, 698] on button "Disable AI" at bounding box center [1282, 694] width 116 height 35
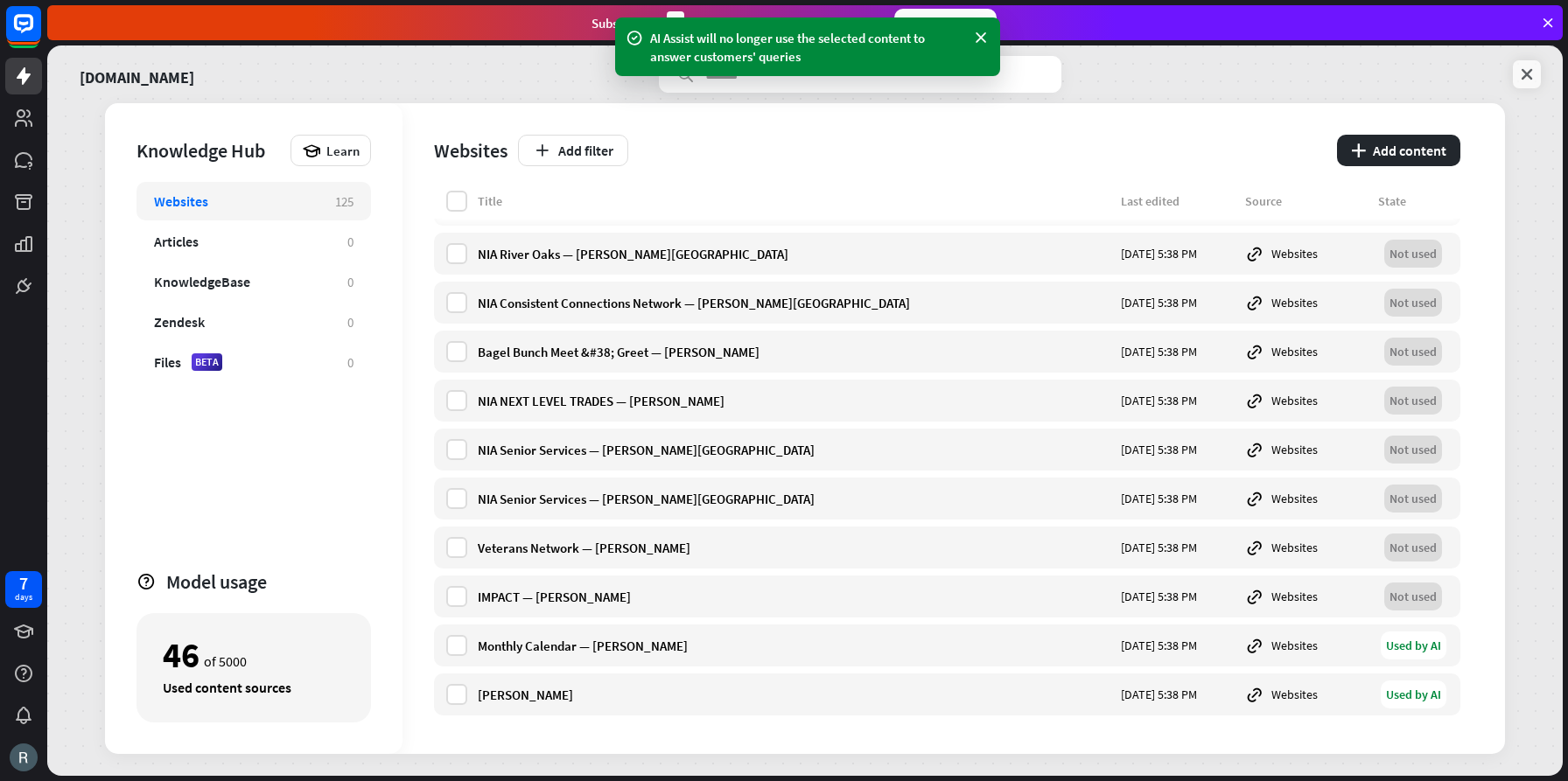
click at [1531, 73] on icon at bounding box center [1528, 74] width 18 height 18
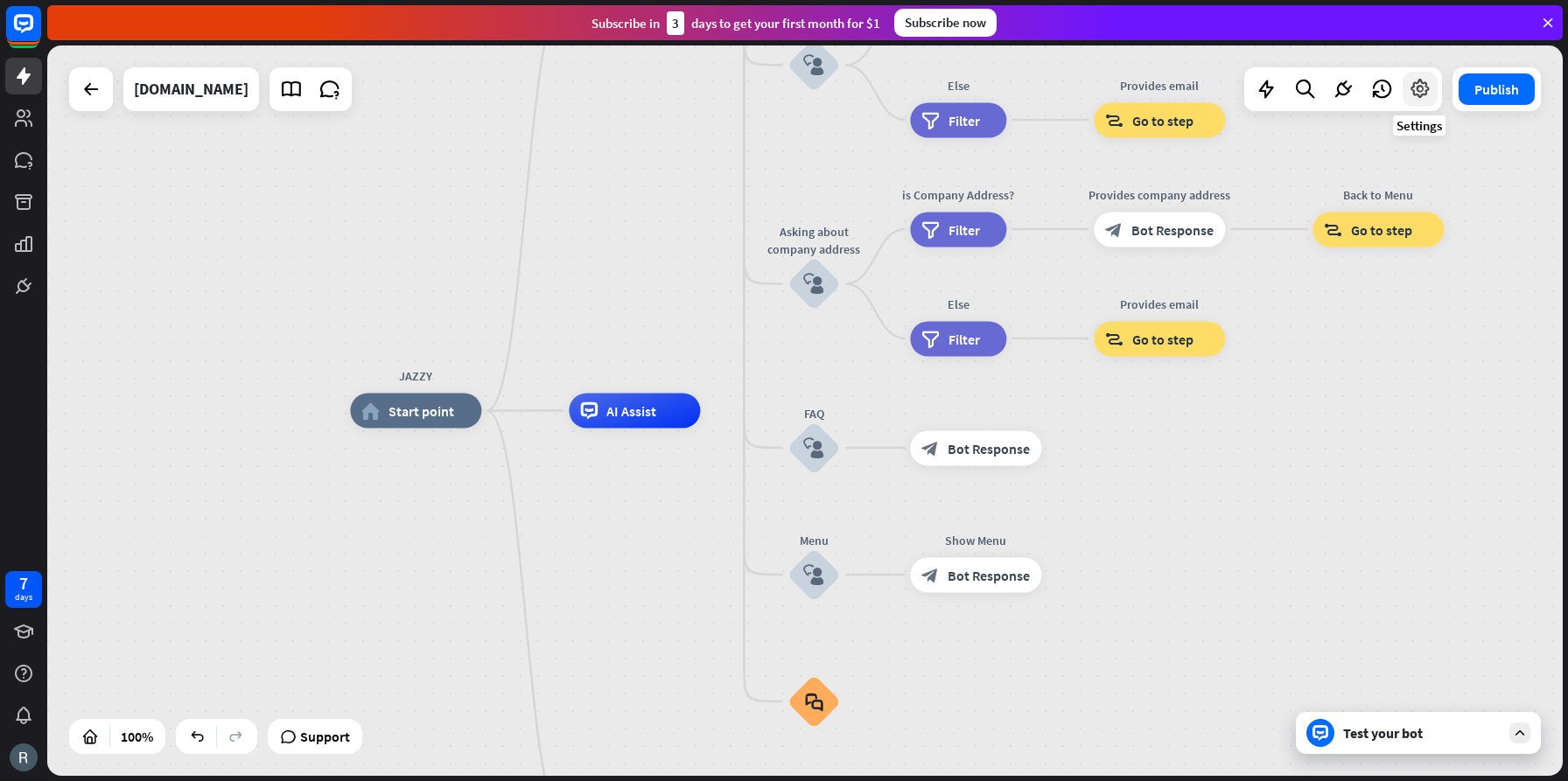
click at [1423, 88] on icon at bounding box center [1420, 89] width 22 height 22
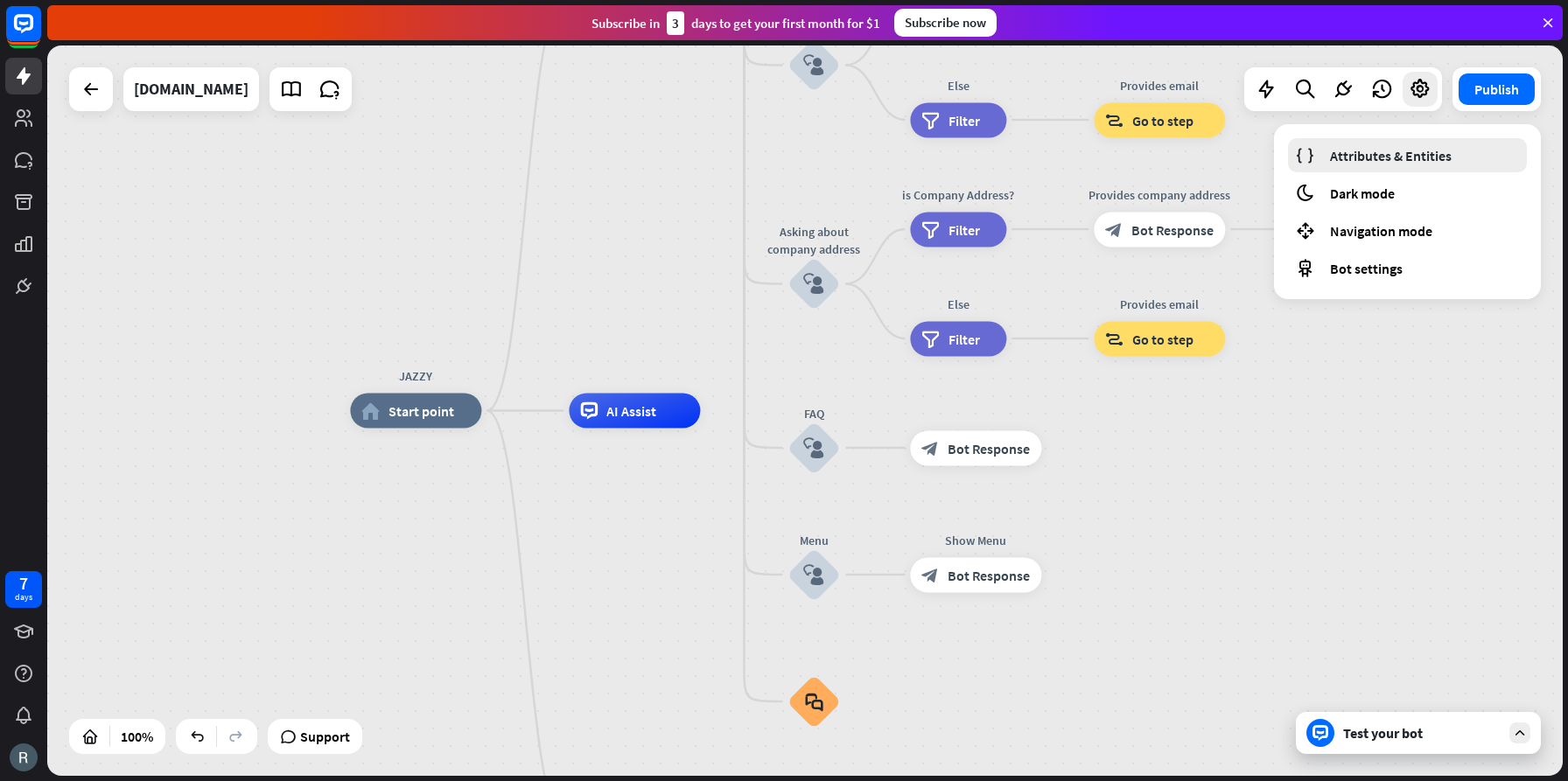
click at [1384, 152] on span "Attributes & Entities" at bounding box center [1391, 156] width 122 height 18
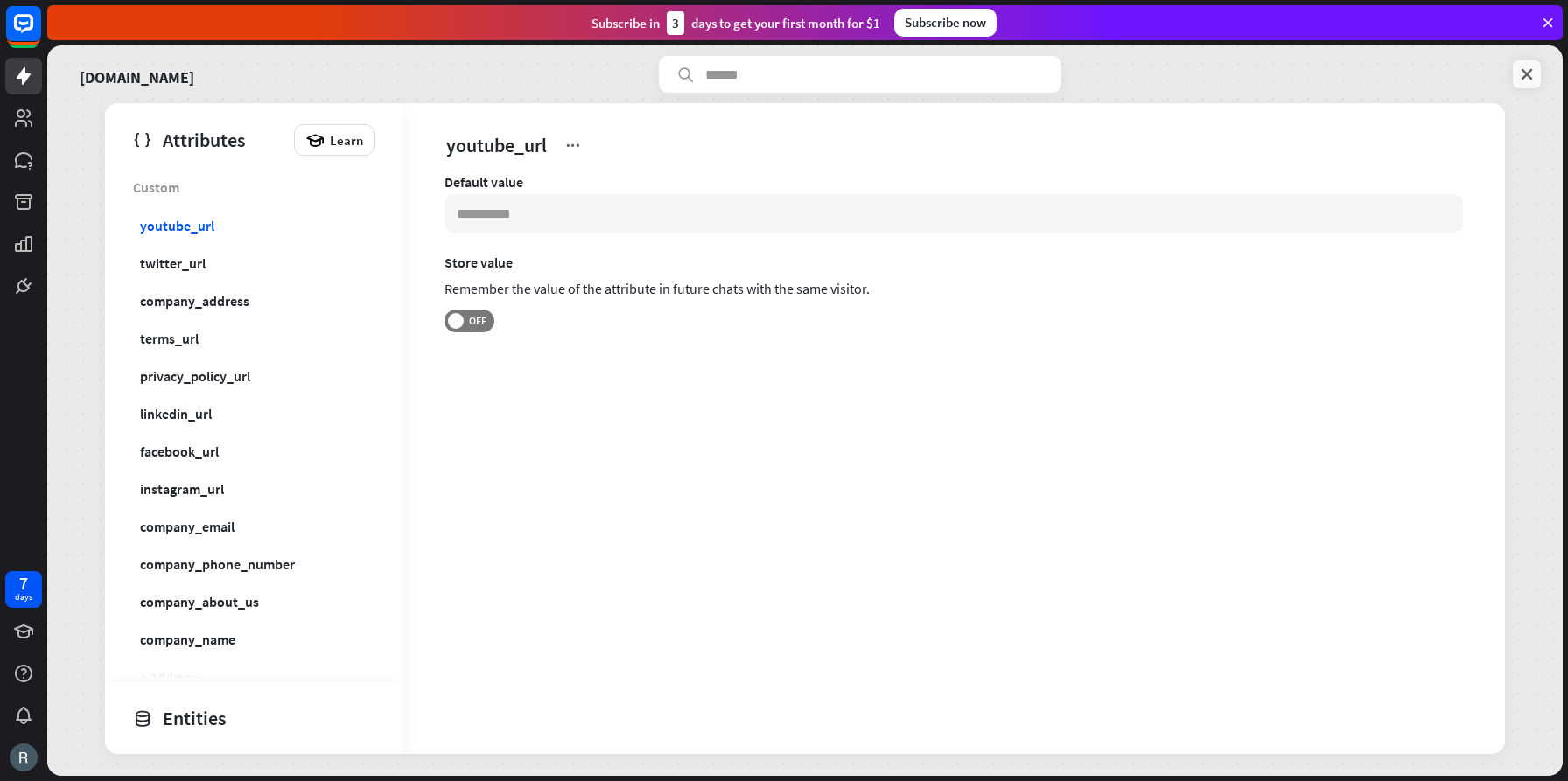
click at [1526, 75] on icon at bounding box center [1528, 74] width 18 height 18
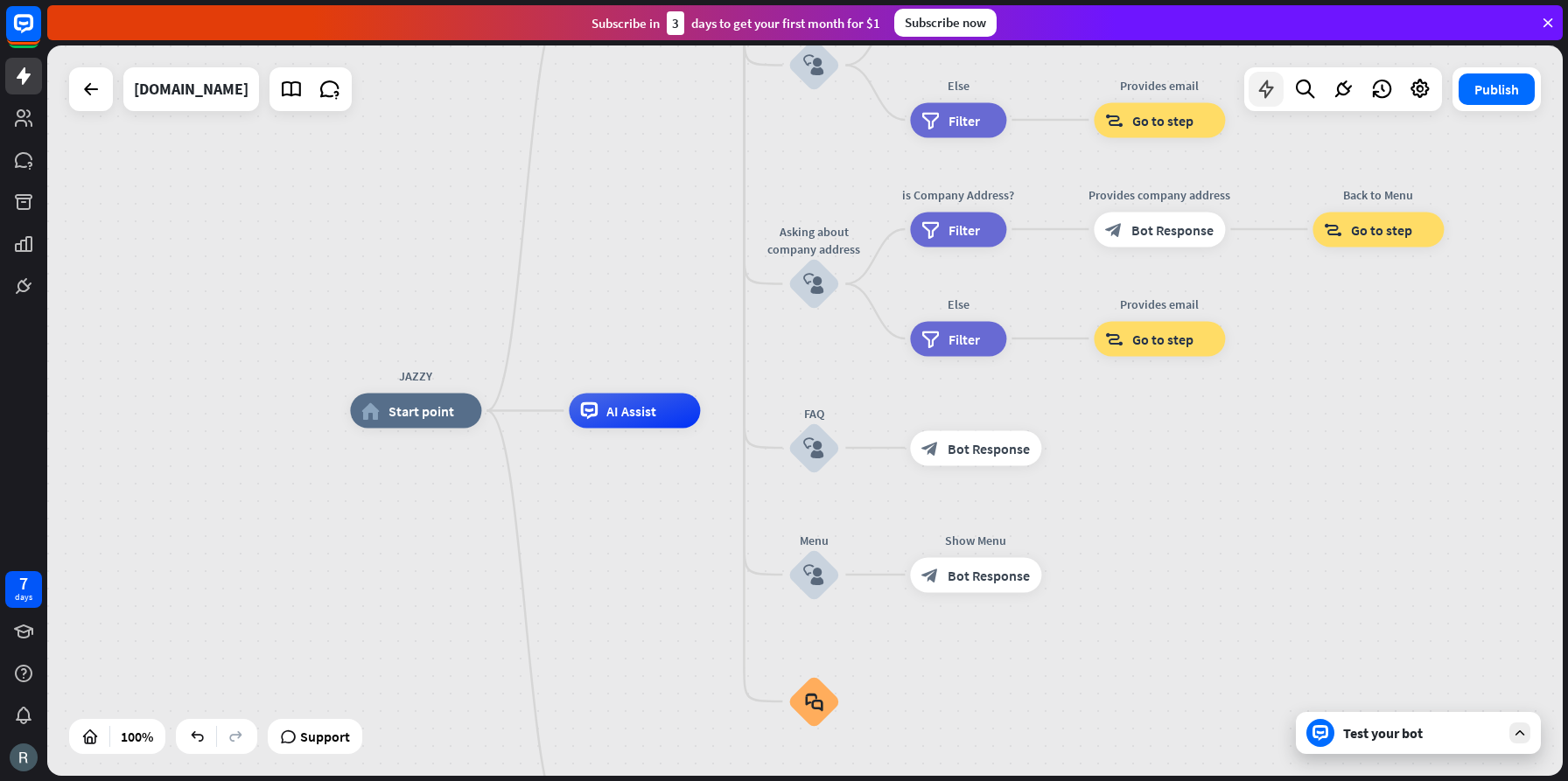
click at [1267, 87] on icon at bounding box center [1266, 89] width 22 height 22
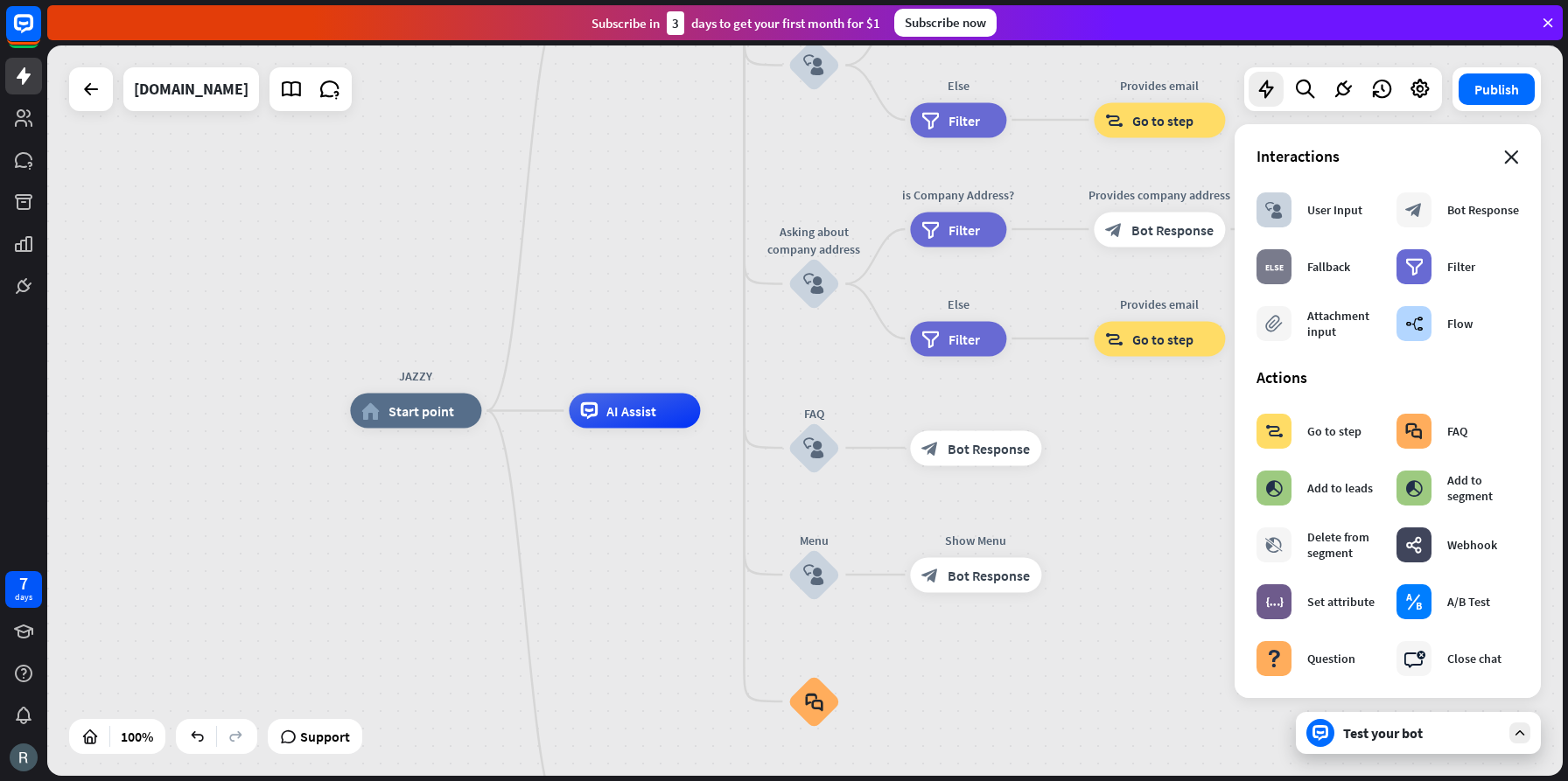
click at [1511, 155] on icon "close" at bounding box center [1511, 158] width 15 height 14
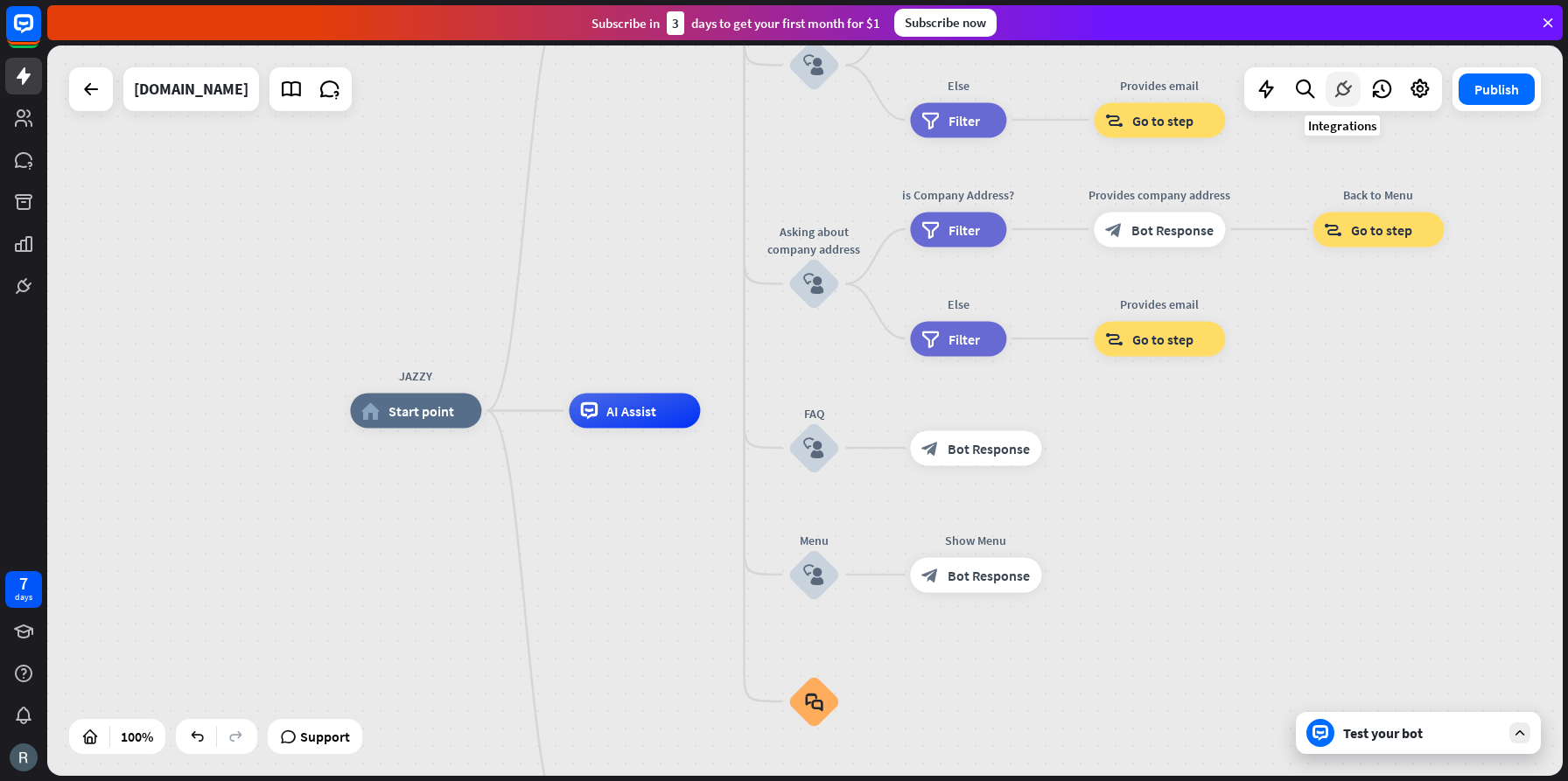
click at [1345, 87] on icon at bounding box center [1343, 89] width 22 height 22
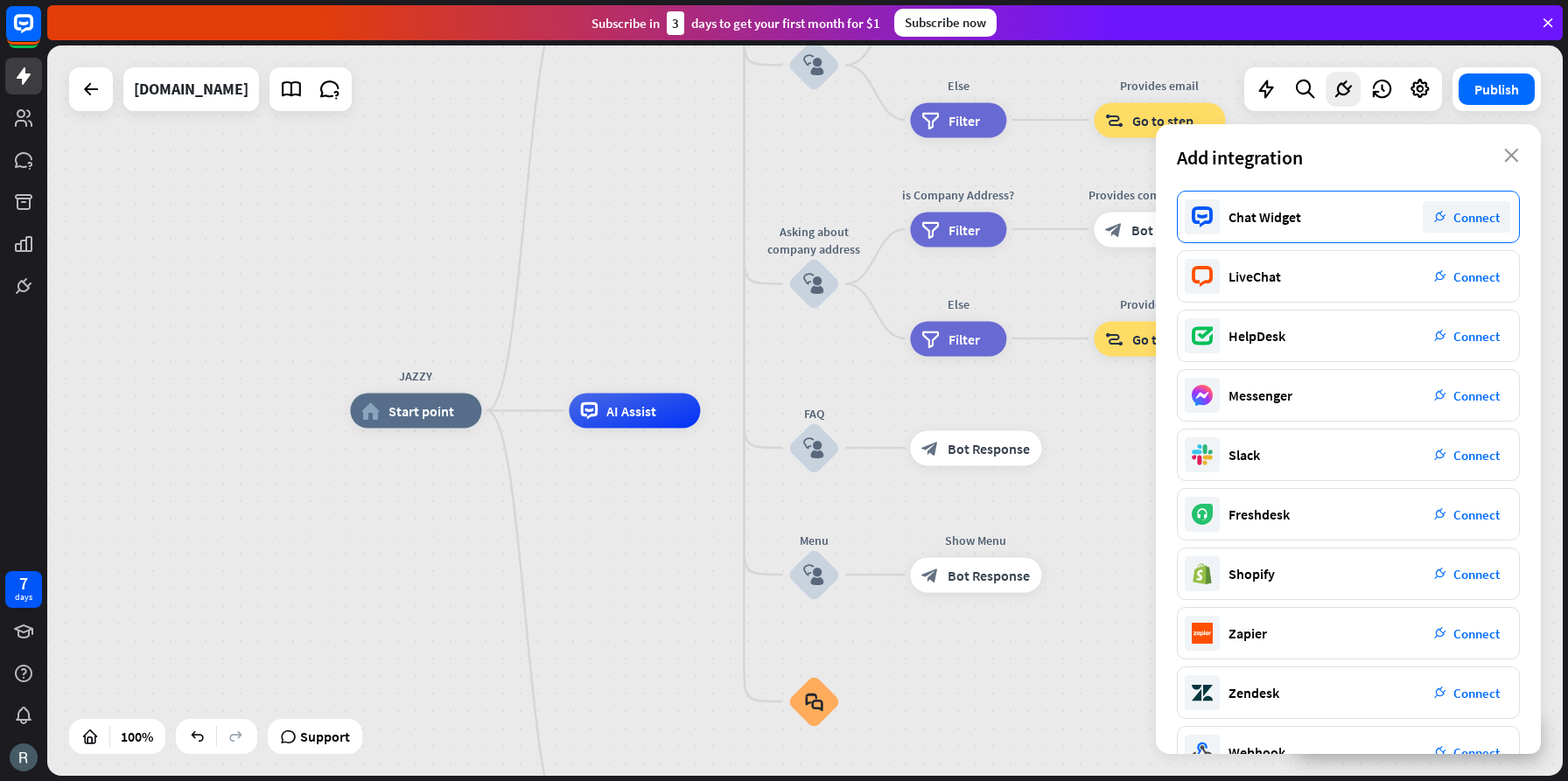
click at [1458, 221] on span "Connect" at bounding box center [1477, 217] width 47 height 17
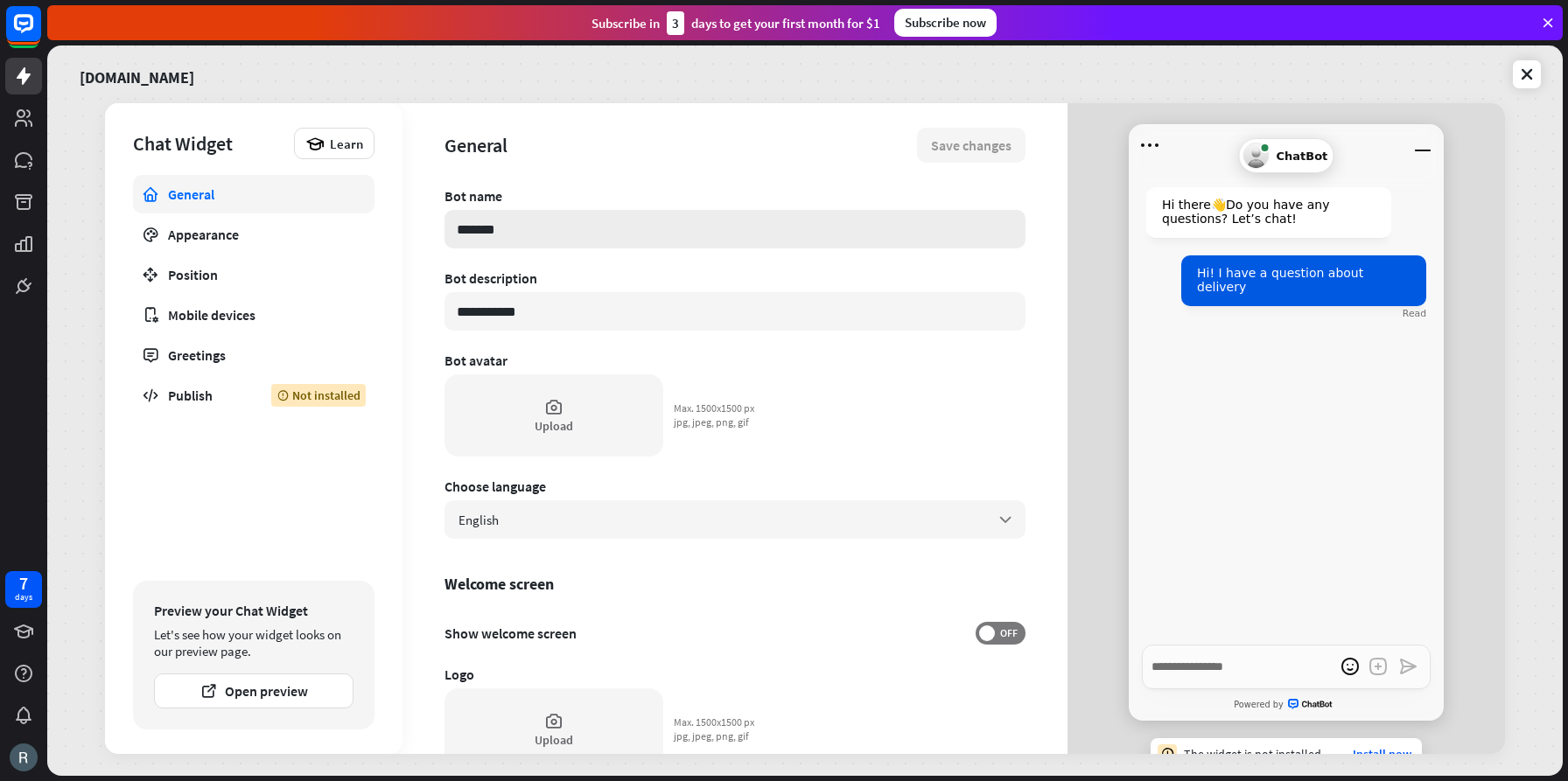
click at [527, 229] on input "*******" at bounding box center [736, 229] width 581 height 39
type textarea "*"
type input "******"
type textarea "*"
type input "*****"
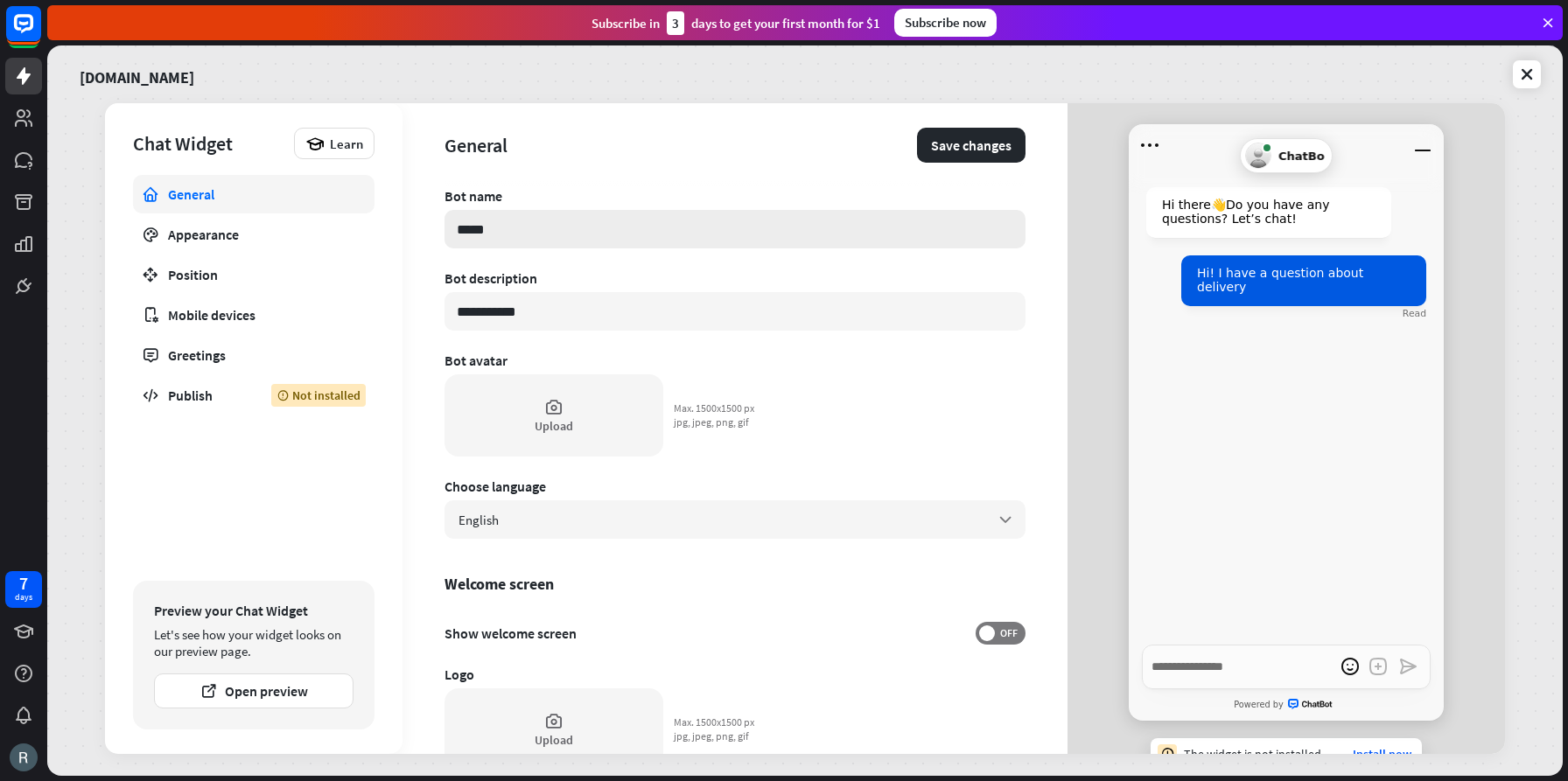
type textarea "*"
type input "****"
type textarea "*"
type input "***"
type textarea "*"
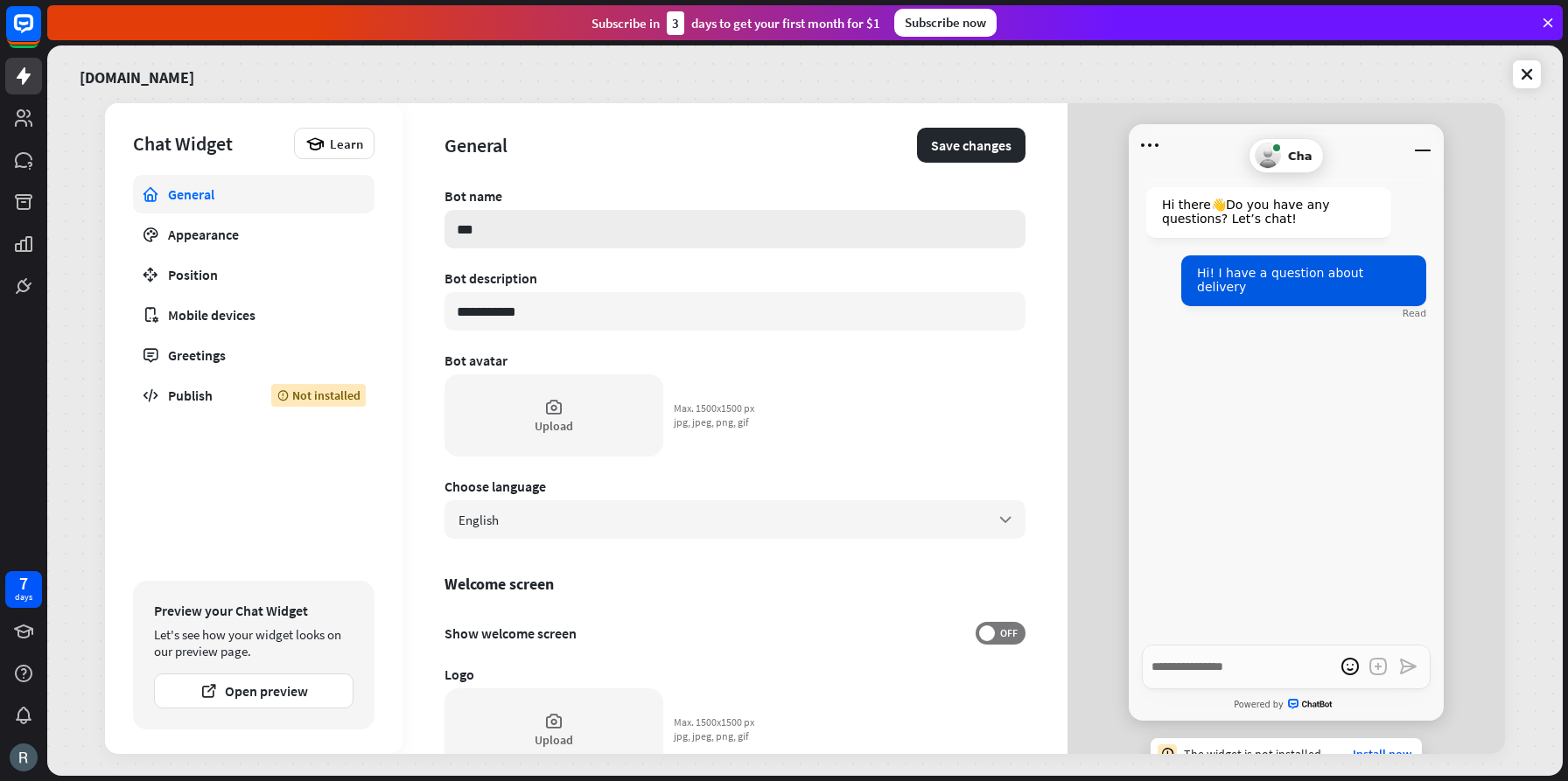
type input "**"
type textarea "*"
type input "*"
type textarea "*"
type input "*"
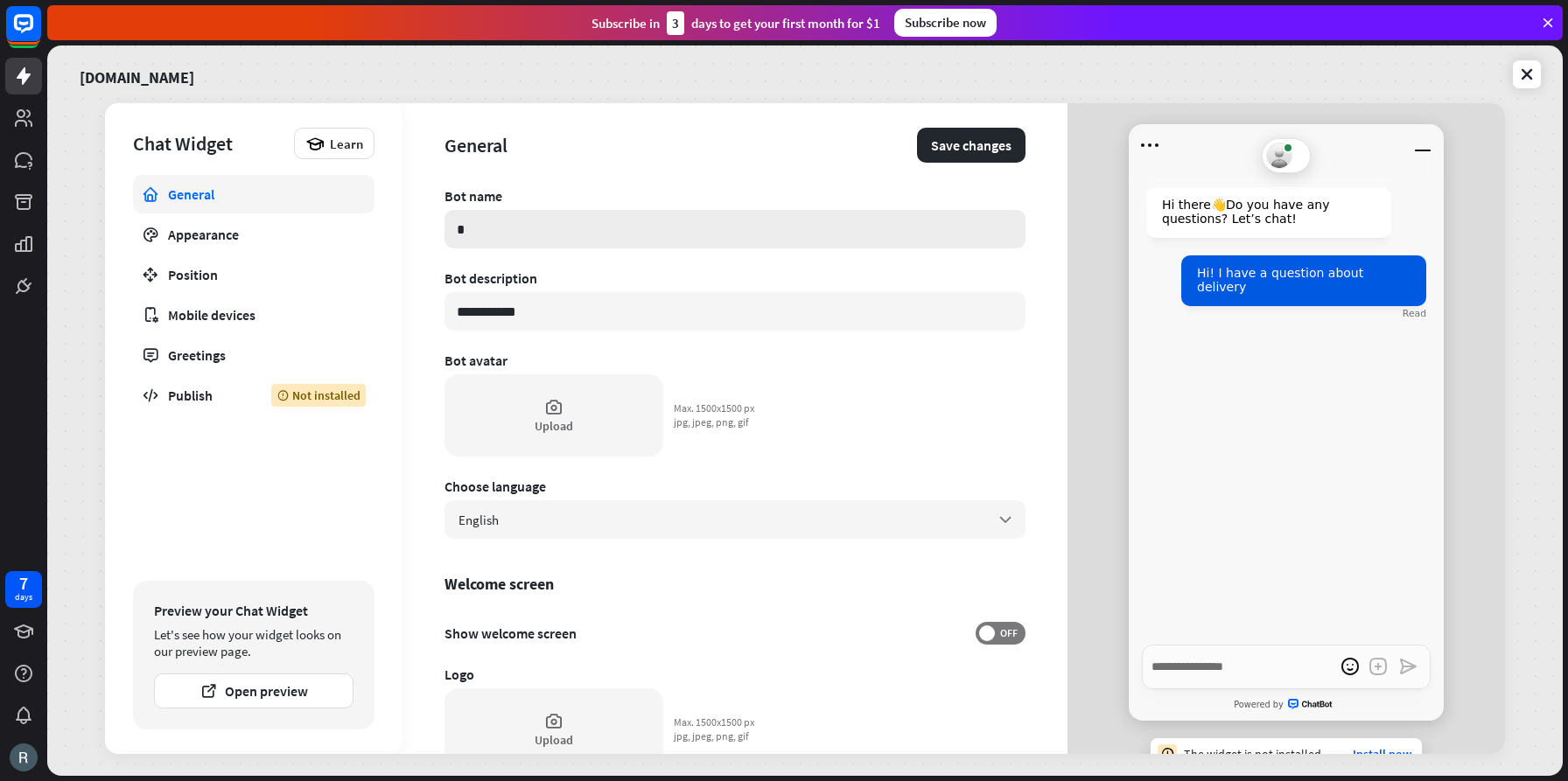
type textarea "*"
type input "**"
type textarea "*"
type input "***"
type textarea "*"
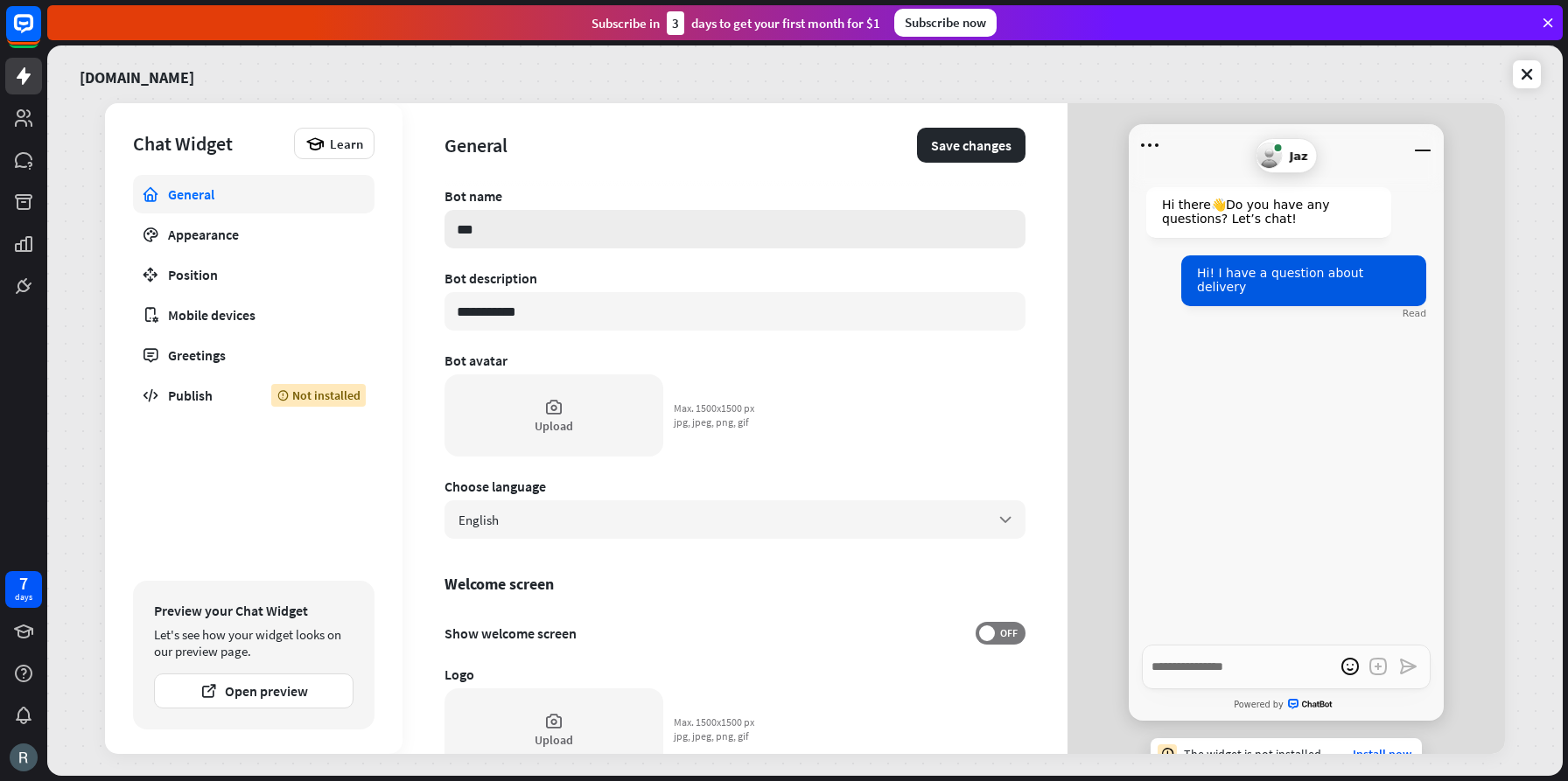
type input "****"
type textarea "*"
type input "*****"
click at [548, 416] on div "Upload" at bounding box center [554, 416] width 219 height 82
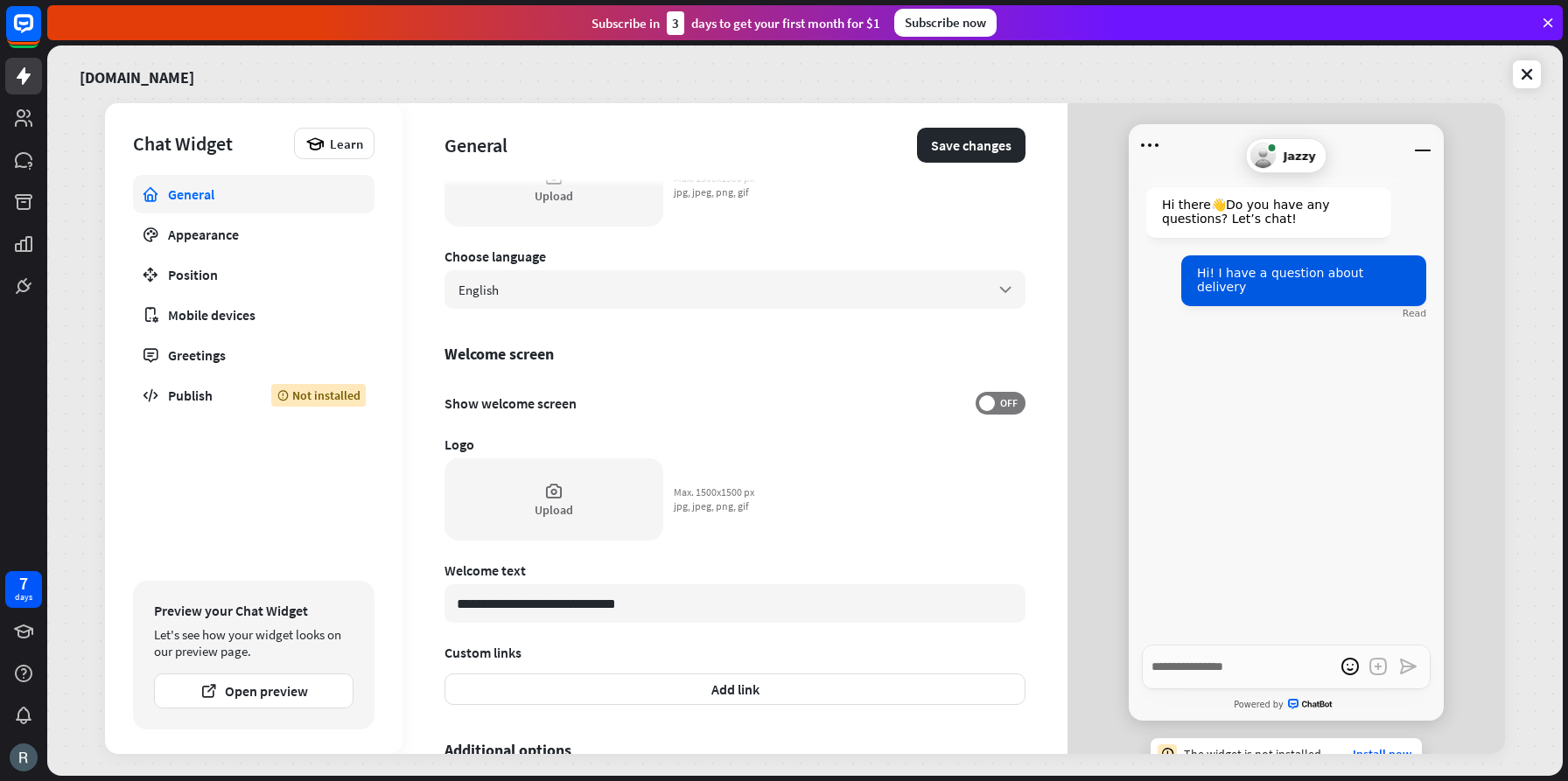
scroll to position [258, 0]
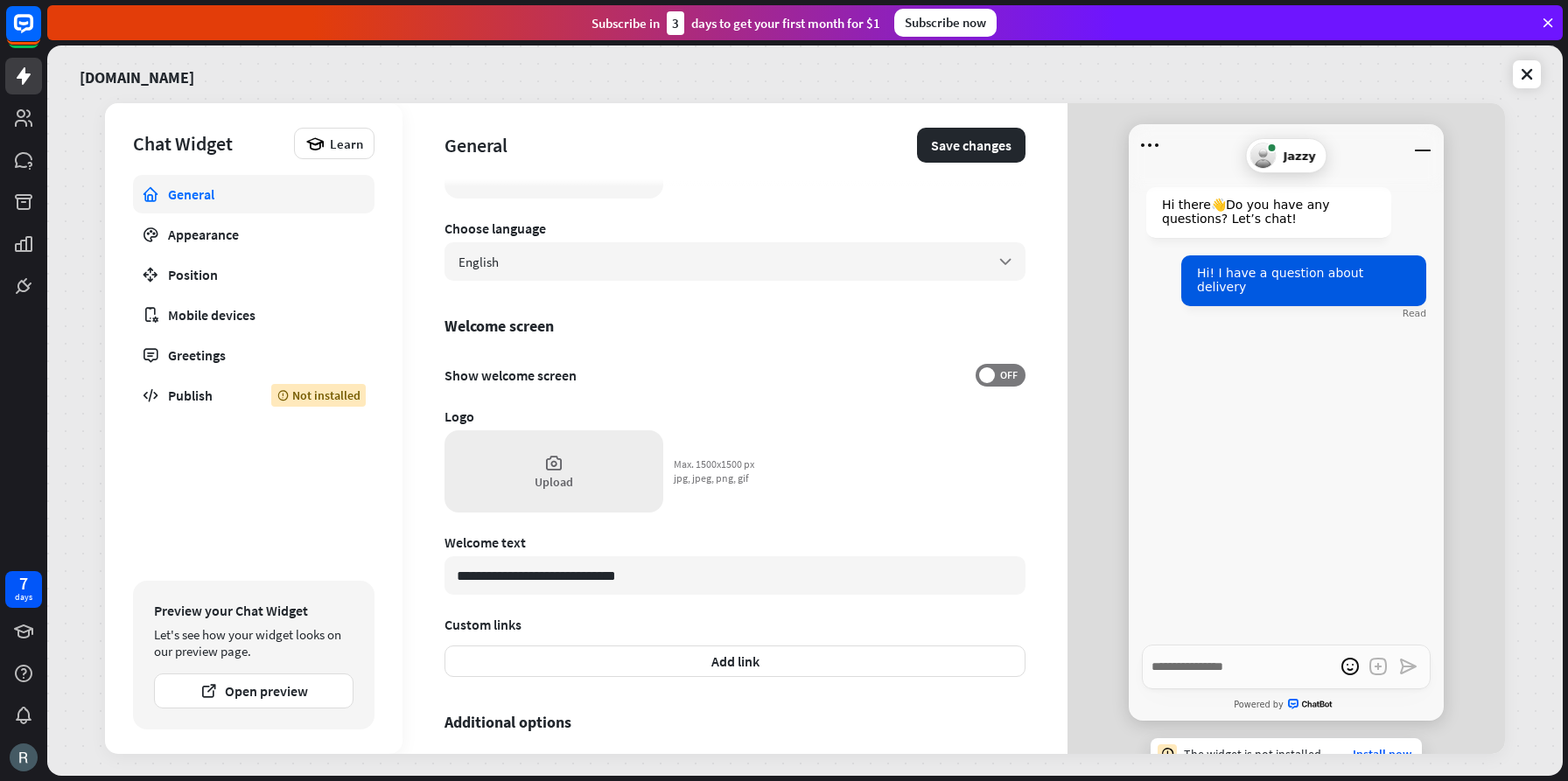
click at [551, 466] on icon at bounding box center [553, 462] width 19 height 19
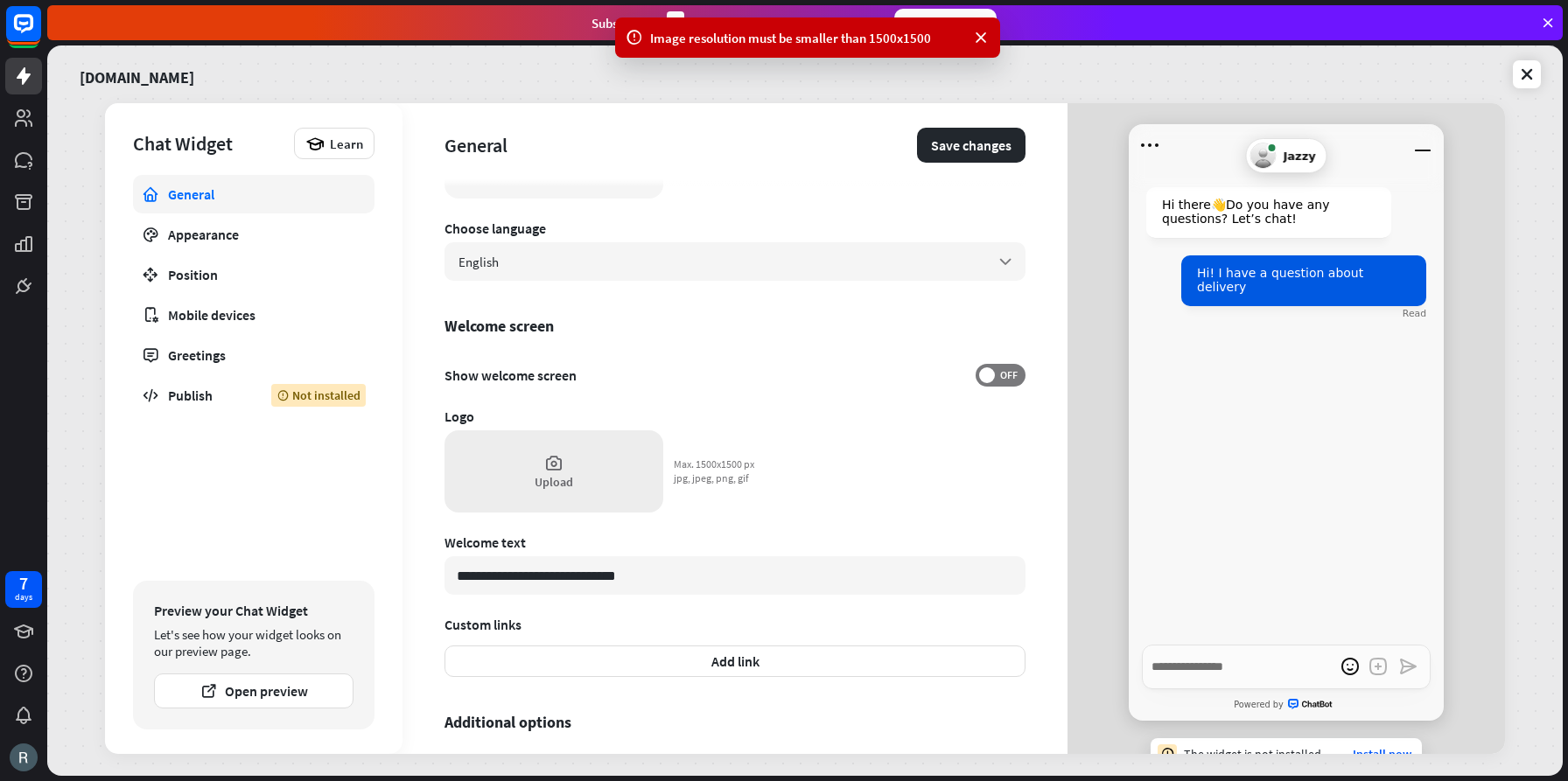
click at [560, 466] on icon at bounding box center [553, 462] width 19 height 19
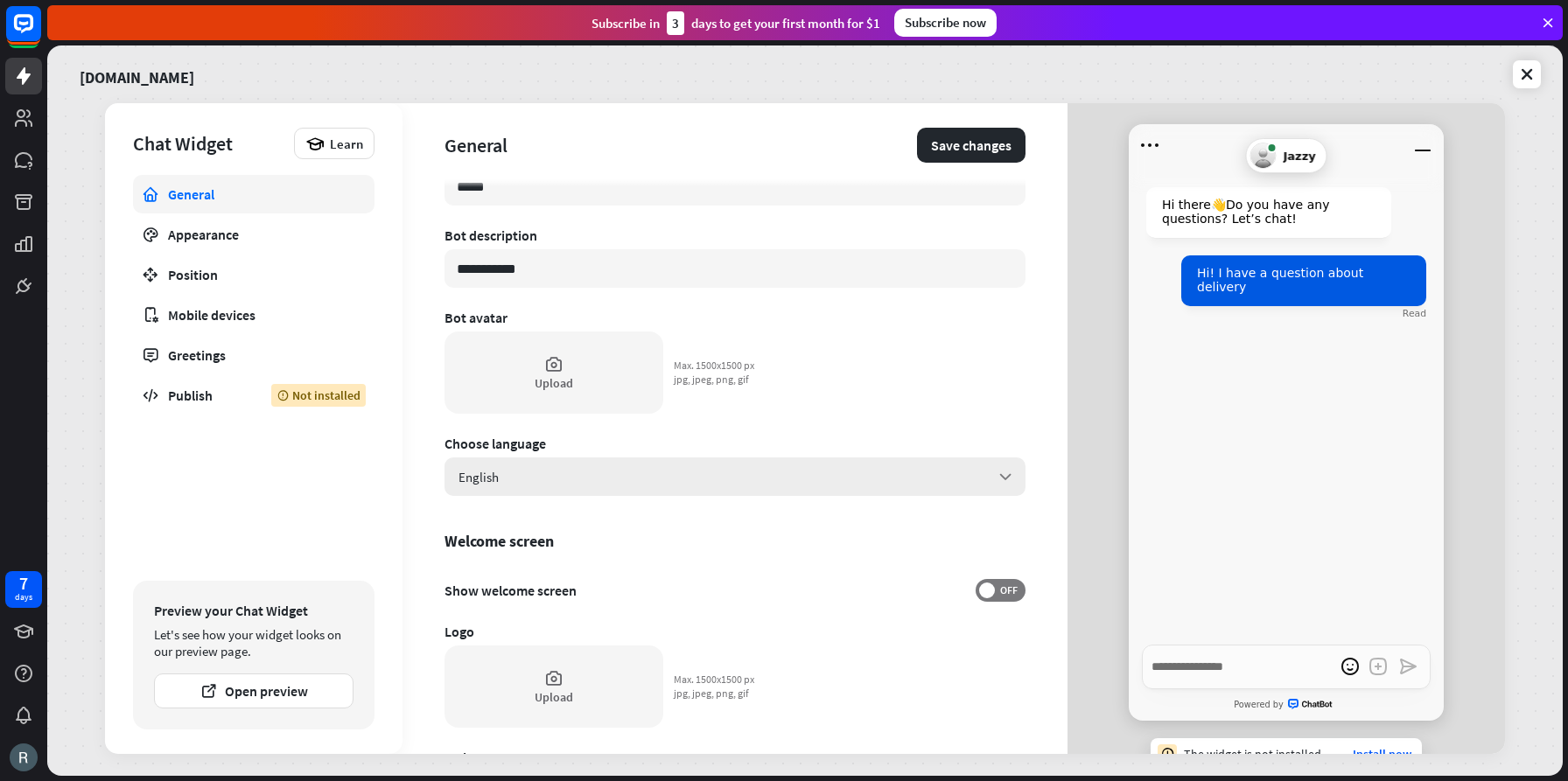
scroll to position [0, 0]
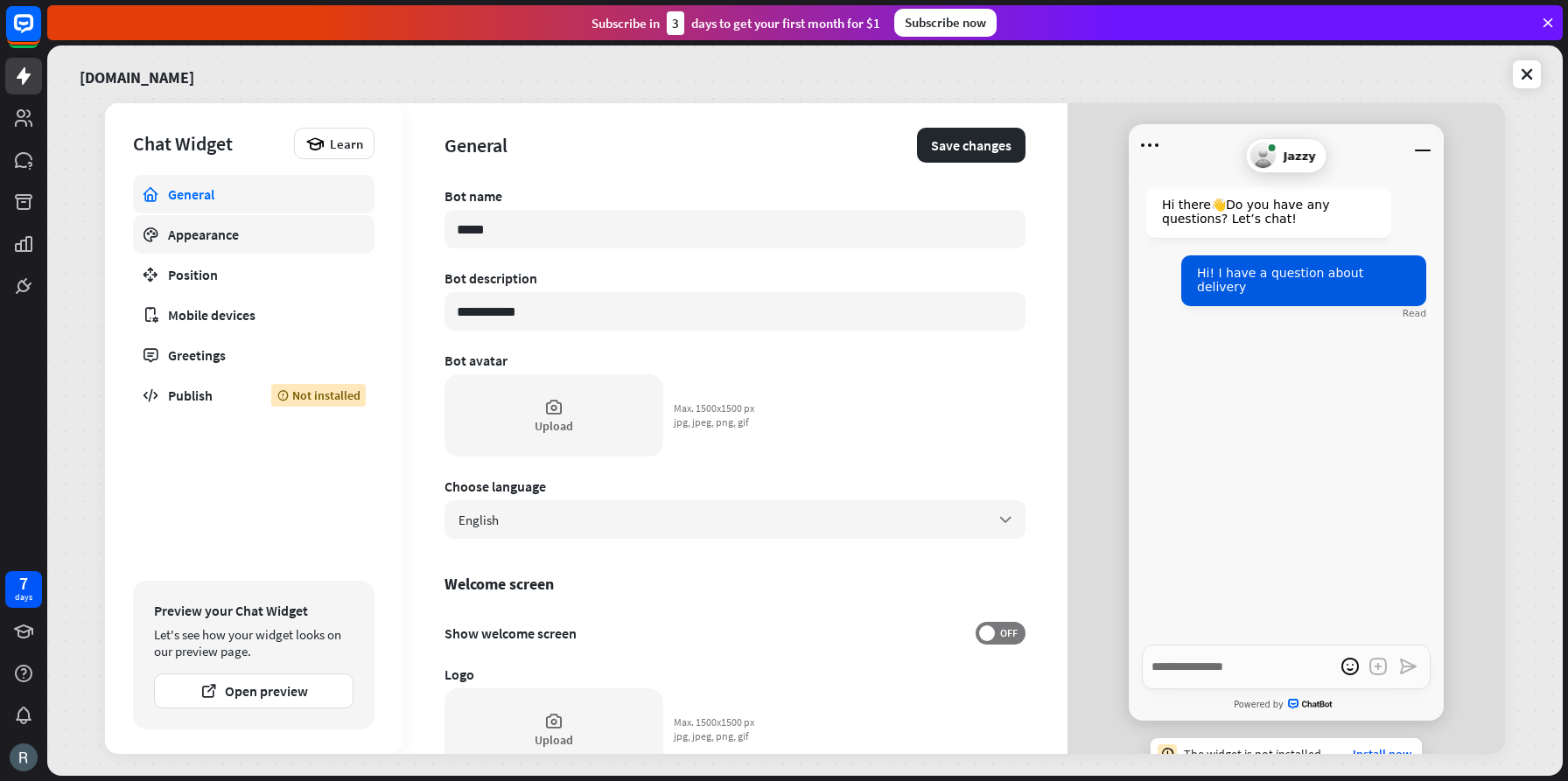
click at [203, 235] on div "Appearance" at bounding box center [253, 235] width 171 height 18
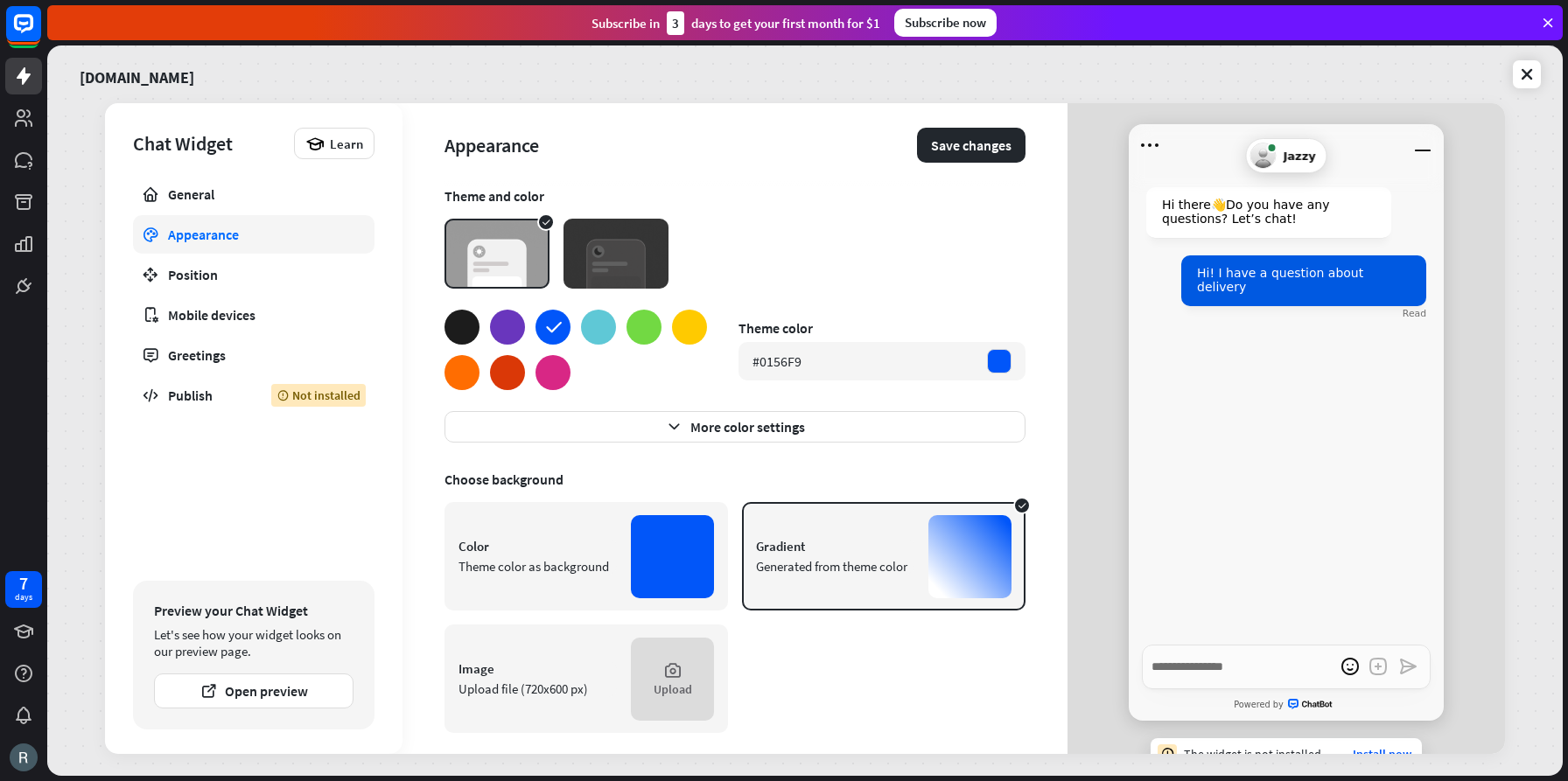
click at [642, 252] on img at bounding box center [615, 254] width 105 height 70
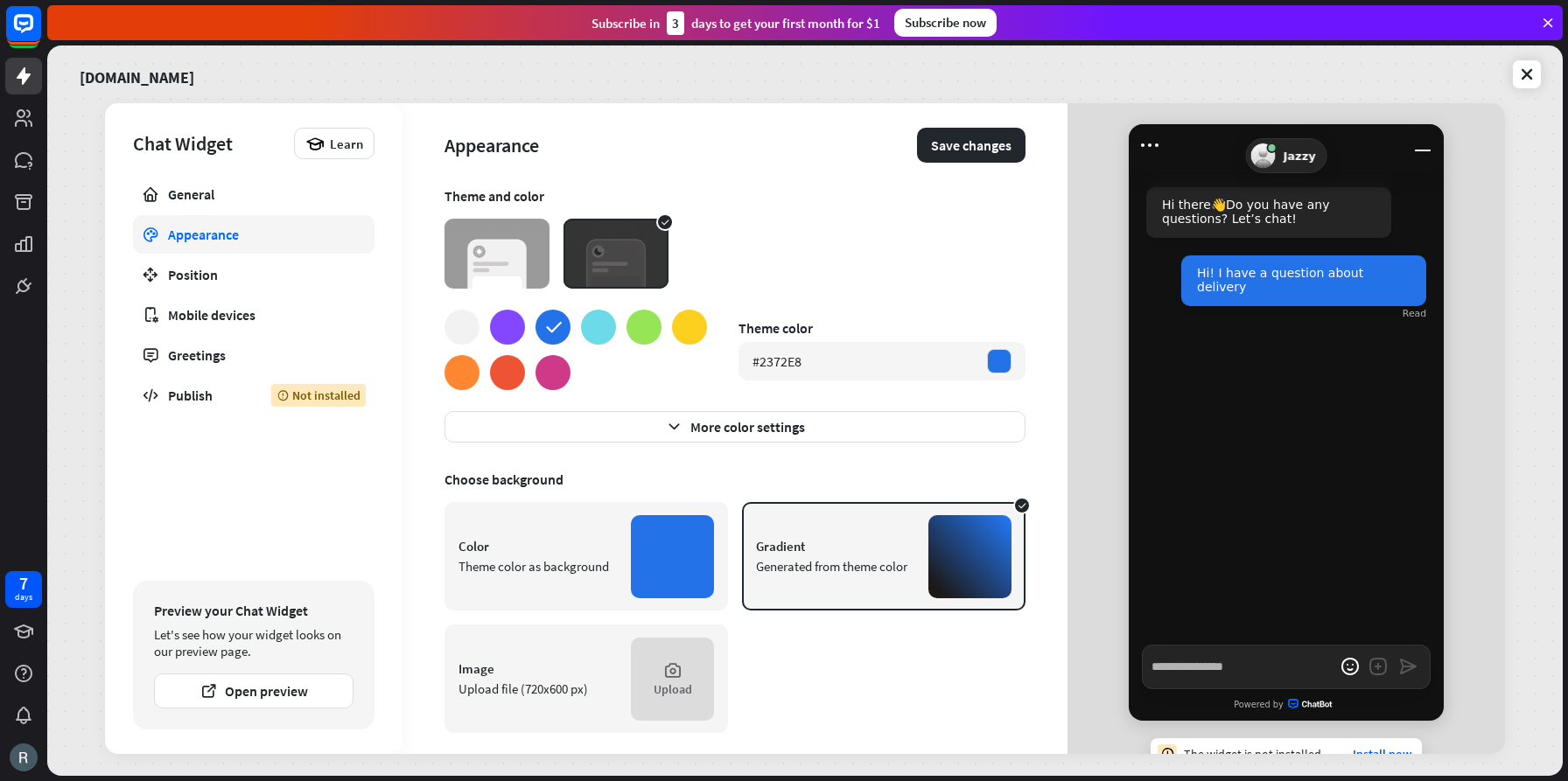
click at [518, 247] on img at bounding box center [497, 254] width 105 height 70
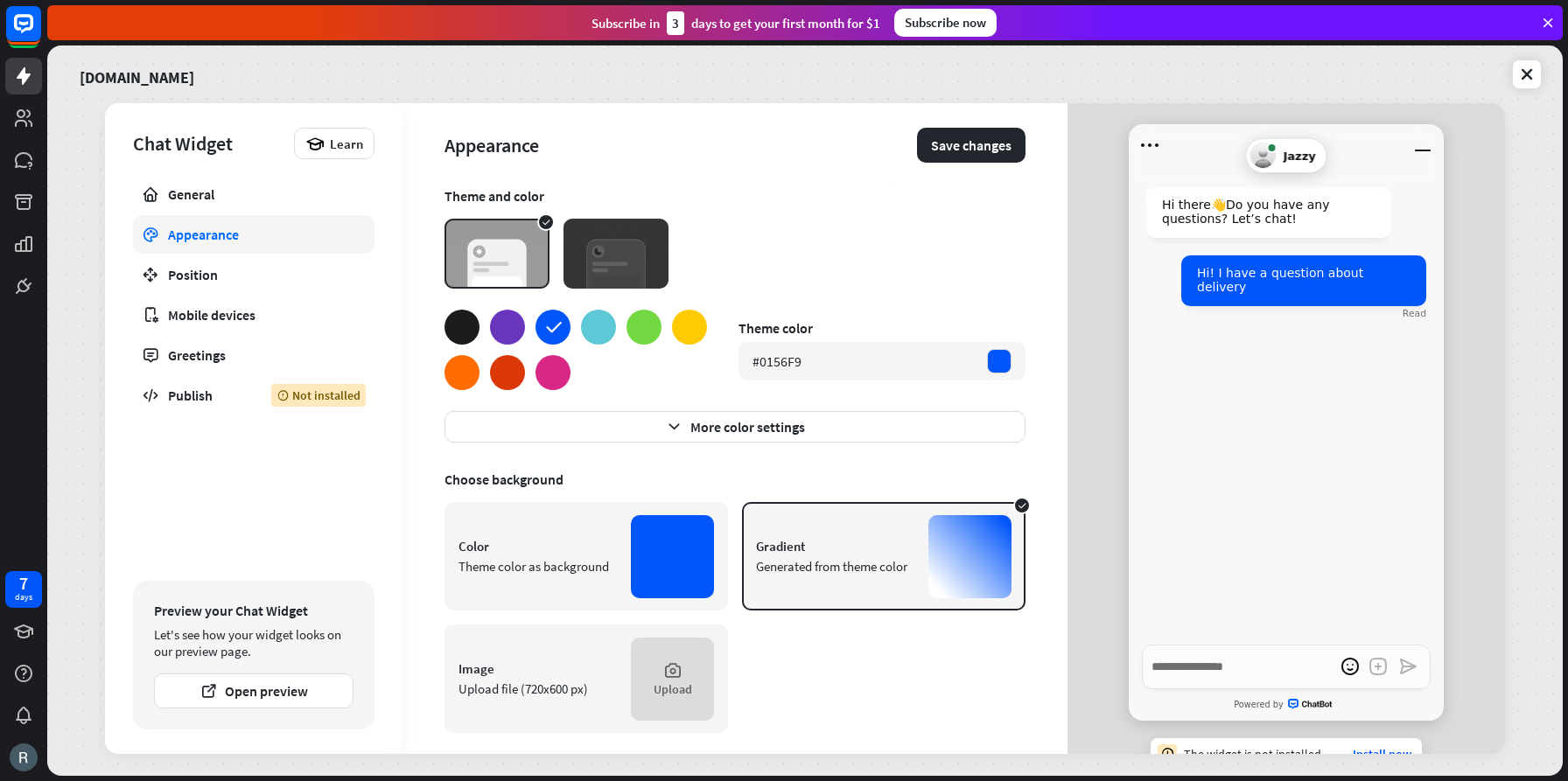
click at [588, 247] on img at bounding box center [615, 254] width 105 height 70
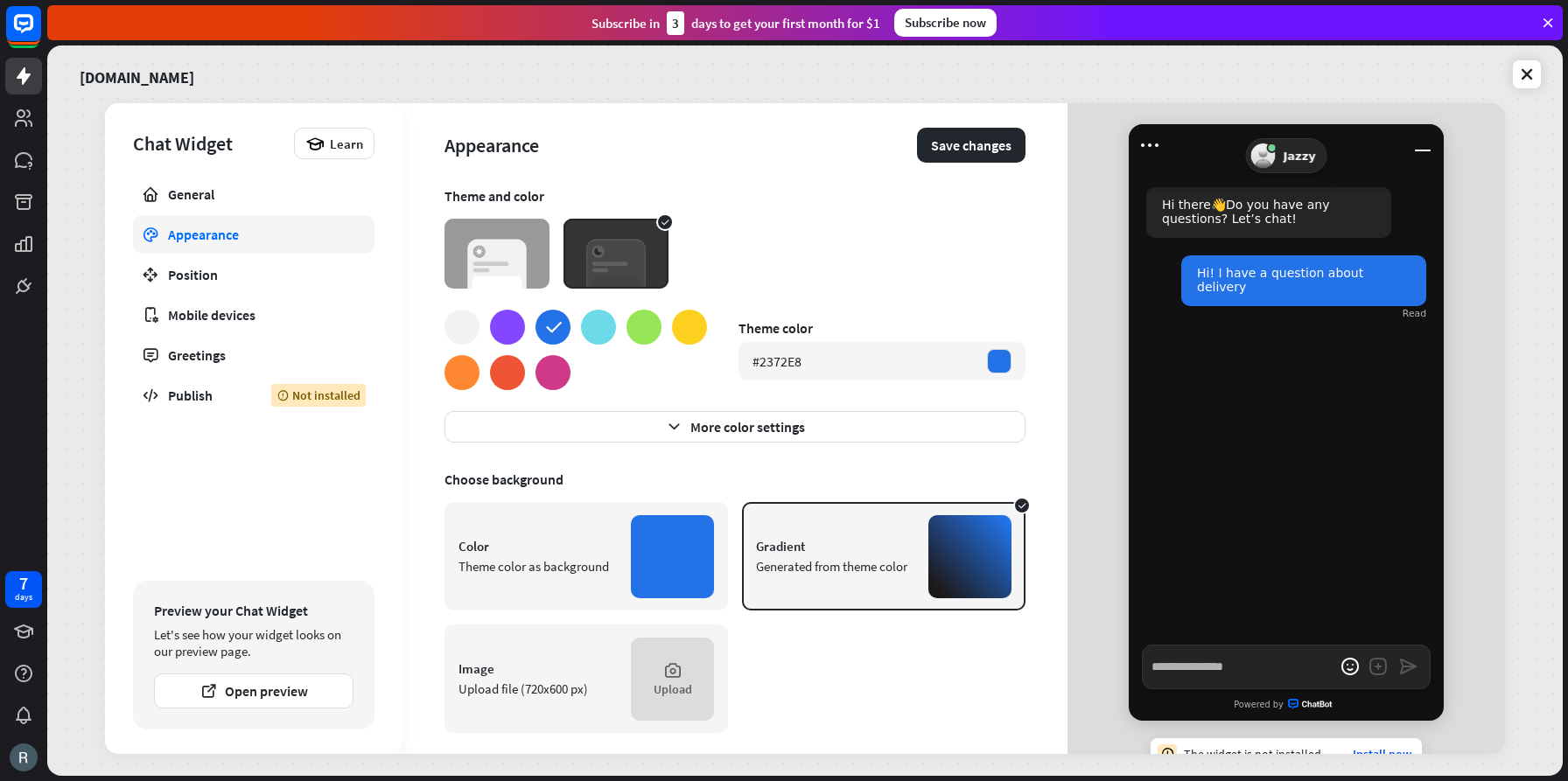
click at [692, 325] on div at bounding box center [689, 326] width 35 height 35
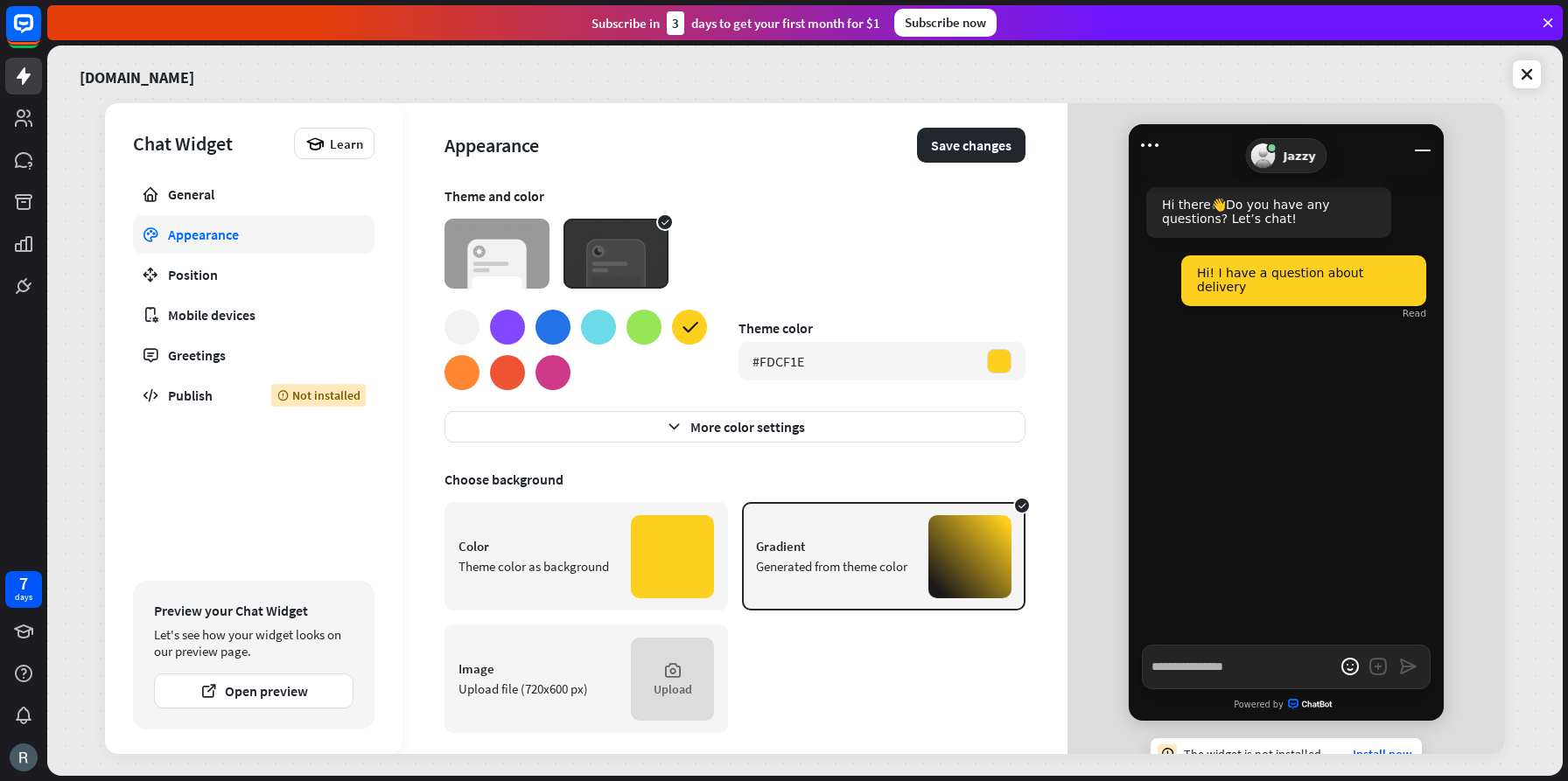
click at [597, 325] on div at bounding box center [598, 326] width 35 height 35
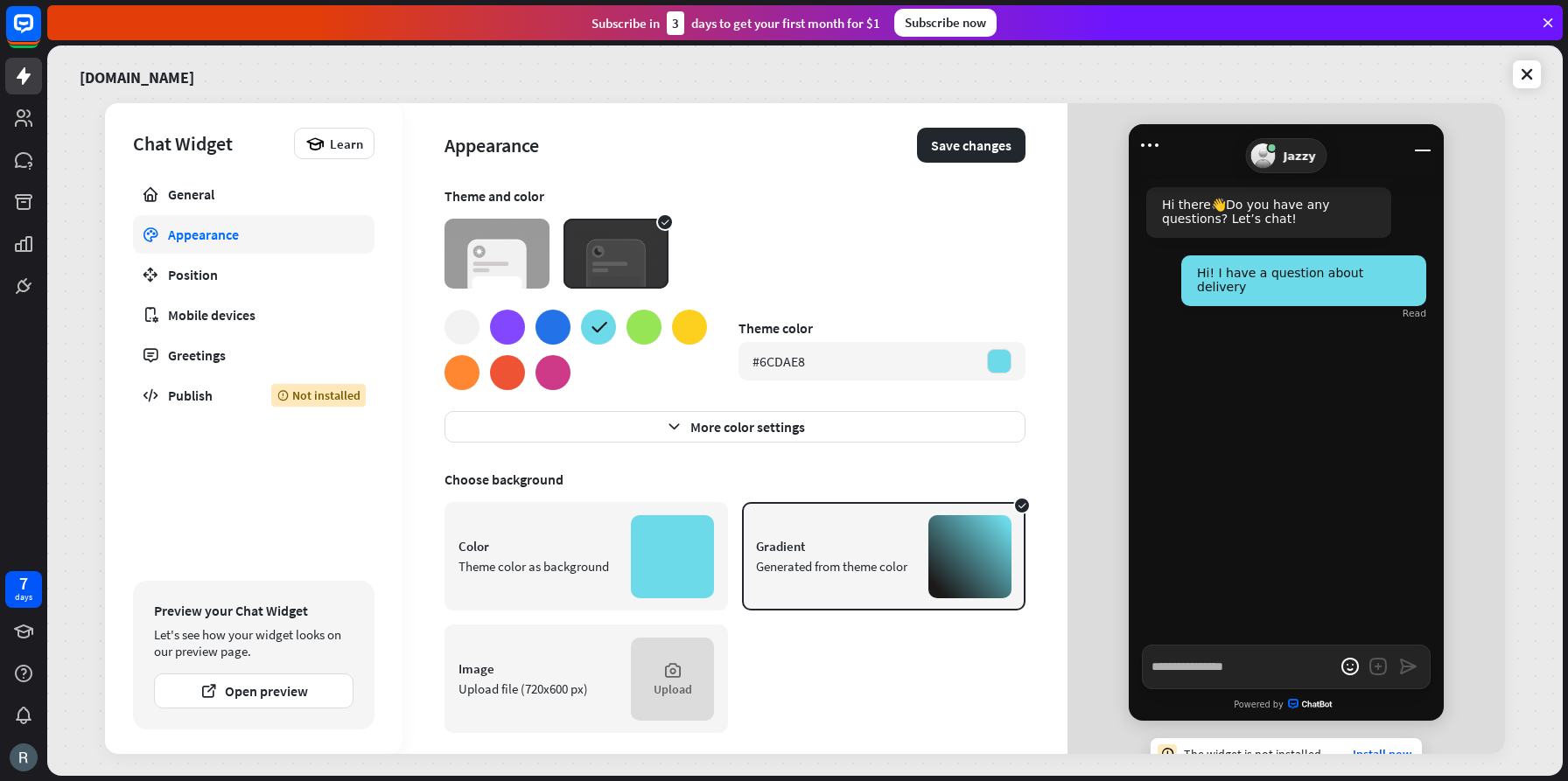
click at [559, 325] on div at bounding box center [553, 326] width 35 height 35
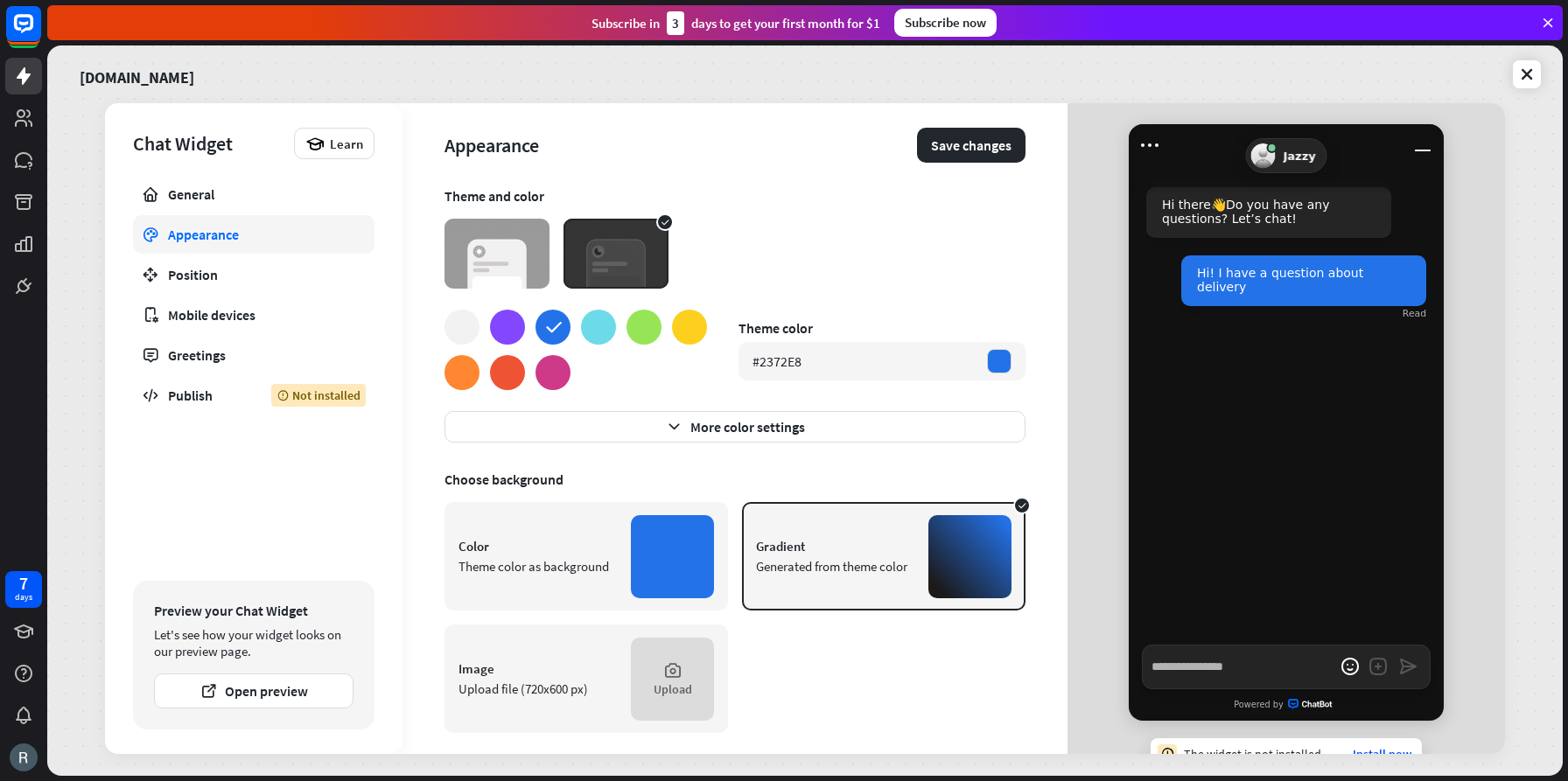
click at [641, 325] on div at bounding box center [643, 326] width 35 height 35
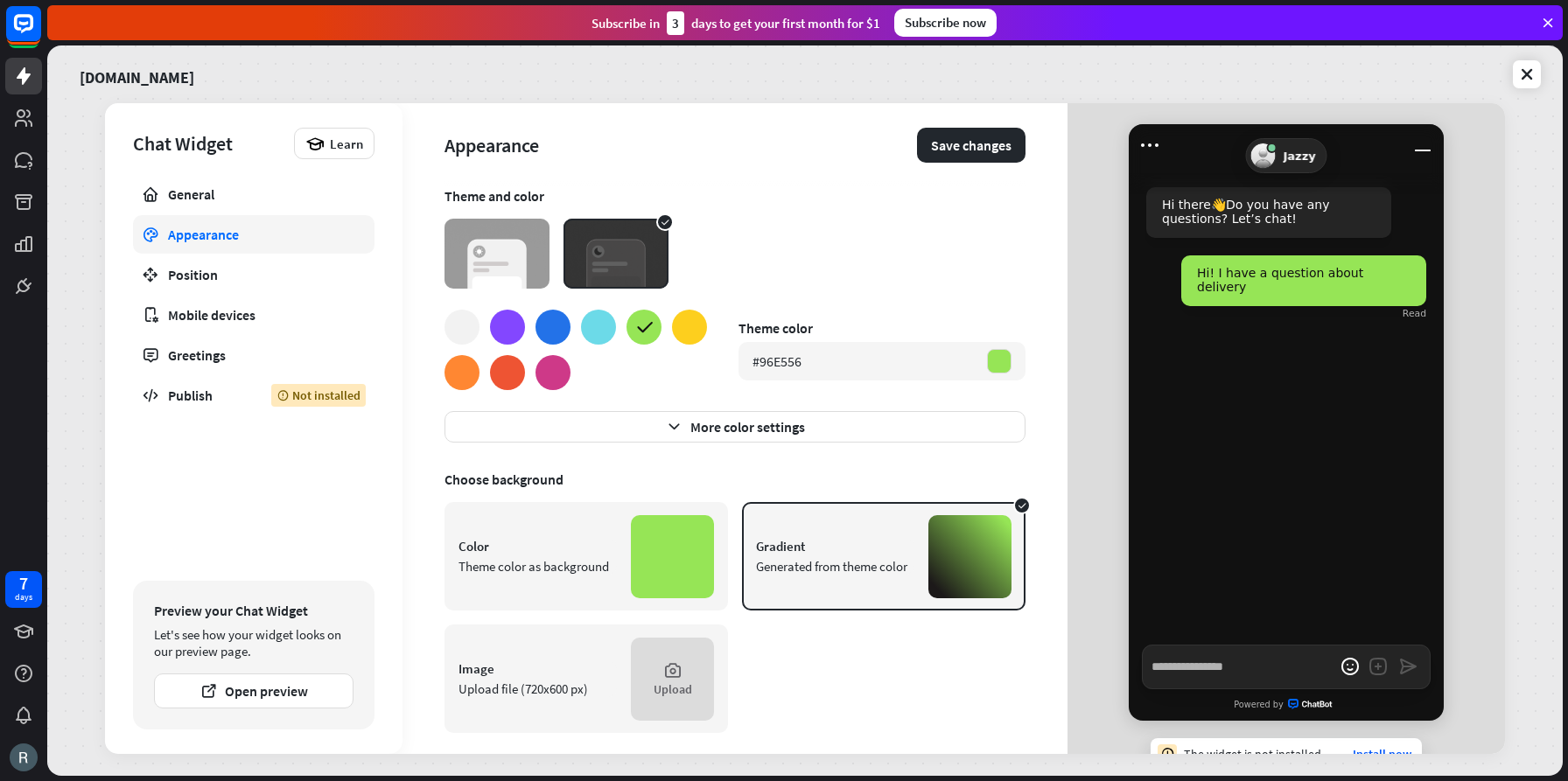
click at [596, 326] on div at bounding box center [598, 326] width 35 height 35
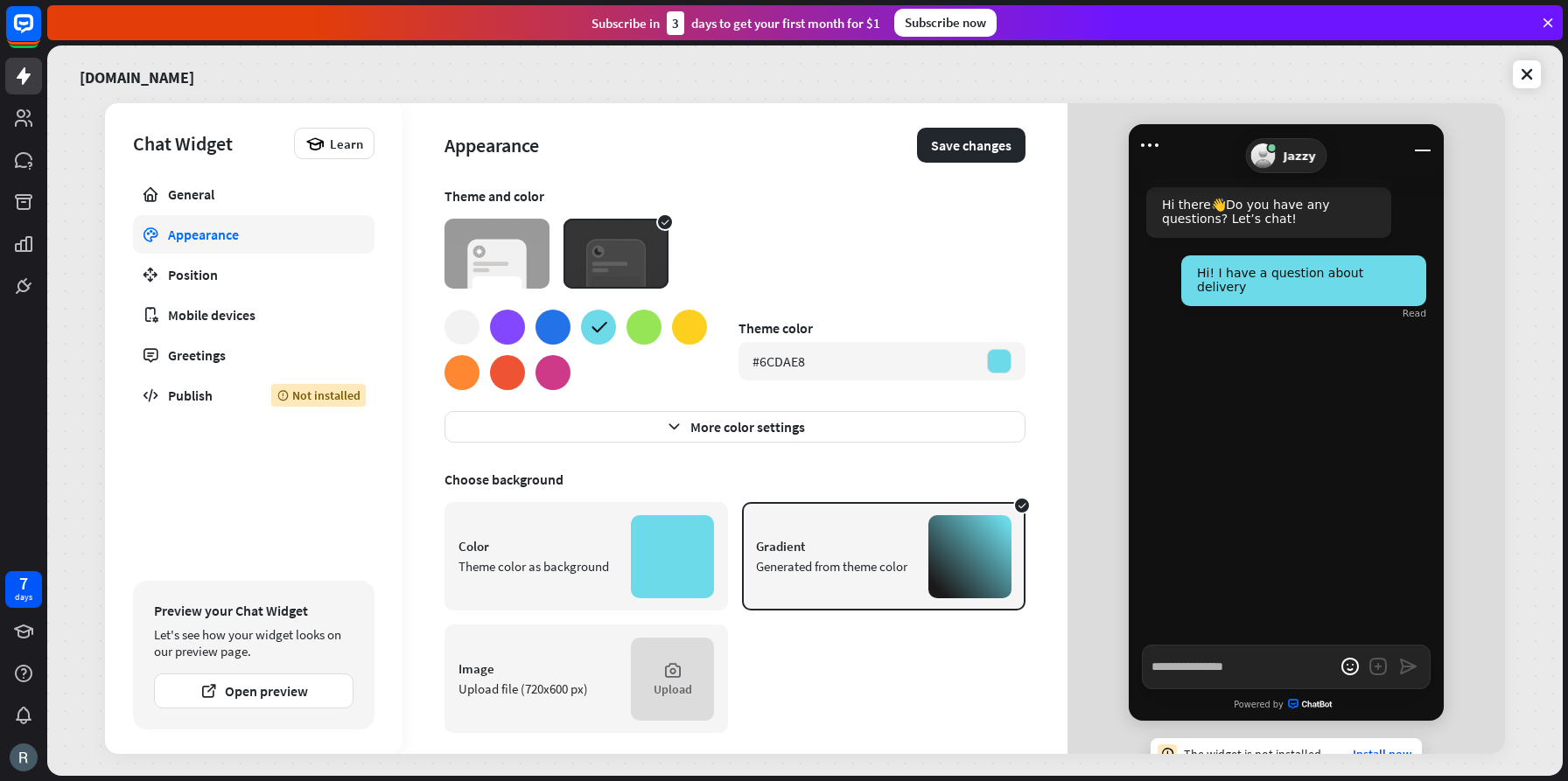
click at [664, 528] on div at bounding box center [672, 557] width 83 height 83
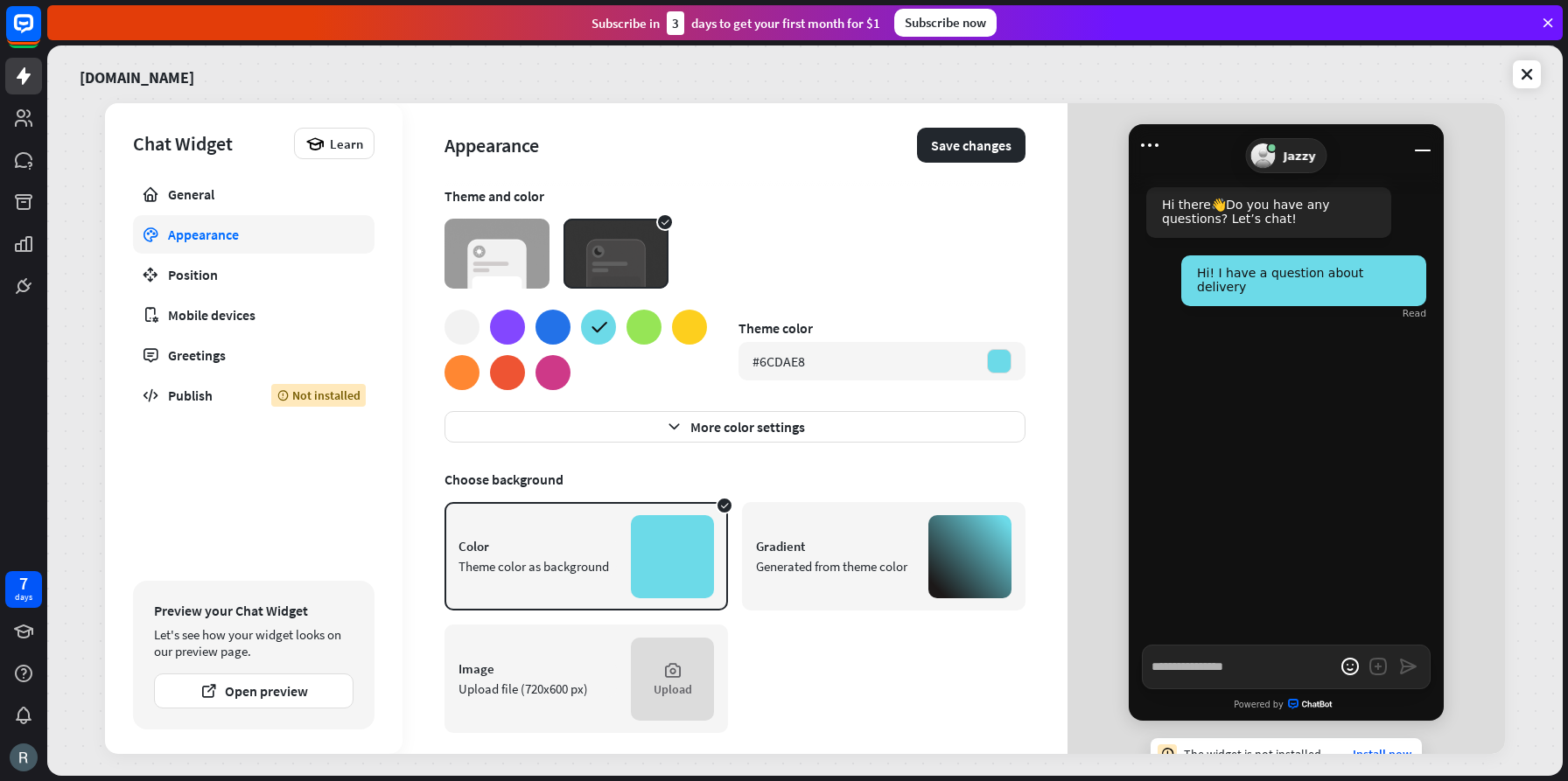
click at [949, 555] on div at bounding box center [970, 557] width 83 height 83
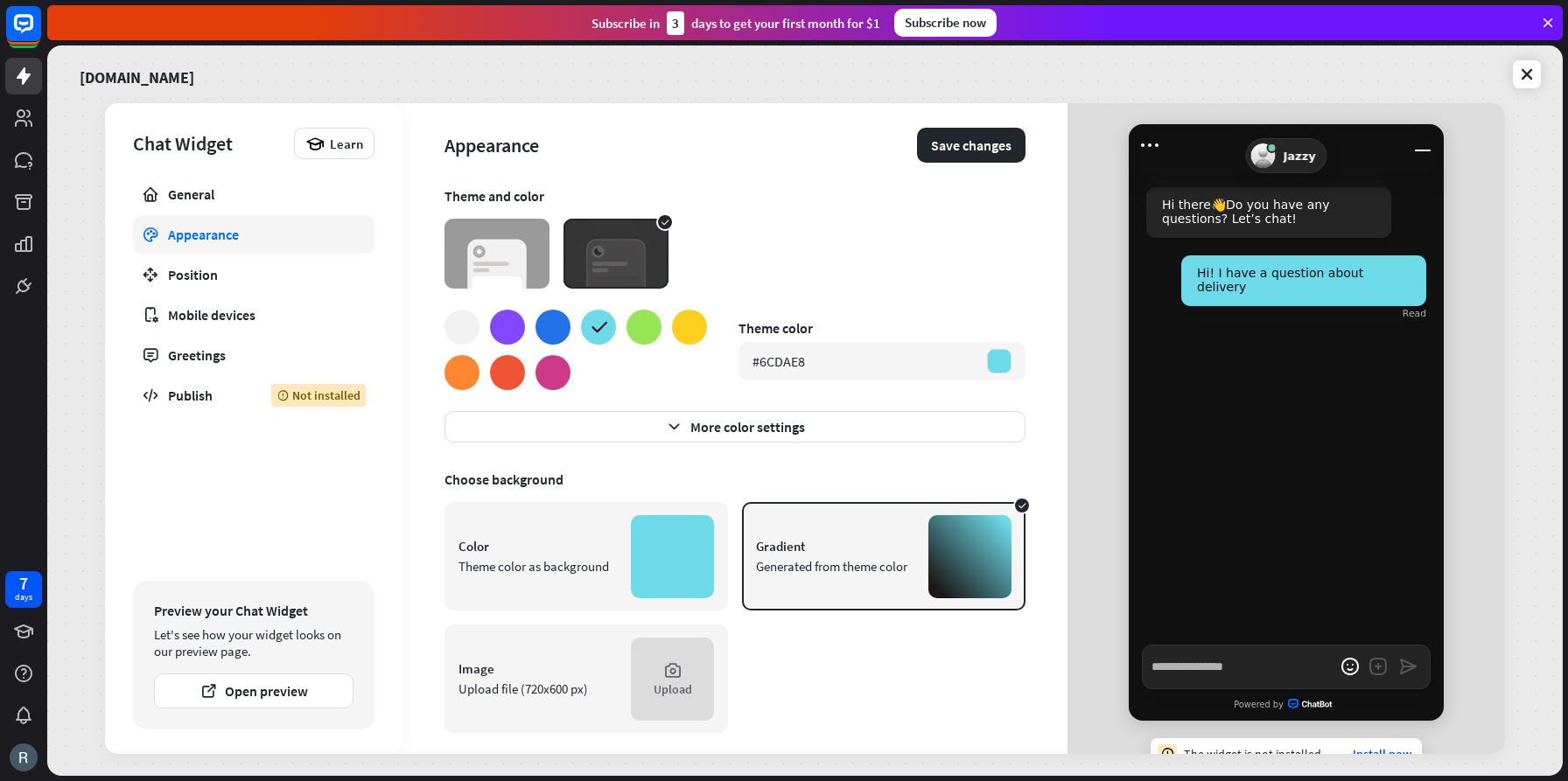
click at [672, 555] on div at bounding box center [672, 557] width 83 height 83
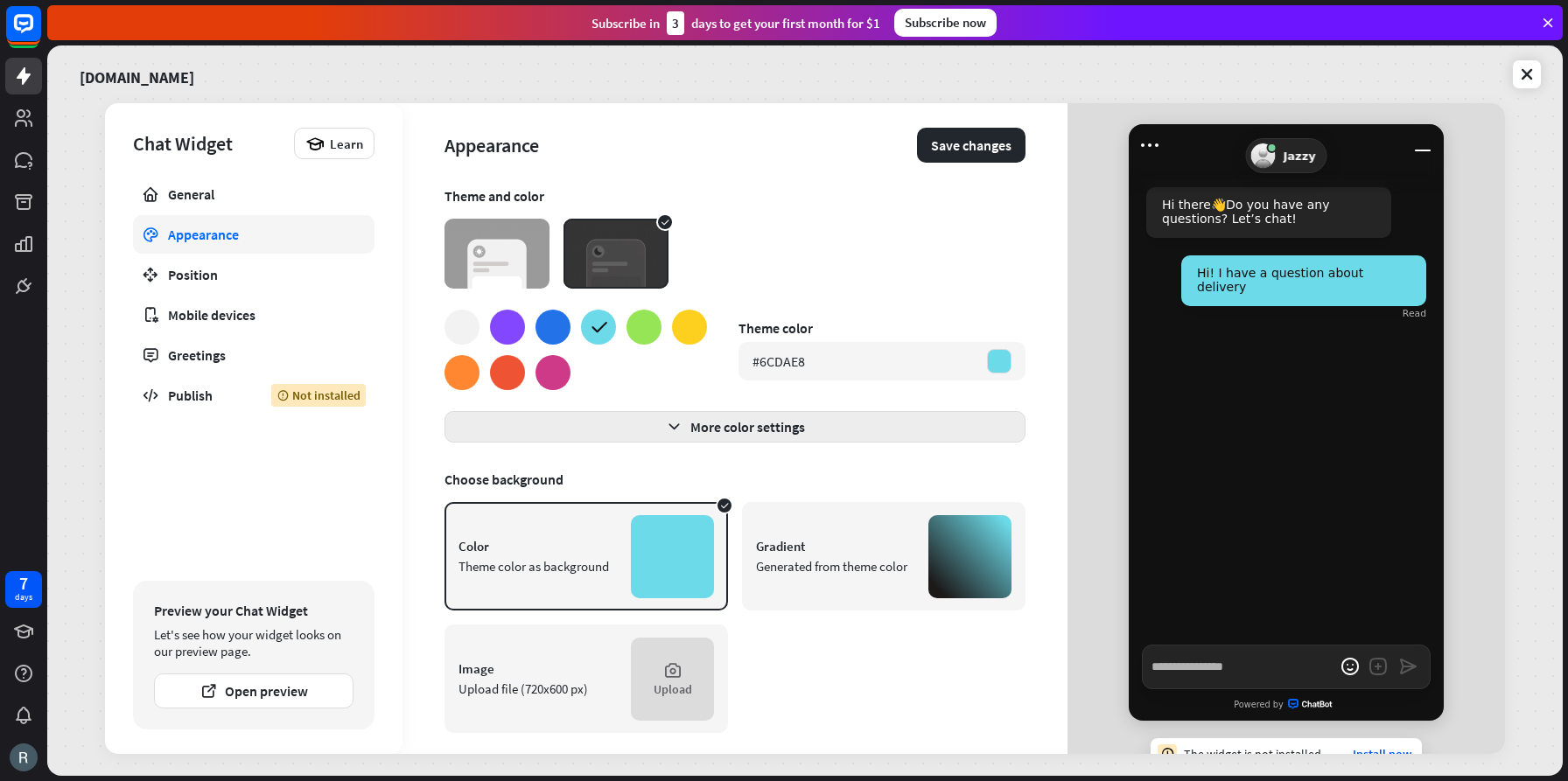
click at [670, 426] on icon "button" at bounding box center [674, 427] width 18 height 18
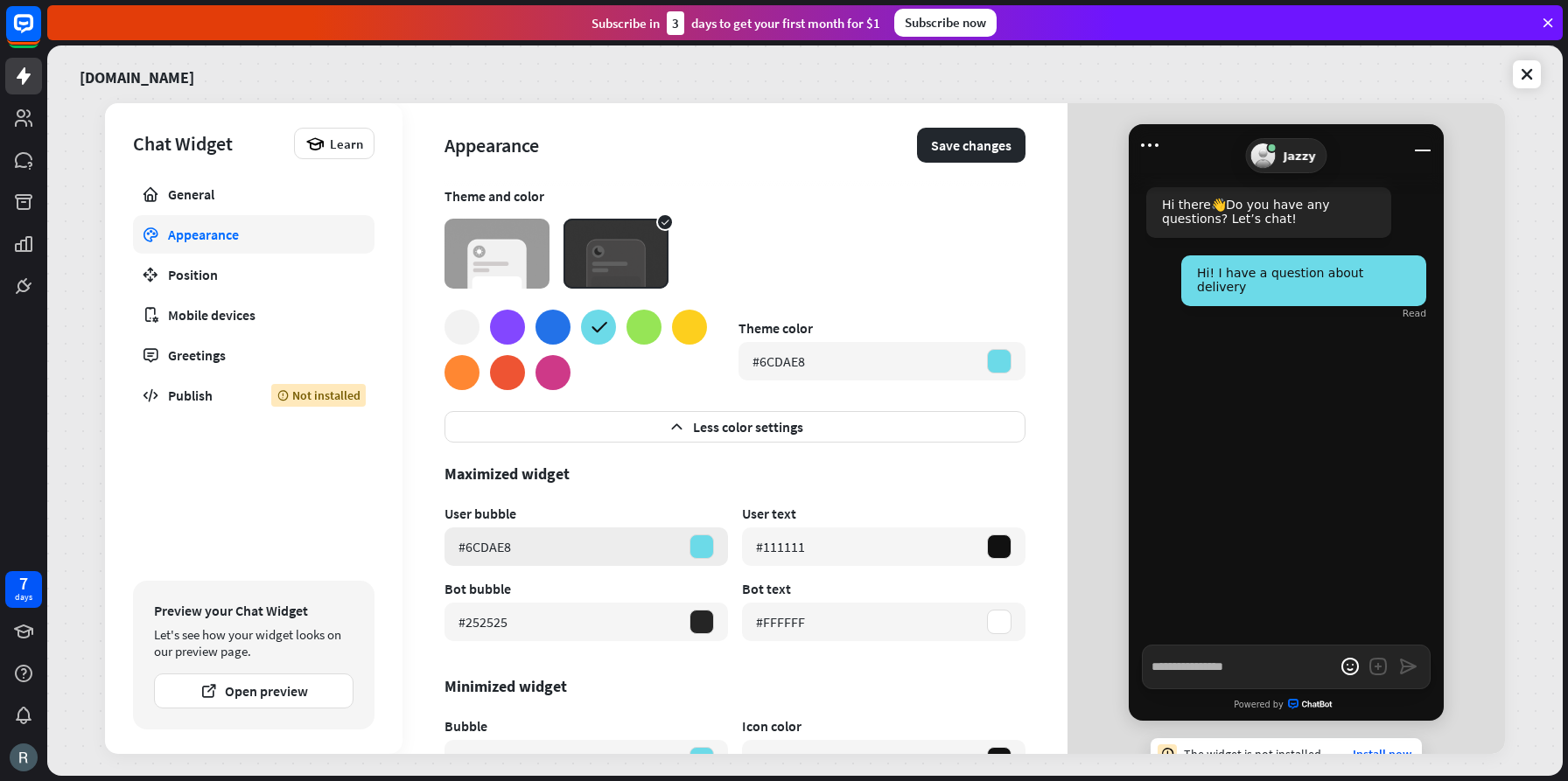
click at [701, 546] on div at bounding box center [701, 546] width 24 height 24
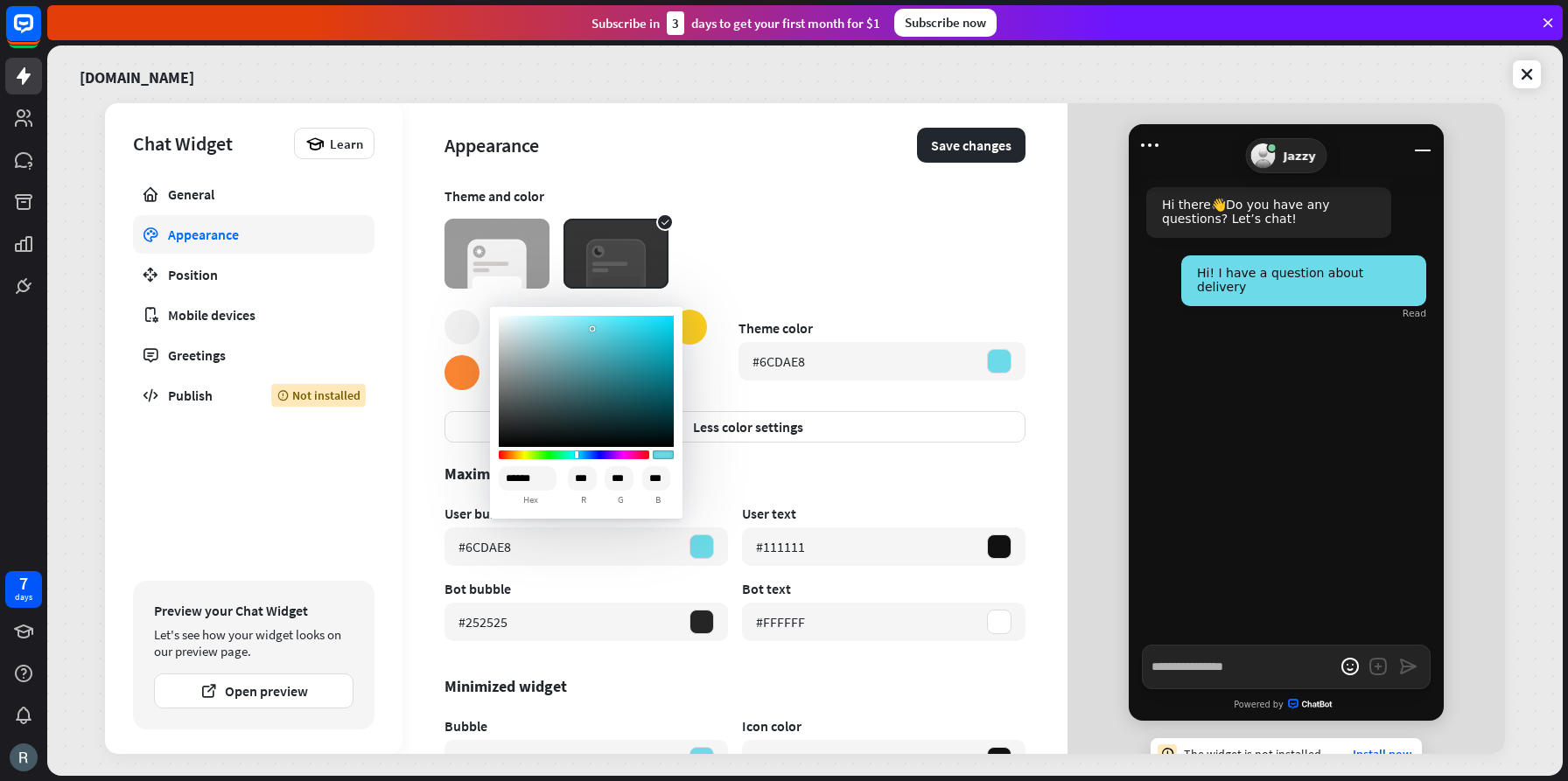
type textarea "*"
type input "******"
type input "***"
type textarea "*"
type input "******"
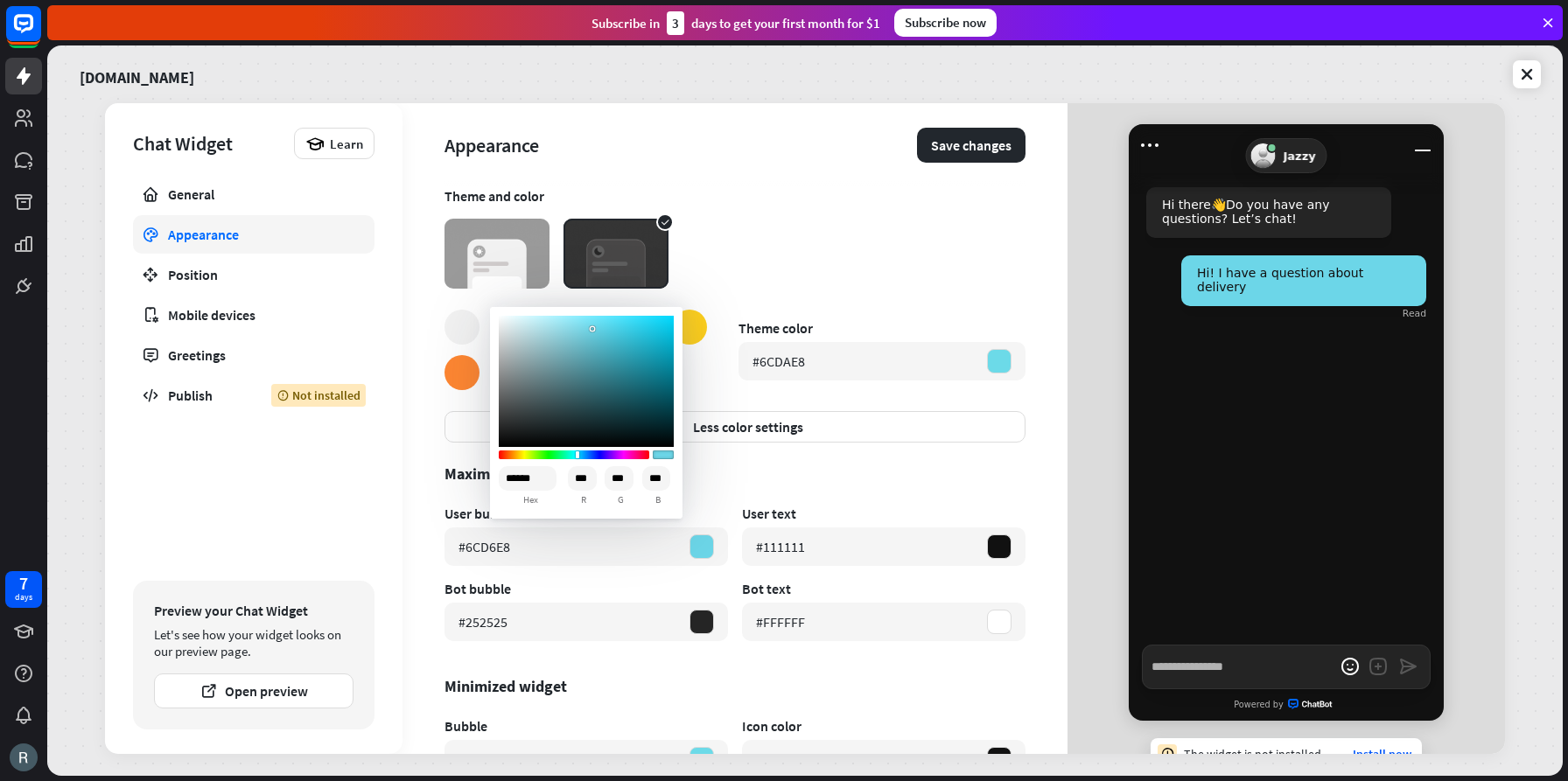
type input "***"
type textarea "*"
type input "******"
type input "***"
type textarea "*"
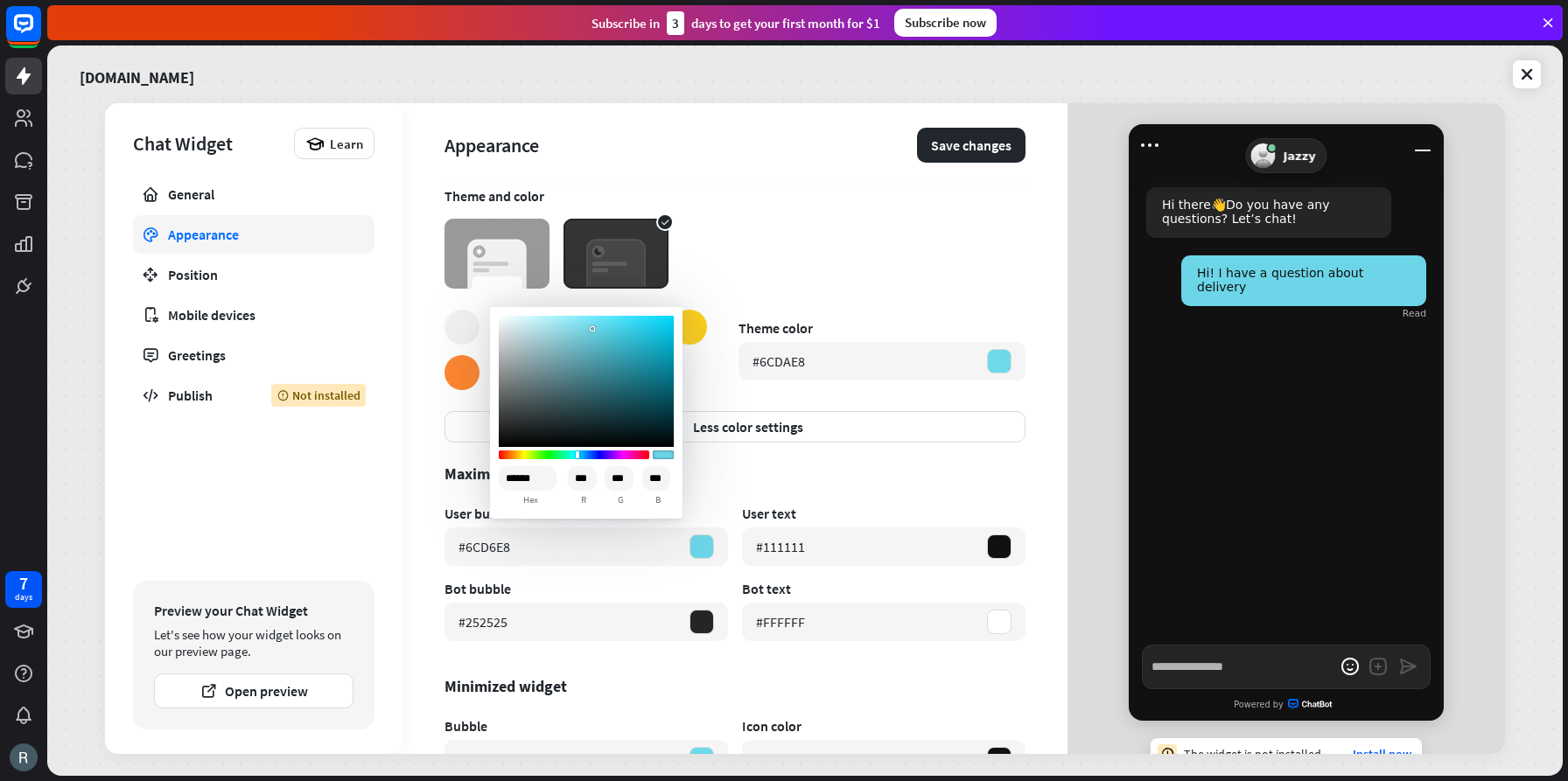
type input "******"
type input "***"
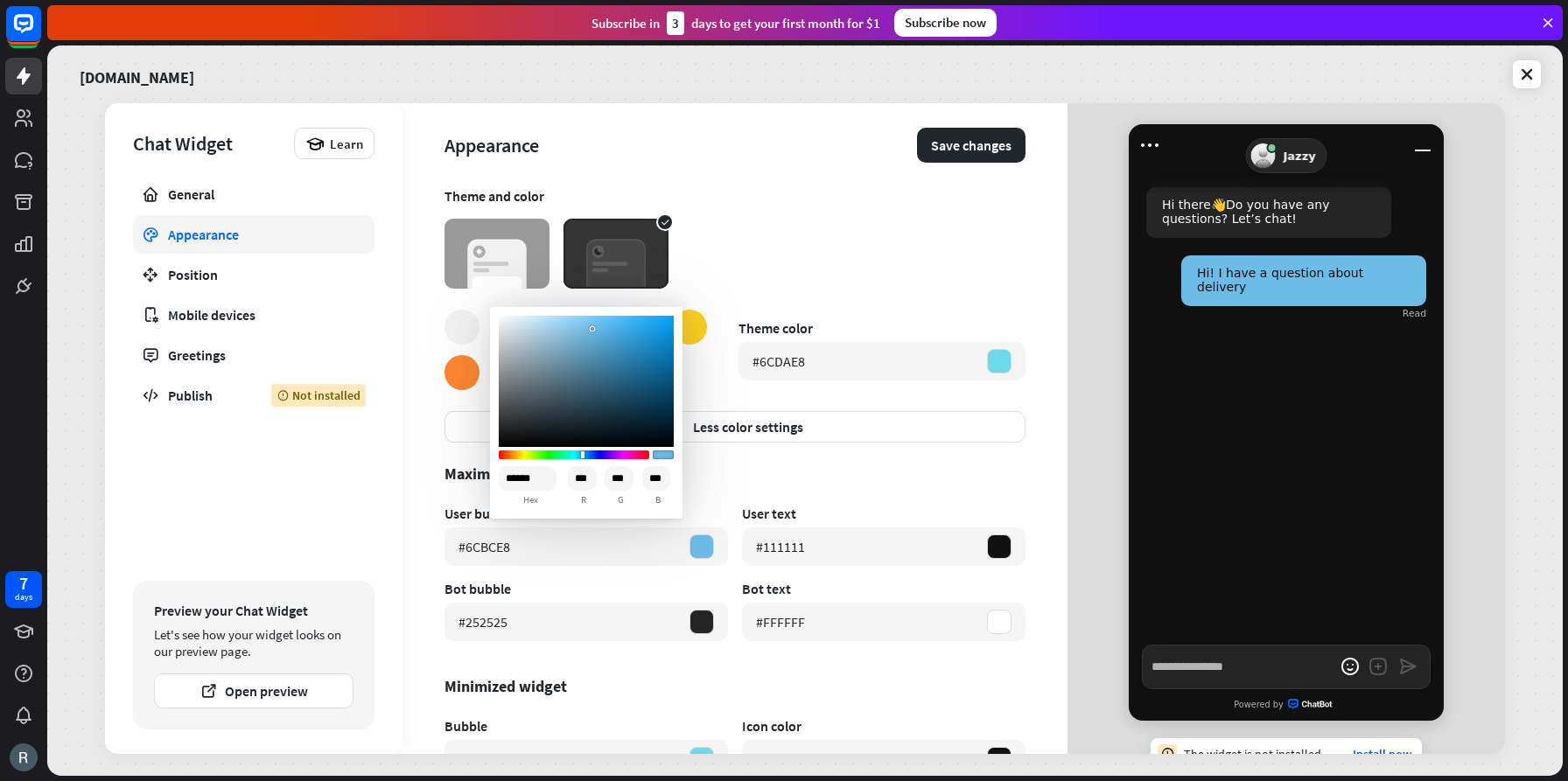
type textarea "*"
type input "******"
type input "***"
type textarea "*"
type input "******"
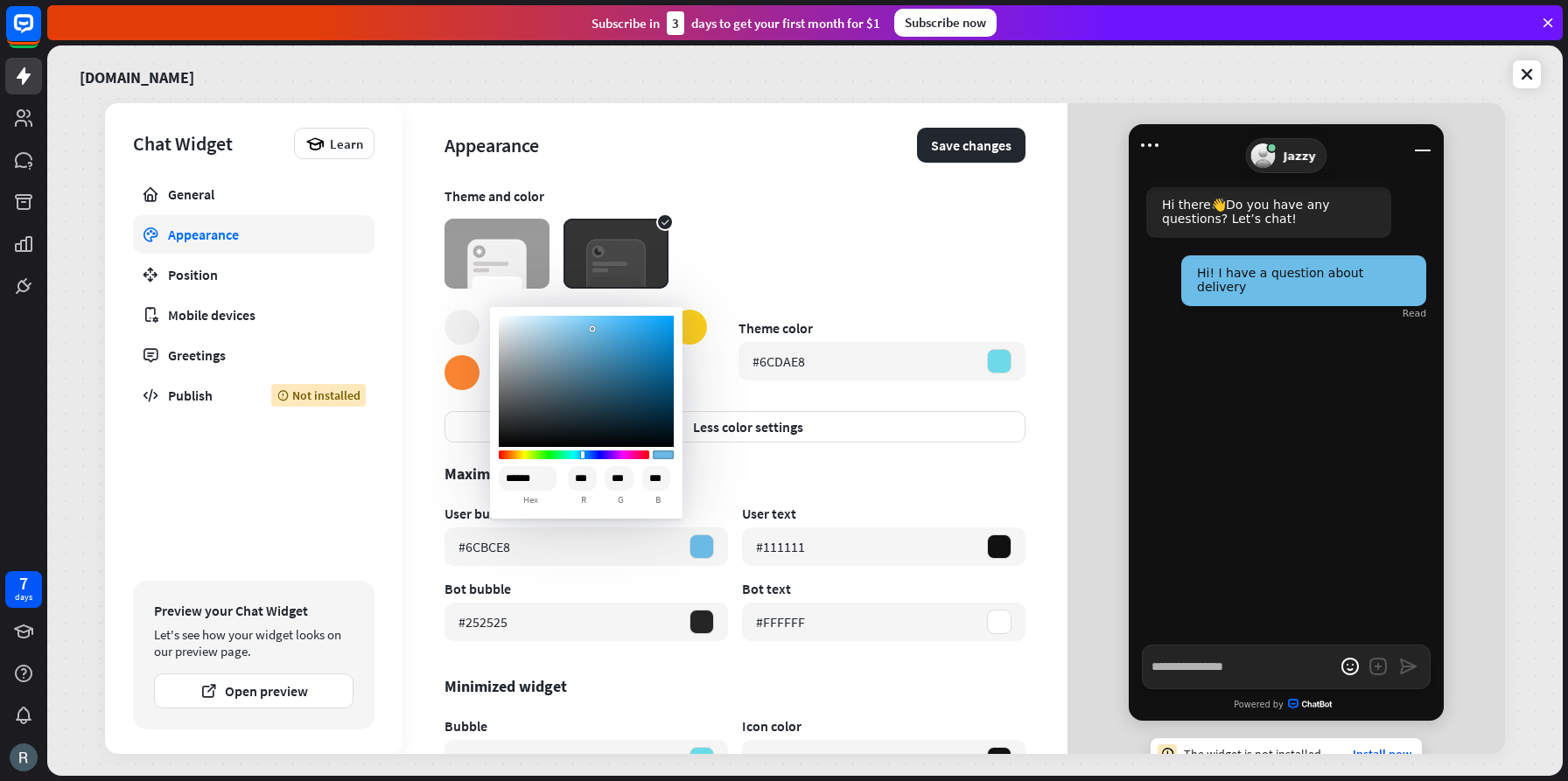
type input "***"
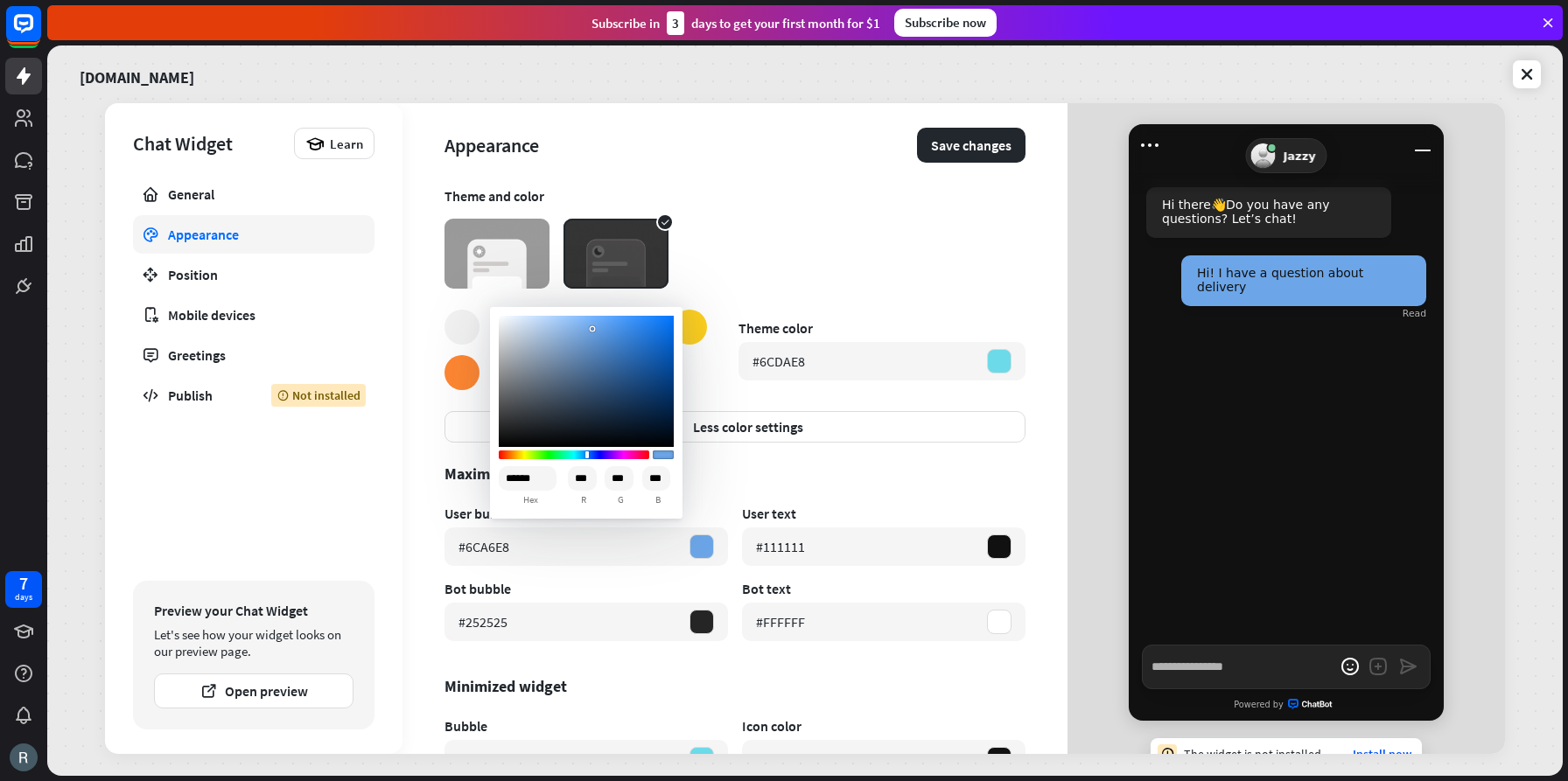
drag, startPoint x: 578, startPoint y: 454, endPoint x: 588, endPoint y: 455, distance: 10.0
click at [588, 455] on div "Sketch color picker" at bounding box center [588, 455] width 4 height 7
type textarea "*"
type input "******"
type input "***"
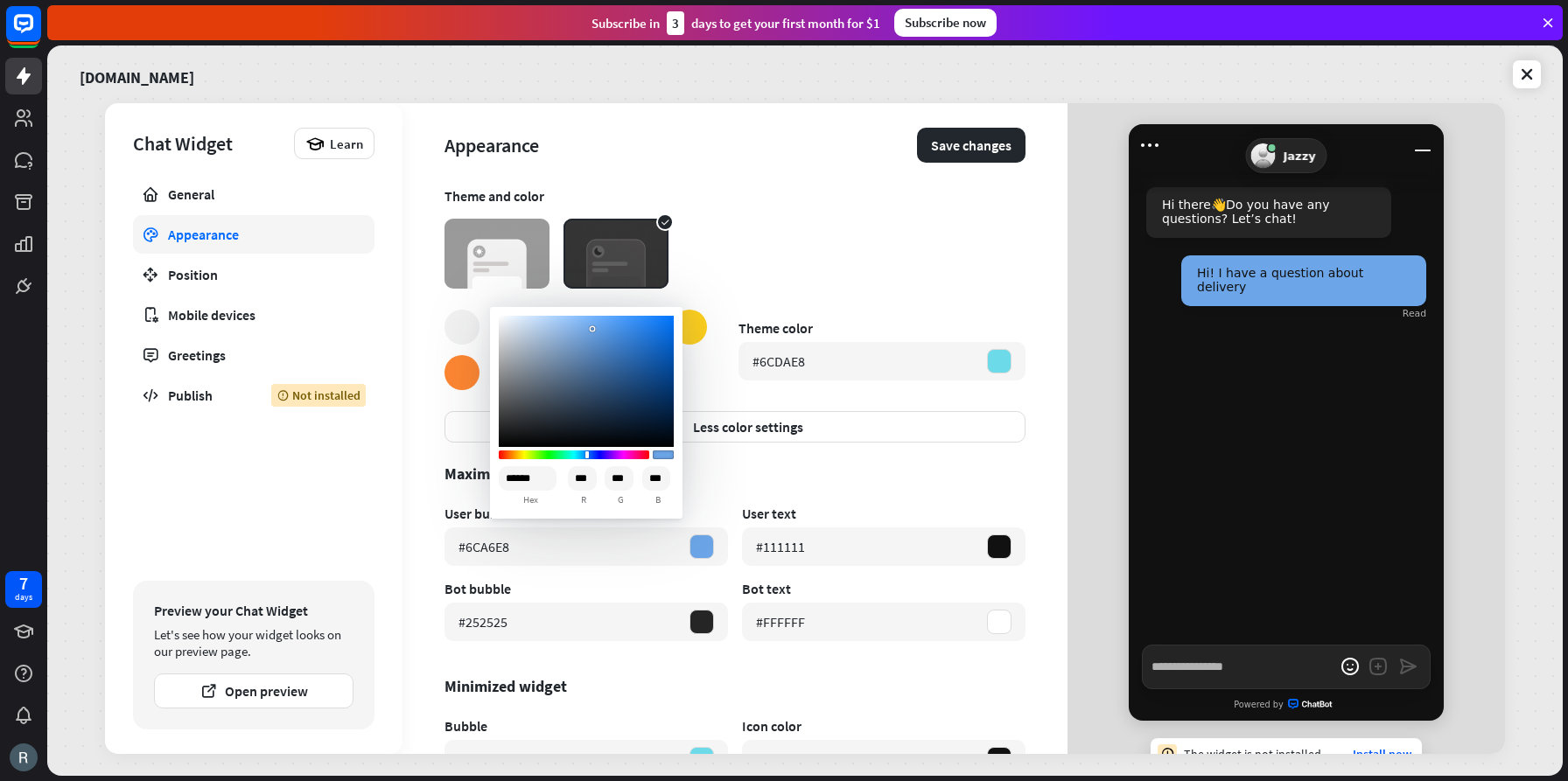
type input "***"
type textarea "*"
type input "******"
type input "***"
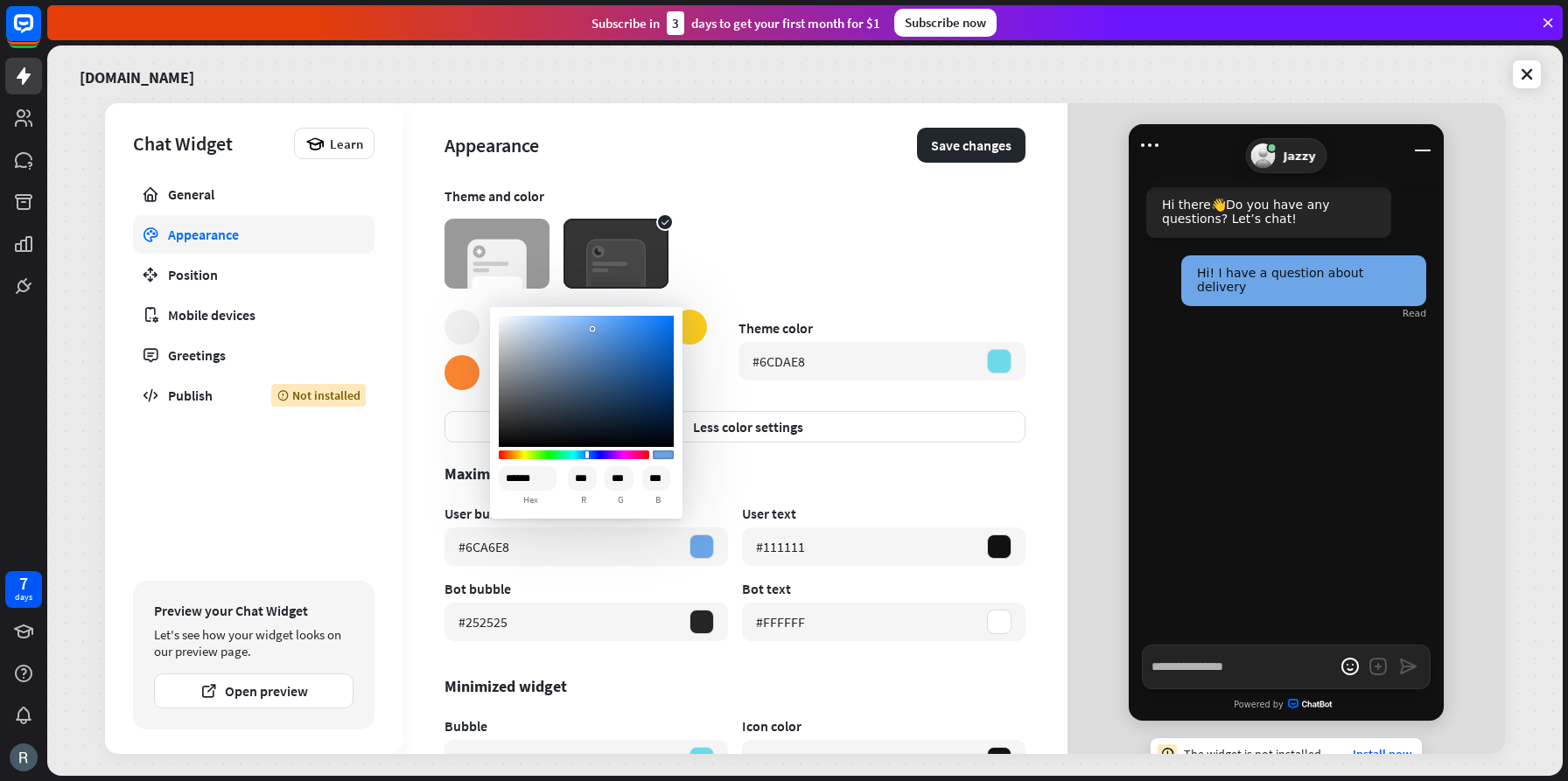
type input "***"
type textarea "*"
type input "******"
type input "***"
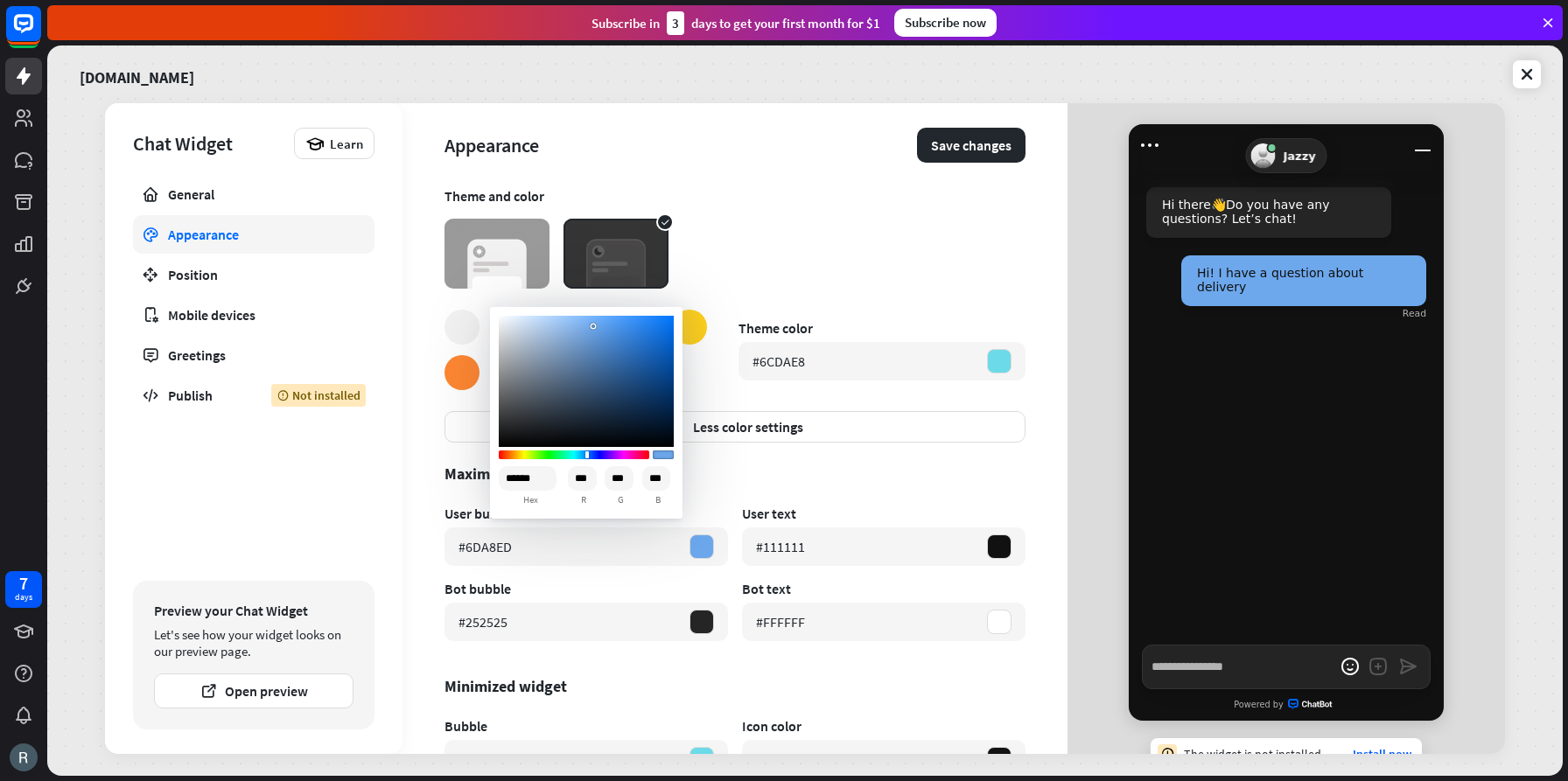
type input "***"
type textarea "*"
type input "******"
type input "***"
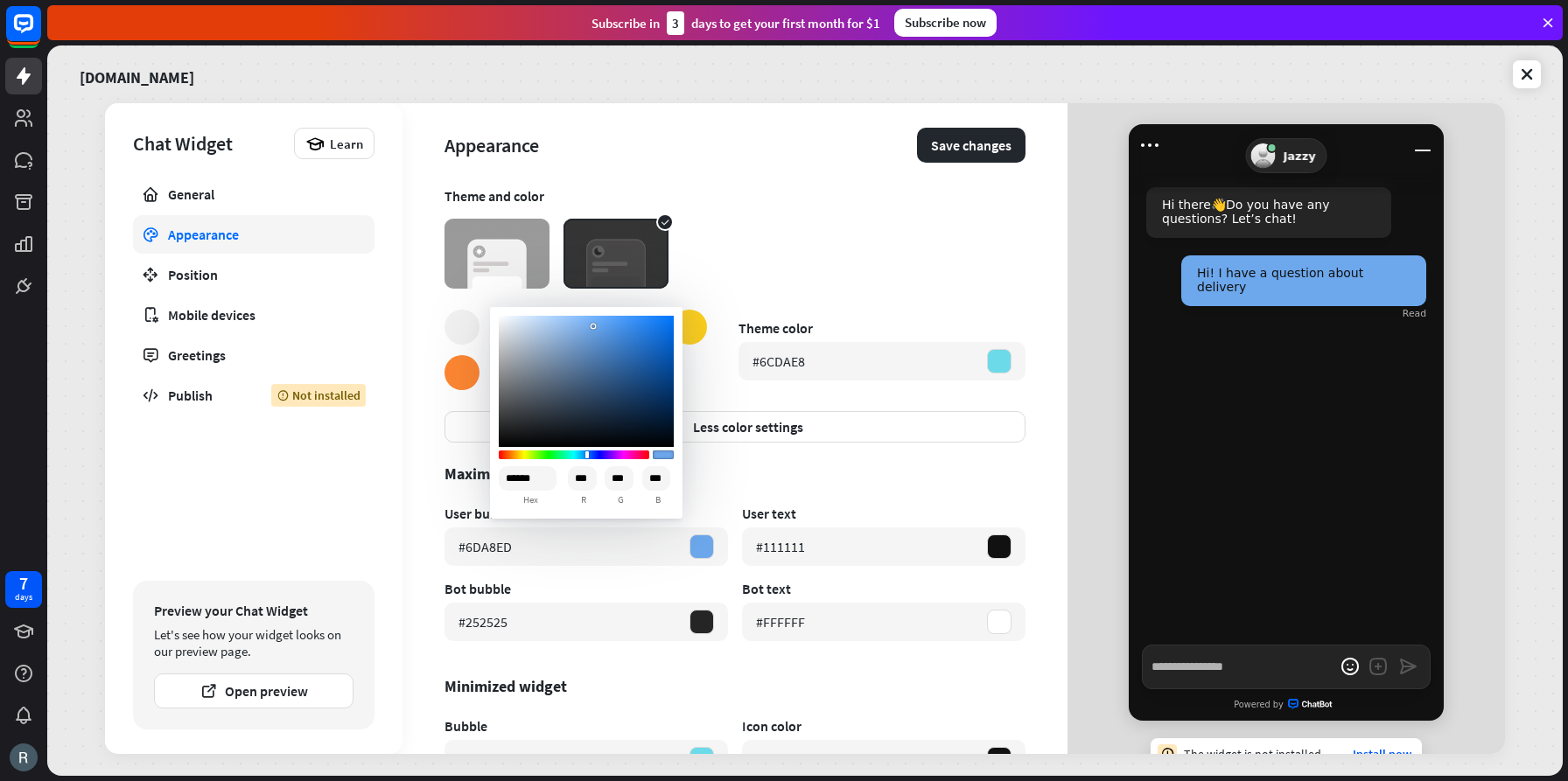
type textarea "*"
type input "******"
type input "***"
type textarea "*"
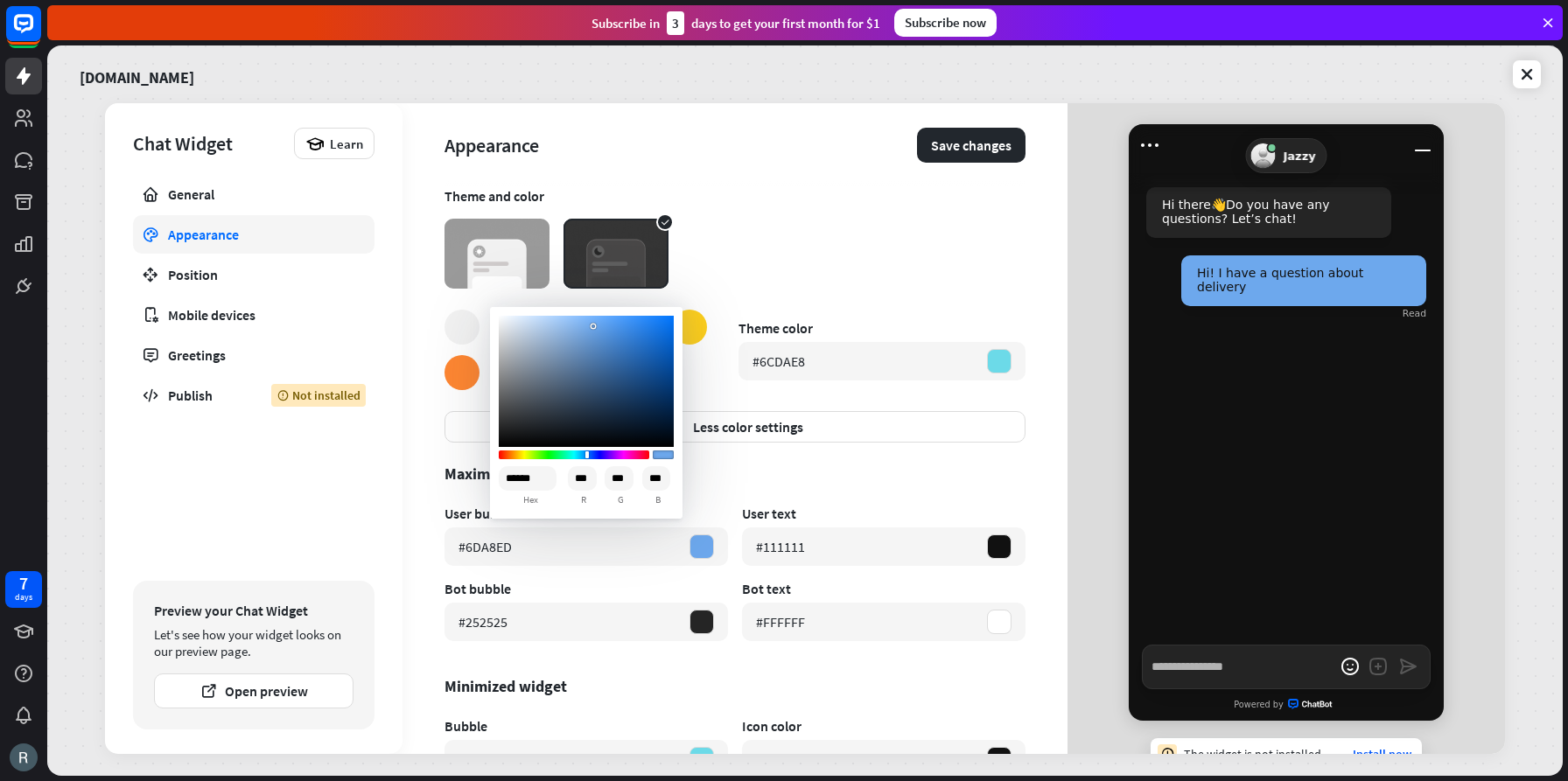
type input "******"
type input "***"
type textarea "*"
type input "******"
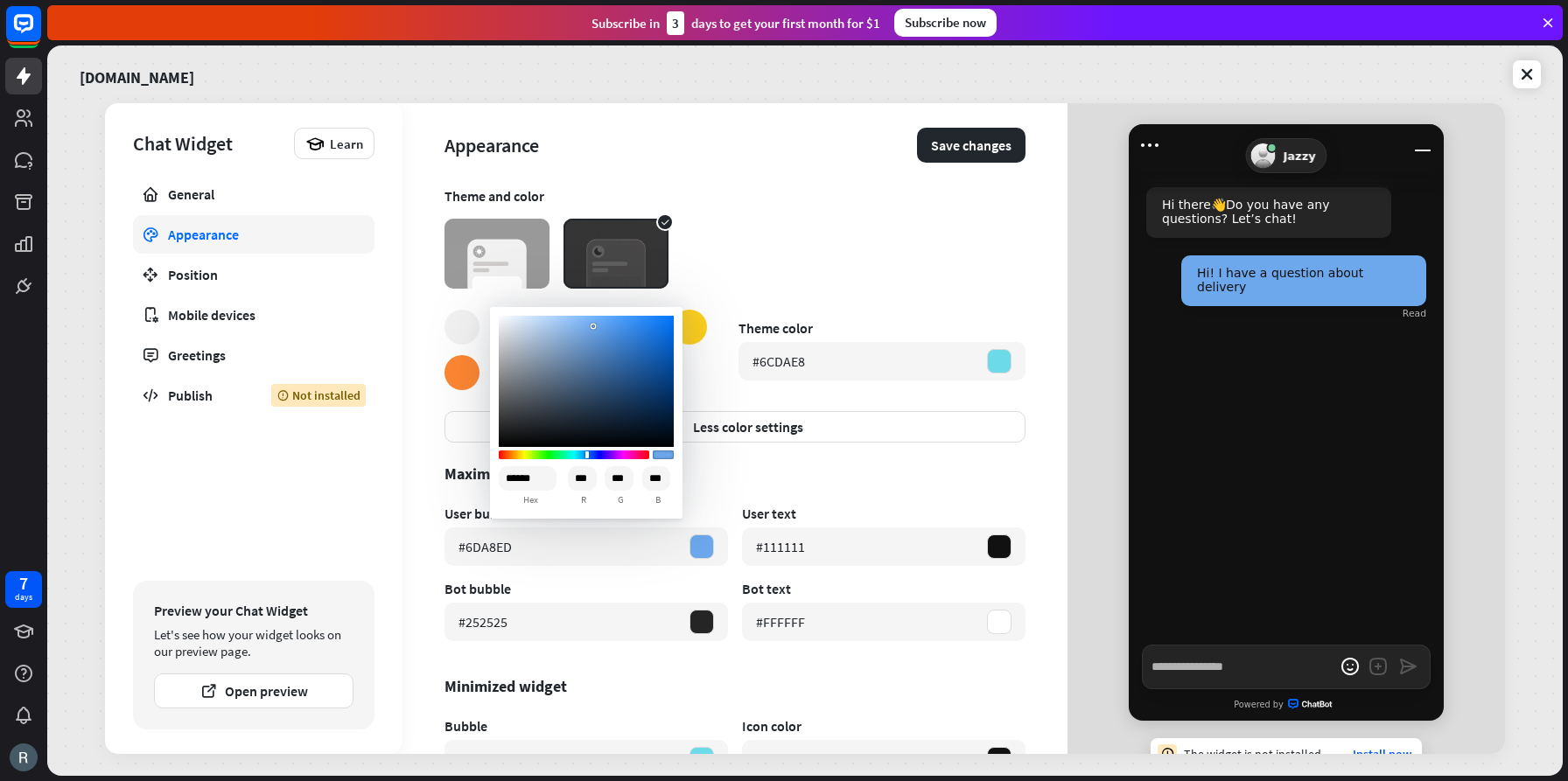
type input "***"
type textarea "*"
type input "******"
type input "***"
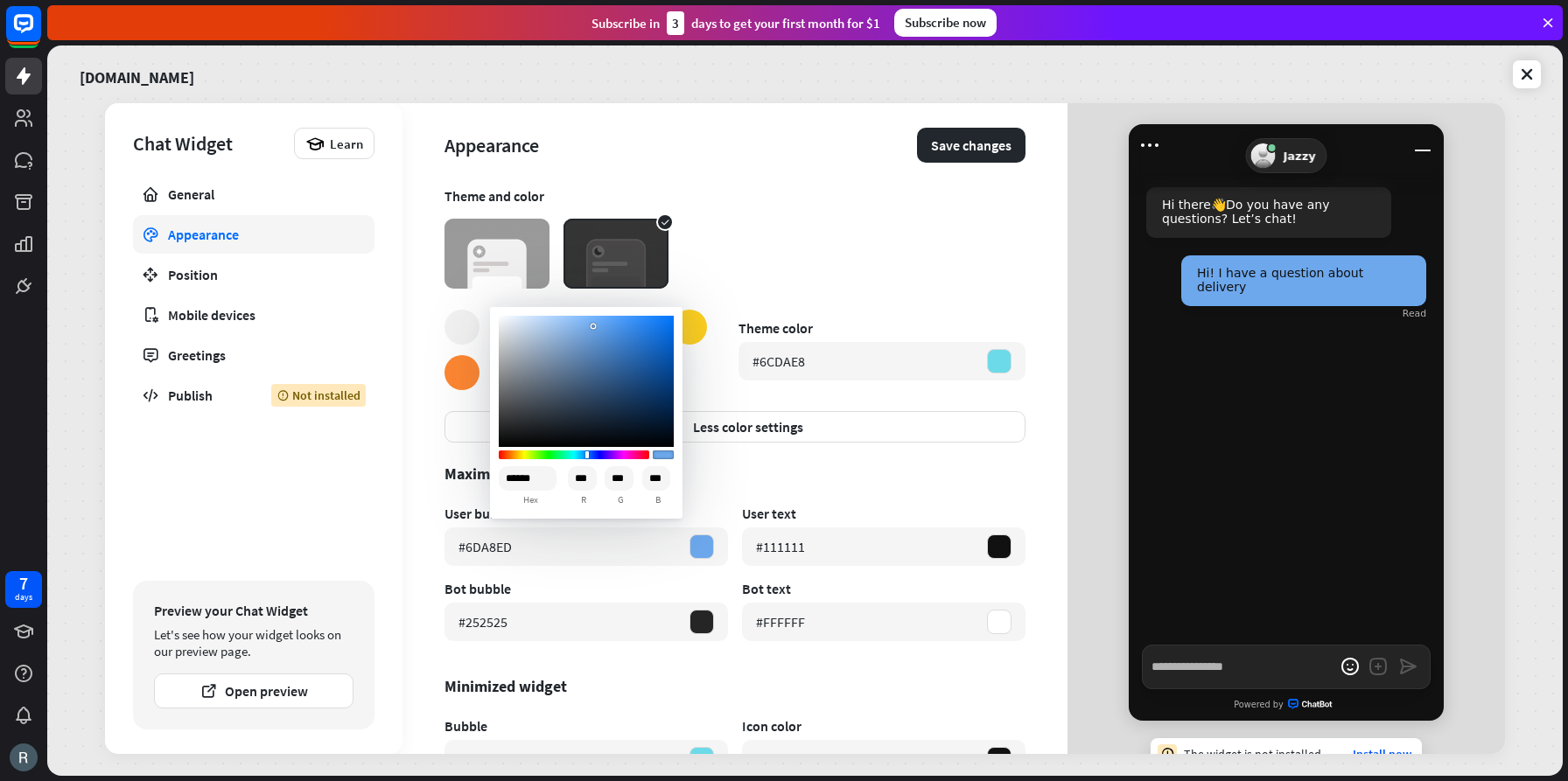
type input "***"
type textarea "*"
type input "******"
type input "***"
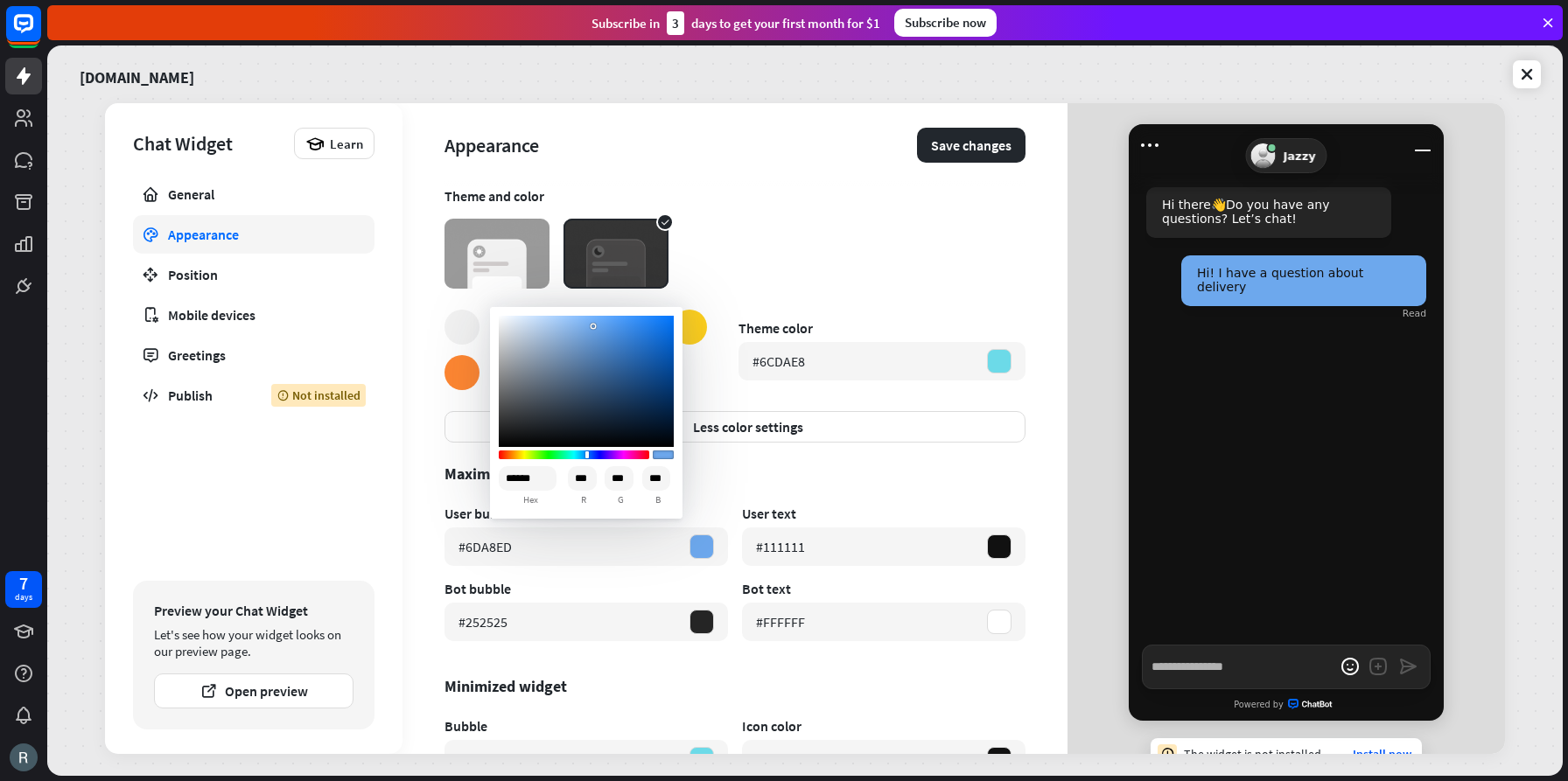
type input "***"
type textarea "*"
type input "******"
type input "***"
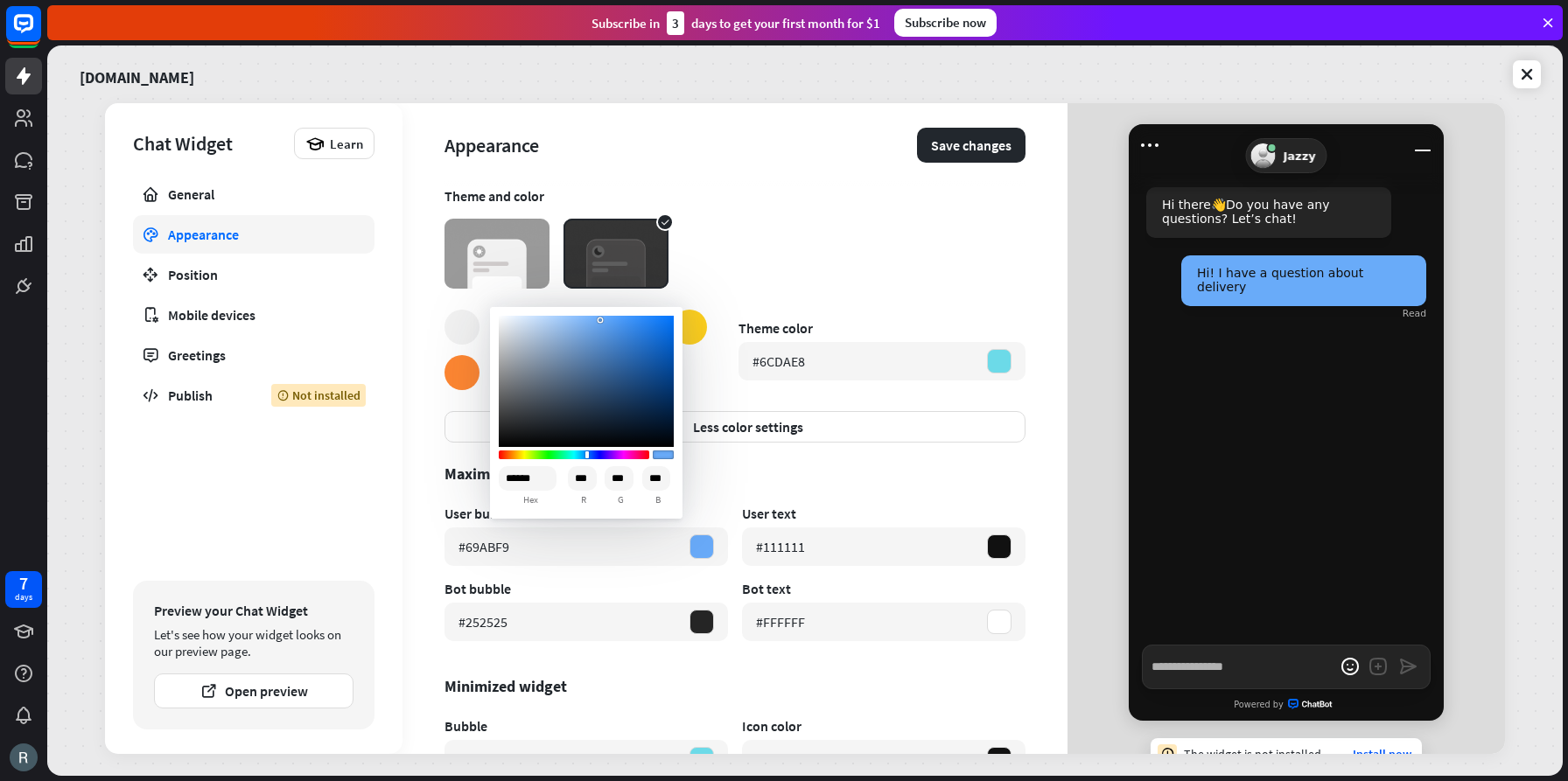
type textarea "*"
type input "******"
type input "***"
type textarea "*"
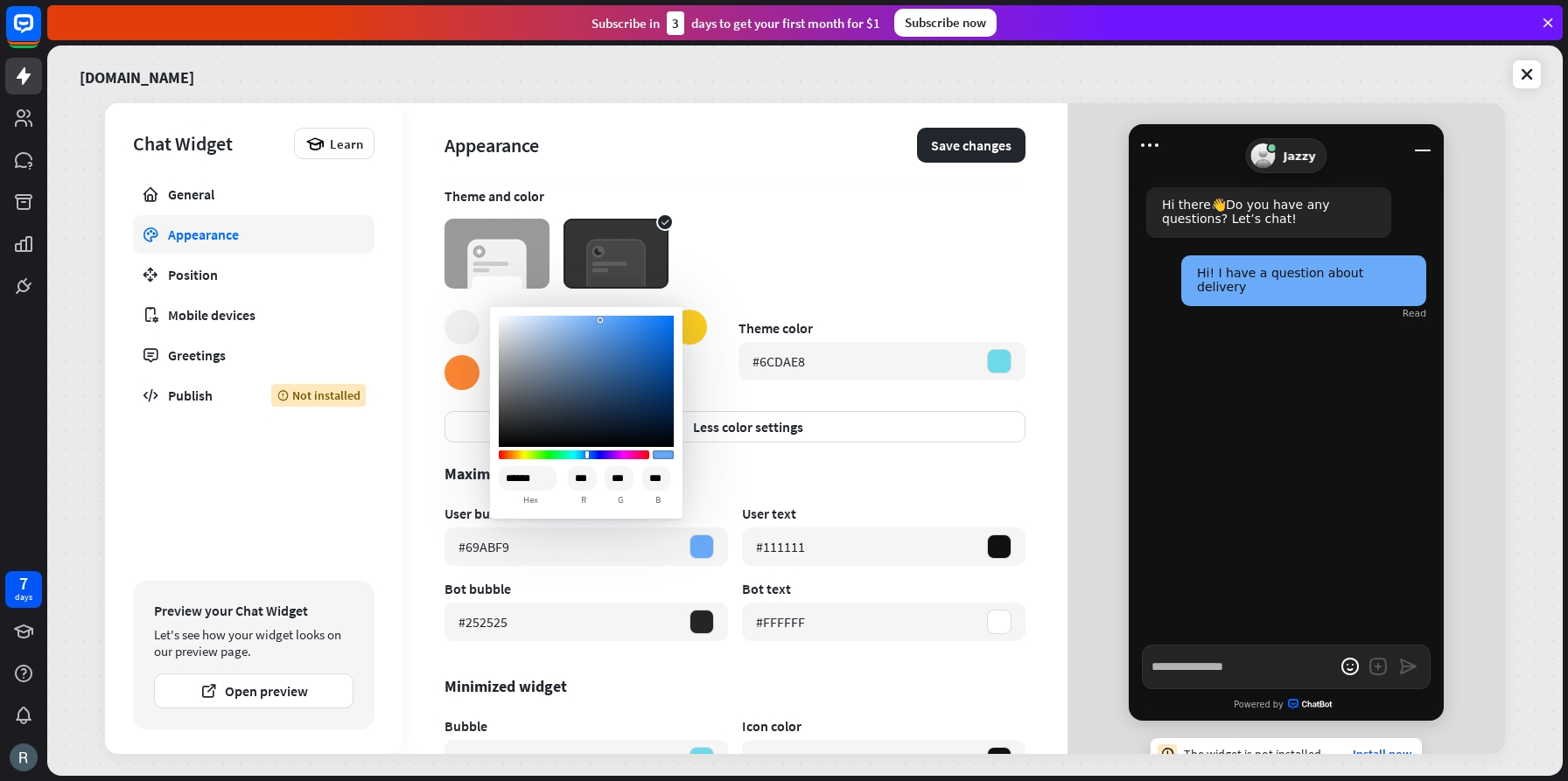
type input "******"
type input "***"
type textarea "*"
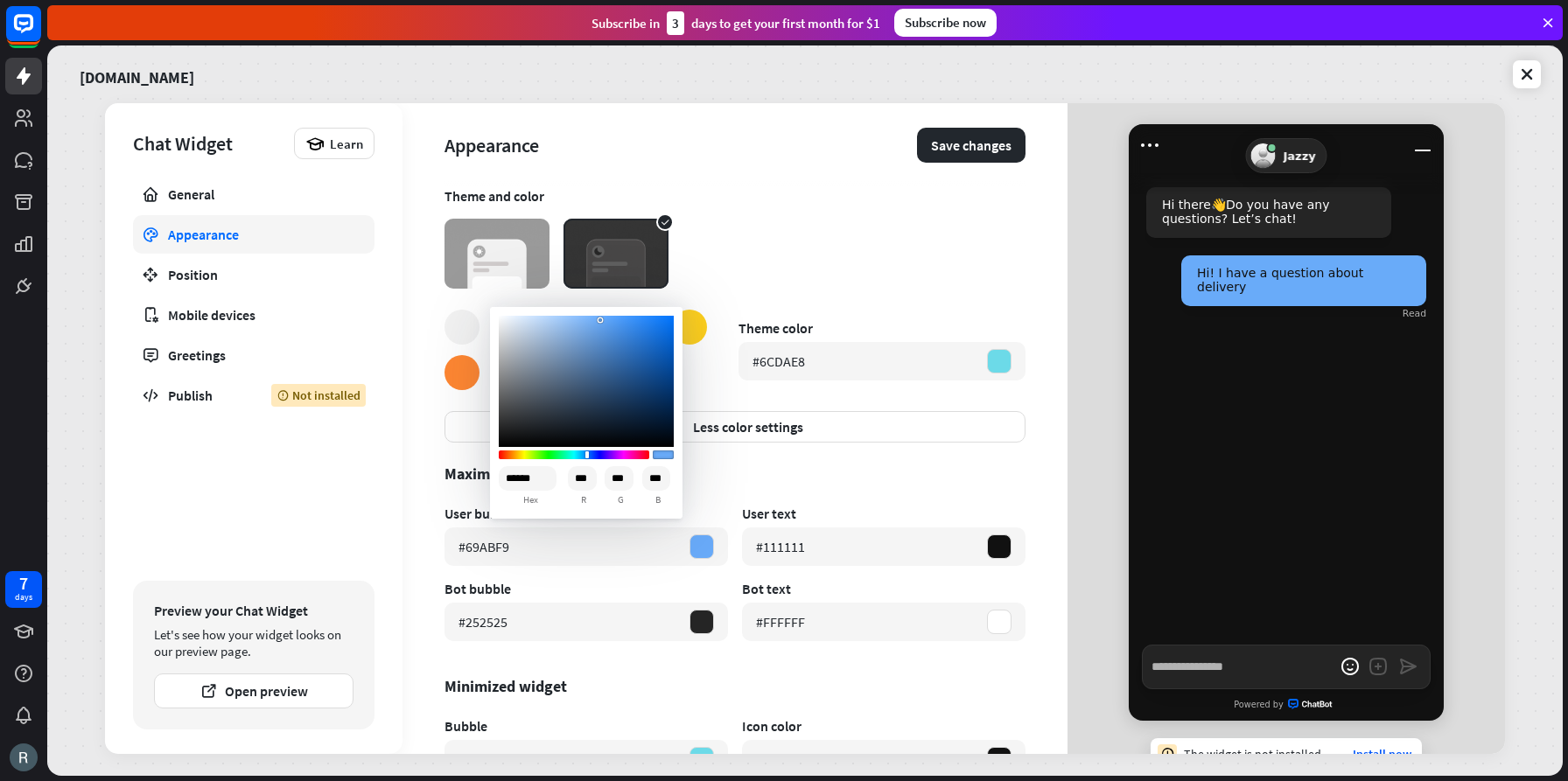
type input "******"
type input "***"
type textarea "*"
type input "******"
type input "***"
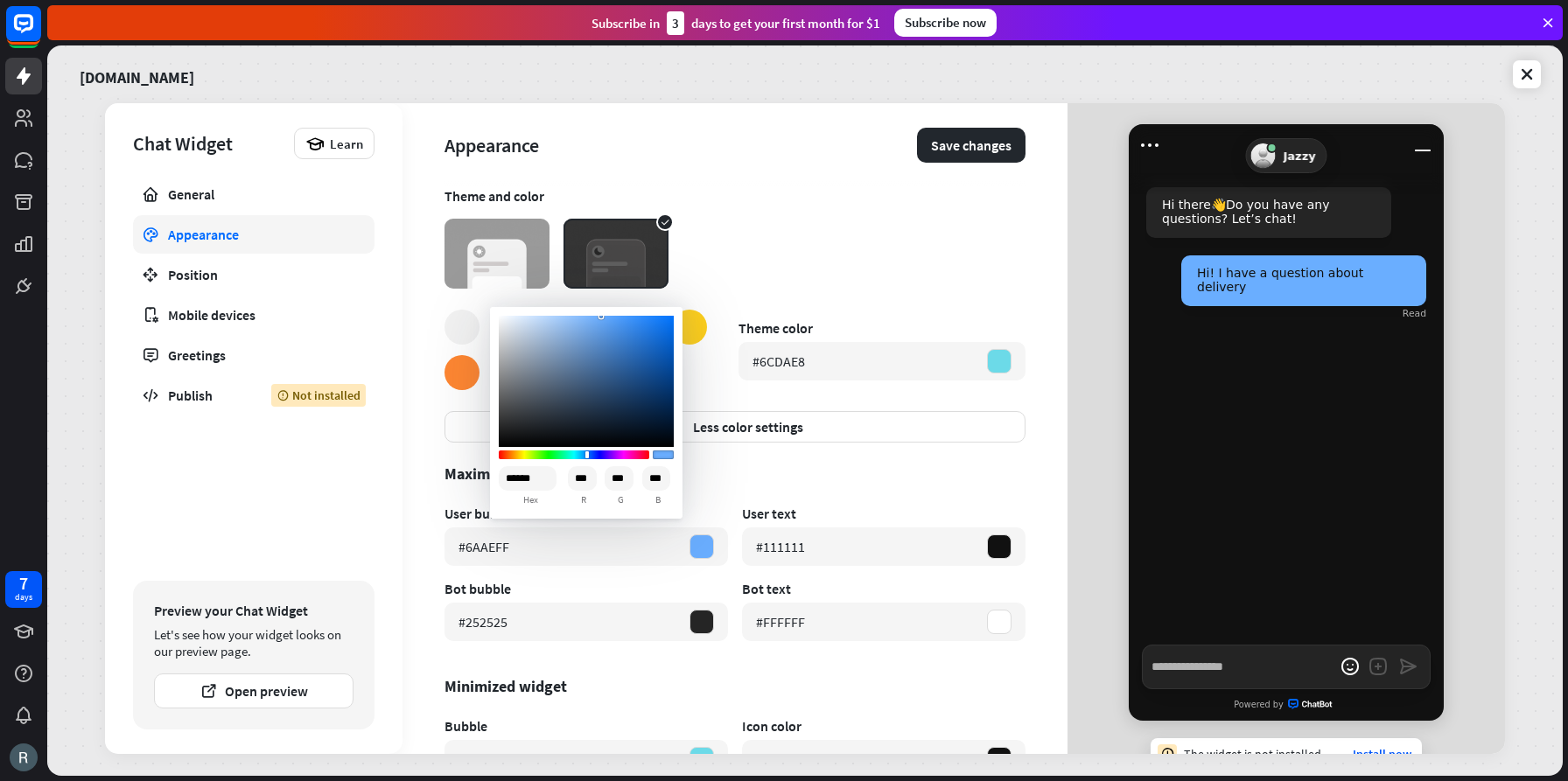
type input "***"
type textarea "*"
type input "******"
type input "***"
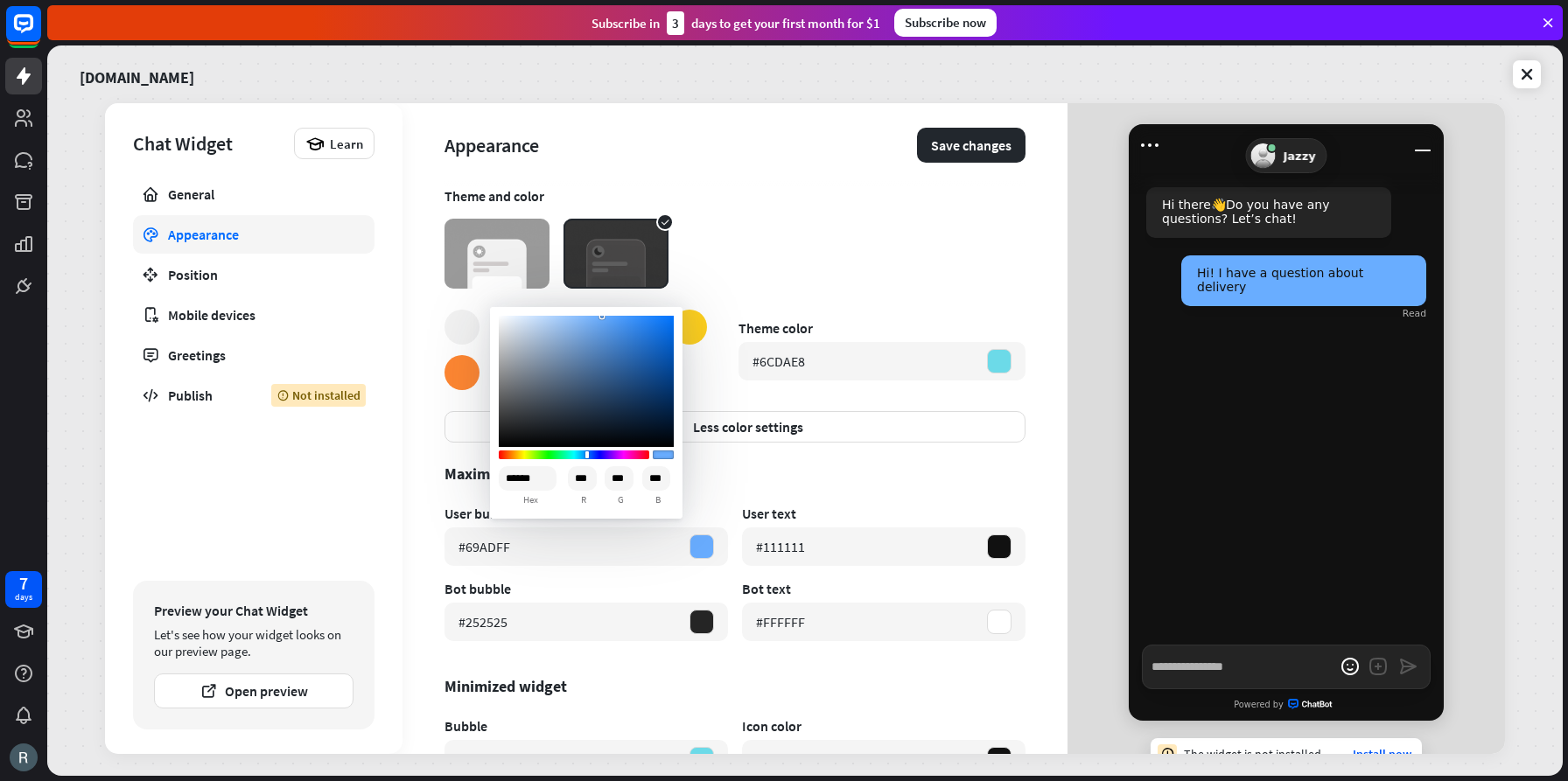
type textarea "*"
type input "******"
type input "***"
type textarea "*"
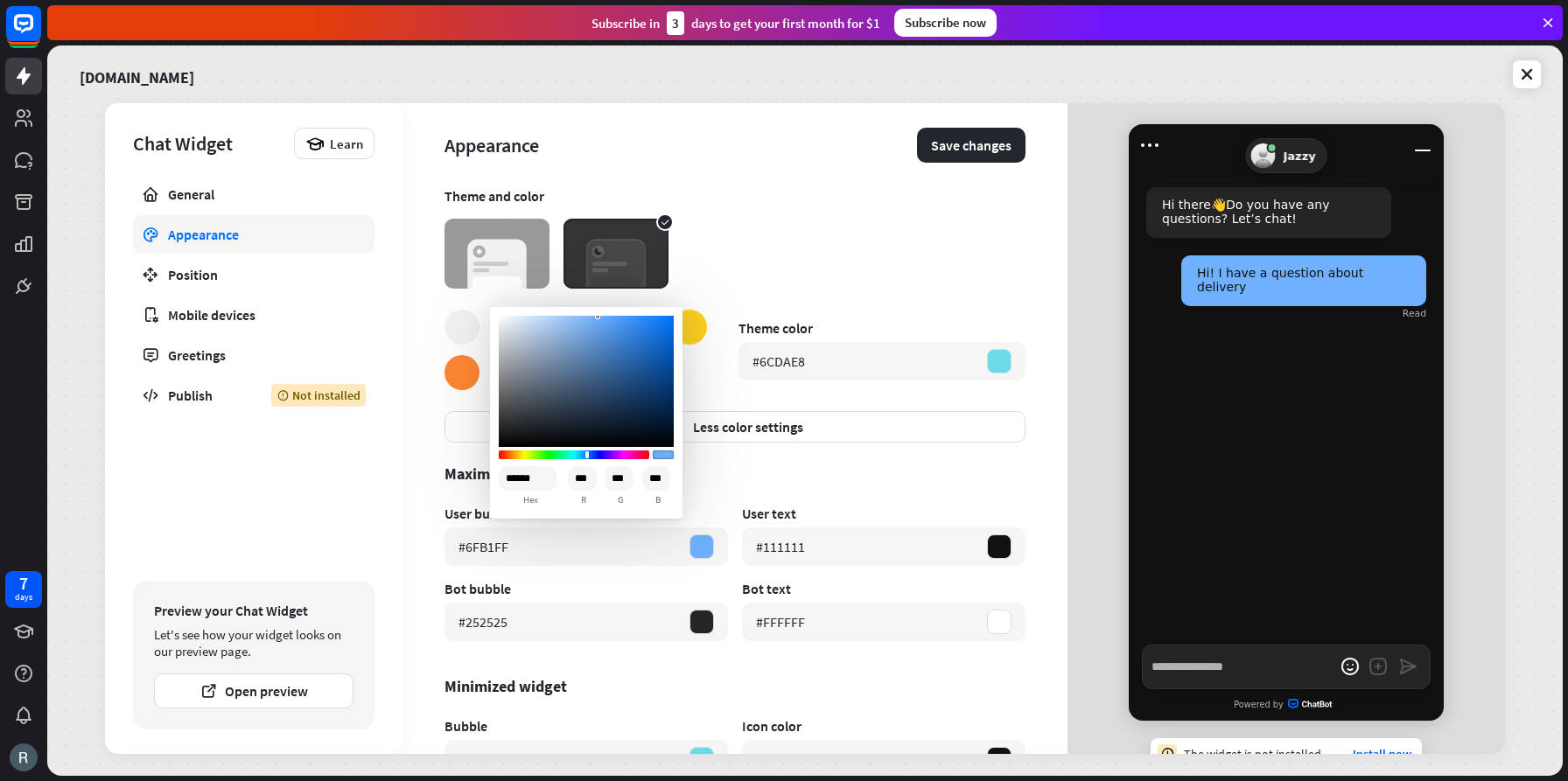
type input "******"
type input "***"
type textarea "*"
type input "******"
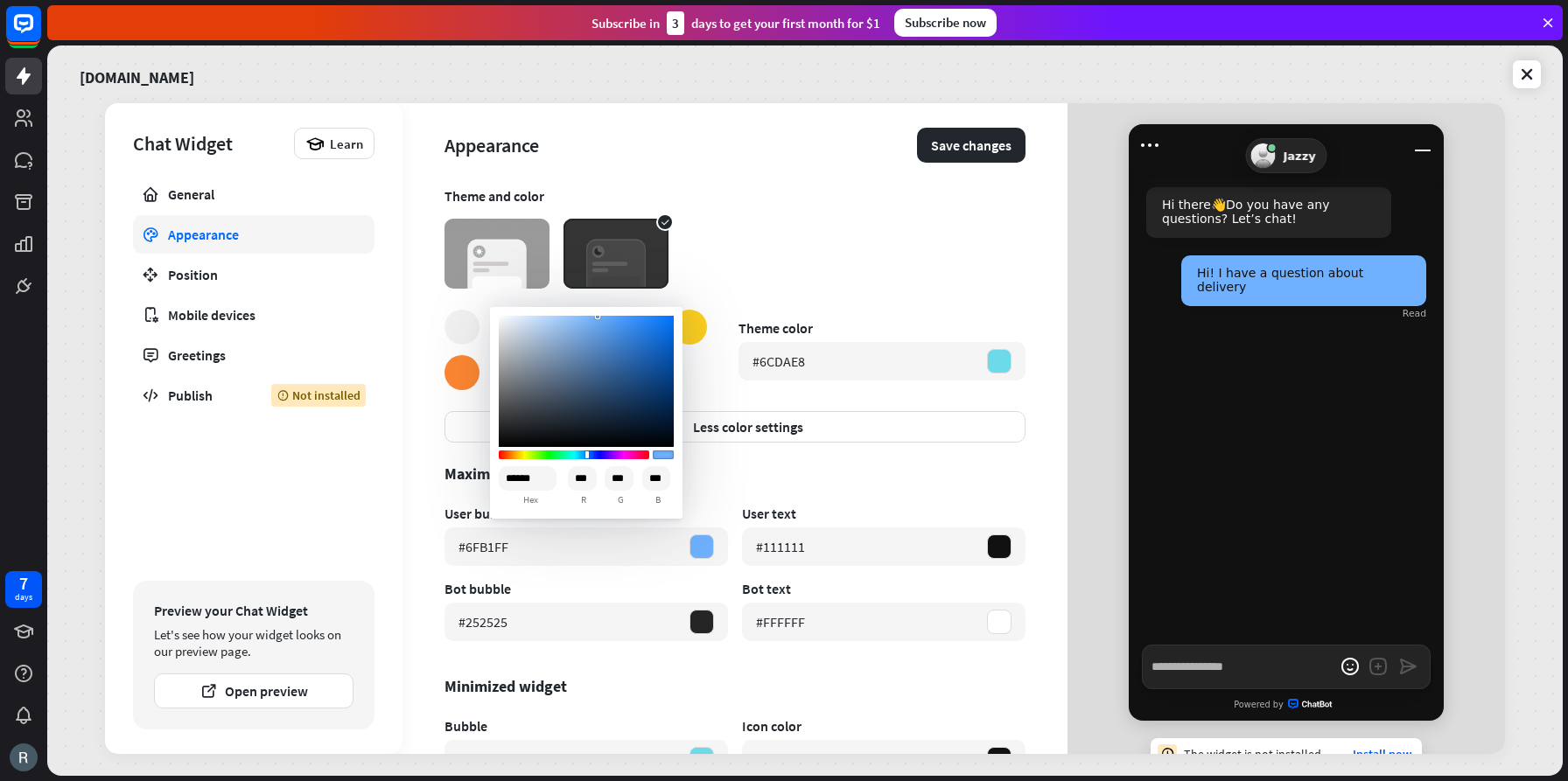
type input "***"
drag, startPoint x: 591, startPoint y: 327, endPoint x: 592, endPoint y: 311, distance: 16.0
click at [592, 311] on div "****** hex *** r *** g *** b" at bounding box center [586, 412] width 193 height 212
click at [719, 256] on section "Theme and color" at bounding box center [736, 238] width 581 height 101
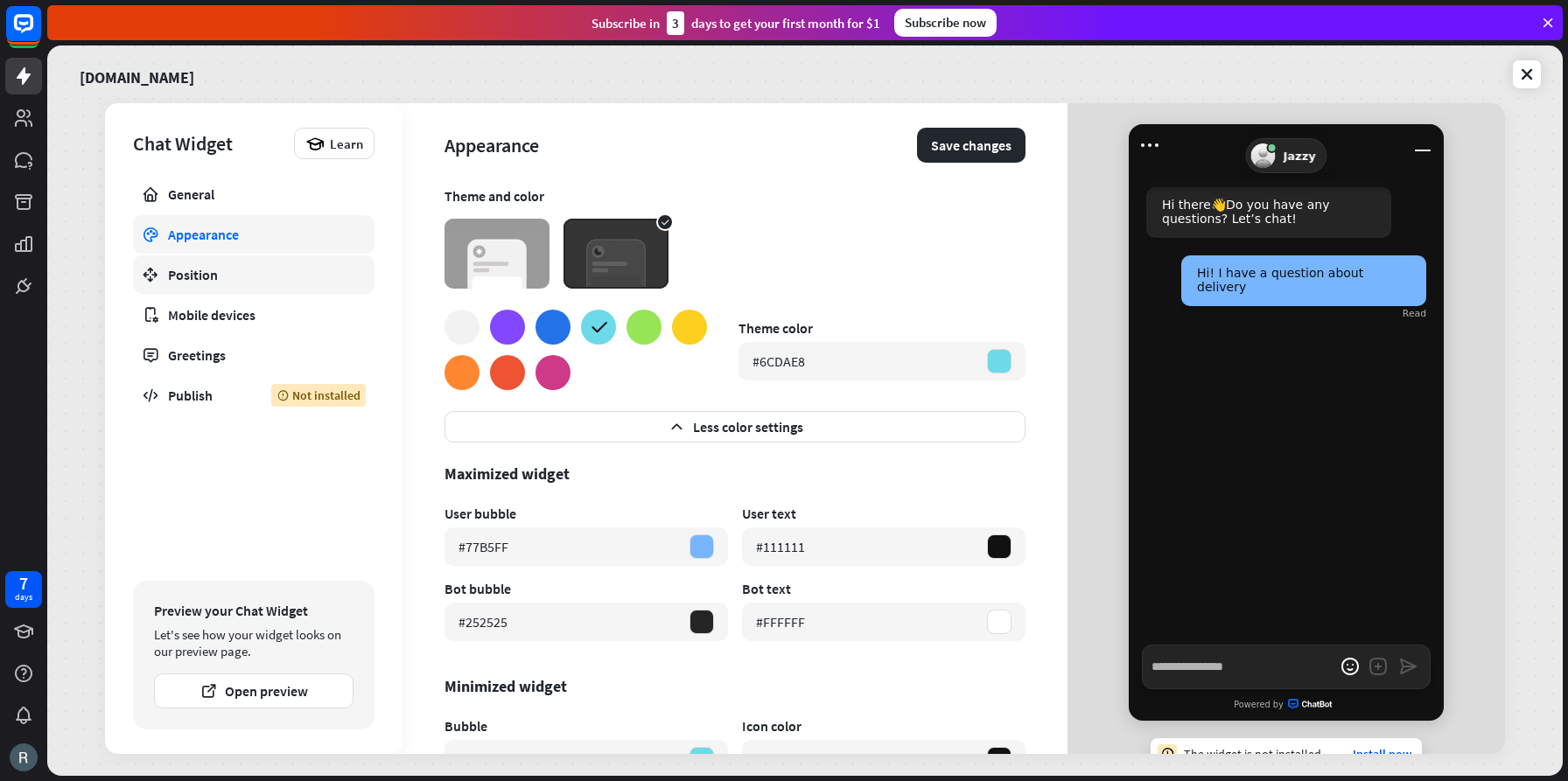
click at [206, 276] on div "Position" at bounding box center [253, 275] width 171 height 18
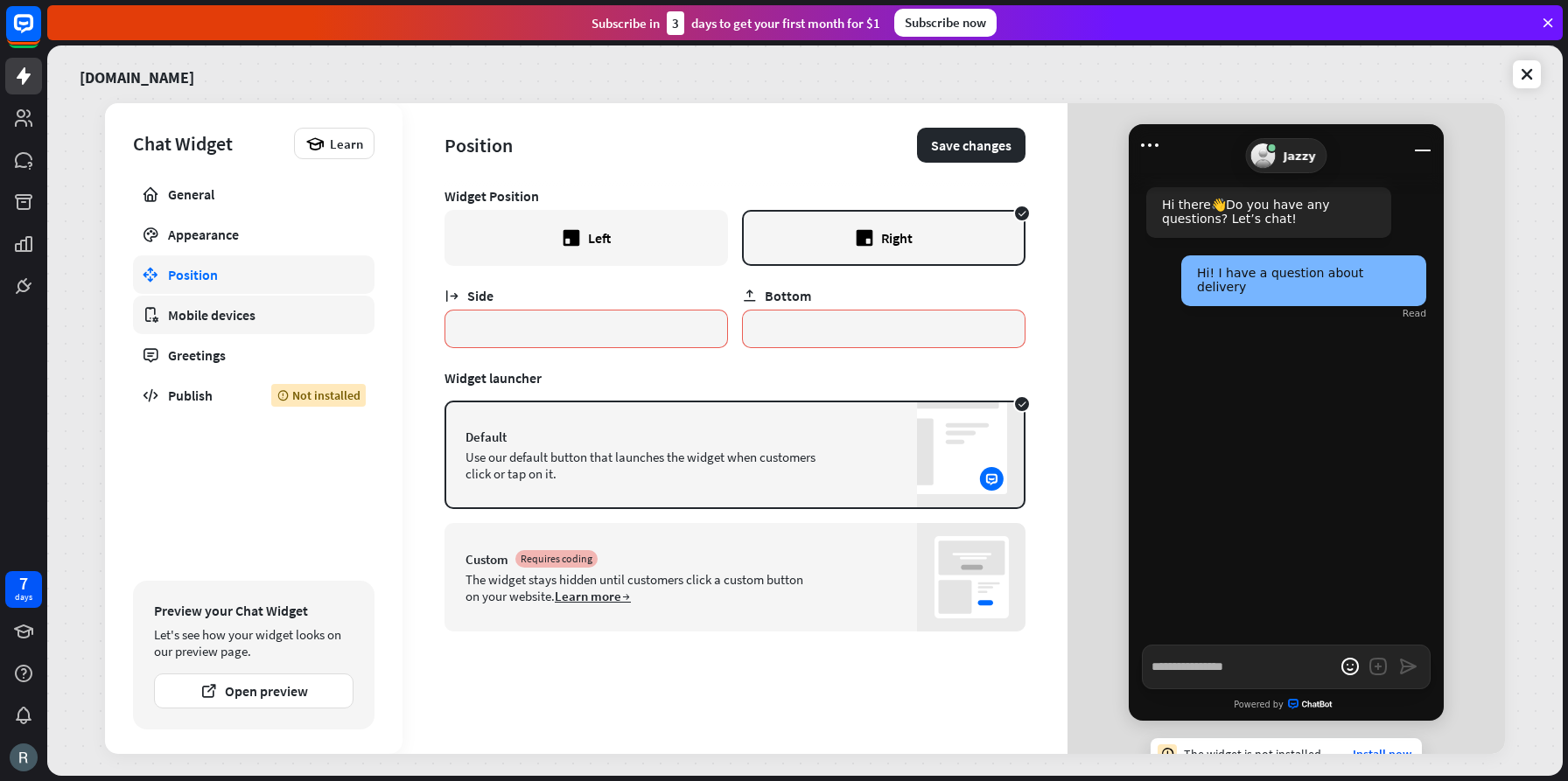
click at [214, 312] on div "Mobile devices" at bounding box center [253, 315] width 171 height 18
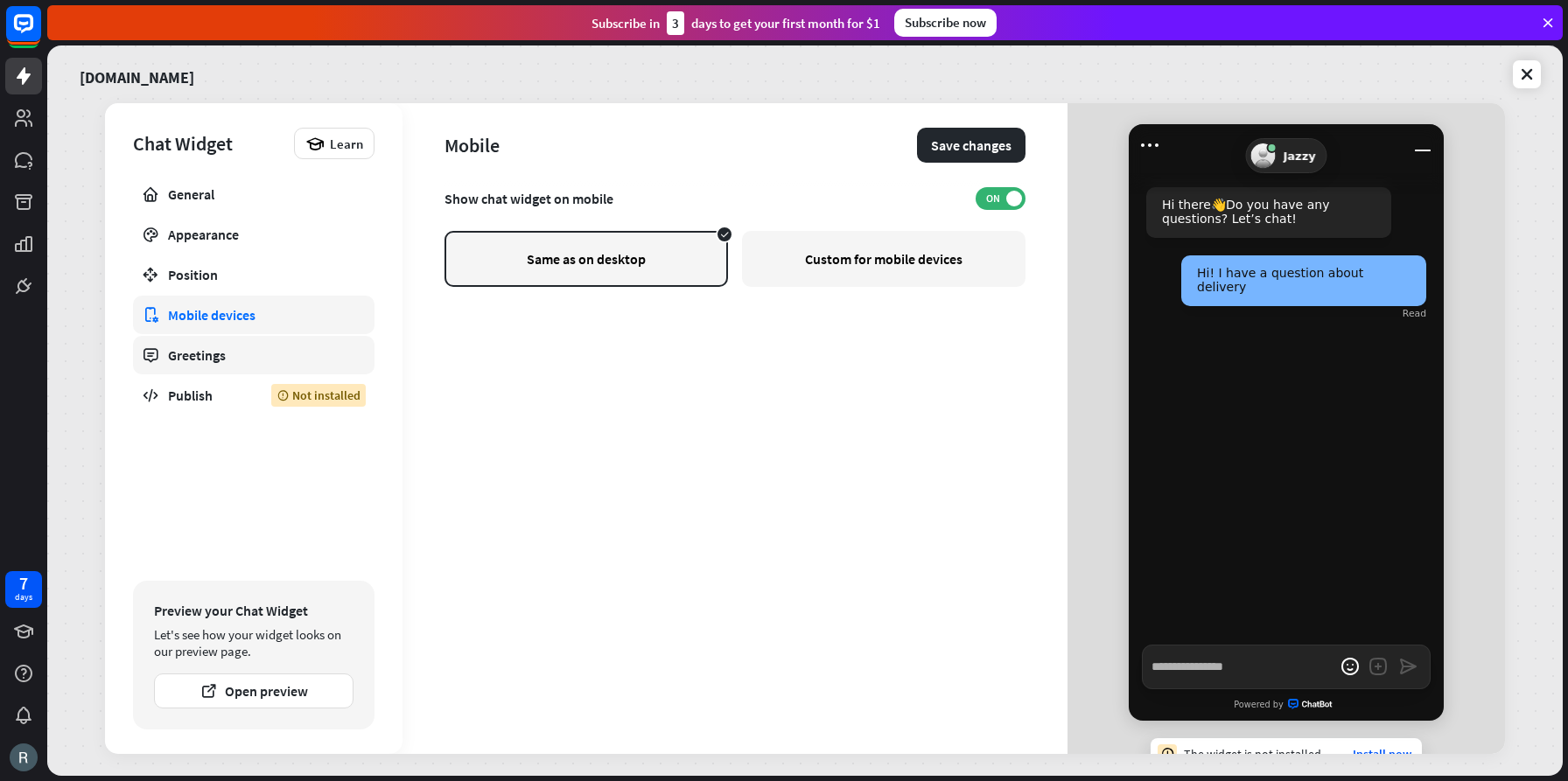
click at [204, 354] on div "Greetings" at bounding box center [253, 355] width 171 height 18
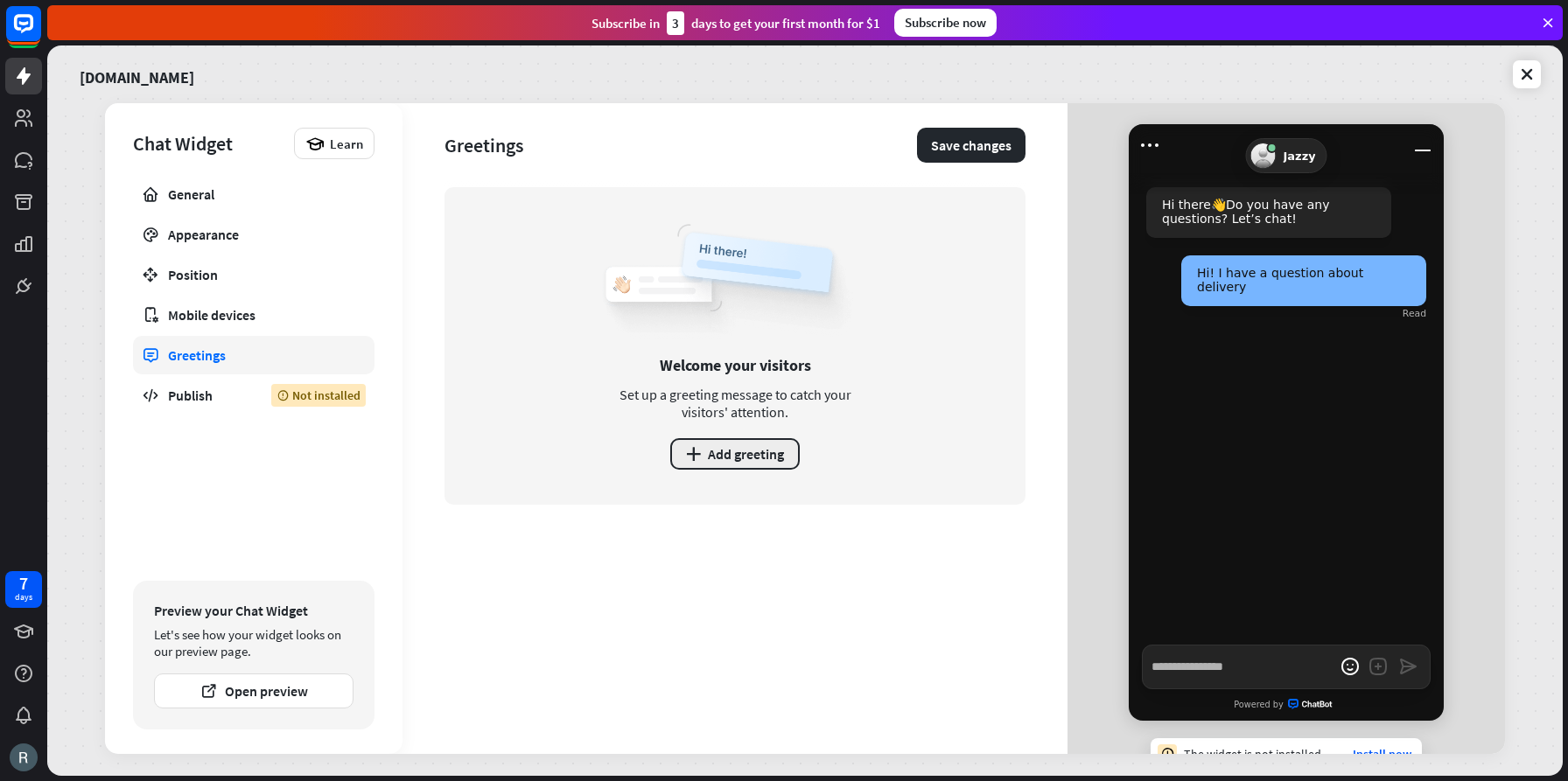
click at [719, 455] on button "plus Add greeting" at bounding box center [735, 454] width 129 height 31
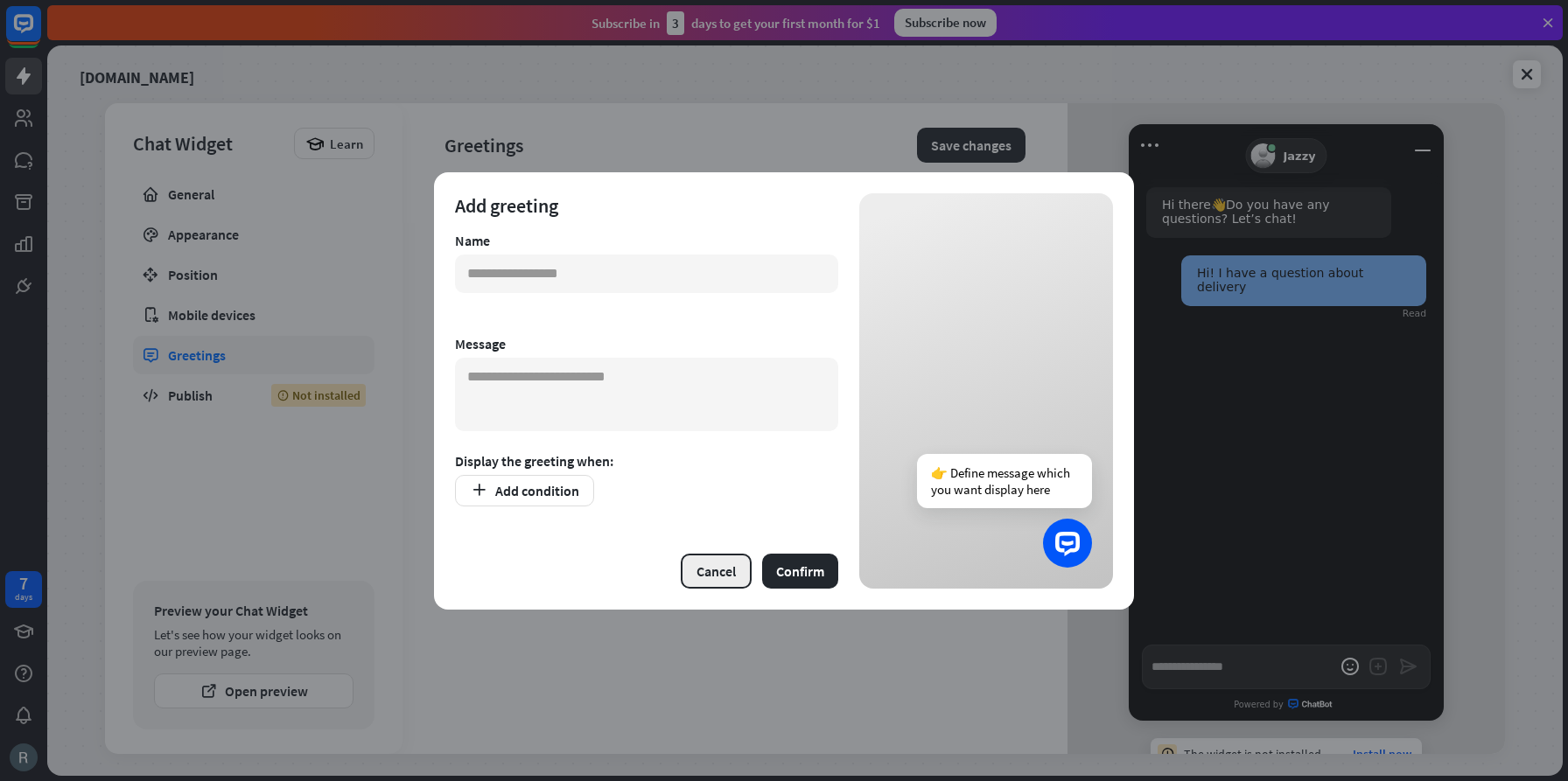
click at [727, 577] on button "Cancel" at bounding box center [716, 570] width 71 height 35
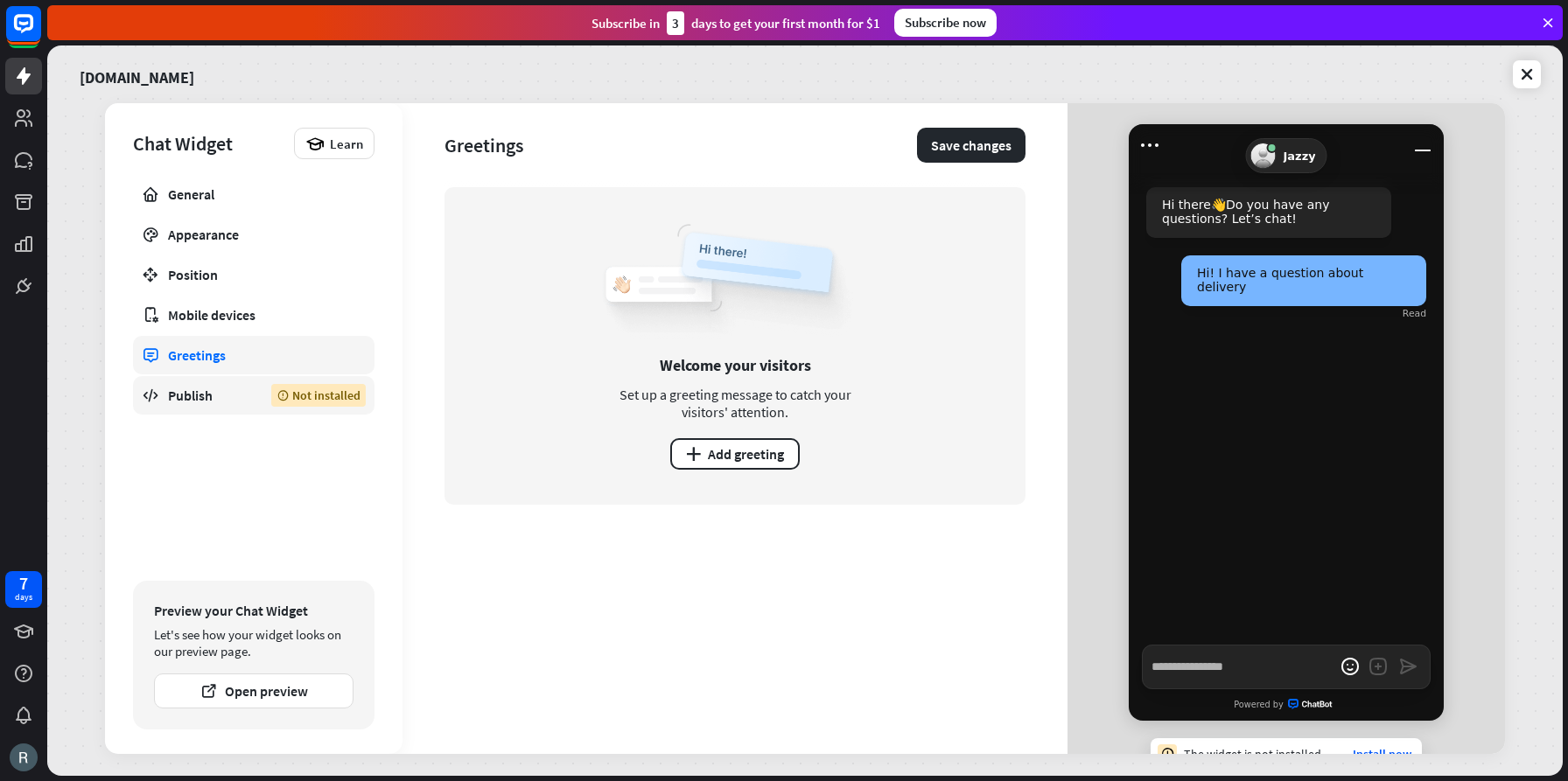
click at [200, 395] on div "Publish" at bounding box center [206, 395] width 77 height 18
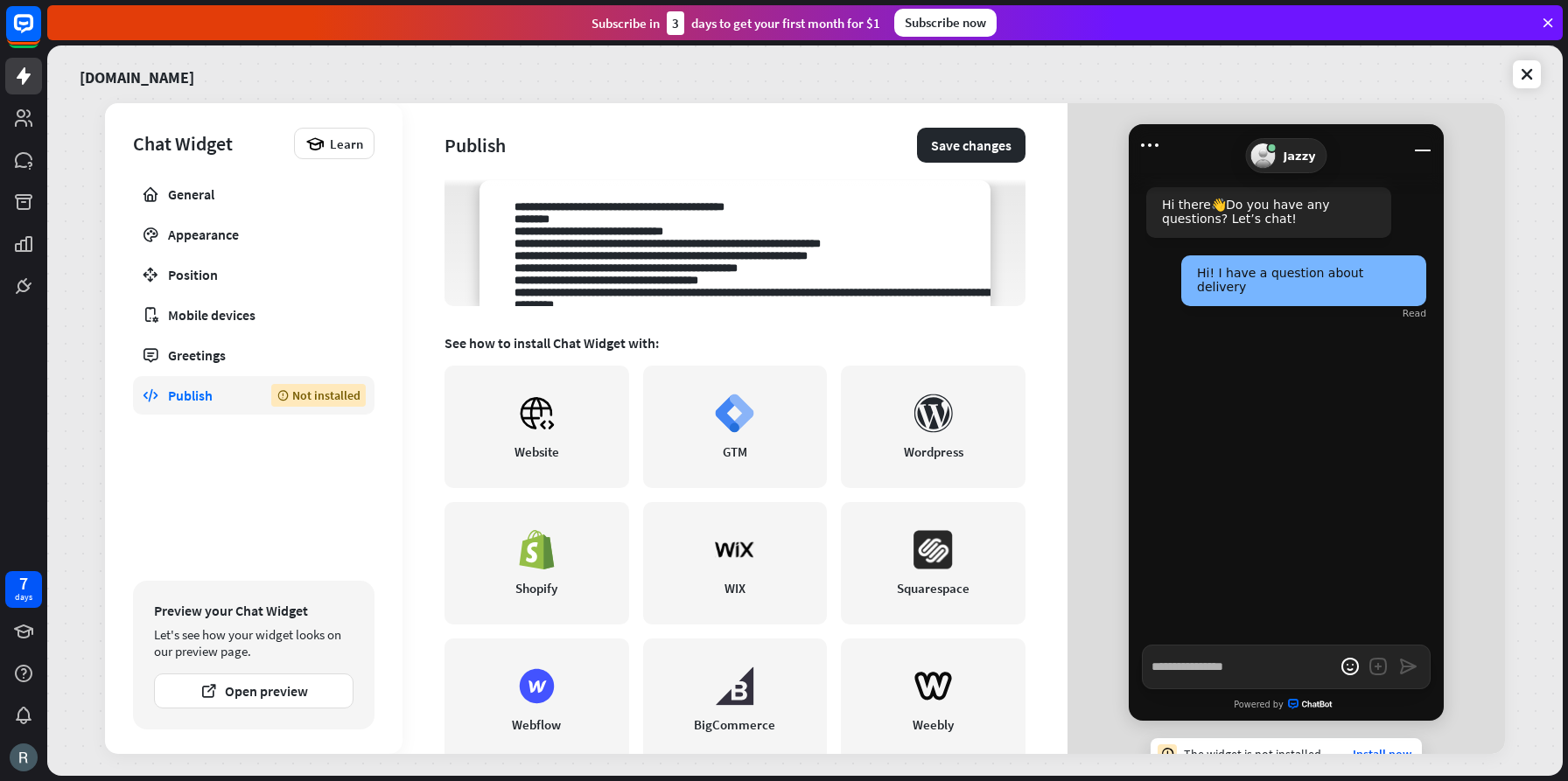
scroll to position [303, 0]
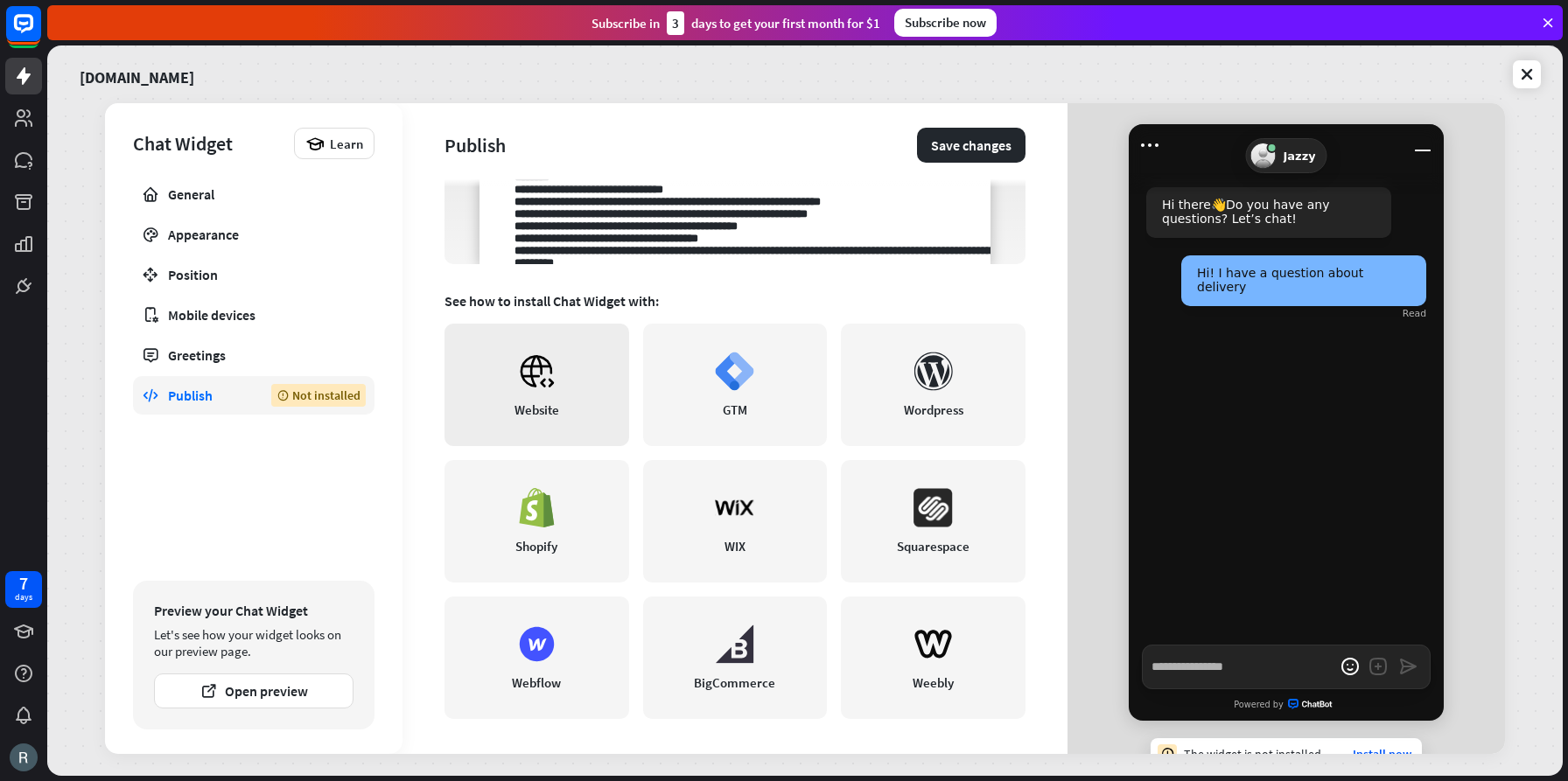
click at [532, 380] on icon at bounding box center [536, 370] width 31 height 30
click at [198, 197] on div "General" at bounding box center [253, 195] width 171 height 18
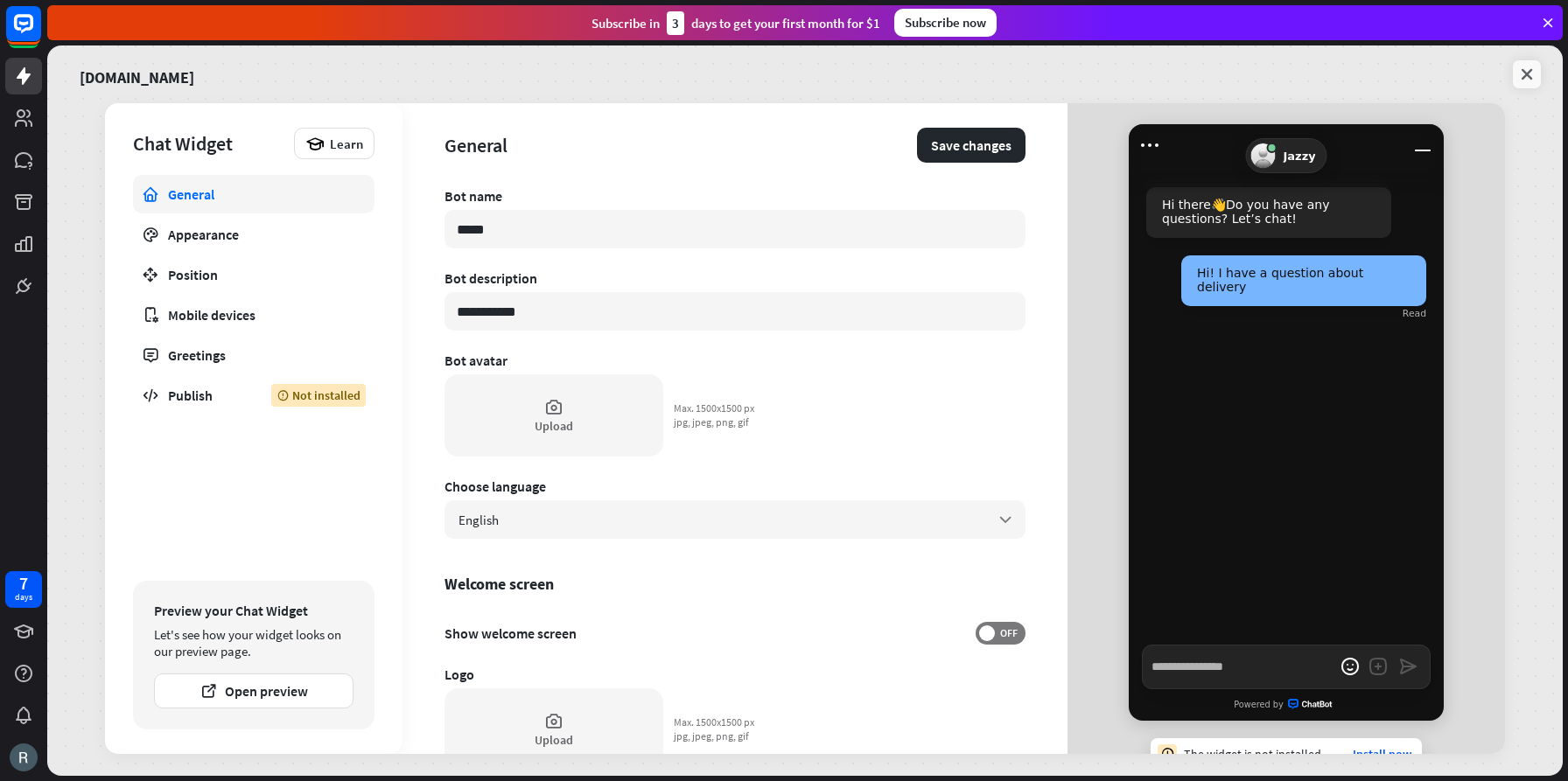
click at [1528, 73] on icon at bounding box center [1528, 74] width 18 height 18
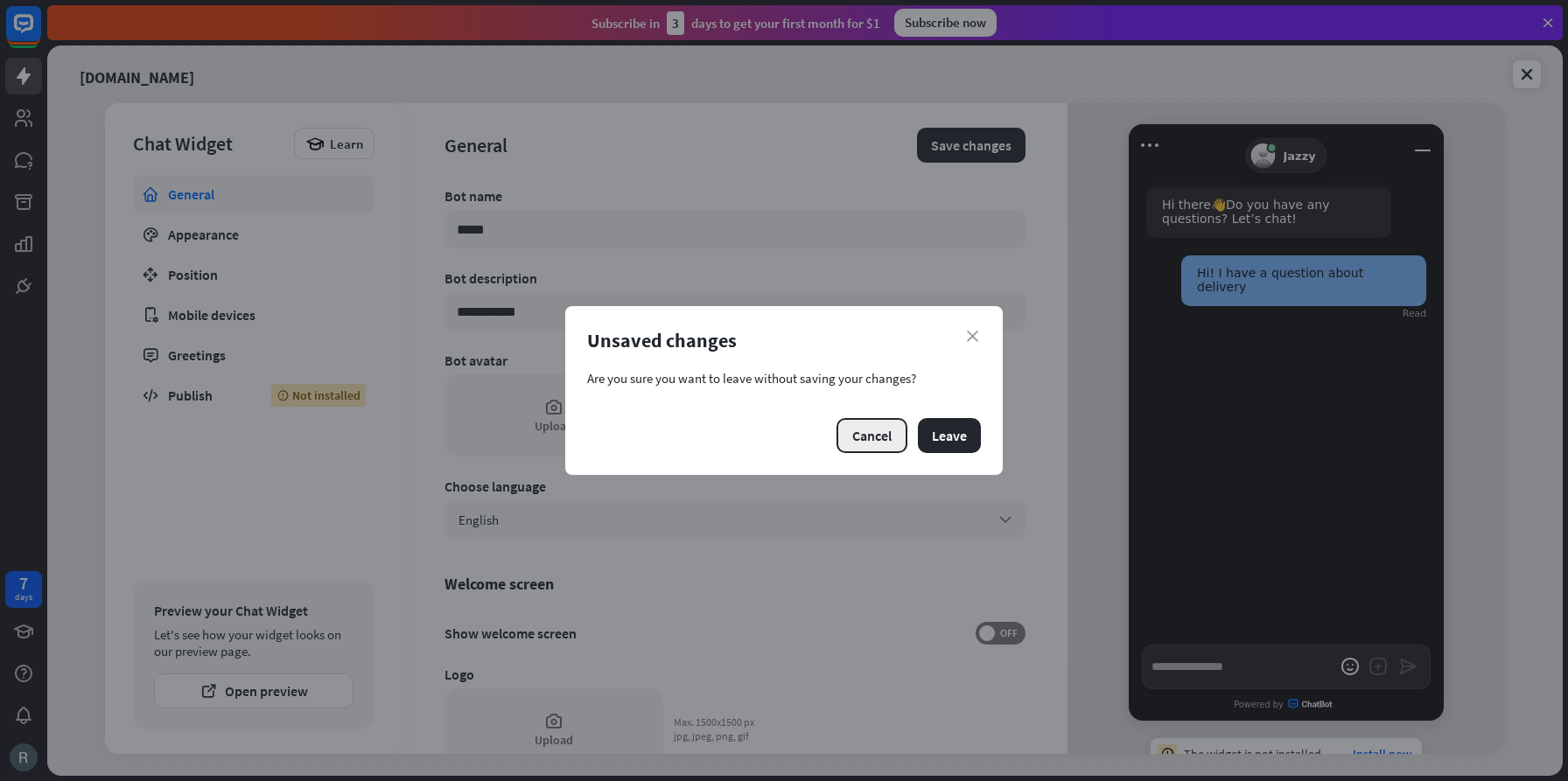
click at [869, 438] on button "Cancel" at bounding box center [872, 435] width 71 height 35
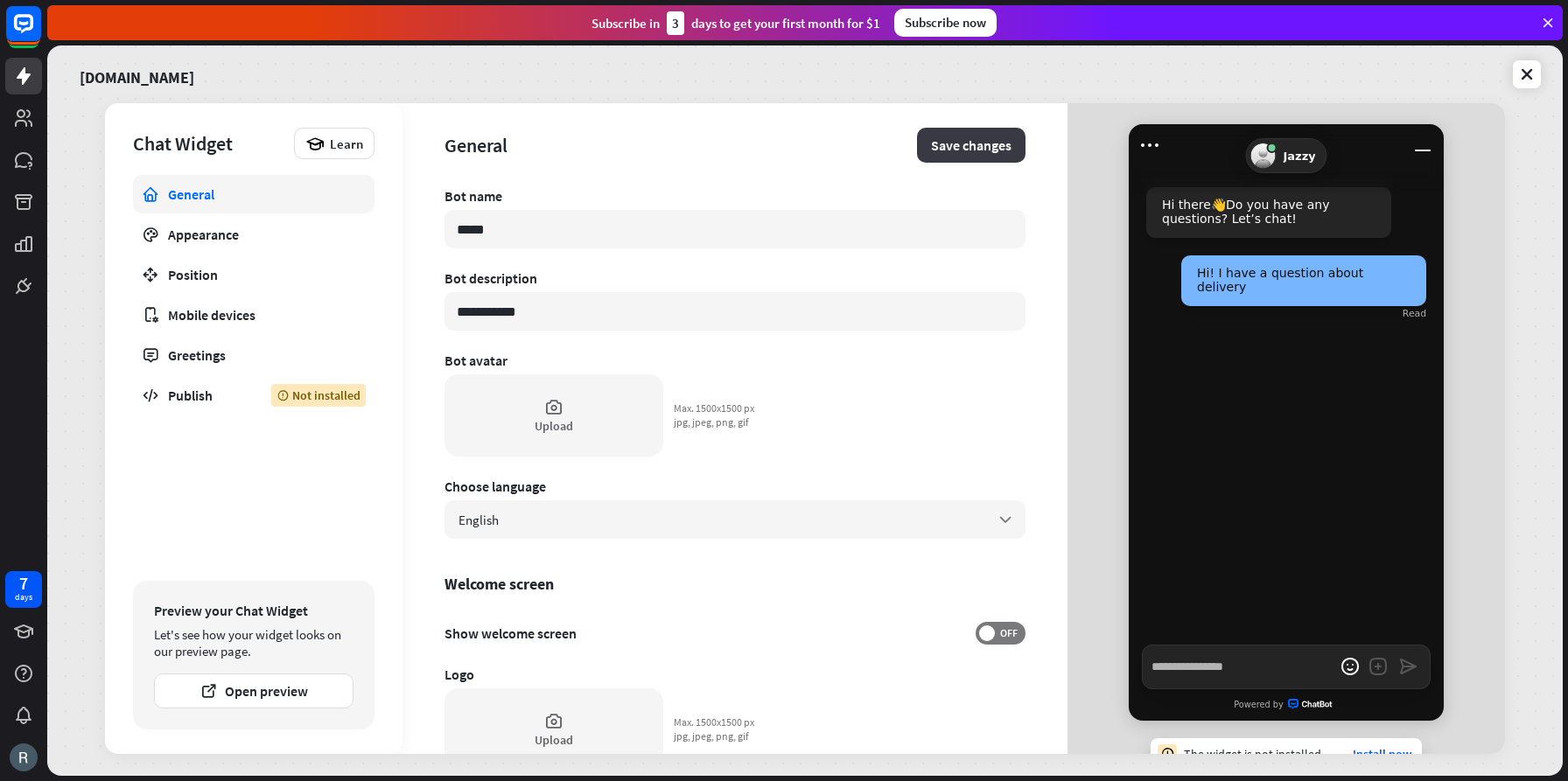
click at [951, 143] on button "Save changes" at bounding box center [971, 144] width 109 height 35
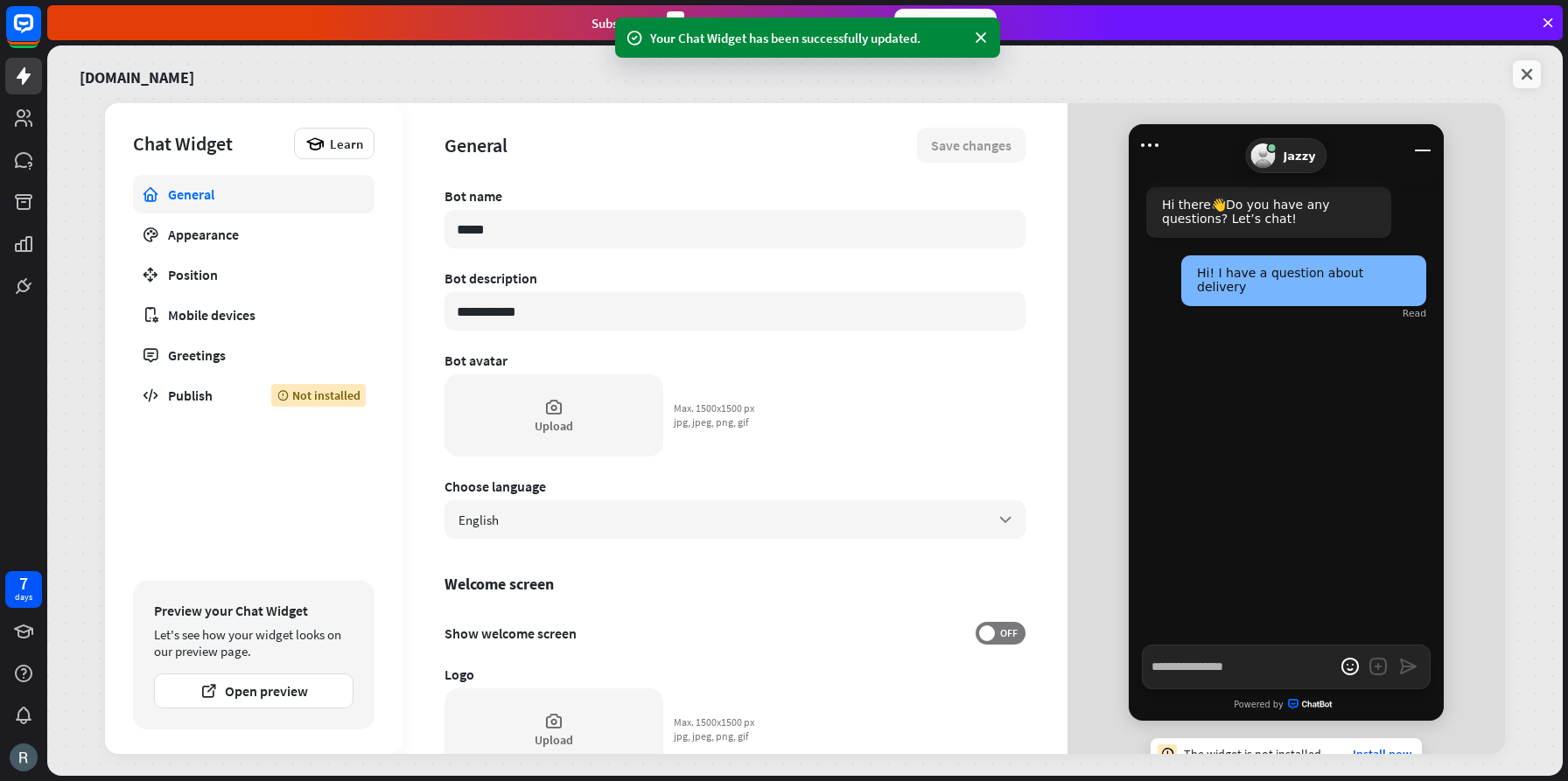
click at [1529, 77] on icon at bounding box center [1528, 74] width 18 height 18
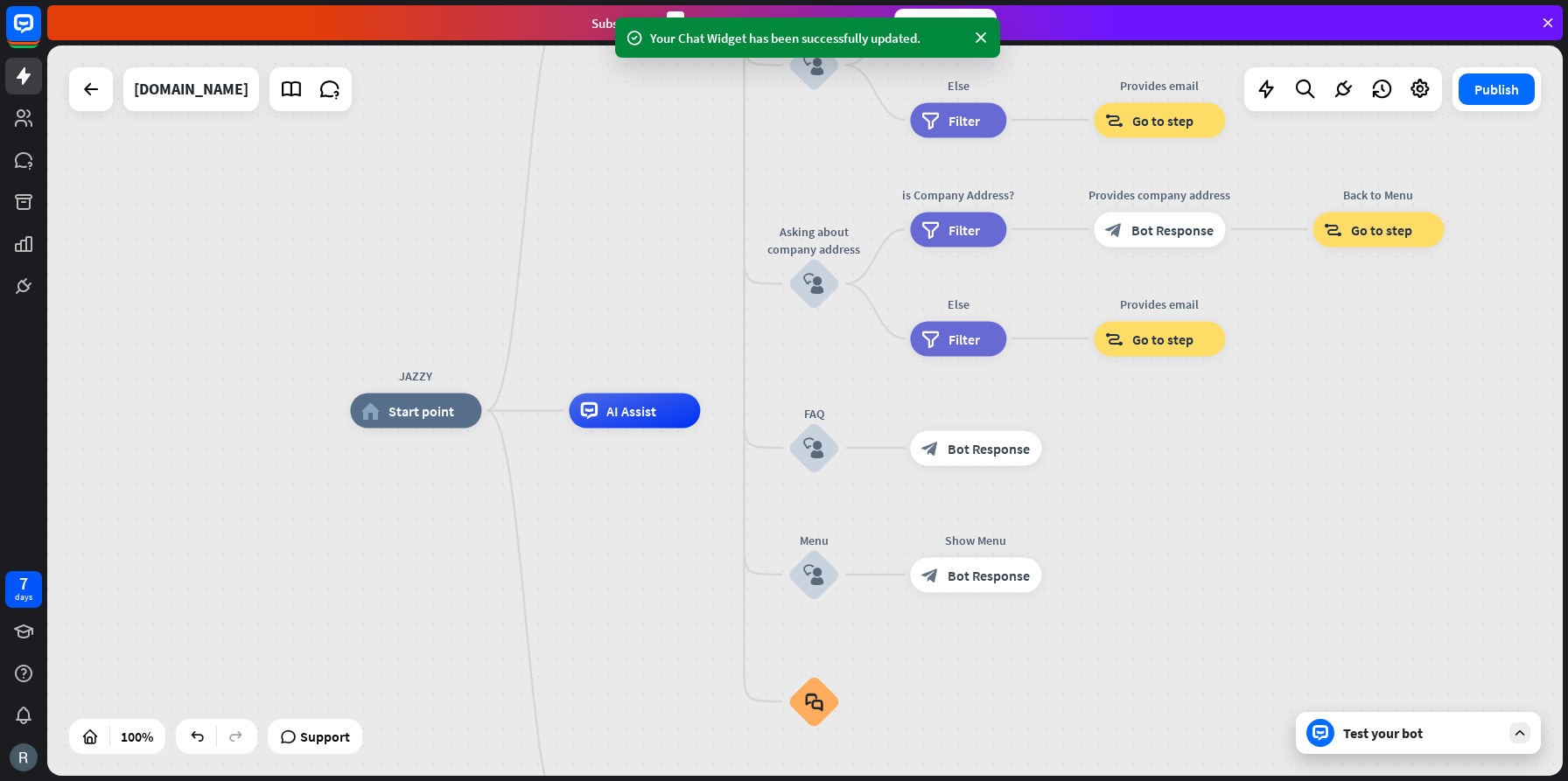
click at [1504, 735] on div "Test your bot" at bounding box center [1418, 733] width 245 height 42
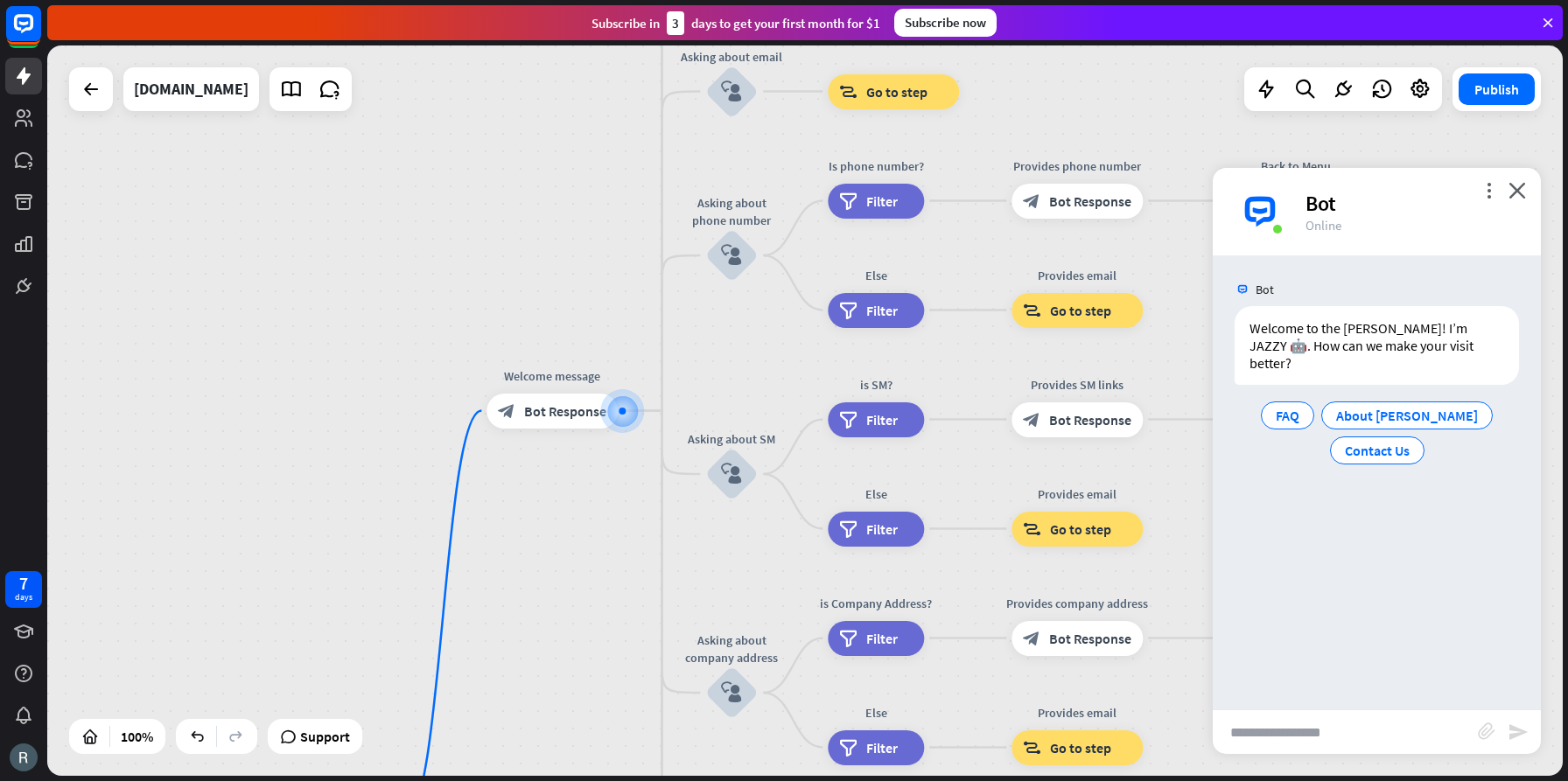
click at [1315, 733] on input "text" at bounding box center [1346, 732] width 266 height 44
type input "**********"
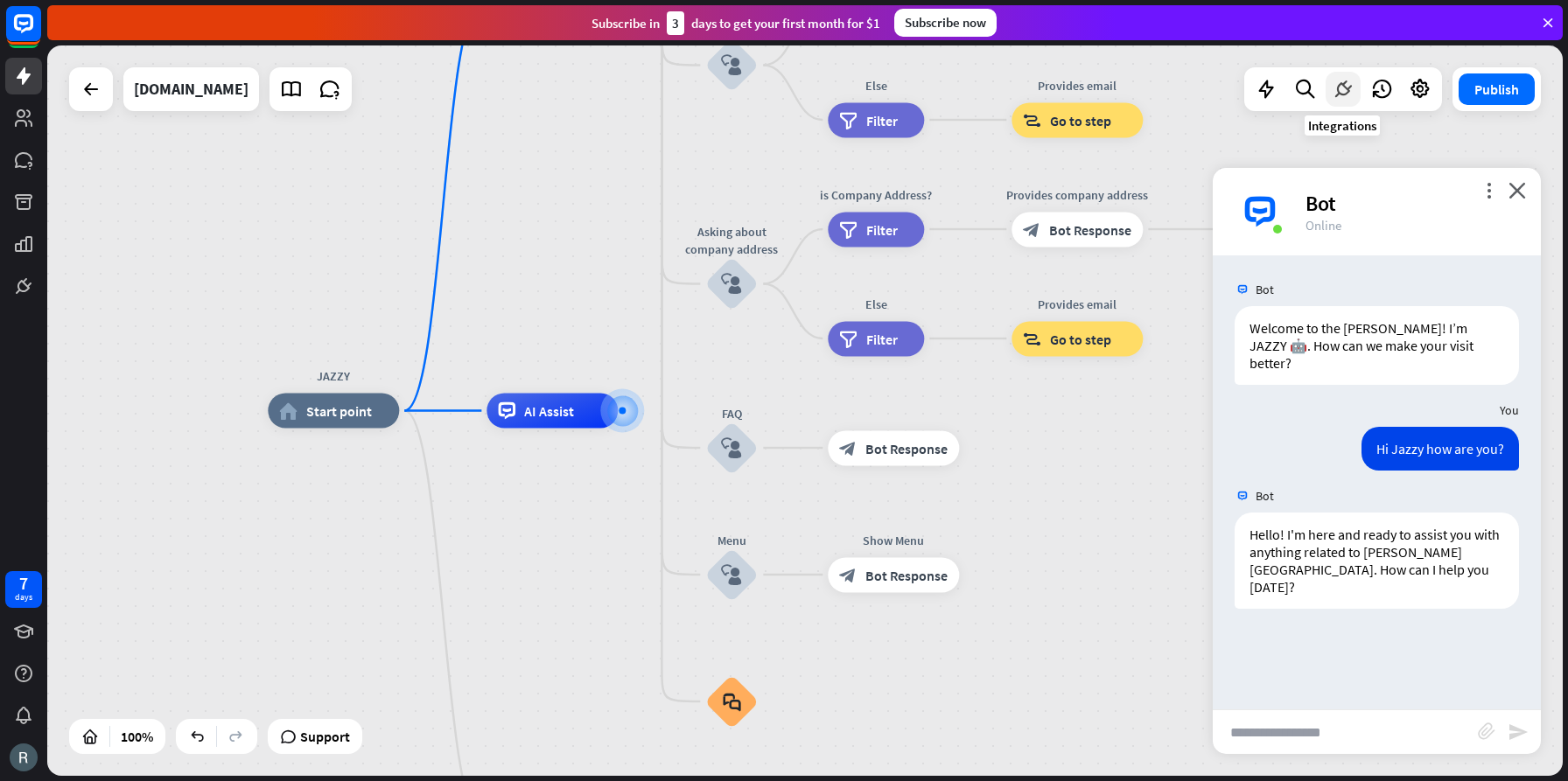
click at [1346, 88] on icon at bounding box center [1343, 89] width 22 height 22
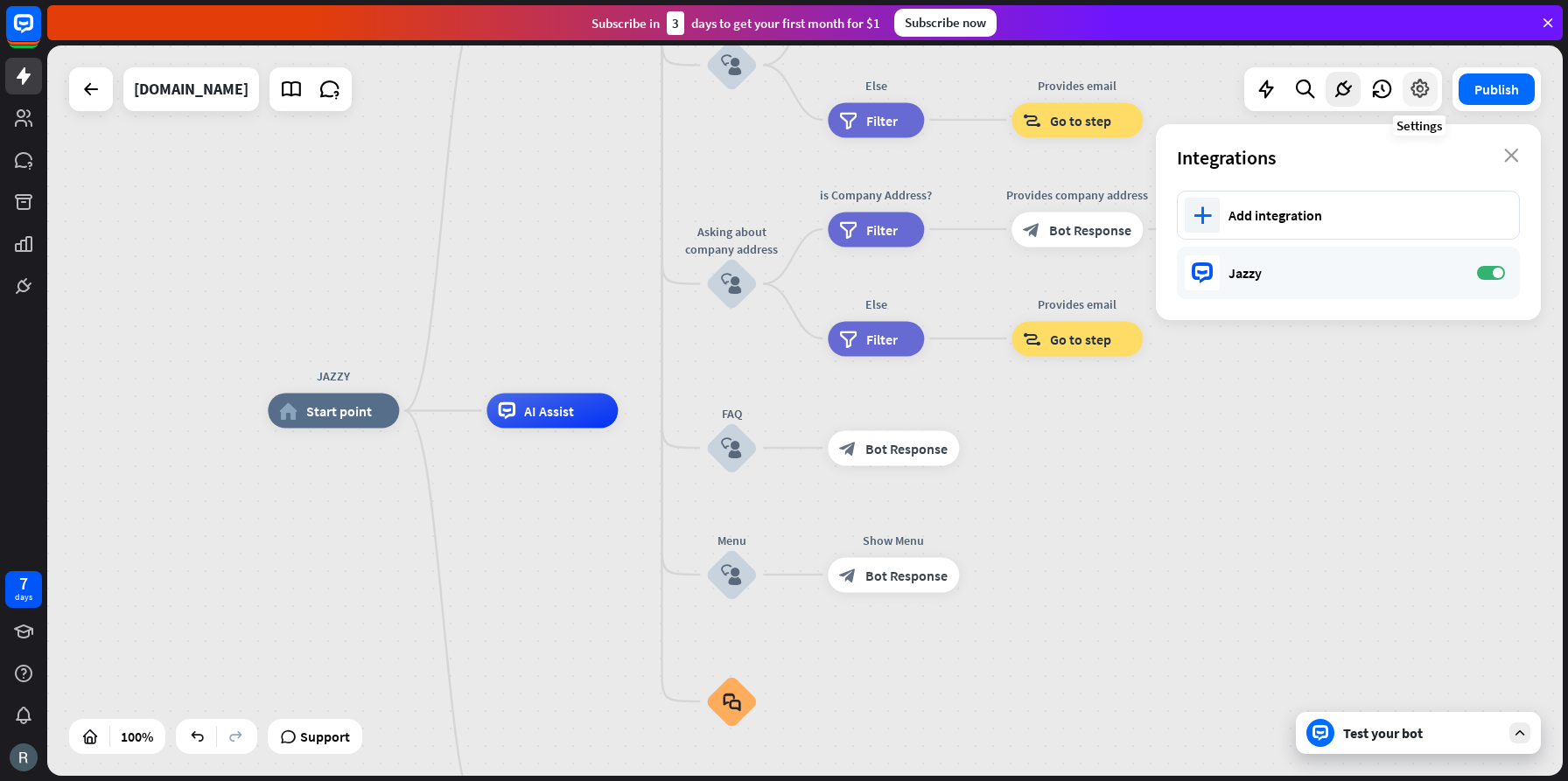
click at [1418, 88] on icon at bounding box center [1420, 89] width 22 height 22
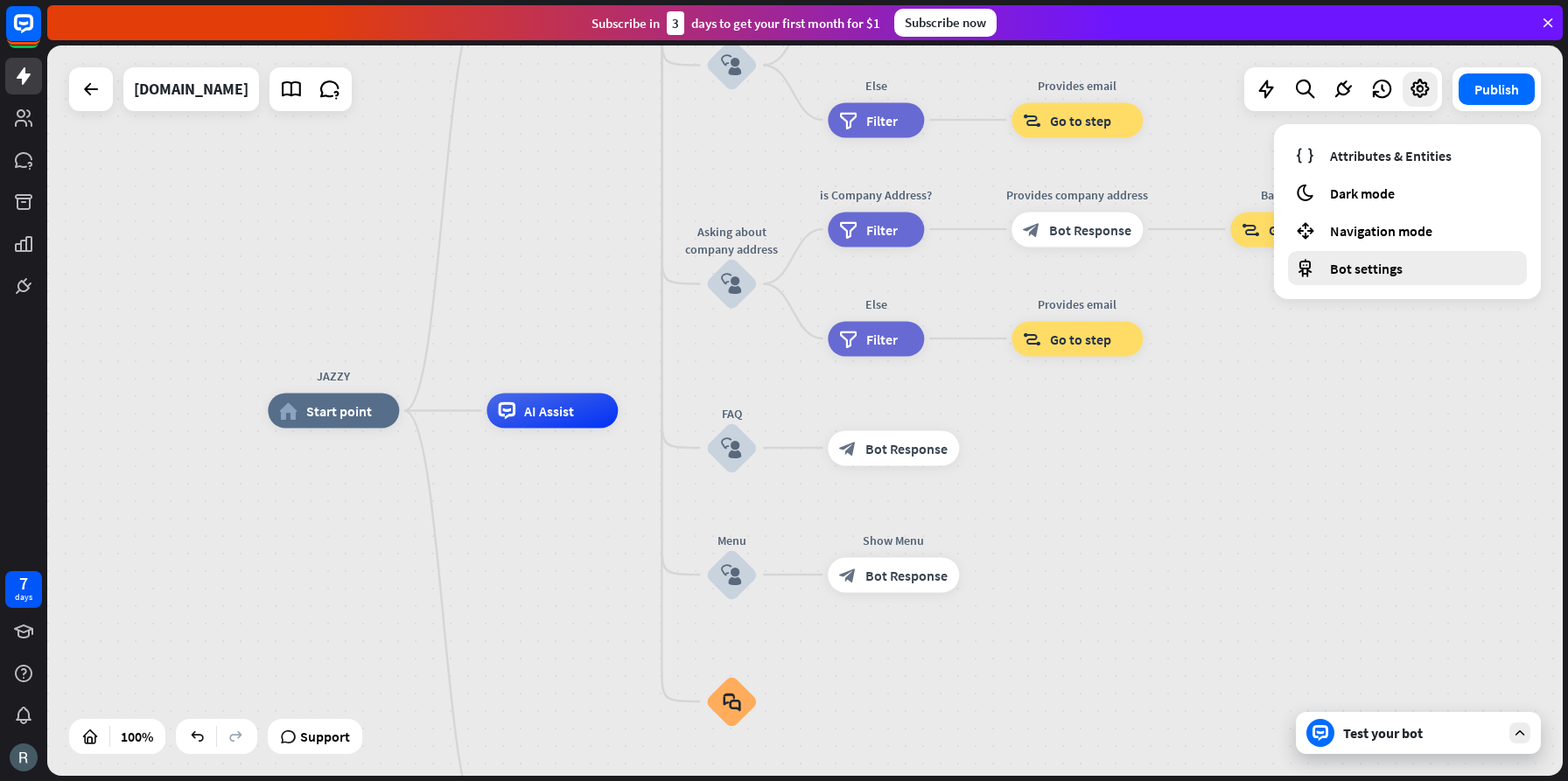
click at [1380, 269] on span "Bot settings" at bounding box center [1366, 269] width 73 height 18
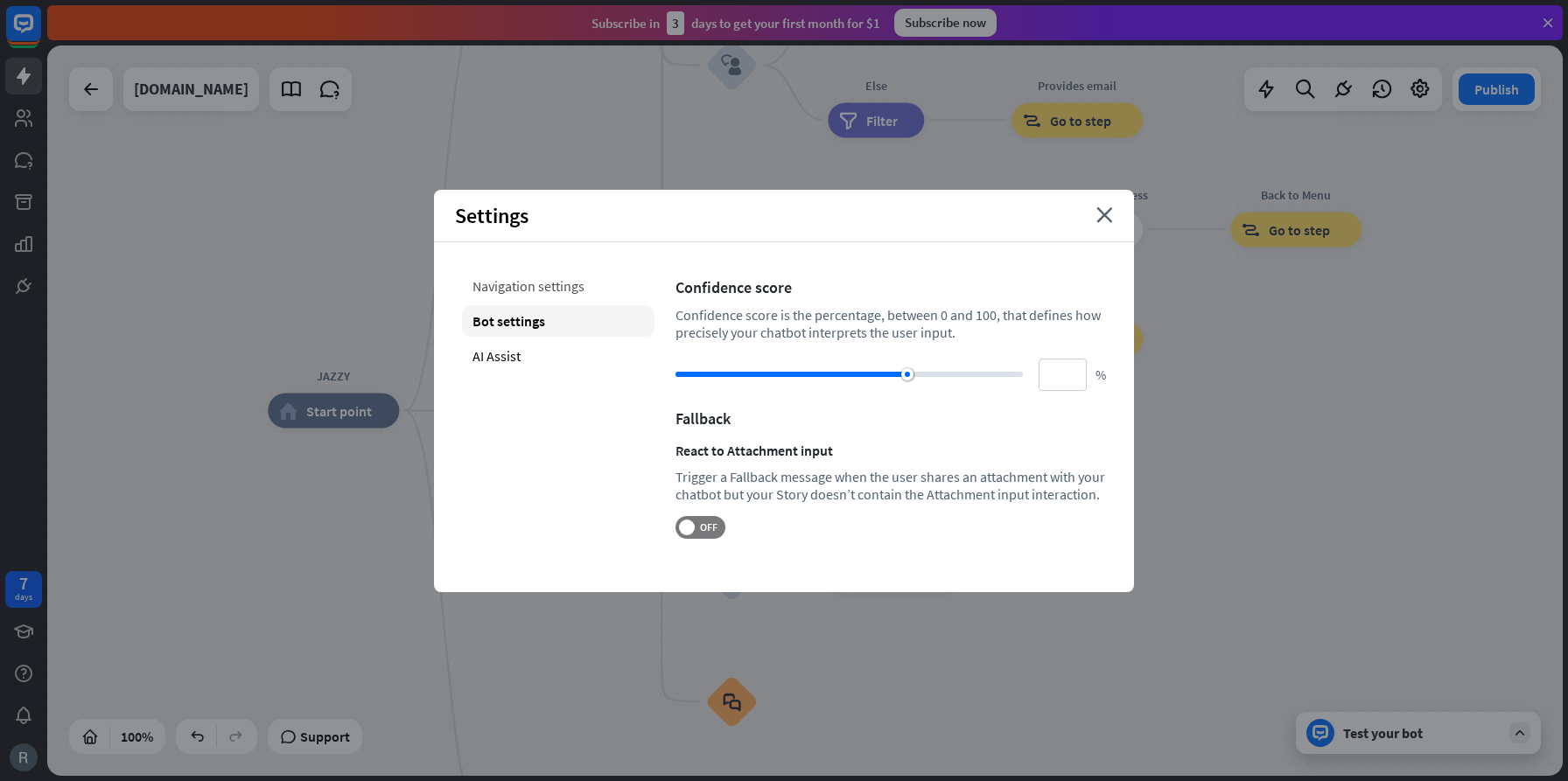
click at [534, 287] on div "Navigation settings" at bounding box center [558, 285] width 193 height 31
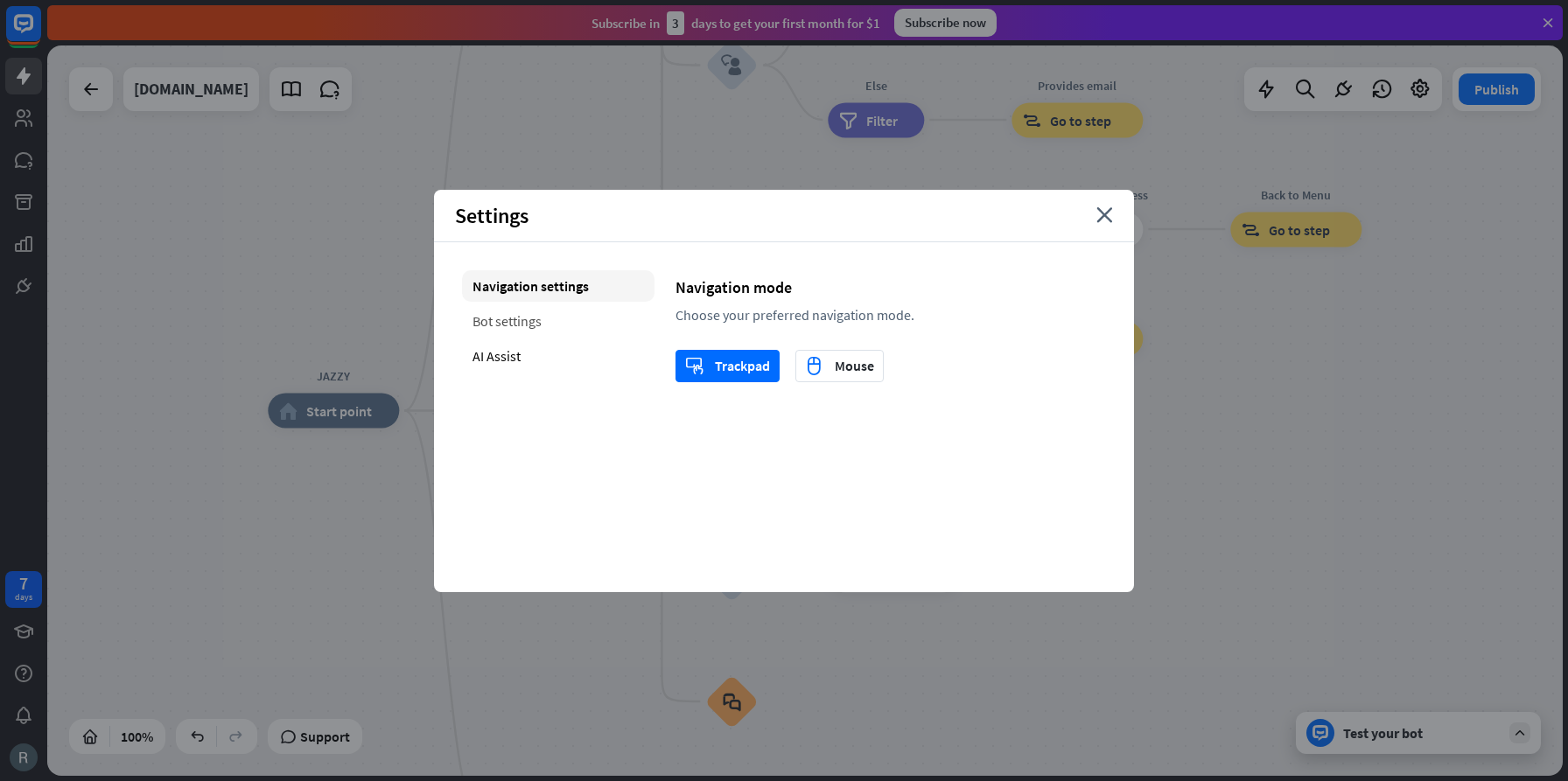
click at [528, 326] on div "Bot settings" at bounding box center [558, 320] width 193 height 31
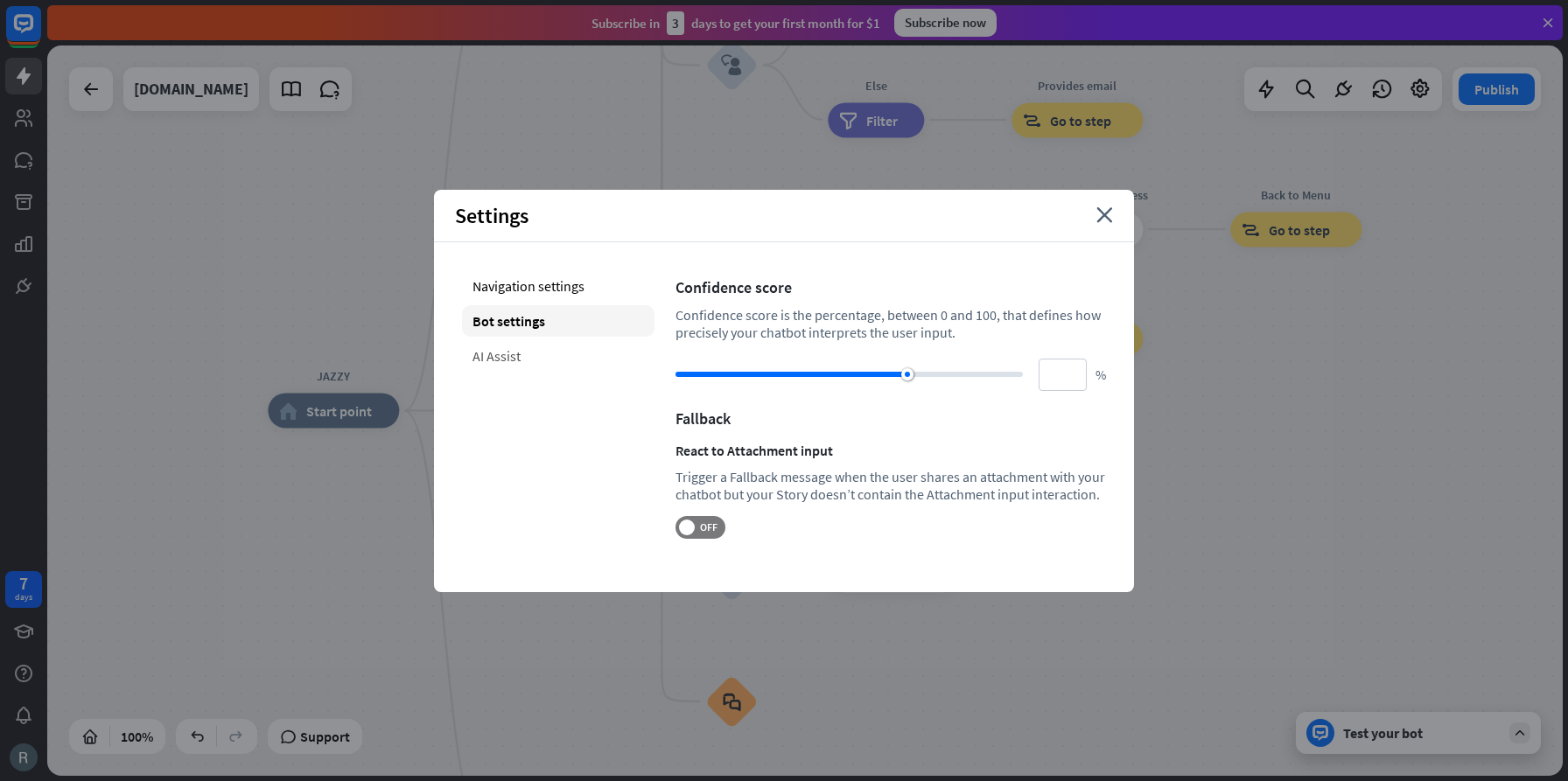
click at [508, 354] on div "AI Assist" at bounding box center [558, 355] width 193 height 31
type input "**"
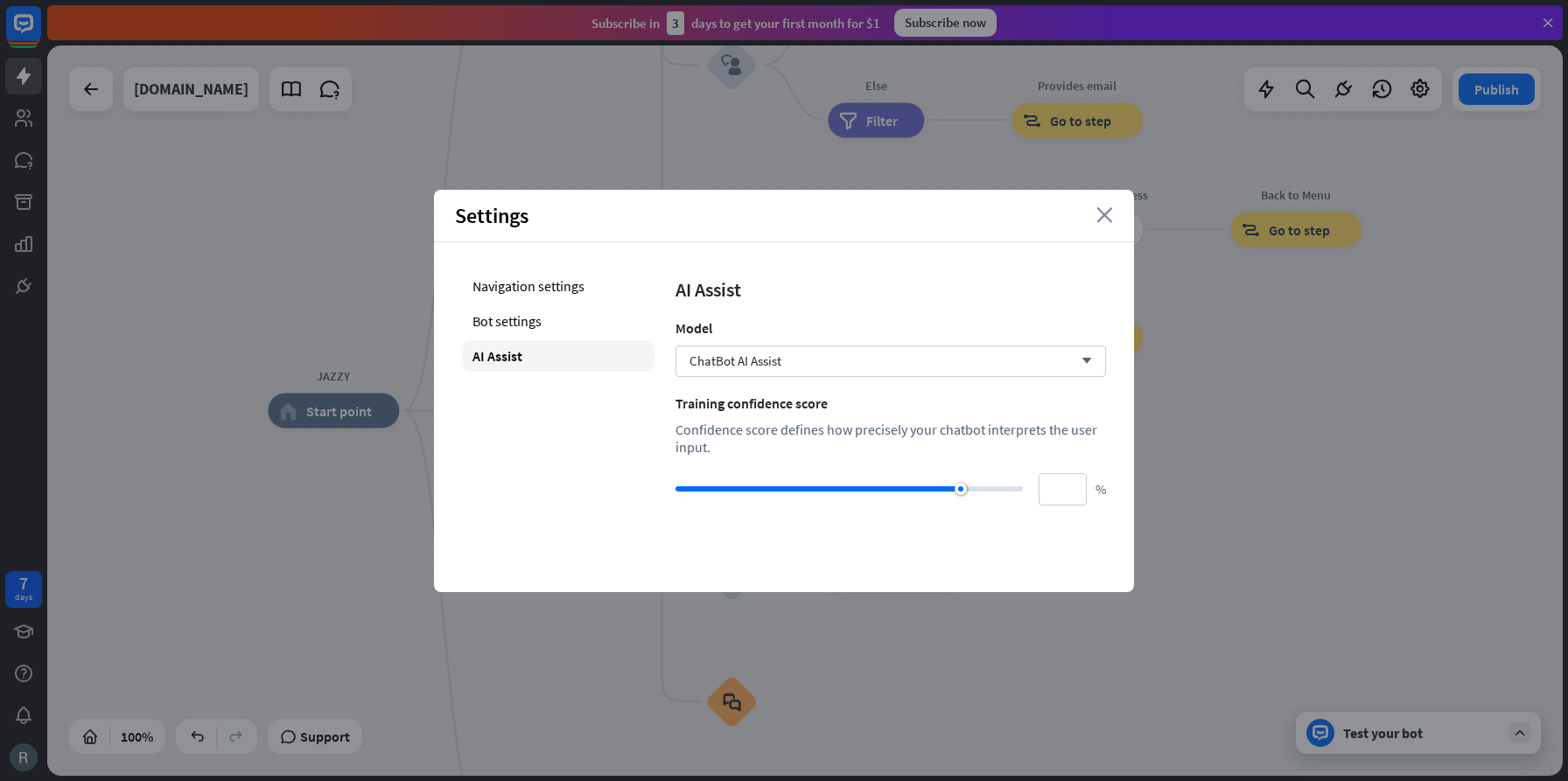
click at [1104, 214] on icon "close" at bounding box center [1104, 215] width 17 height 16
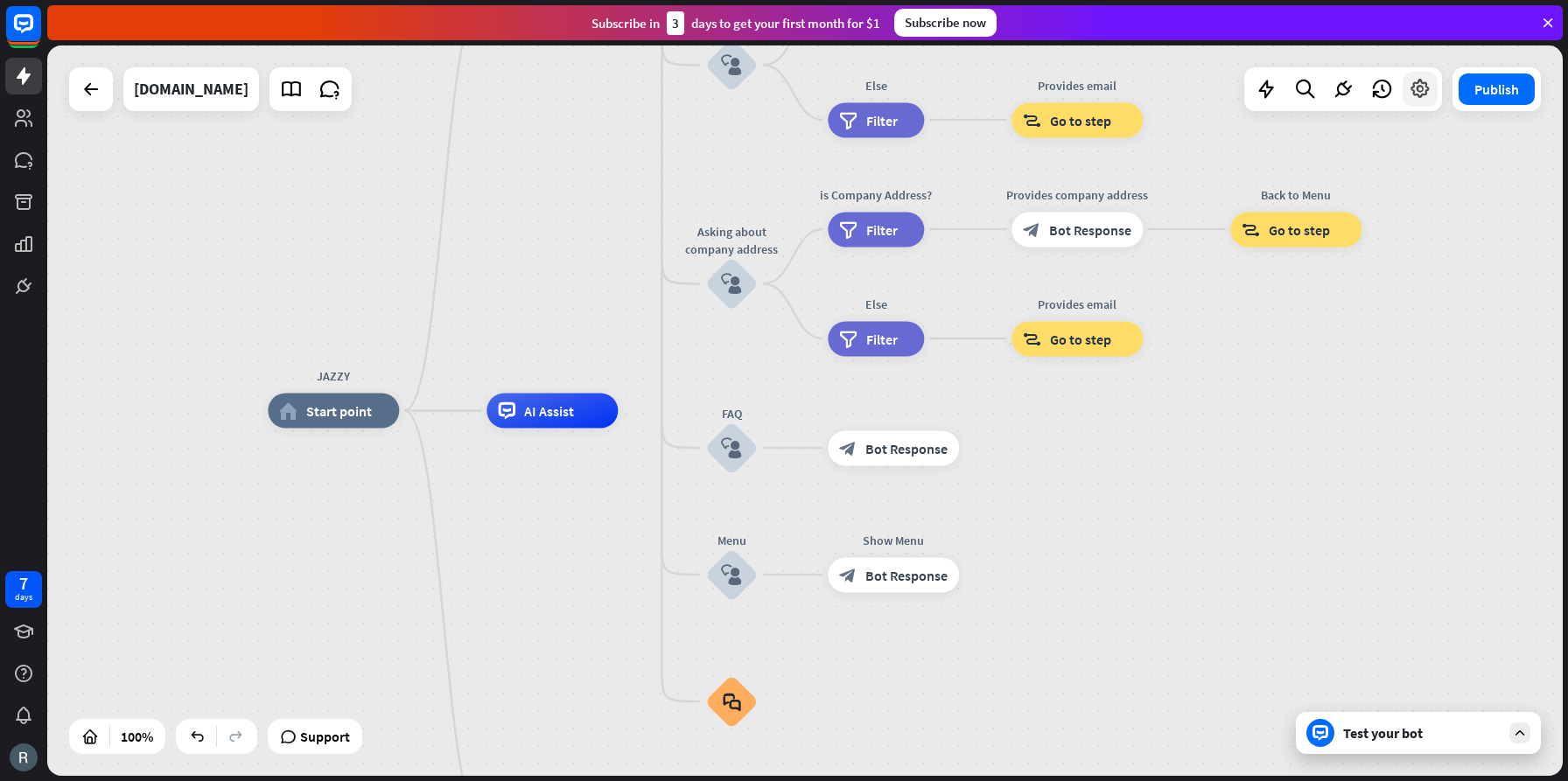
click at [1420, 89] on icon at bounding box center [1420, 89] width 22 height 22
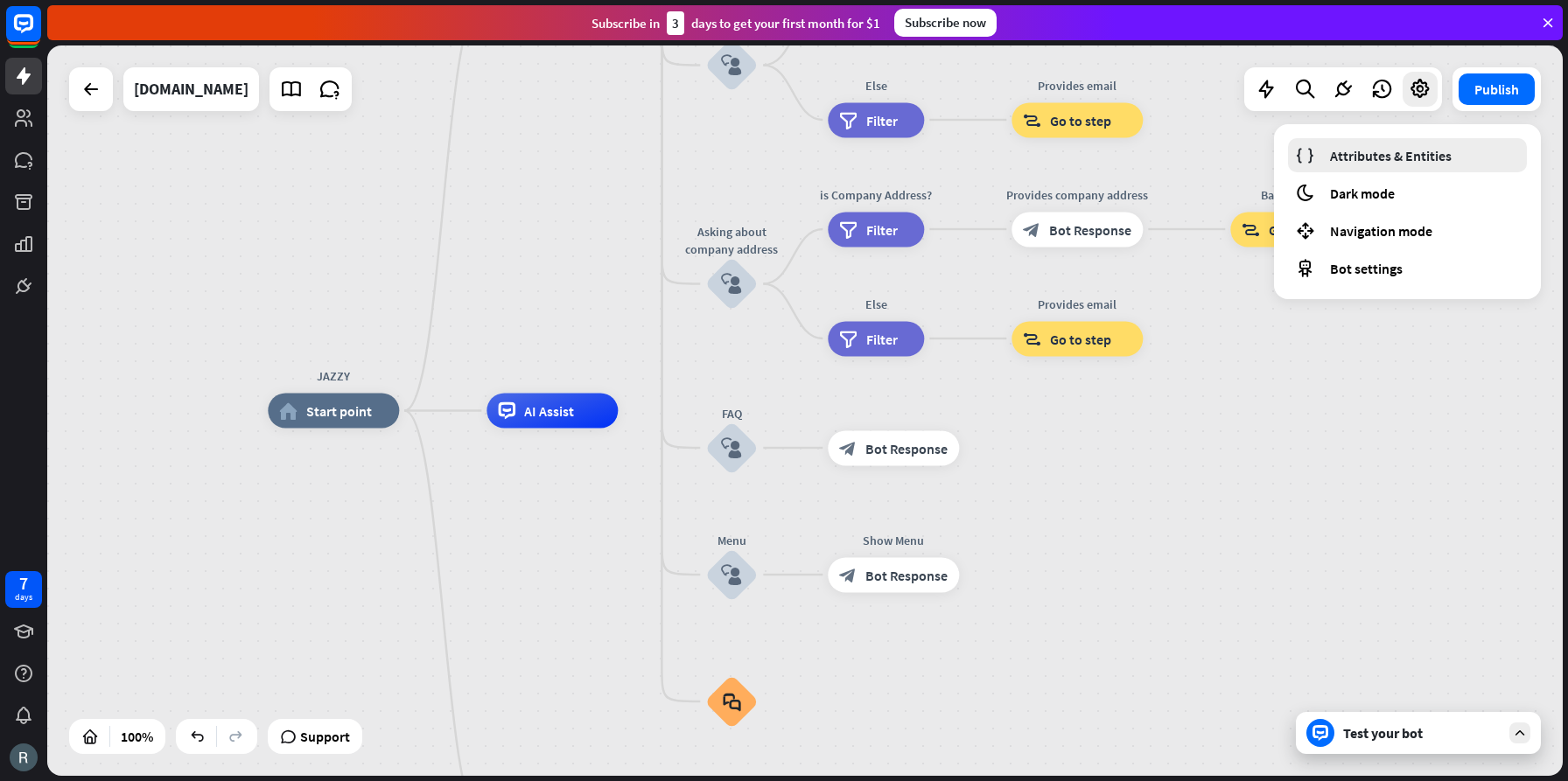
click at [1356, 153] on span "Attributes & Entities" at bounding box center [1391, 156] width 122 height 18
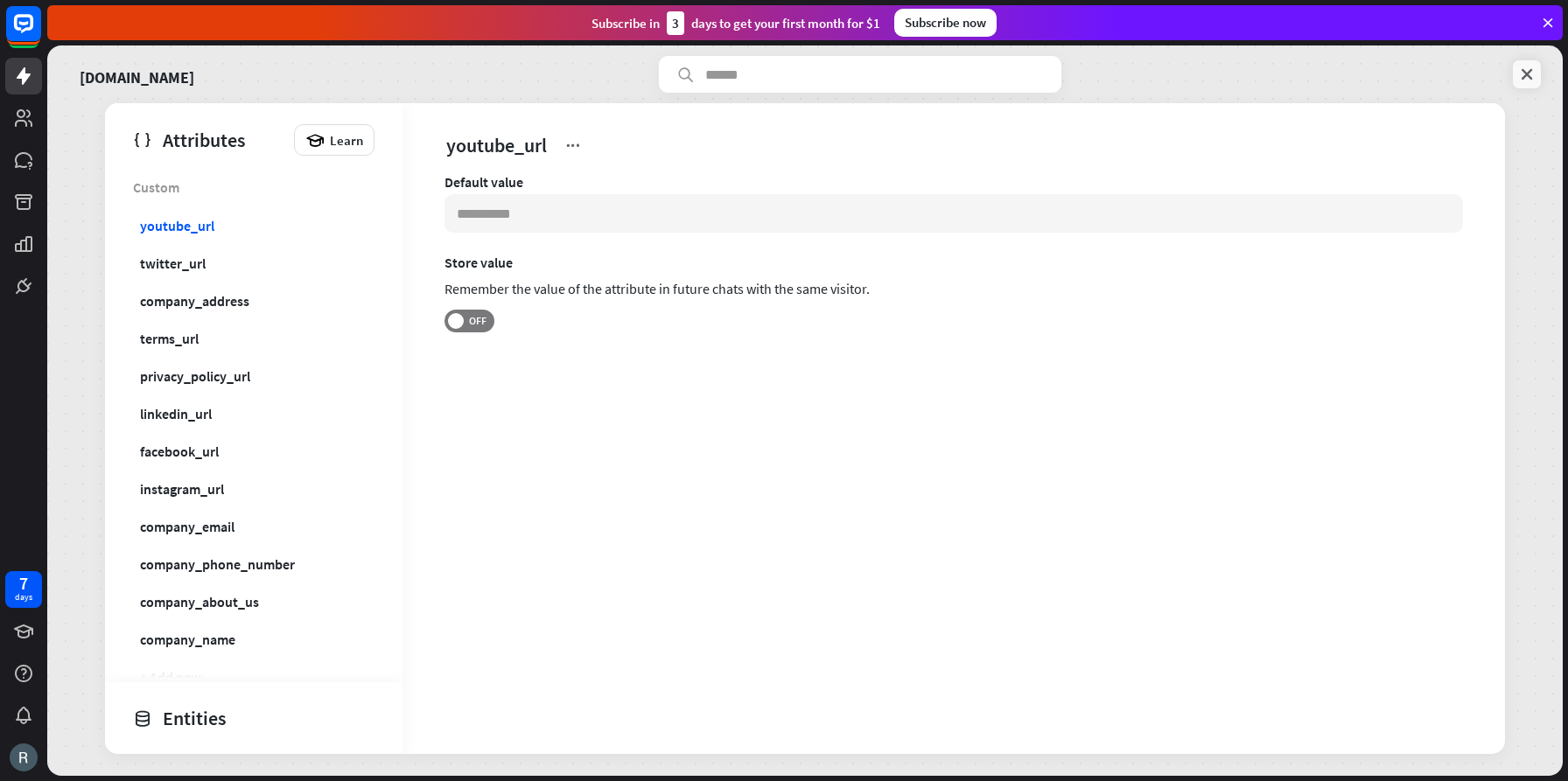
click at [1530, 71] on icon at bounding box center [1528, 74] width 18 height 18
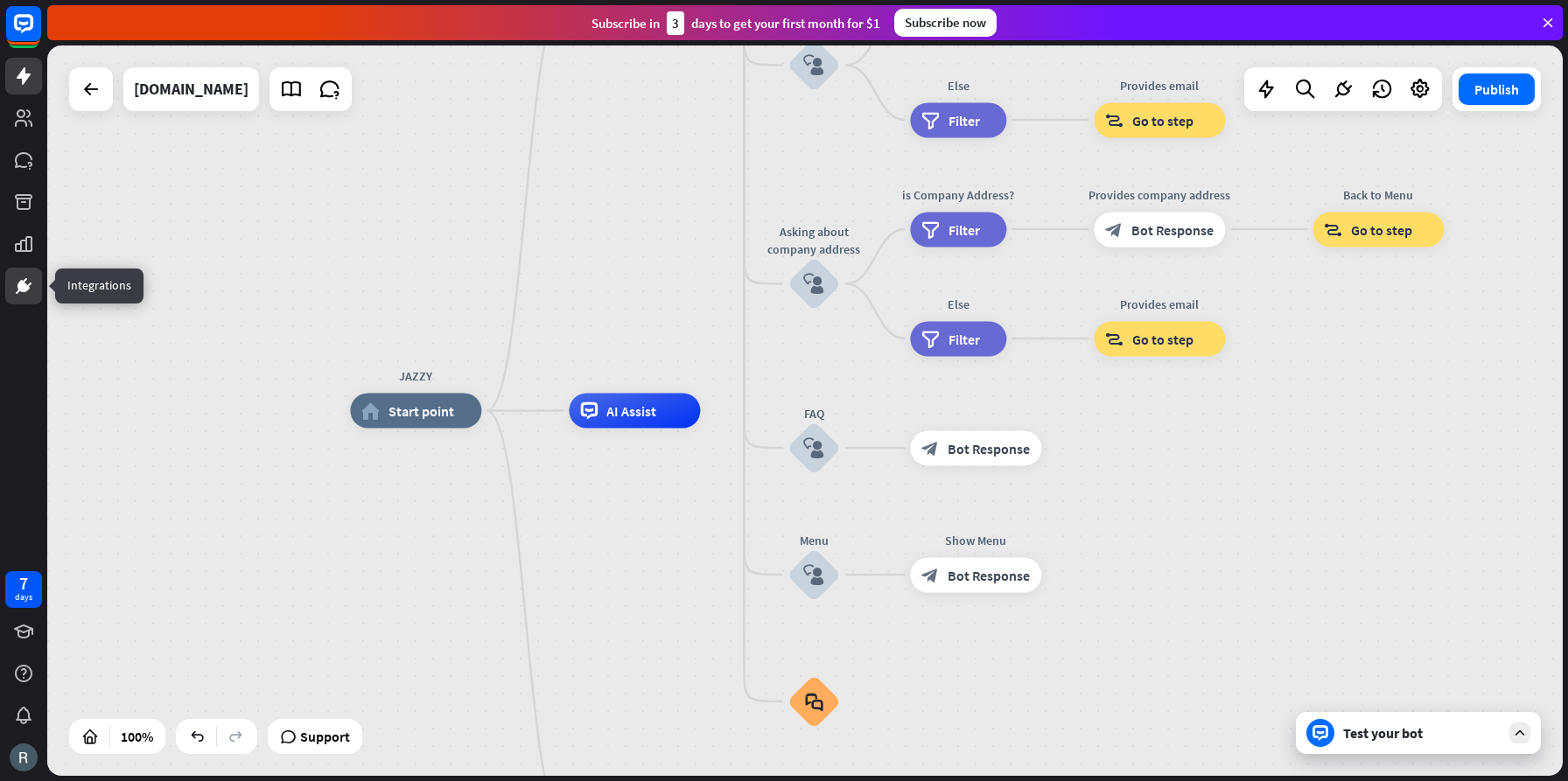
click at [28, 280] on icon at bounding box center [23, 285] width 21 height 21
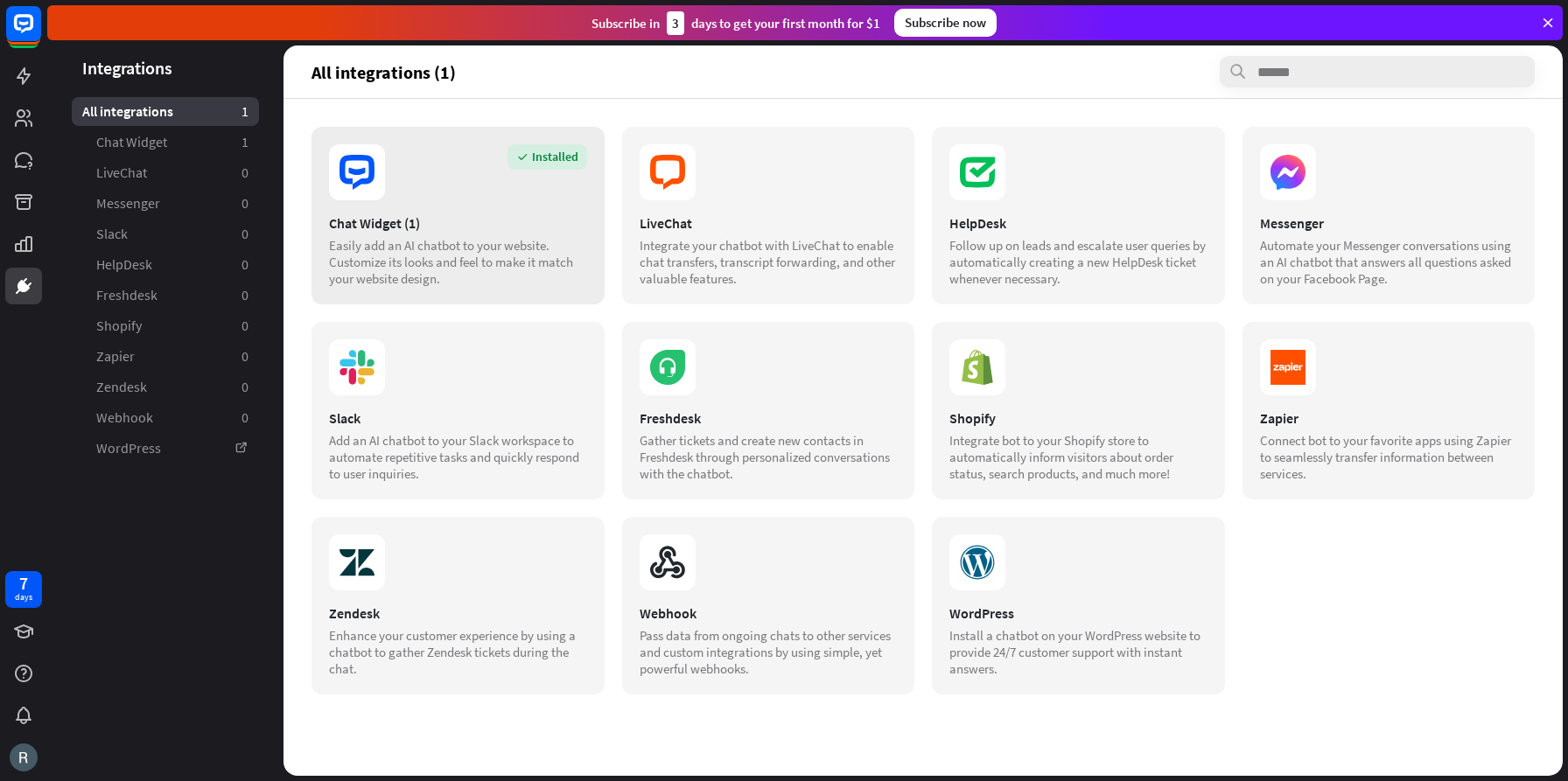
click at [436, 207] on div "Installed Chat Widget (1) Easily add an AI chatbot to your website. Customize i…" at bounding box center [457, 215] width 293 height 178
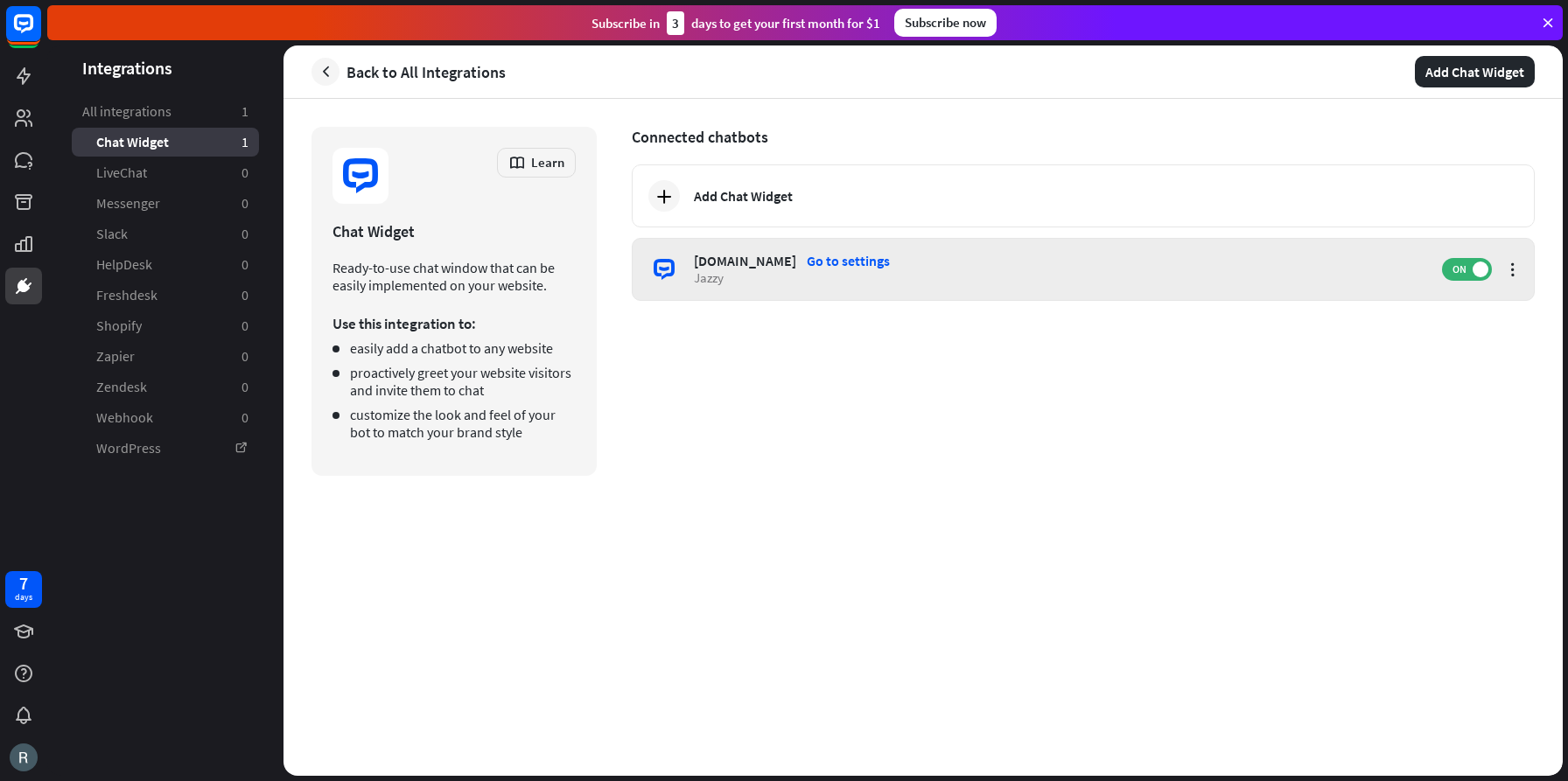
click at [1189, 289] on div "[DOMAIN_NAME] Go to settings Jazzy ON" at bounding box center [1083, 269] width 903 height 63
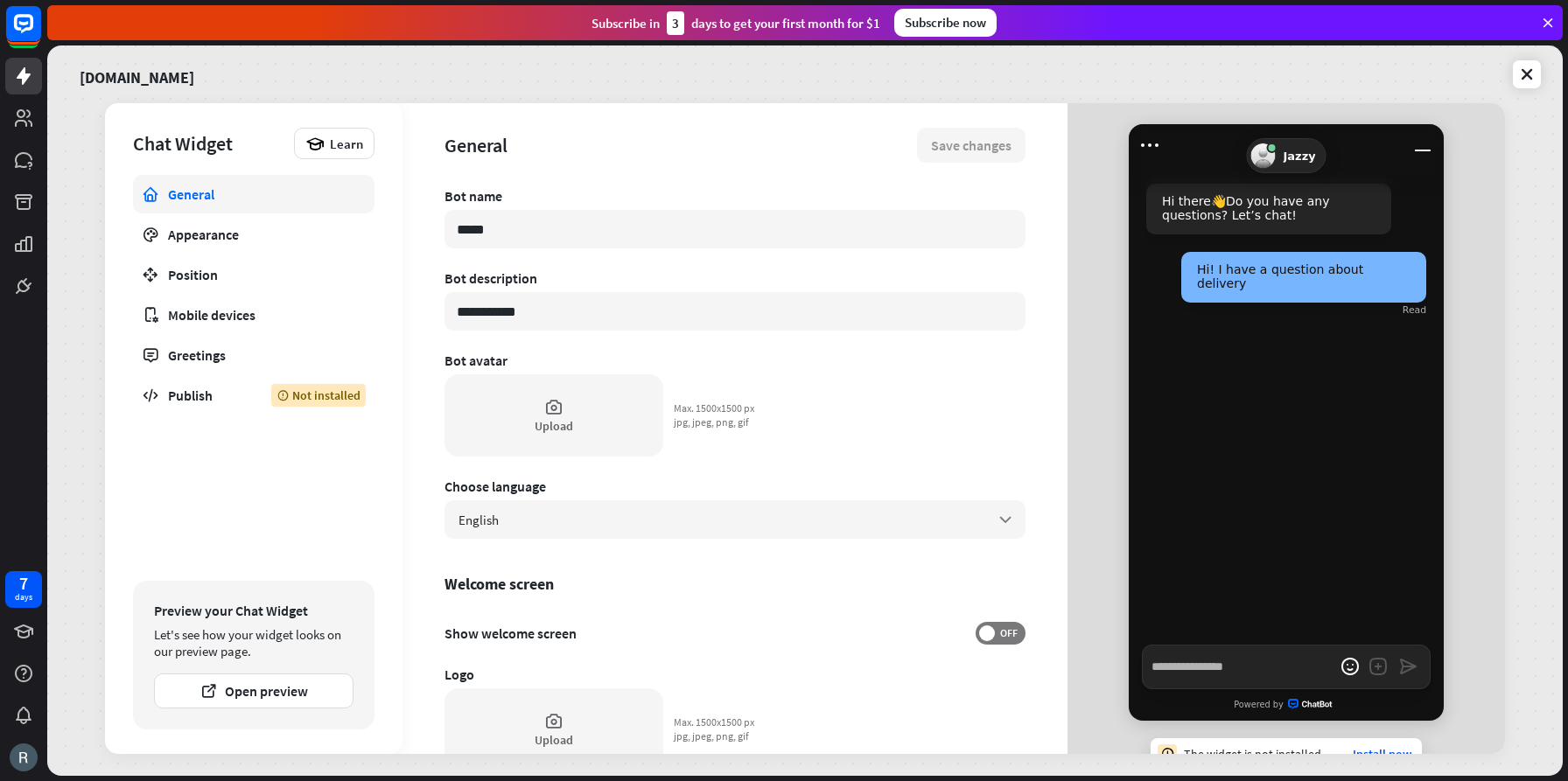
type textarea "*"
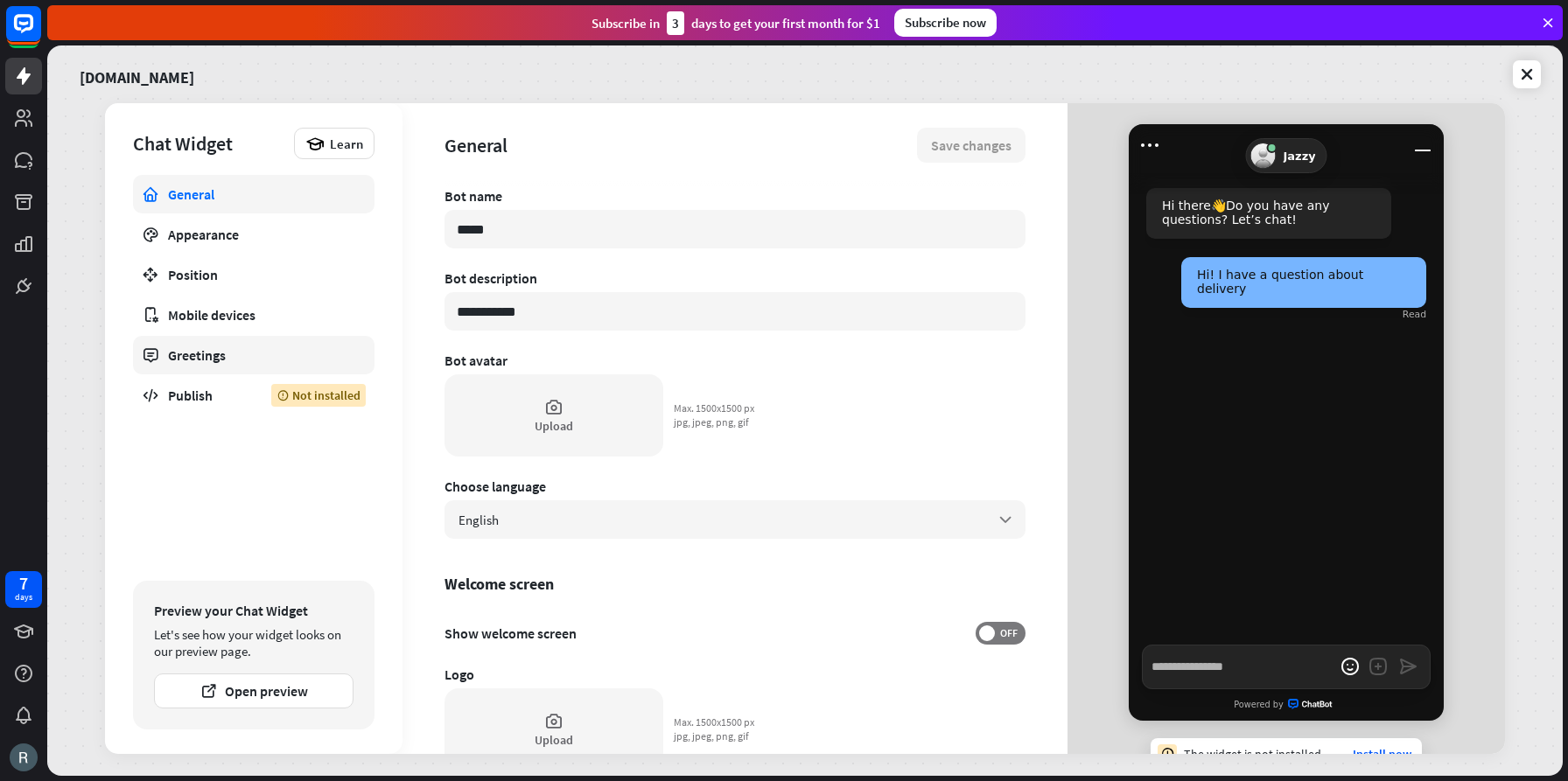
click at [203, 351] on div "Greetings" at bounding box center [253, 355] width 171 height 18
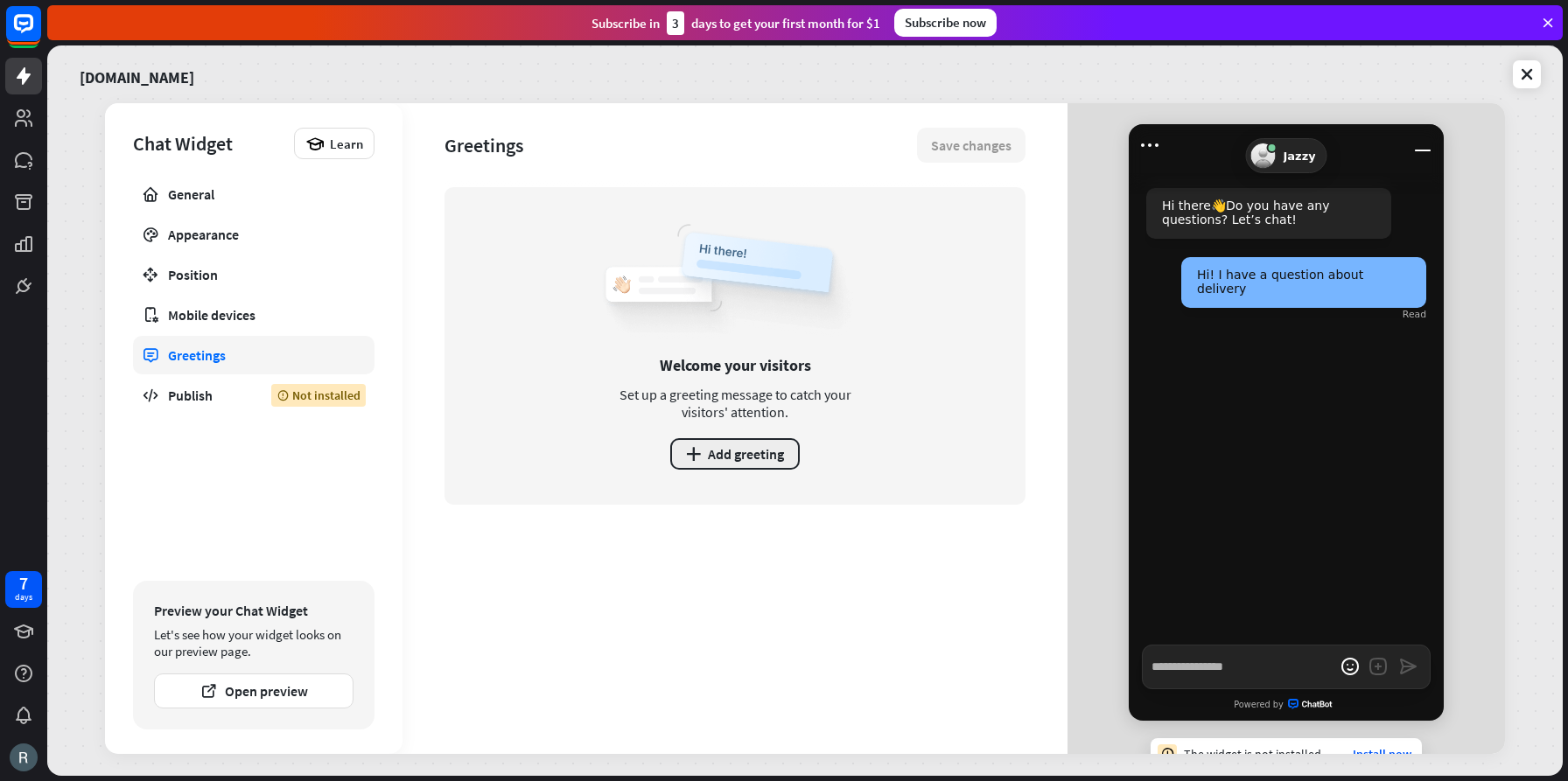
click at [756, 456] on button "plus Add greeting" at bounding box center [735, 454] width 129 height 31
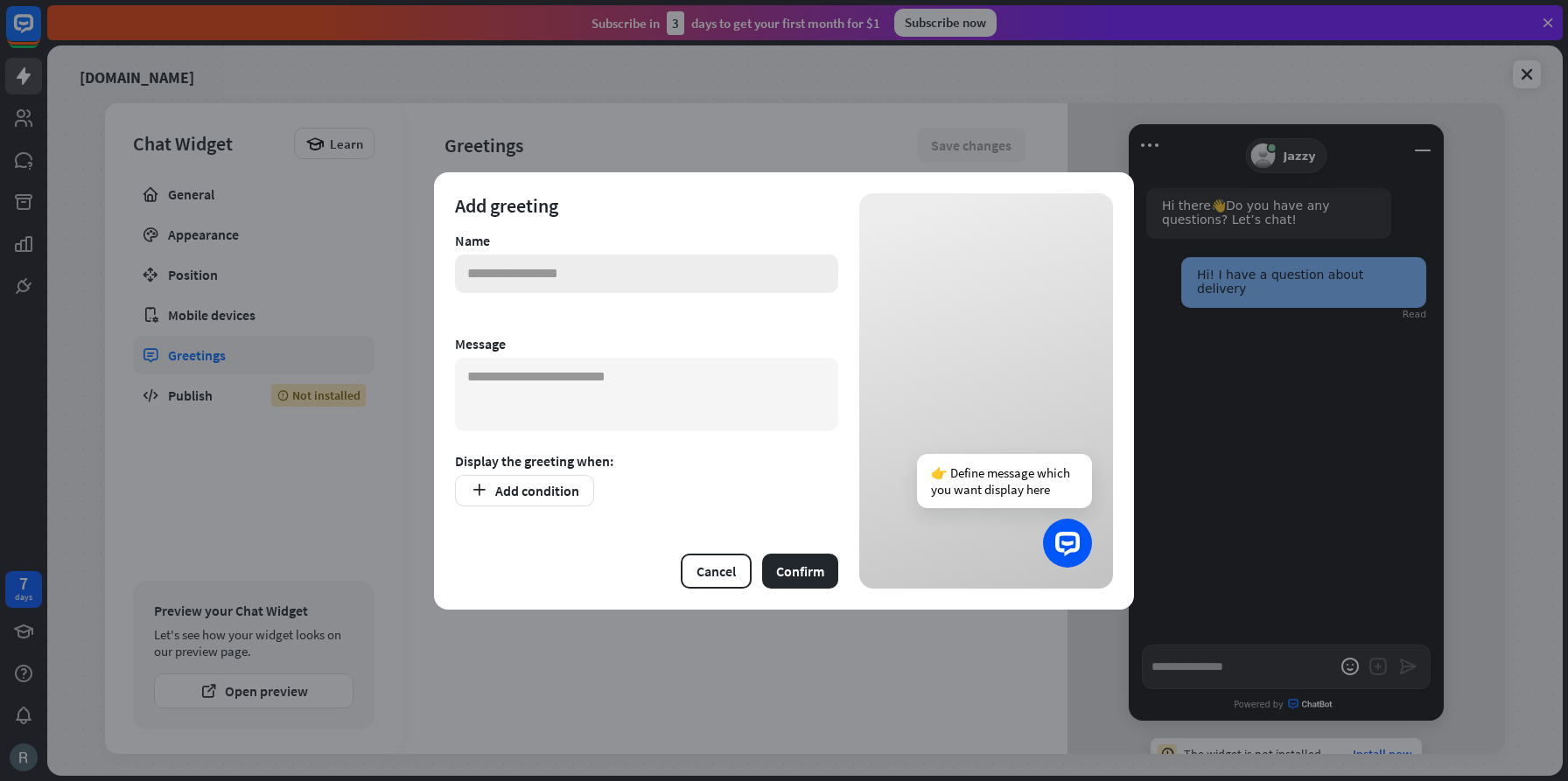
click at [597, 270] on input "text" at bounding box center [646, 273] width 383 height 39
type input "*"
type input "**********"
click at [603, 379] on textarea at bounding box center [646, 395] width 383 height 74
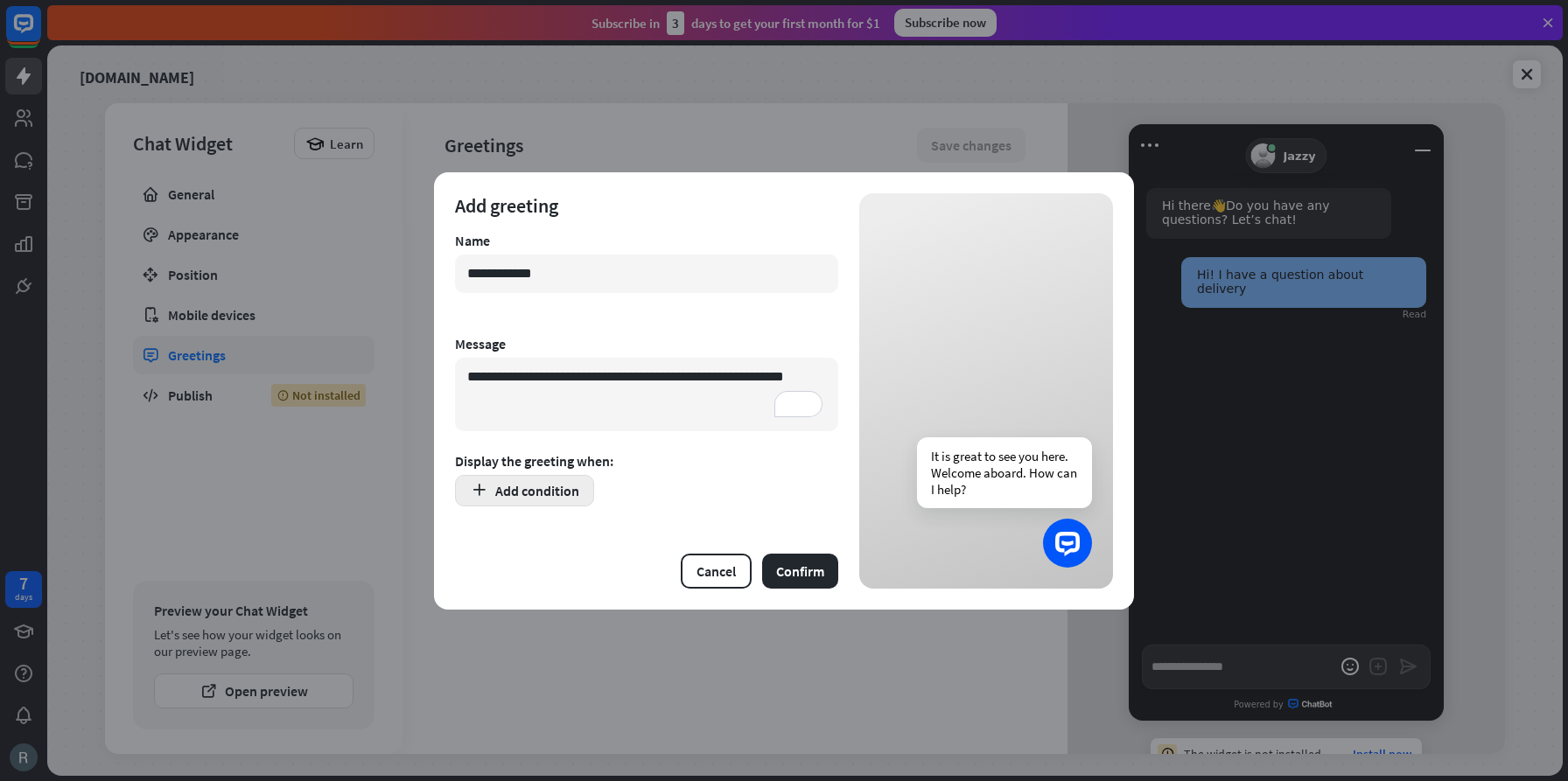
type textarea "**********"
click at [553, 498] on button "Add condition" at bounding box center [524, 490] width 139 height 31
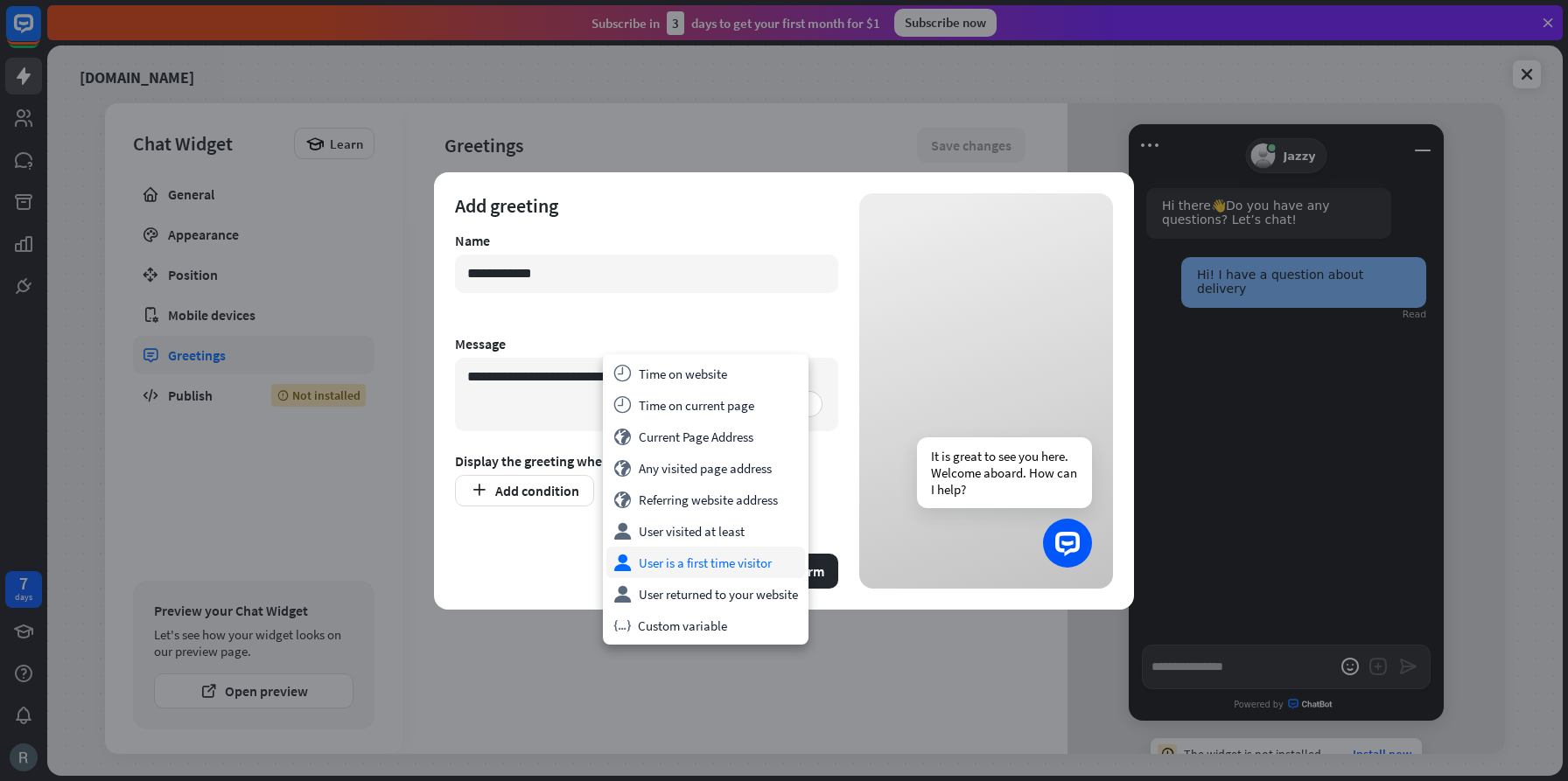
click at [666, 561] on div "user User is a first time visitor" at bounding box center [705, 562] width 198 height 31
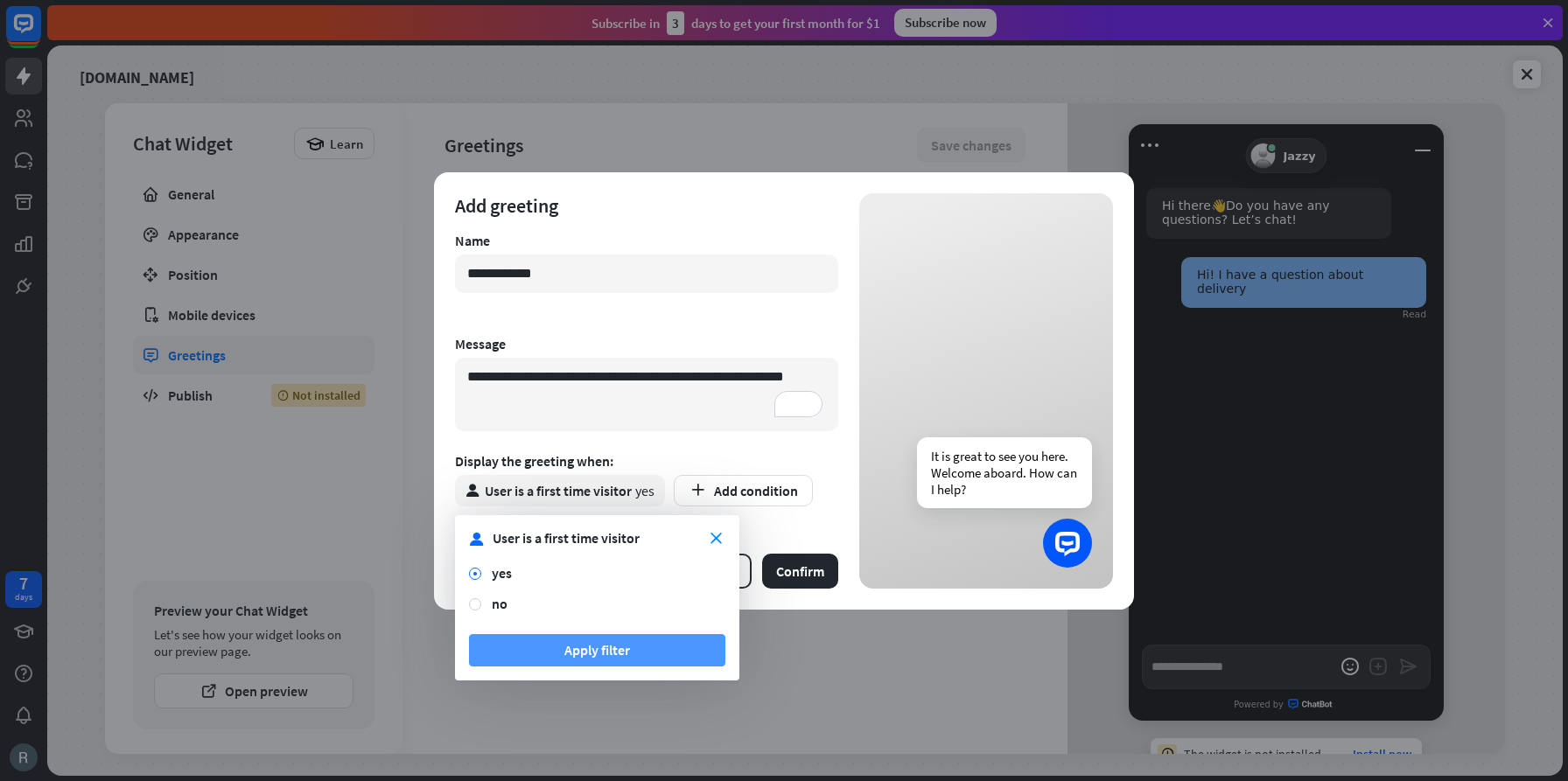
click at [616, 655] on button "Apply filter" at bounding box center [597, 650] width 257 height 32
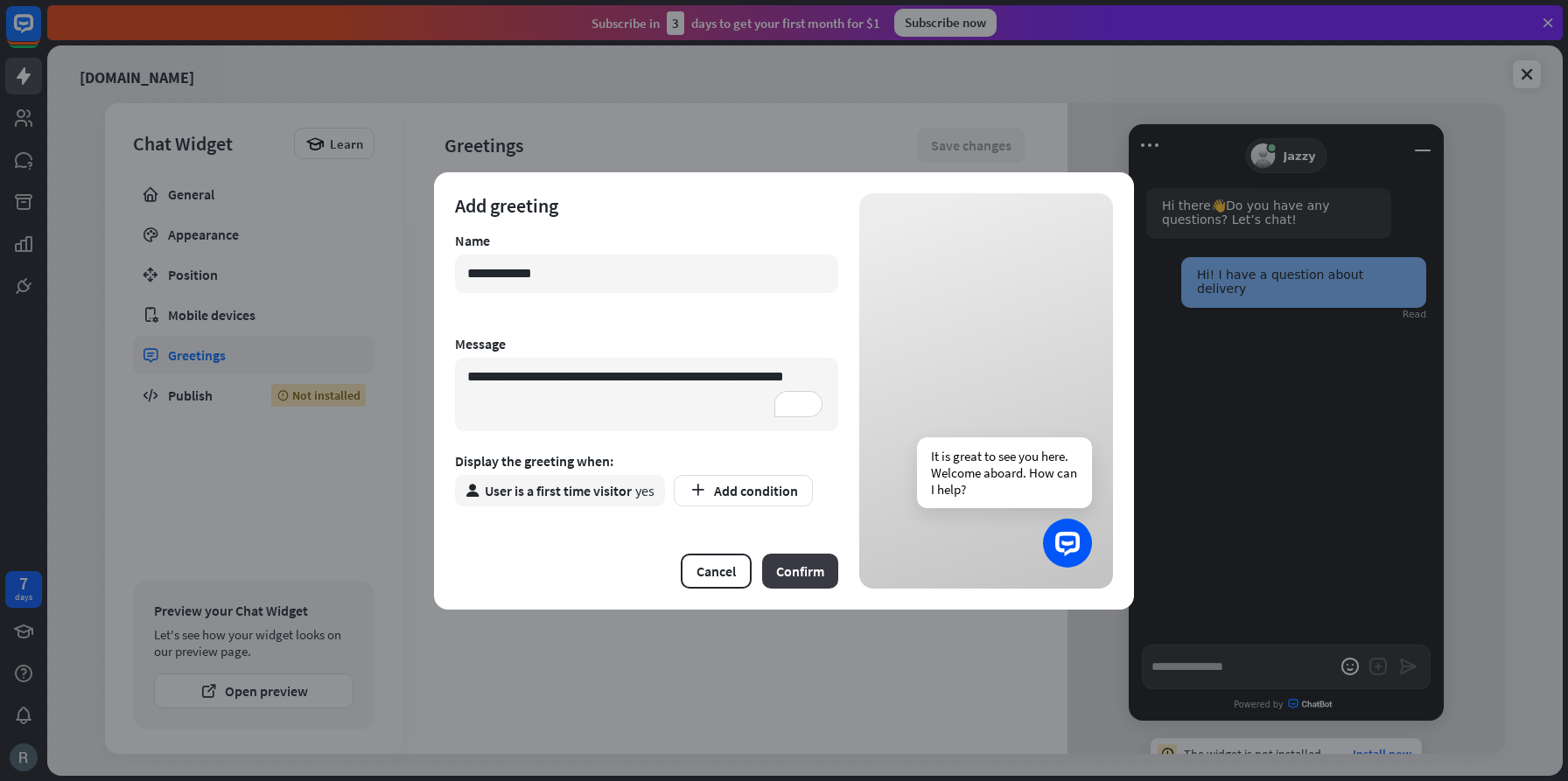
click at [804, 577] on button "Confirm" at bounding box center [800, 570] width 76 height 35
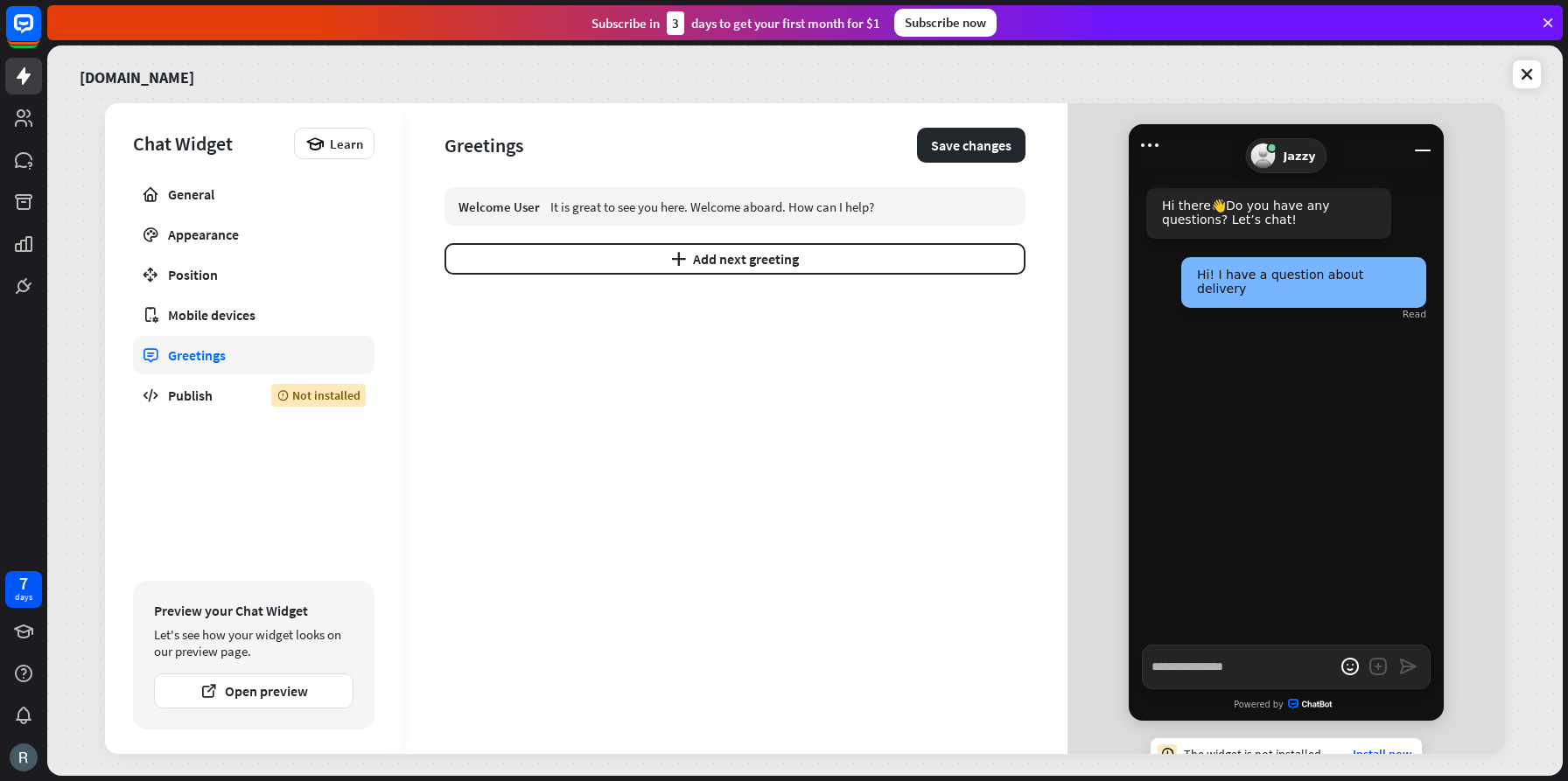
click at [794, 343] on div "Welcome User It is great to see you here. Welcome aboard. How can I help? plus …" at bounding box center [736, 471] width 581 height 567
click at [199, 198] on div "General" at bounding box center [253, 195] width 171 height 18
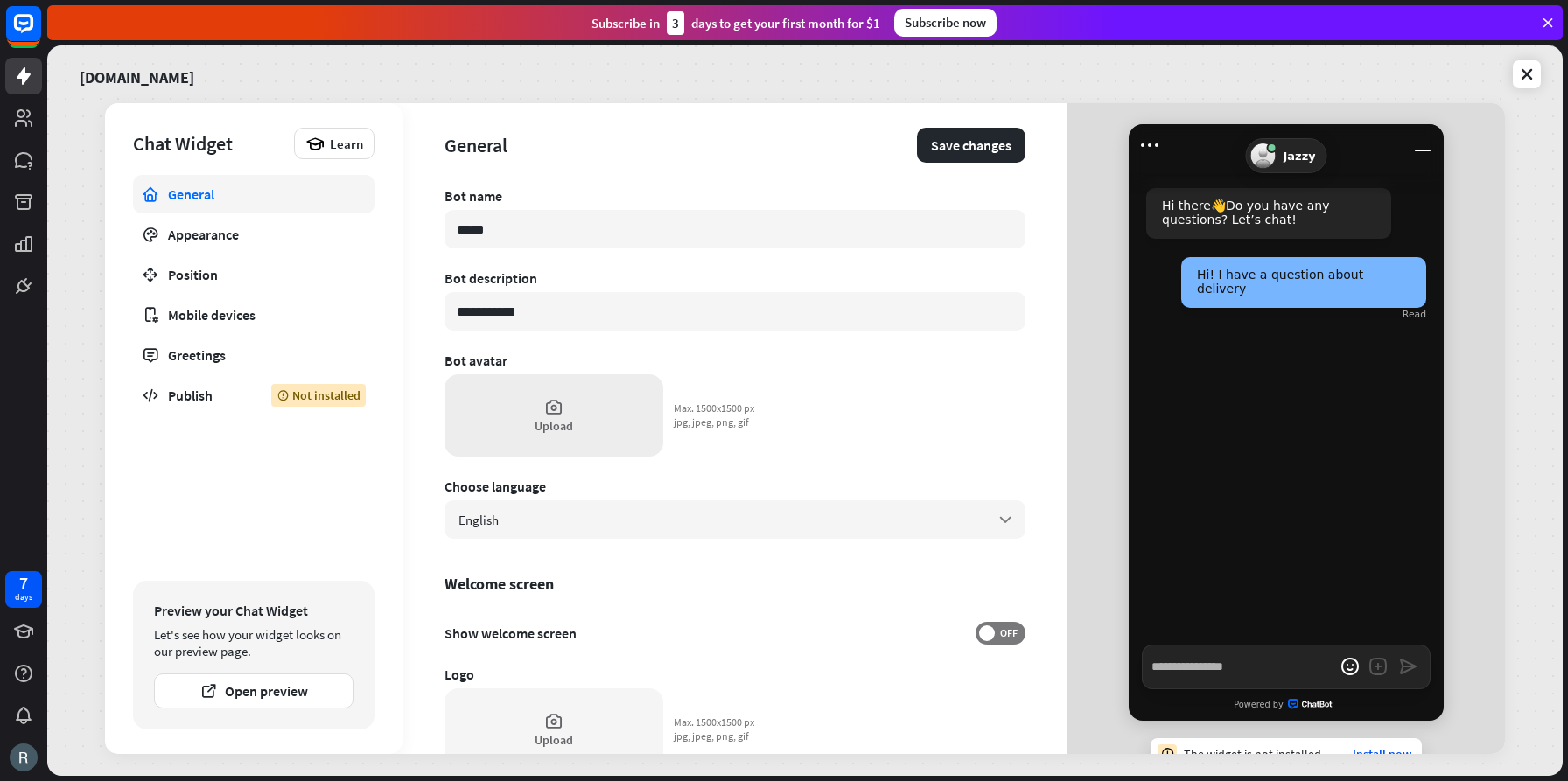
click at [560, 416] on div "Upload" at bounding box center [554, 416] width 219 height 82
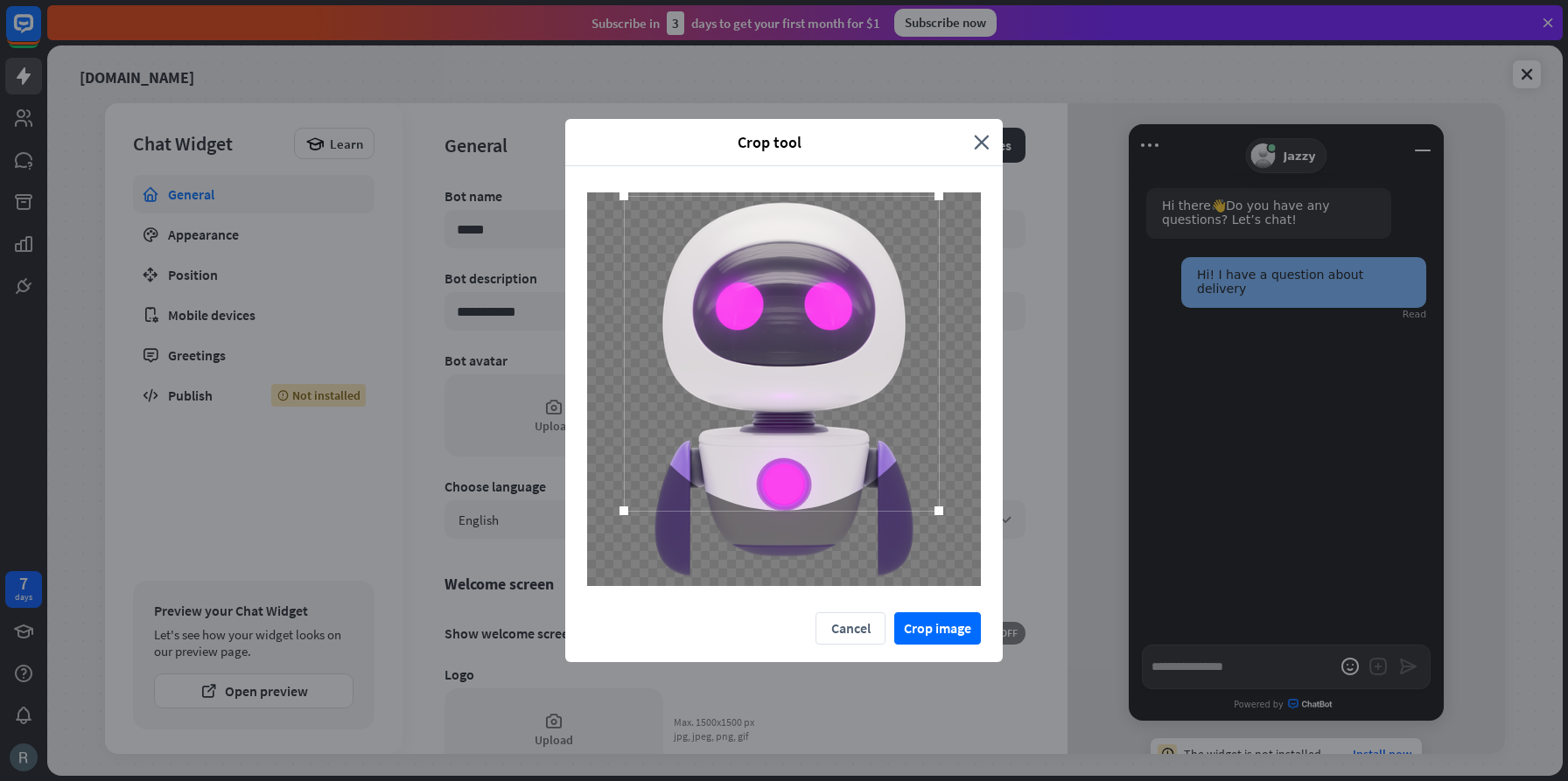
drag, startPoint x: 840, startPoint y: 474, endPoint x: 838, endPoint y: 438, distance: 36.1
click at [838, 438] on div at bounding box center [781, 353] width 315 height 315
drag, startPoint x: 937, startPoint y: 509, endPoint x: 984, endPoint y: 595, distance: 98.0
click at [985, 595] on div at bounding box center [784, 389] width 438 height 447
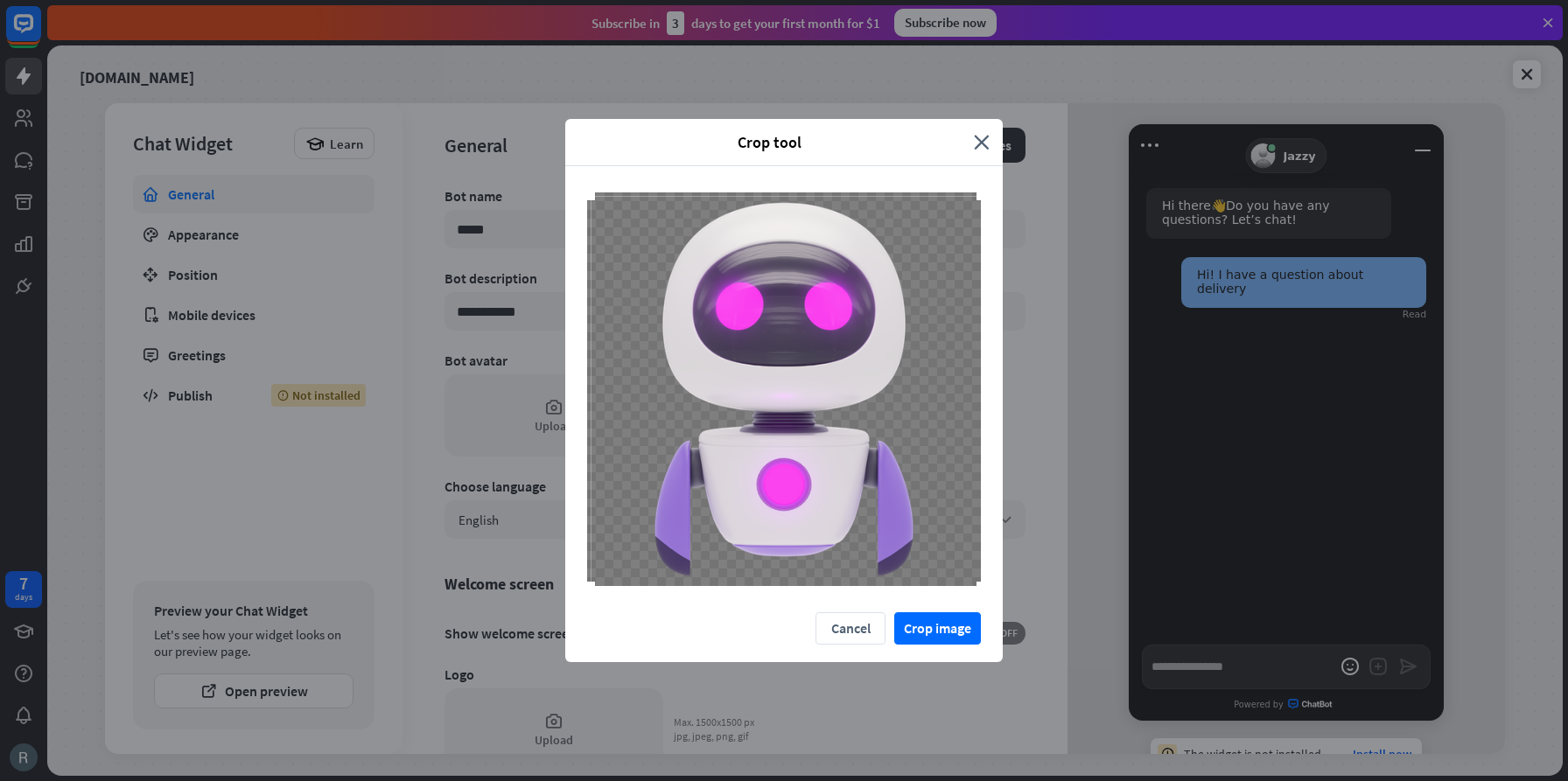
drag, startPoint x: 623, startPoint y: 552, endPoint x: 584, endPoint y: 585, distance: 51.1
click at [579, 587] on div at bounding box center [784, 389] width 438 height 447
drag, startPoint x: 757, startPoint y: 488, endPoint x: 748, endPoint y: 499, distance: 14.2
click at [750, 505] on div at bounding box center [782, 391] width 390 height 390
drag, startPoint x: 592, startPoint y: 199, endPoint x: 582, endPoint y: 145, distance: 54.9
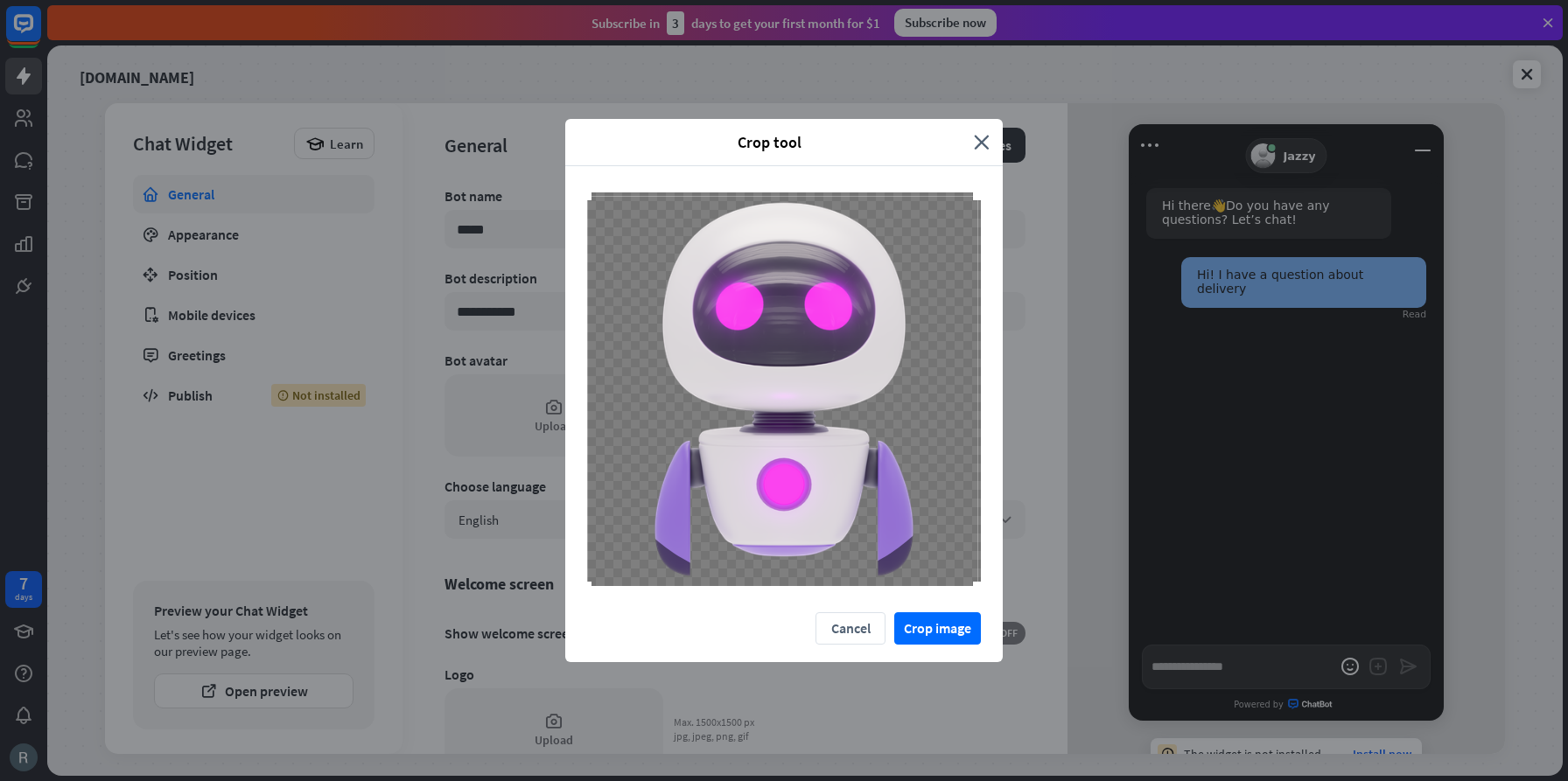
click at [582, 145] on div "Crop tool close Cancel Crop image" at bounding box center [784, 391] width 438 height 543
drag, startPoint x: 977, startPoint y: 196, endPoint x: 983, endPoint y: 179, distance: 18.0
click at [983, 179] on div at bounding box center [784, 389] width 438 height 447
drag, startPoint x: 978, startPoint y: 581, endPoint x: 970, endPoint y: 671, distance: 90.4
click at [1056, 685] on div "Crop tool close Cancel Crop image" at bounding box center [784, 390] width 1568 height 781
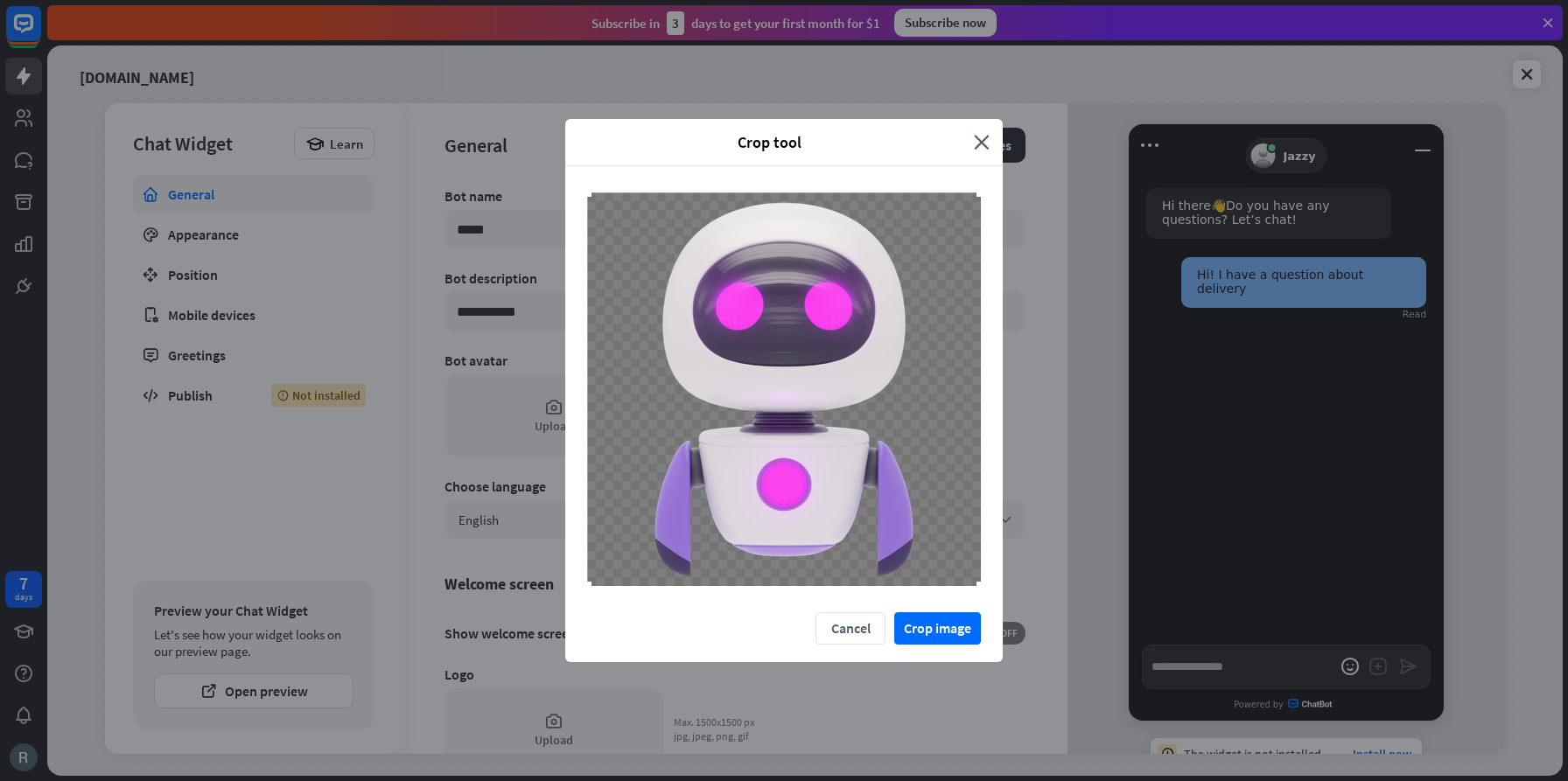
drag, startPoint x: 589, startPoint y: 583, endPoint x: 553, endPoint y: 606, distance: 42.7
click at [553, 605] on div "Crop tool close Cancel Crop image" at bounding box center [784, 390] width 1568 height 781
click at [922, 632] on button "Crop image" at bounding box center [937, 629] width 87 height 32
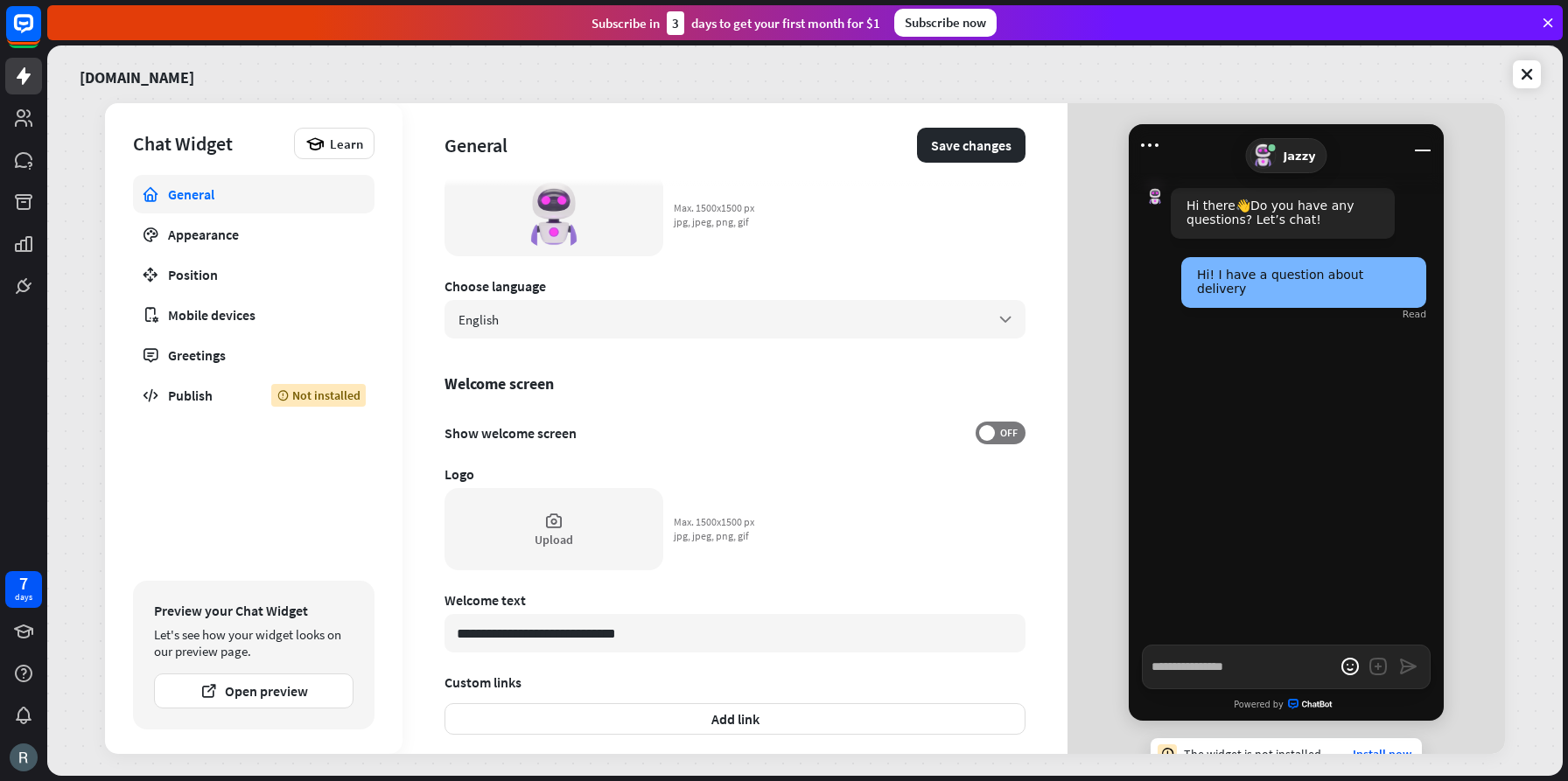
scroll to position [207, 0]
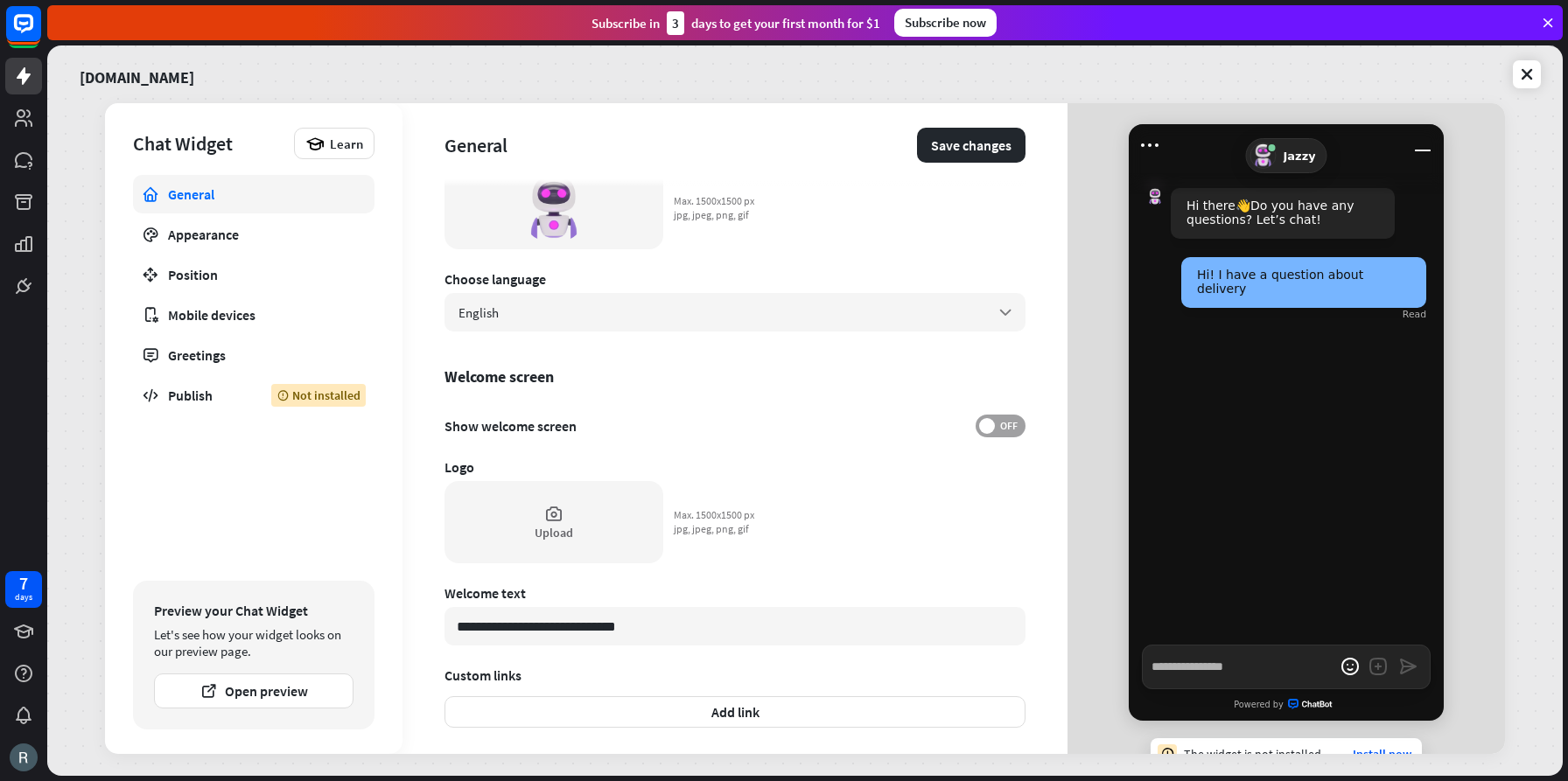
click at [1001, 421] on span "OFF" at bounding box center [1008, 426] width 27 height 14
type textarea "*"
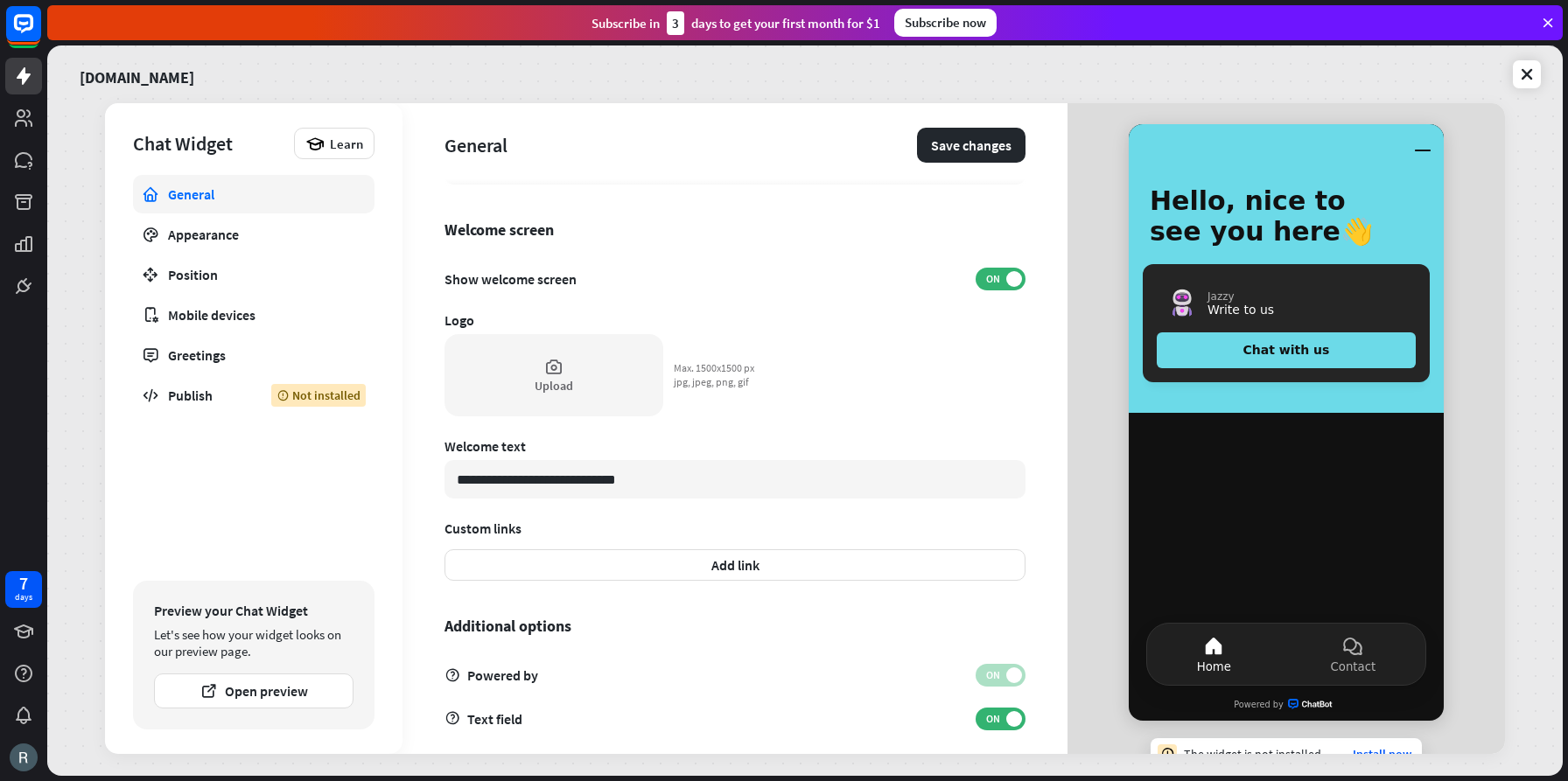
scroll to position [355, 0]
click at [493, 479] on input "**********" at bounding box center [736, 478] width 581 height 39
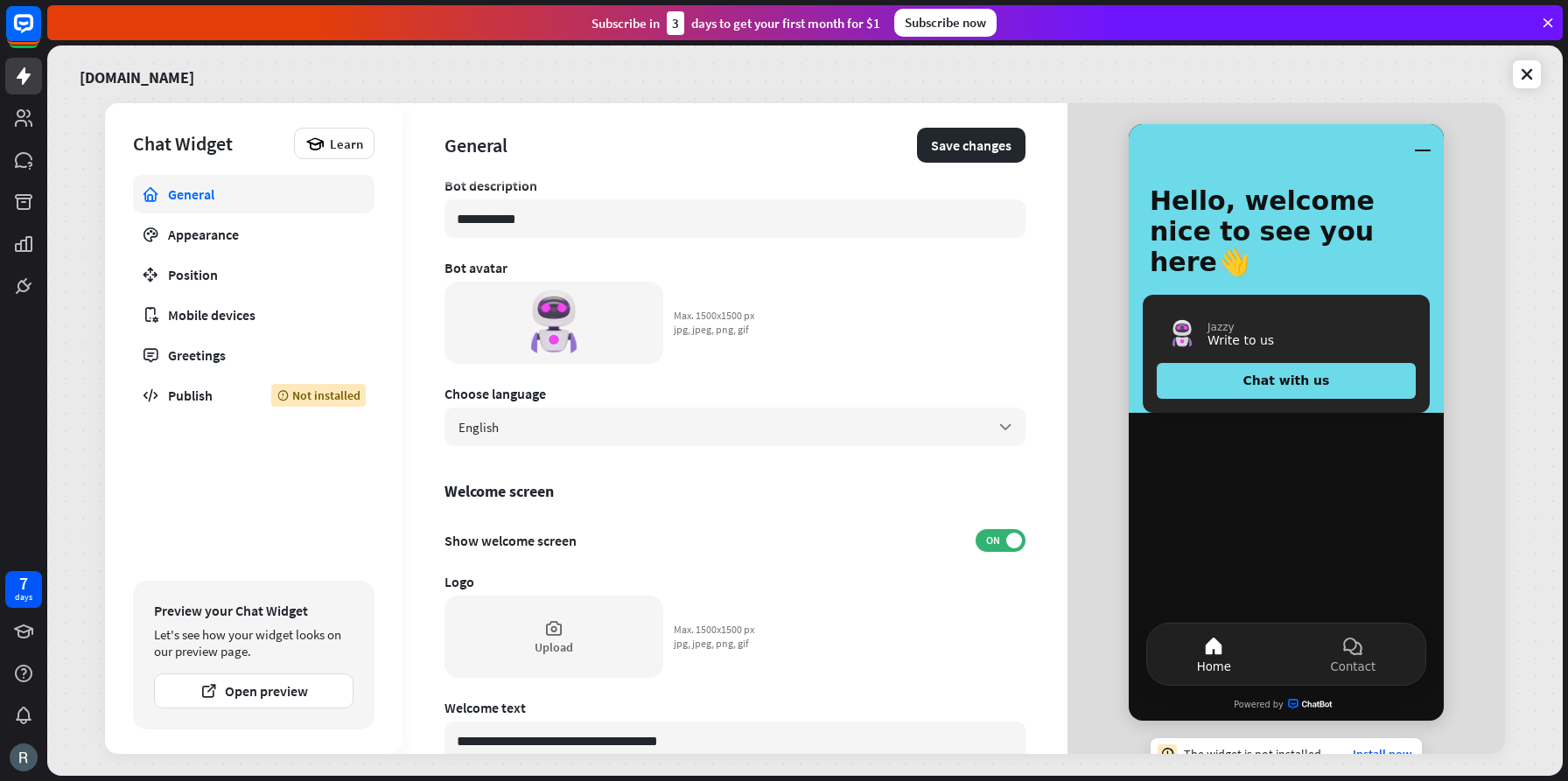
scroll to position [90, 0]
type input "**********"
click at [979, 139] on button "Save changes" at bounding box center [971, 144] width 109 height 35
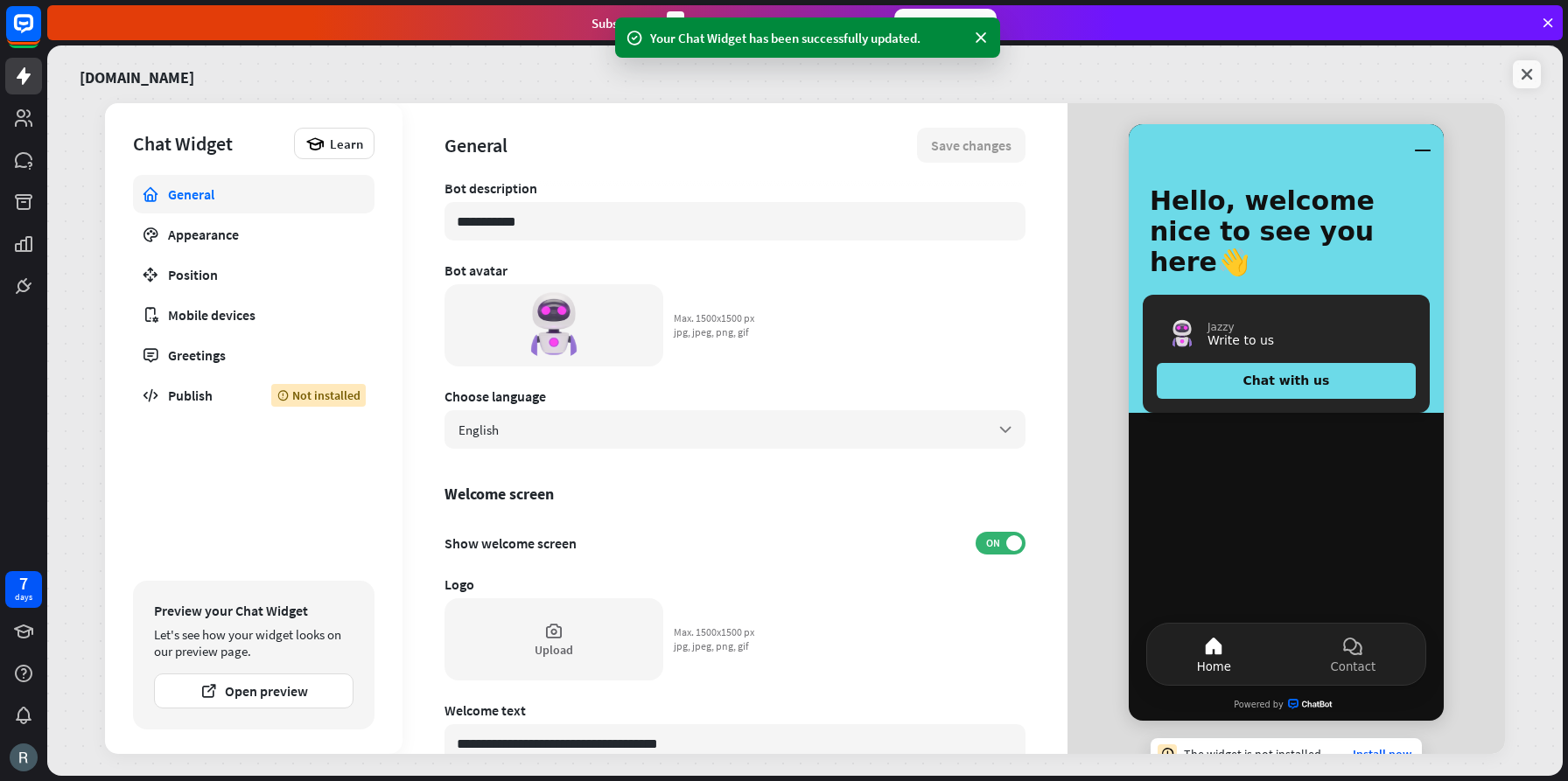
click at [1526, 73] on icon at bounding box center [1528, 74] width 18 height 18
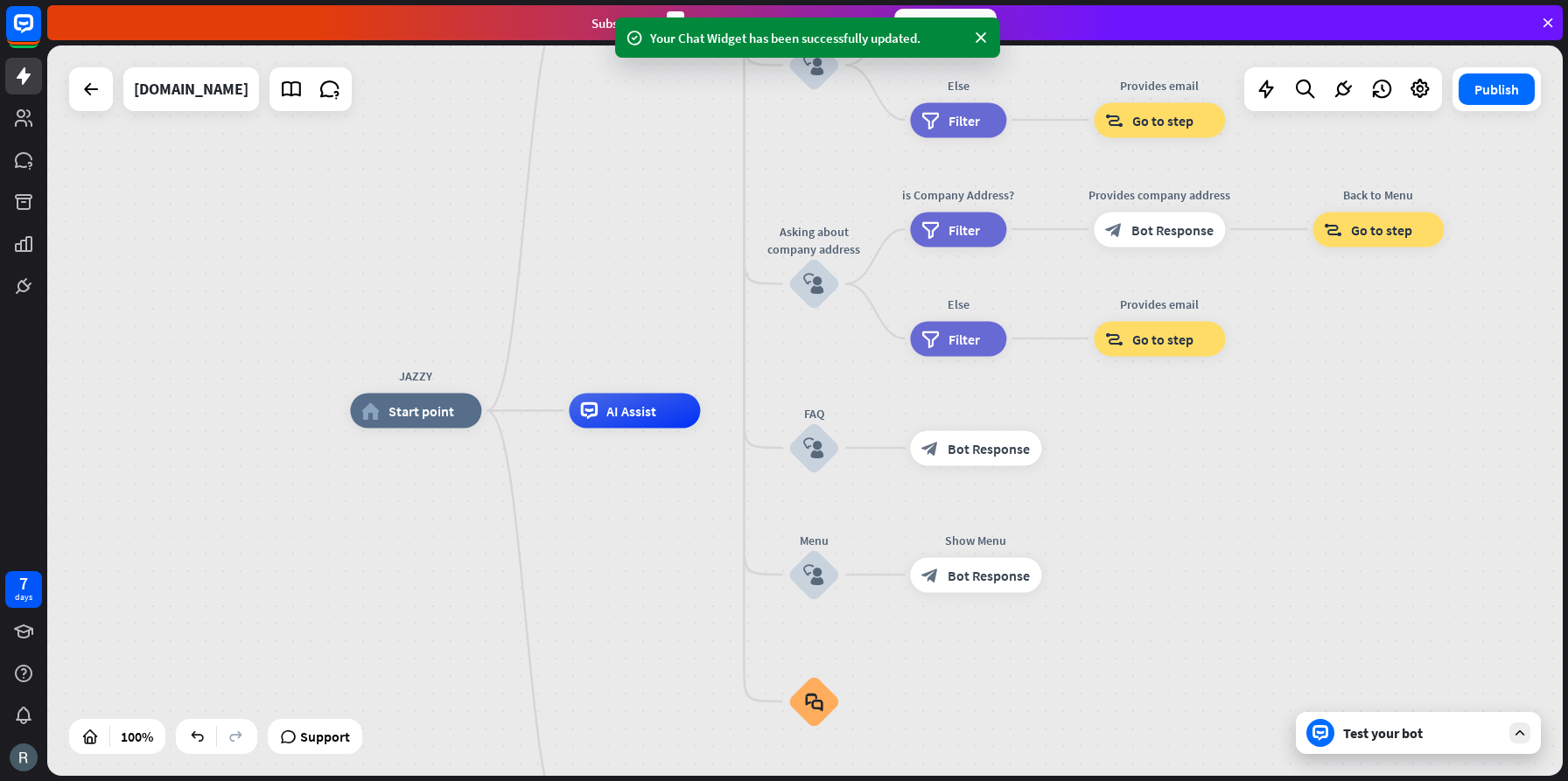
click at [1440, 740] on div "Test your bot" at bounding box center [1422, 733] width 158 height 18
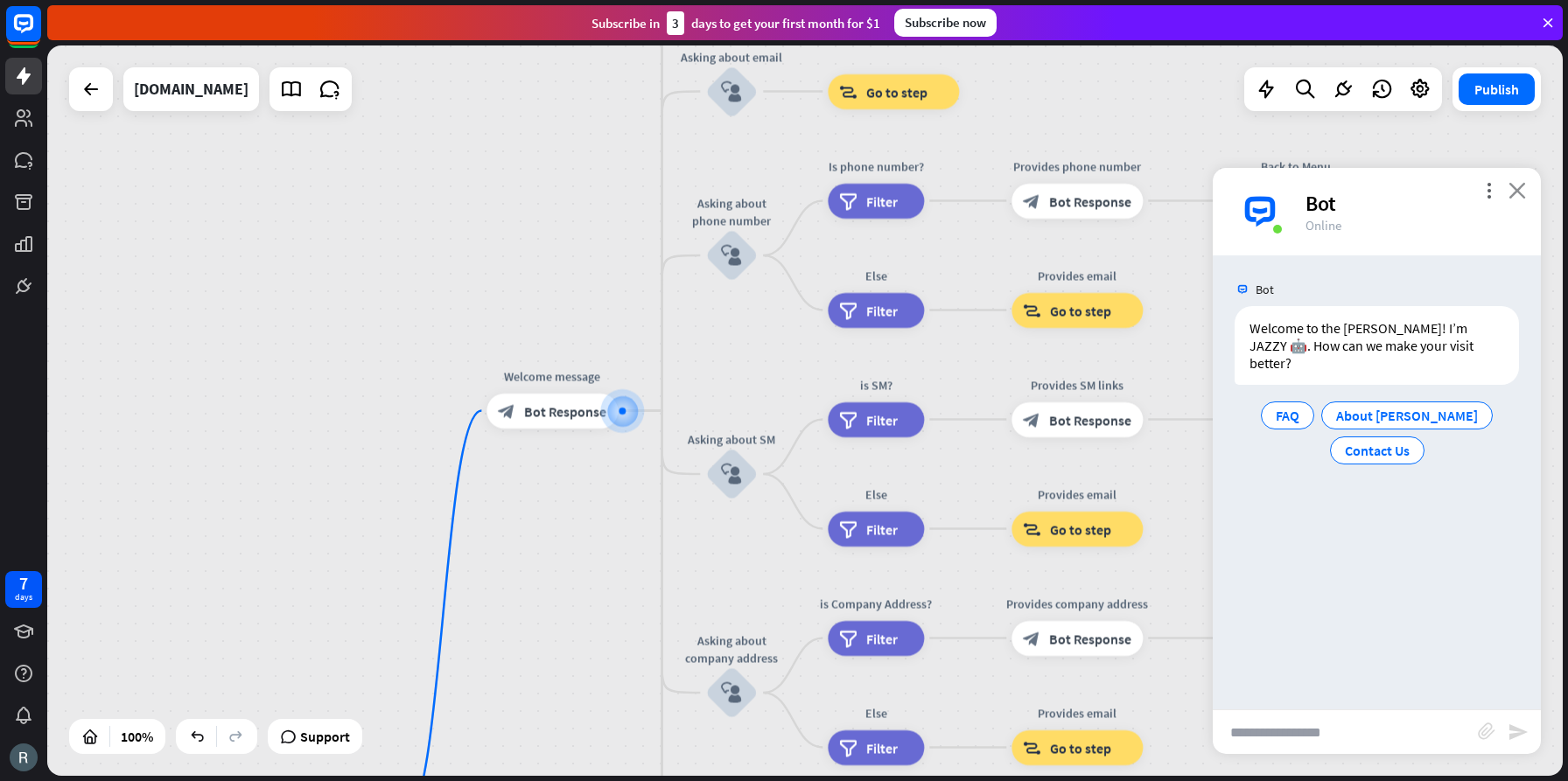
click at [1518, 192] on icon "close" at bounding box center [1518, 190] width 18 height 17
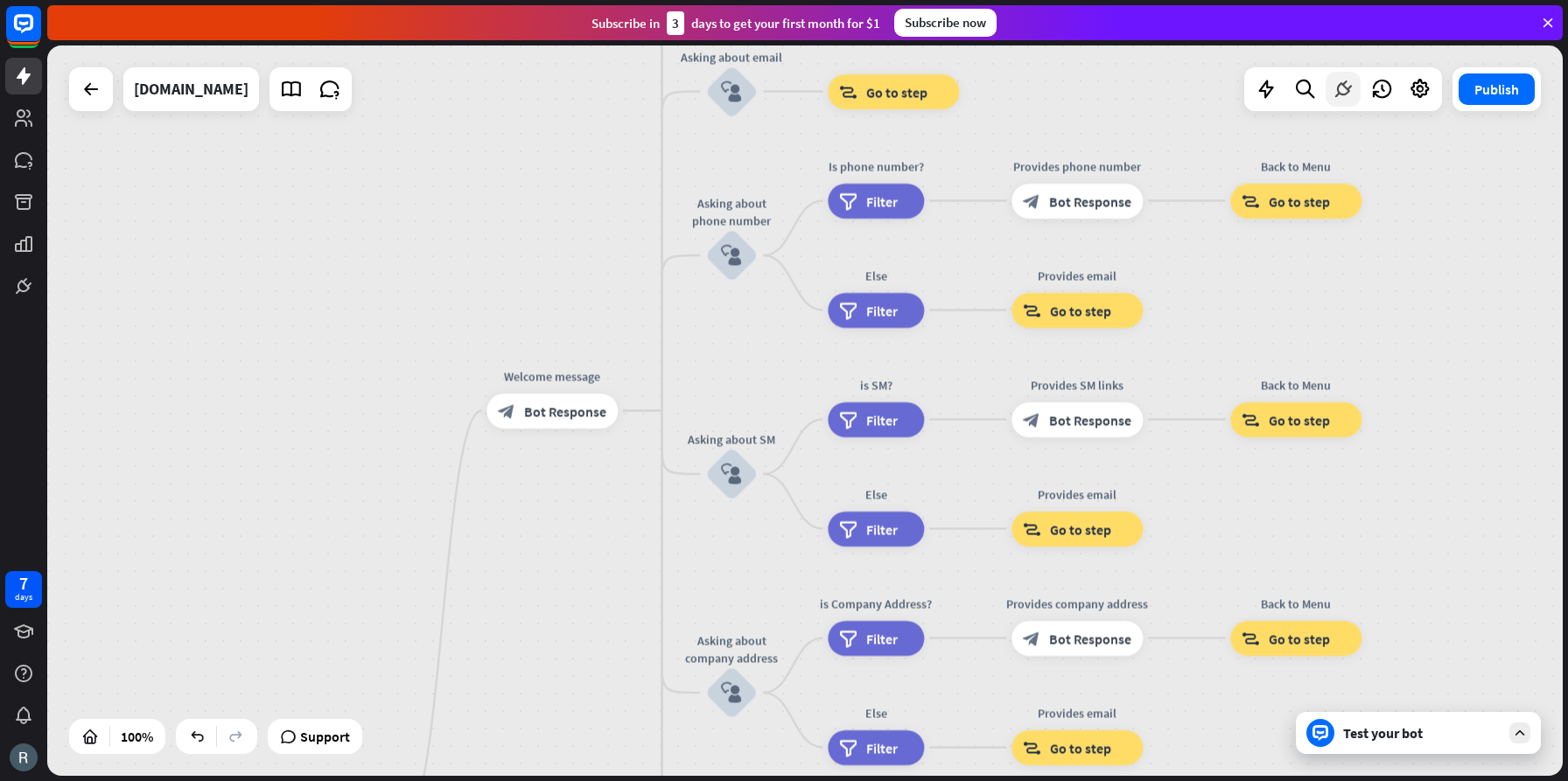
click at [1340, 90] on icon at bounding box center [1343, 89] width 22 height 22
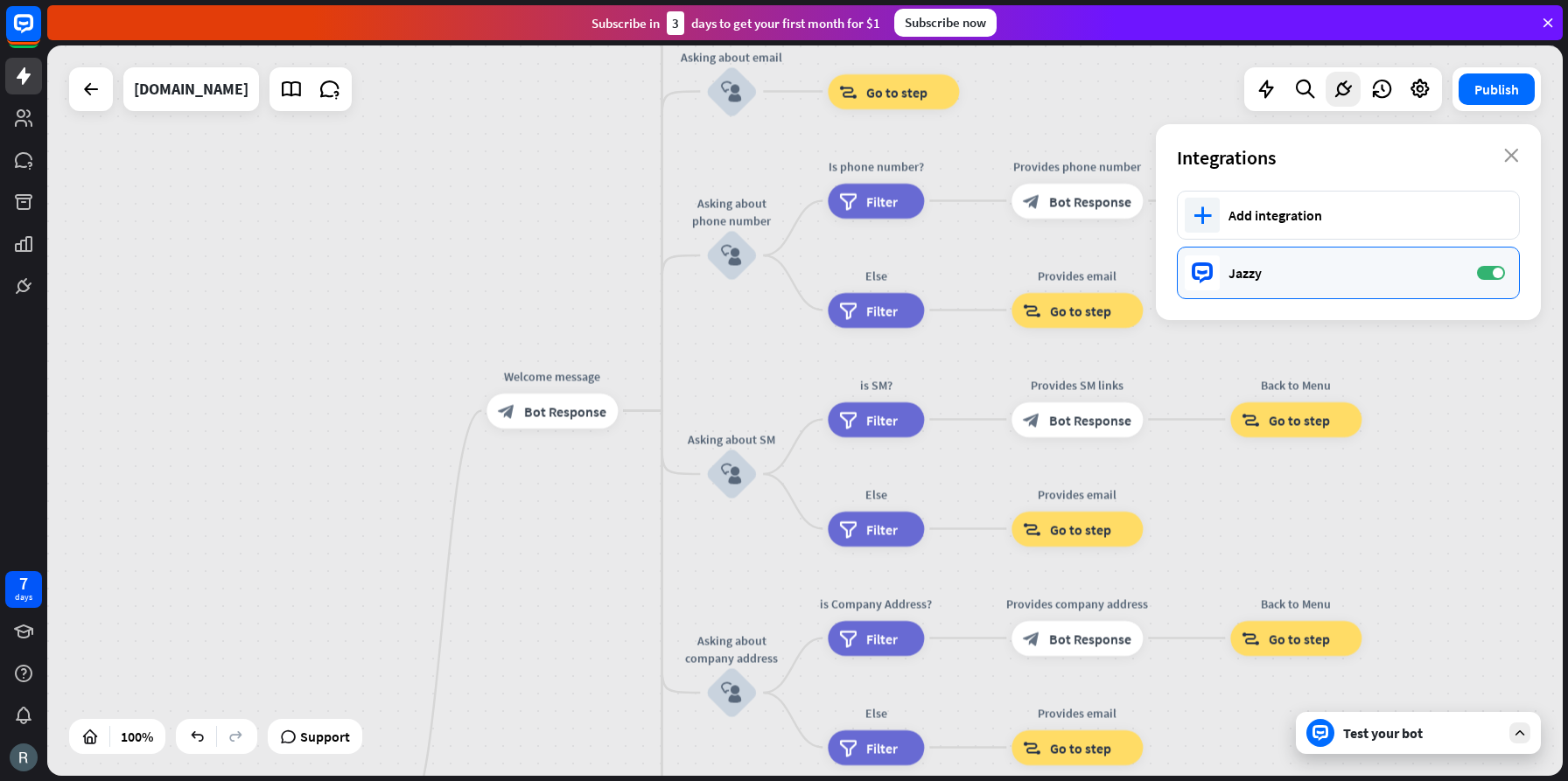
click at [1322, 271] on div "Jazzy" at bounding box center [1345, 273] width 231 height 18
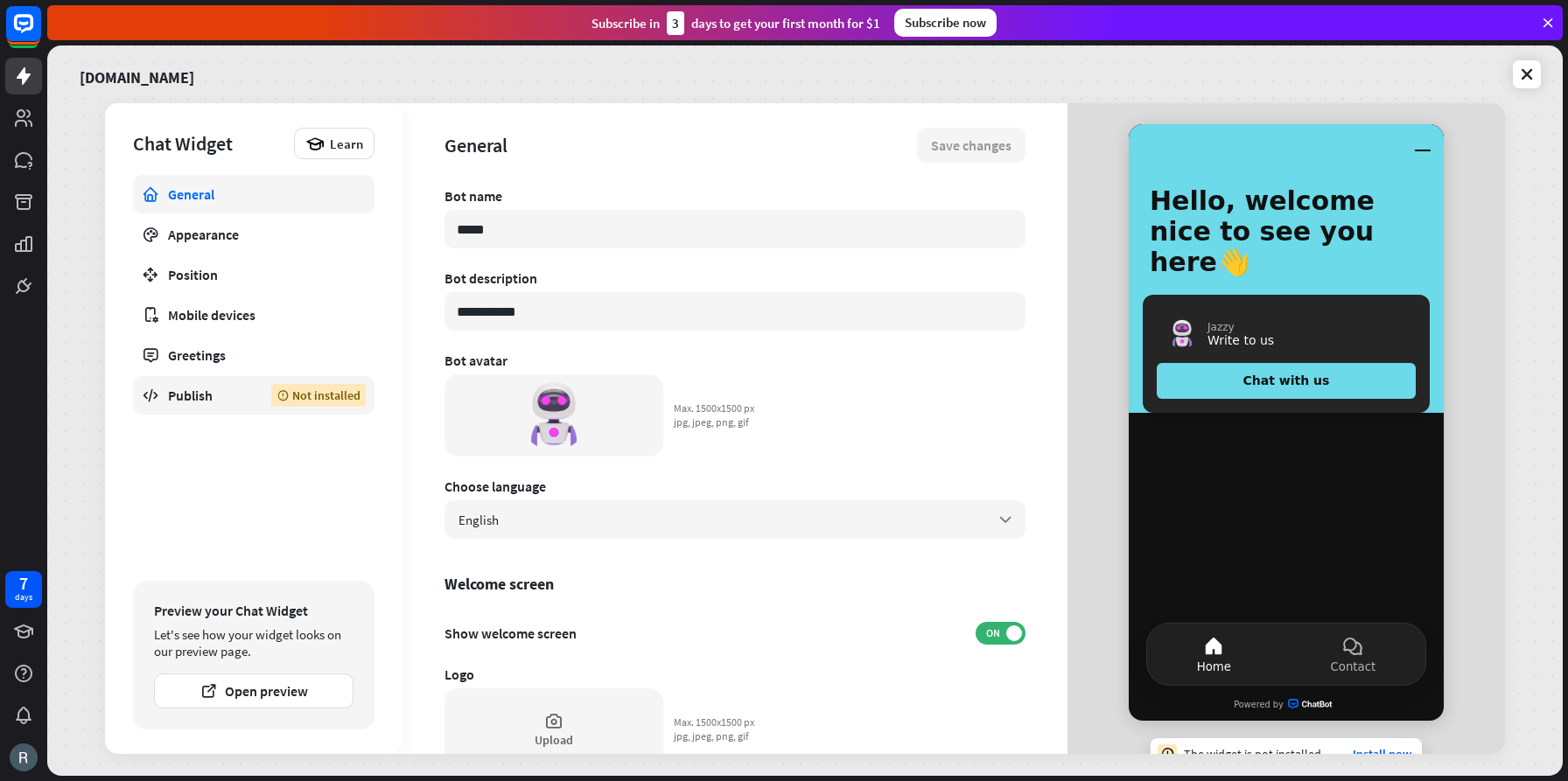
click at [193, 395] on div "Publish" at bounding box center [206, 395] width 77 height 18
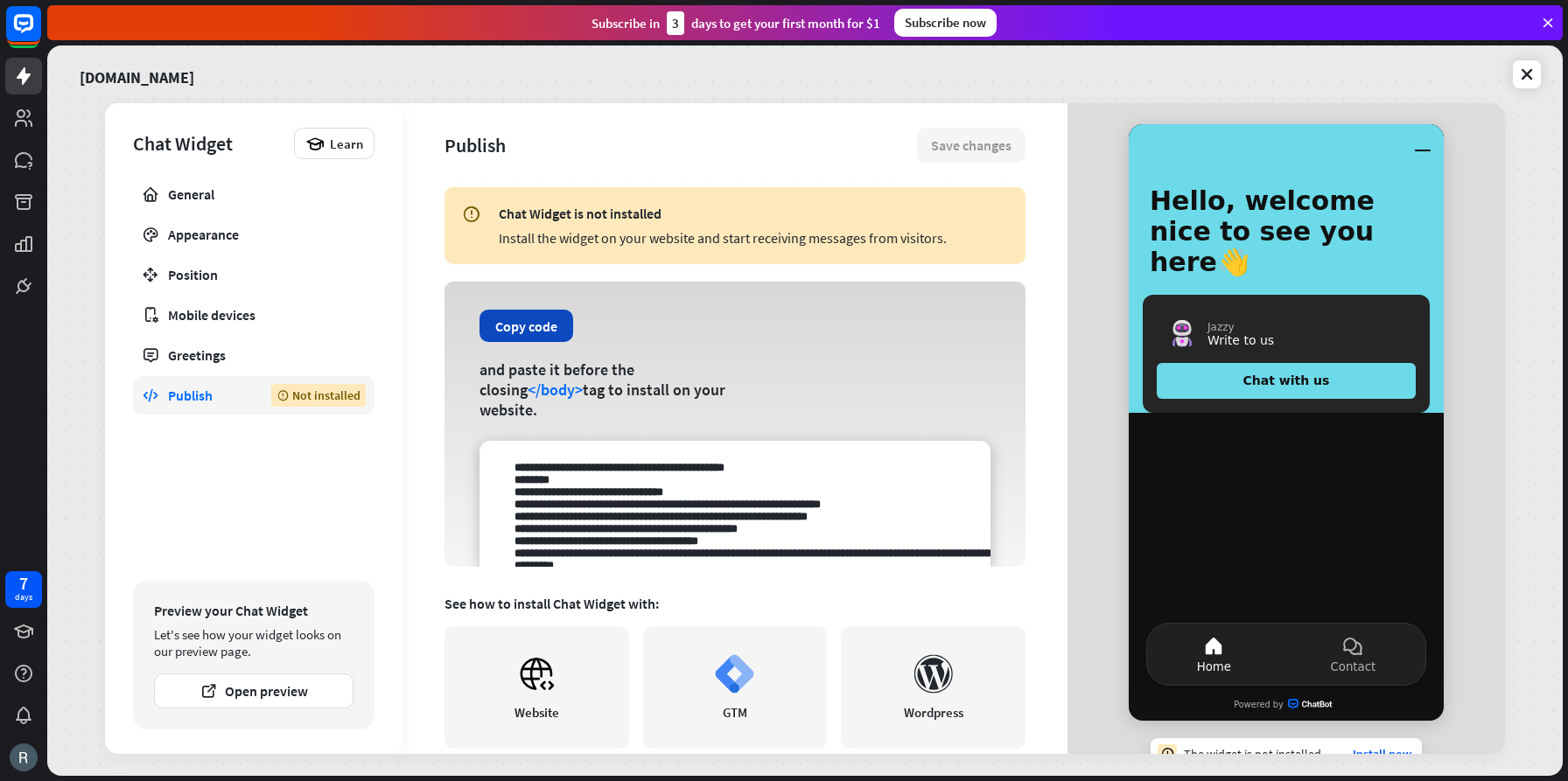
click at [536, 338] on button "Copy code" at bounding box center [527, 325] width 93 height 32
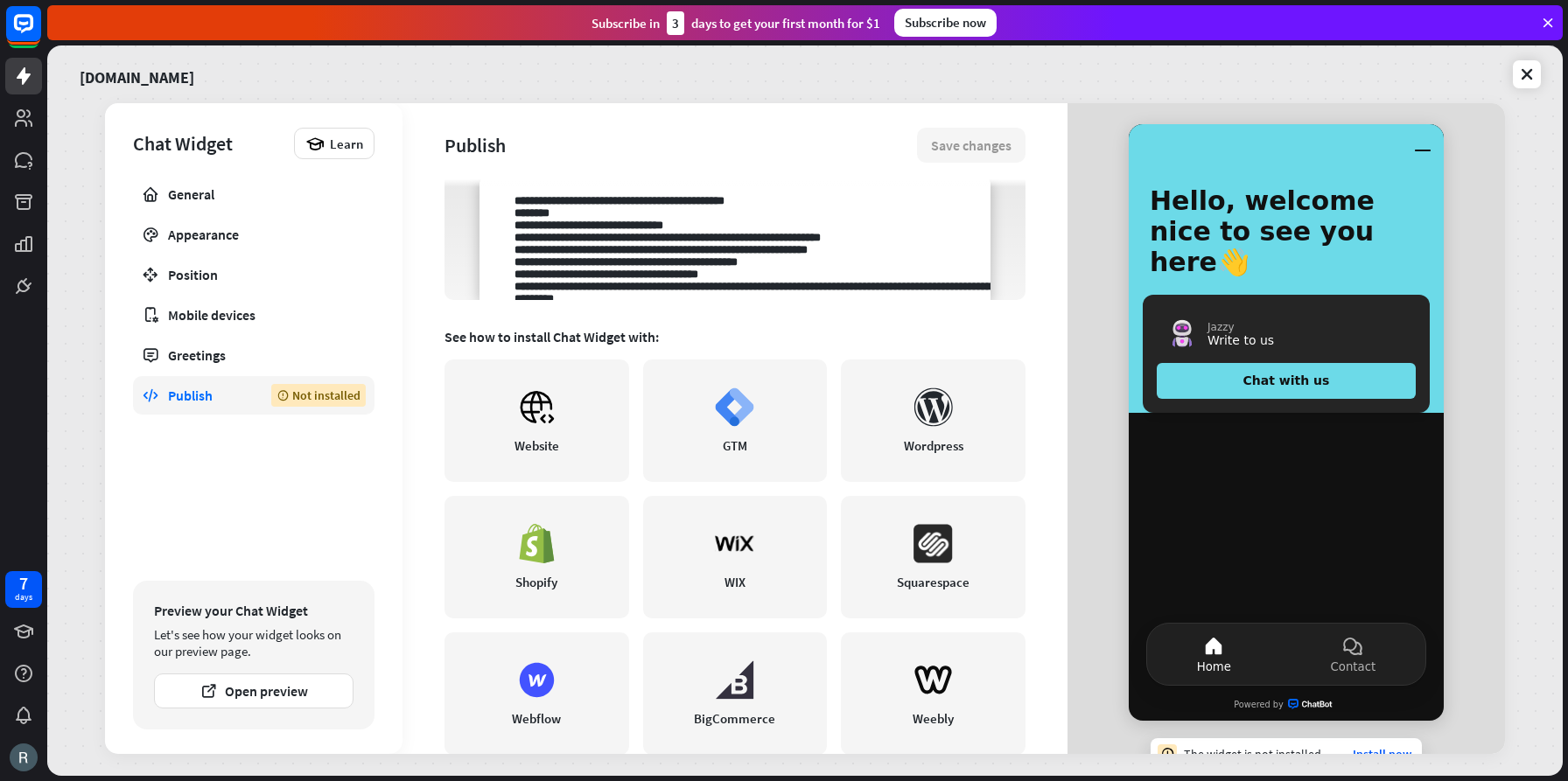
scroll to position [303, 0]
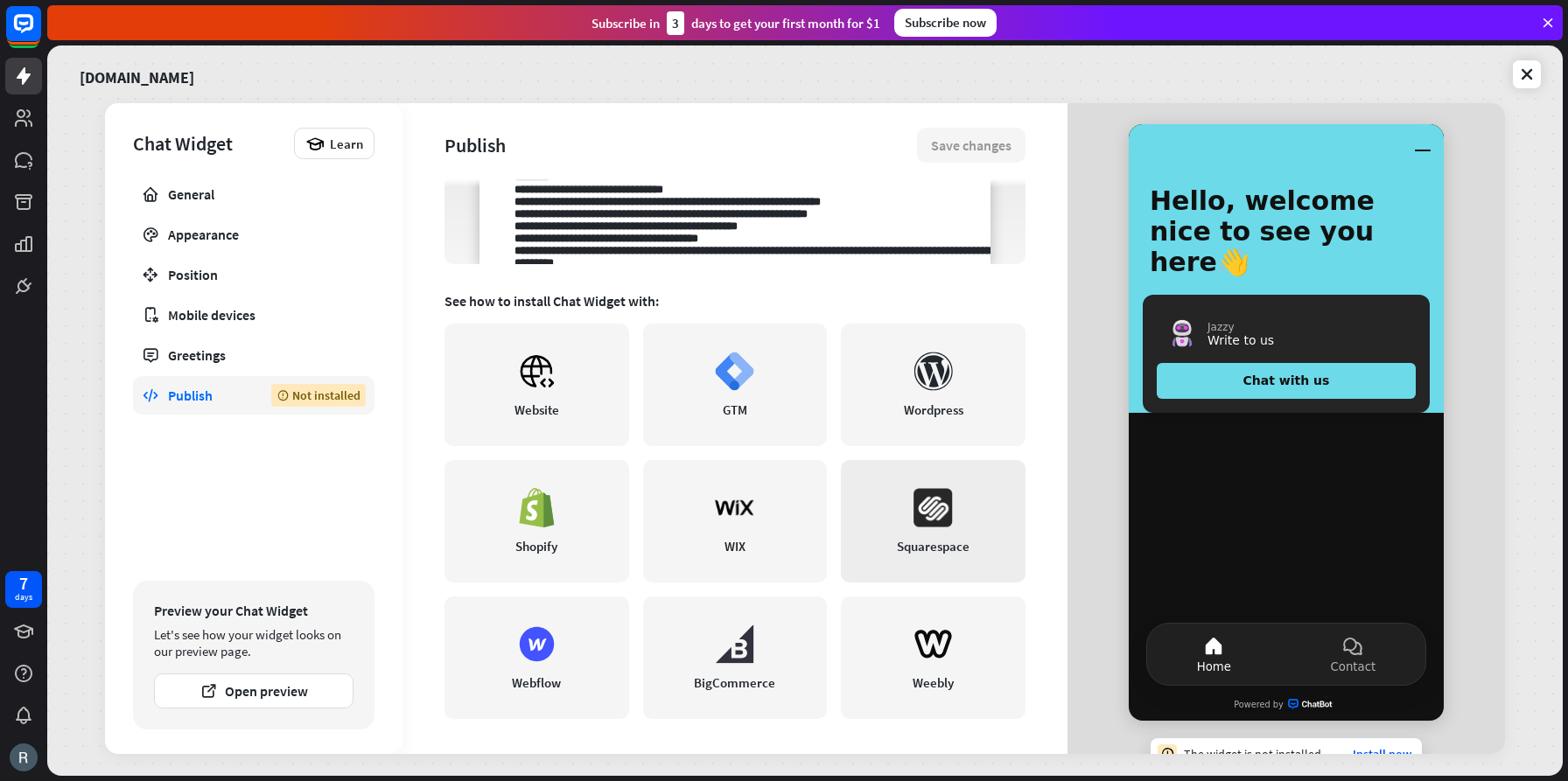
click at [937, 508] on rect at bounding box center [932, 507] width 39 height 39
